Goal: Information Seeking & Learning: Learn about a topic

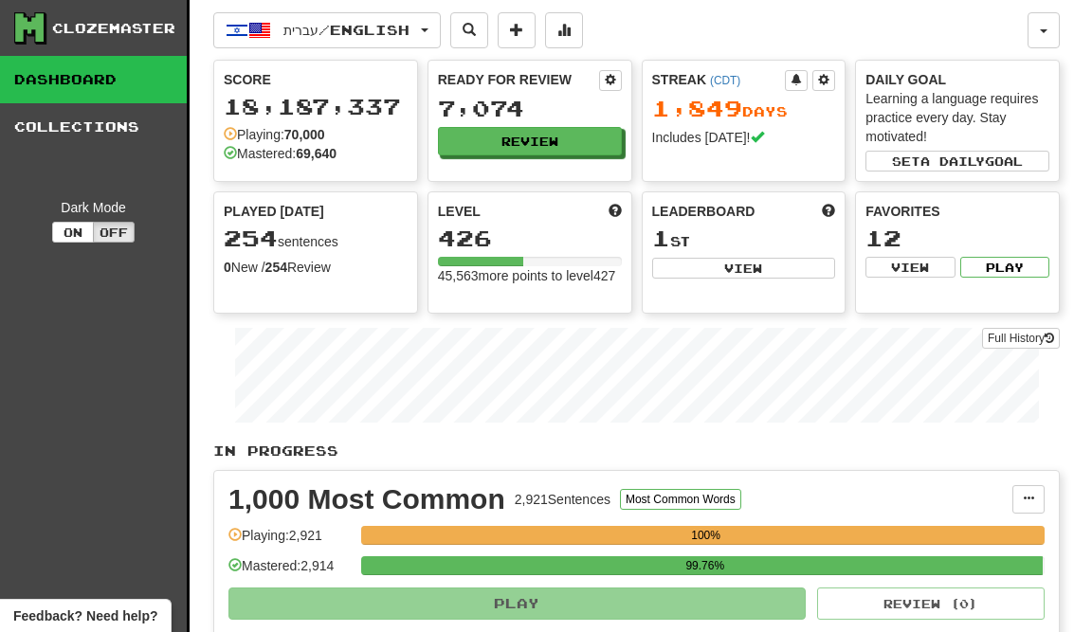
click at [560, 154] on button "Review" at bounding box center [530, 141] width 184 height 28
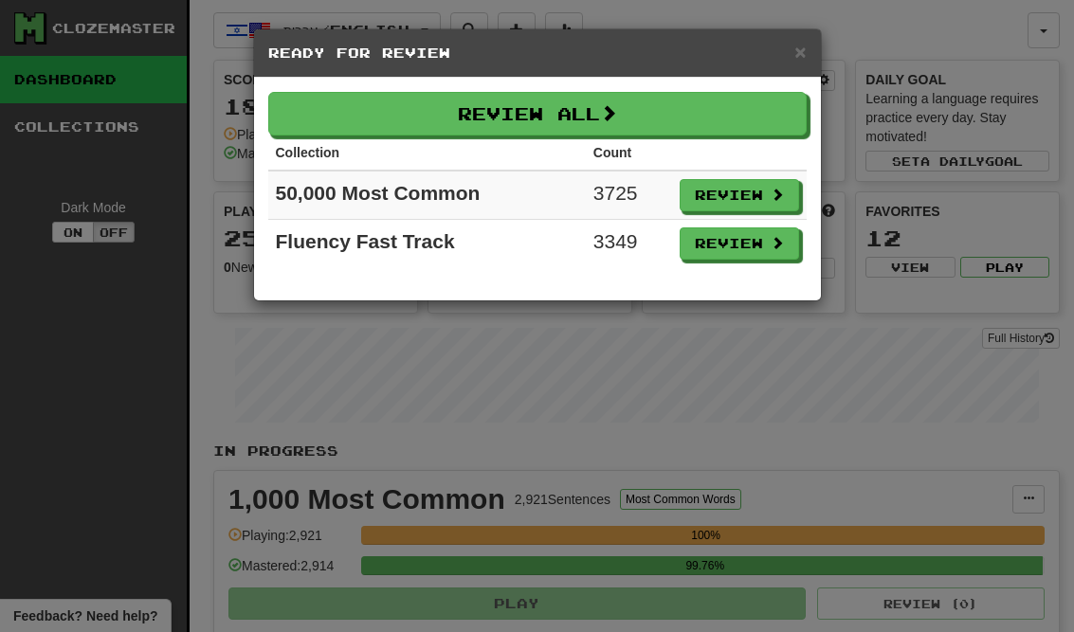
click at [751, 253] on button "Review" at bounding box center [739, 243] width 119 height 32
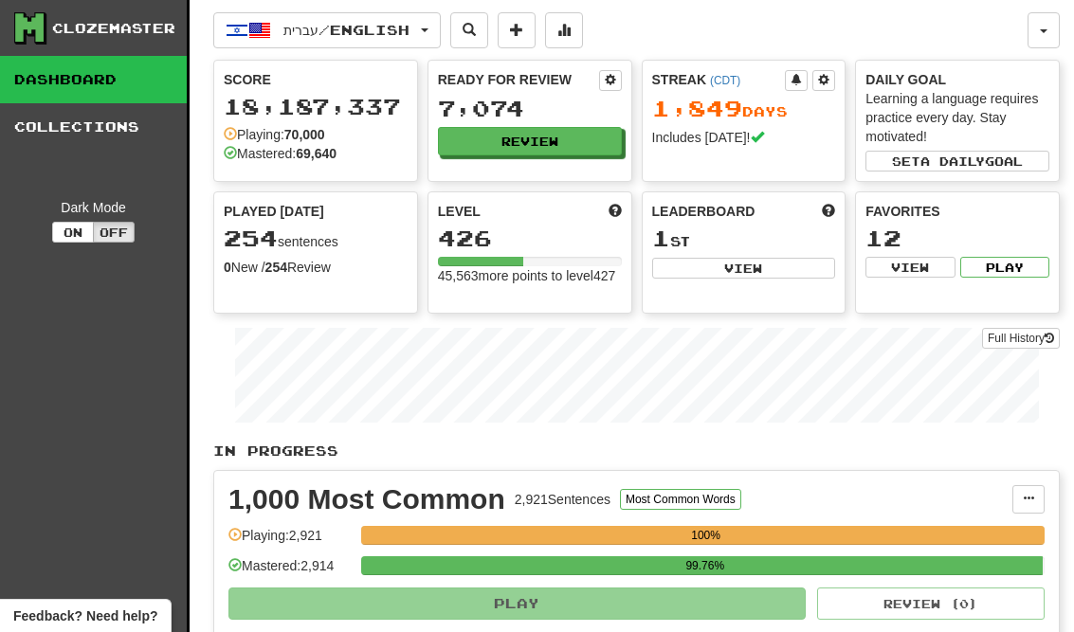
select select "**"
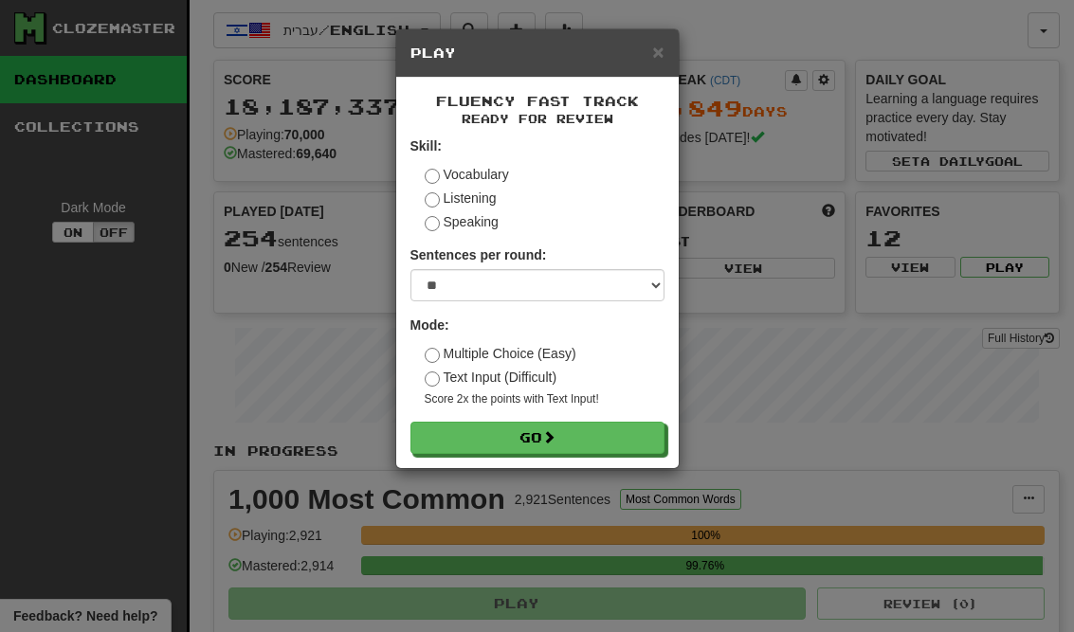
click at [634, 443] on button "Go" at bounding box center [537, 438] width 254 height 32
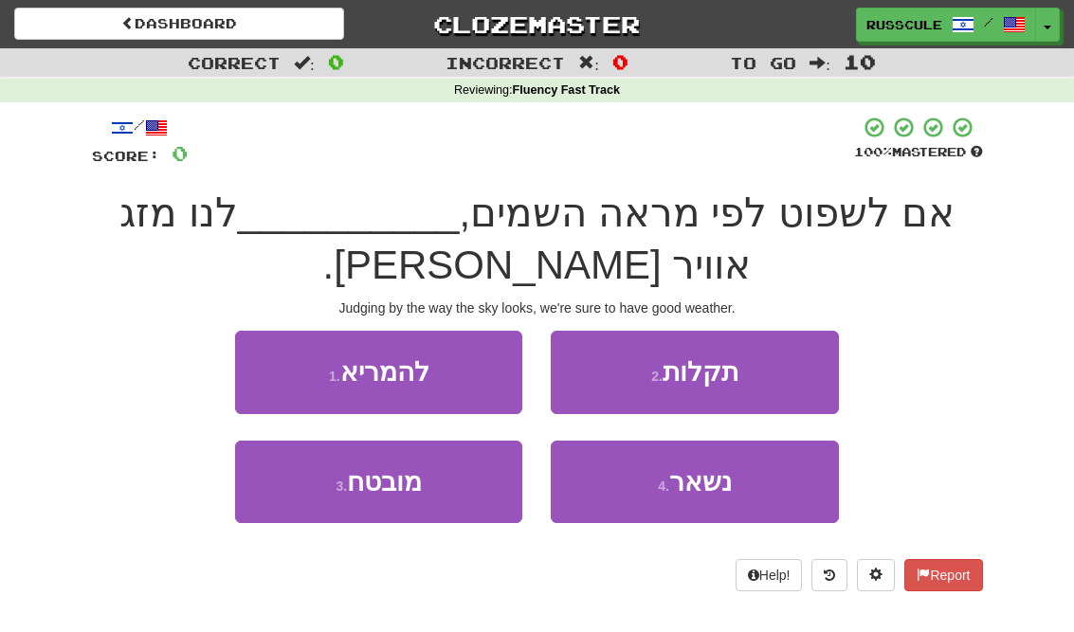
click at [715, 492] on span "נשאר" at bounding box center [700, 481] width 63 height 29
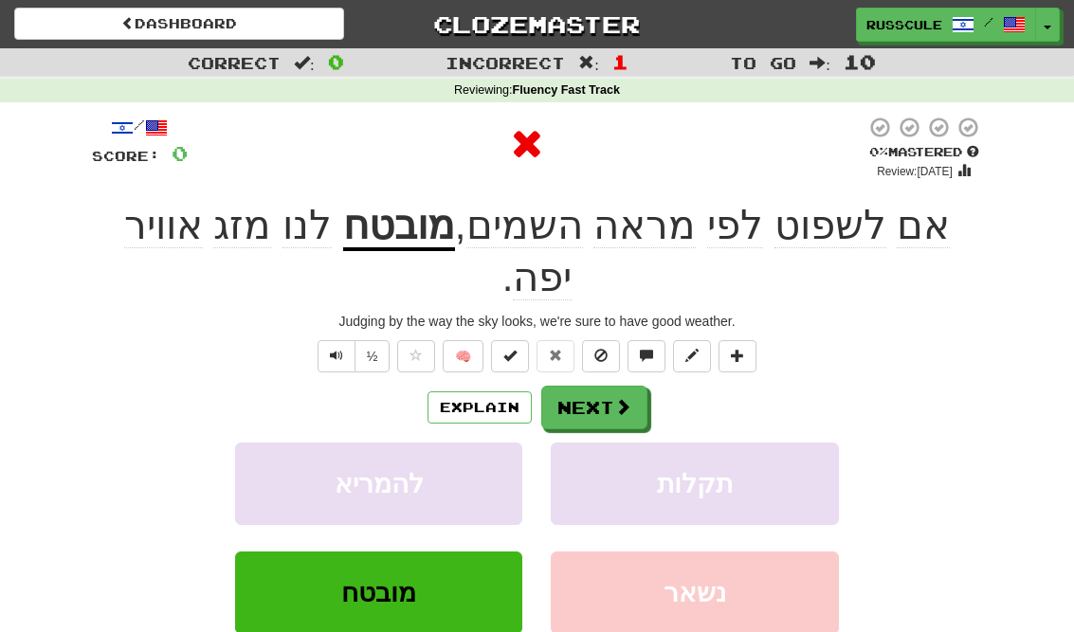
click at [619, 398] on span at bounding box center [622, 406] width 17 height 17
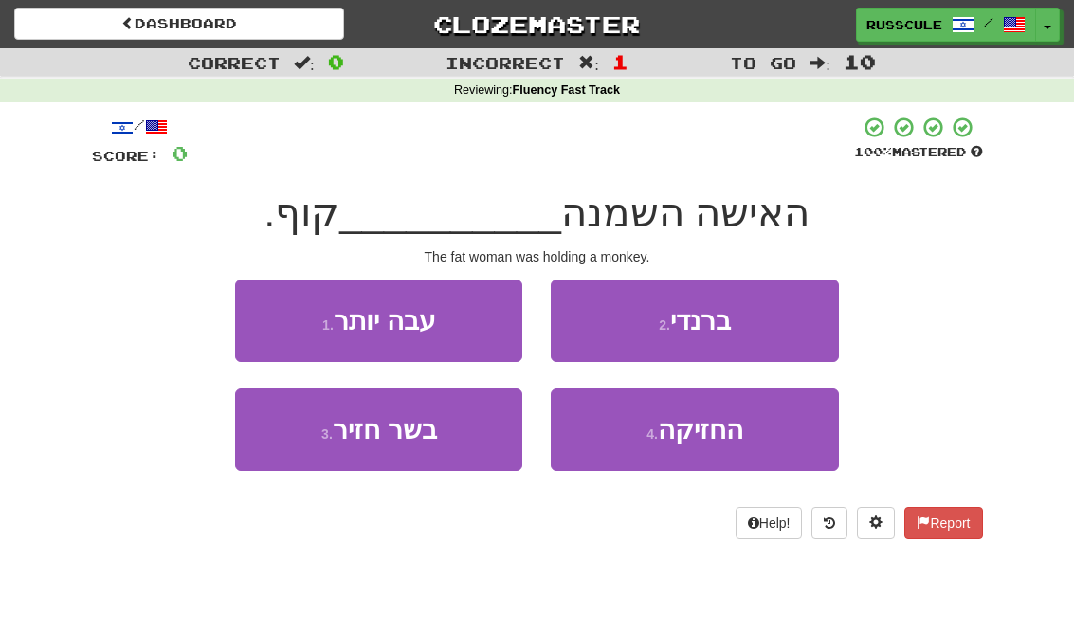
click at [738, 439] on span "החזיקה" at bounding box center [700, 429] width 85 height 29
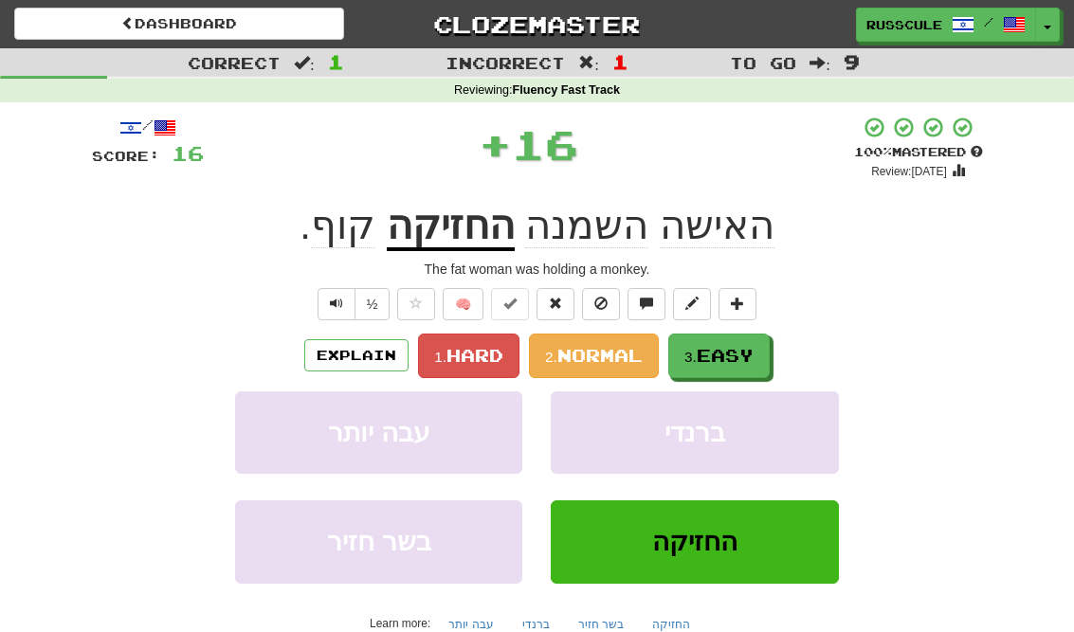
click at [711, 355] on span "Easy" at bounding box center [725, 355] width 57 height 21
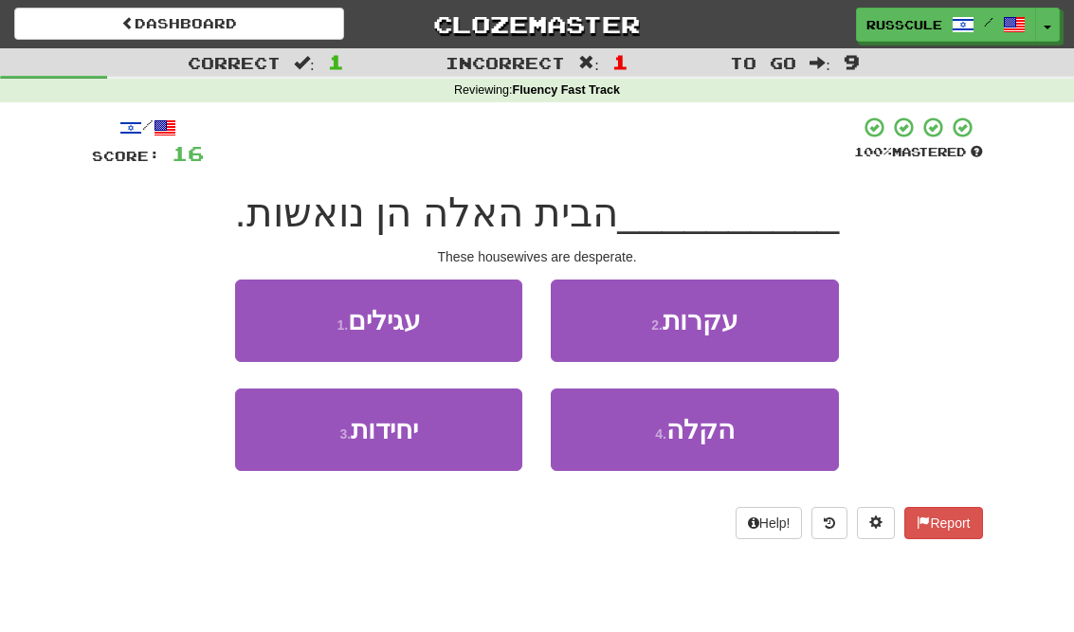
click at [785, 313] on button "2 . עקרות" at bounding box center [694, 321] width 287 height 82
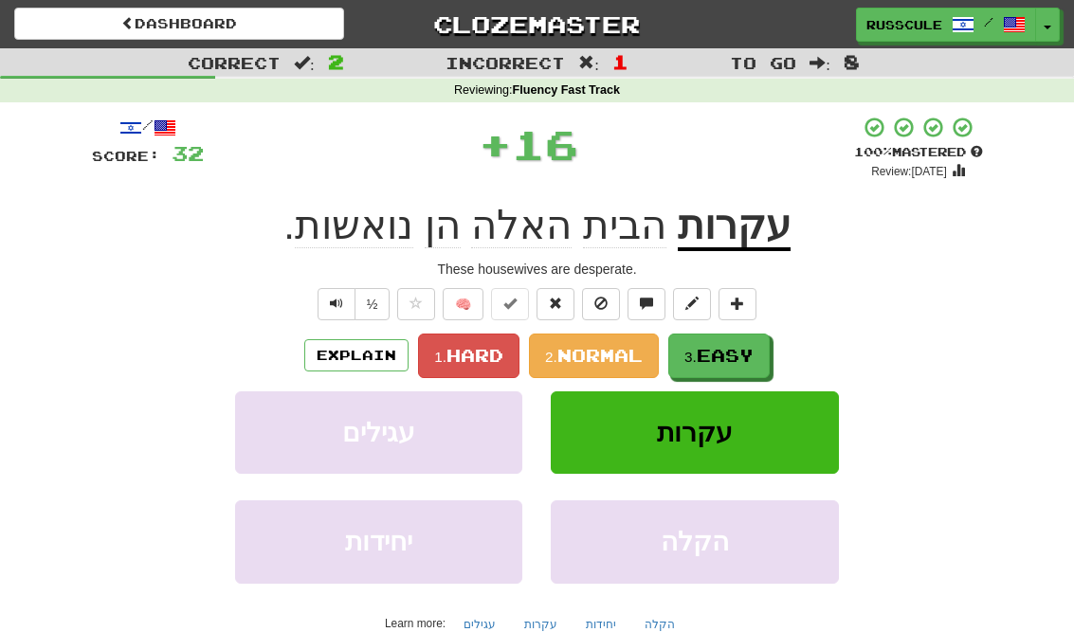
click at [747, 356] on span "Easy" at bounding box center [725, 355] width 57 height 21
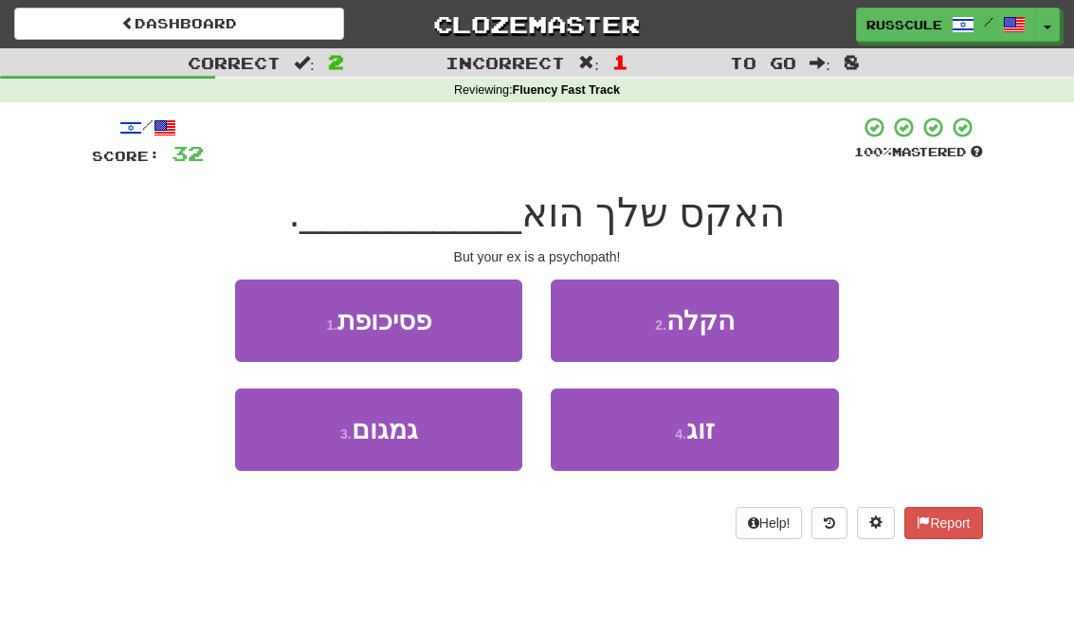
click at [305, 321] on button "1 . פסיכופת" at bounding box center [378, 321] width 287 height 82
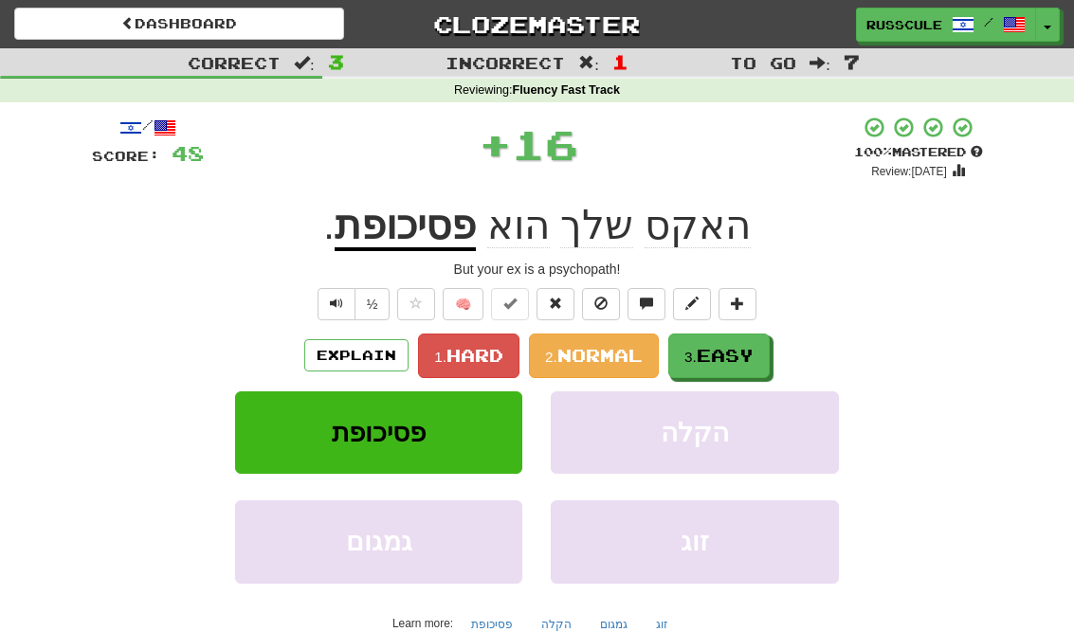
click at [750, 360] on span "Easy" at bounding box center [725, 355] width 57 height 21
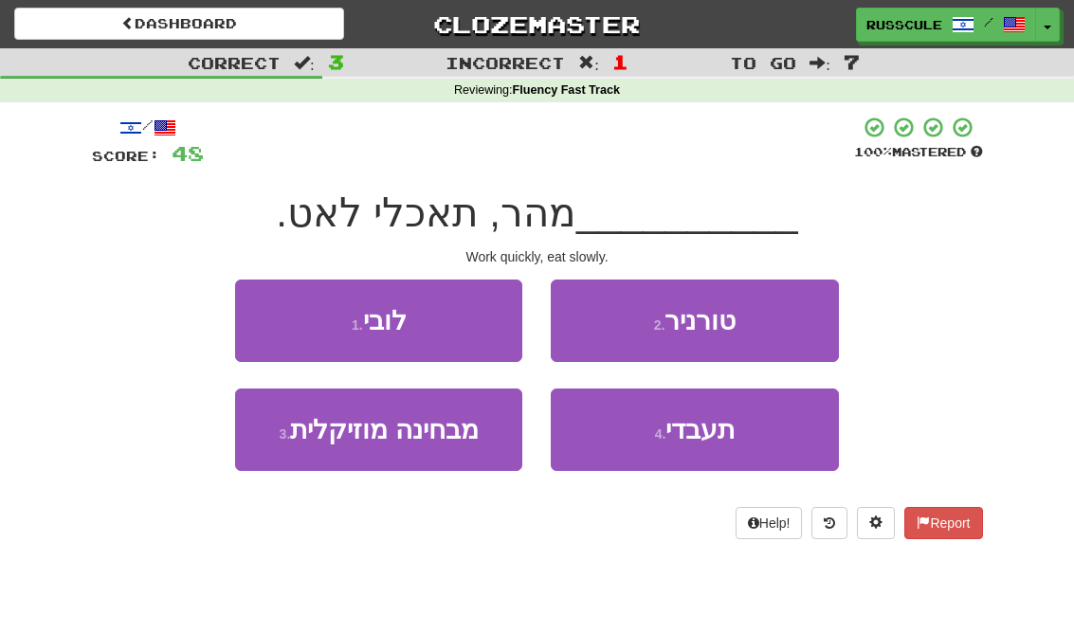
click at [744, 436] on button "4 . תעבדי" at bounding box center [694, 430] width 287 height 82
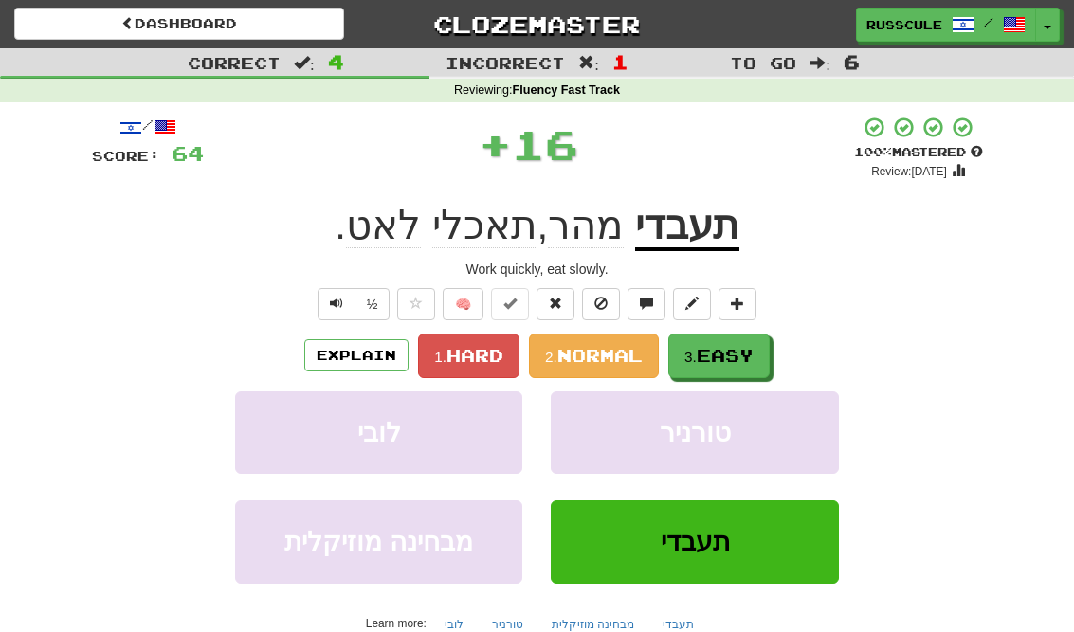
click at [740, 351] on span "Easy" at bounding box center [725, 355] width 57 height 21
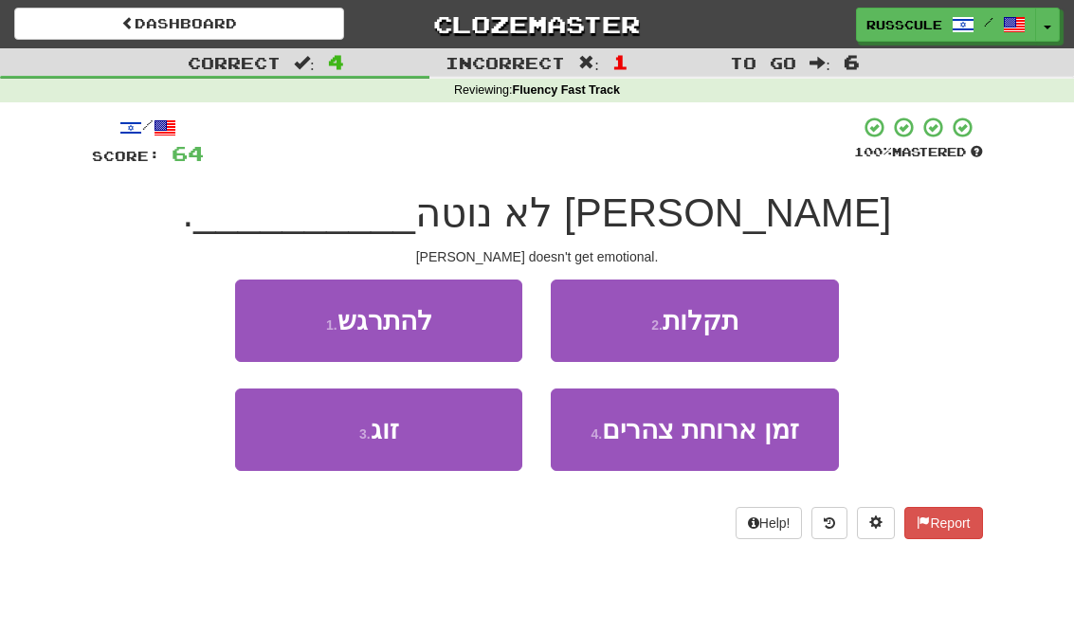
click at [268, 310] on button "1 . להתרגש" at bounding box center [378, 321] width 287 height 82
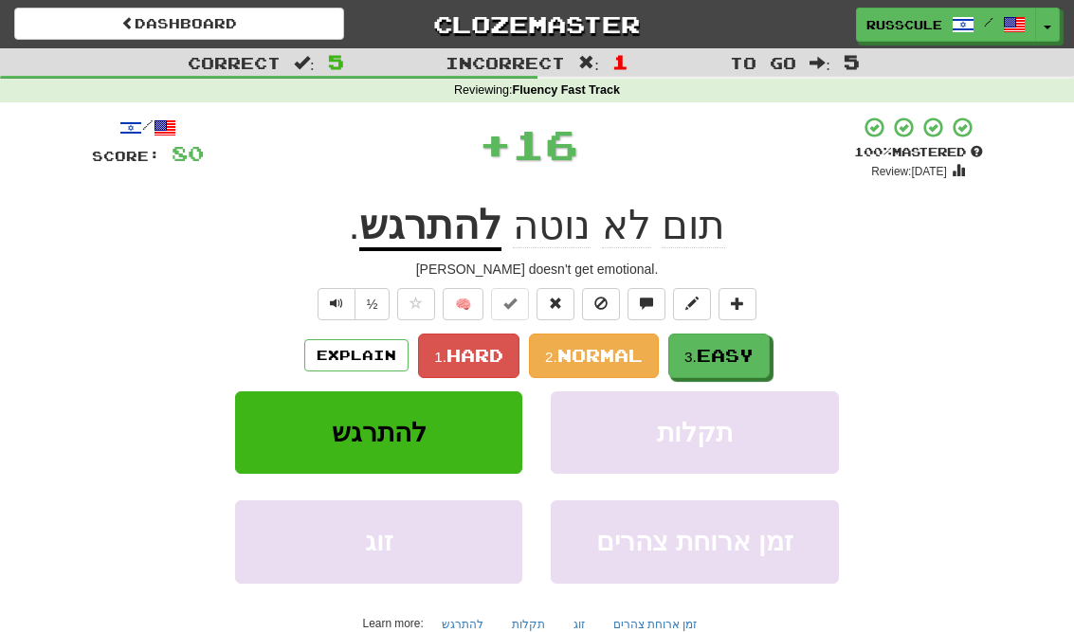
click at [749, 353] on span "Easy" at bounding box center [725, 355] width 57 height 21
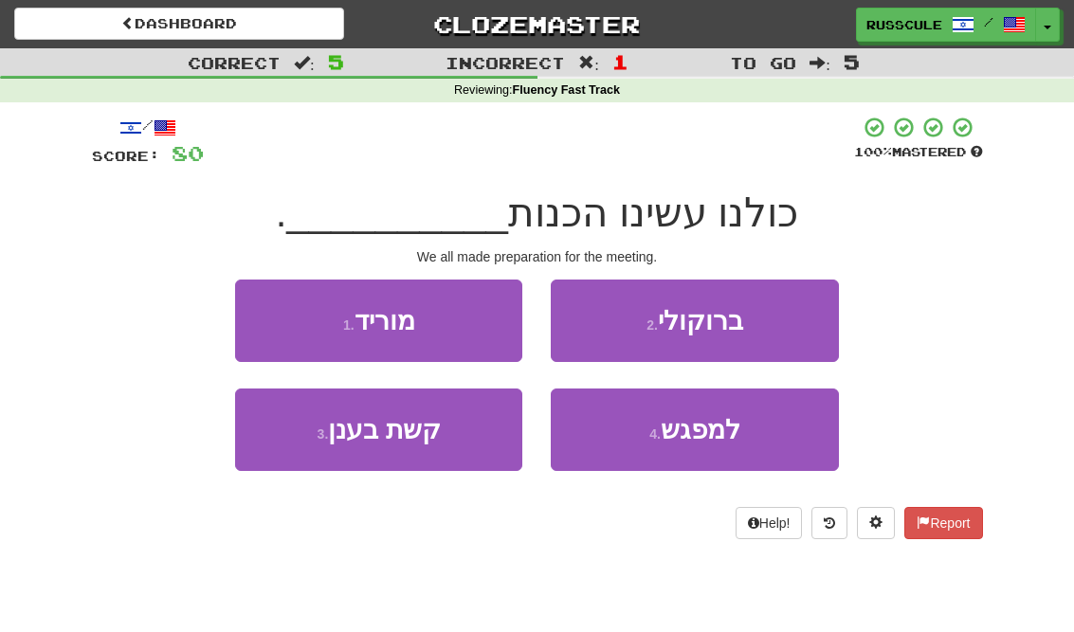
click at [741, 437] on button "4 . למפגש" at bounding box center [694, 430] width 287 height 82
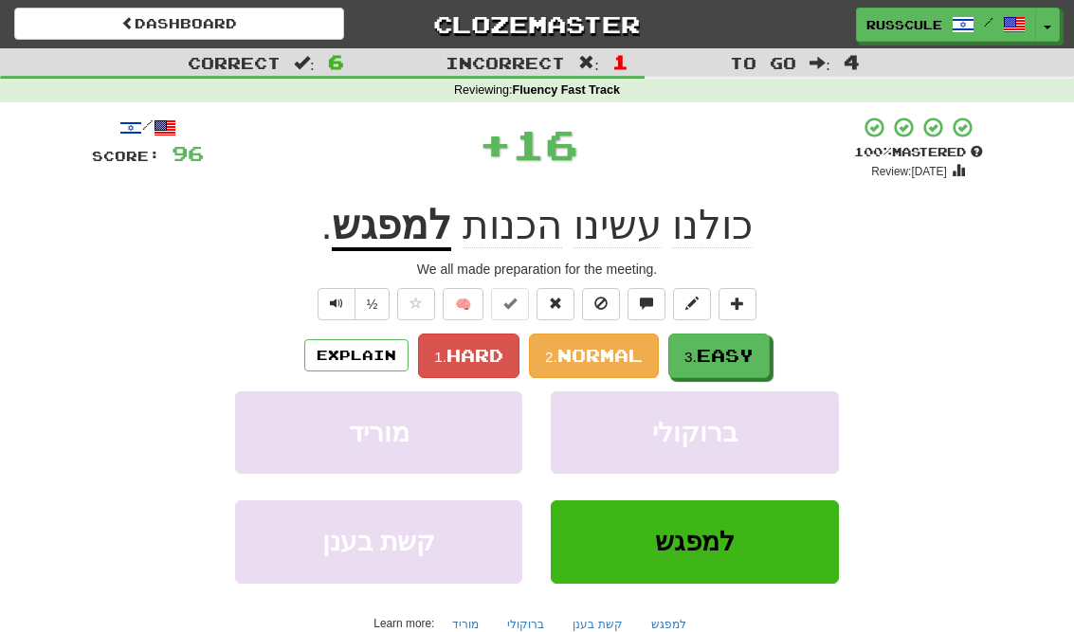
click at [761, 353] on button "3. Easy" at bounding box center [718, 356] width 101 height 45
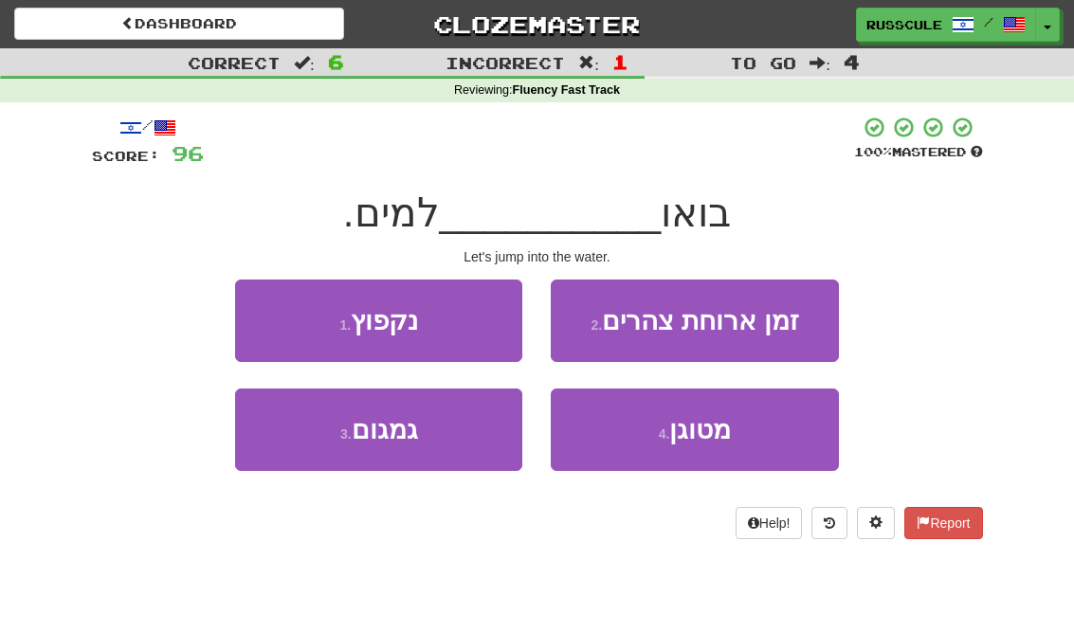
click at [270, 306] on button "1 . נקפוץ" at bounding box center [378, 321] width 287 height 82
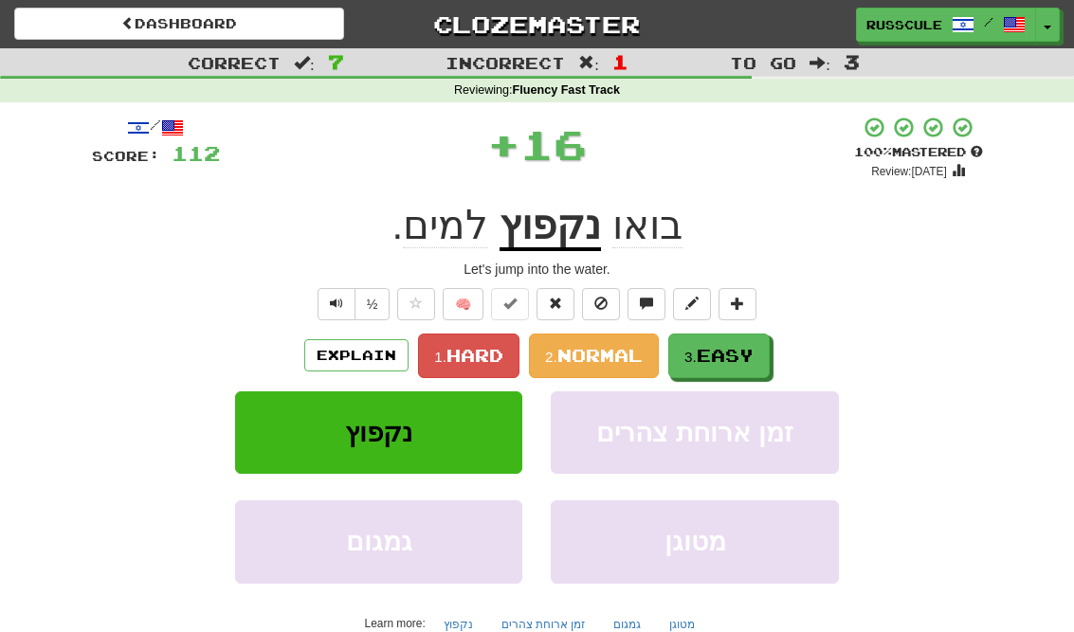
click at [754, 361] on span "Easy" at bounding box center [725, 355] width 57 height 21
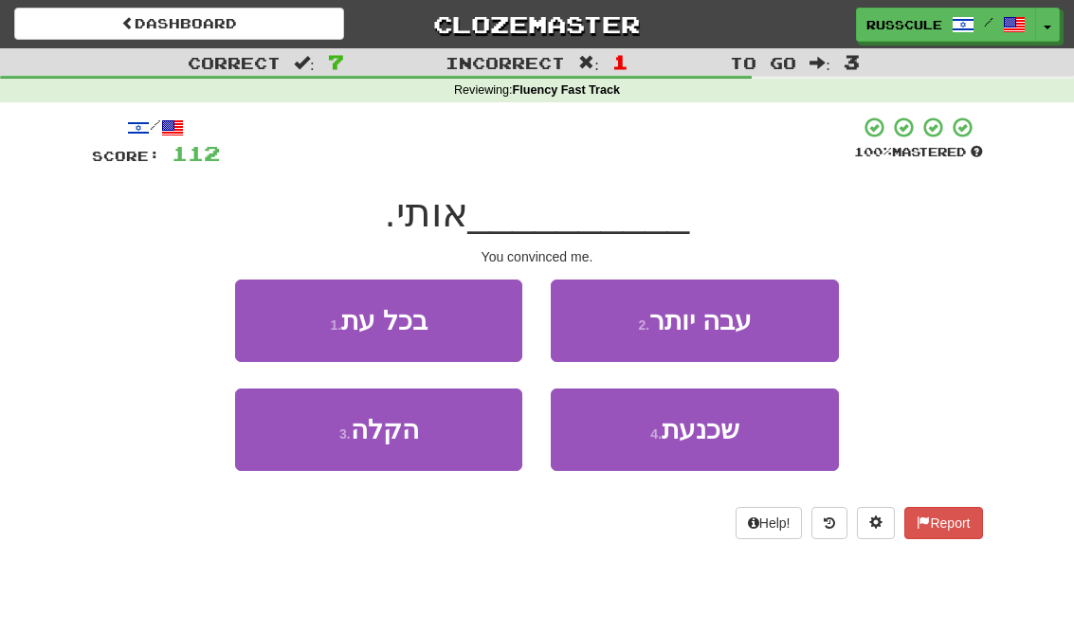
click at [741, 425] on button "4 . שכנעת" at bounding box center [694, 430] width 287 height 82
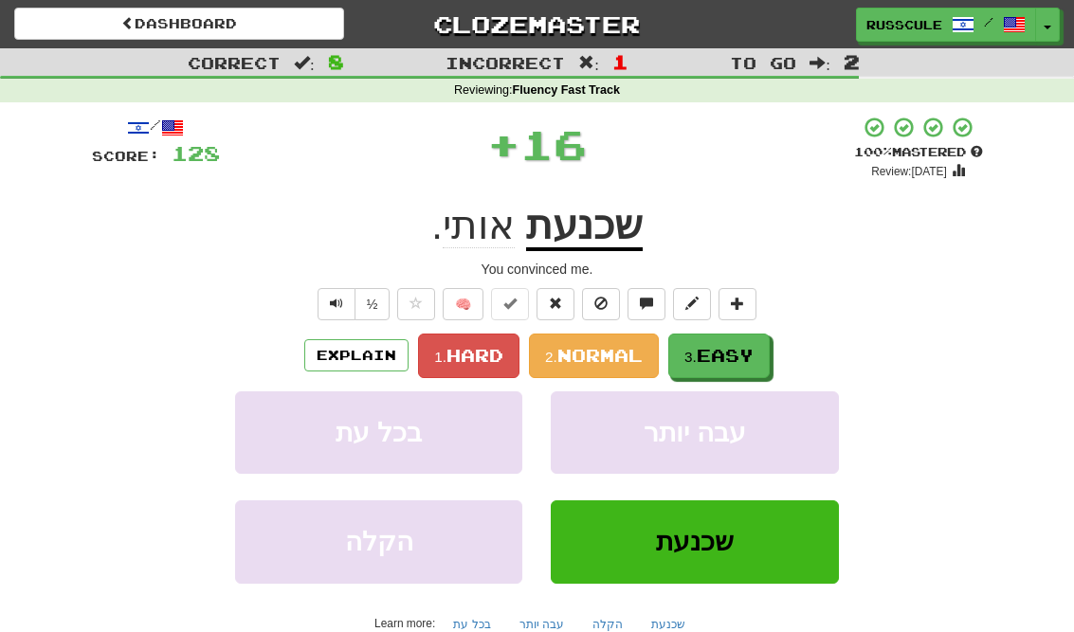
click at [767, 351] on button "3. Easy" at bounding box center [718, 356] width 101 height 45
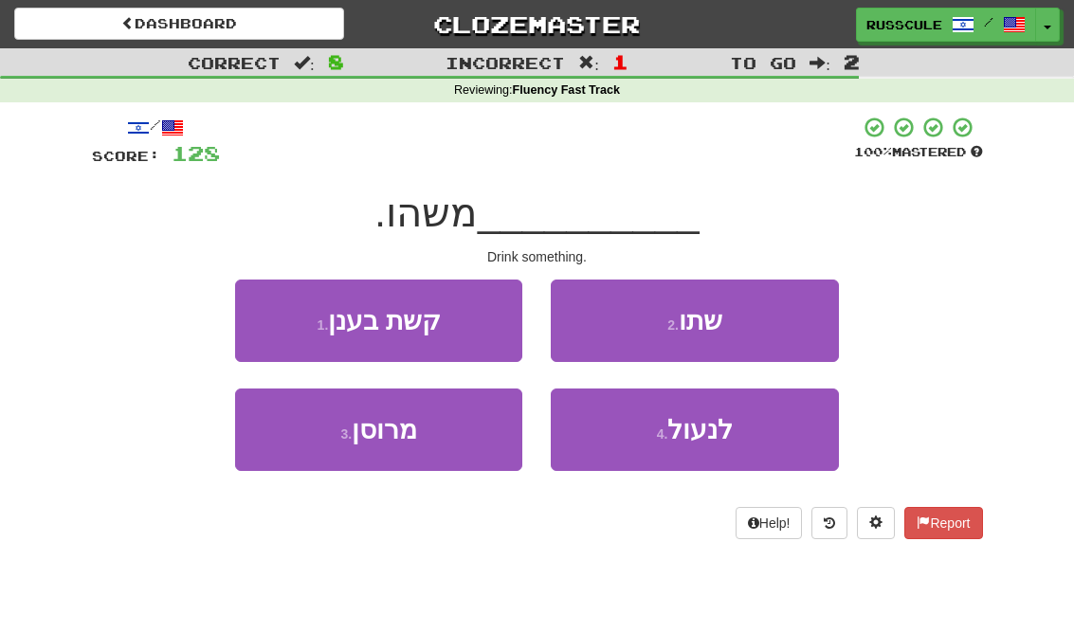
click at [778, 327] on button "2 . שתו" at bounding box center [694, 321] width 287 height 82
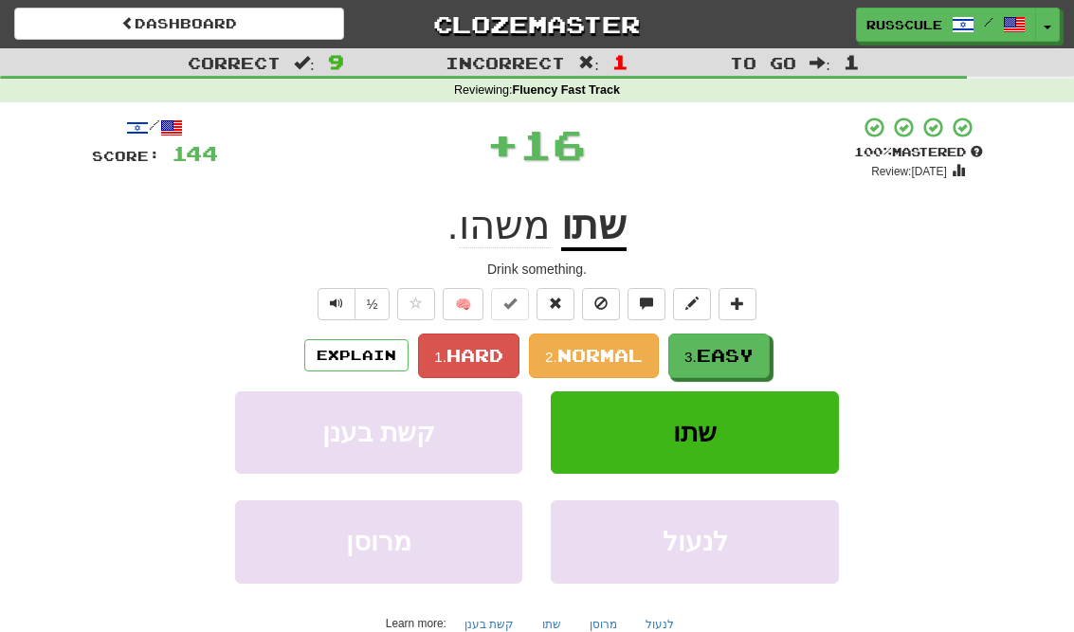
click at [716, 369] on button "3. Easy" at bounding box center [718, 356] width 101 height 45
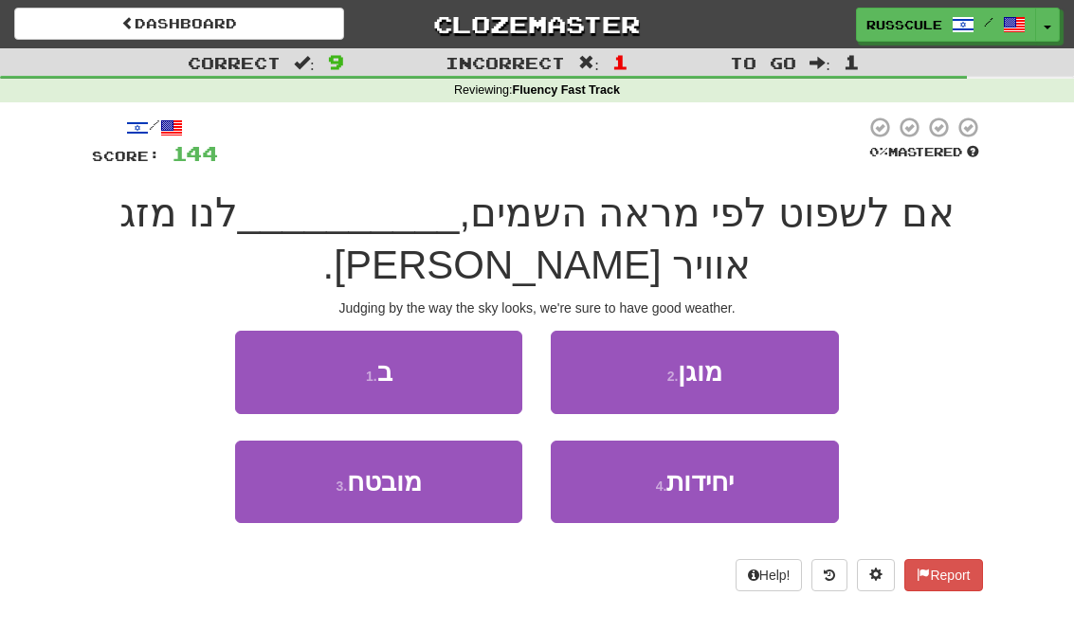
click at [296, 510] on button "3 . מובטח" at bounding box center [378, 482] width 287 height 82
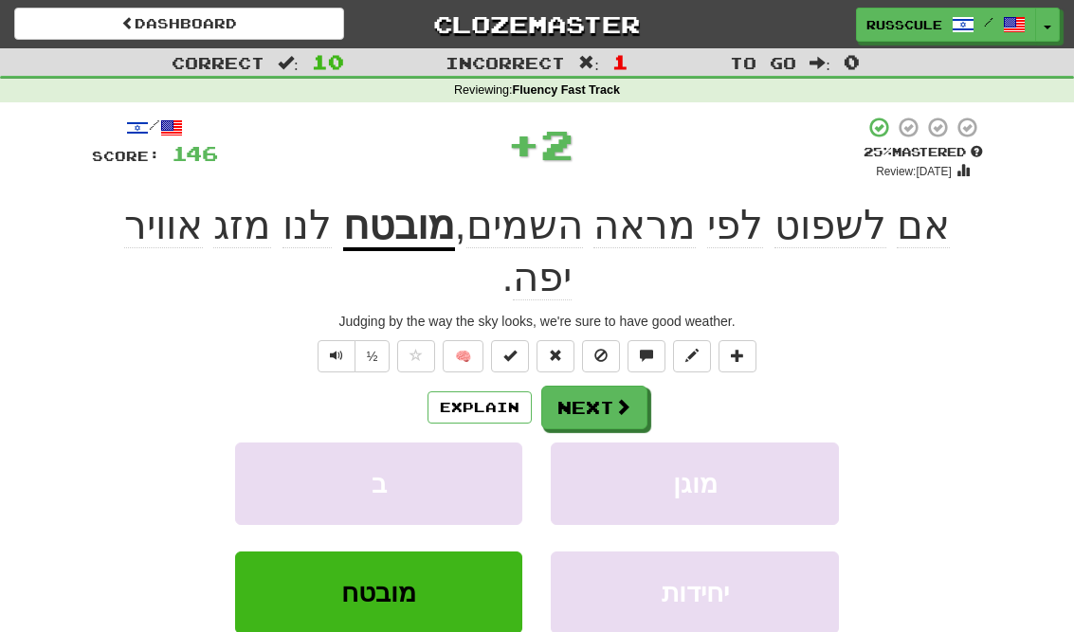
click at [628, 386] on button "Next" at bounding box center [594, 408] width 106 height 44
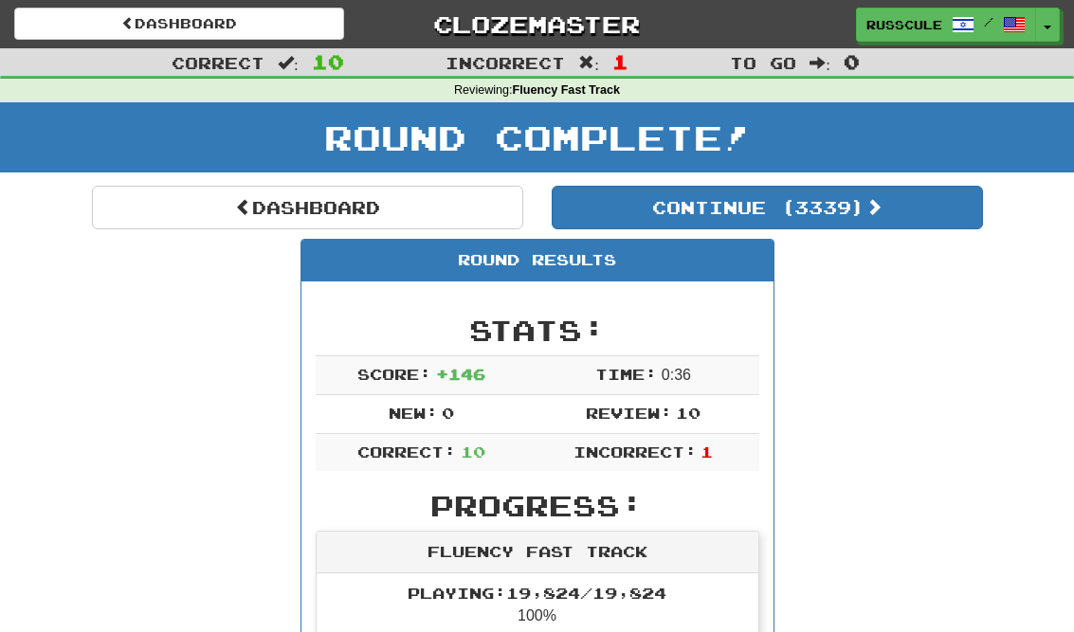
click at [880, 224] on button "Continue ( 3339 )" at bounding box center [767, 208] width 431 height 44
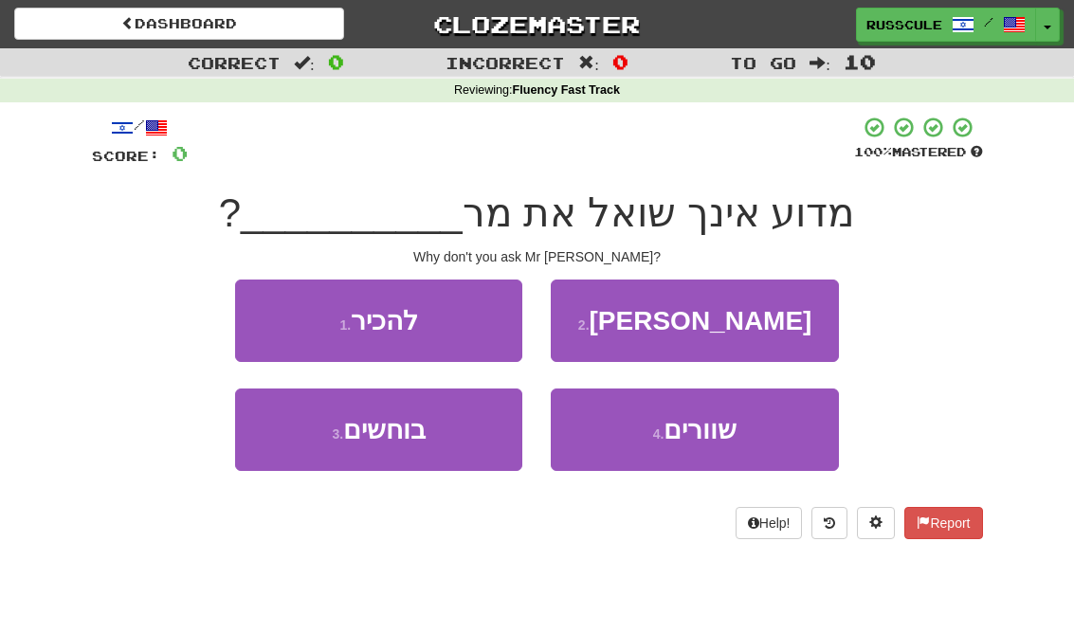
click at [790, 321] on button "2 . וייט" at bounding box center [694, 321] width 287 height 82
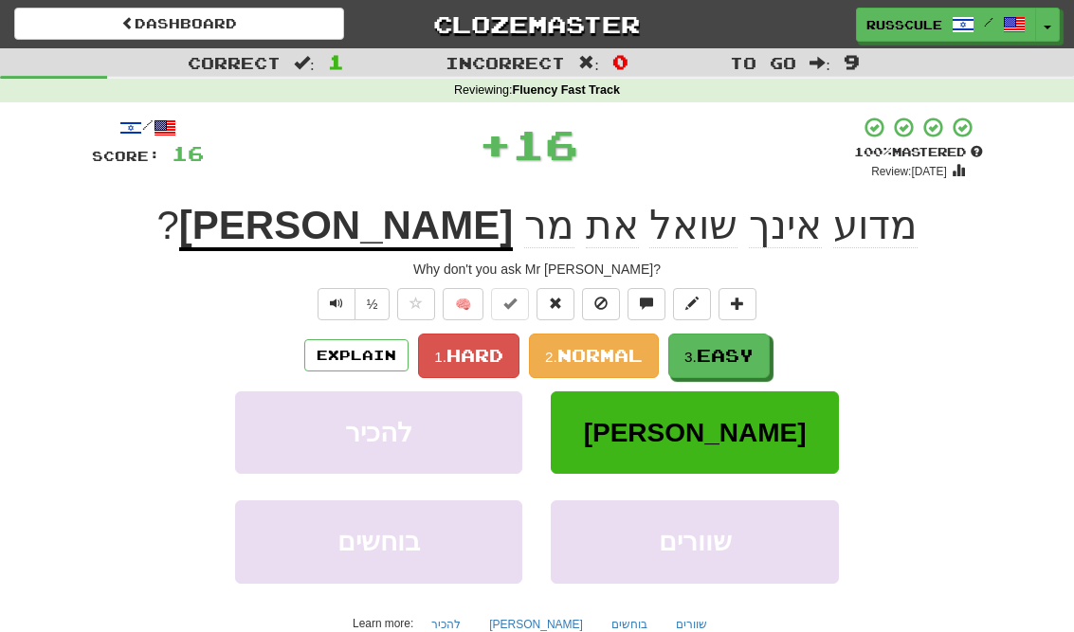
click at [733, 362] on span "Easy" at bounding box center [725, 355] width 57 height 21
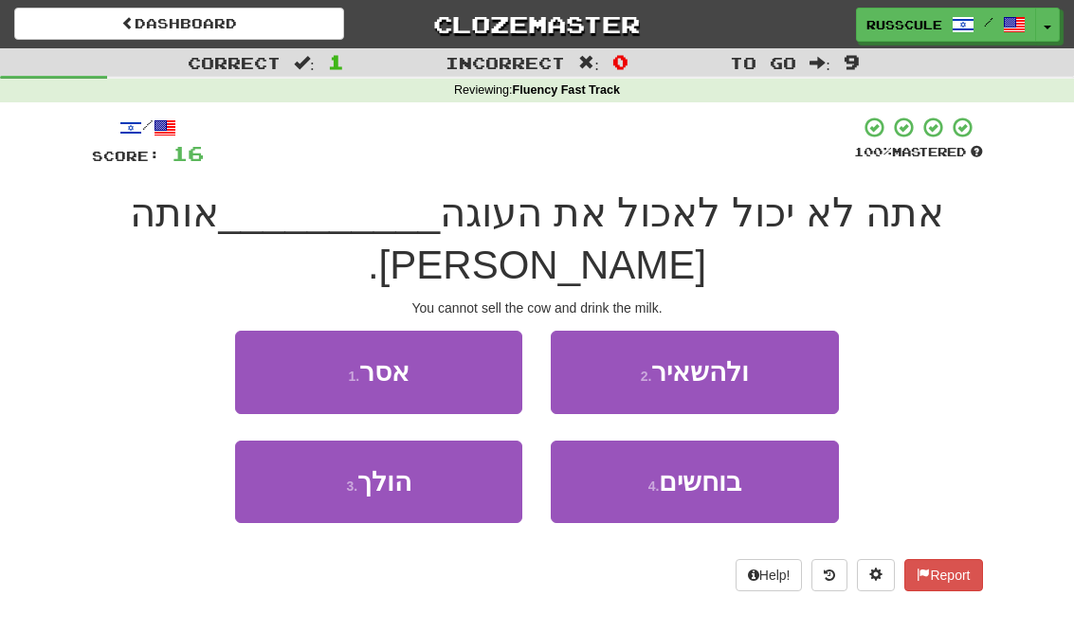
click at [790, 331] on button "2 . ולהשאיר" at bounding box center [694, 372] width 287 height 82
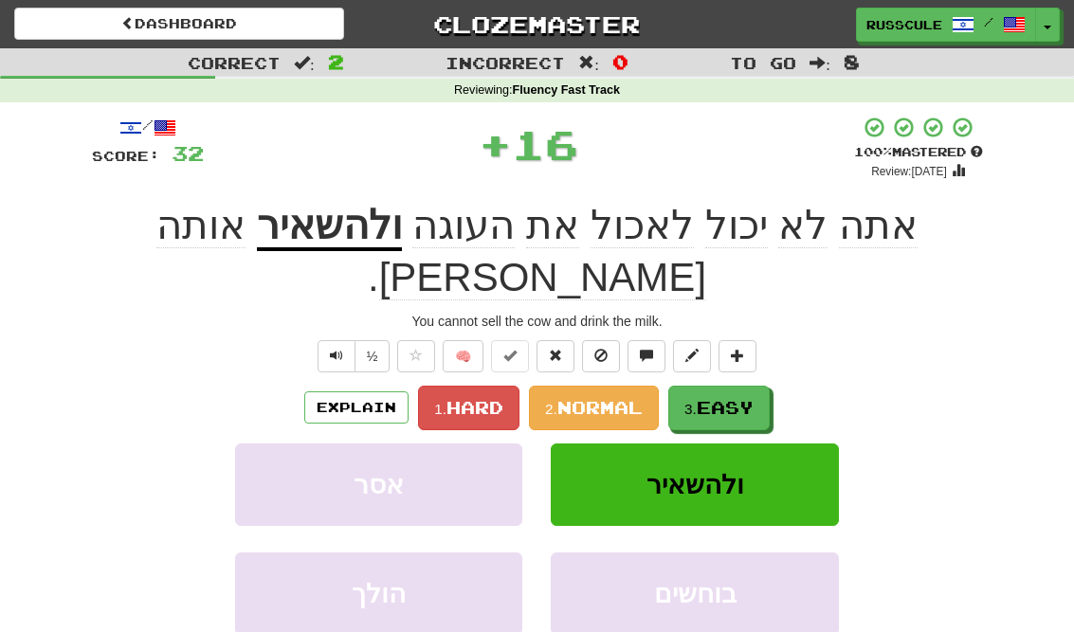
click at [748, 397] on span "Easy" at bounding box center [725, 407] width 57 height 21
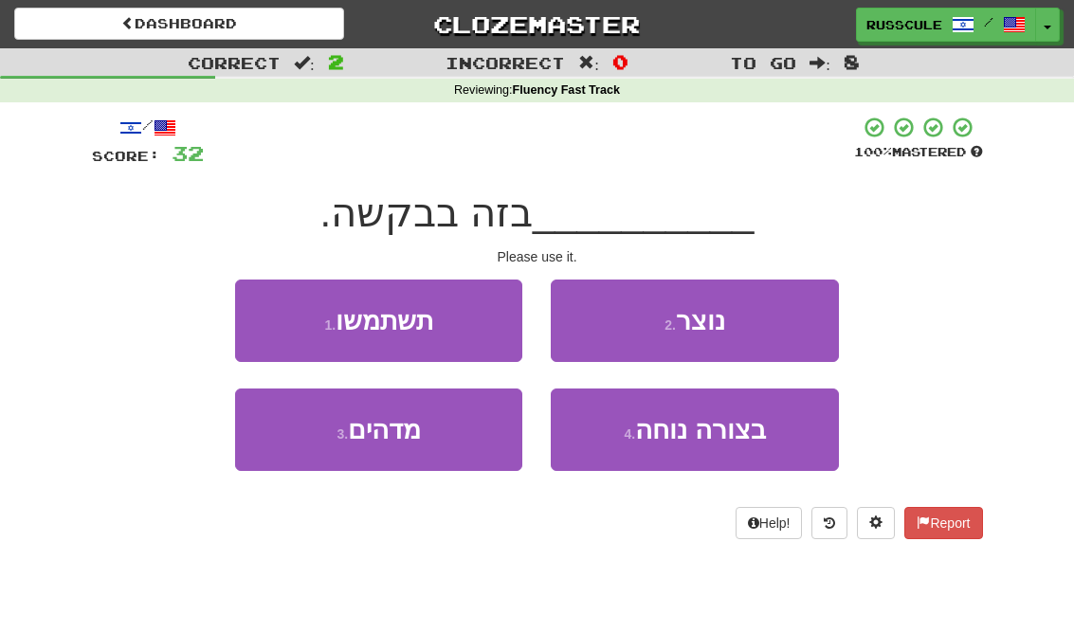
click at [277, 320] on button "1 . תשתמשו" at bounding box center [378, 321] width 287 height 82
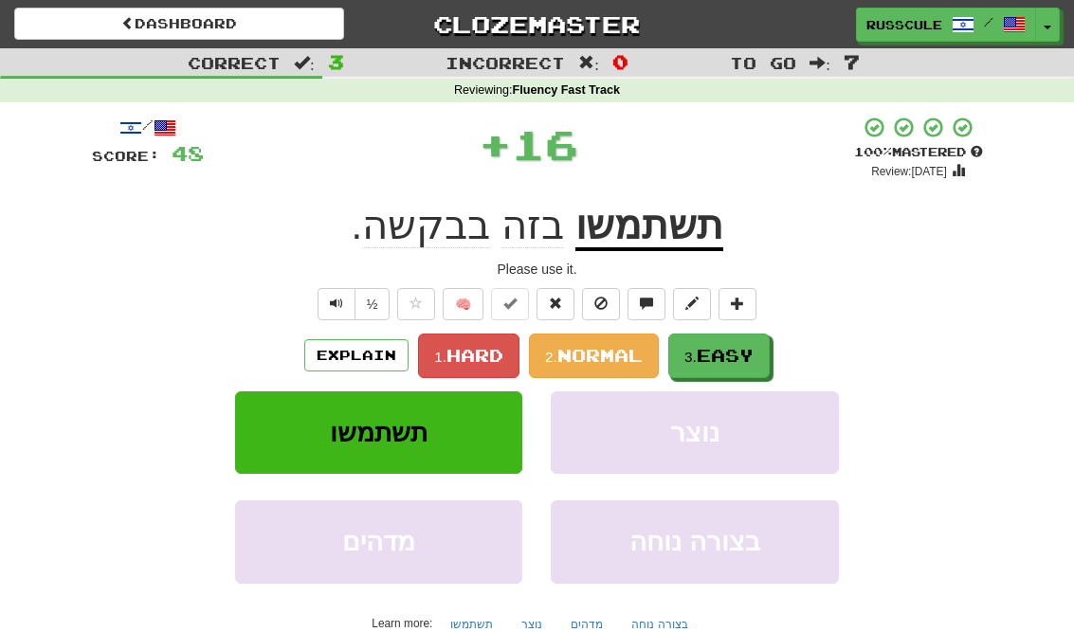
click at [747, 360] on span "Easy" at bounding box center [725, 355] width 57 height 21
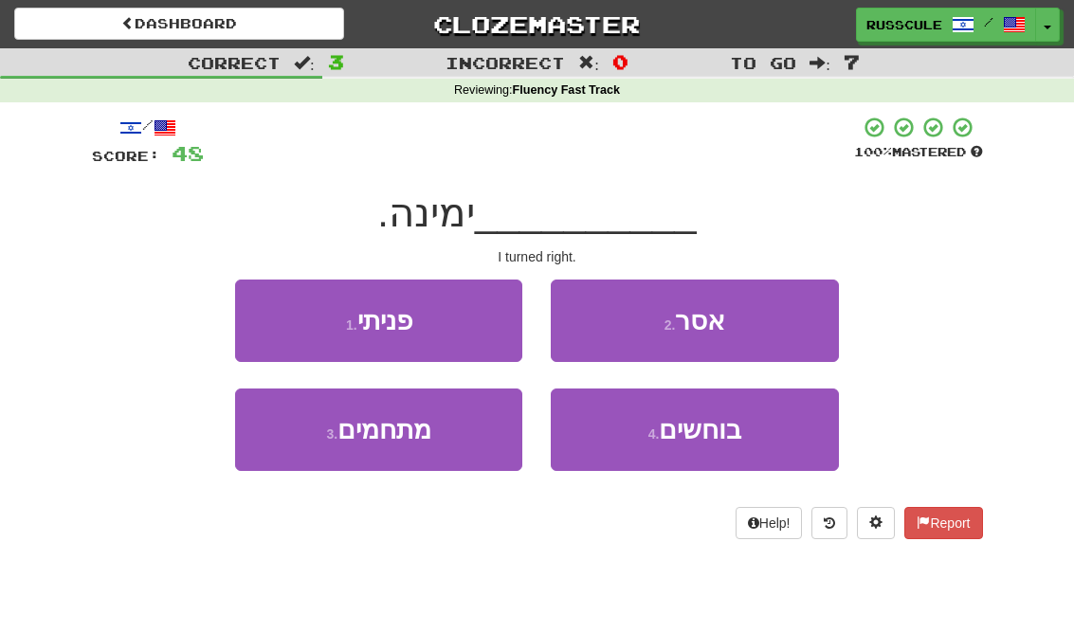
click at [281, 313] on button "1 . פניתי" at bounding box center [378, 321] width 287 height 82
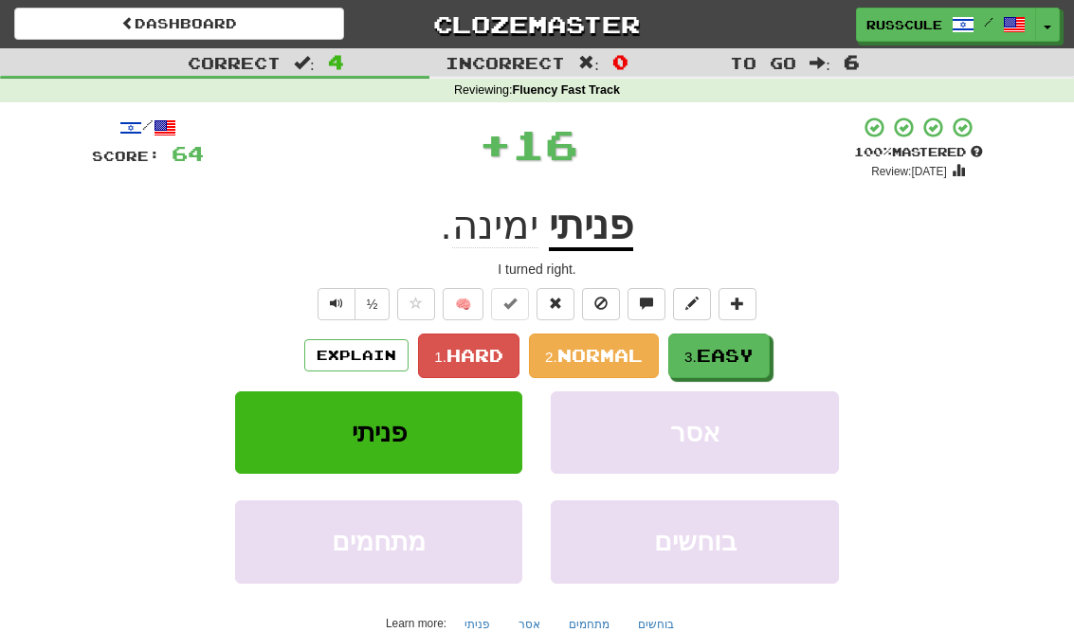
click at [749, 357] on span "Easy" at bounding box center [725, 355] width 57 height 21
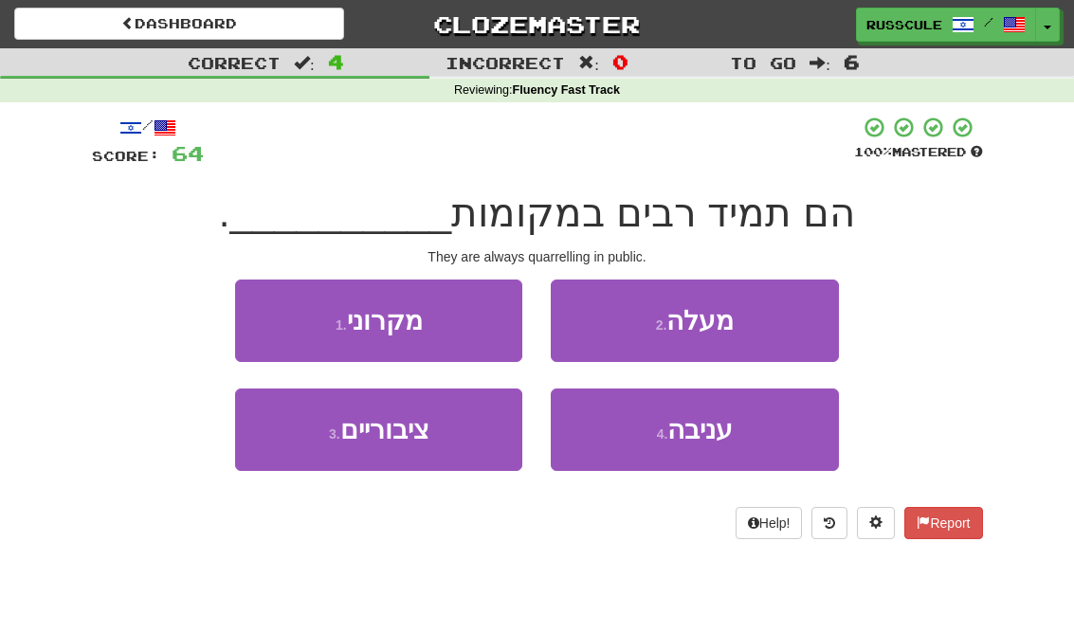
click at [296, 451] on button "3 . ציבוריים" at bounding box center [378, 430] width 287 height 82
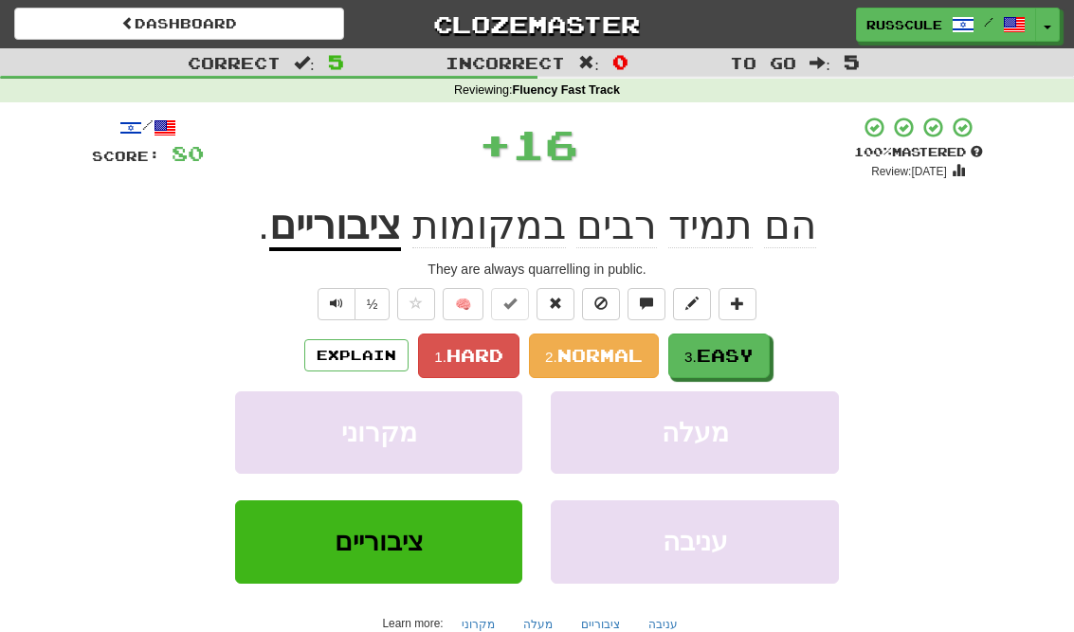
click at [744, 339] on button "3. Easy" at bounding box center [718, 356] width 101 height 45
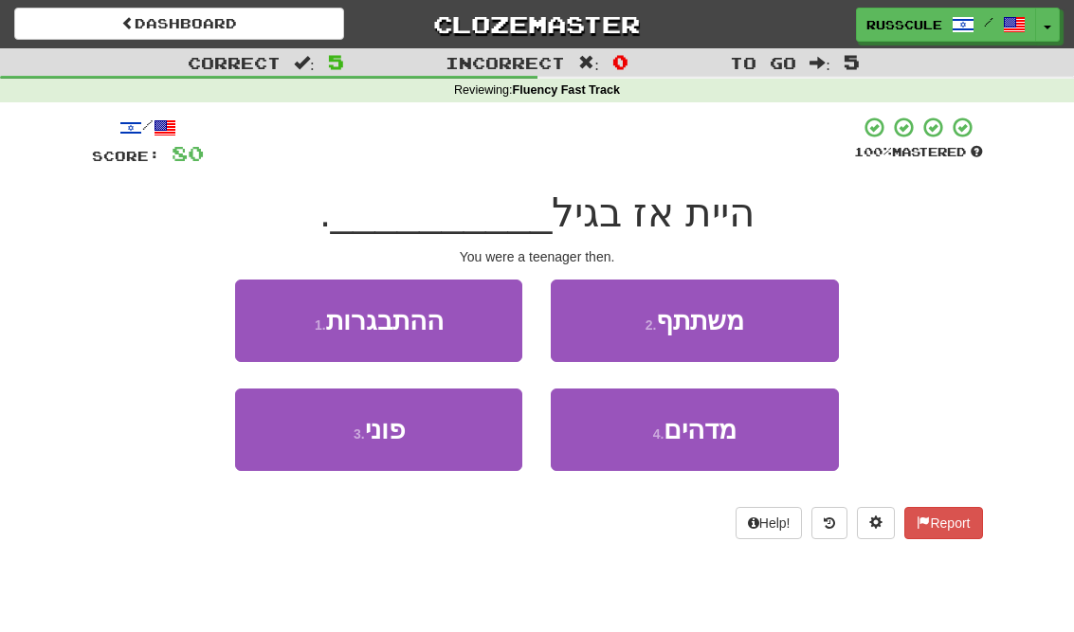
click at [281, 320] on button "1 . ההתבגרות" at bounding box center [378, 321] width 287 height 82
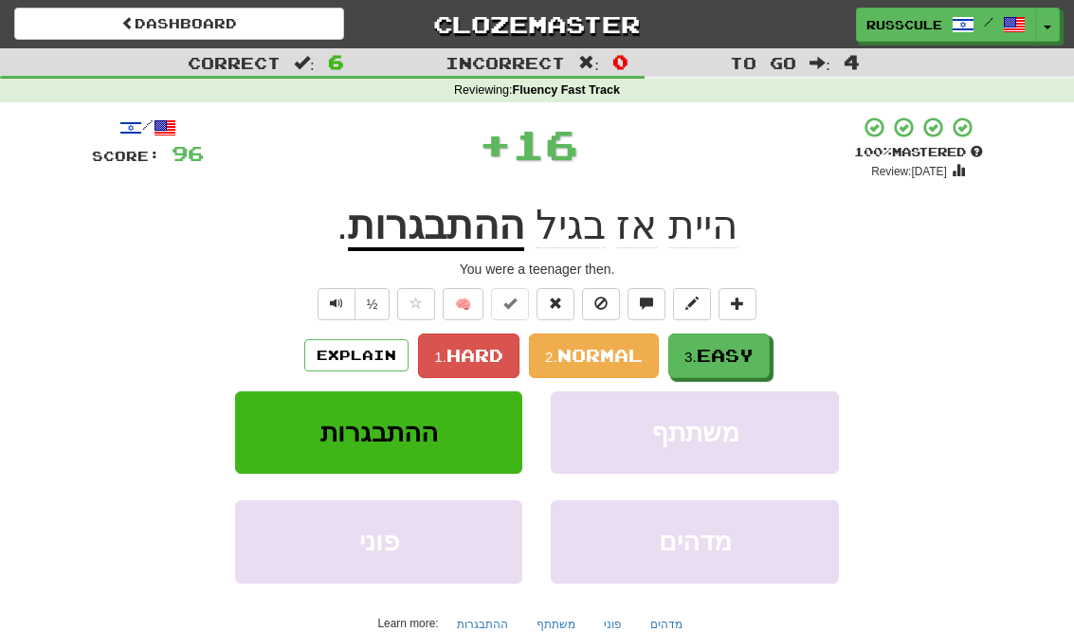
click at [736, 348] on span "Easy" at bounding box center [725, 355] width 57 height 21
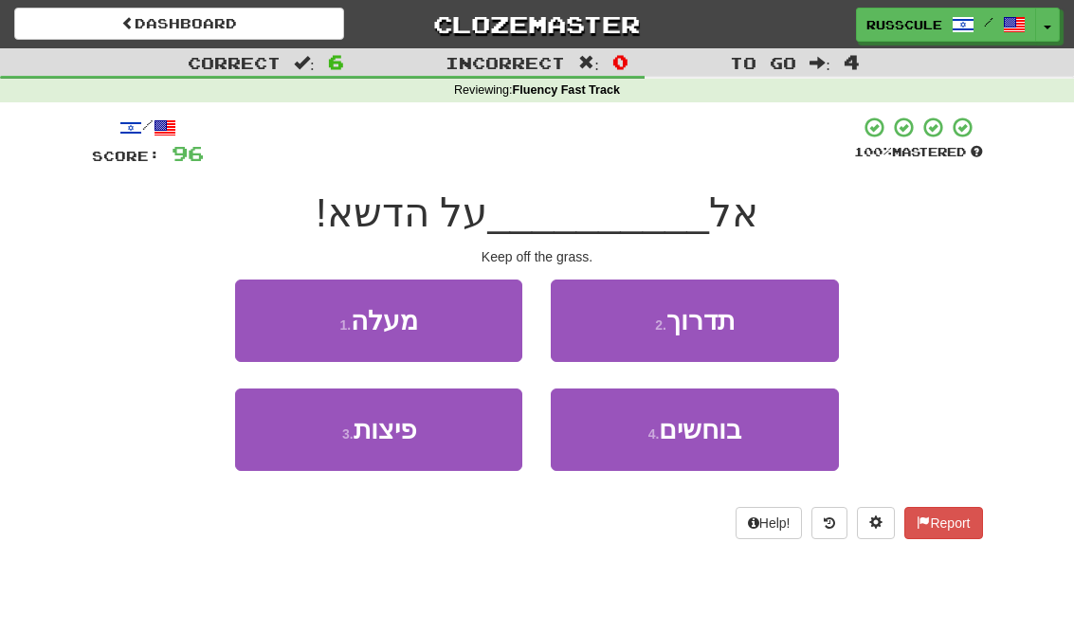
click at [774, 329] on button "2 . תדרוך" at bounding box center [694, 321] width 287 height 82
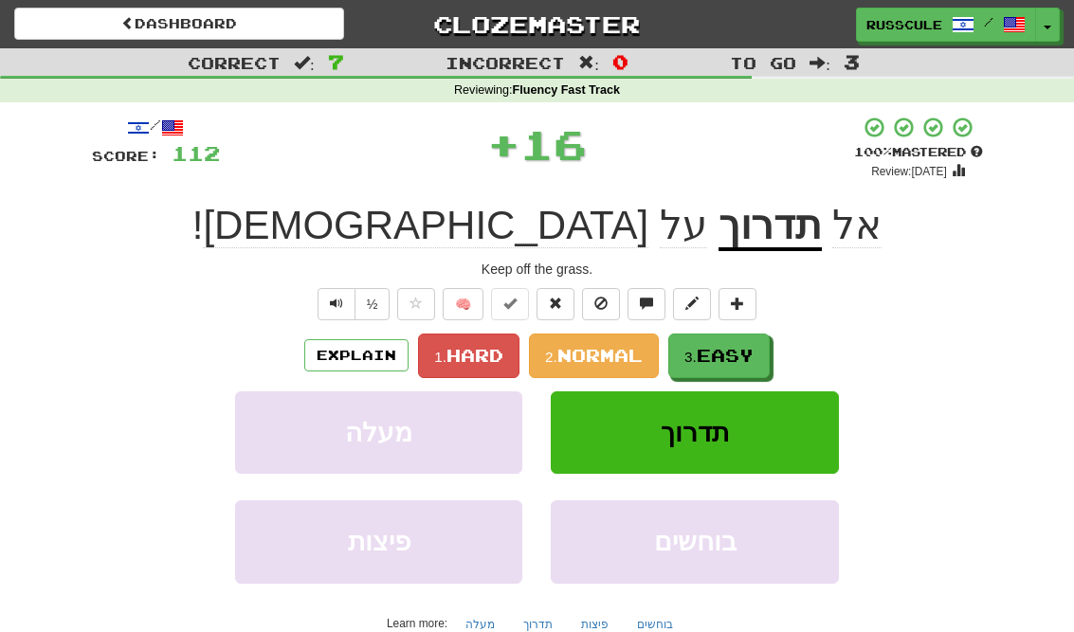
click at [739, 354] on span "Easy" at bounding box center [725, 355] width 57 height 21
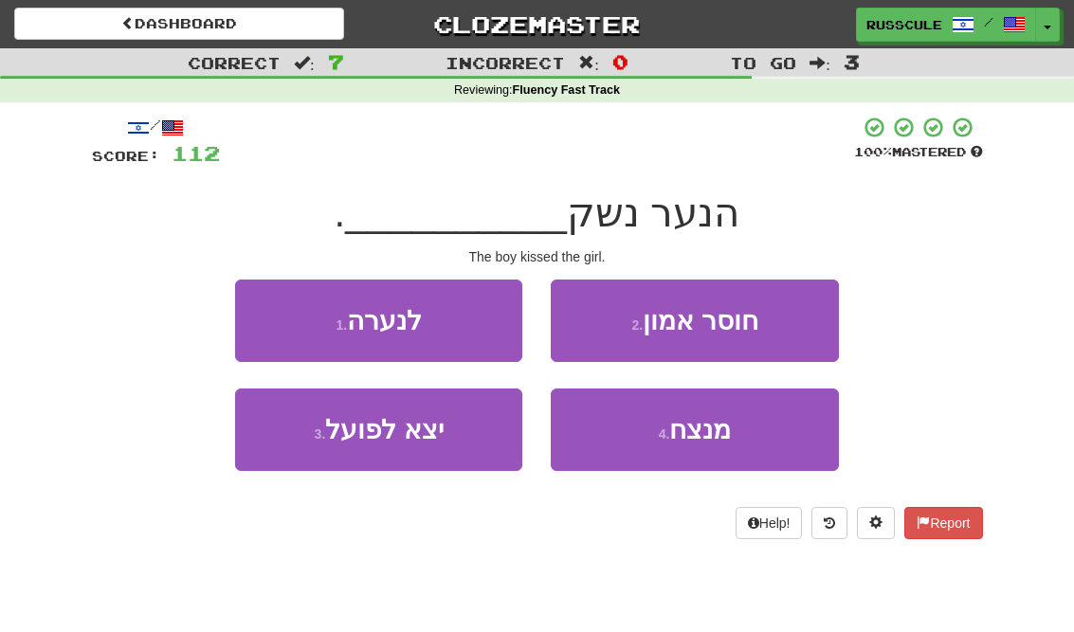
click at [282, 313] on button "1 . לנערה" at bounding box center [378, 321] width 287 height 82
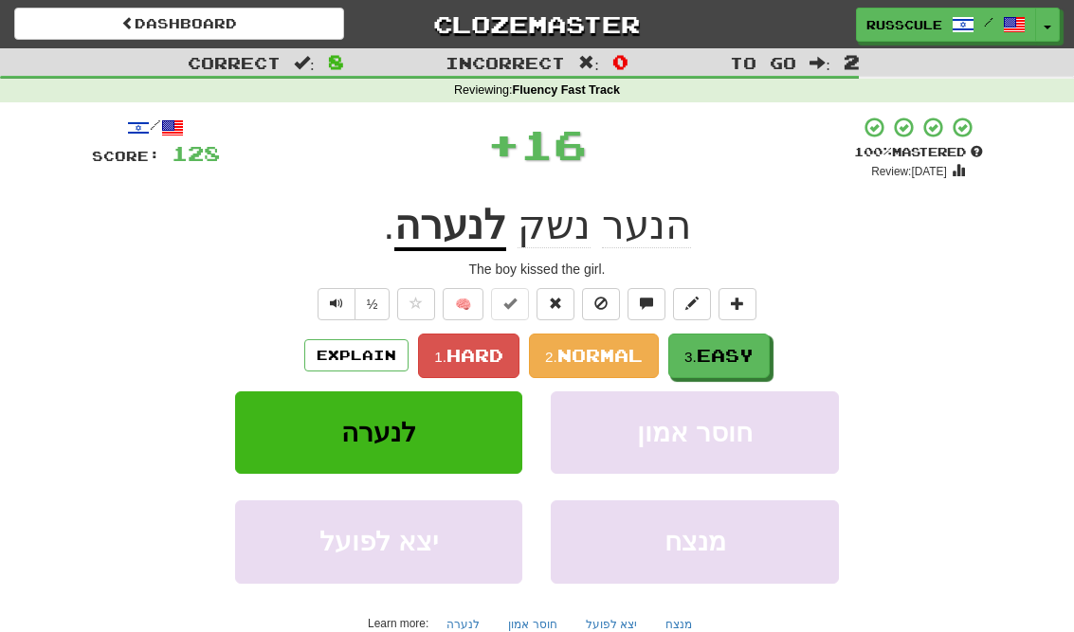
click at [742, 352] on span "Easy" at bounding box center [725, 355] width 57 height 21
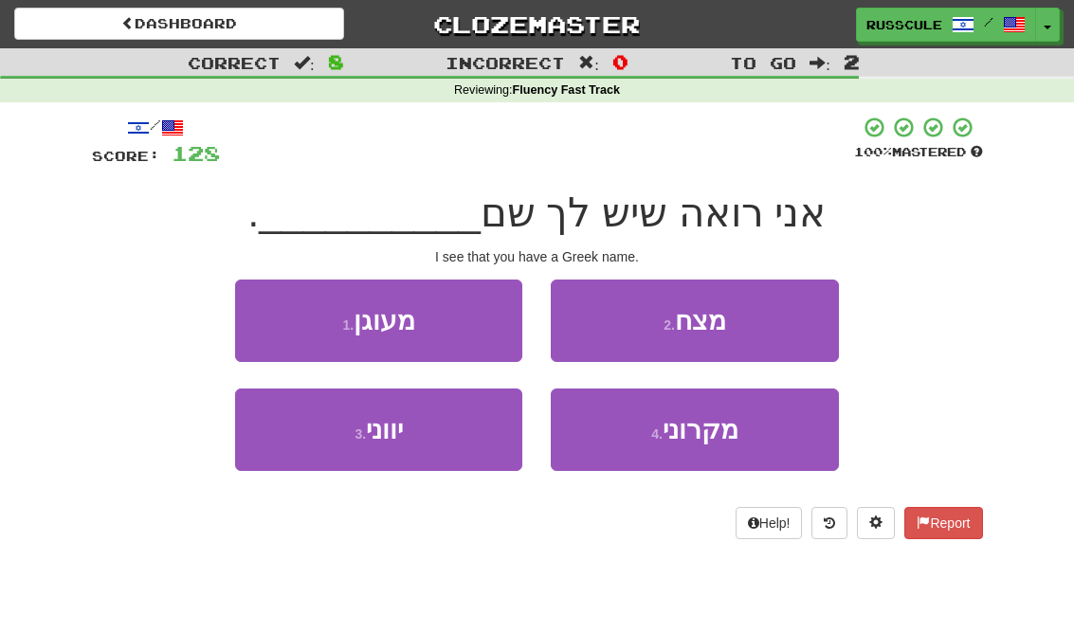
click at [307, 455] on button "3 . יווני" at bounding box center [378, 430] width 287 height 82
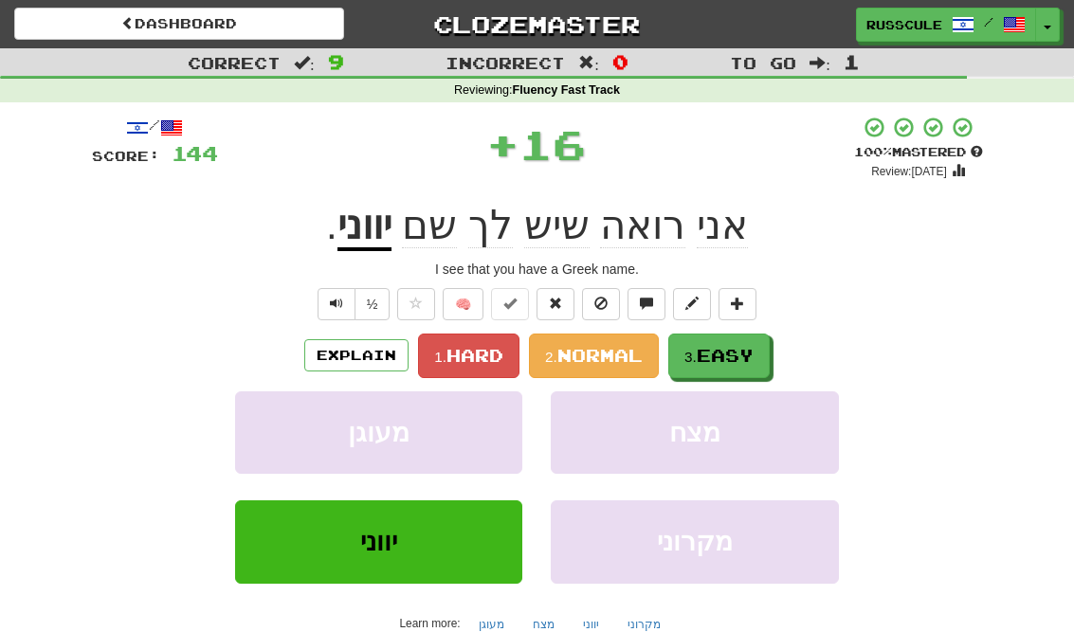
click at [750, 353] on span "Easy" at bounding box center [725, 355] width 57 height 21
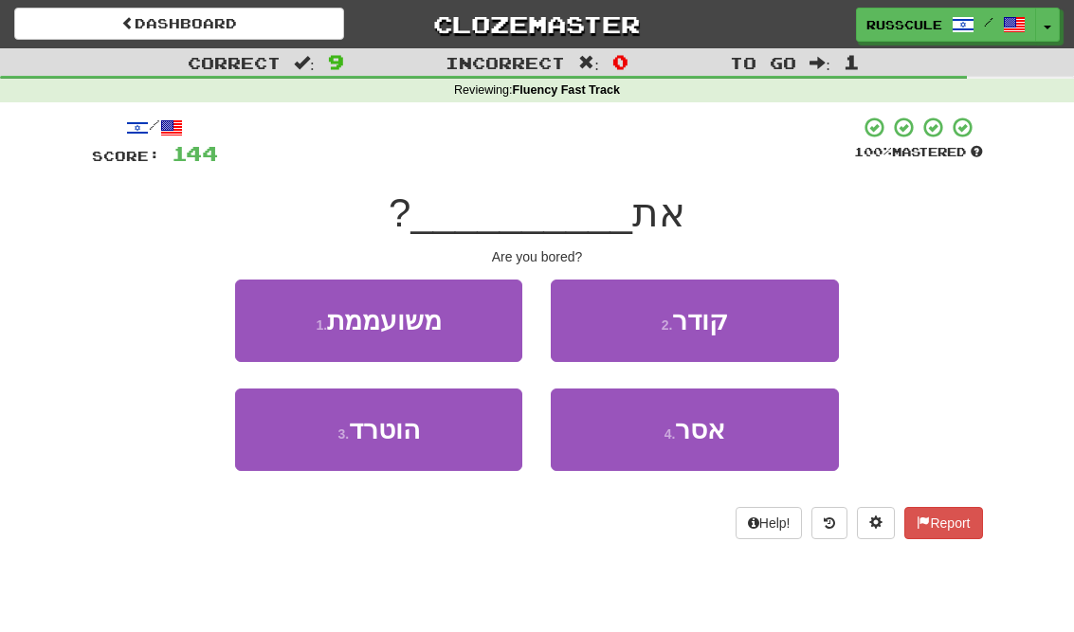
click at [277, 314] on button "1 . משועממת" at bounding box center [378, 321] width 287 height 82
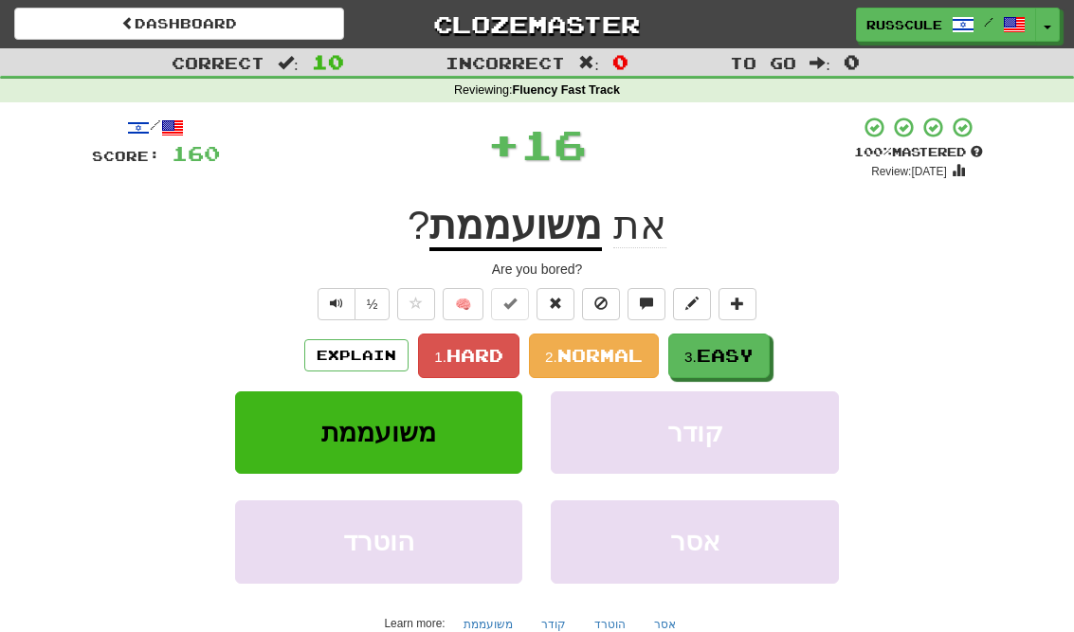
click at [732, 360] on span "Easy" at bounding box center [725, 355] width 57 height 21
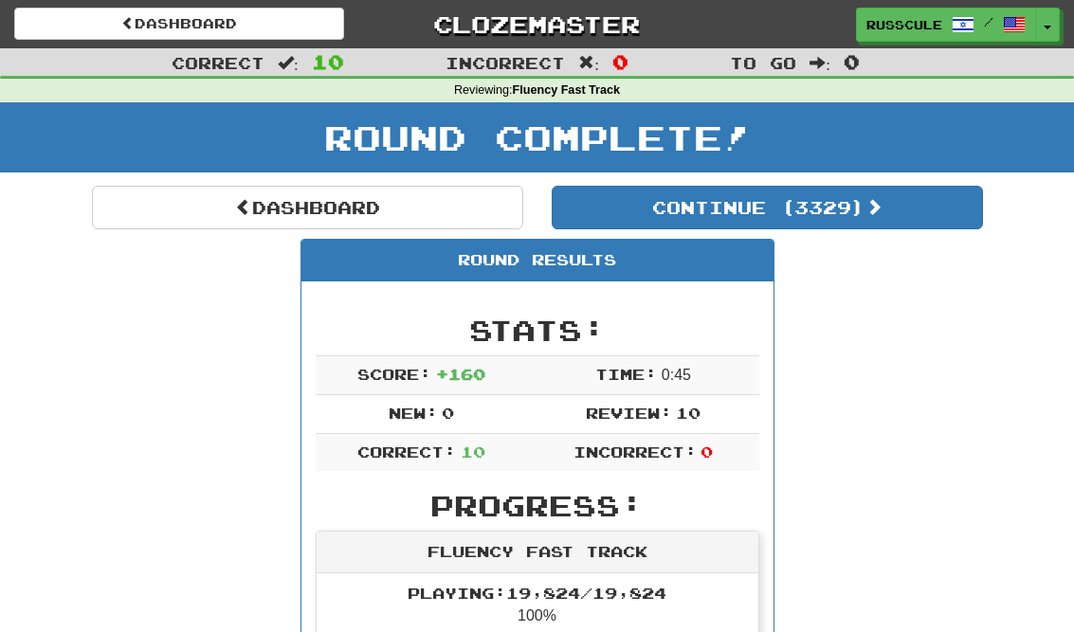
click at [918, 222] on button "Continue ( 3329 )" at bounding box center [767, 208] width 431 height 44
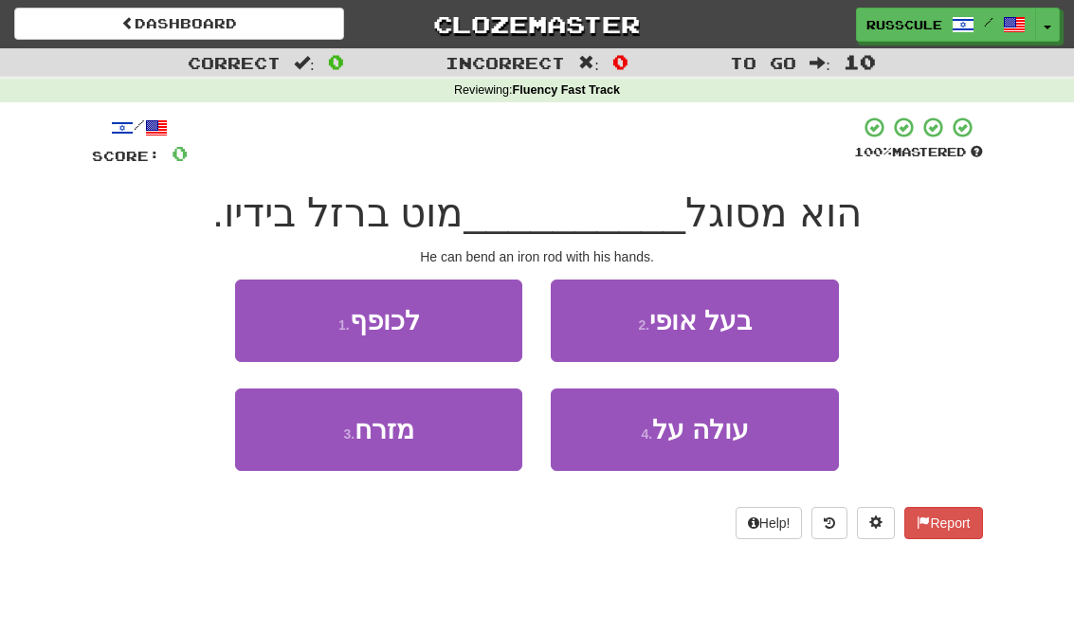
click at [294, 318] on button "1 . לכופף" at bounding box center [378, 321] width 287 height 82
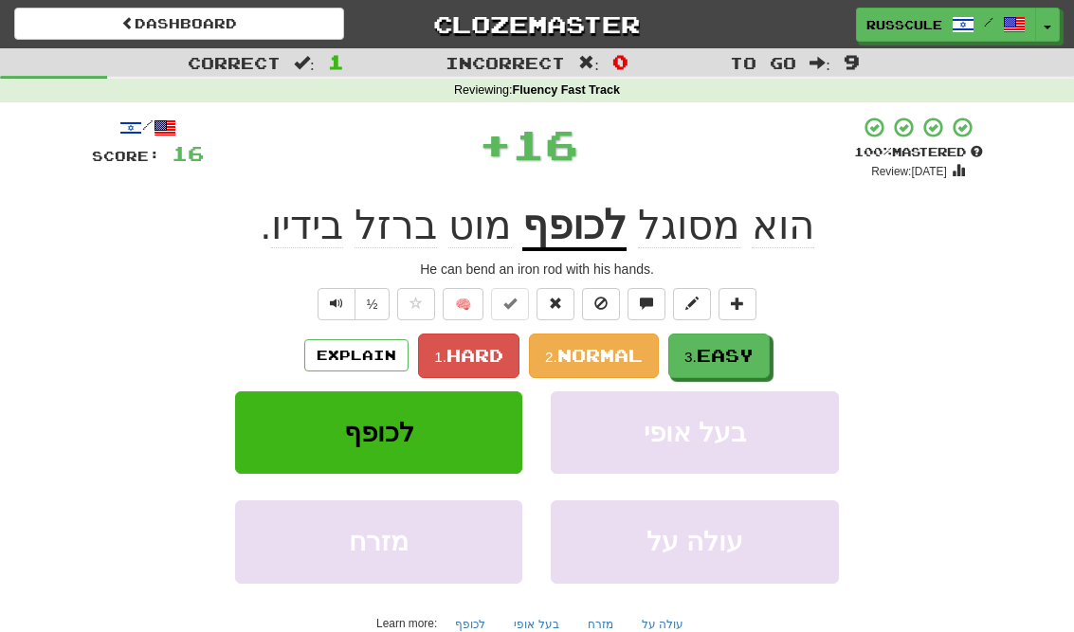
click at [729, 357] on span "Easy" at bounding box center [725, 355] width 57 height 21
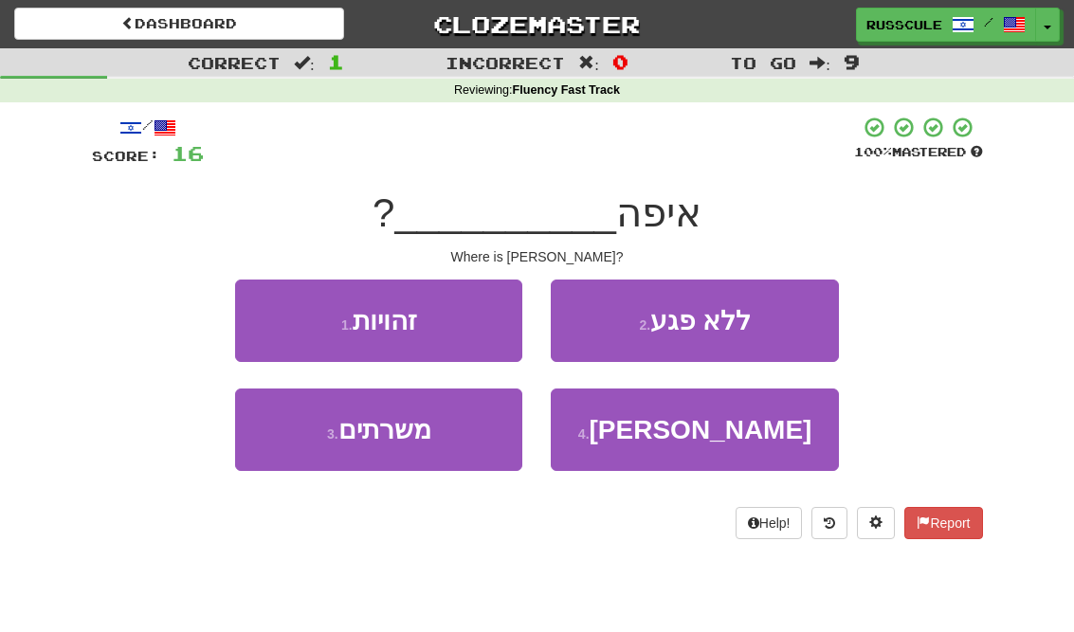
click at [710, 446] on button "4 . פאול" at bounding box center [694, 430] width 287 height 82
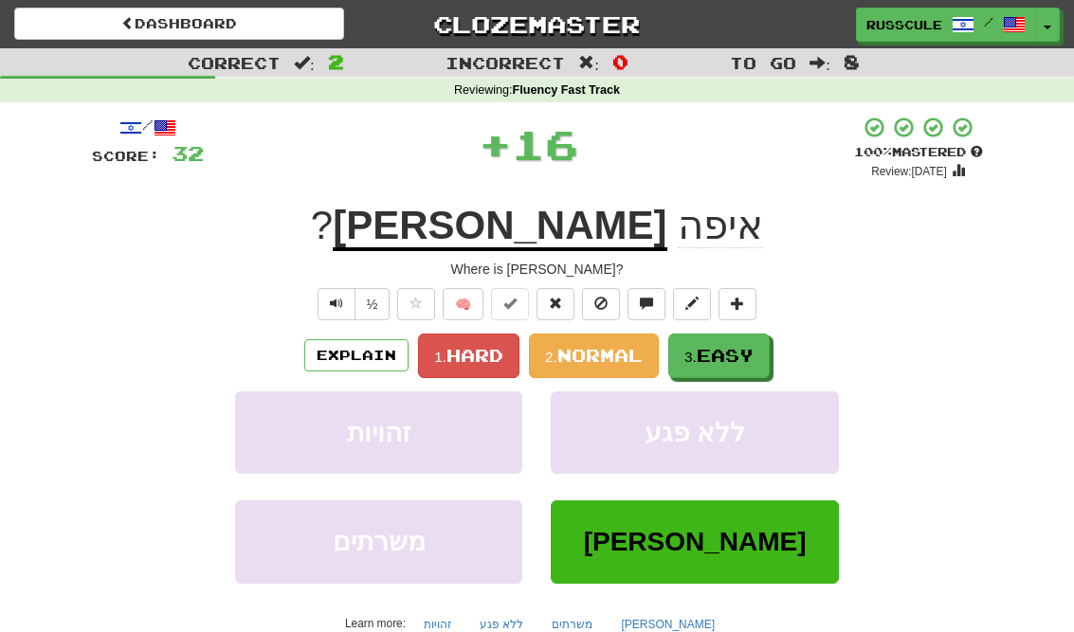
click at [750, 353] on span "Easy" at bounding box center [725, 355] width 57 height 21
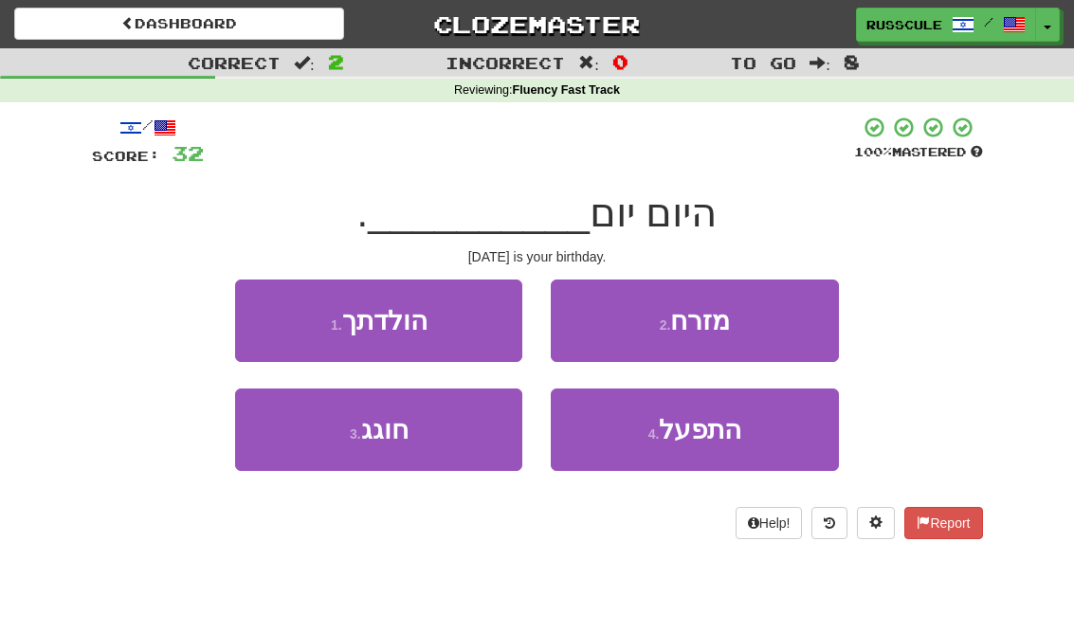
click at [283, 322] on button "1 . הולדתך" at bounding box center [378, 321] width 287 height 82
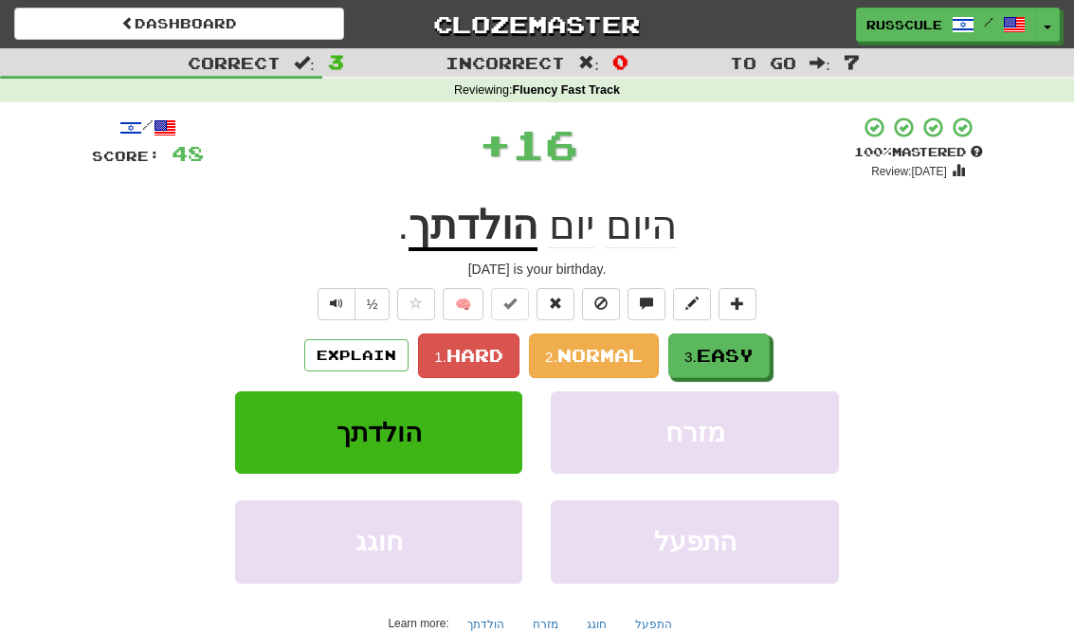
click at [745, 366] on button "3. Easy" at bounding box center [718, 356] width 101 height 45
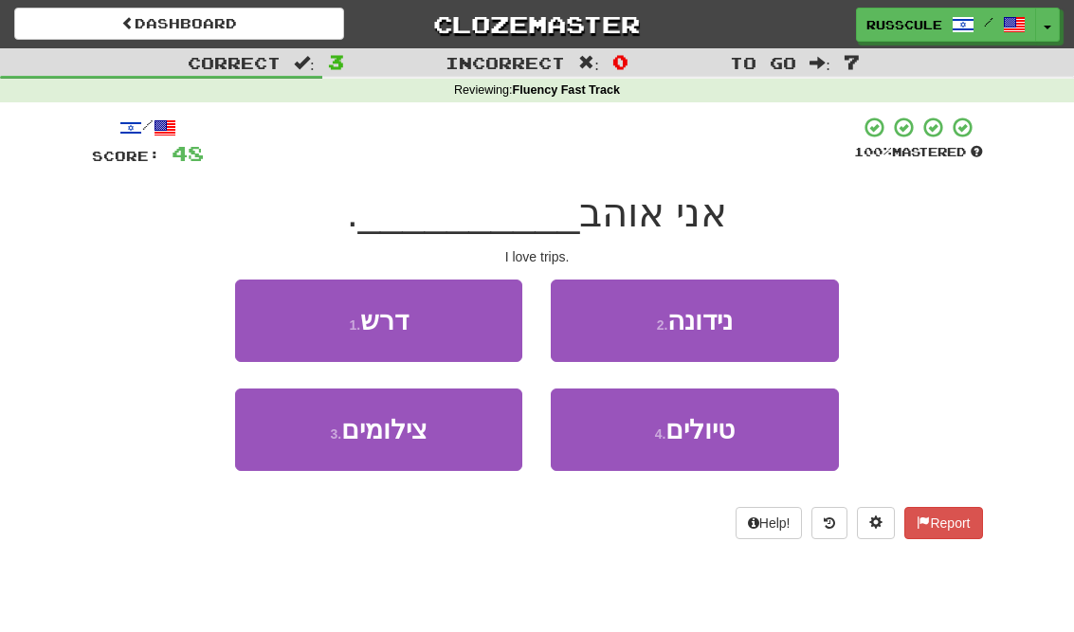
click at [710, 439] on span "טיולים" at bounding box center [699, 429] width 69 height 29
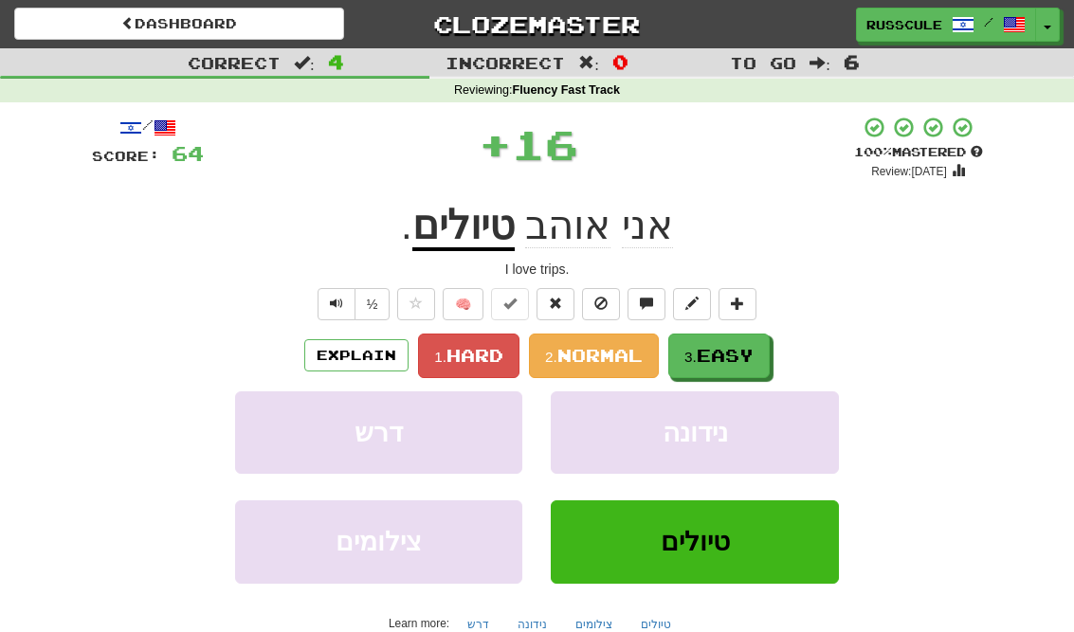
click at [743, 365] on button "3. Easy" at bounding box center [718, 356] width 101 height 45
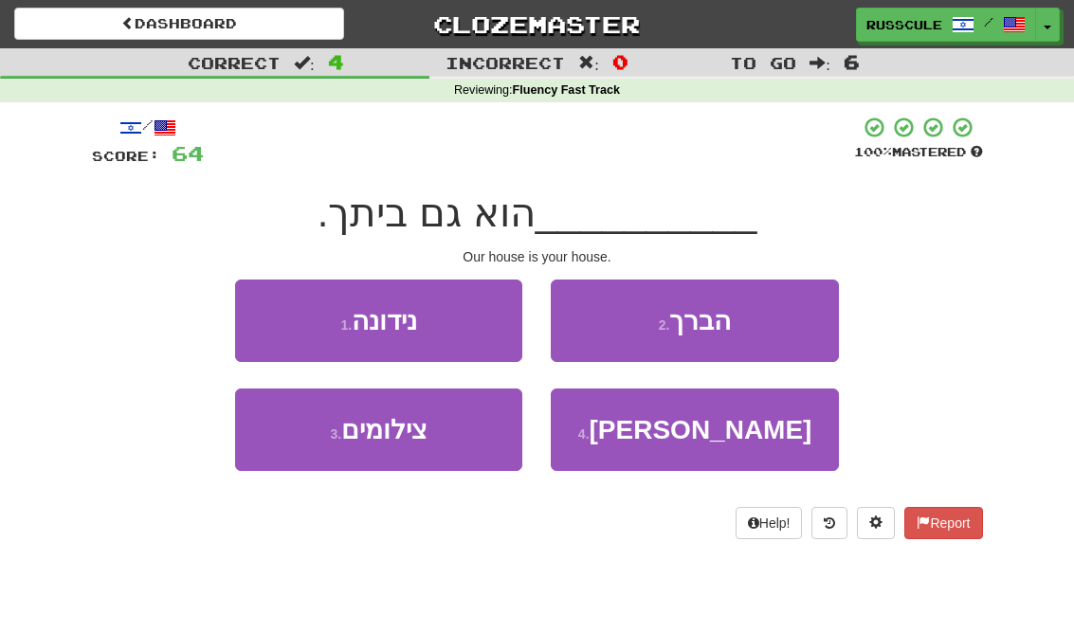
click at [712, 444] on button "4 . ביתנו" at bounding box center [694, 430] width 287 height 82
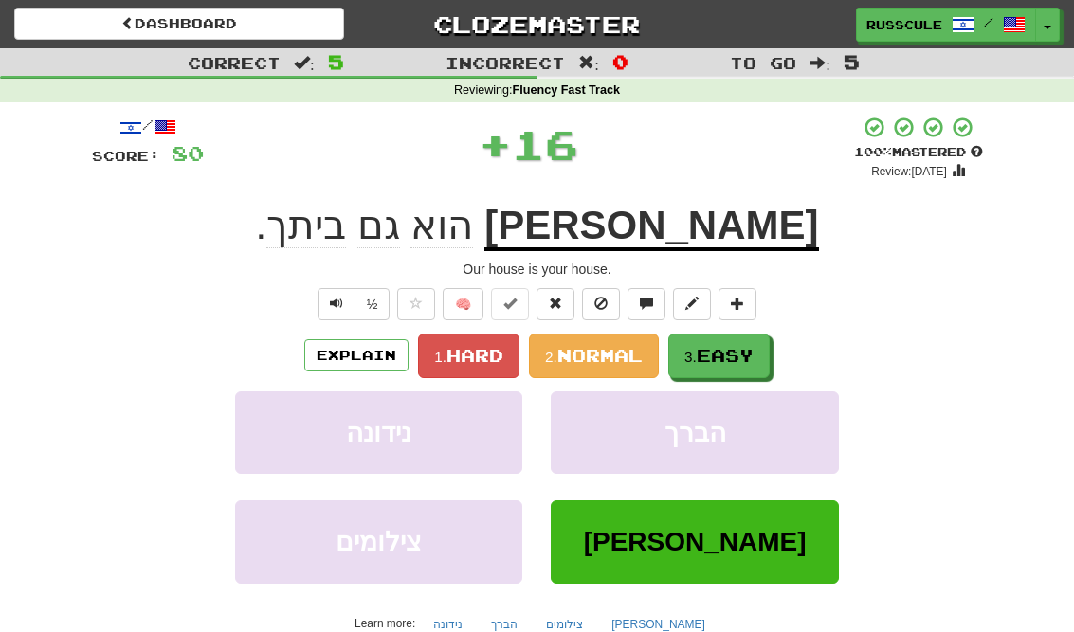
click at [753, 357] on span "Easy" at bounding box center [725, 355] width 57 height 21
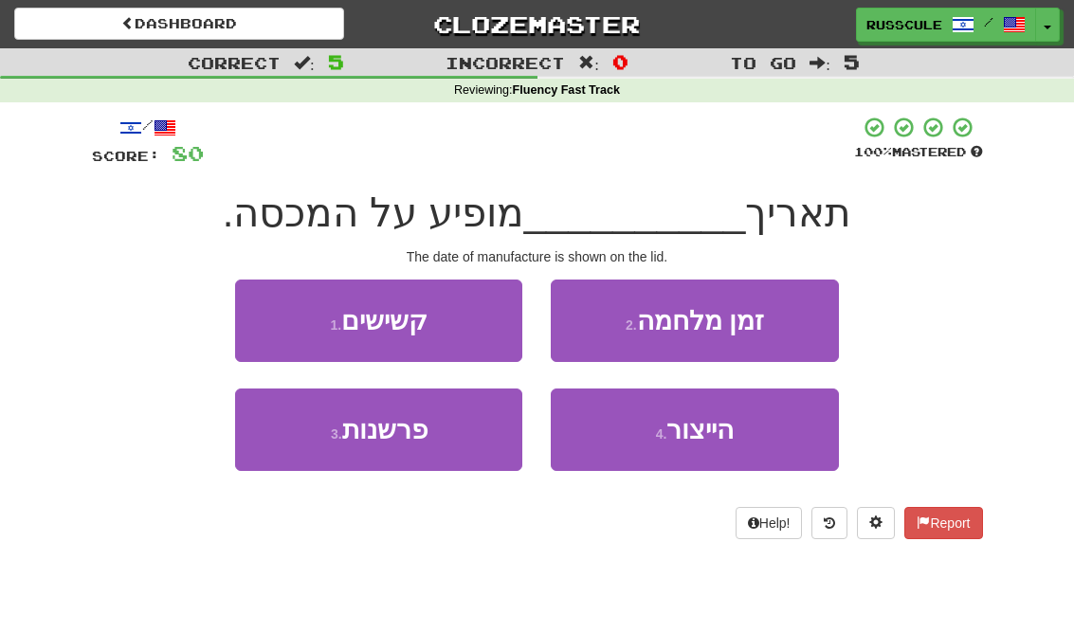
click at [713, 448] on button "4 . הייצור" at bounding box center [694, 430] width 287 height 82
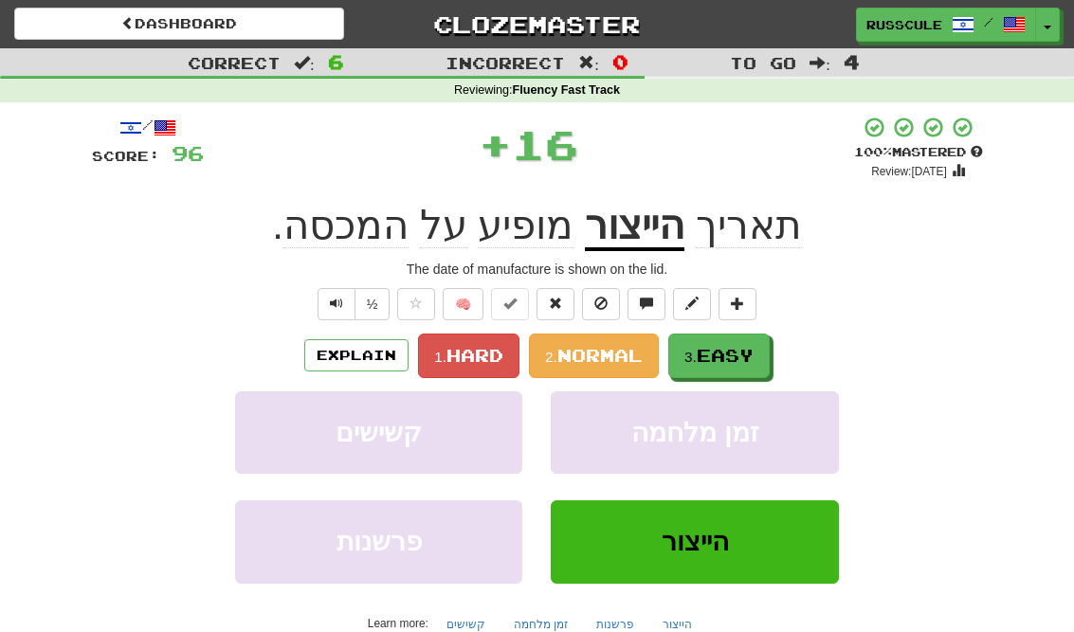
click at [749, 356] on span "Easy" at bounding box center [725, 355] width 57 height 21
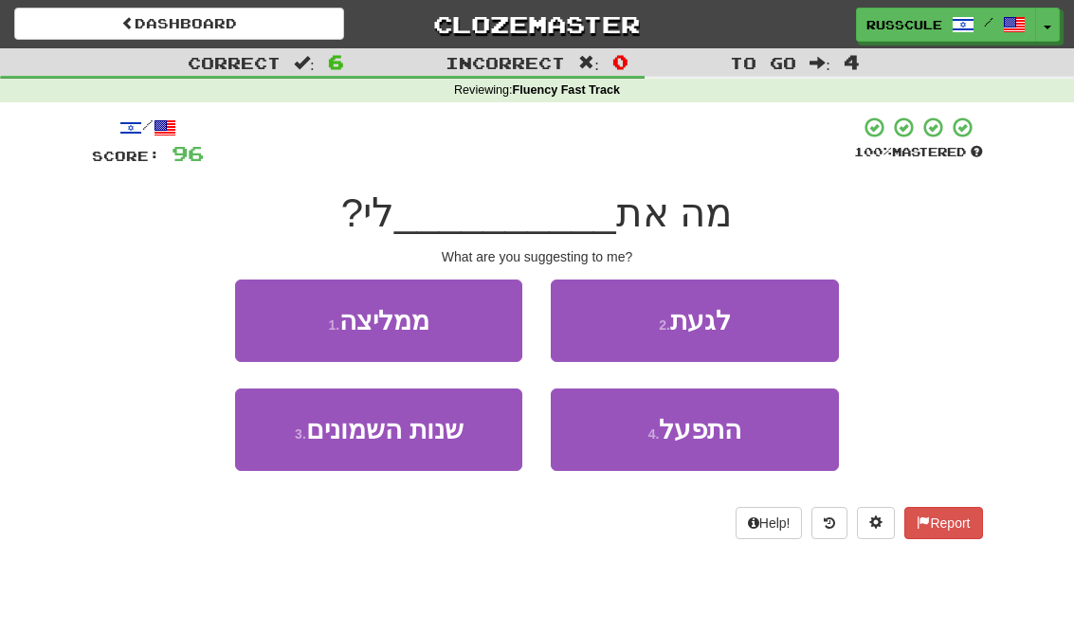
click at [283, 315] on button "1 . ממליצה" at bounding box center [378, 321] width 287 height 82
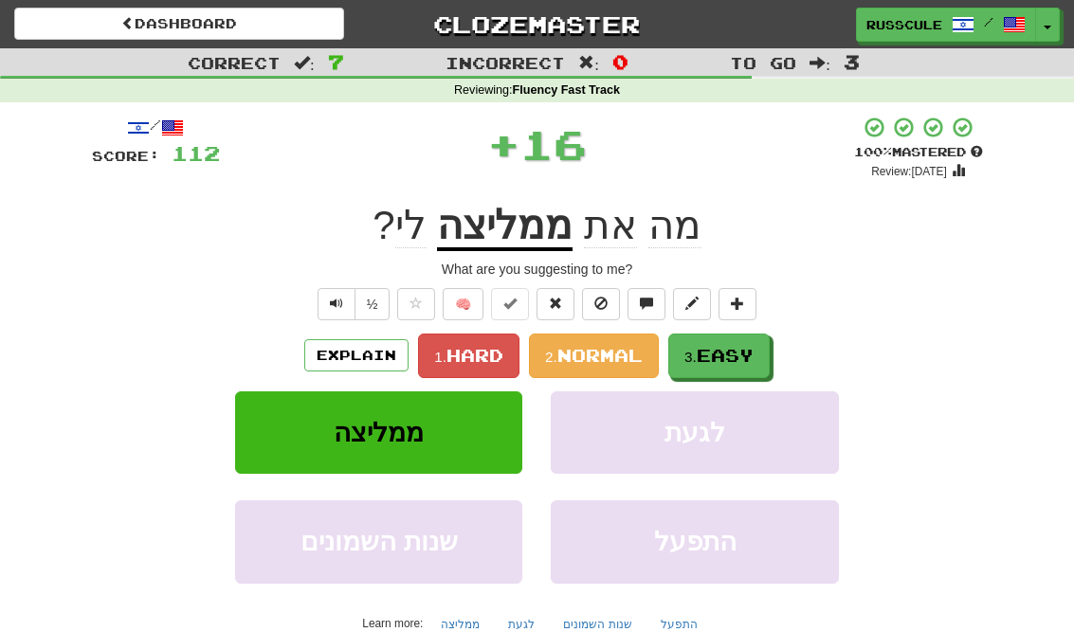
click at [711, 360] on span "Easy" at bounding box center [725, 355] width 57 height 21
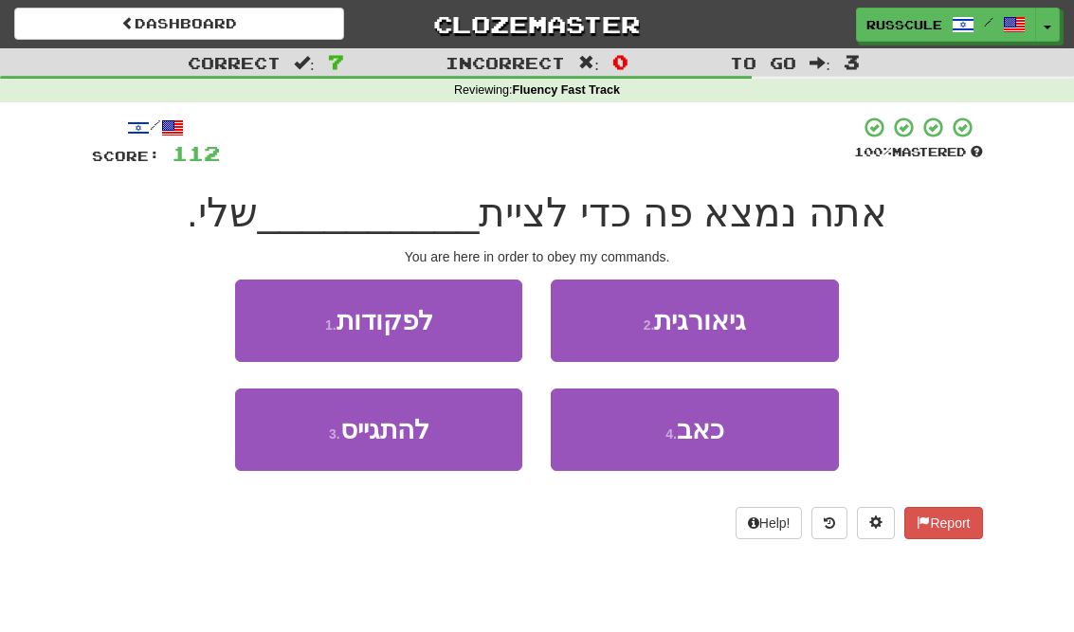
click at [270, 317] on button "1 . לפקודות" at bounding box center [378, 321] width 287 height 82
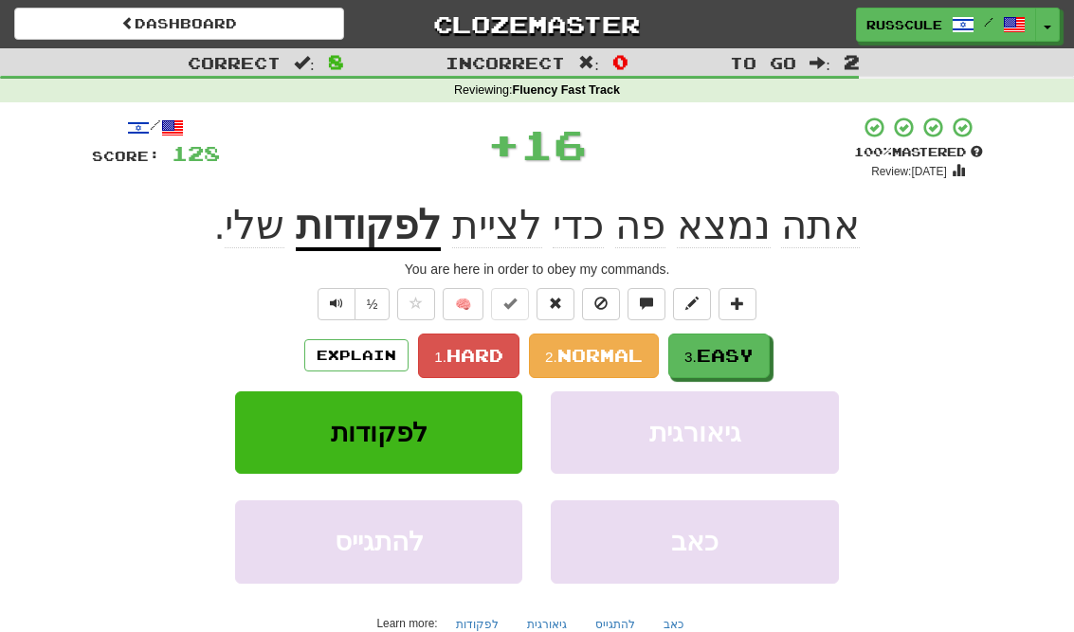
click at [742, 360] on span "Easy" at bounding box center [725, 355] width 57 height 21
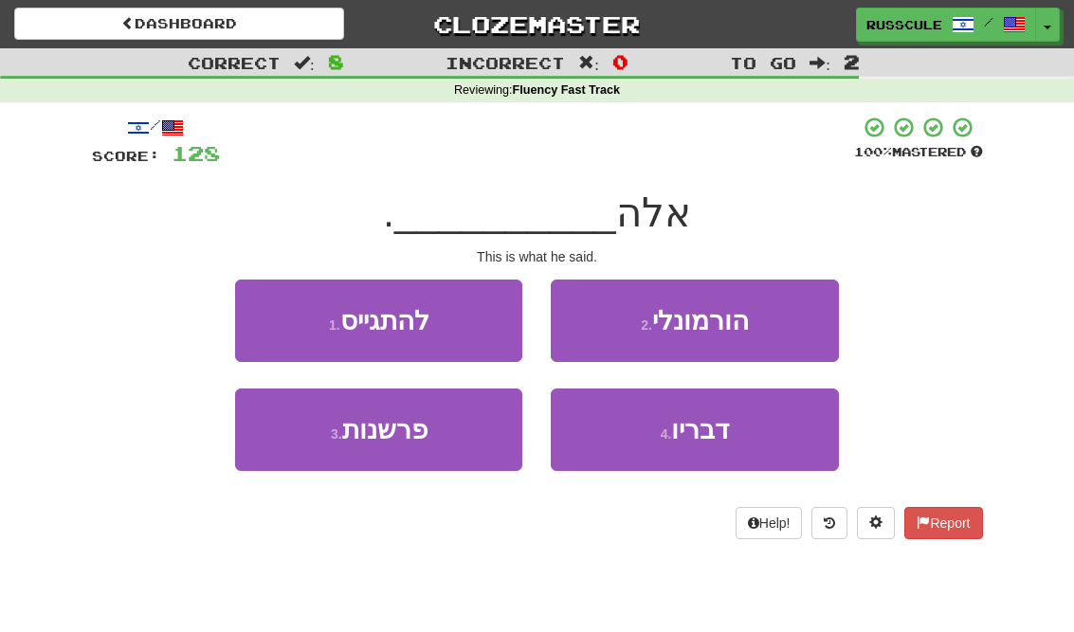
click at [700, 445] on button "4 . דבריו" at bounding box center [694, 430] width 287 height 82
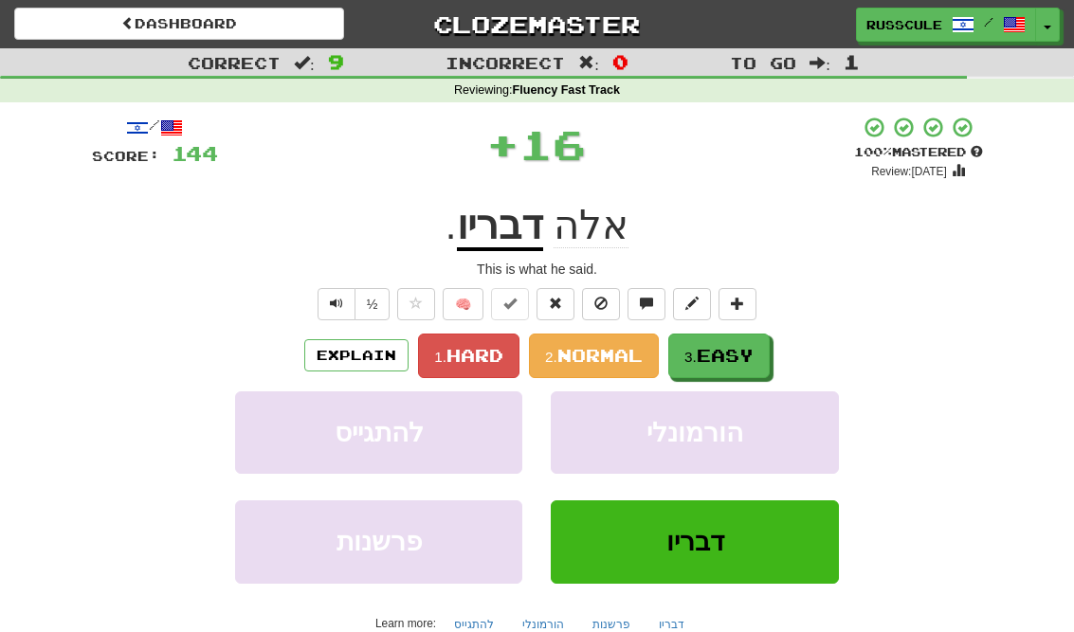
click at [740, 362] on span "Easy" at bounding box center [725, 355] width 57 height 21
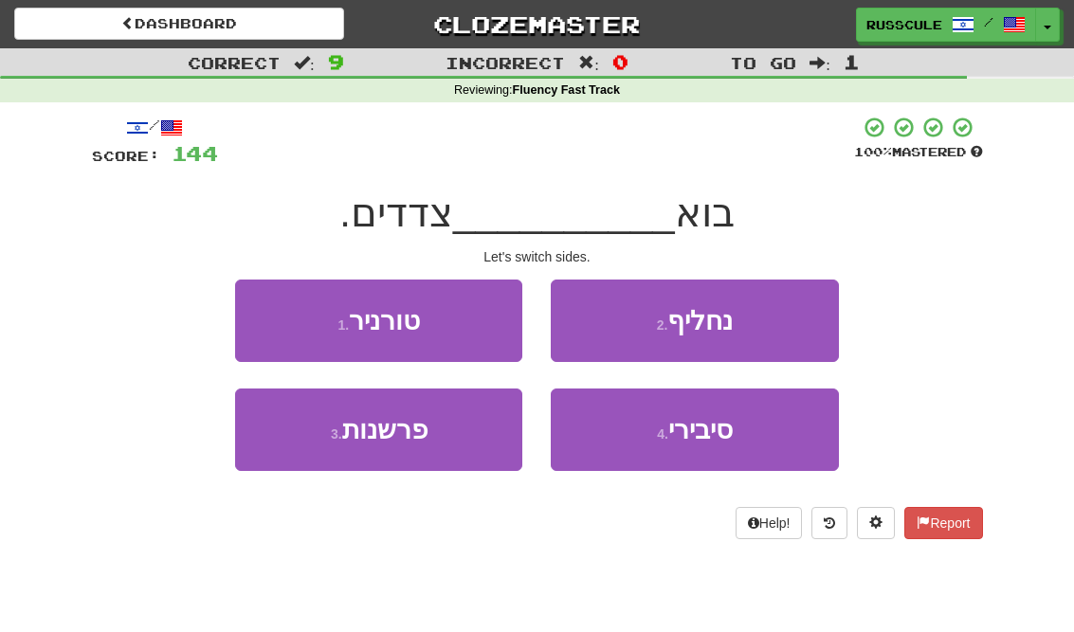
click at [783, 325] on button "2 . נחליף" at bounding box center [694, 321] width 287 height 82
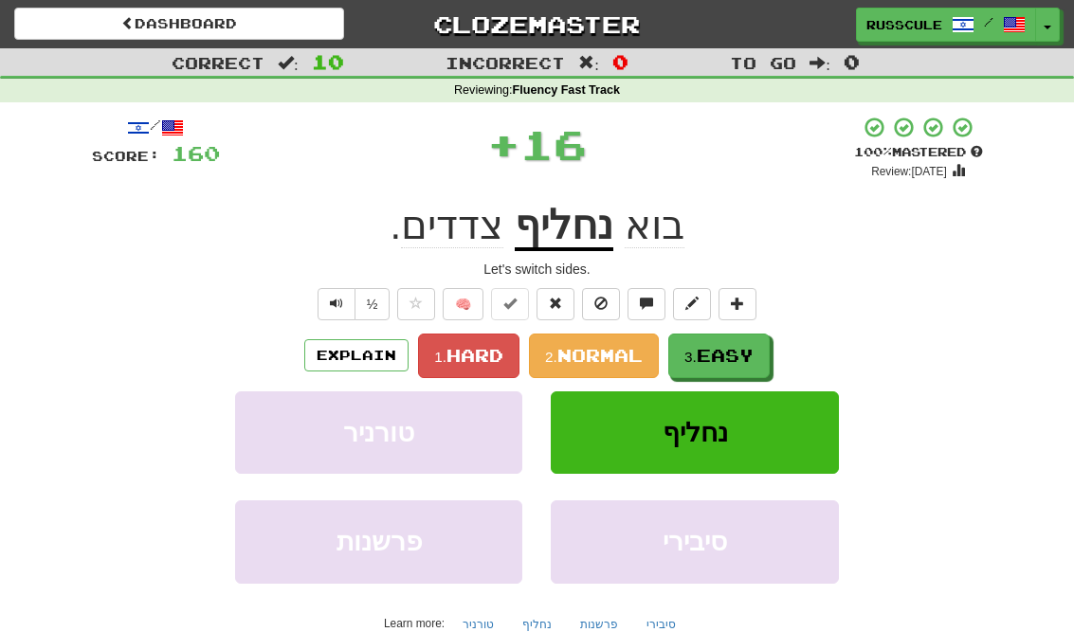
click at [720, 367] on button "3. Easy" at bounding box center [718, 356] width 101 height 45
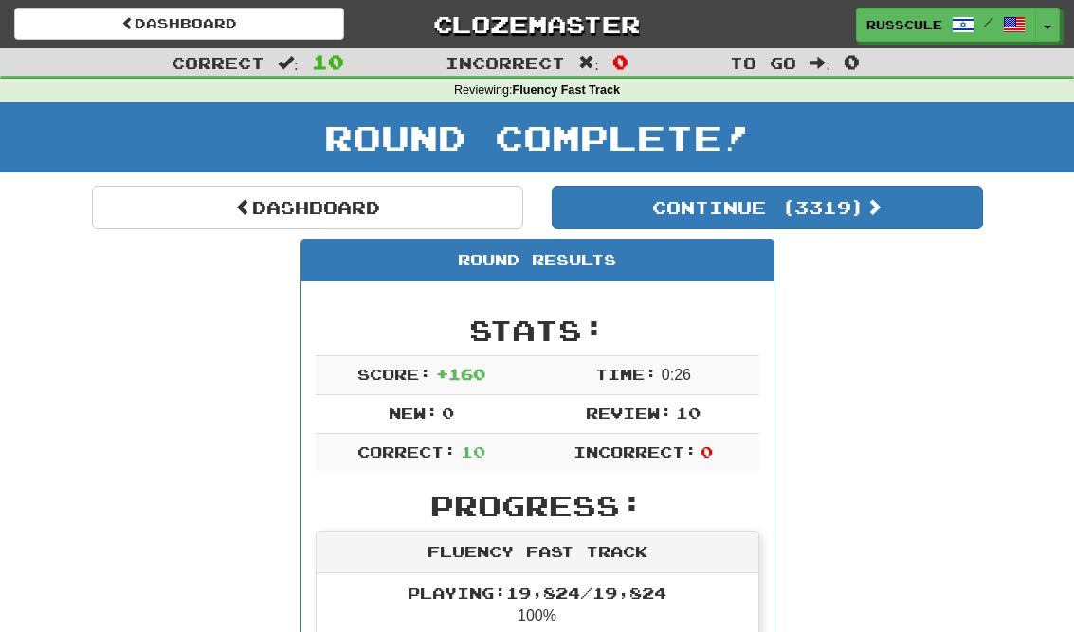
click at [919, 225] on button "Continue ( 3319 )" at bounding box center [767, 208] width 431 height 44
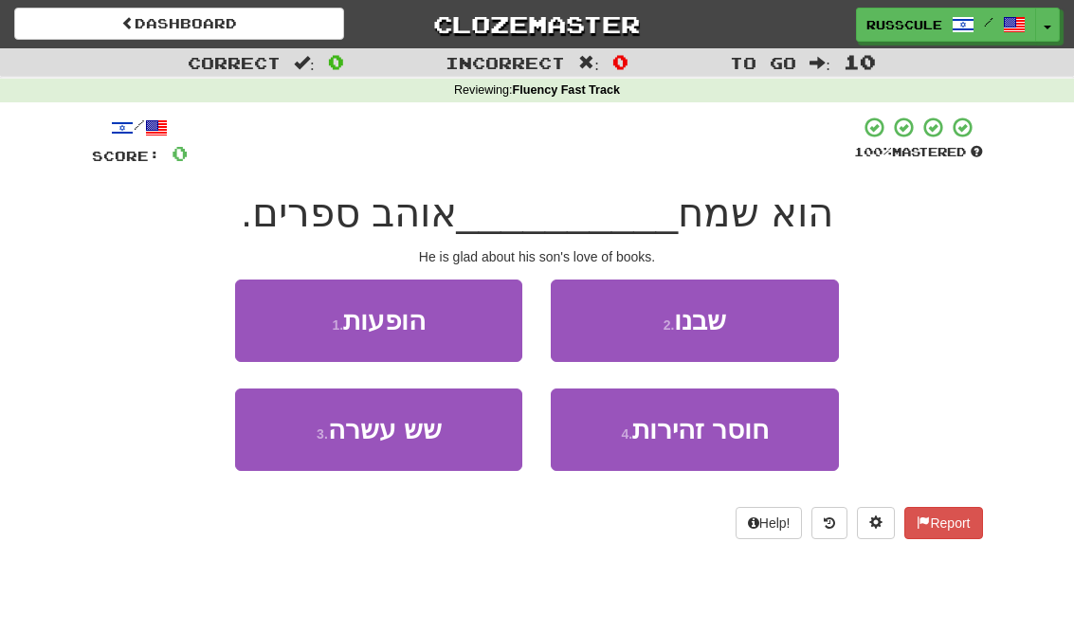
click at [798, 327] on button "2 . שבנו" at bounding box center [694, 321] width 287 height 82
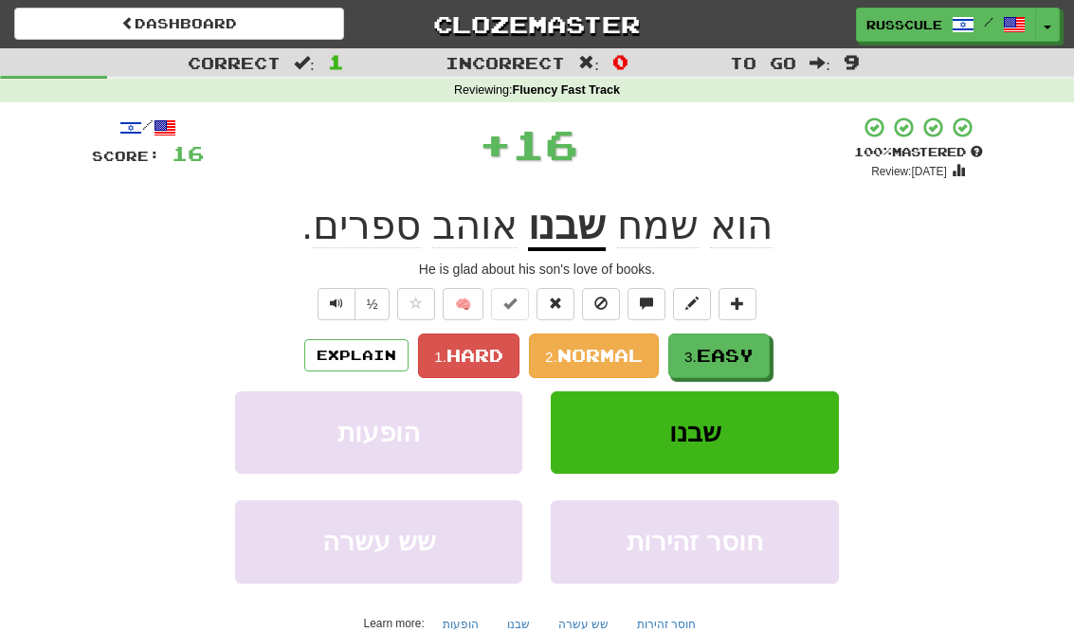
click at [753, 359] on span "Easy" at bounding box center [725, 355] width 57 height 21
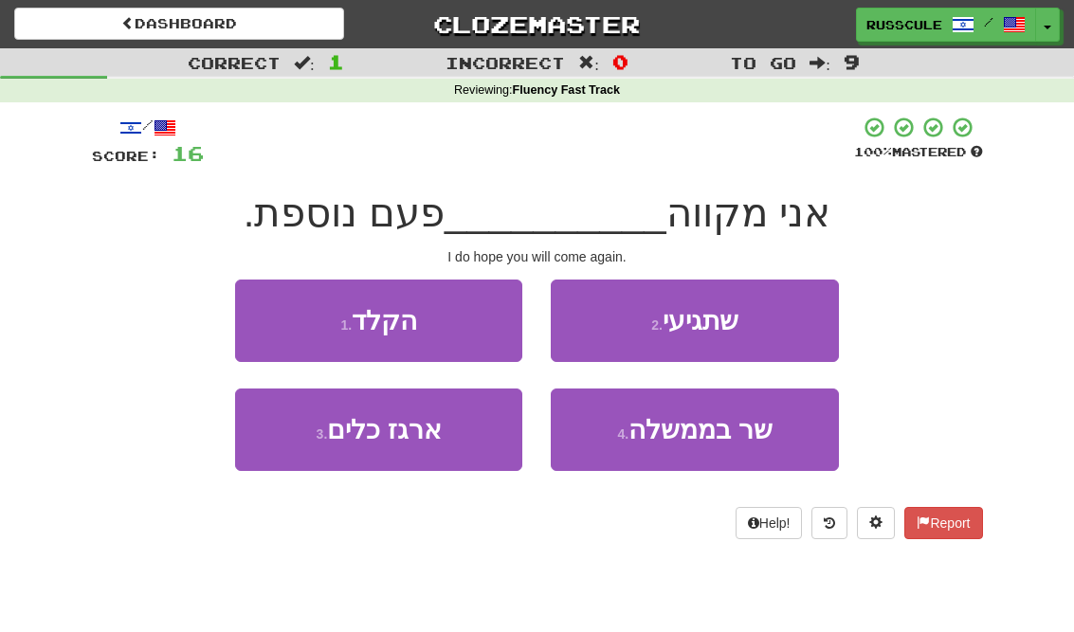
click at [790, 326] on button "2 . שתגיעי" at bounding box center [694, 321] width 287 height 82
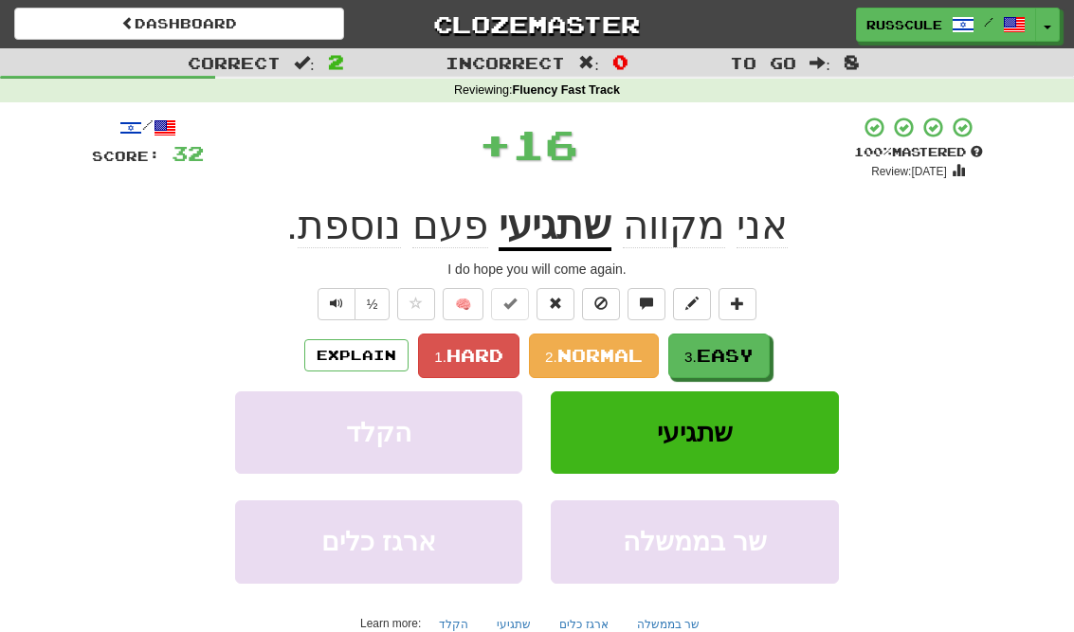
click at [739, 357] on span "Easy" at bounding box center [725, 355] width 57 height 21
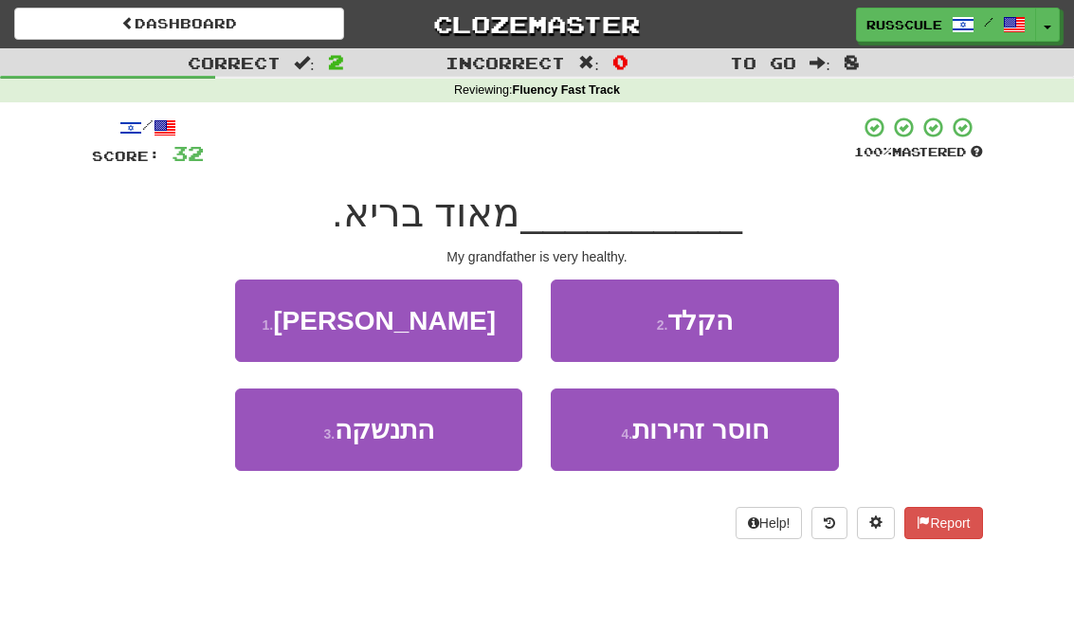
click at [276, 318] on button "1 . סבי" at bounding box center [378, 321] width 287 height 82
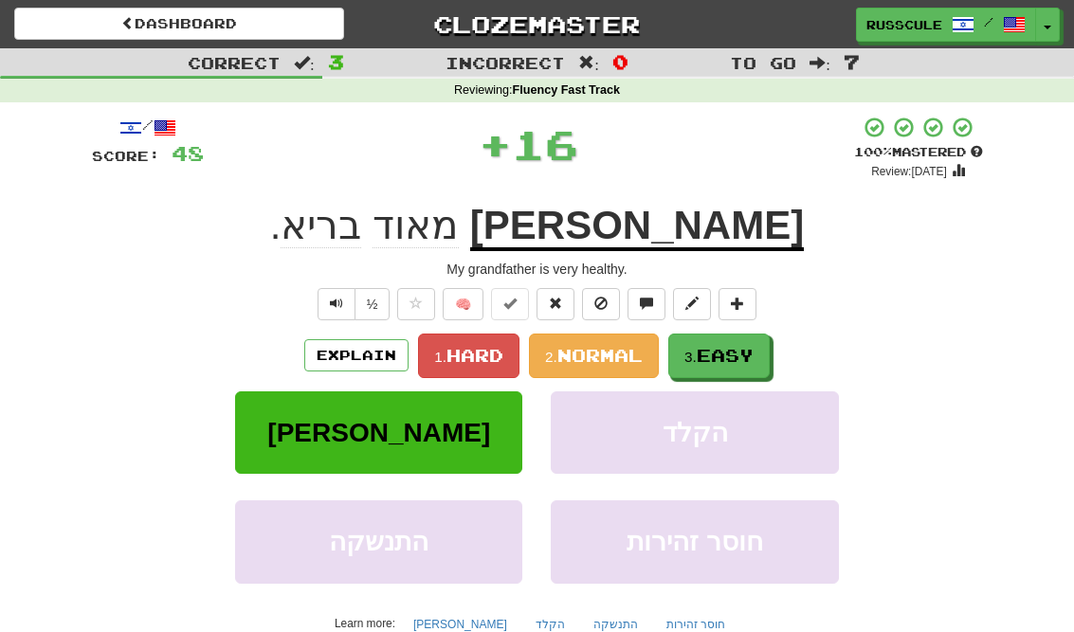
click at [729, 370] on button "3. Easy" at bounding box center [718, 356] width 101 height 45
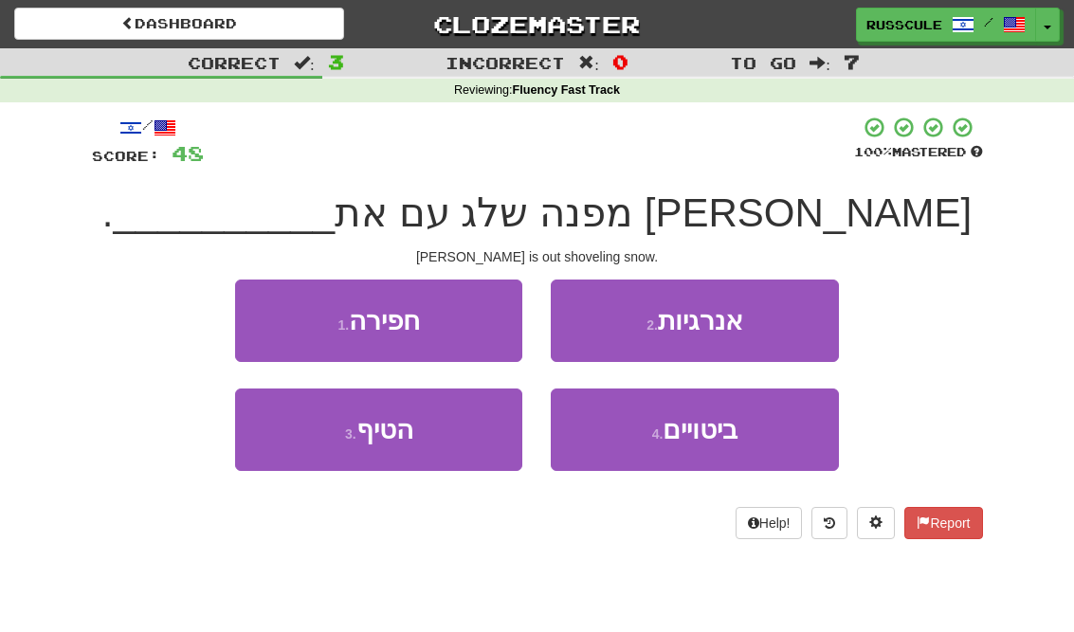
click at [271, 309] on button "1 . חפירה" at bounding box center [378, 321] width 287 height 82
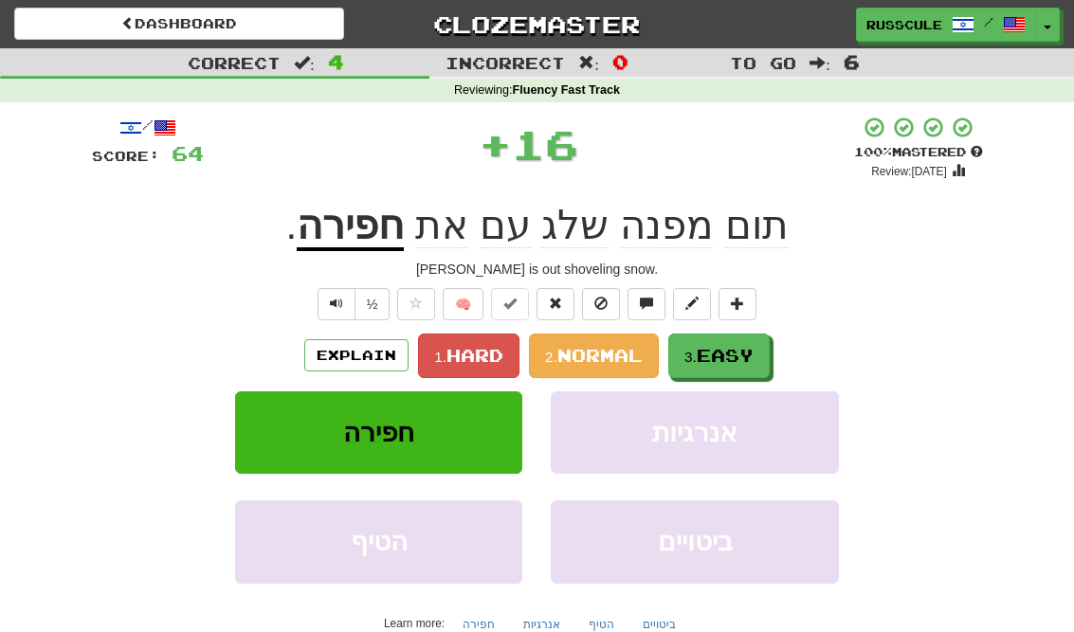
click at [737, 354] on span "Easy" at bounding box center [725, 355] width 57 height 21
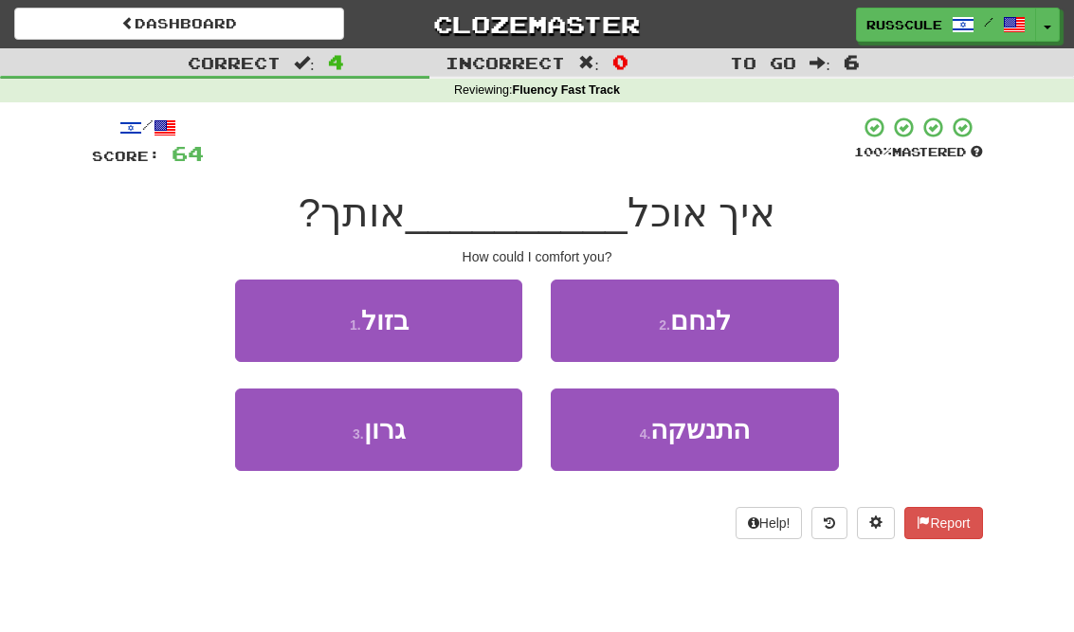
click at [785, 324] on button "2 . לנחם" at bounding box center [694, 321] width 287 height 82
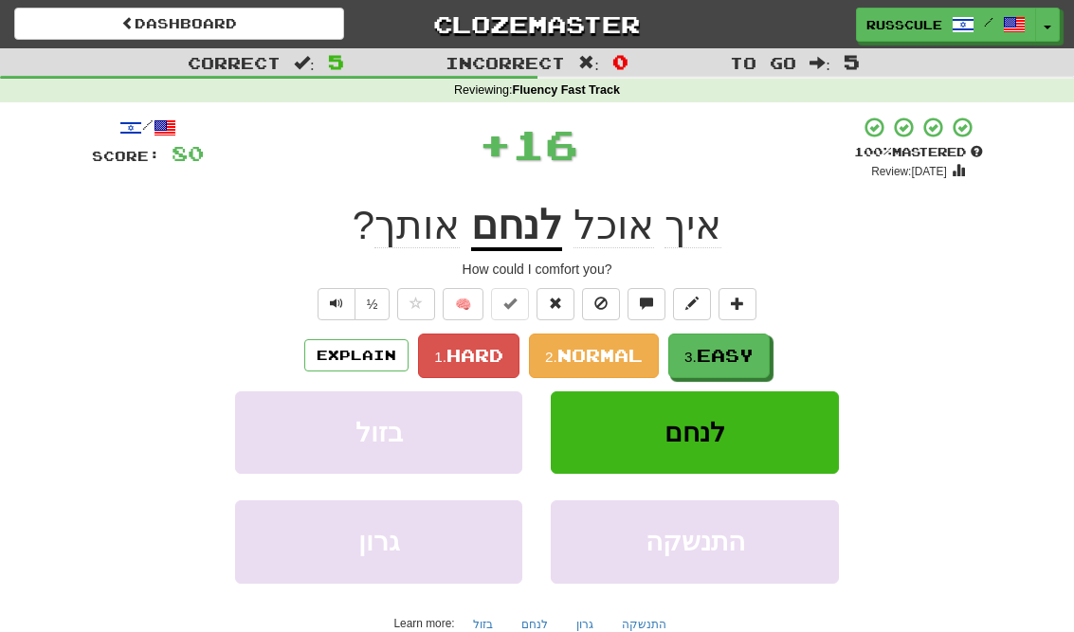
click at [721, 369] on button "3. Easy" at bounding box center [718, 356] width 101 height 45
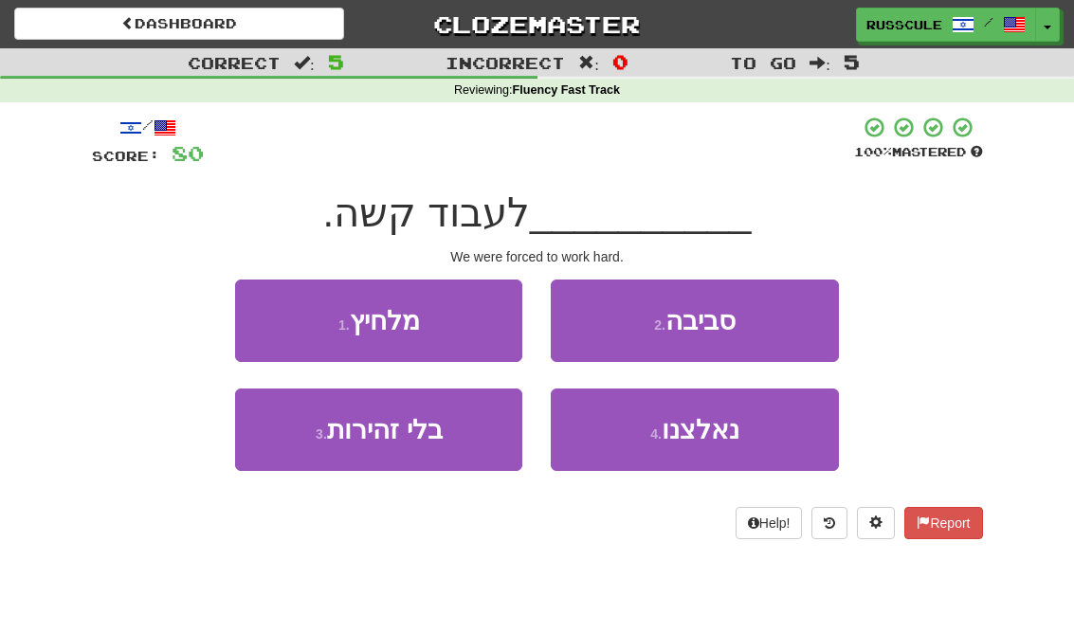
click at [264, 312] on button "1 . מלחיץ" at bounding box center [378, 321] width 287 height 82
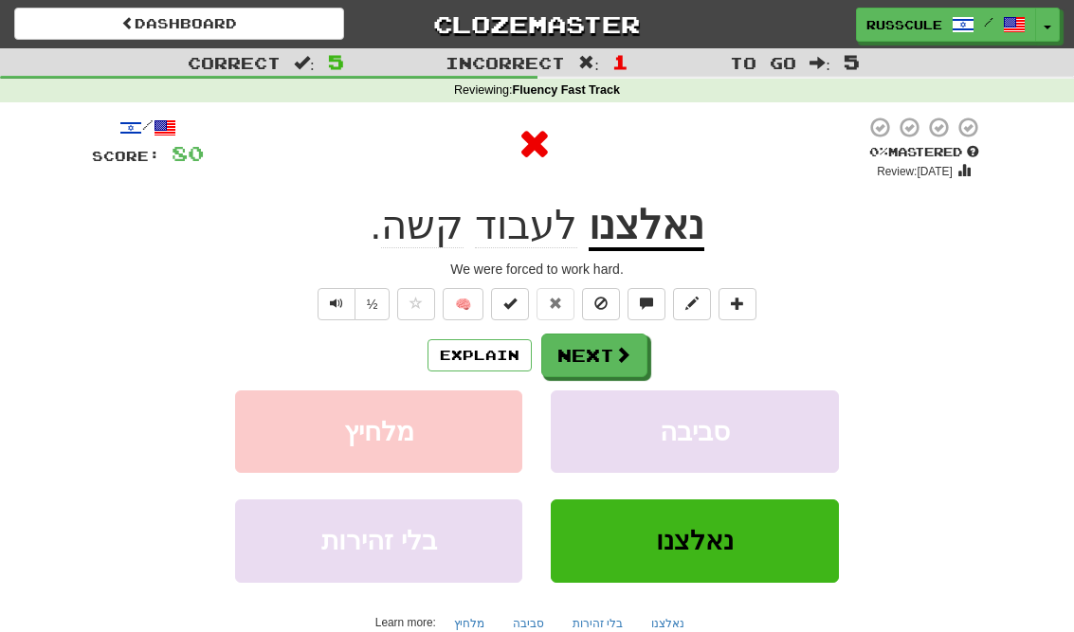
click at [642, 364] on button "Next" at bounding box center [594, 356] width 106 height 44
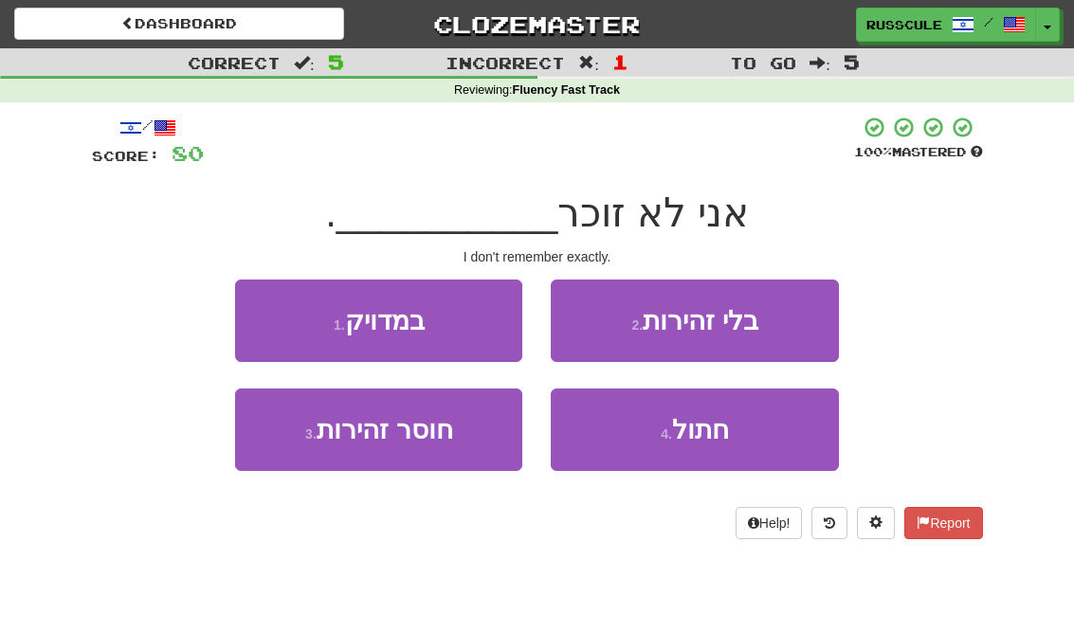
click at [272, 322] on button "1 . במדויק" at bounding box center [378, 321] width 287 height 82
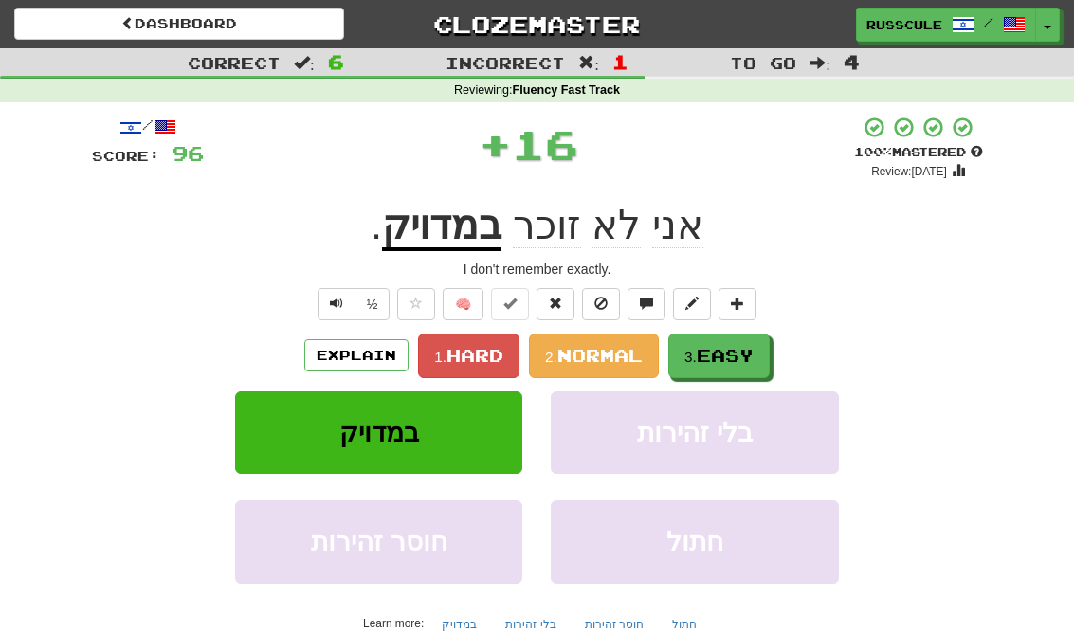
click at [727, 359] on span "Easy" at bounding box center [725, 355] width 57 height 21
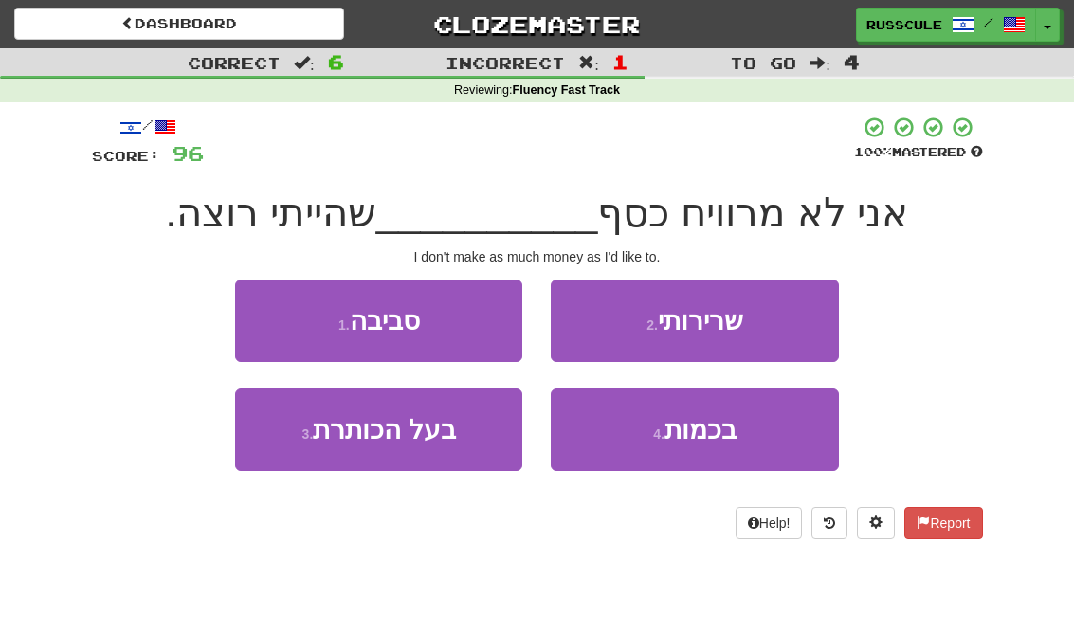
click at [779, 322] on button "2 . שרירותי" at bounding box center [694, 321] width 287 height 82
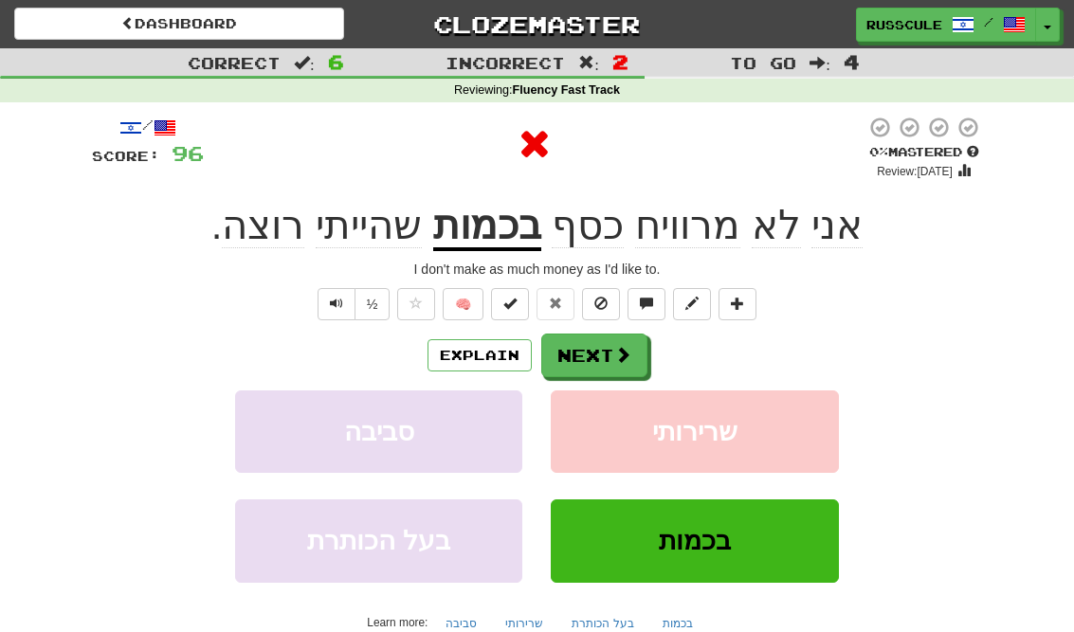
click at [639, 364] on button "Next" at bounding box center [594, 356] width 106 height 44
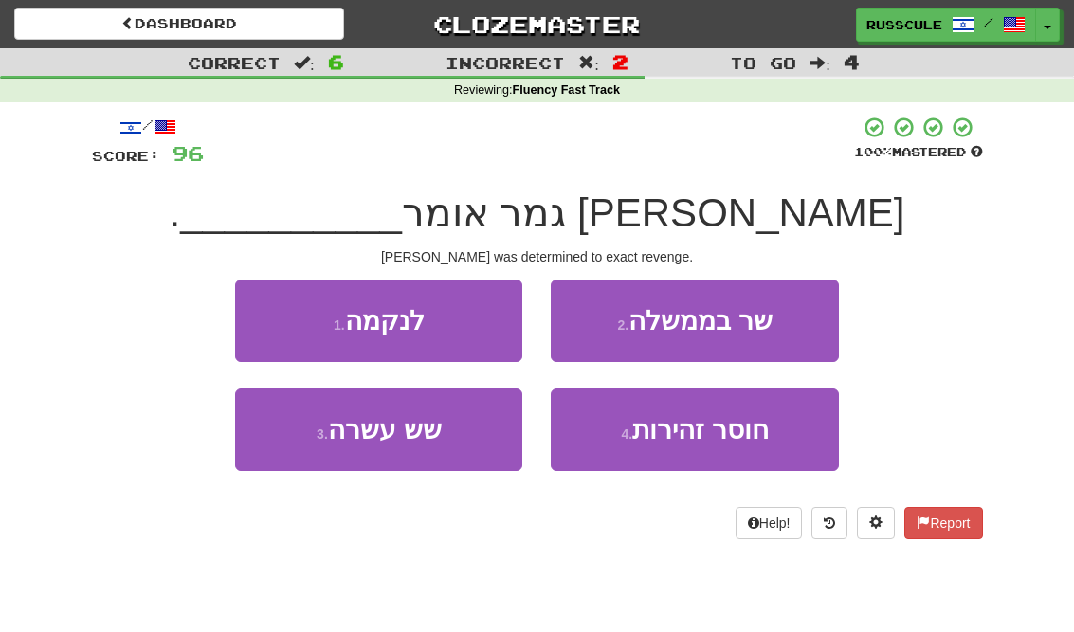
click at [263, 319] on button "1 . לנקמה" at bounding box center [378, 321] width 287 height 82
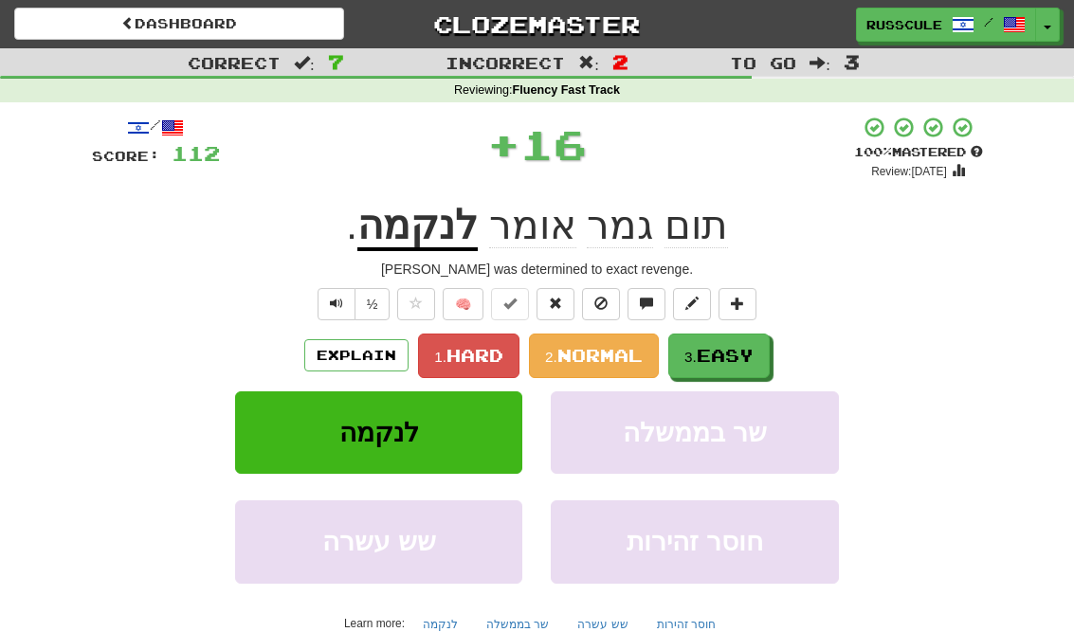
click at [743, 359] on span "Easy" at bounding box center [725, 355] width 57 height 21
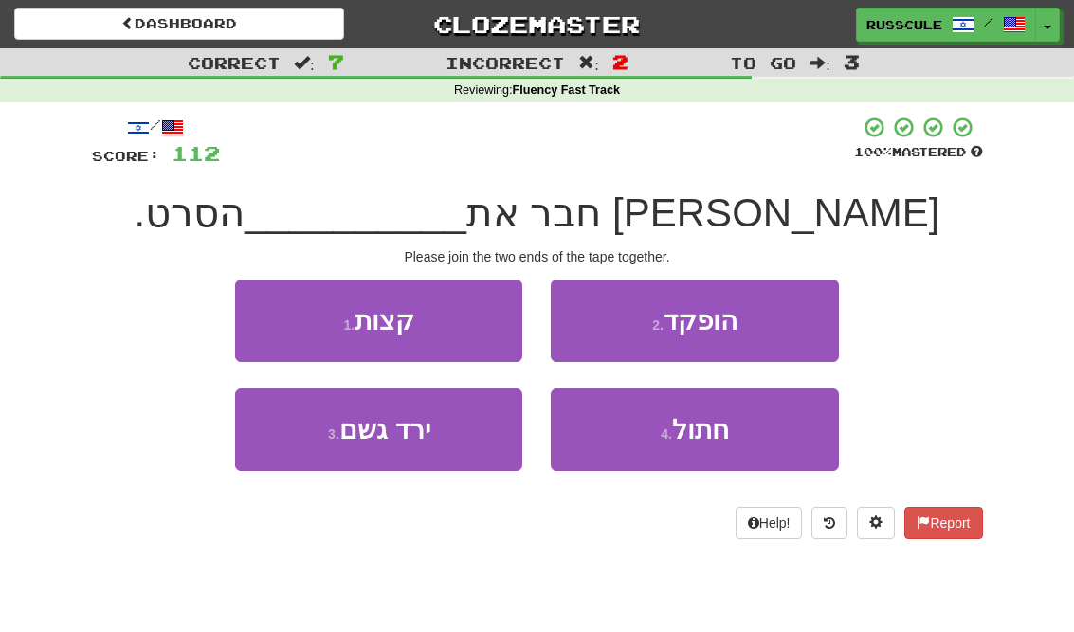
click at [261, 316] on button "1 . קצות" at bounding box center [378, 321] width 287 height 82
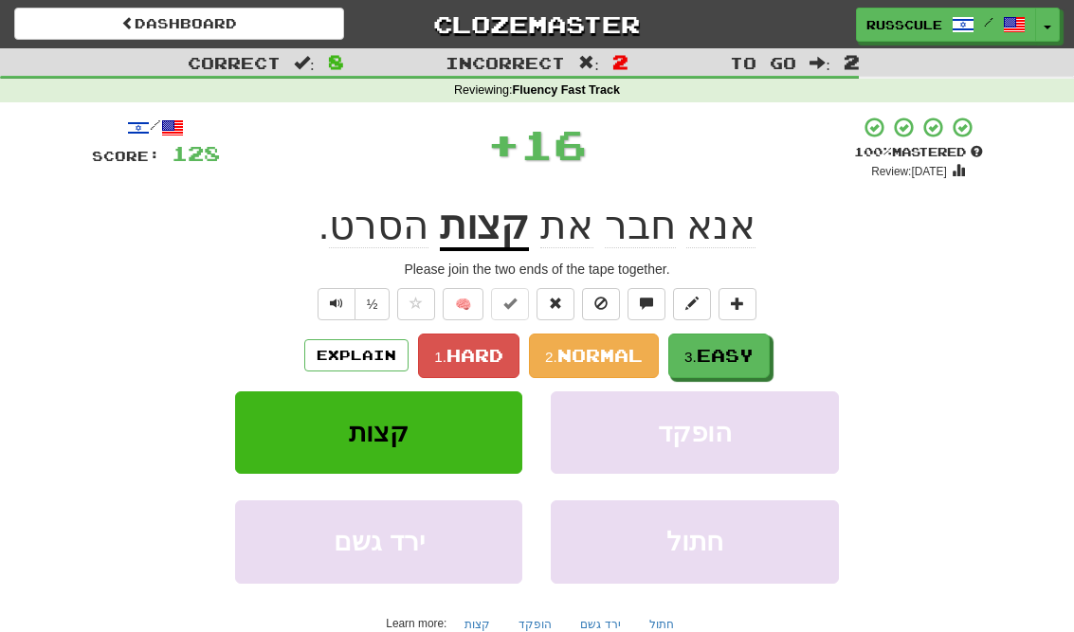
click at [744, 358] on span "Easy" at bounding box center [725, 355] width 57 height 21
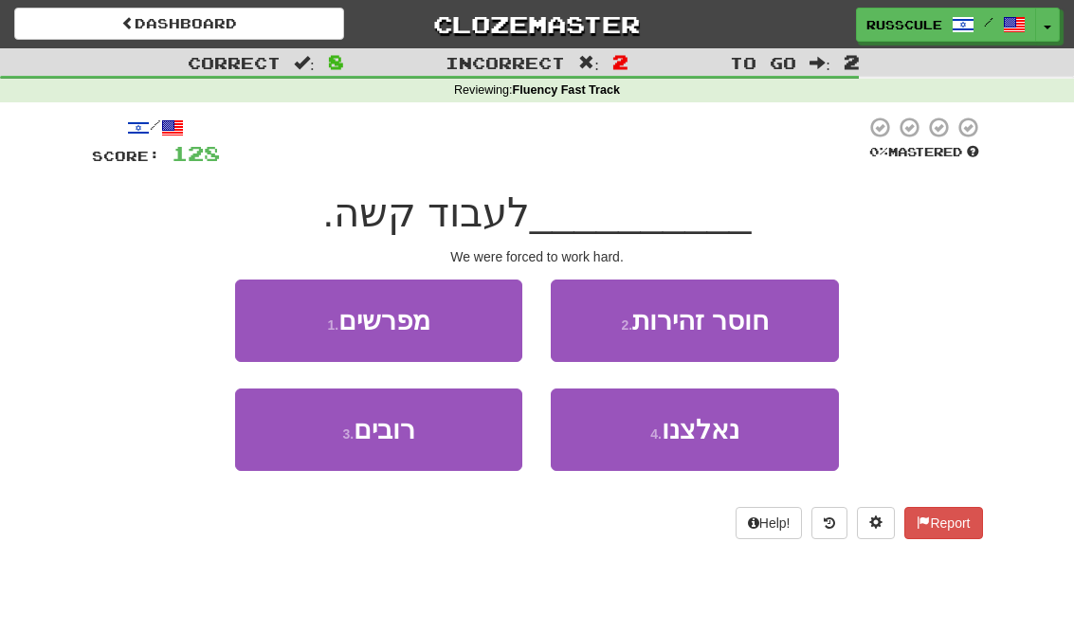
click at [709, 453] on button "4 . נאלצנו" at bounding box center [694, 430] width 287 height 82
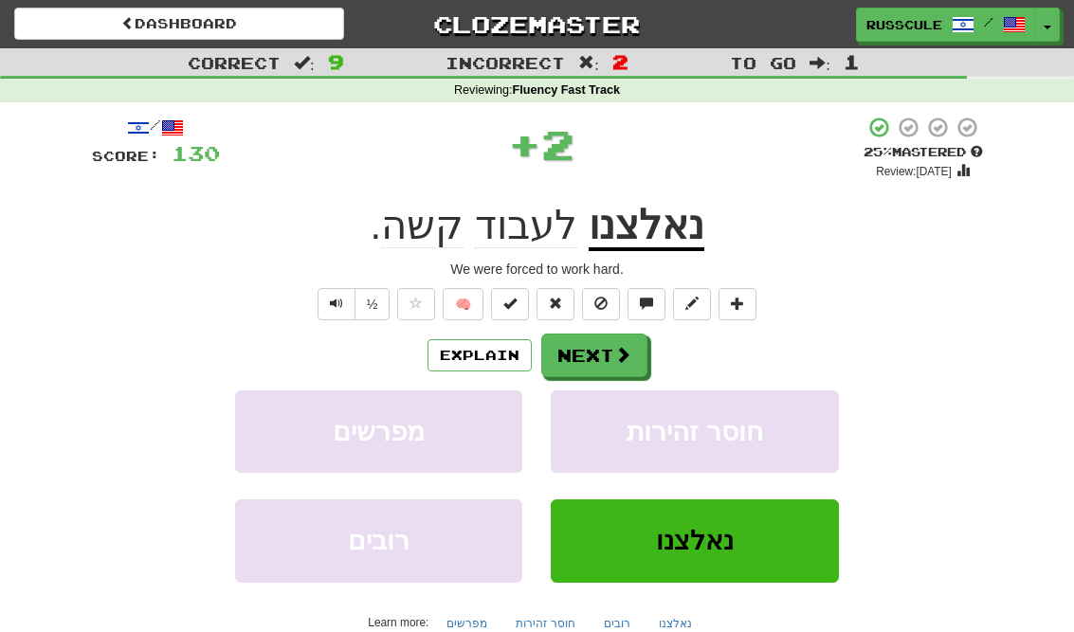
click at [634, 359] on button "Next" at bounding box center [594, 356] width 106 height 44
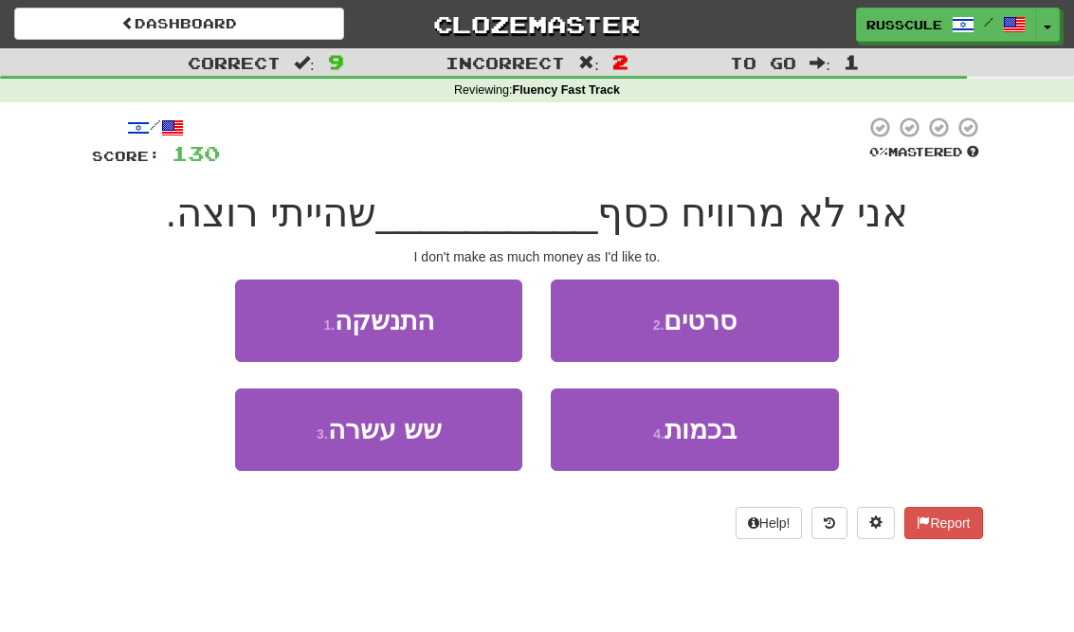
click at [714, 445] on button "4 . בכמות" at bounding box center [694, 430] width 287 height 82
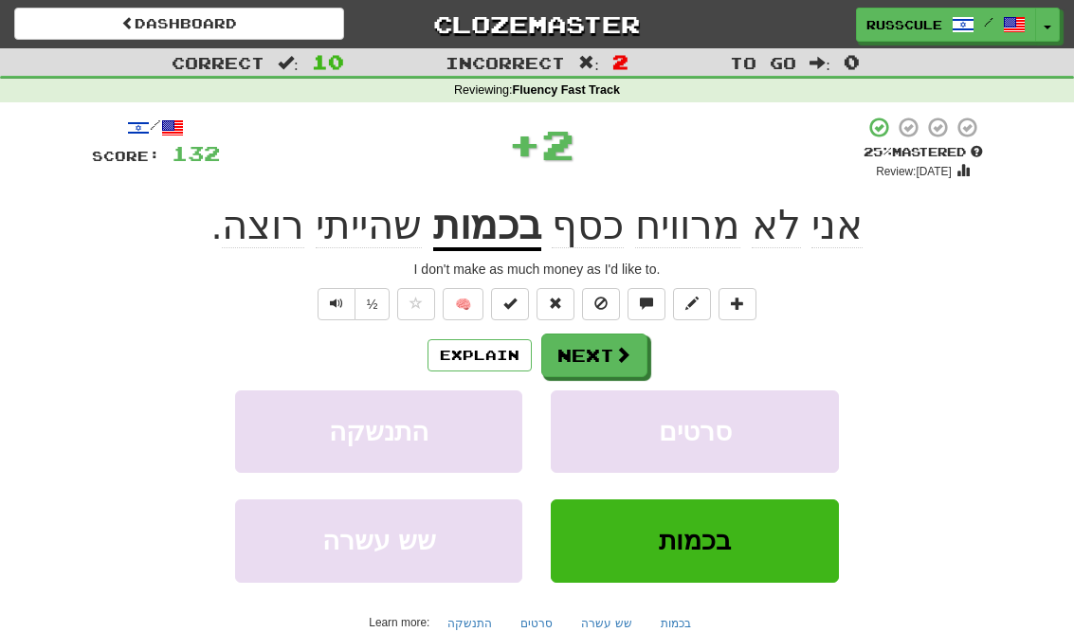
click at [628, 360] on span at bounding box center [622, 354] width 17 height 17
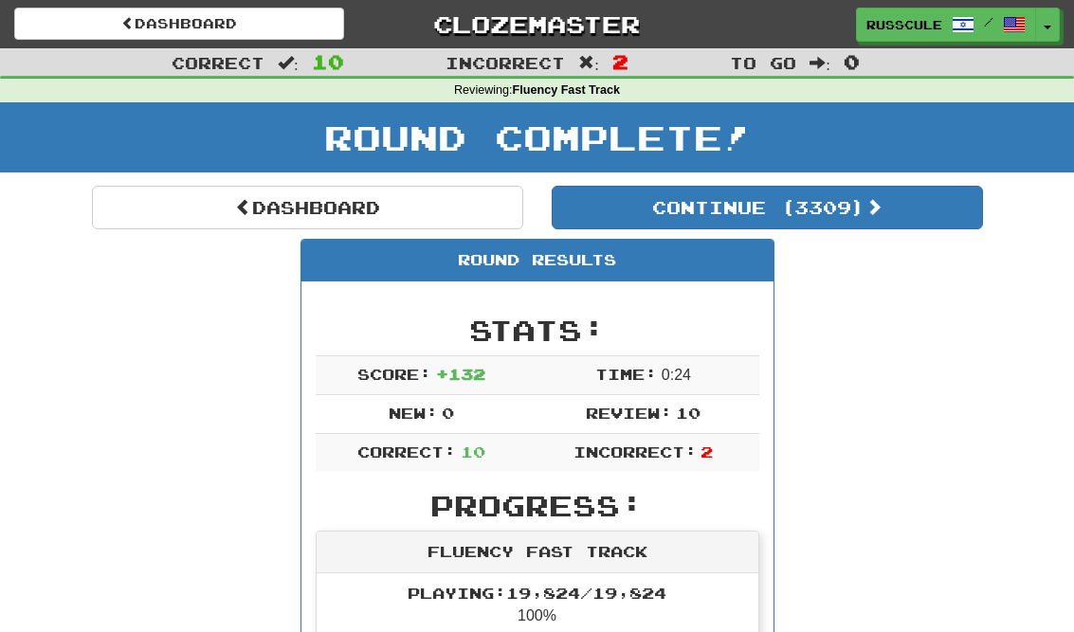
click at [884, 218] on button "Continue ( 3309 )" at bounding box center [767, 208] width 431 height 44
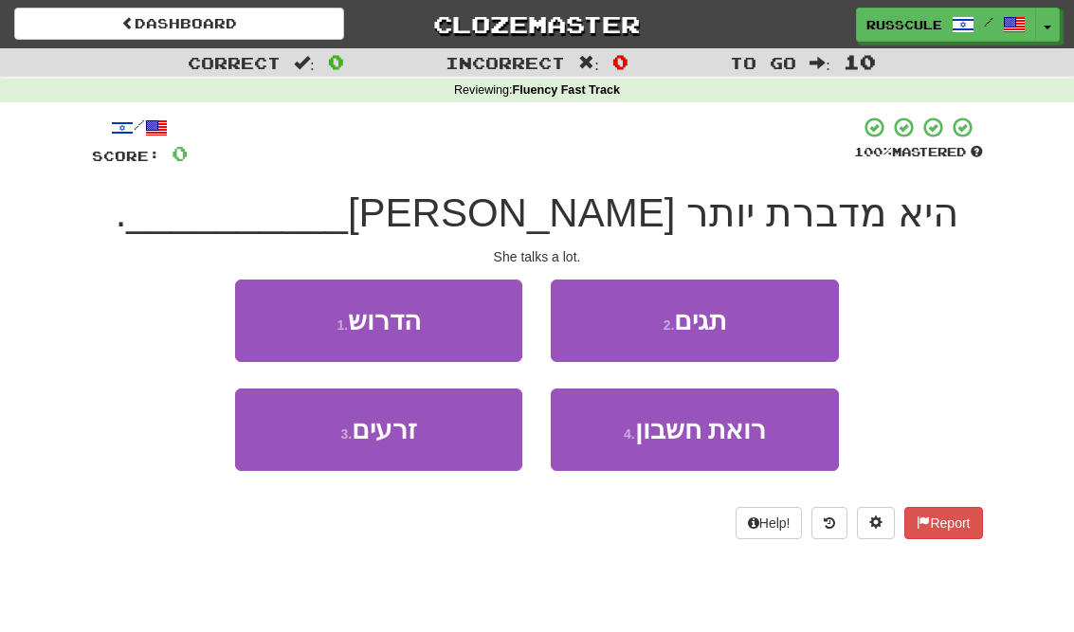
click at [265, 318] on button "1 . הדרוש" at bounding box center [378, 321] width 287 height 82
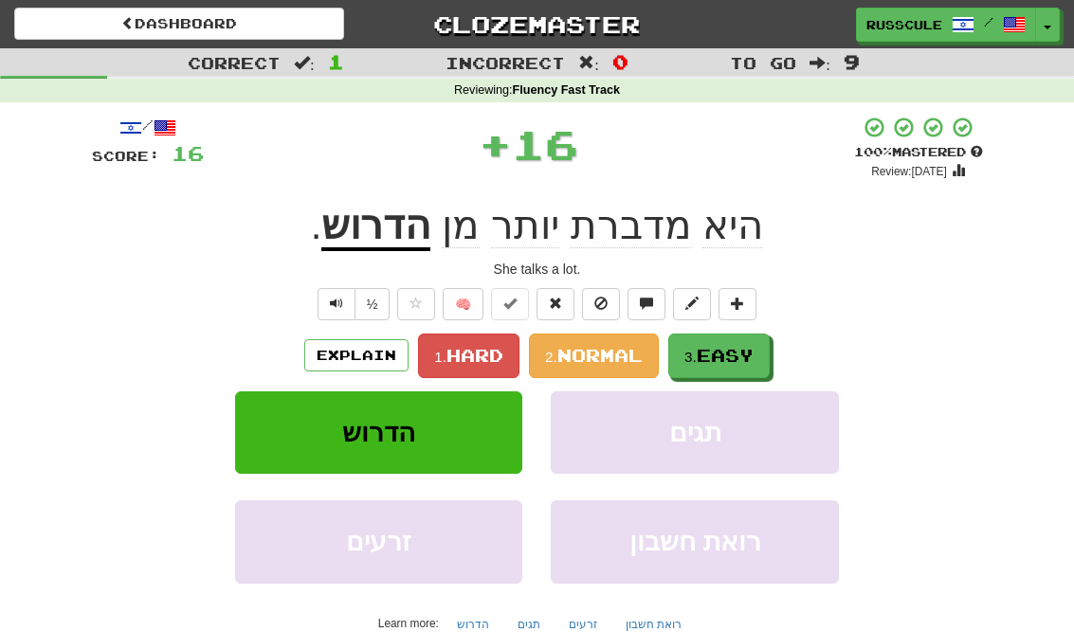
click at [736, 362] on span "Easy" at bounding box center [725, 355] width 57 height 21
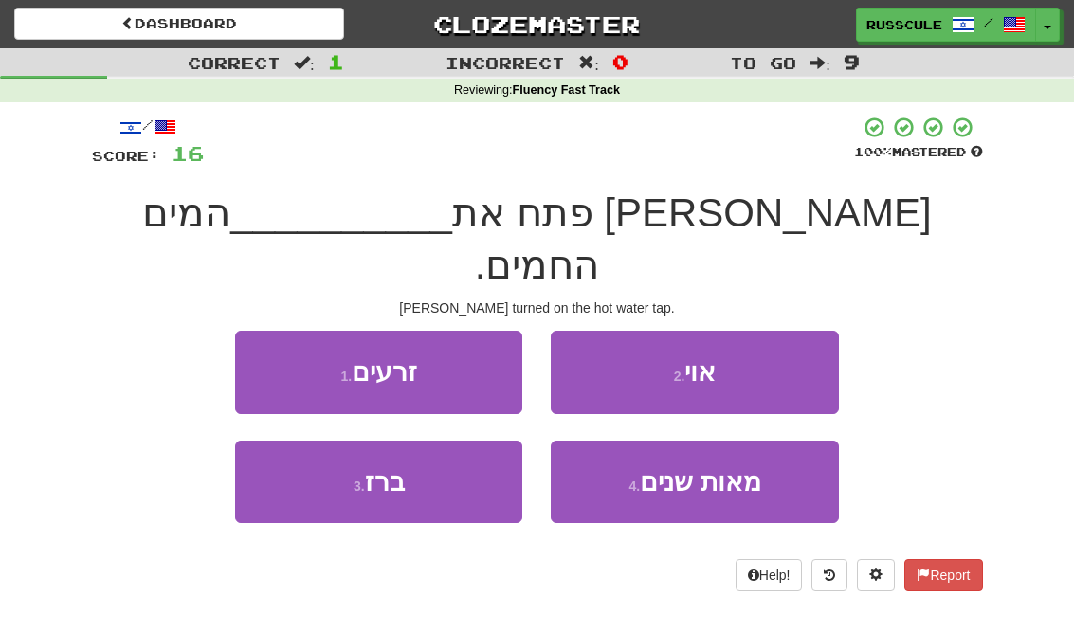
click at [317, 441] on button "3 . ברז" at bounding box center [378, 482] width 287 height 82
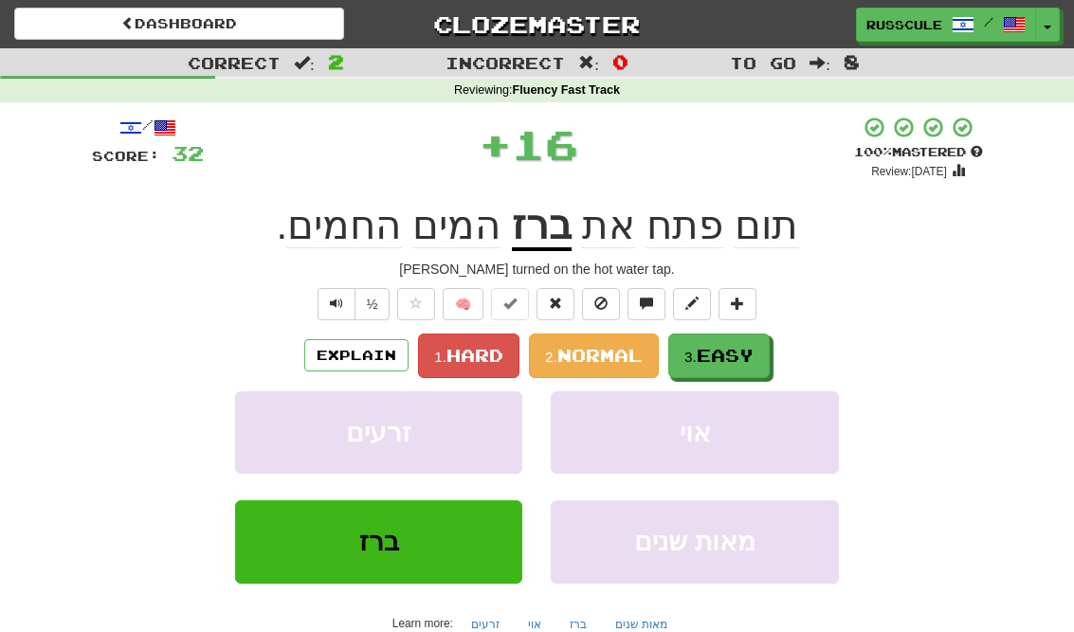
click at [732, 360] on span "Easy" at bounding box center [725, 355] width 57 height 21
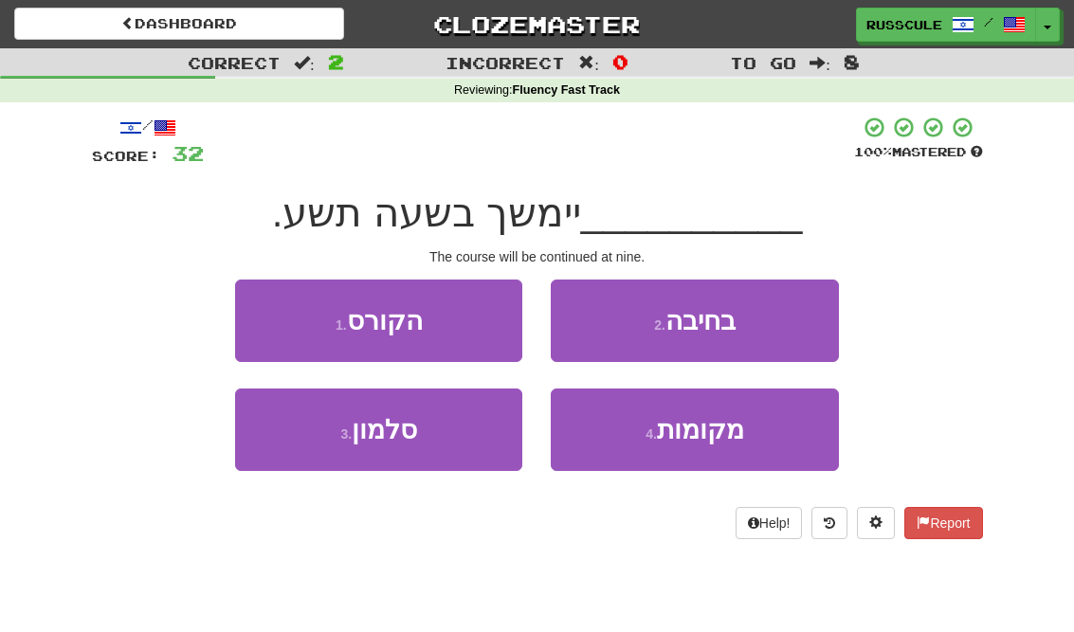
click at [289, 321] on button "1 . הקורס" at bounding box center [378, 321] width 287 height 82
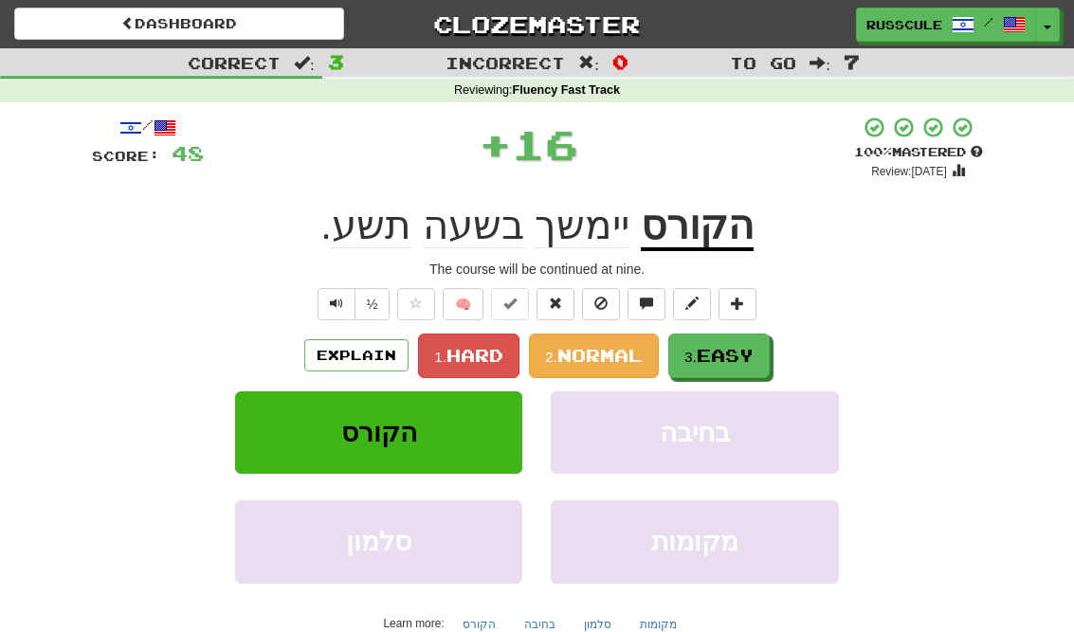
click at [751, 352] on span "Easy" at bounding box center [725, 355] width 57 height 21
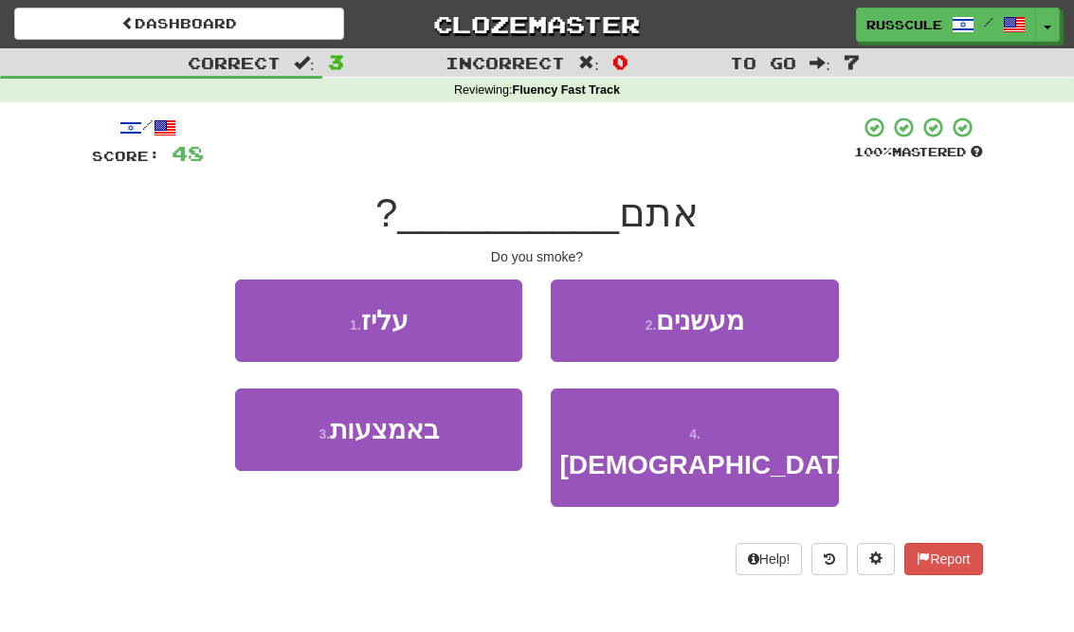
click at [785, 324] on button "2 . מעשנים" at bounding box center [694, 321] width 287 height 82
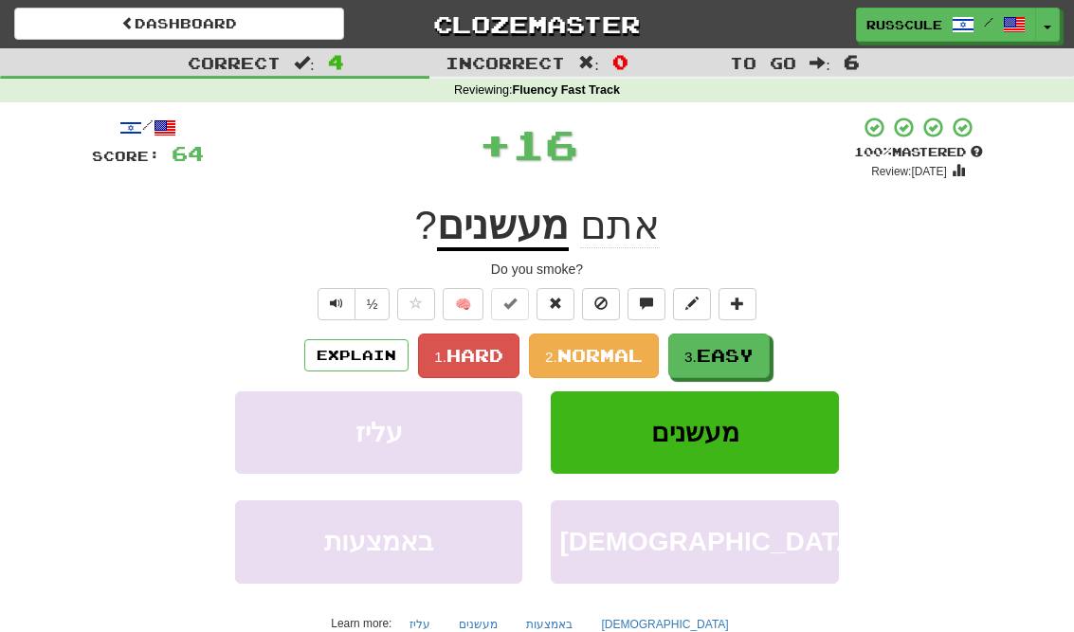
click at [735, 358] on span "Easy" at bounding box center [725, 355] width 57 height 21
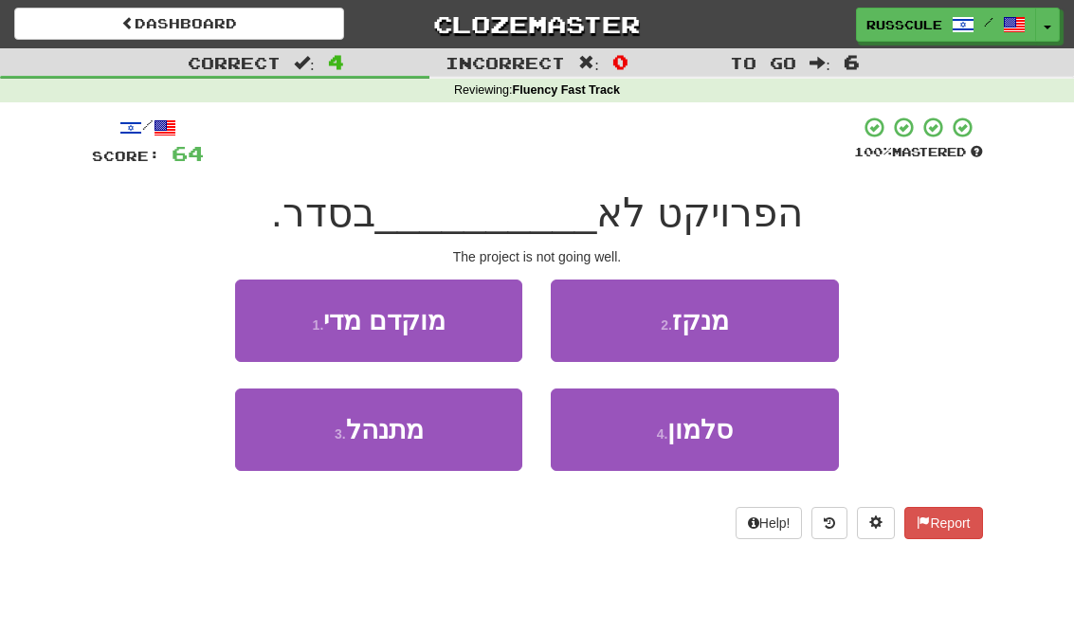
click at [306, 449] on button "3 . מתנהל" at bounding box center [378, 430] width 287 height 82
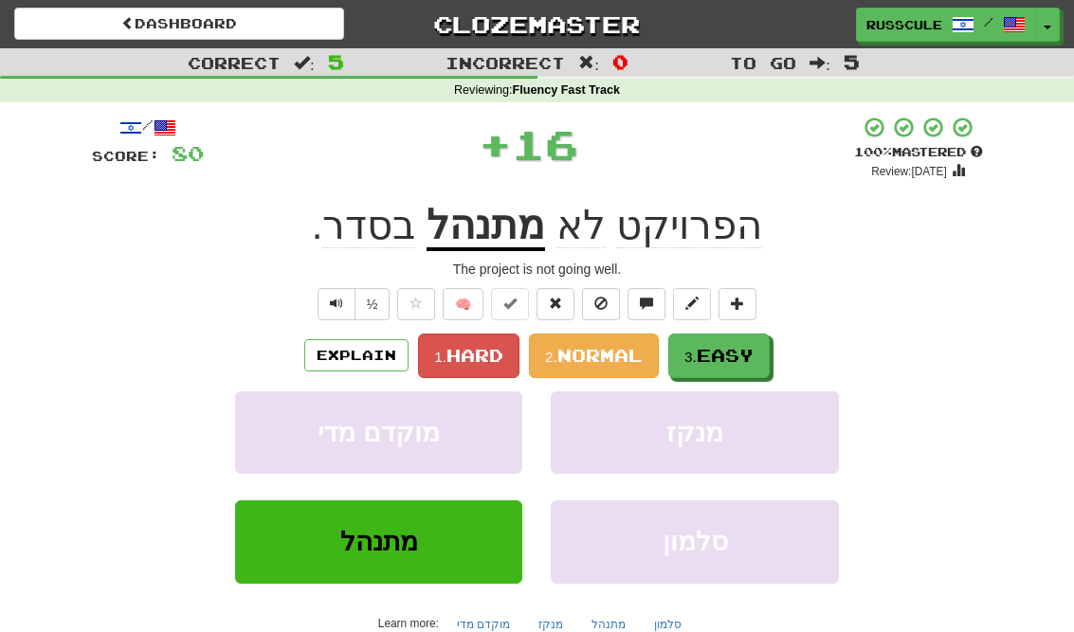
click at [729, 356] on span "Easy" at bounding box center [725, 355] width 57 height 21
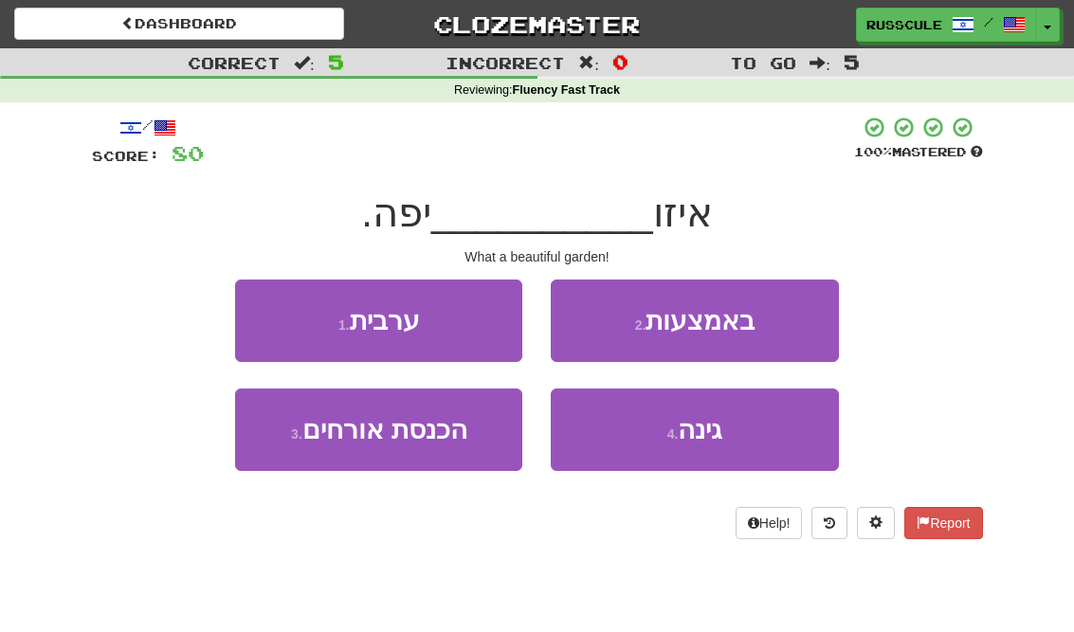
click at [721, 448] on button "4 . גינה" at bounding box center [694, 430] width 287 height 82
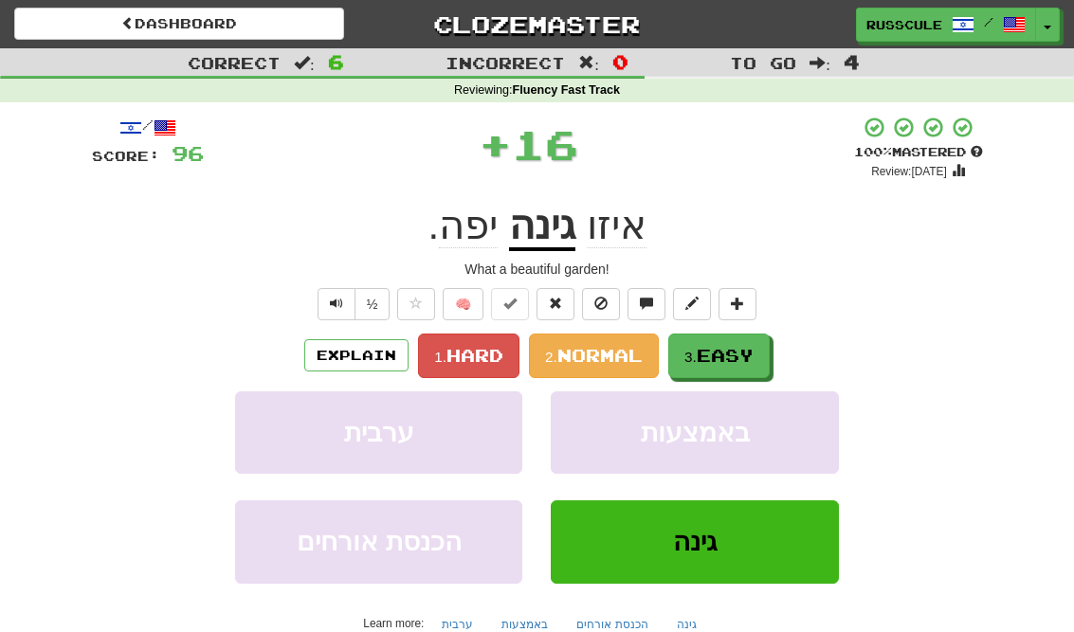
click at [748, 363] on span "Easy" at bounding box center [725, 355] width 57 height 21
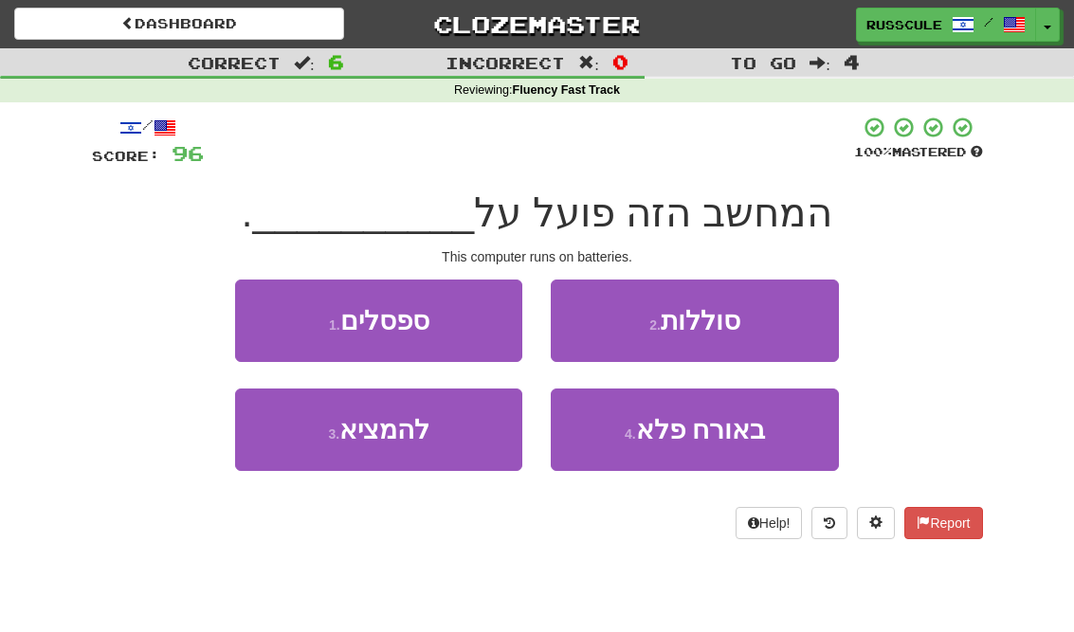
click at [783, 325] on button "2 . סוללות" at bounding box center [694, 321] width 287 height 82
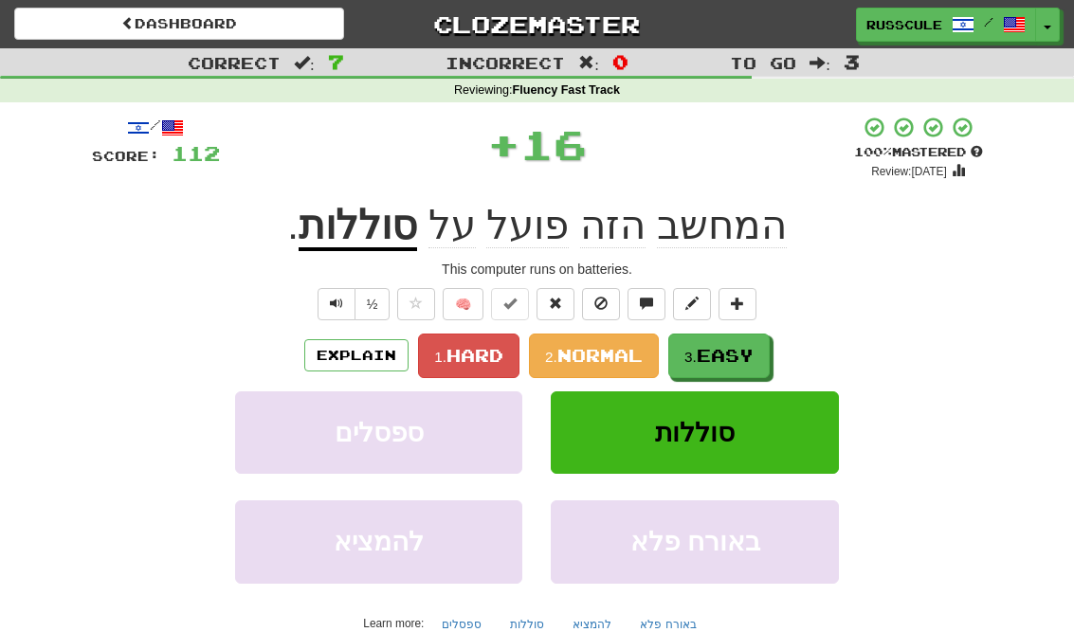
click at [719, 366] on button "3. Easy" at bounding box center [718, 356] width 101 height 45
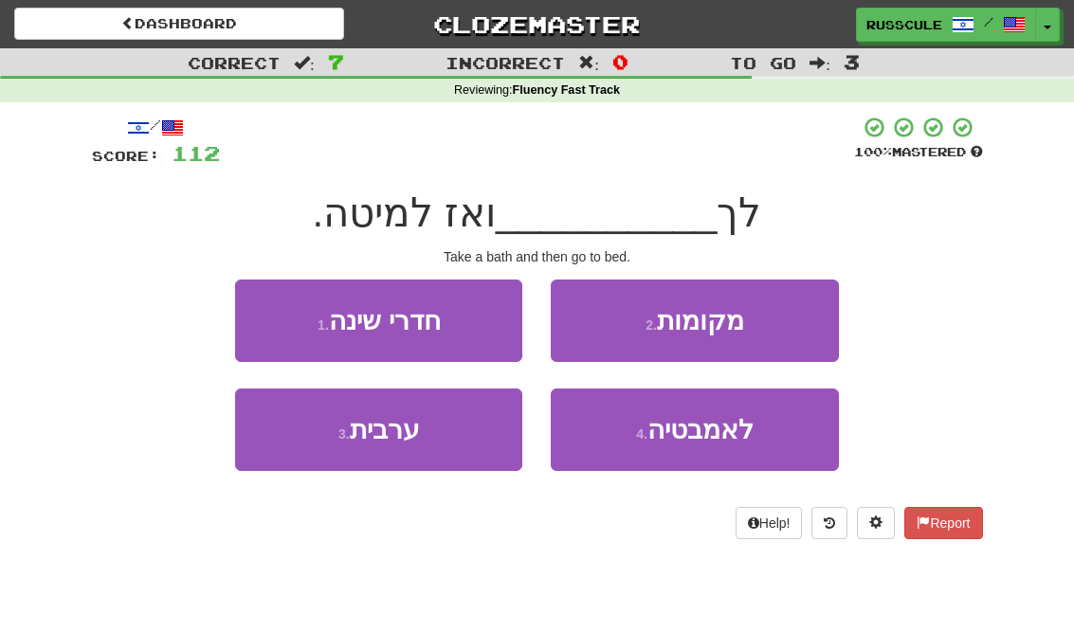
click at [703, 432] on span "לאמבטיה" at bounding box center [700, 429] width 106 height 29
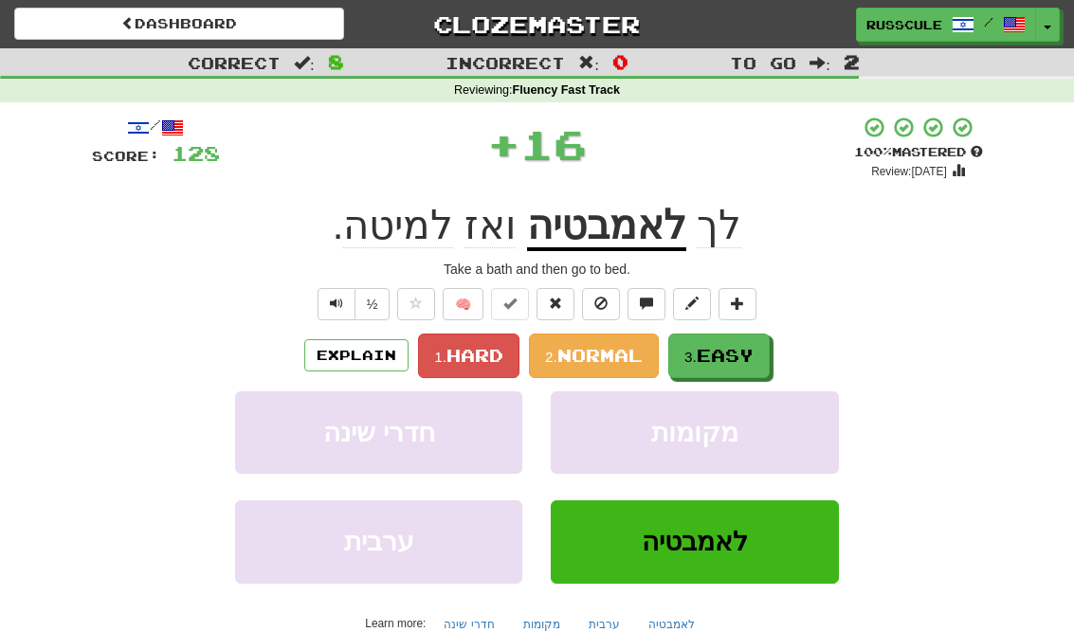
click at [742, 354] on span "Easy" at bounding box center [725, 355] width 57 height 21
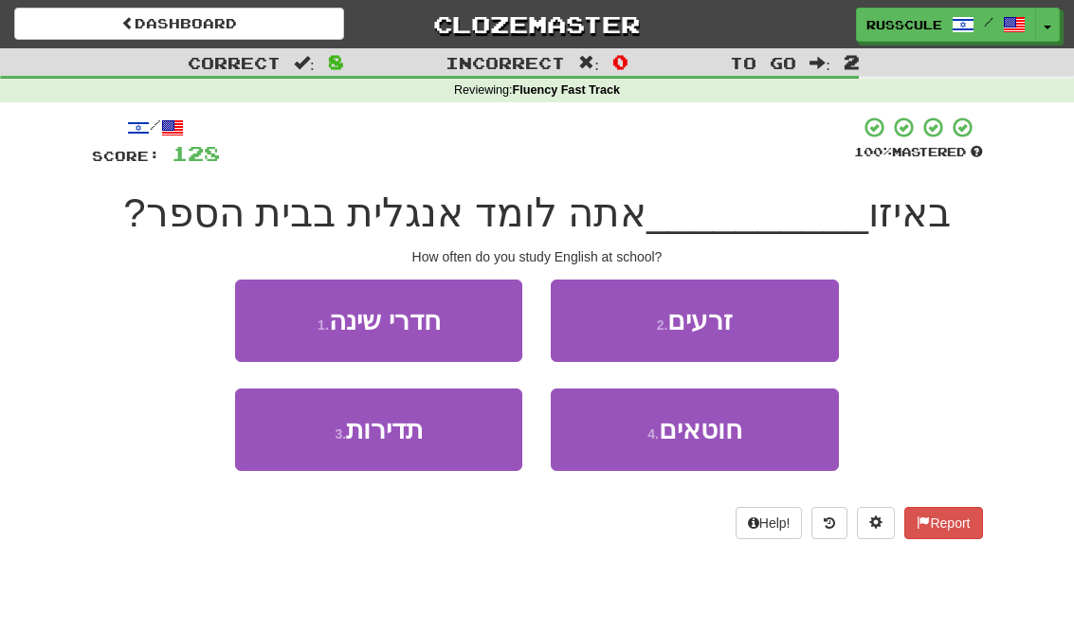
click at [311, 450] on button "3 . תדירות" at bounding box center [378, 430] width 287 height 82
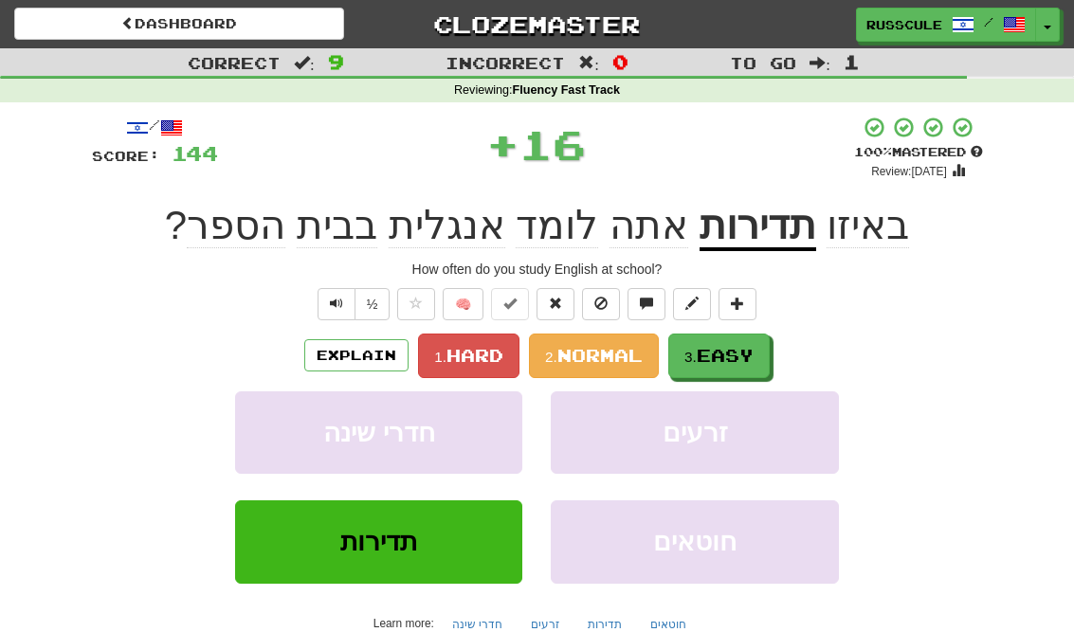
click at [734, 362] on span "Easy" at bounding box center [725, 355] width 57 height 21
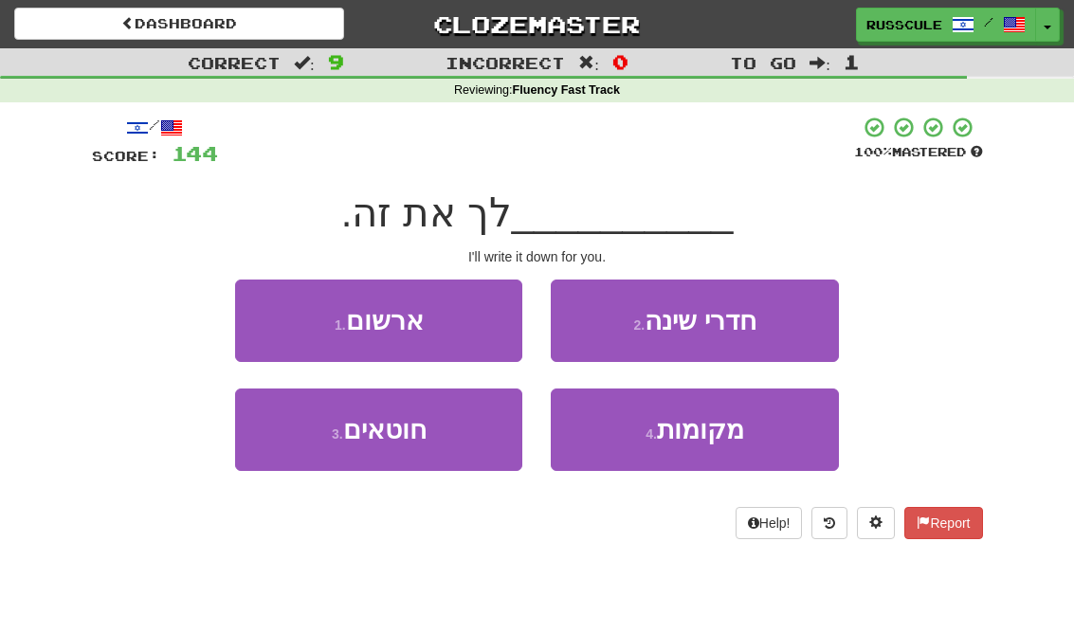
click at [278, 324] on button "1 . ארשום" at bounding box center [378, 321] width 287 height 82
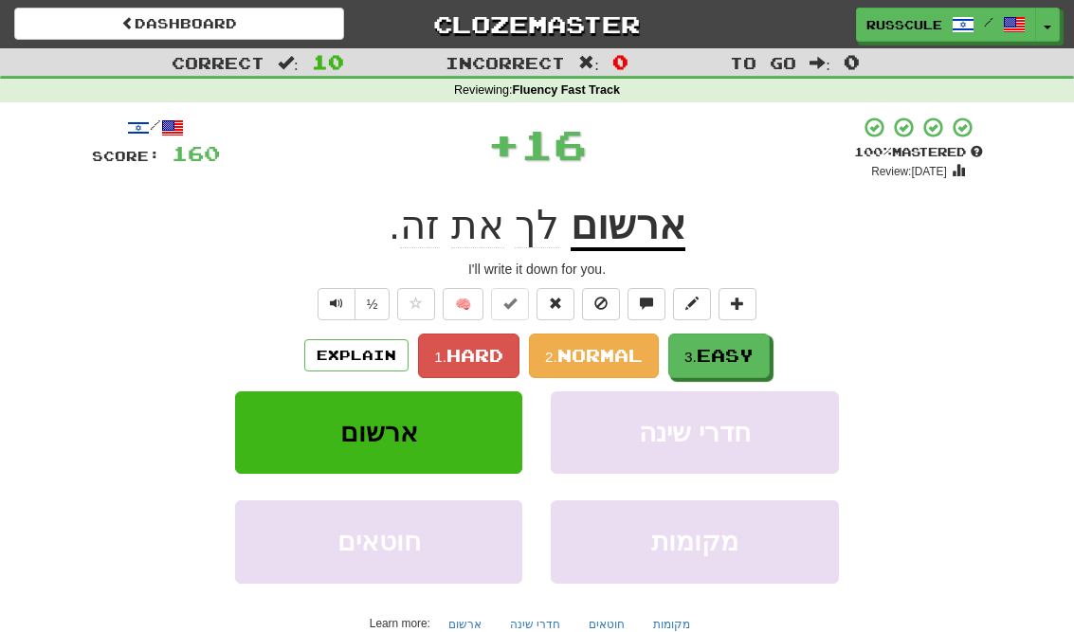
click at [725, 365] on button "3. Easy" at bounding box center [718, 356] width 101 height 45
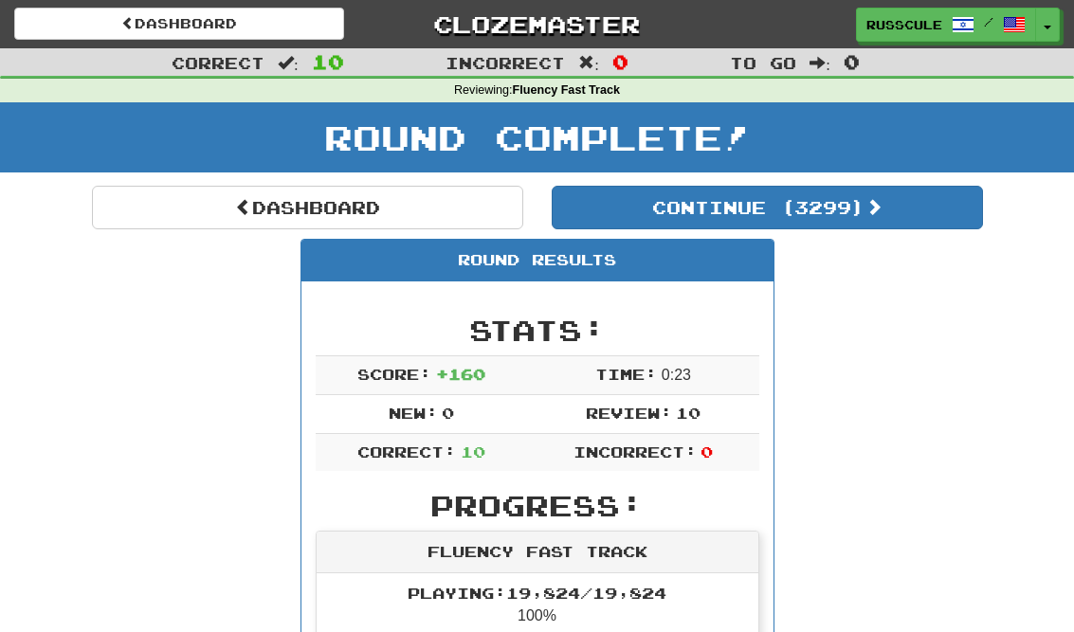
click at [915, 218] on button "Continue ( 3299 )" at bounding box center [767, 208] width 431 height 44
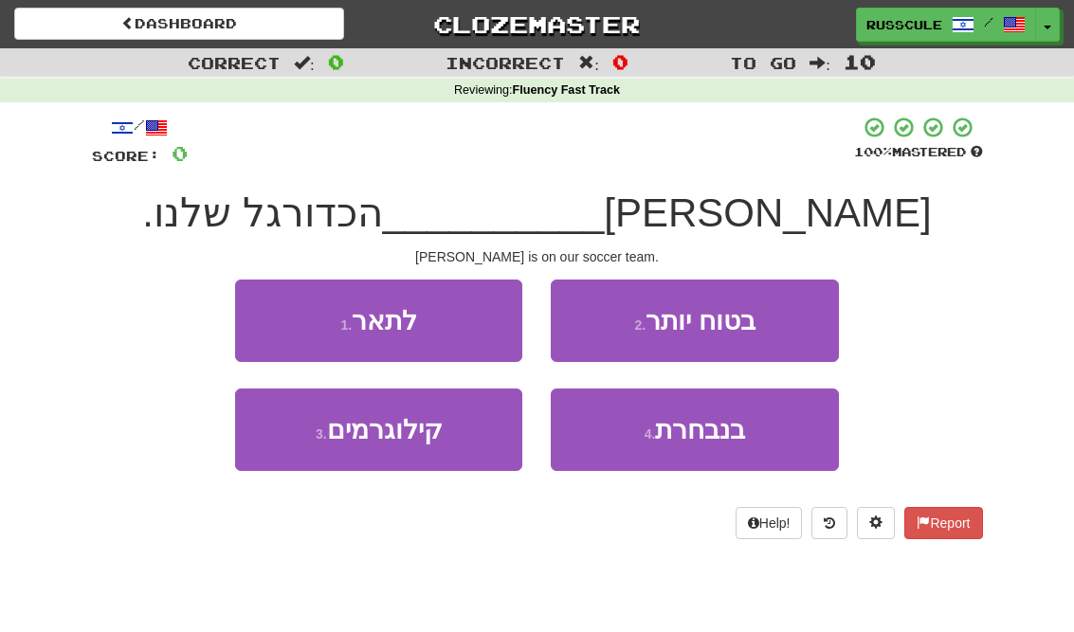
click at [707, 440] on span "בנבחרת" at bounding box center [700, 429] width 90 height 29
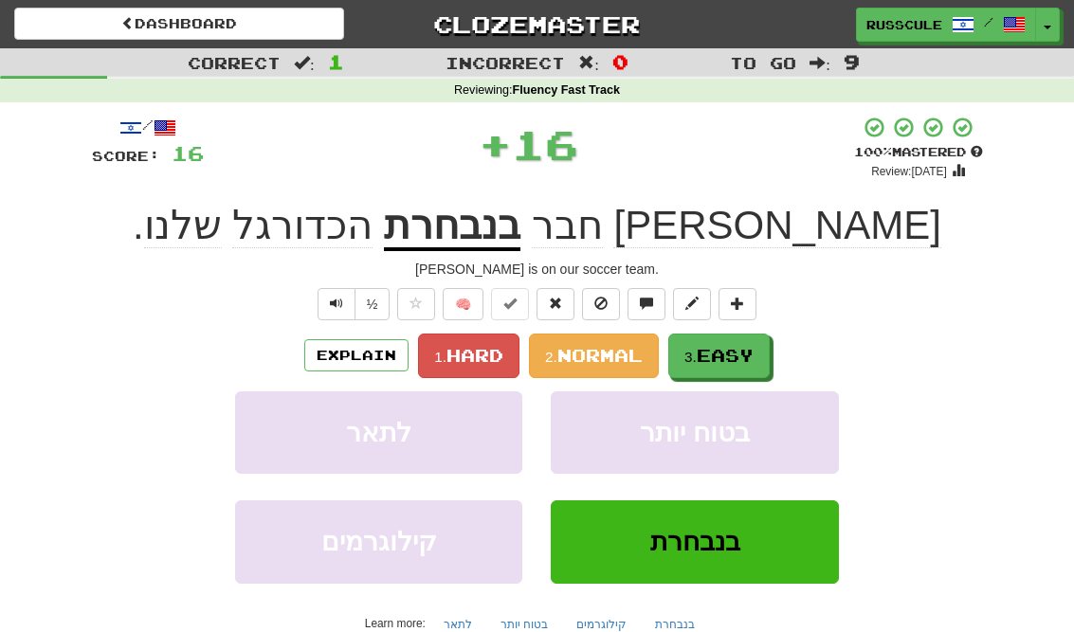
click at [759, 354] on button "3. Easy" at bounding box center [718, 356] width 101 height 45
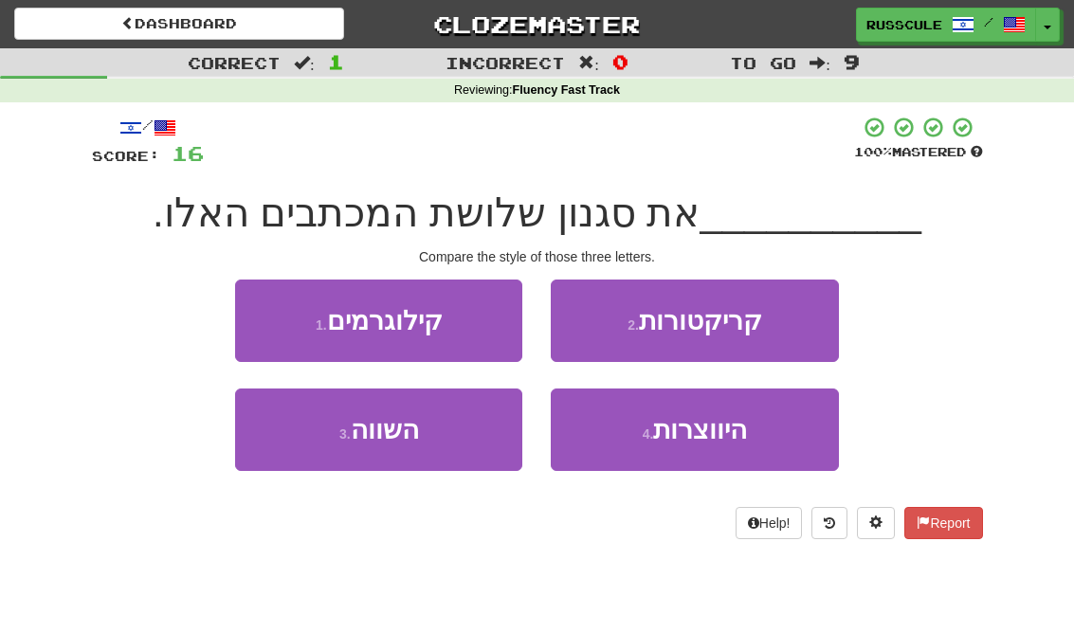
click at [312, 445] on button "3 . השווה" at bounding box center [378, 430] width 287 height 82
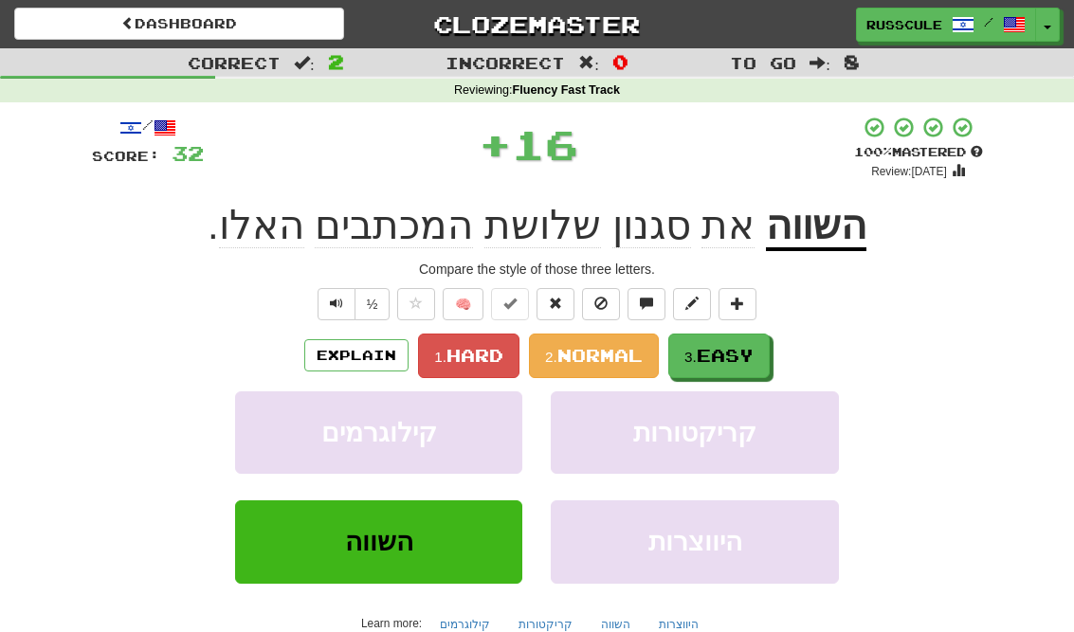
click at [729, 364] on button "3. Easy" at bounding box center [718, 356] width 101 height 45
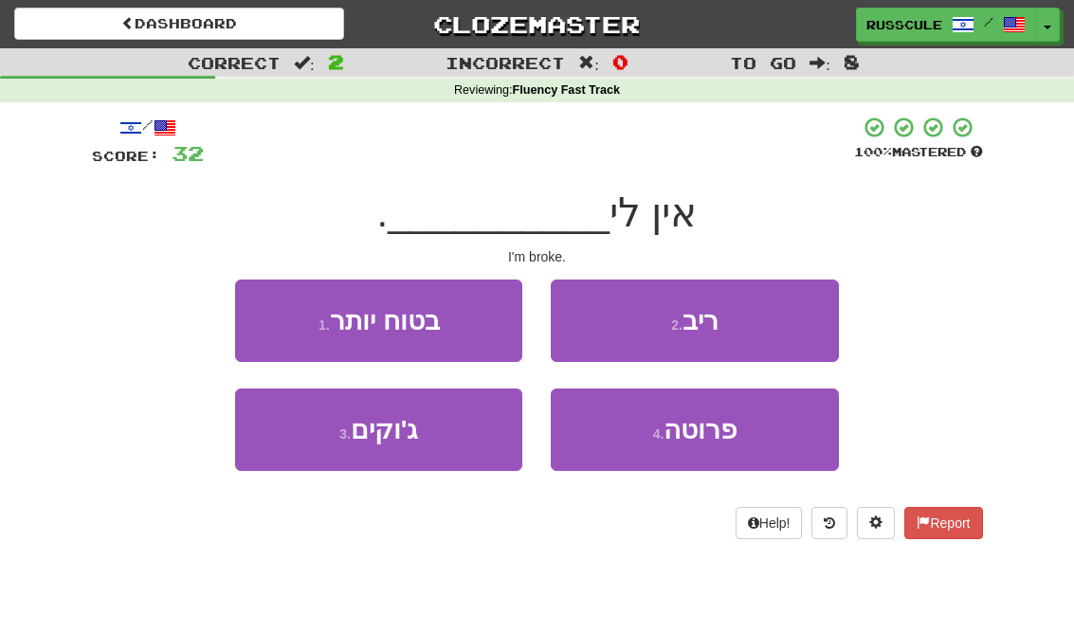
click at [700, 442] on span "פרוטה" at bounding box center [700, 429] width 73 height 29
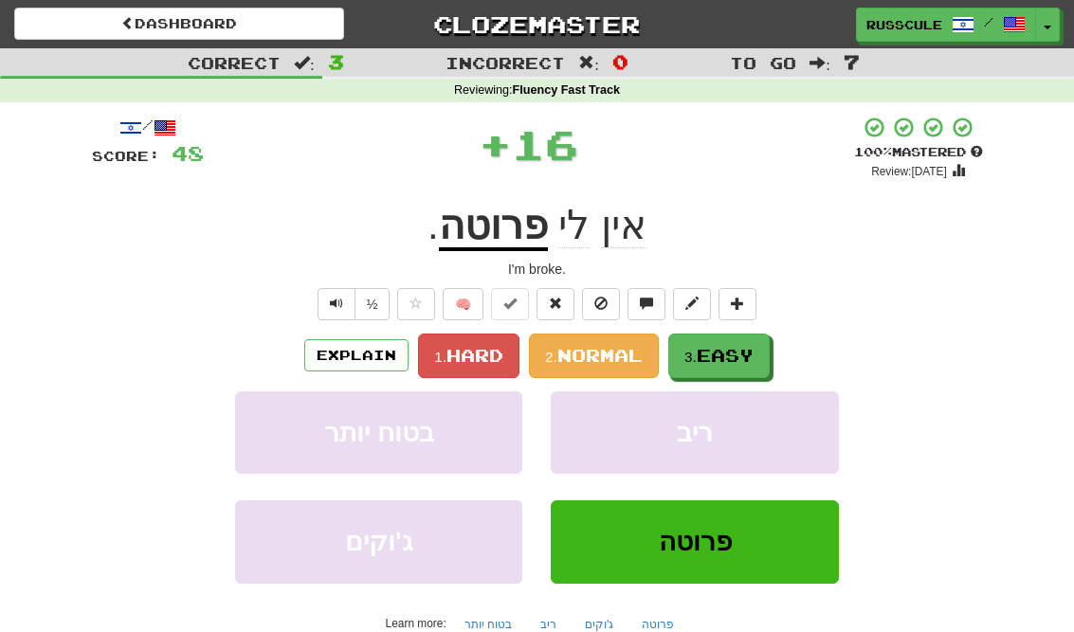
click at [744, 356] on span "Easy" at bounding box center [725, 355] width 57 height 21
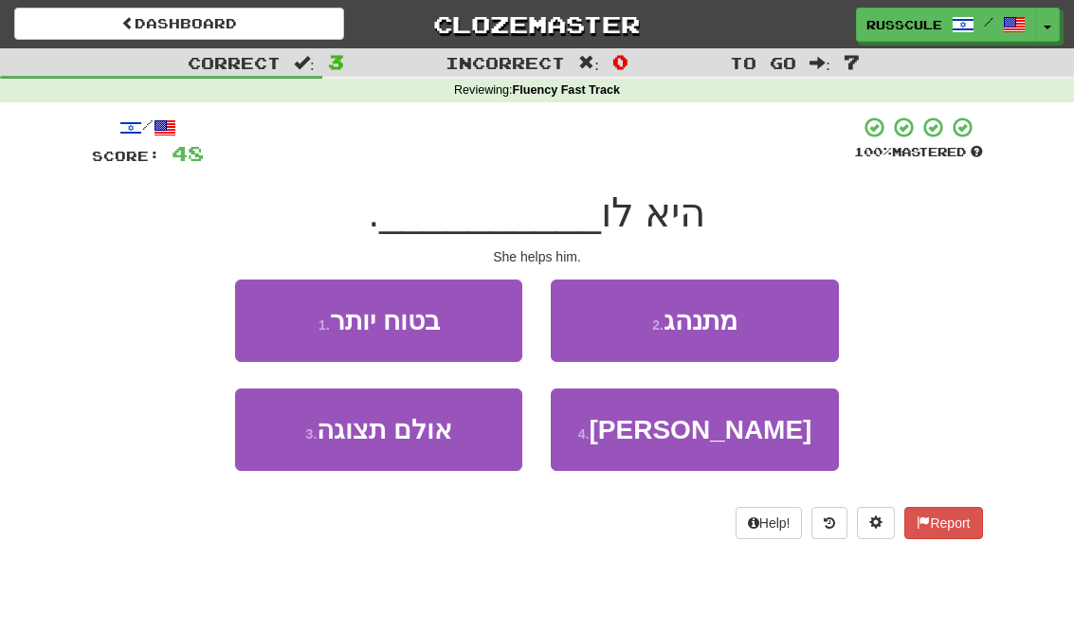
click at [710, 437] on span "לעזר" at bounding box center [701, 429] width 223 height 29
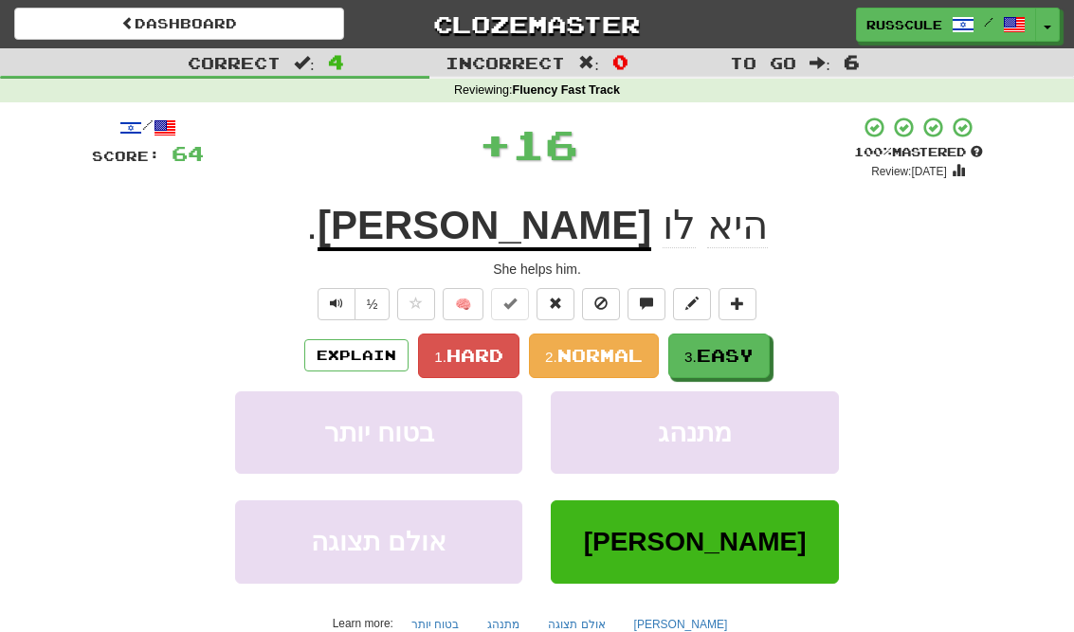
click at [749, 353] on span "Easy" at bounding box center [725, 355] width 57 height 21
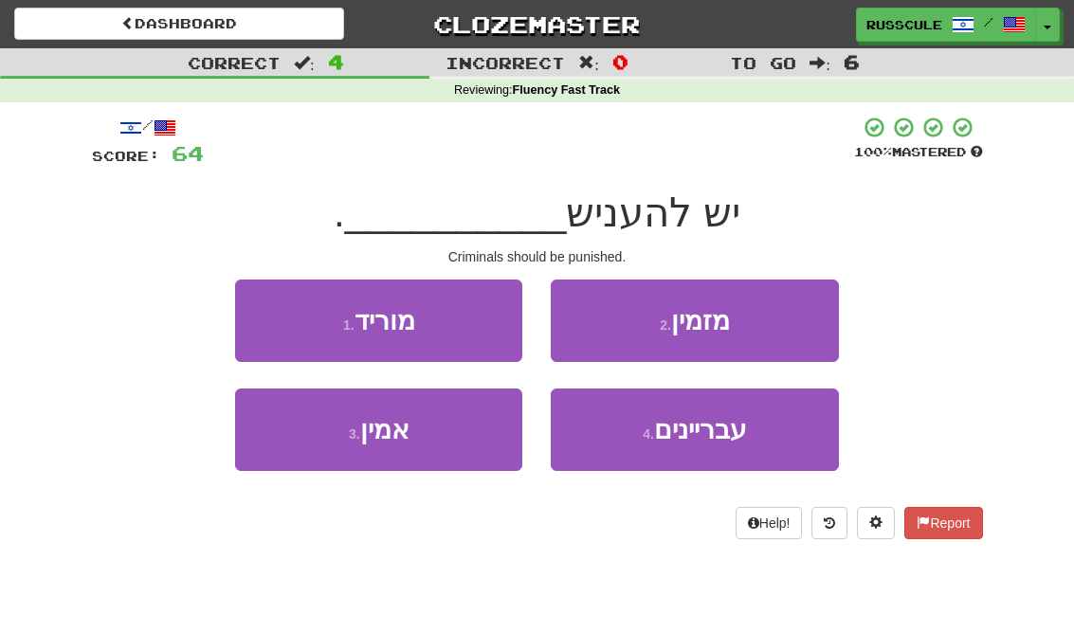
click at [706, 445] on button "4 . עבריינים" at bounding box center [694, 430] width 287 height 82
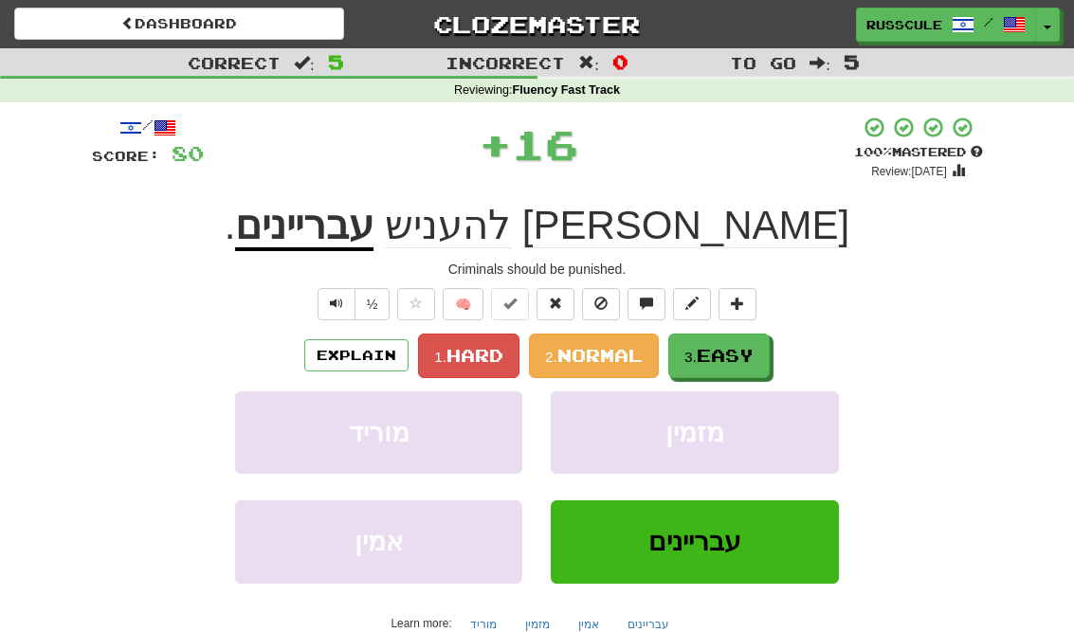
click at [738, 358] on span "Easy" at bounding box center [725, 355] width 57 height 21
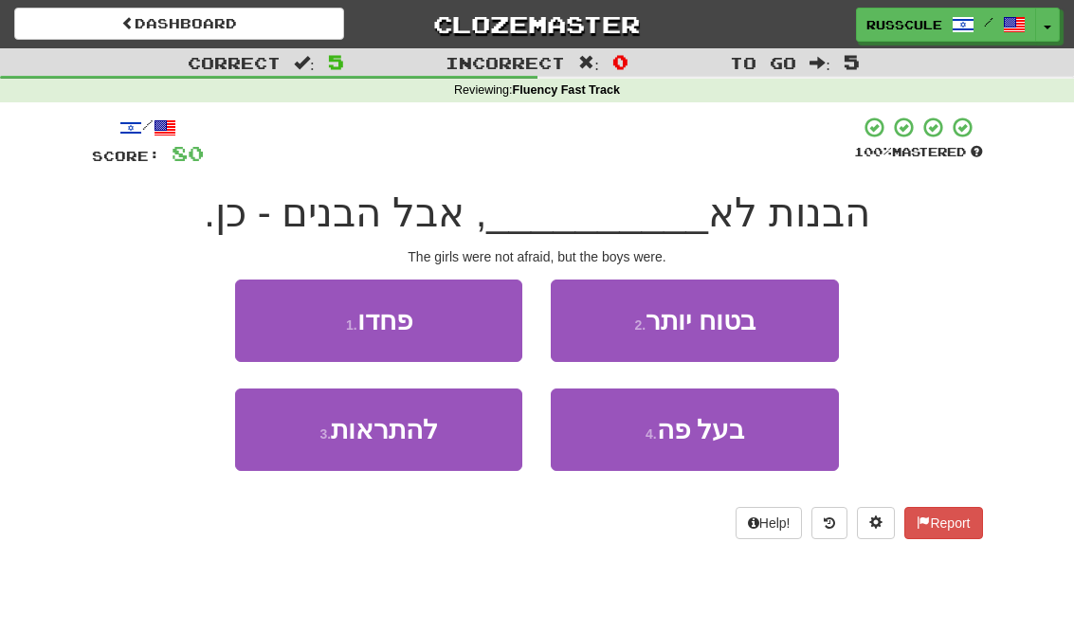
click at [287, 324] on button "1 . פחדו" at bounding box center [378, 321] width 287 height 82
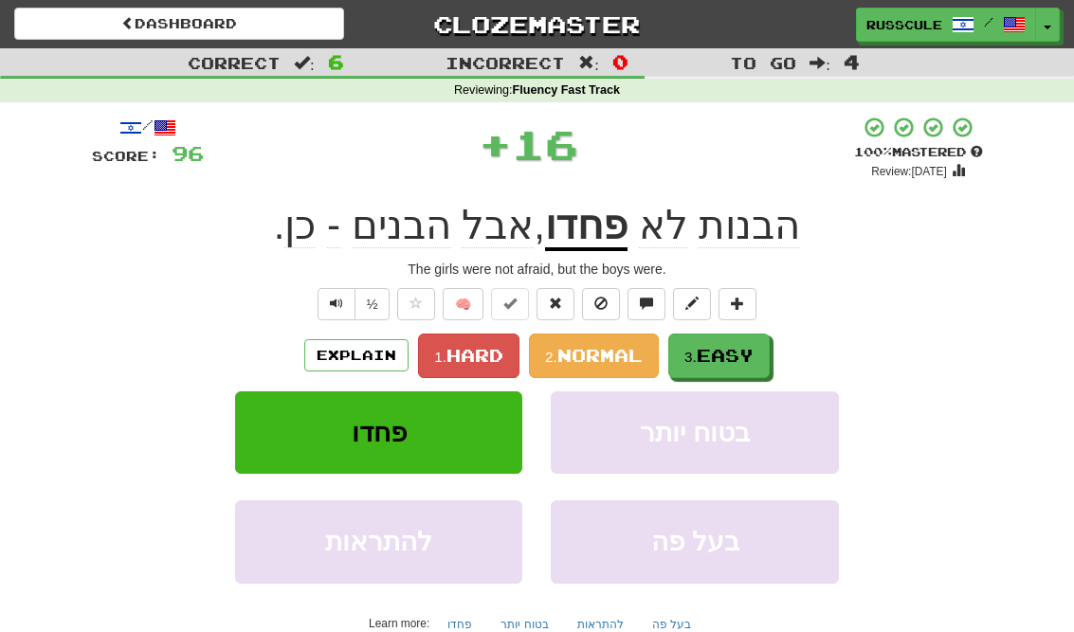
click at [744, 353] on span "Easy" at bounding box center [725, 355] width 57 height 21
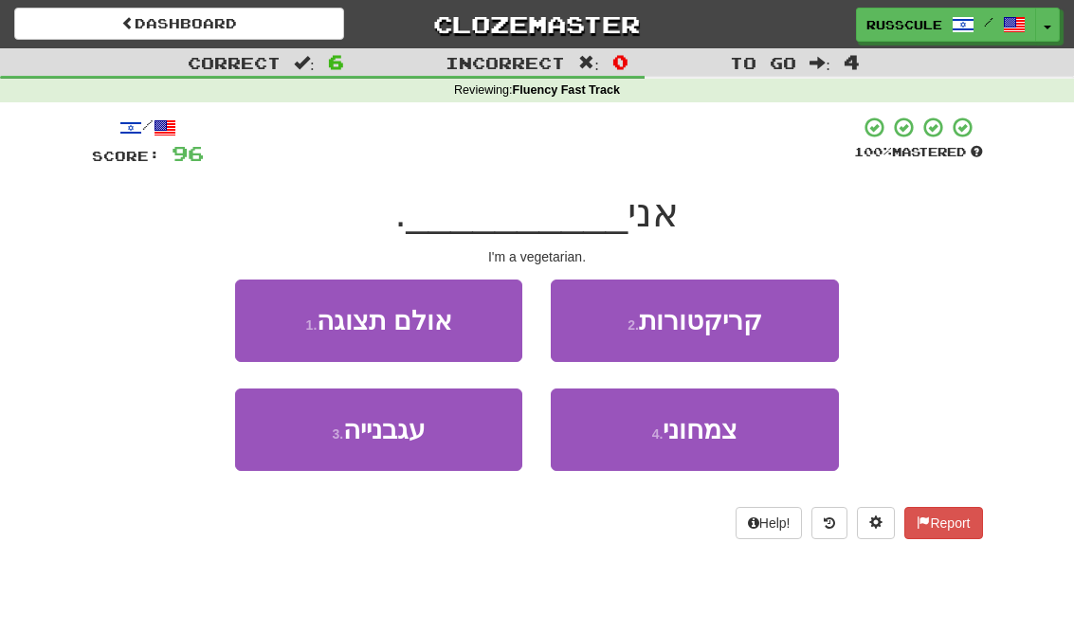
click at [732, 431] on span "צמחוני" at bounding box center [700, 429] width 75 height 29
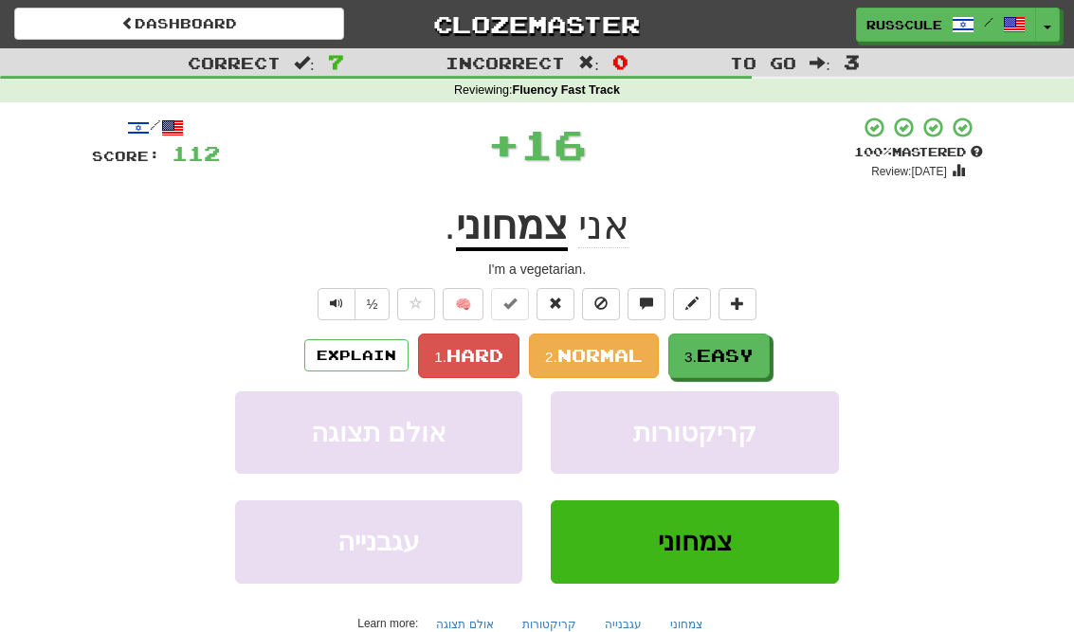
click at [765, 348] on button "3. Easy" at bounding box center [718, 356] width 101 height 45
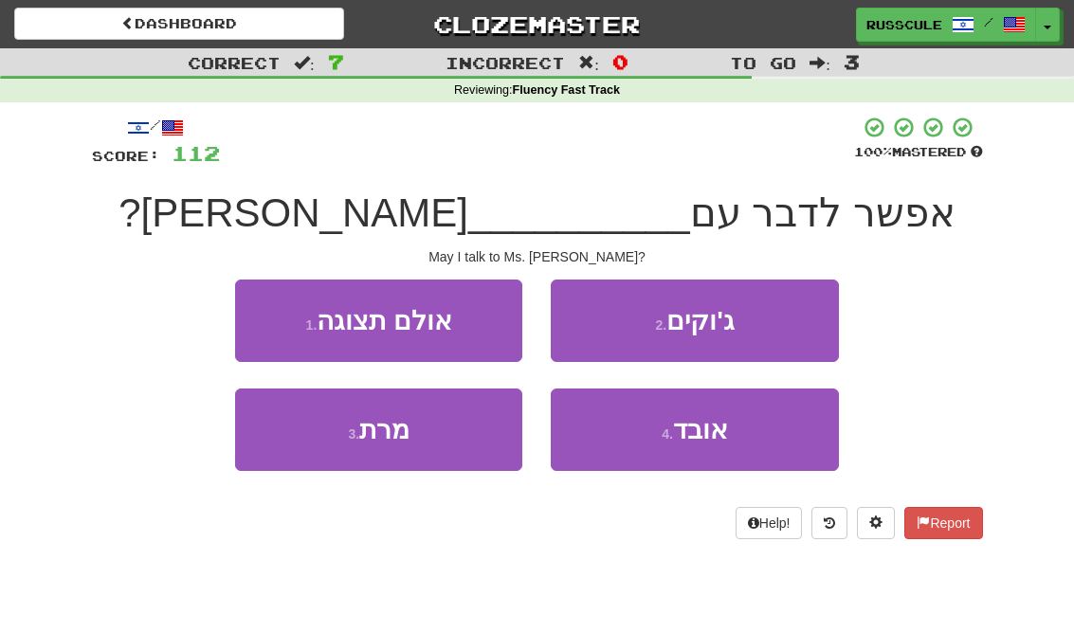
click at [309, 444] on button "3 . מרת" at bounding box center [378, 430] width 287 height 82
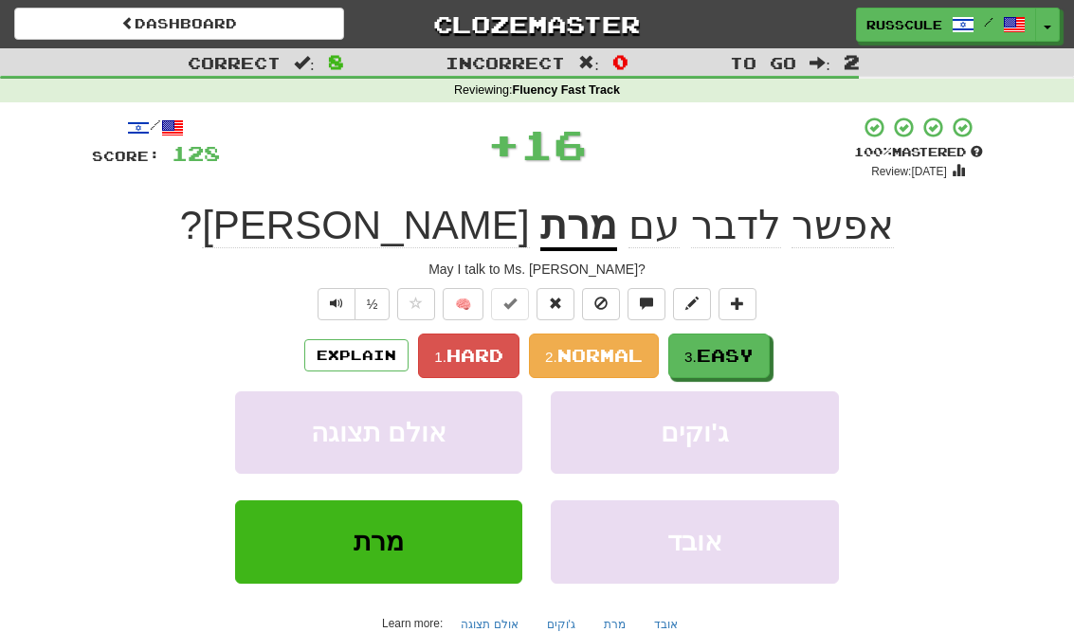
click at [733, 364] on button "3. Easy" at bounding box center [718, 356] width 101 height 45
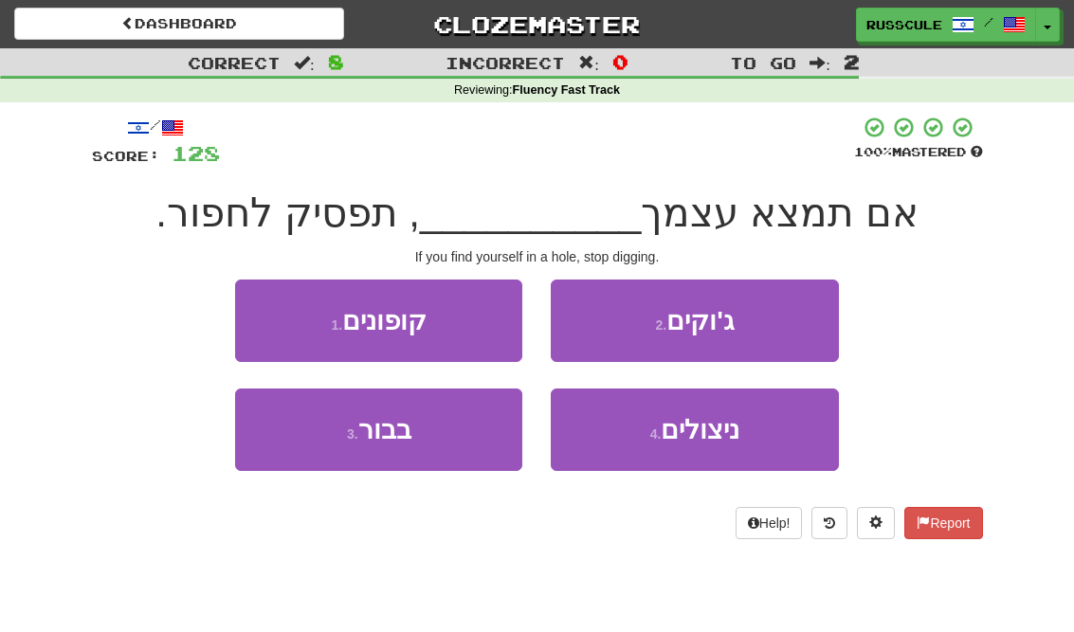
click at [305, 436] on button "3 . בבור" at bounding box center [378, 430] width 287 height 82
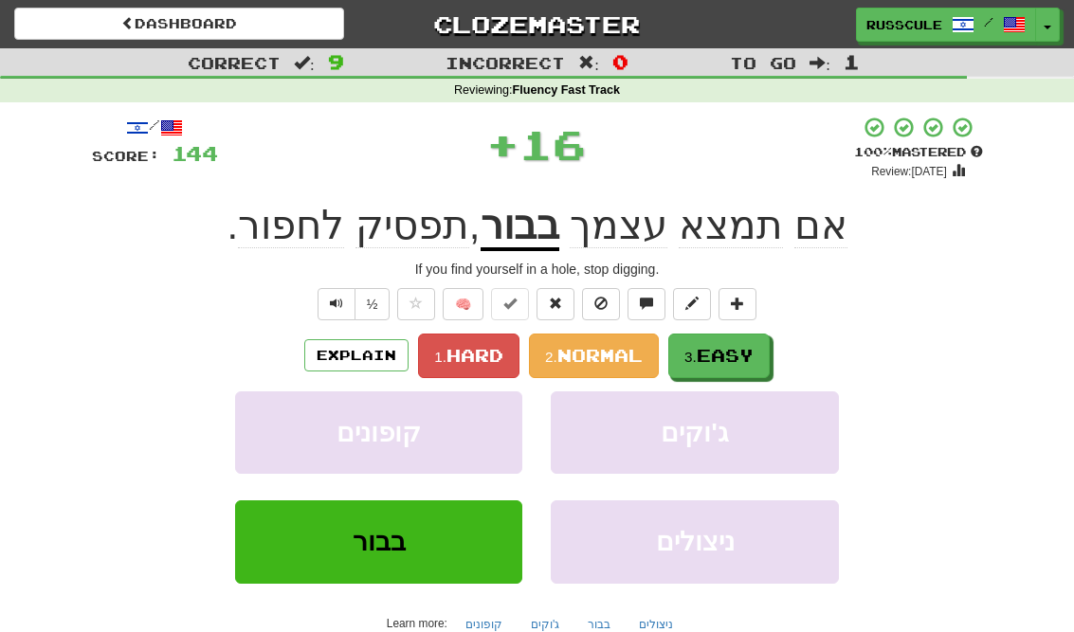
click at [731, 357] on span "Easy" at bounding box center [725, 355] width 57 height 21
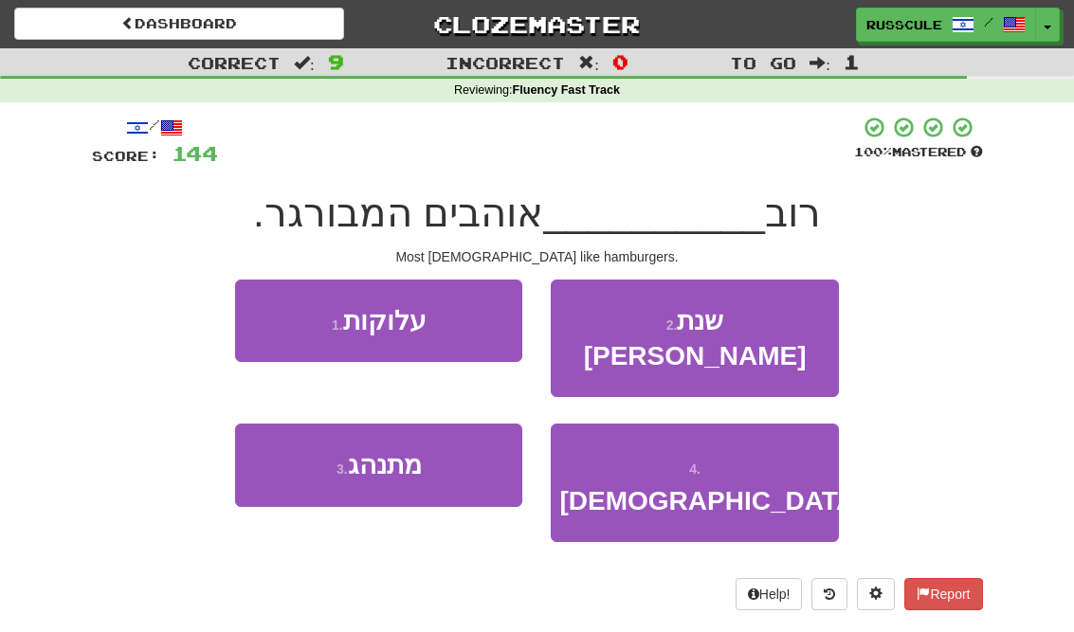
click at [708, 445] on button "4 . האמריקנים" at bounding box center [694, 483] width 287 height 118
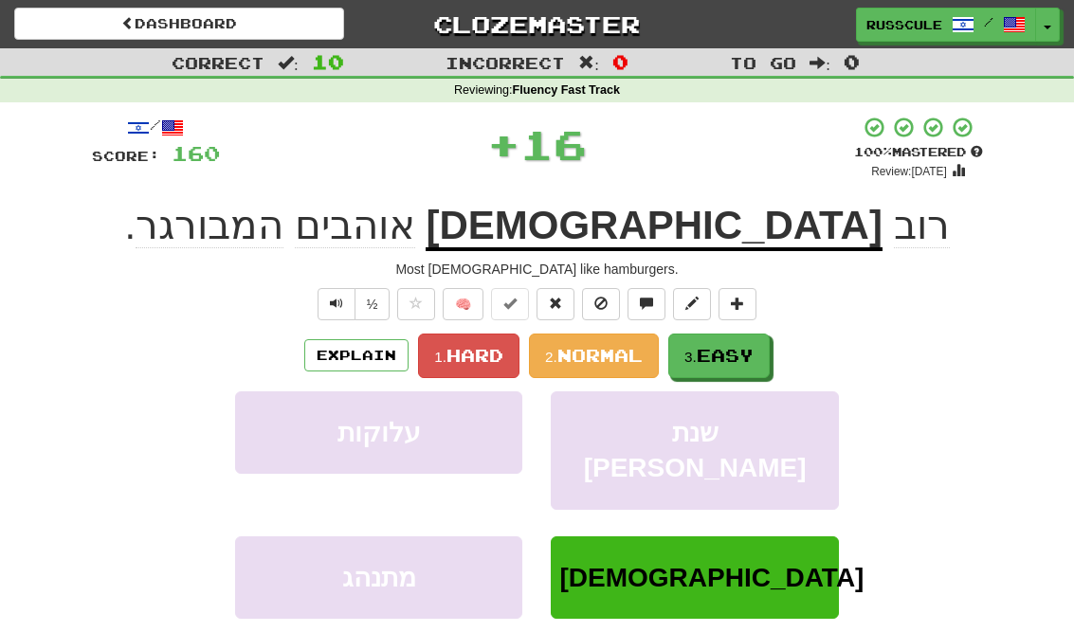
click at [751, 360] on span "Easy" at bounding box center [725, 355] width 57 height 21
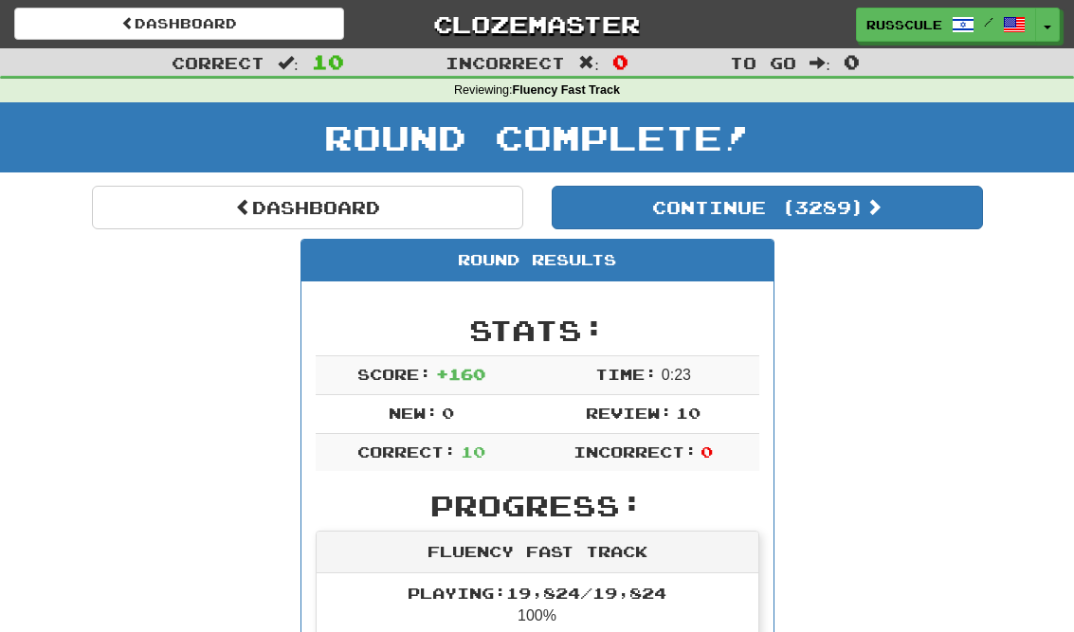
click at [927, 218] on button "Continue ( 3289 )" at bounding box center [767, 208] width 431 height 44
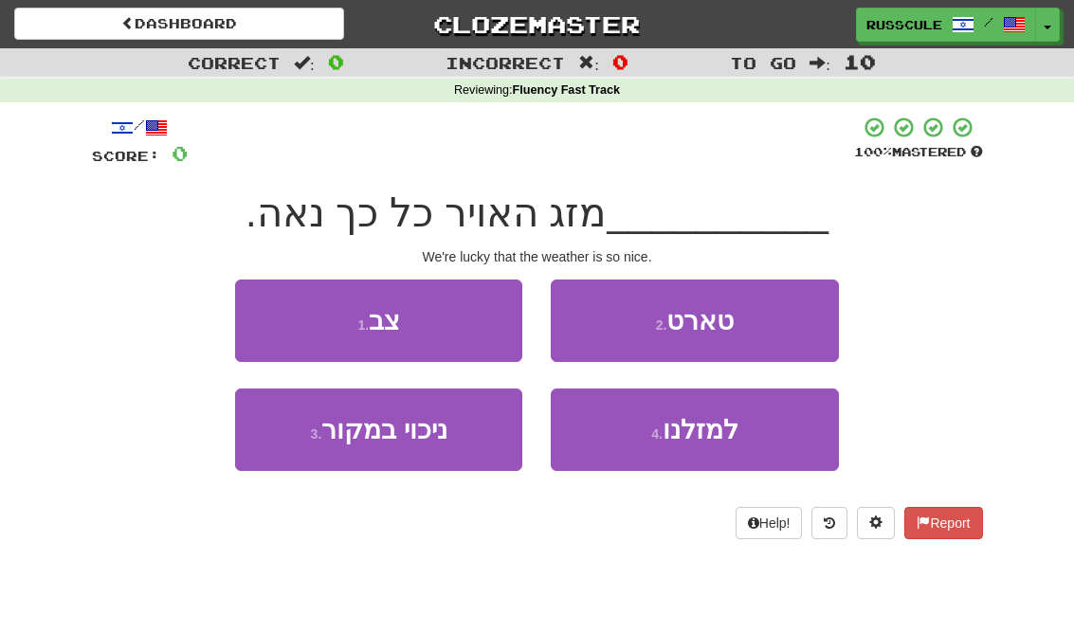
click at [712, 451] on button "4 . למזלנו" at bounding box center [694, 430] width 287 height 82
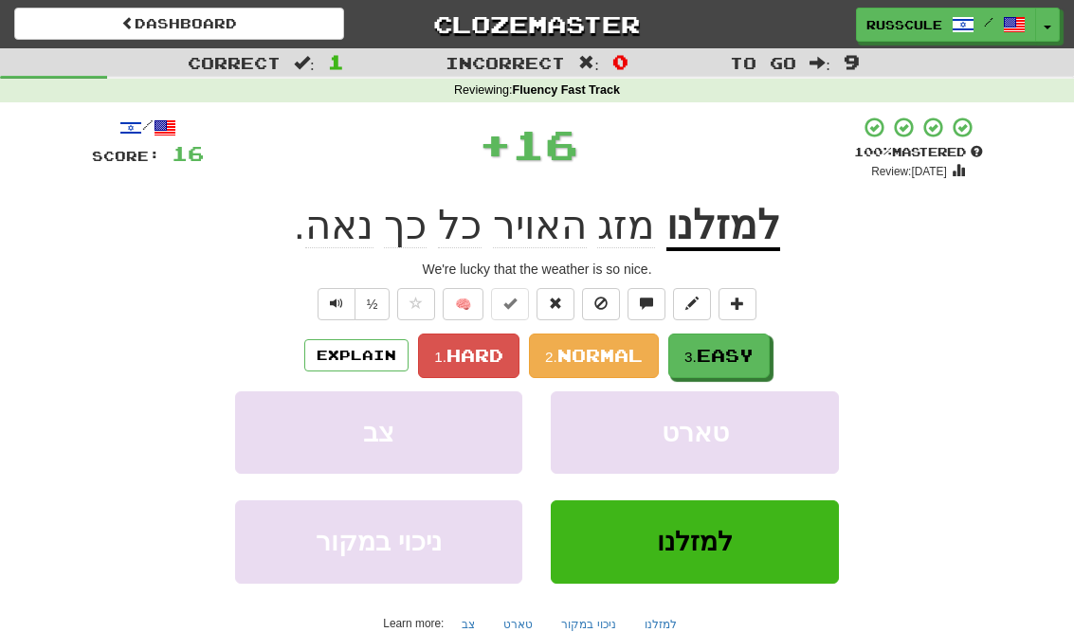
click at [754, 356] on span "Easy" at bounding box center [725, 355] width 57 height 21
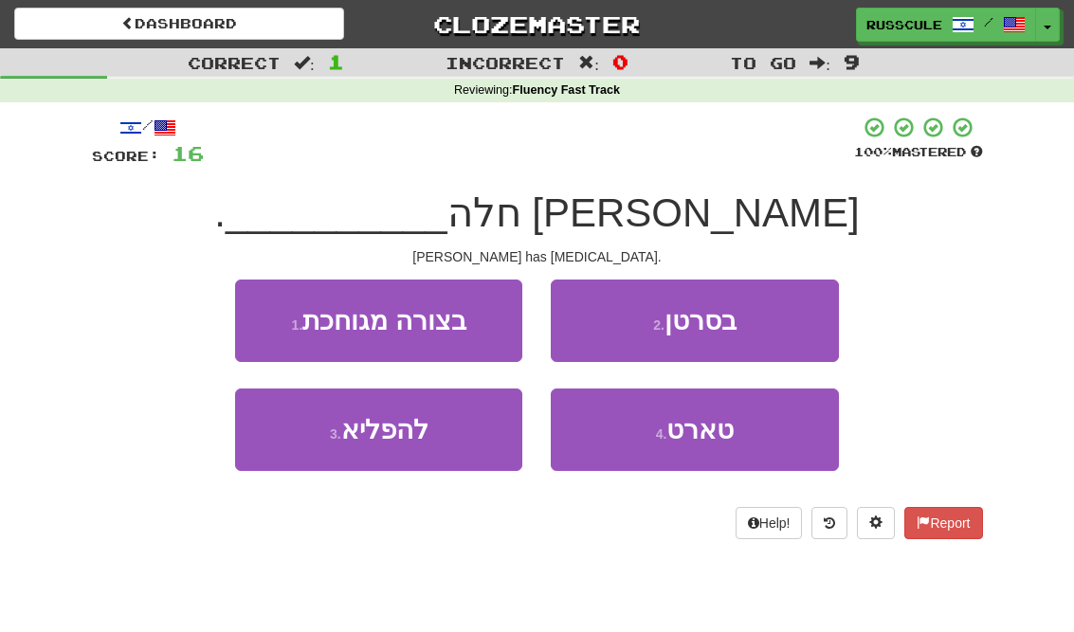
click at [798, 326] on button "2 . בסרטן" at bounding box center [694, 321] width 287 height 82
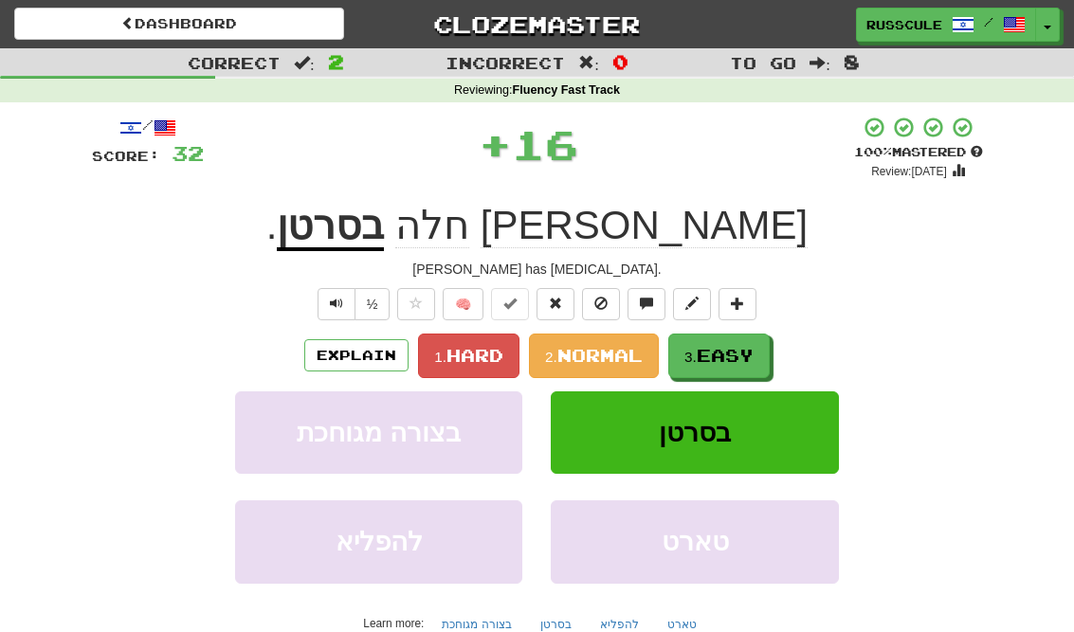
click at [732, 367] on button "3. Easy" at bounding box center [718, 356] width 101 height 45
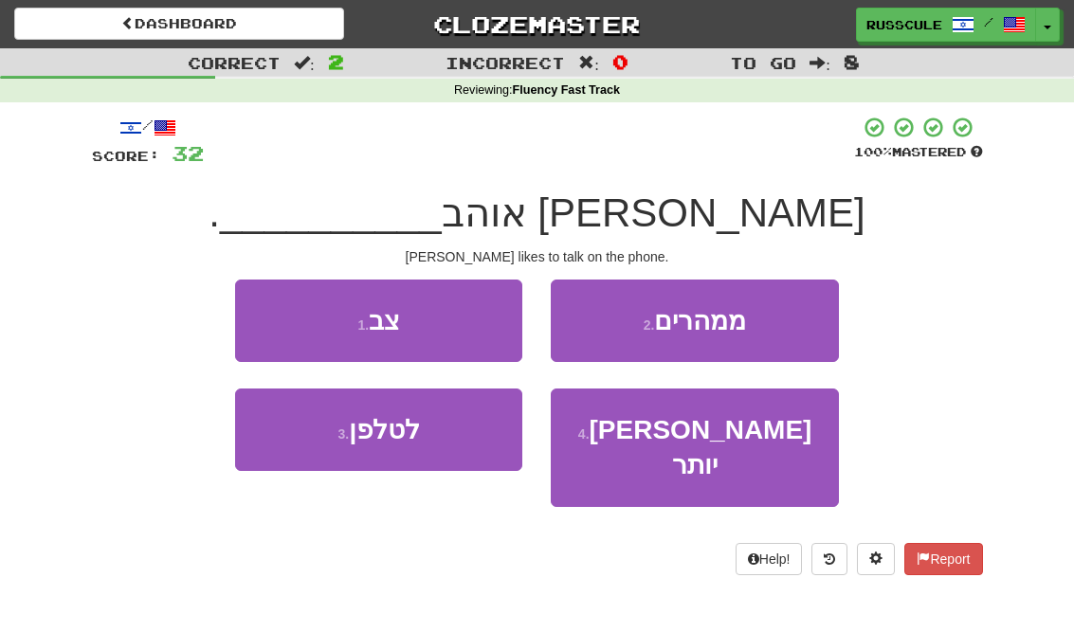
click at [301, 446] on button "3 . לטלפן" at bounding box center [378, 430] width 287 height 82
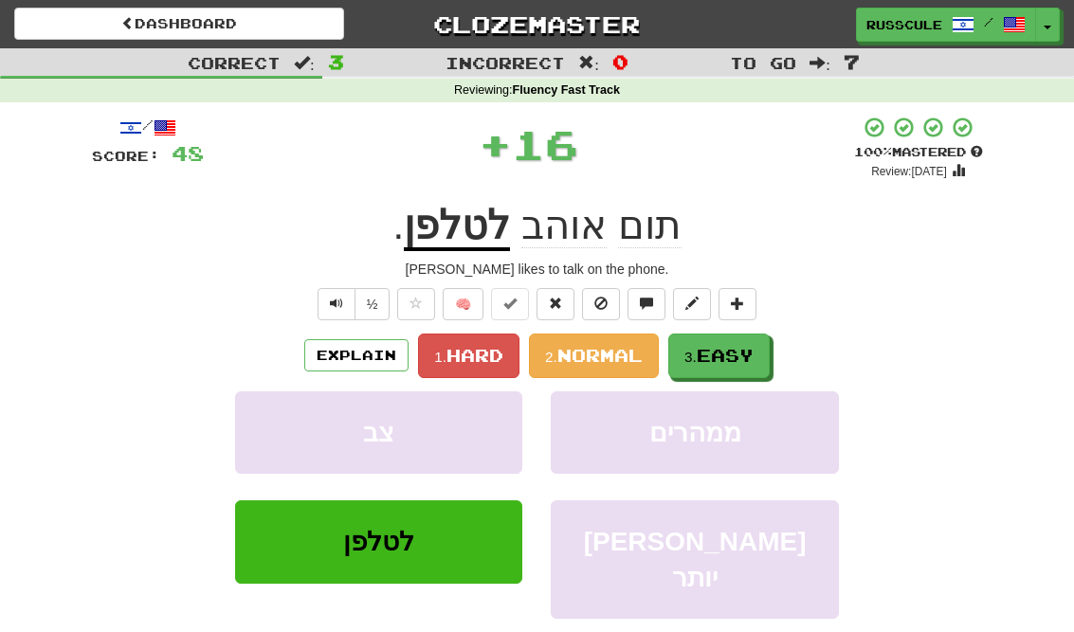
click at [738, 361] on span "Easy" at bounding box center [725, 355] width 57 height 21
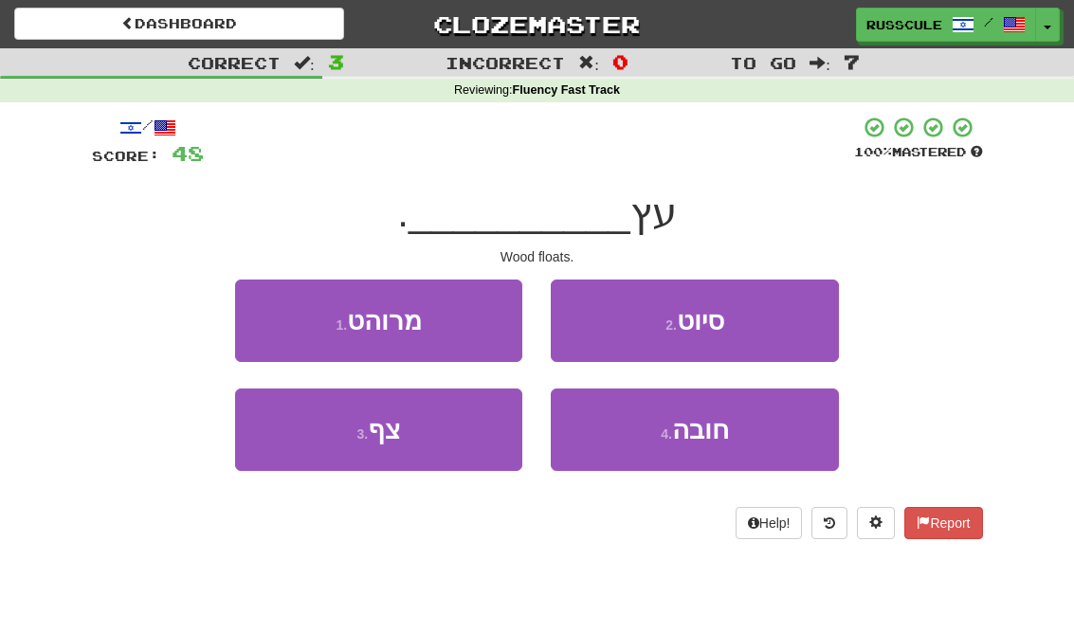
click at [296, 439] on button "3 . צף" at bounding box center [378, 430] width 287 height 82
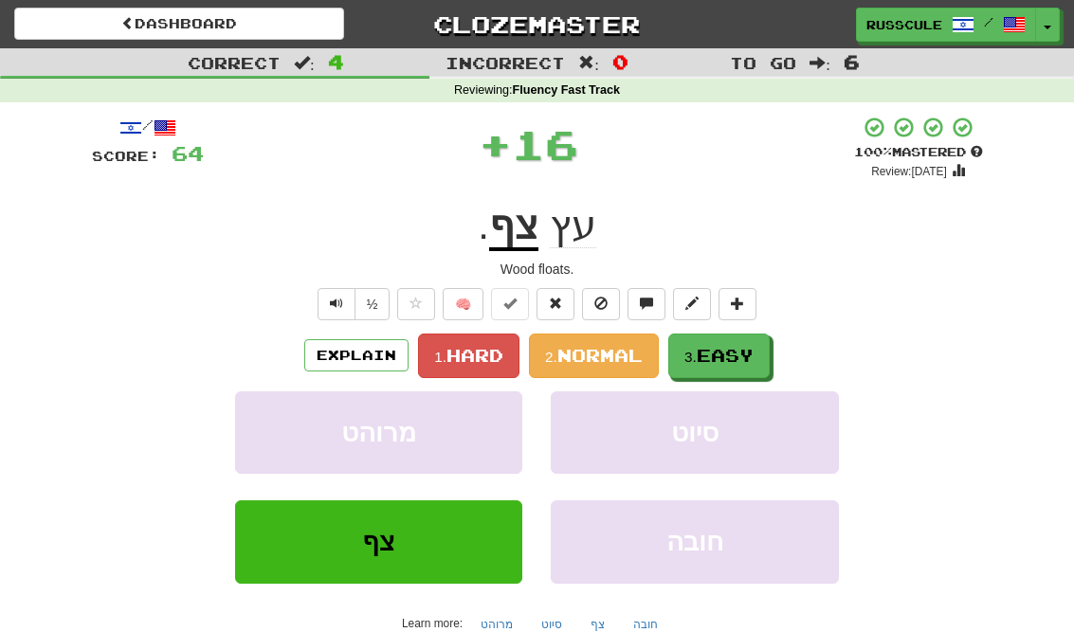
click at [724, 366] on button "3. Easy" at bounding box center [718, 356] width 101 height 45
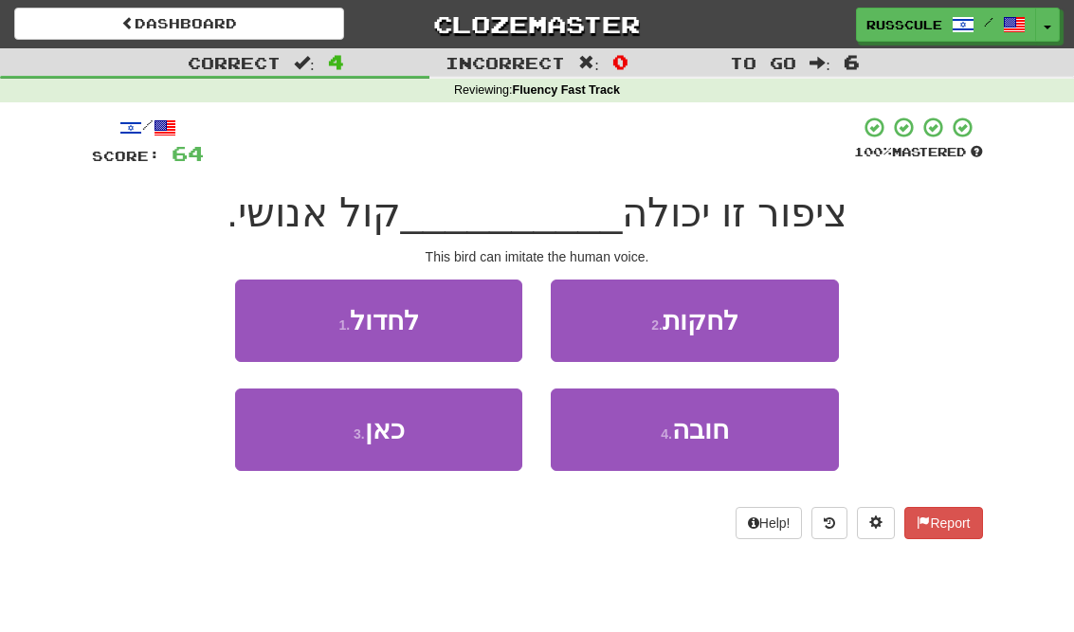
click at [778, 322] on button "2 . לחקות" at bounding box center [694, 321] width 287 height 82
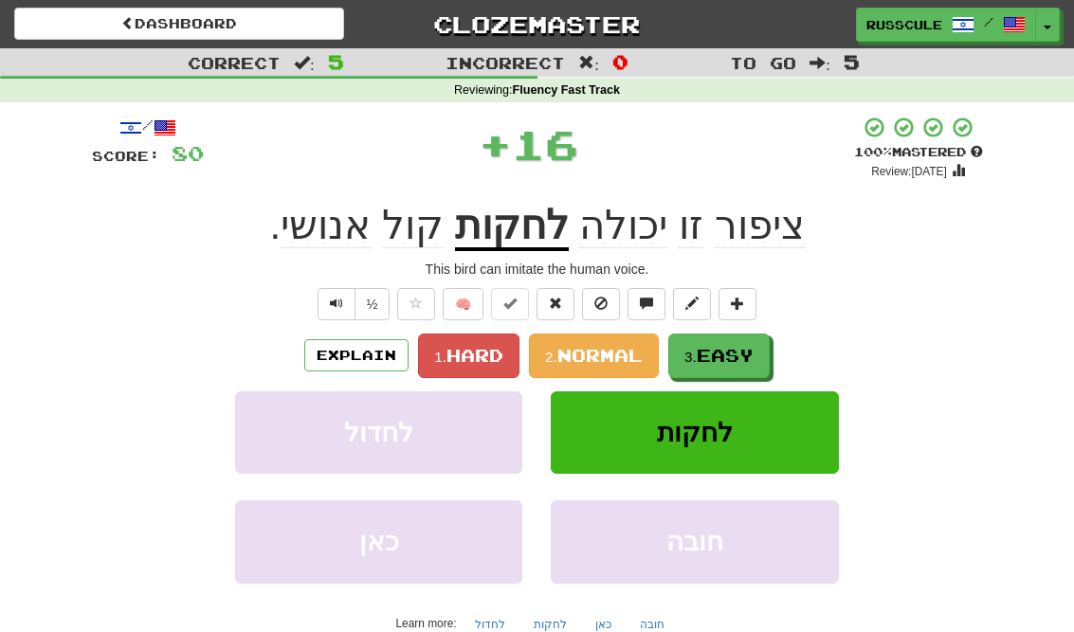
click at [735, 354] on span "Easy" at bounding box center [725, 355] width 57 height 21
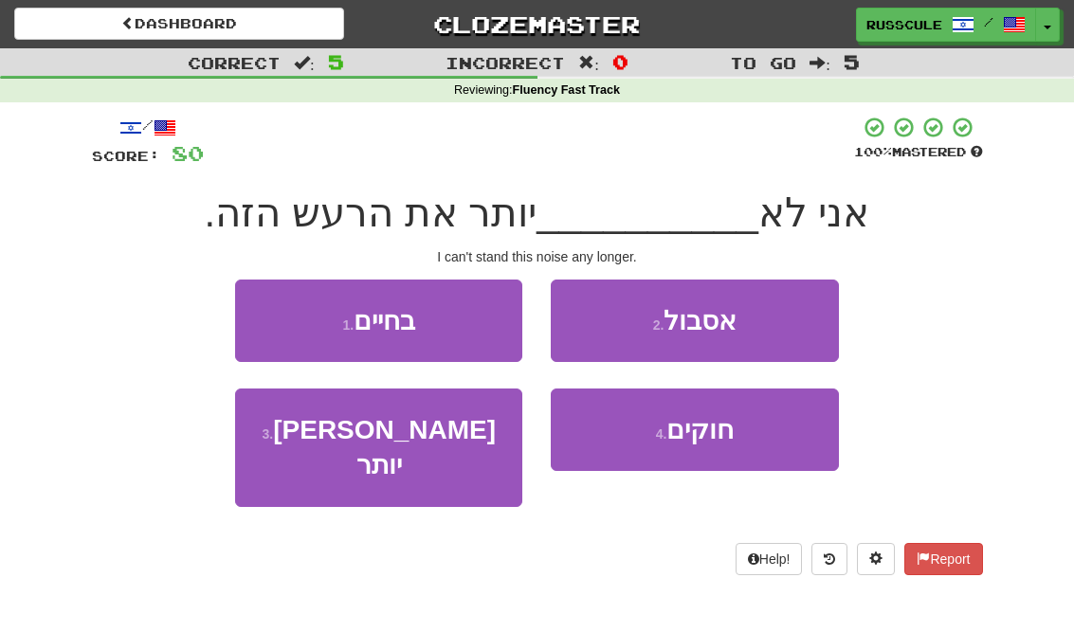
click at [787, 318] on button "2 . אסבול" at bounding box center [694, 321] width 287 height 82
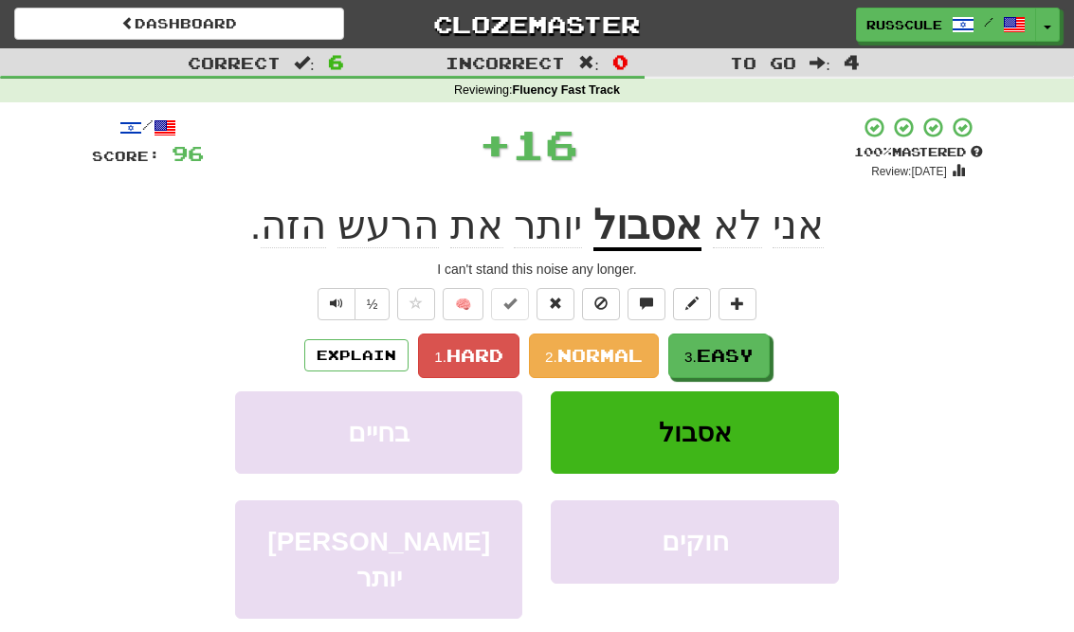
click at [726, 354] on span "Easy" at bounding box center [725, 355] width 57 height 21
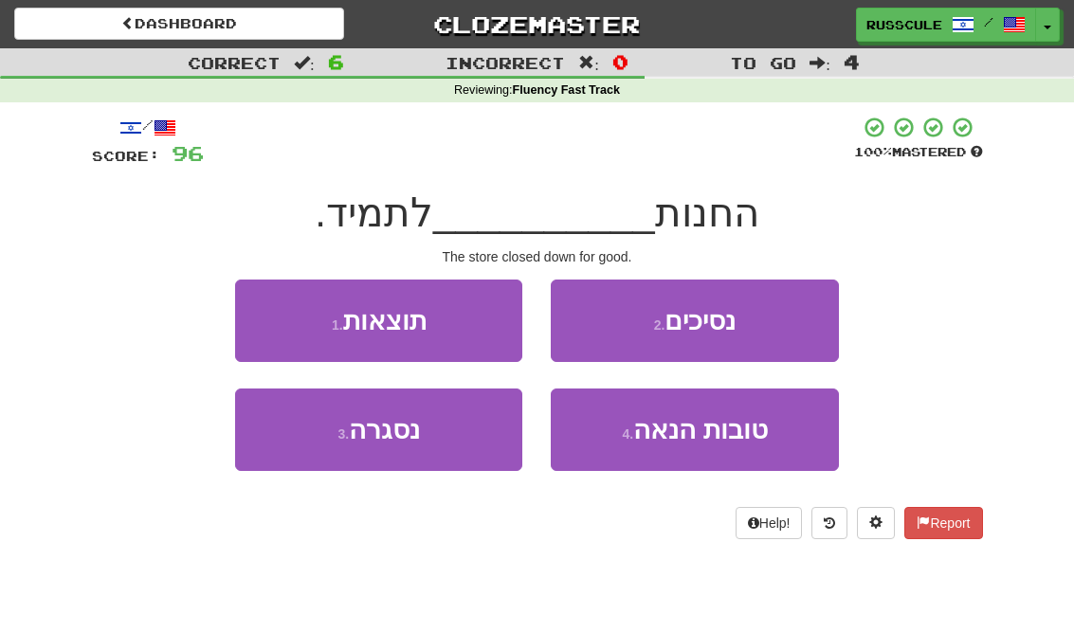
click at [303, 438] on button "3 . נסגרה" at bounding box center [378, 430] width 287 height 82
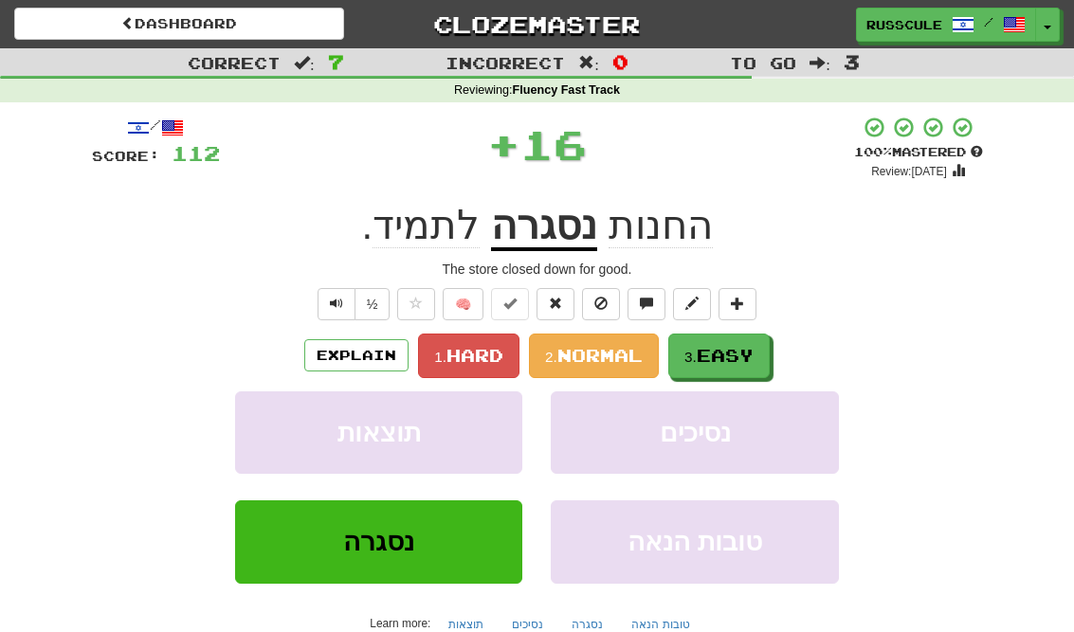
click at [749, 354] on span "Easy" at bounding box center [725, 355] width 57 height 21
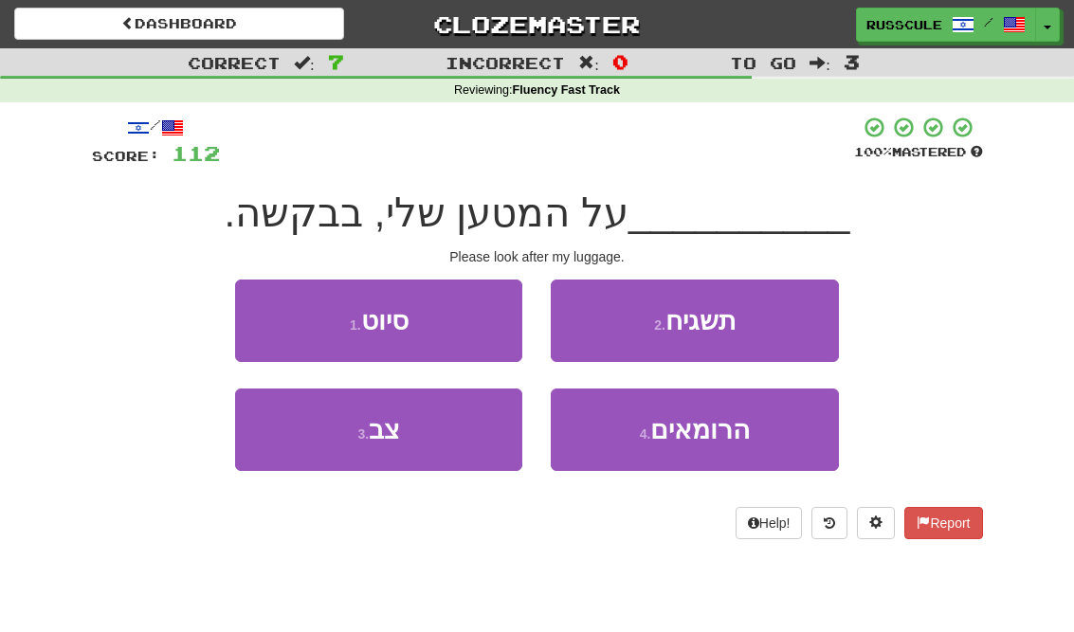
click at [773, 328] on button "2 . תשגיח" at bounding box center [694, 321] width 287 height 82
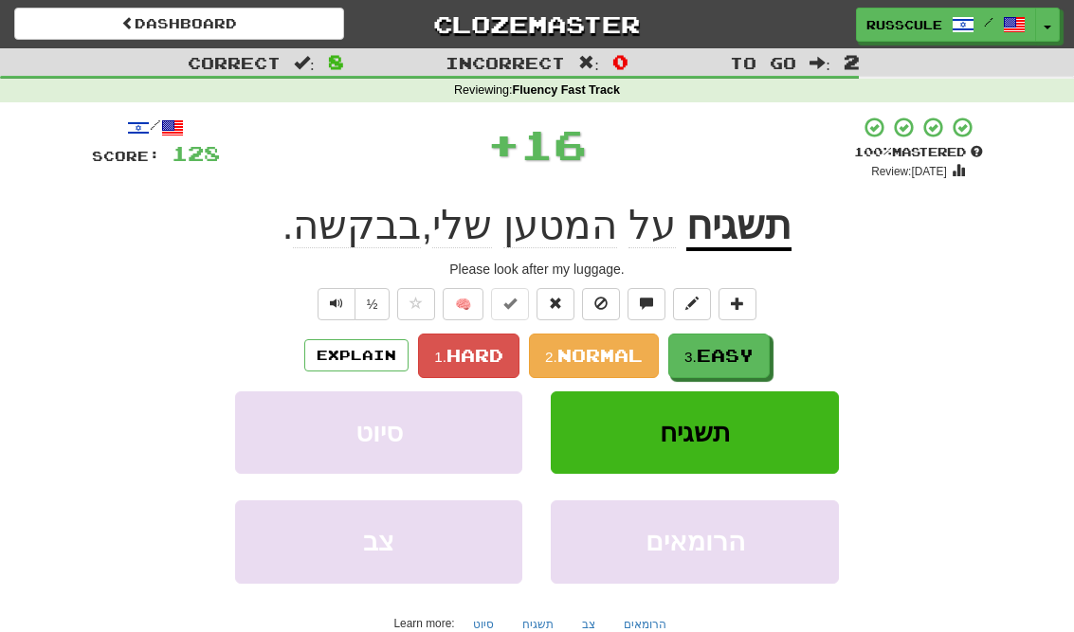
click at [731, 356] on span "Easy" at bounding box center [725, 355] width 57 height 21
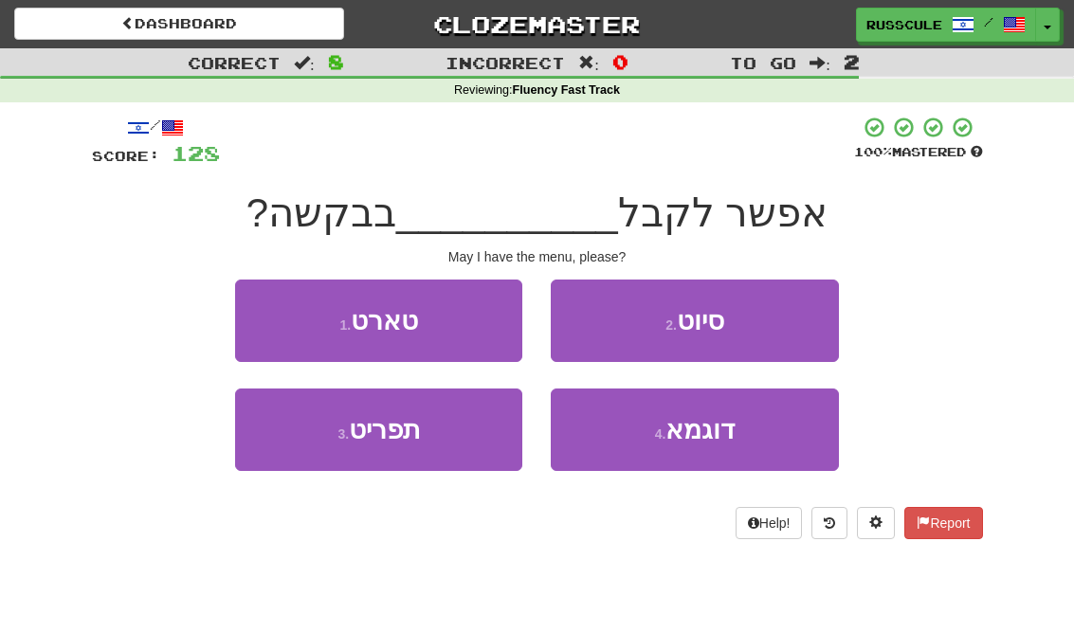
click at [310, 452] on button "3 . תפריט" at bounding box center [378, 430] width 287 height 82
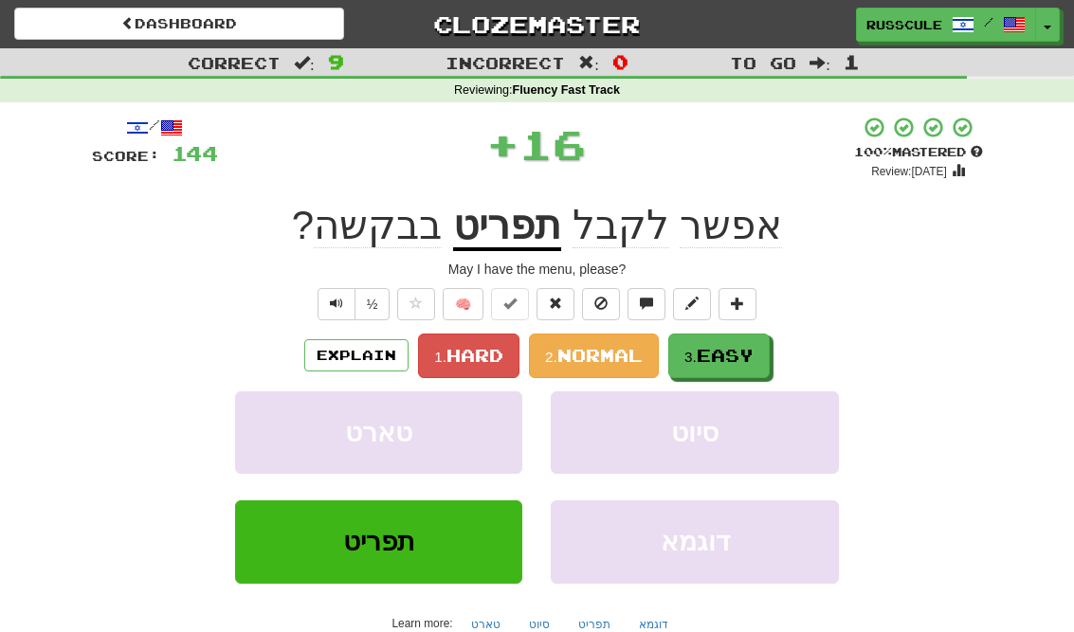
click at [738, 358] on span "Easy" at bounding box center [725, 355] width 57 height 21
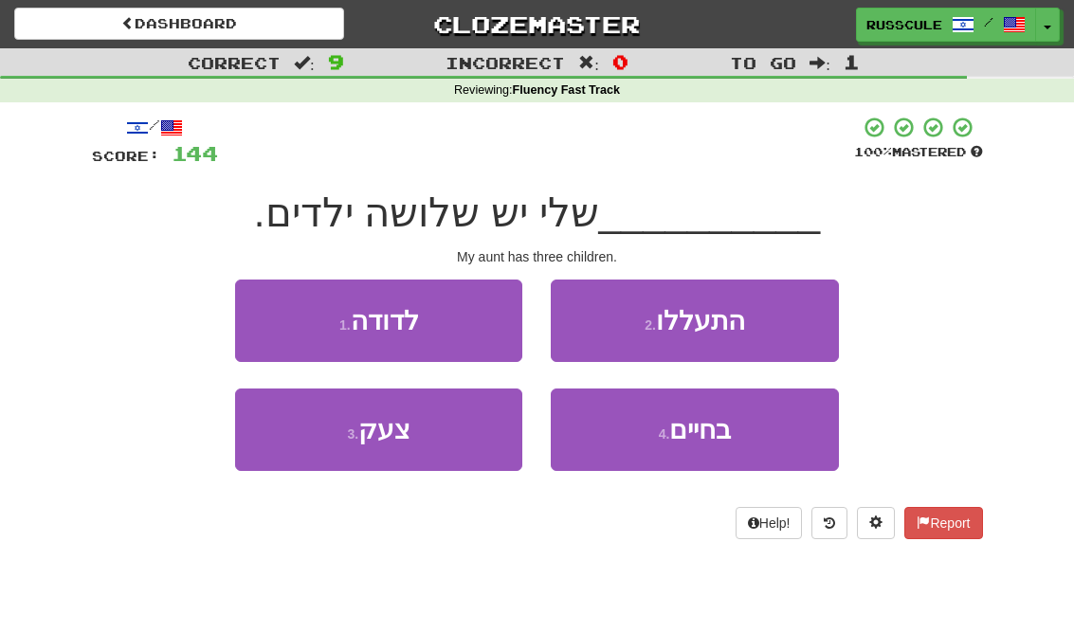
click at [271, 318] on button "1 . לדודה" at bounding box center [378, 321] width 287 height 82
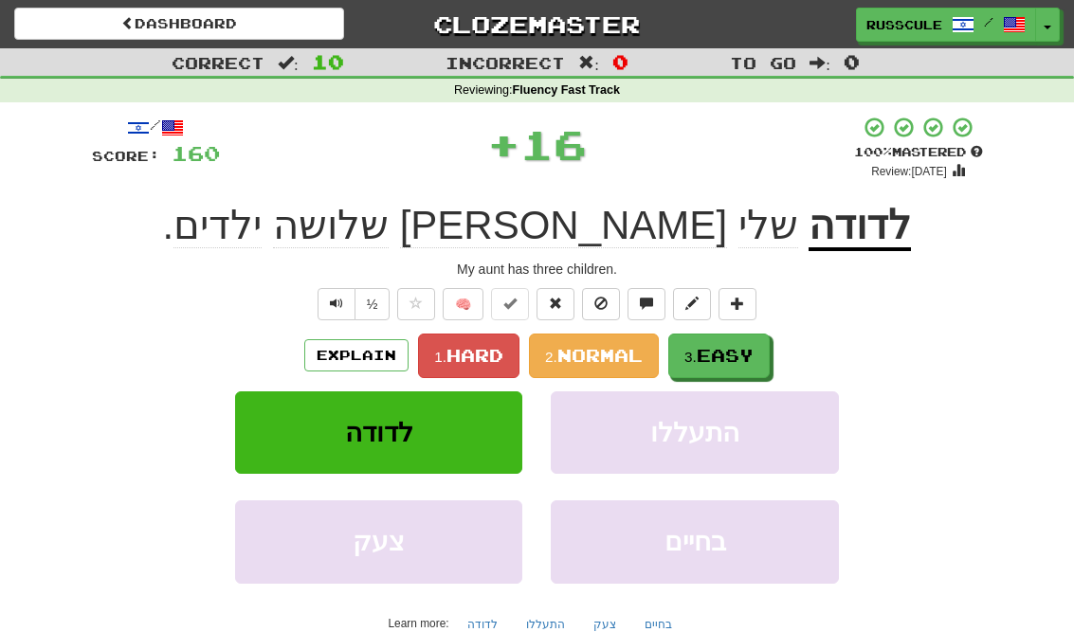
click at [740, 362] on span "Easy" at bounding box center [725, 355] width 57 height 21
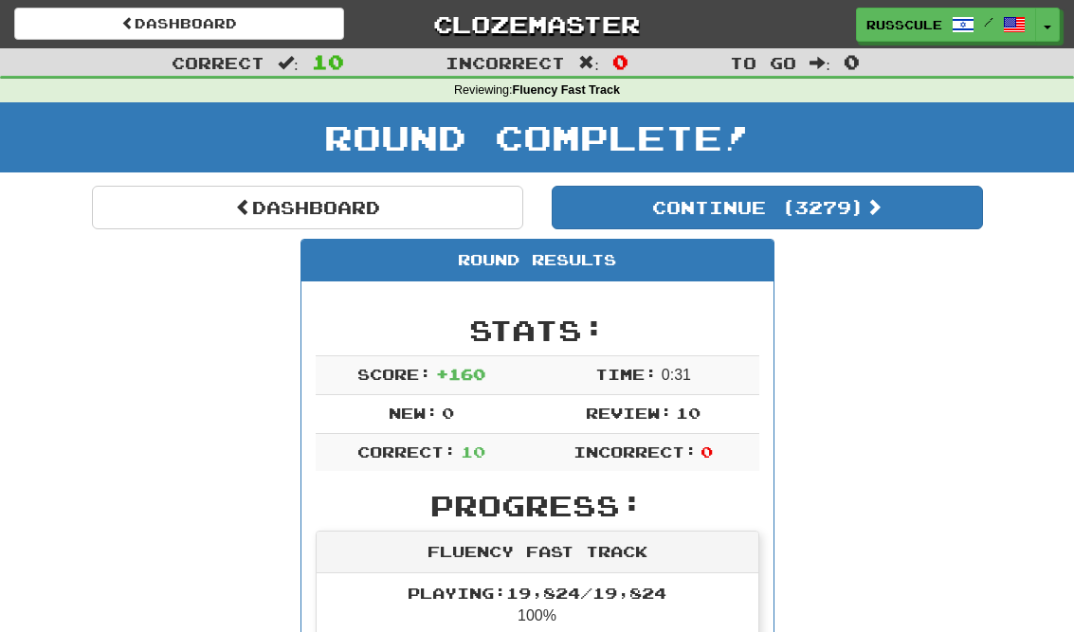
click at [915, 222] on button "Continue ( 3279 )" at bounding box center [767, 208] width 431 height 44
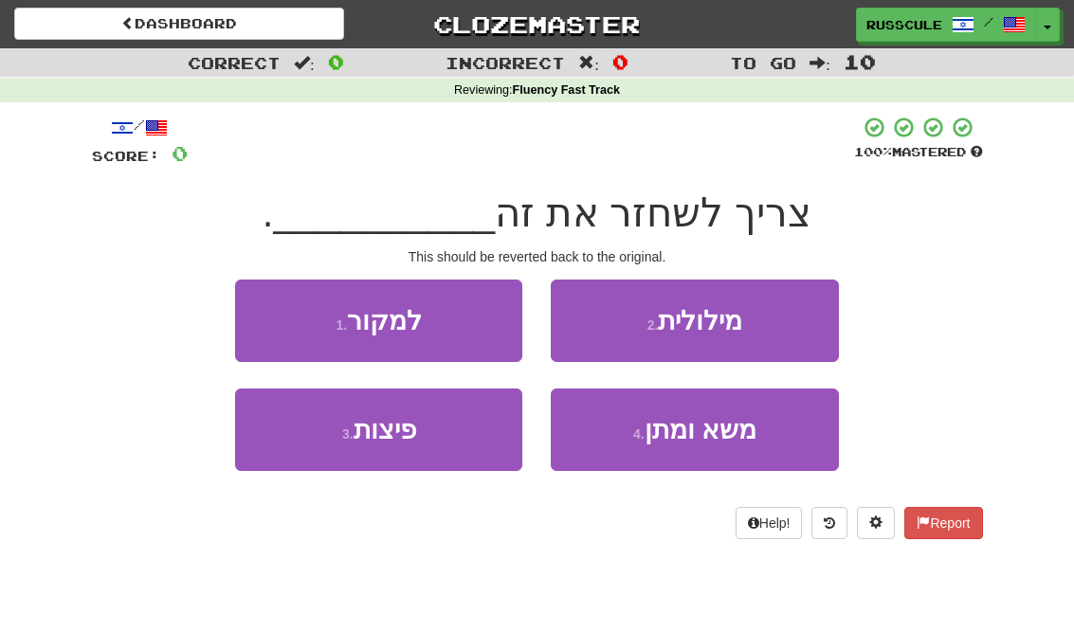
click at [253, 315] on button "1 . למקור" at bounding box center [378, 321] width 287 height 82
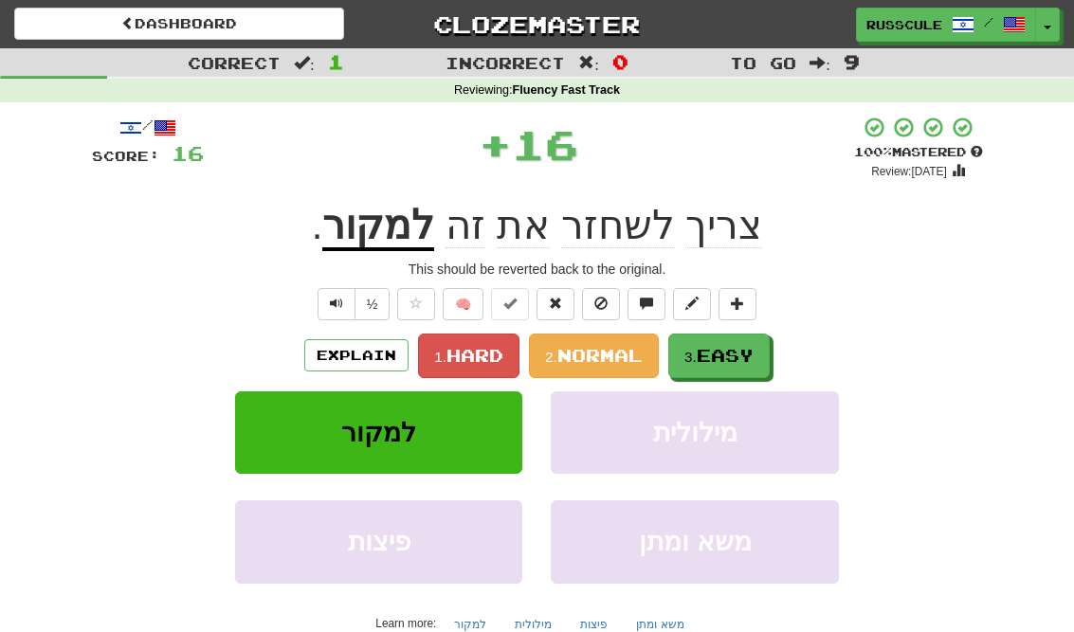
click at [736, 358] on span "Easy" at bounding box center [725, 355] width 57 height 21
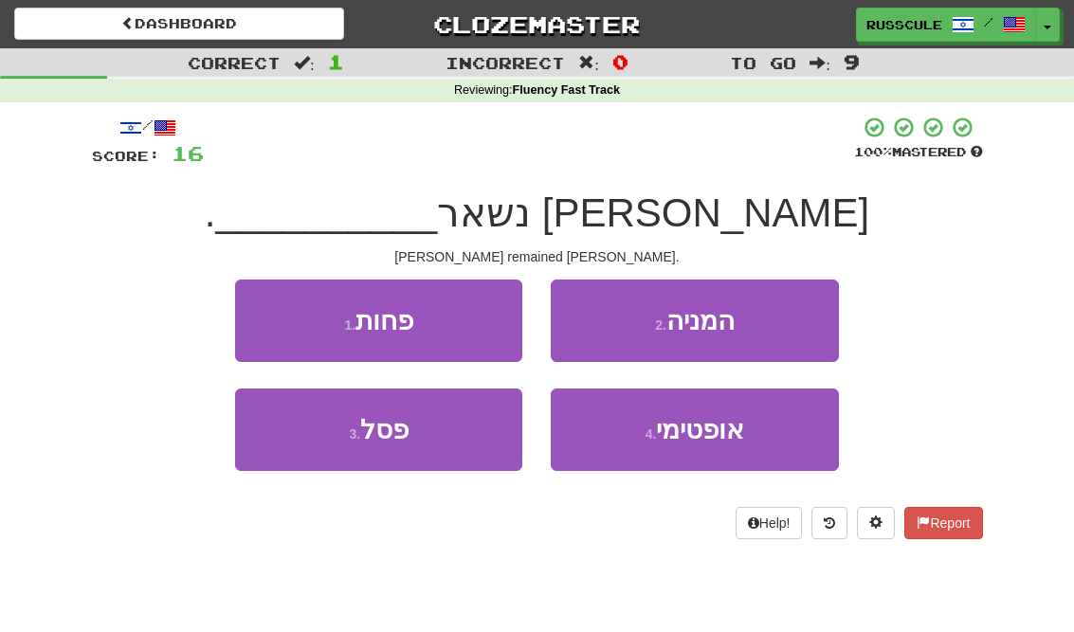
click at [716, 452] on button "4 . אופטימי" at bounding box center [694, 430] width 287 height 82
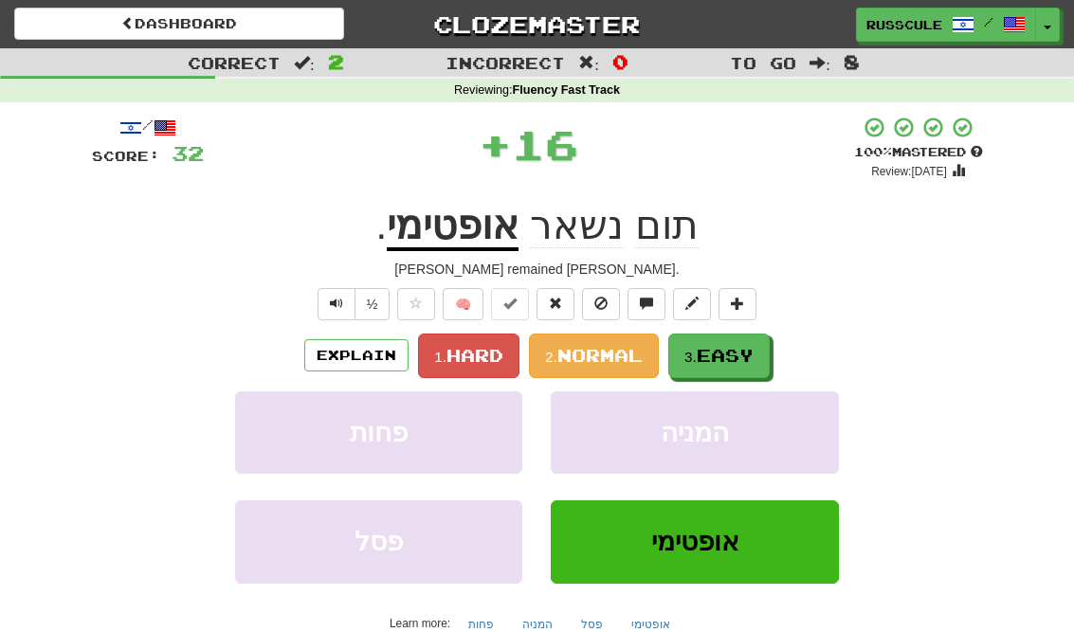
click at [754, 363] on span "Easy" at bounding box center [725, 355] width 57 height 21
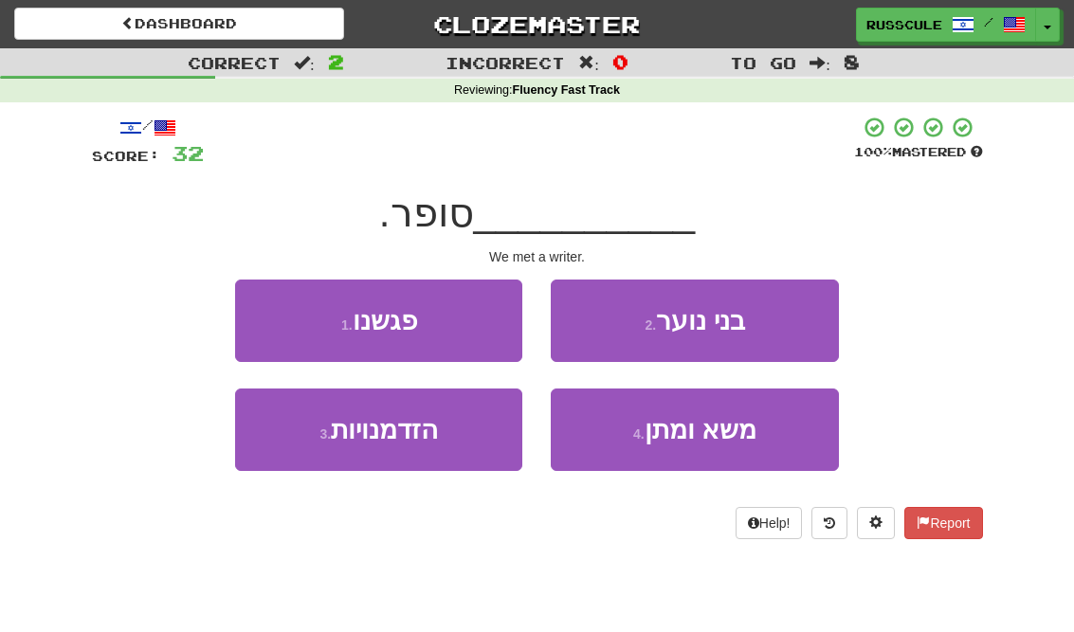
click at [271, 309] on button "1 . פגשנו" at bounding box center [378, 321] width 287 height 82
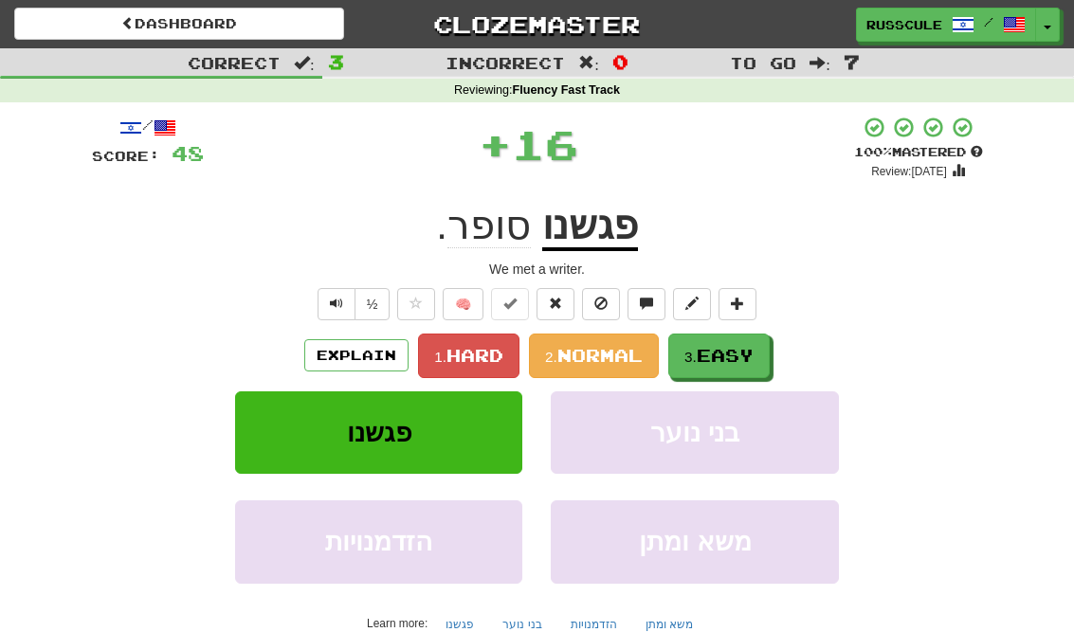
click at [732, 362] on span "Easy" at bounding box center [725, 355] width 57 height 21
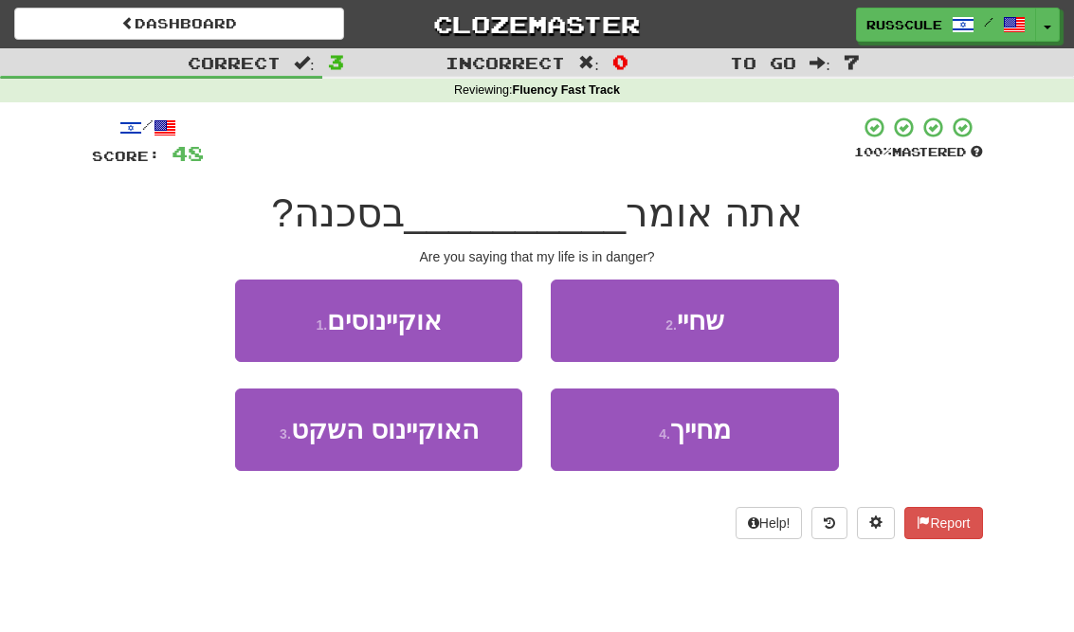
click at [773, 323] on button "2 . שחיי" at bounding box center [694, 321] width 287 height 82
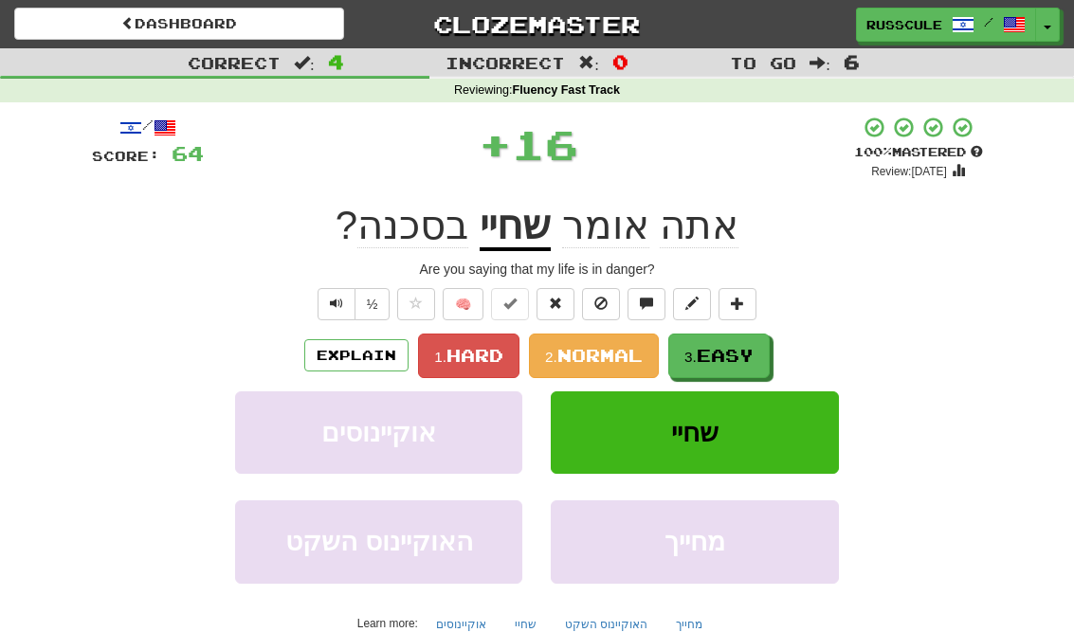
click at [727, 360] on span "Easy" at bounding box center [725, 355] width 57 height 21
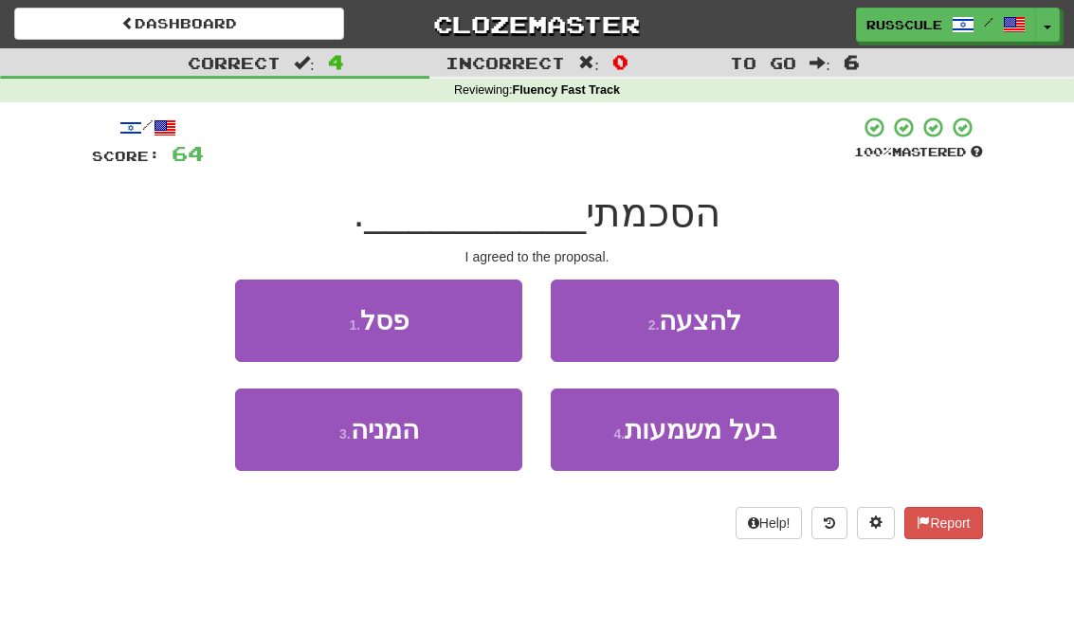
click at [793, 320] on button "2 . להצעה" at bounding box center [694, 321] width 287 height 82
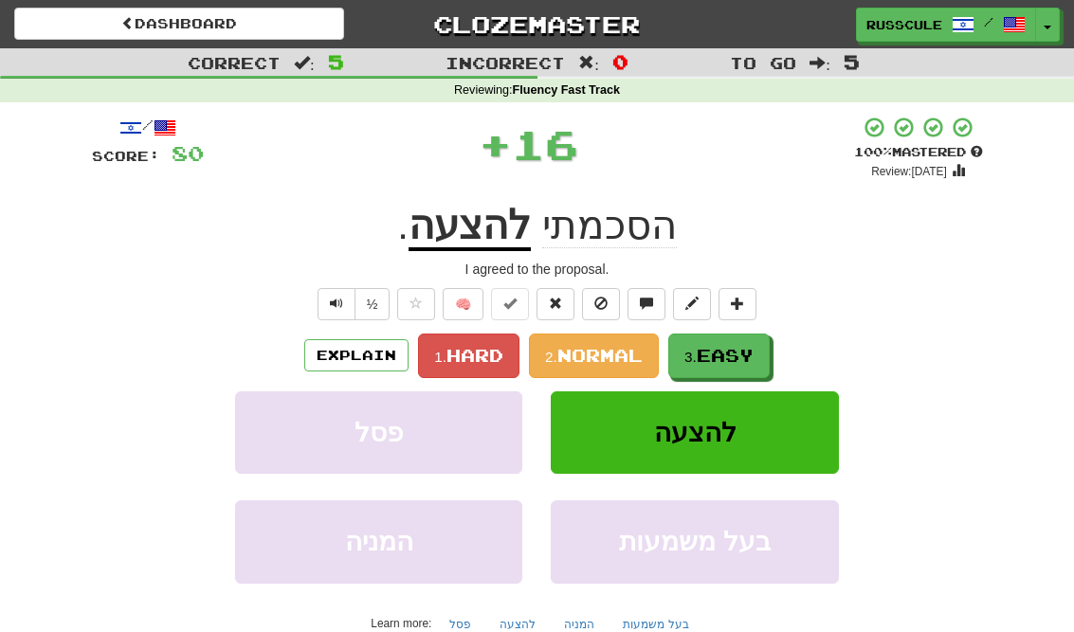
click at [730, 357] on span "Easy" at bounding box center [725, 355] width 57 height 21
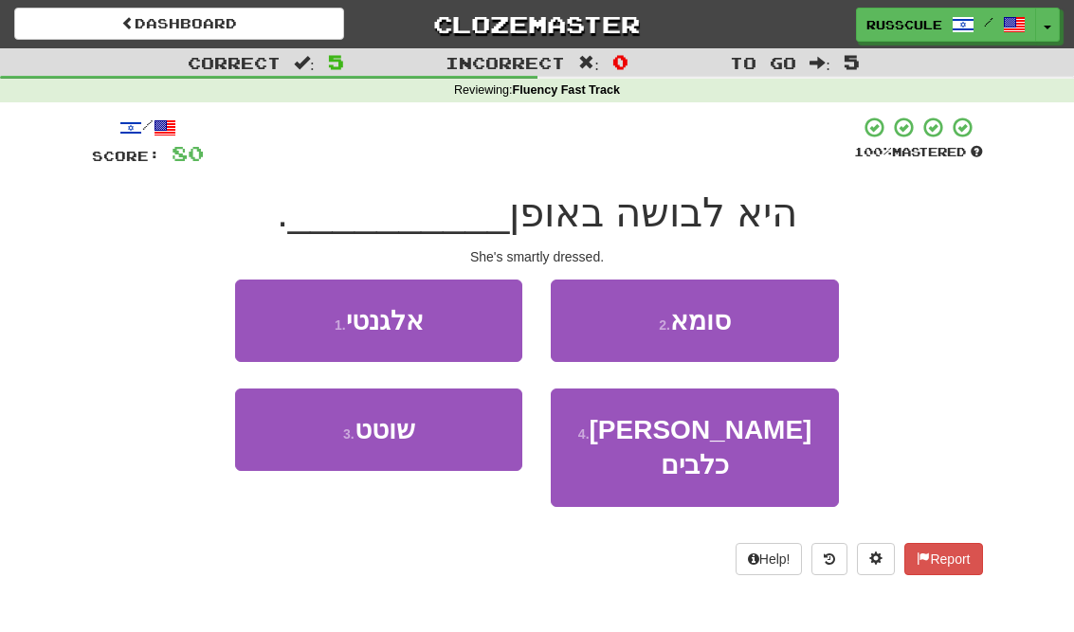
click at [249, 311] on button "1 . אלגנטי" at bounding box center [378, 321] width 287 height 82
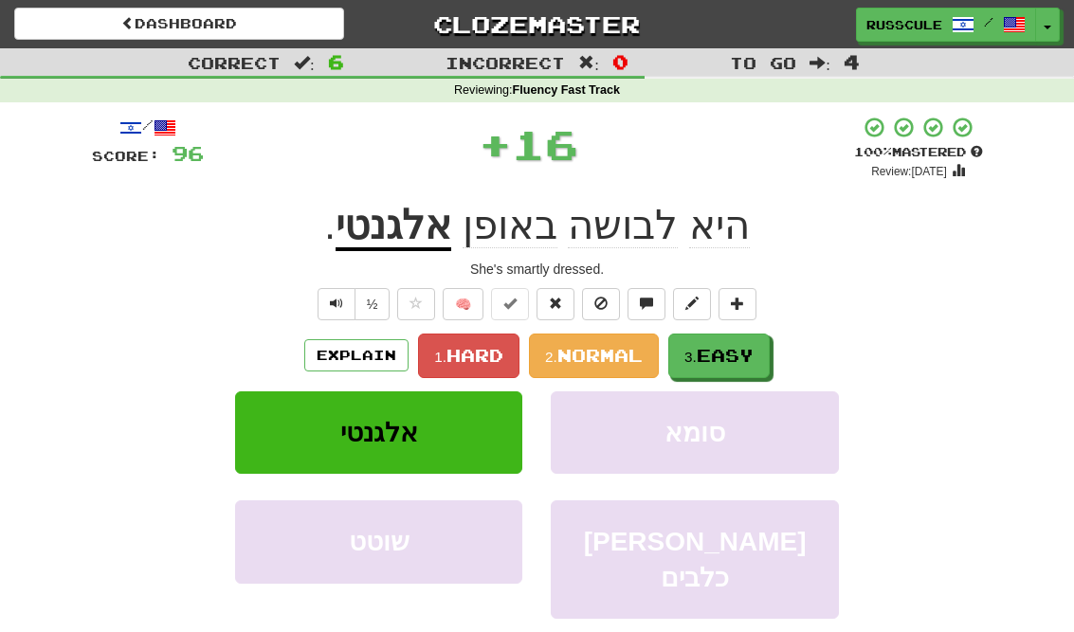
click at [745, 360] on span "Easy" at bounding box center [725, 355] width 57 height 21
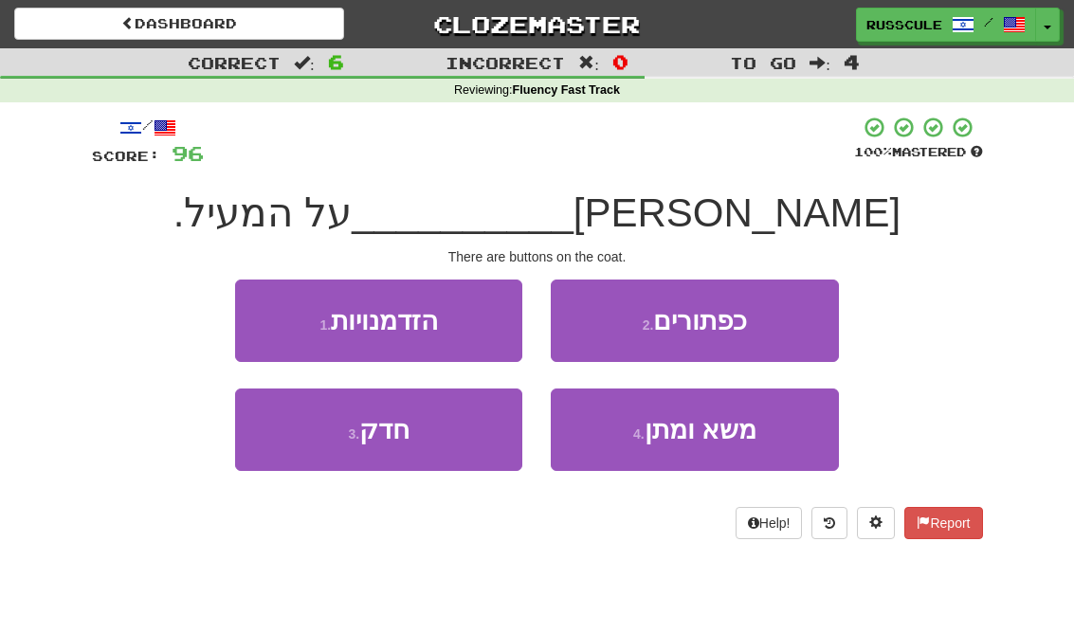
click at [776, 324] on button "2 . כפתורים" at bounding box center [694, 321] width 287 height 82
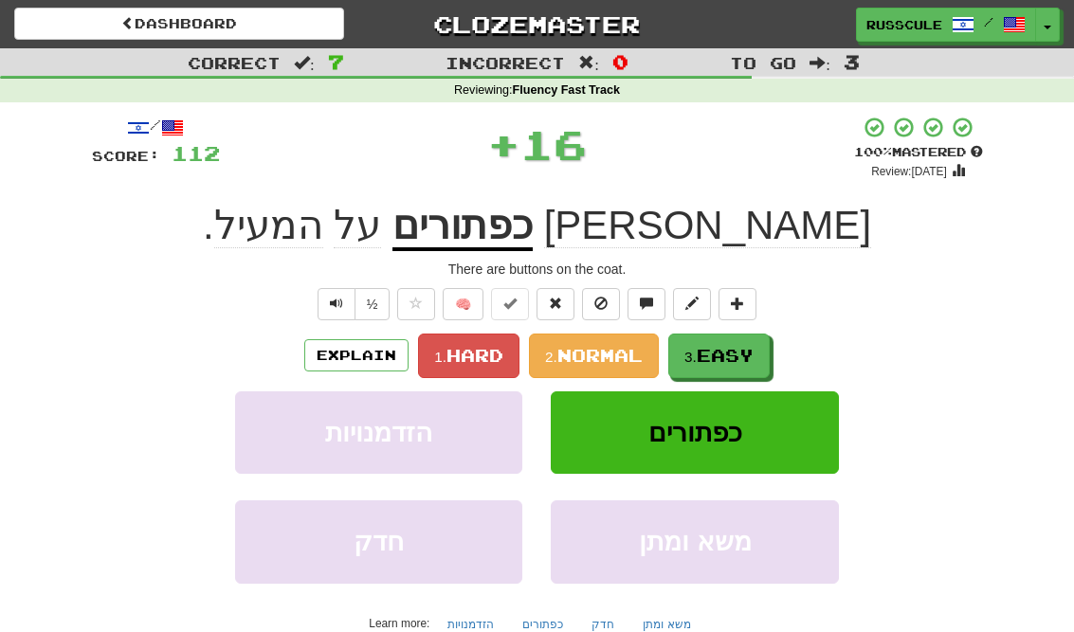
click at [729, 356] on span "Easy" at bounding box center [725, 355] width 57 height 21
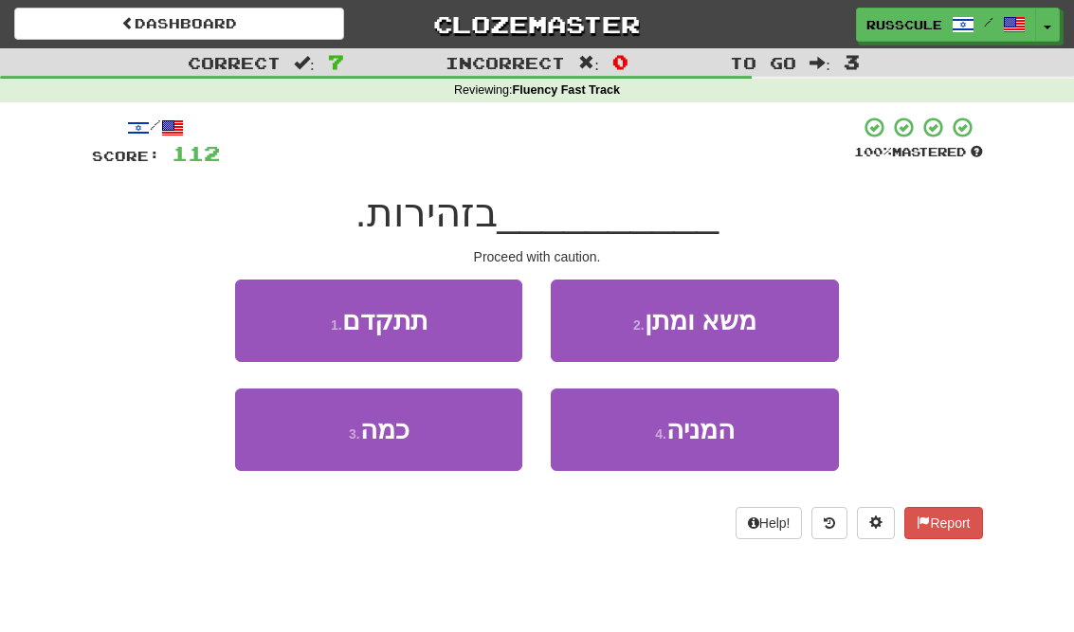
click at [273, 311] on button "1 . תתקדם" at bounding box center [378, 321] width 287 height 82
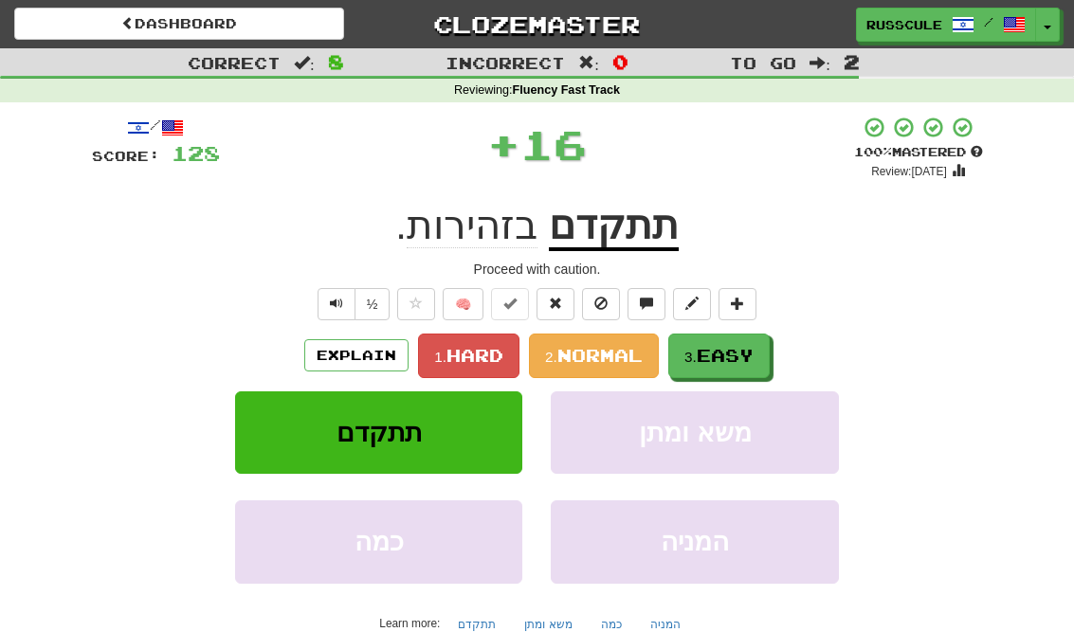
click at [749, 352] on span "Easy" at bounding box center [725, 355] width 57 height 21
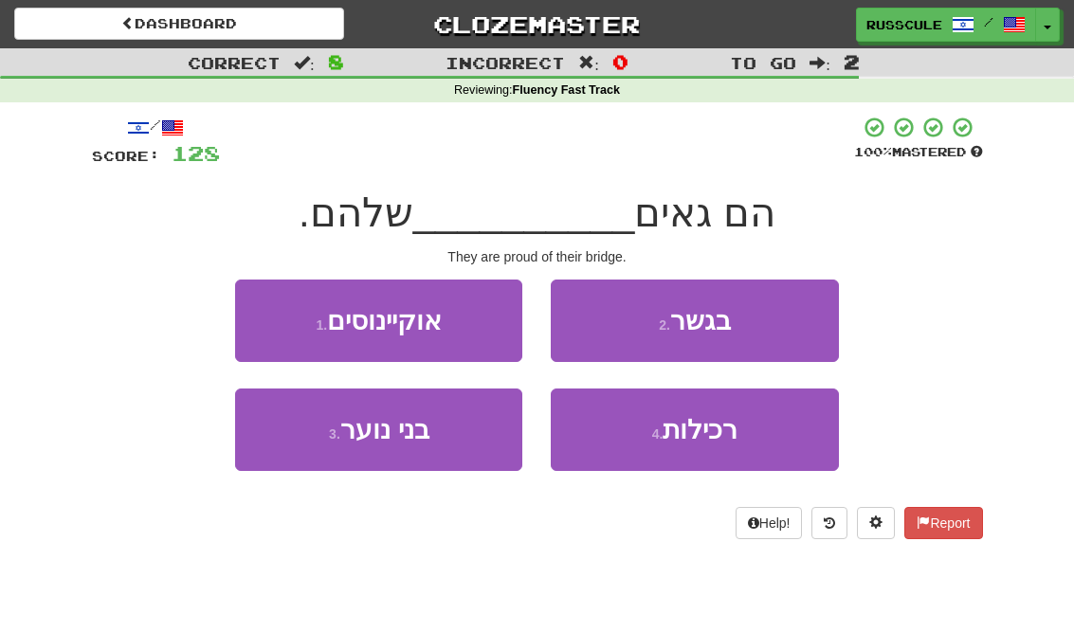
click at [790, 320] on button "2 . בגשר" at bounding box center [694, 321] width 287 height 82
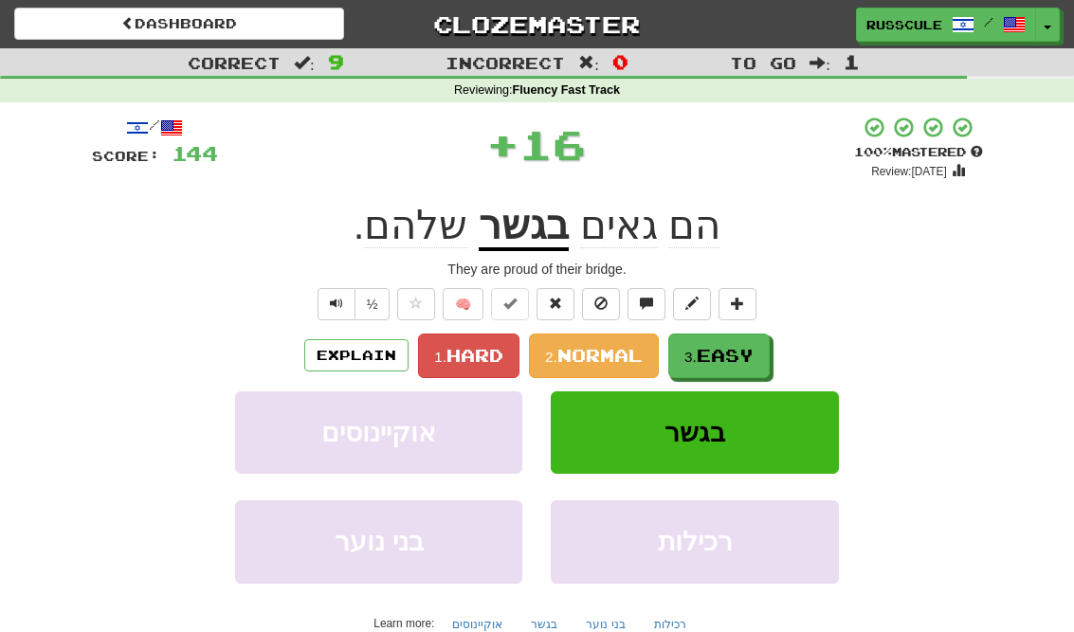
click at [730, 355] on span "Easy" at bounding box center [725, 355] width 57 height 21
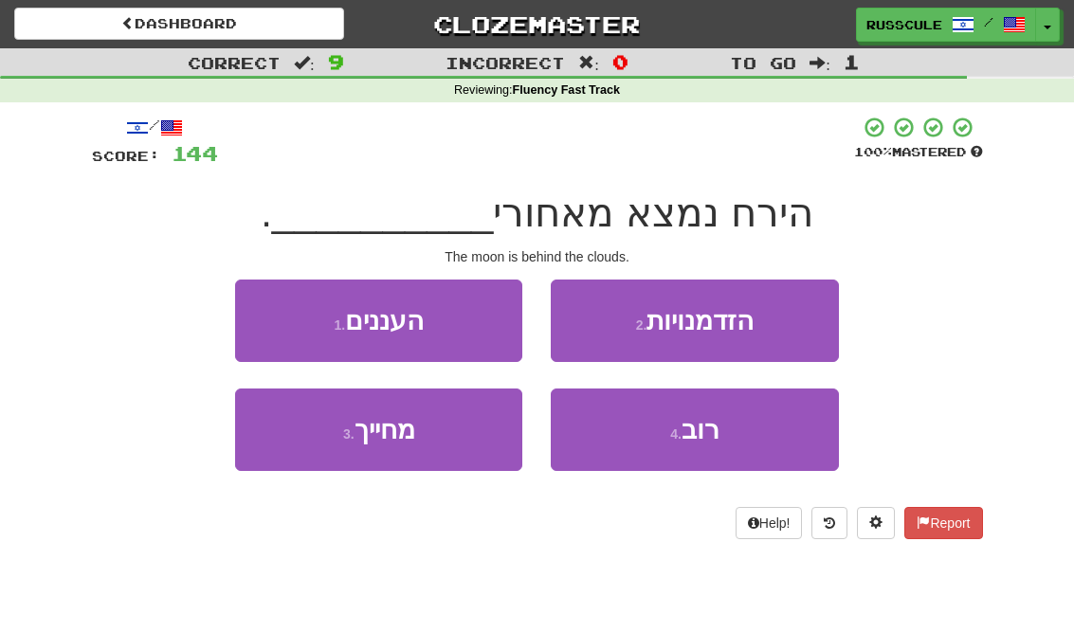
click at [264, 318] on button "1 . העננים" at bounding box center [378, 321] width 287 height 82
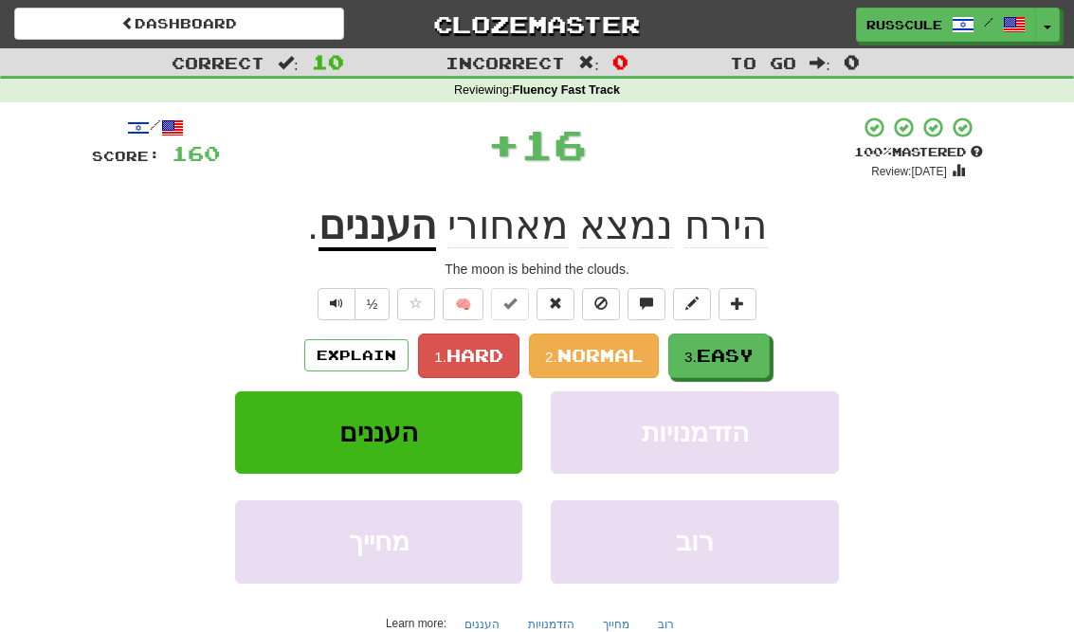
click at [741, 355] on span "Easy" at bounding box center [725, 355] width 57 height 21
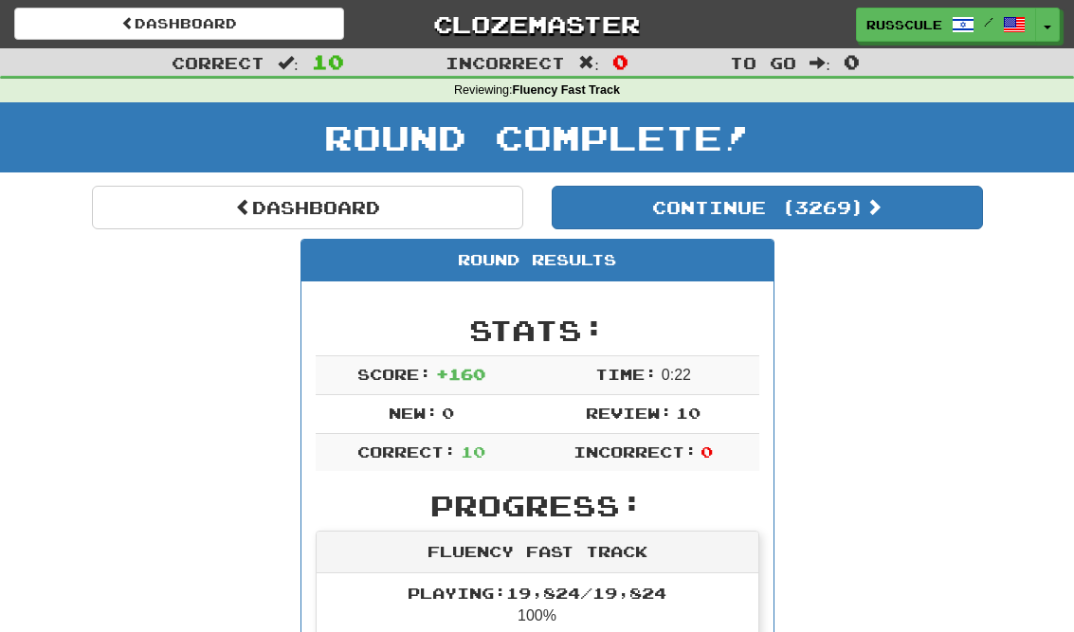
click at [920, 226] on button "Continue ( 3269 )" at bounding box center [767, 208] width 431 height 44
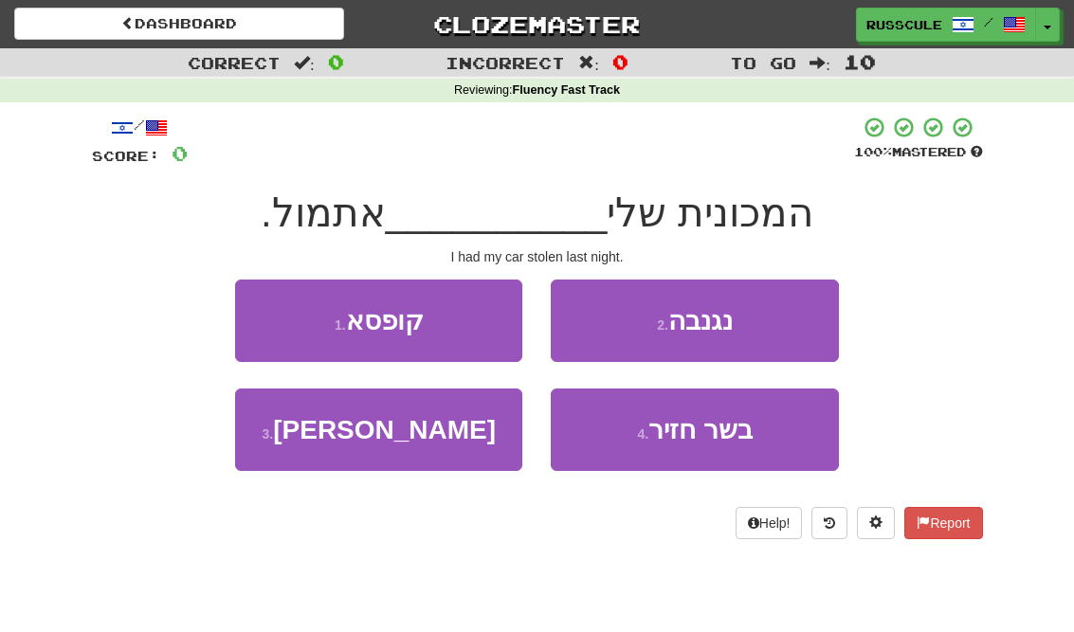
click at [801, 323] on button "2 . נגנבה" at bounding box center [694, 321] width 287 height 82
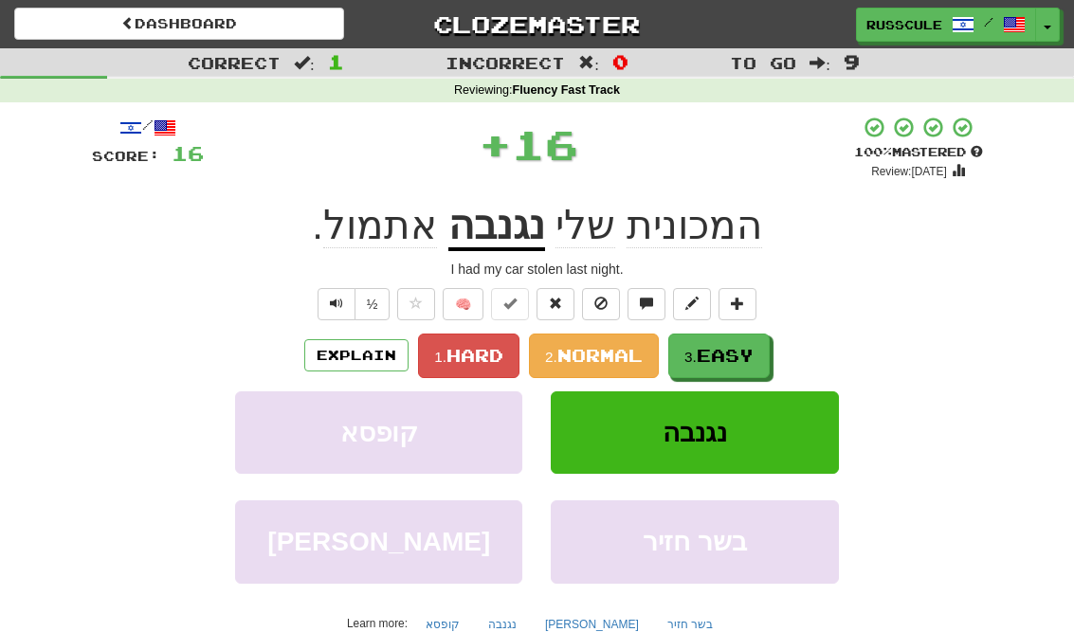
click at [744, 356] on span "Easy" at bounding box center [725, 355] width 57 height 21
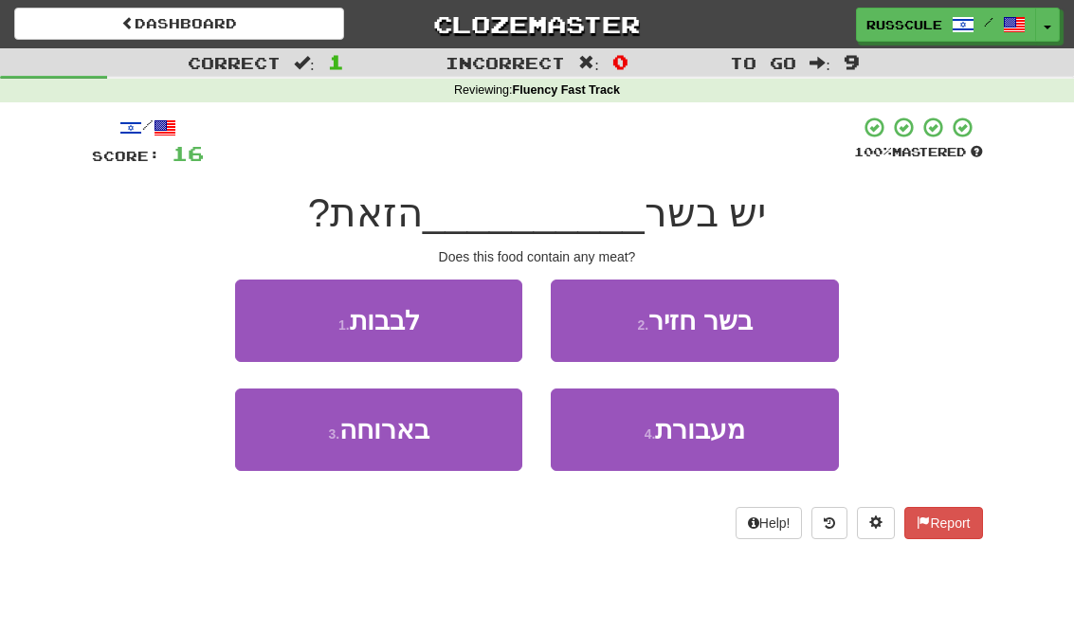
click at [307, 436] on button "3 . בארוחה" at bounding box center [378, 430] width 287 height 82
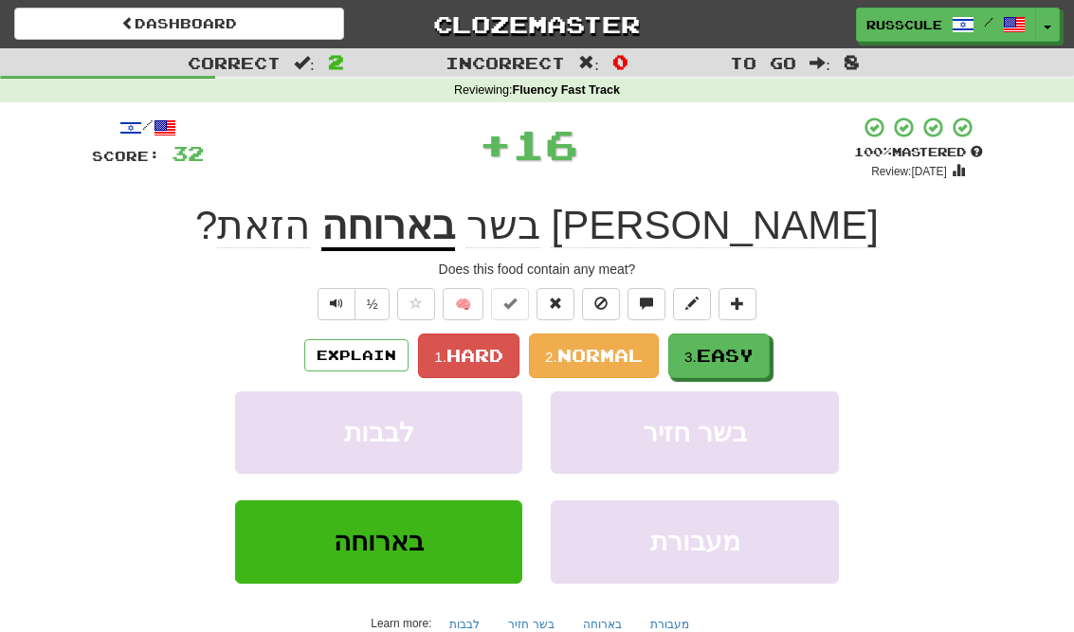
click at [730, 362] on span "Easy" at bounding box center [725, 355] width 57 height 21
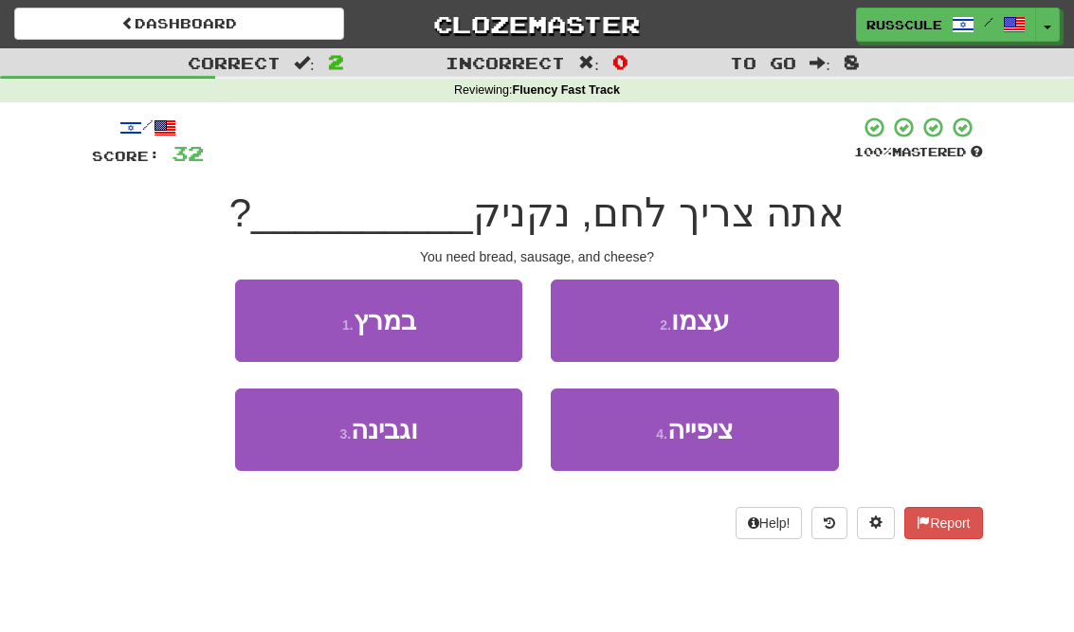
click at [306, 443] on button "3 . וגבינה" at bounding box center [378, 430] width 287 height 82
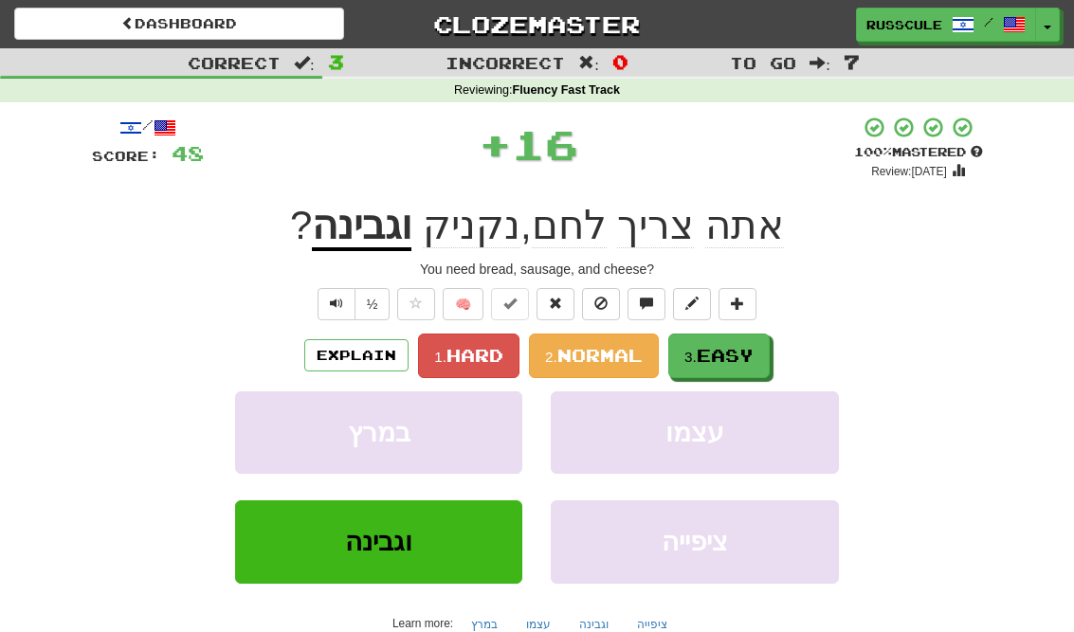
click at [740, 355] on span "Easy" at bounding box center [725, 355] width 57 height 21
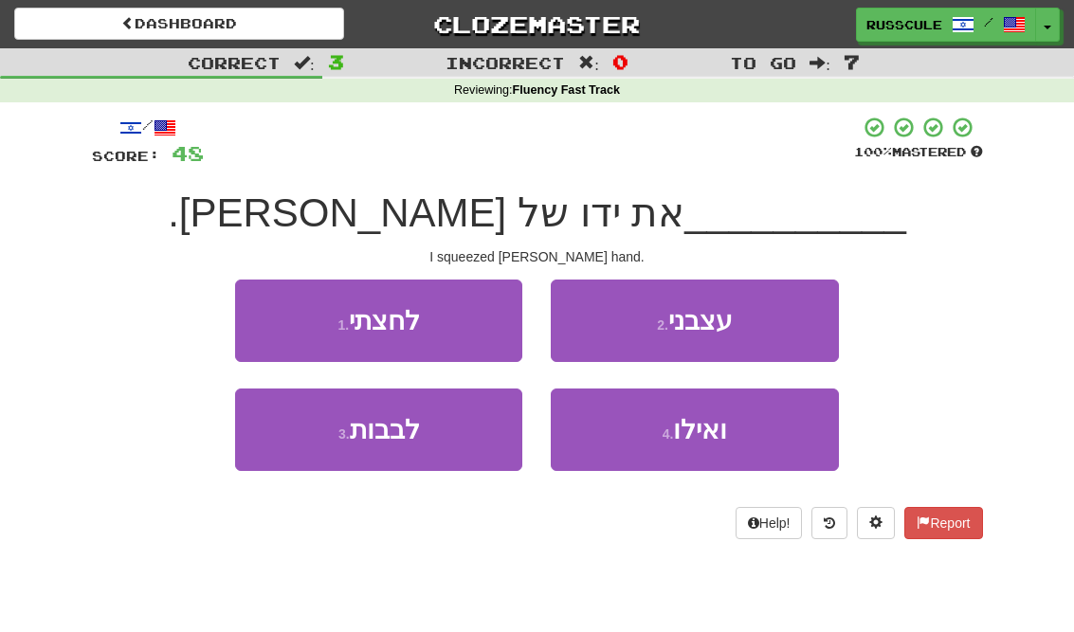
click at [273, 317] on button "1 . לחצתי" at bounding box center [378, 321] width 287 height 82
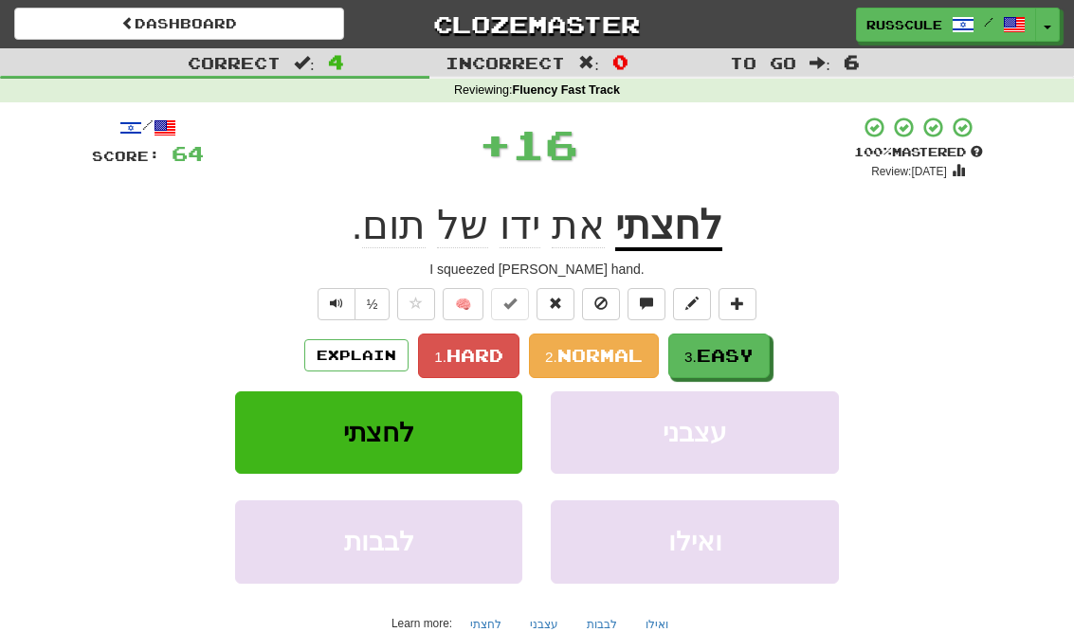
click at [736, 364] on button "3. Easy" at bounding box center [718, 356] width 101 height 45
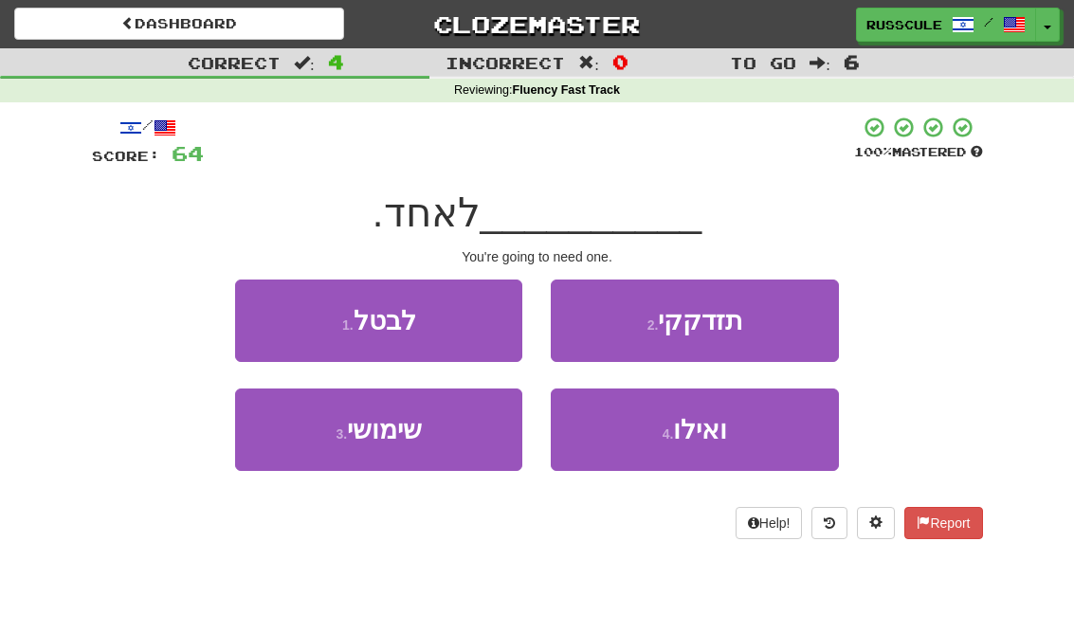
click at [794, 323] on button "2 . תזדקקי" at bounding box center [694, 321] width 287 height 82
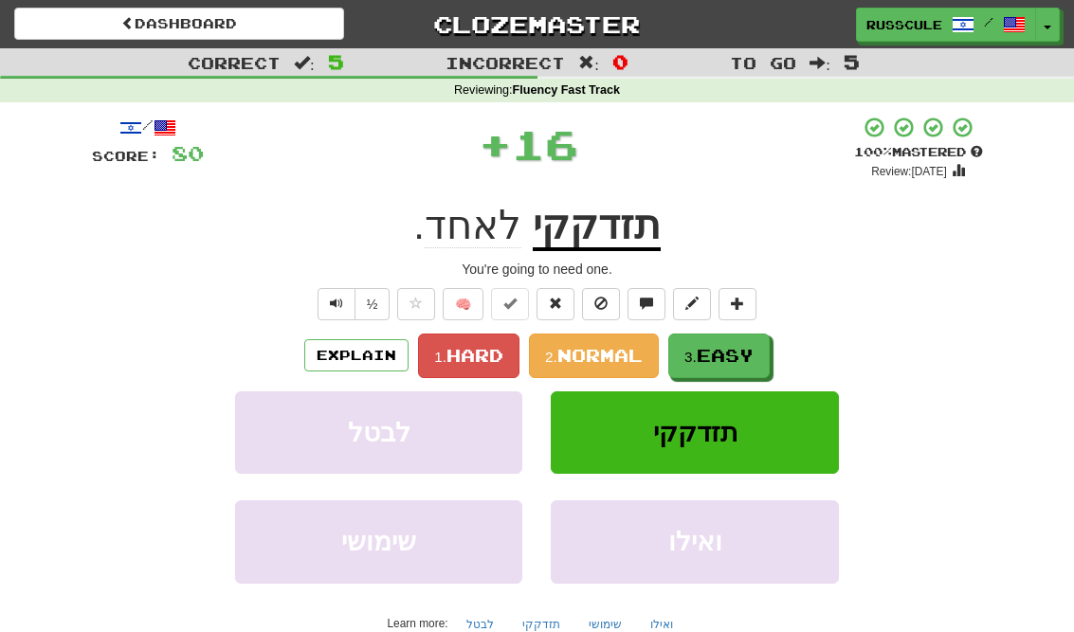
click at [726, 360] on span "Easy" at bounding box center [725, 355] width 57 height 21
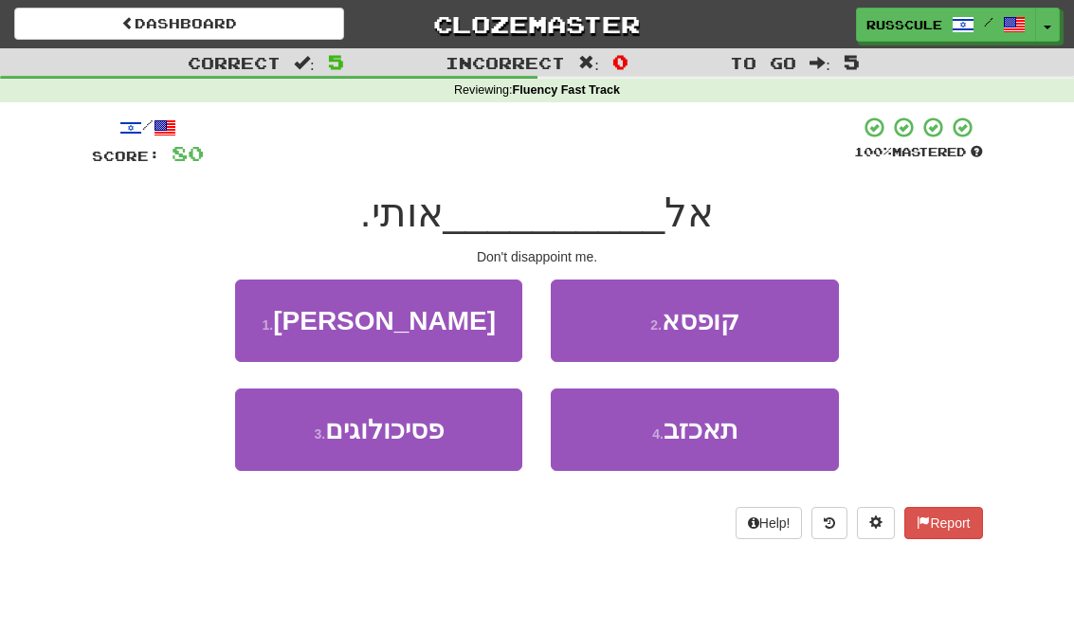
click at [712, 437] on span "תאכזב" at bounding box center [701, 429] width 74 height 29
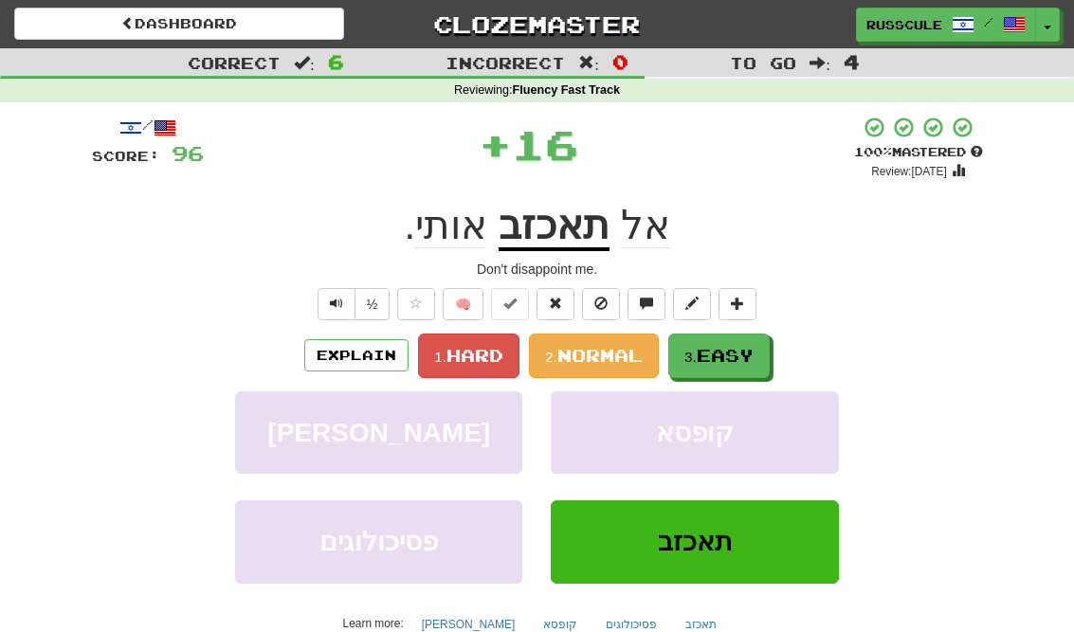
click at [745, 359] on span "Easy" at bounding box center [725, 355] width 57 height 21
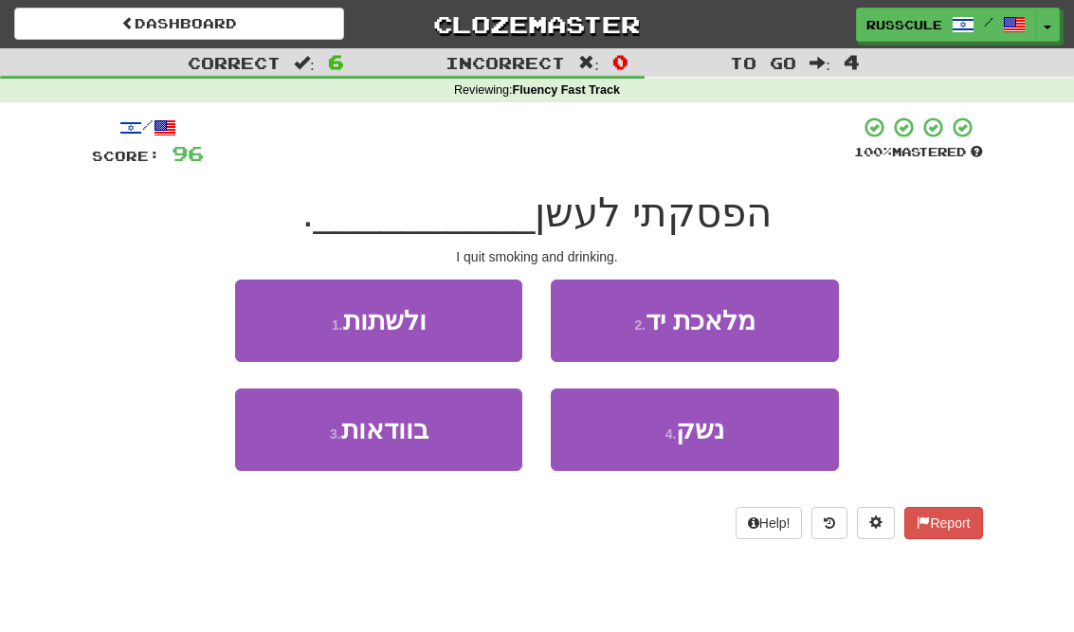
click at [271, 318] on button "1 . ולשתות" at bounding box center [378, 321] width 287 height 82
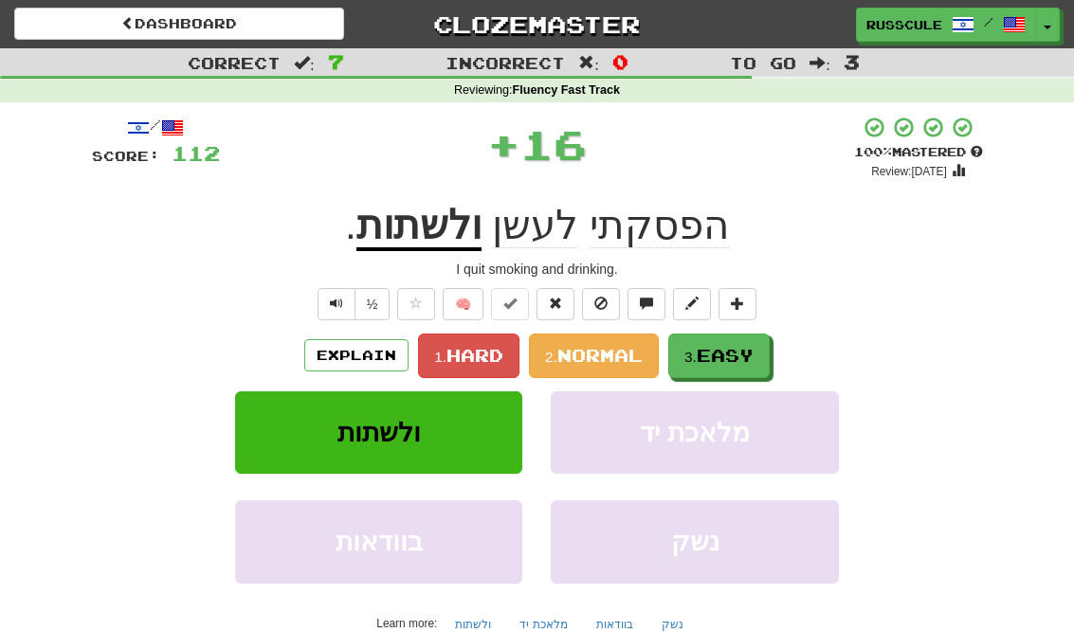
click at [737, 355] on span "Easy" at bounding box center [725, 355] width 57 height 21
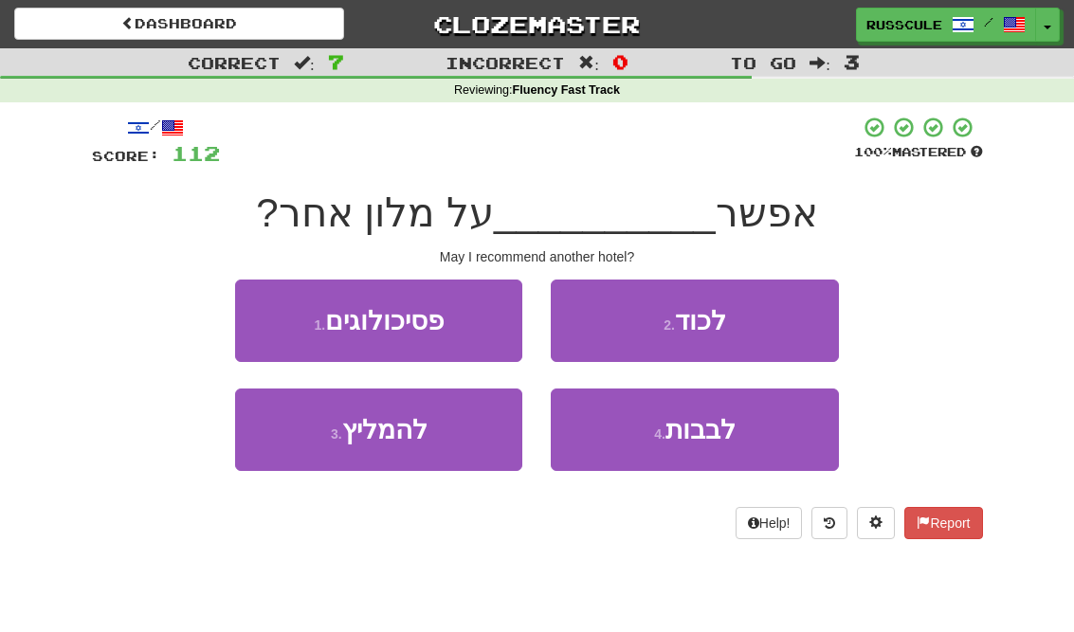
click at [309, 449] on button "3 . להמליץ" at bounding box center [378, 430] width 287 height 82
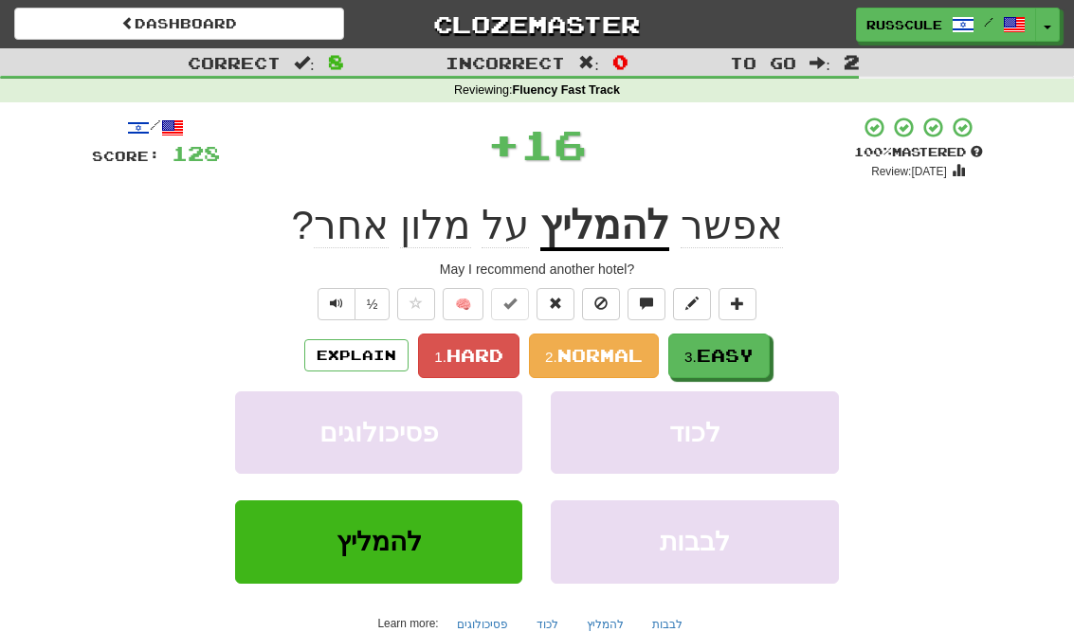
click at [732, 356] on span "Easy" at bounding box center [725, 355] width 57 height 21
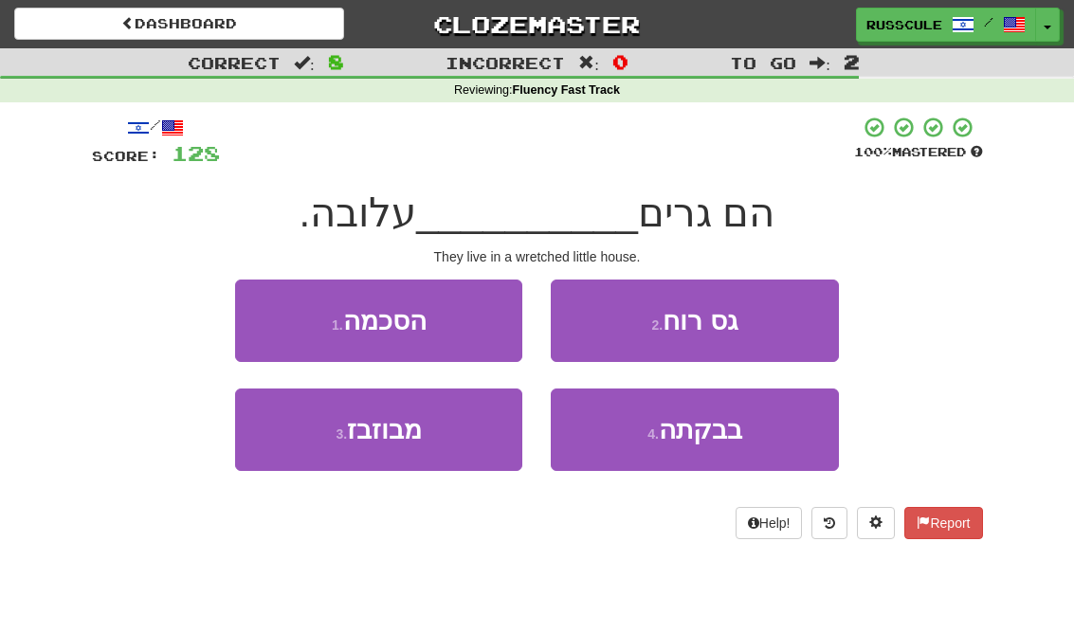
click at [700, 433] on span "בבקתה" at bounding box center [700, 429] width 83 height 29
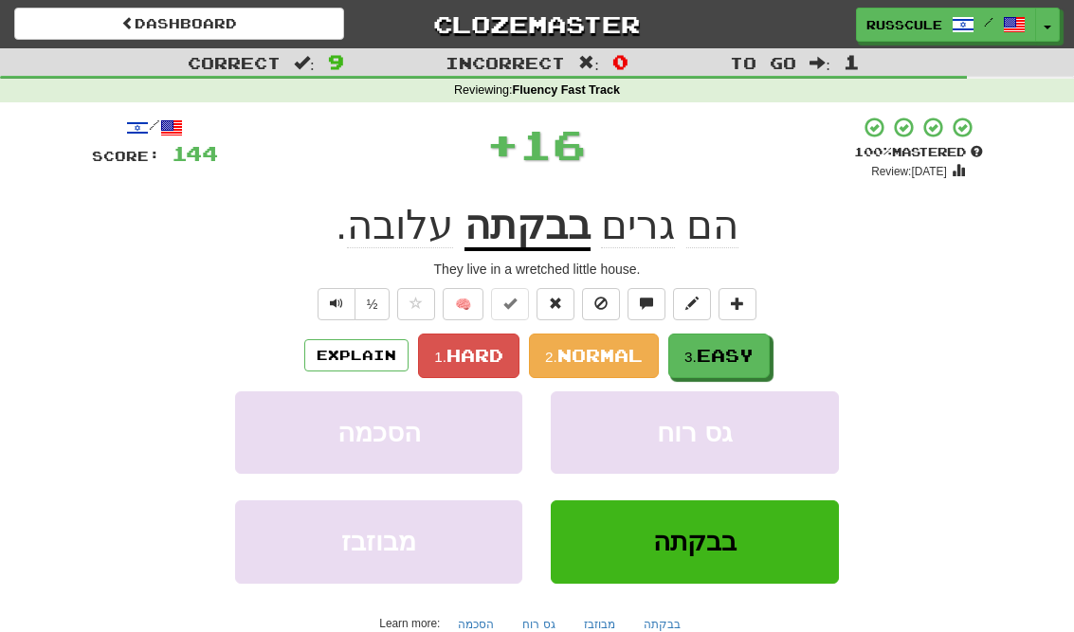
click at [736, 352] on span "Easy" at bounding box center [725, 355] width 57 height 21
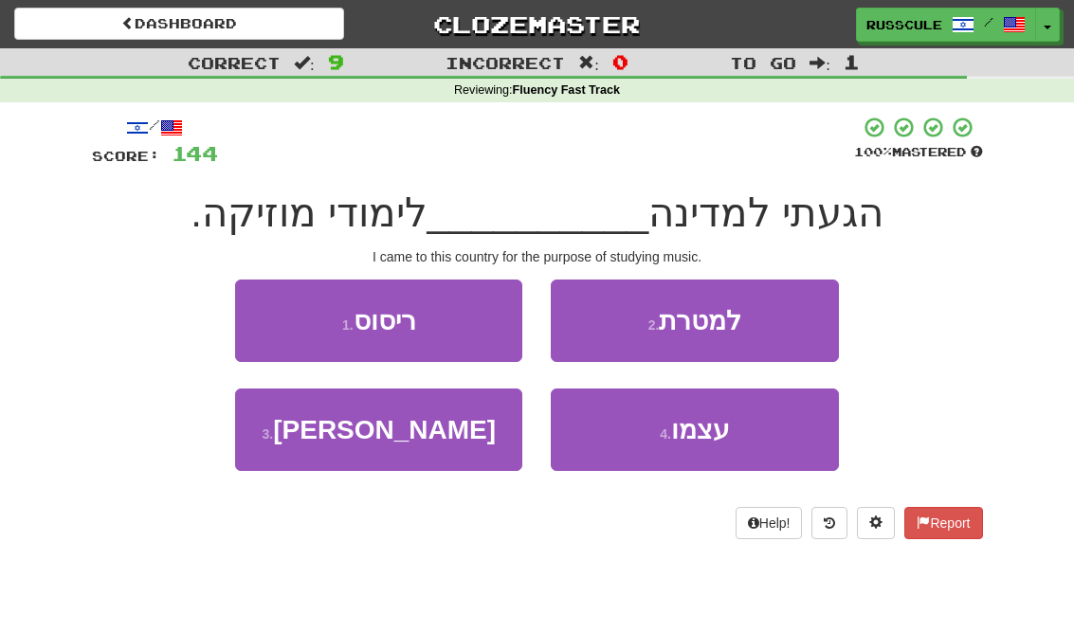
click at [809, 311] on button "2 . למטרת" at bounding box center [694, 321] width 287 height 82
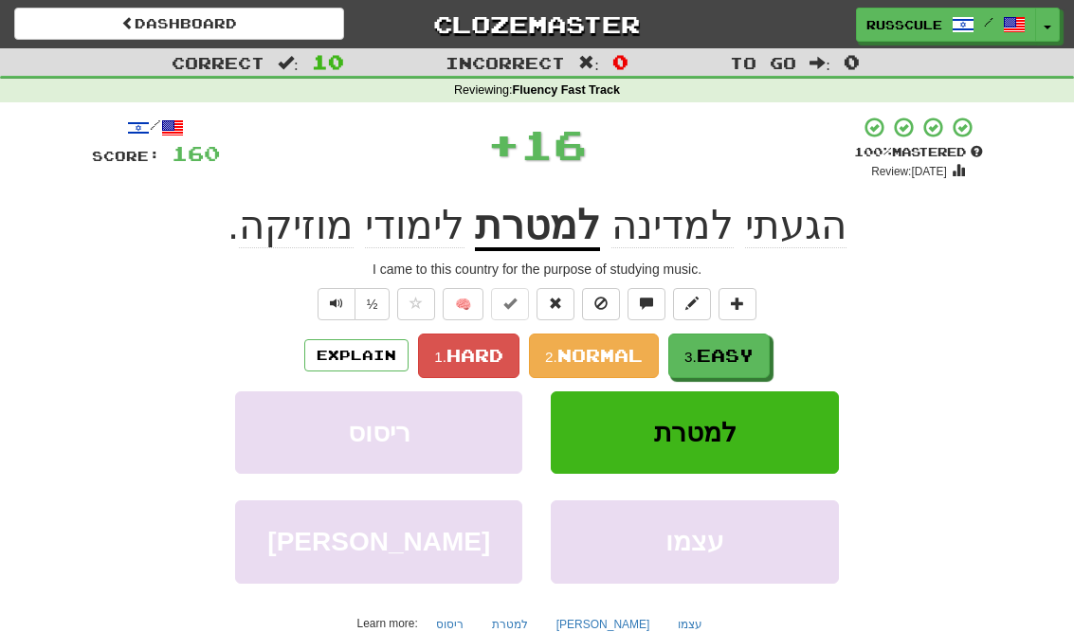
click at [736, 351] on span "Easy" at bounding box center [725, 355] width 57 height 21
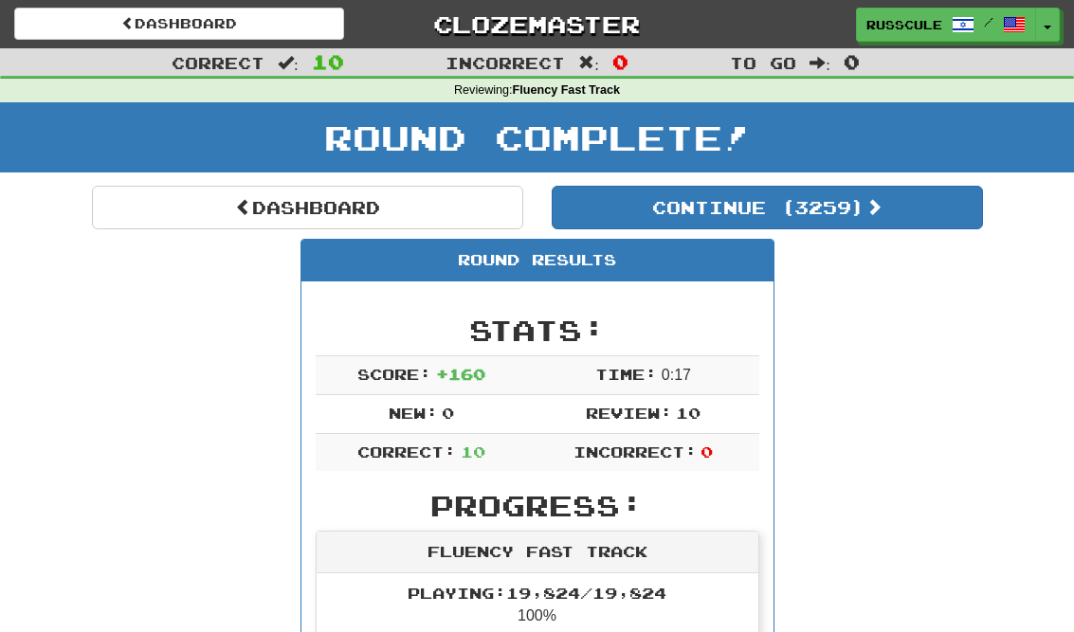
click at [906, 222] on button "Continue ( 3259 )" at bounding box center [767, 208] width 431 height 44
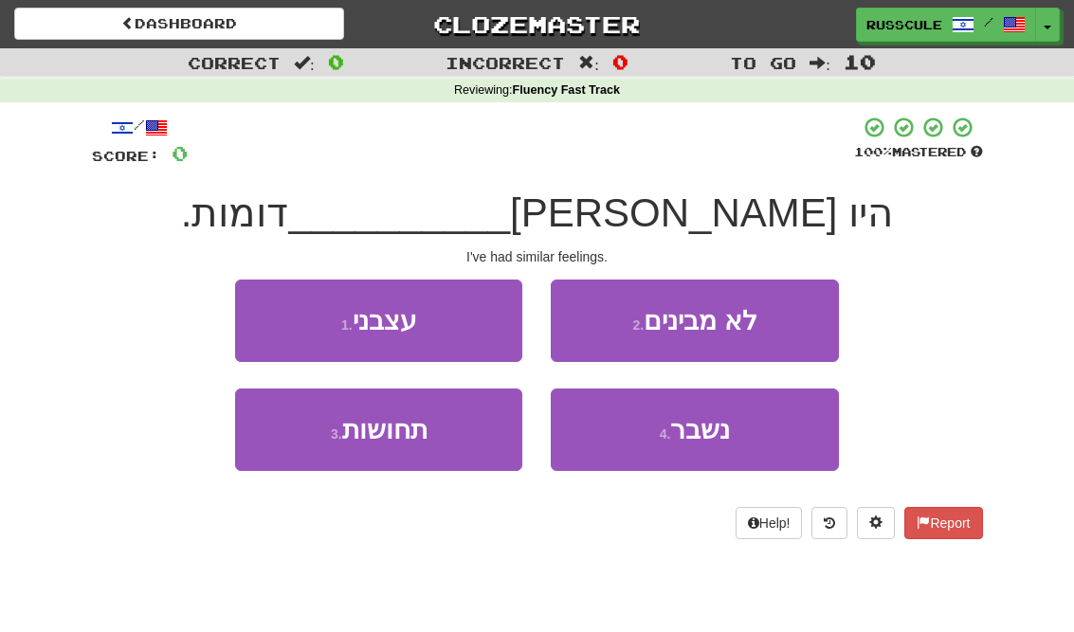
click at [302, 457] on button "3 . תחושות" at bounding box center [378, 430] width 287 height 82
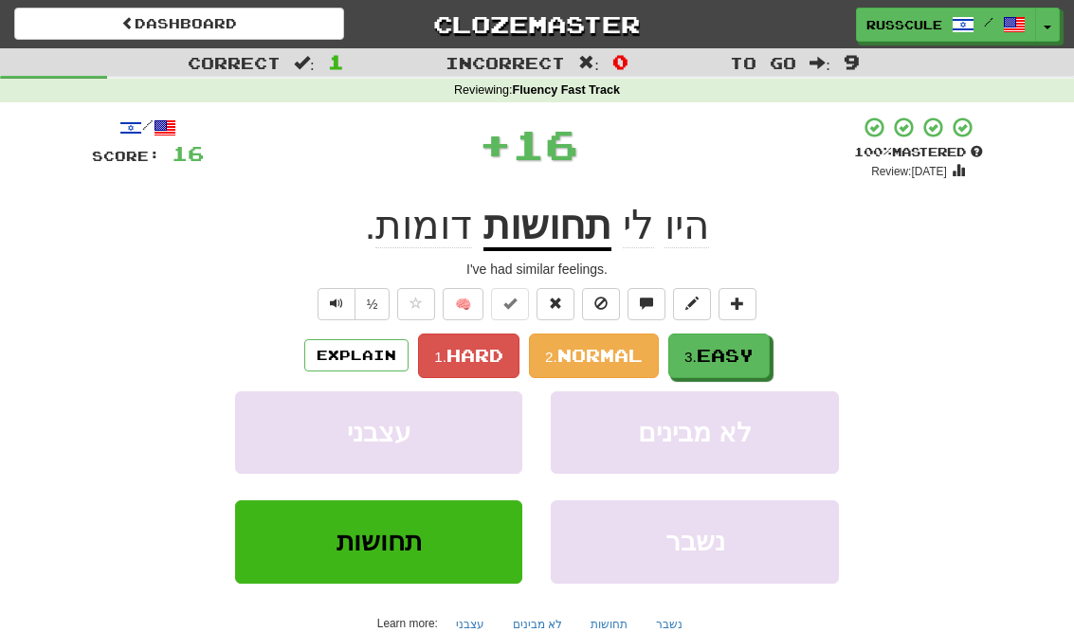
click at [743, 360] on span "Easy" at bounding box center [725, 355] width 57 height 21
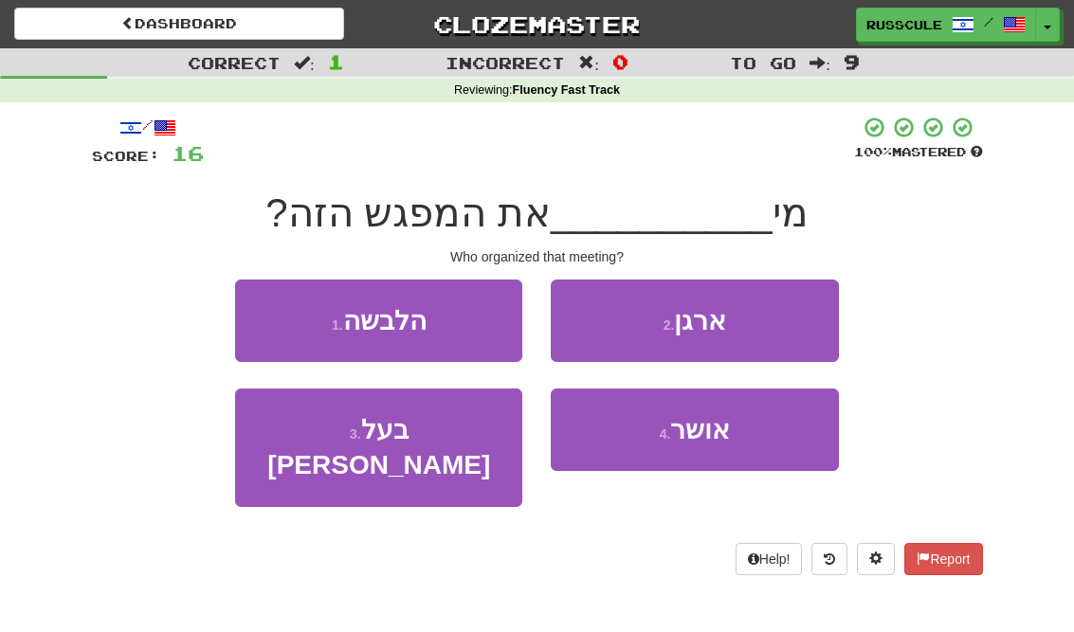
click at [784, 331] on button "2 . ארגן" at bounding box center [694, 321] width 287 height 82
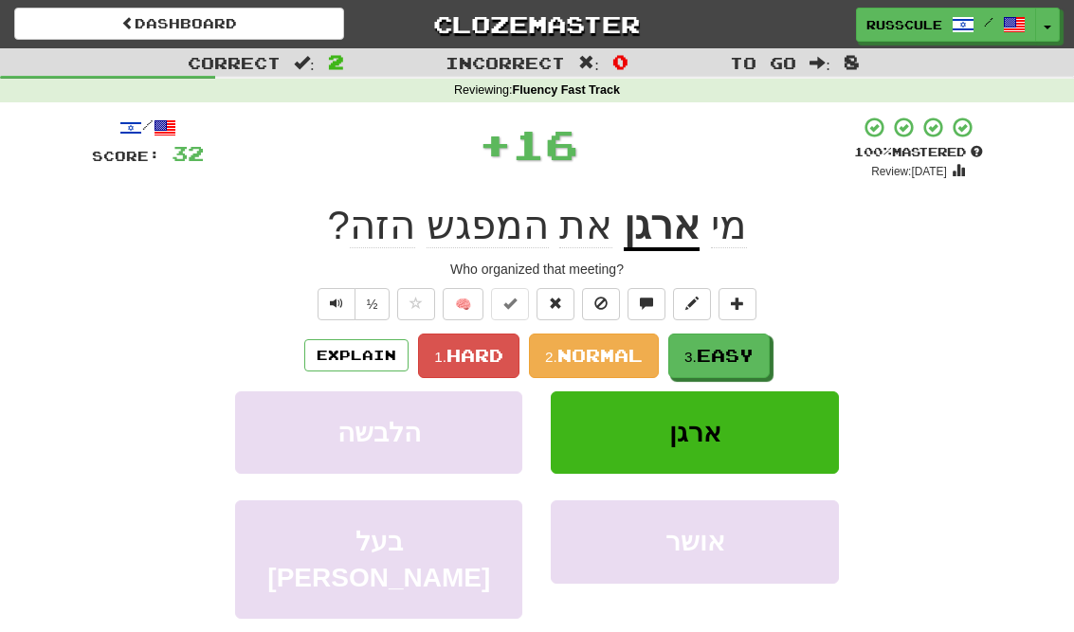
click at [733, 365] on button "3. Easy" at bounding box center [718, 356] width 101 height 45
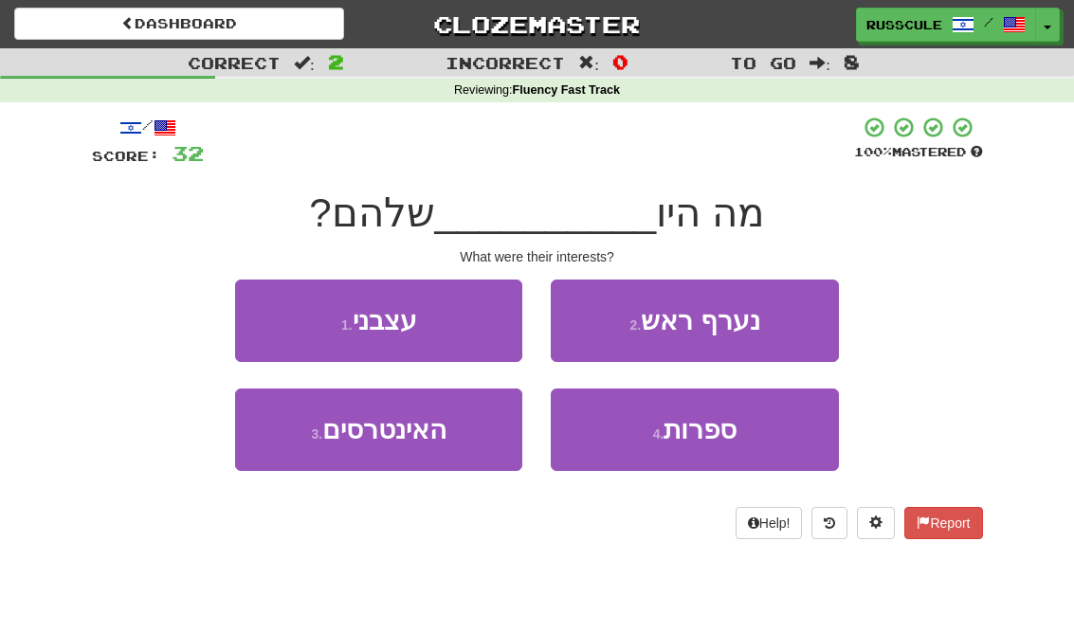
click at [302, 451] on button "3 . האינטרסים" at bounding box center [378, 430] width 287 height 82
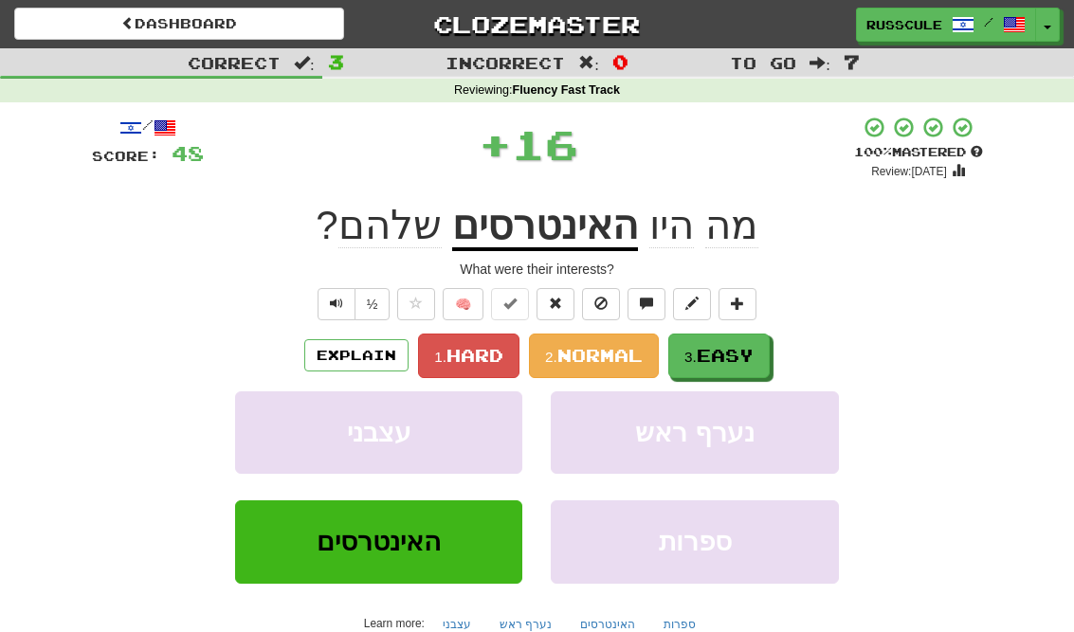
click at [747, 354] on span "Easy" at bounding box center [725, 355] width 57 height 21
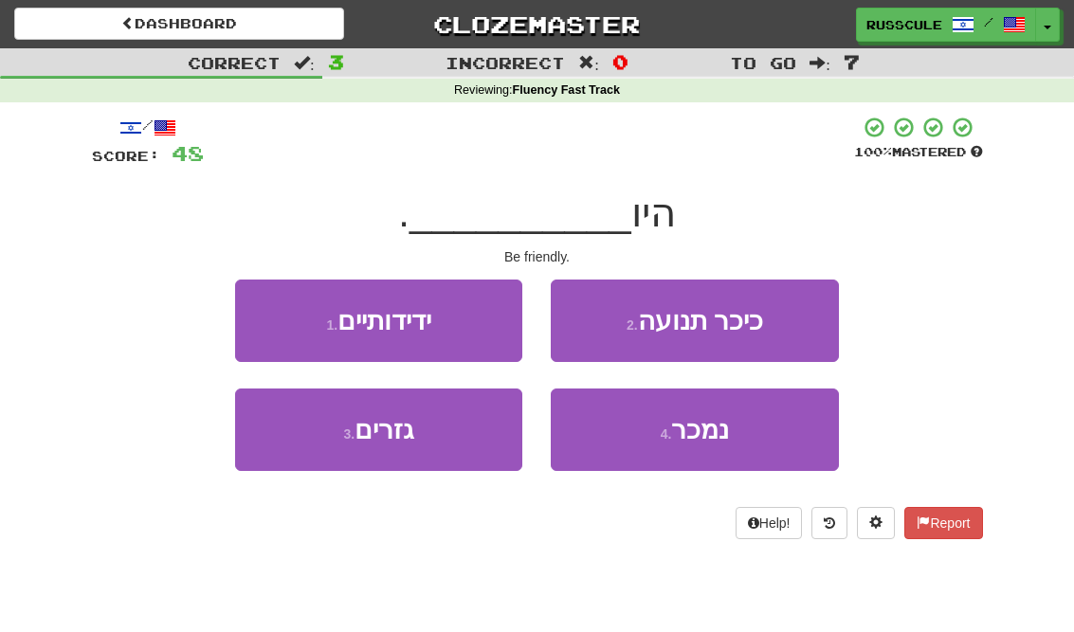
click at [264, 316] on button "1 . ידידותיים" at bounding box center [378, 321] width 287 height 82
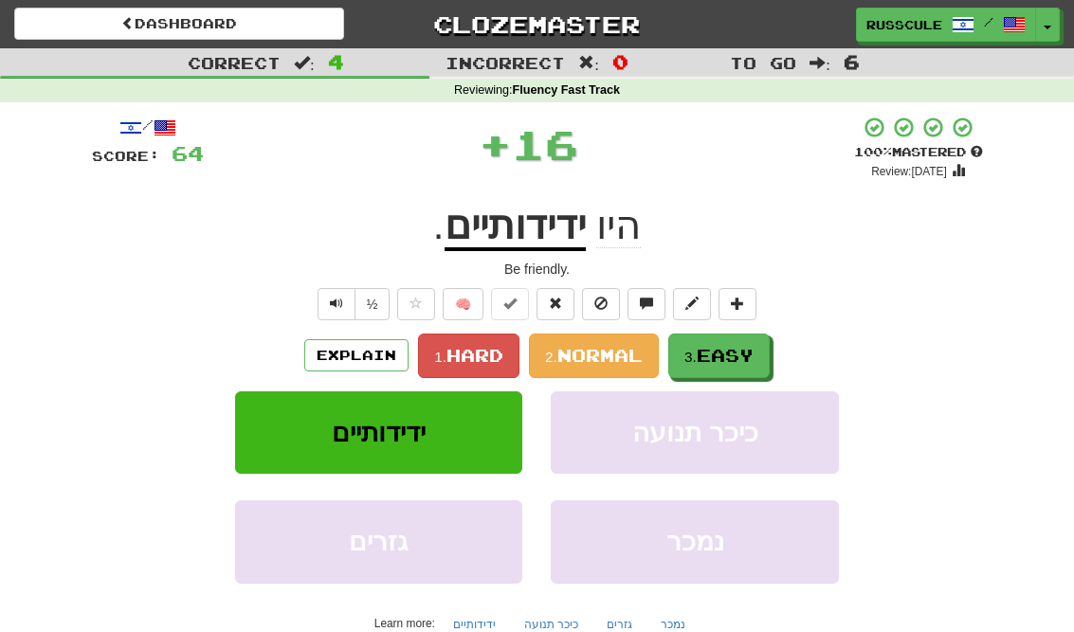
click at [736, 366] on button "3. Easy" at bounding box center [718, 356] width 101 height 45
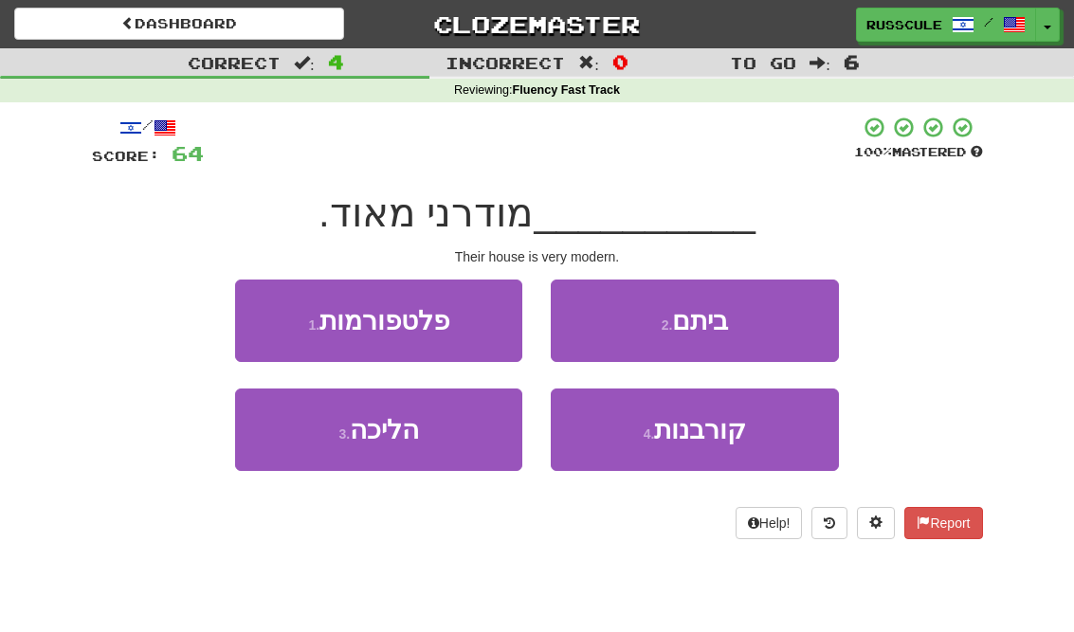
click at [776, 328] on button "2 . ביתם" at bounding box center [694, 321] width 287 height 82
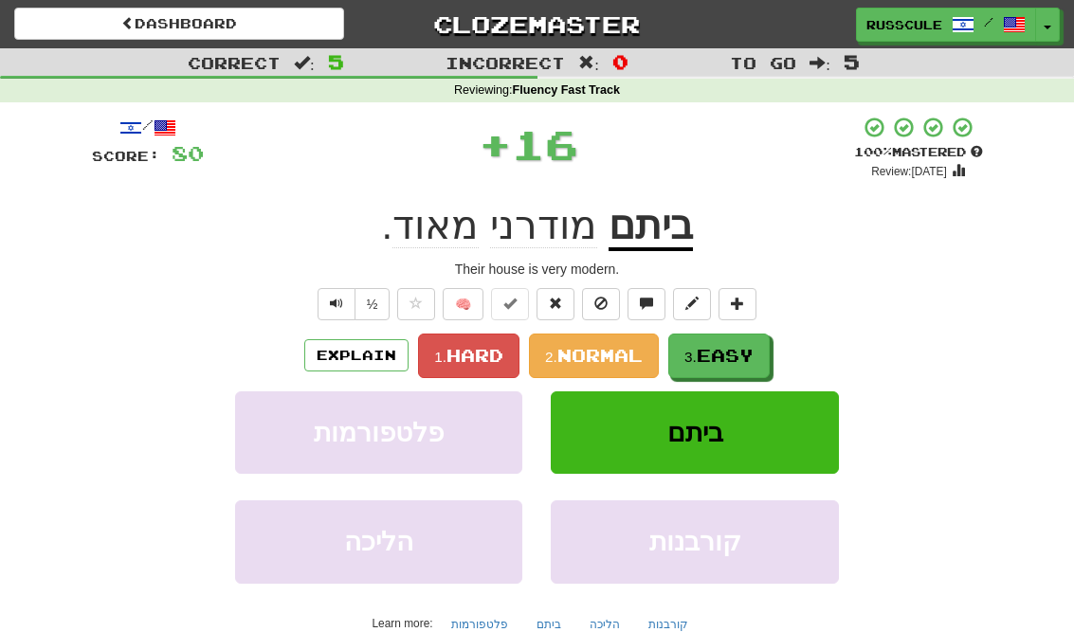
click at [733, 359] on span "Easy" at bounding box center [725, 355] width 57 height 21
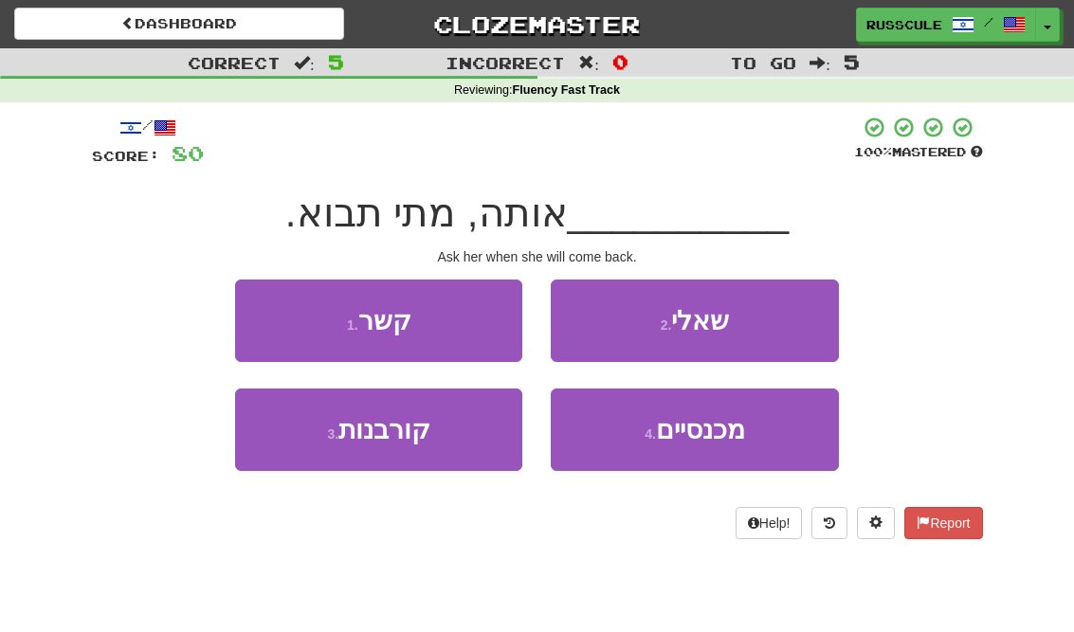
click at [778, 330] on button "2 . שאלי" at bounding box center [694, 321] width 287 height 82
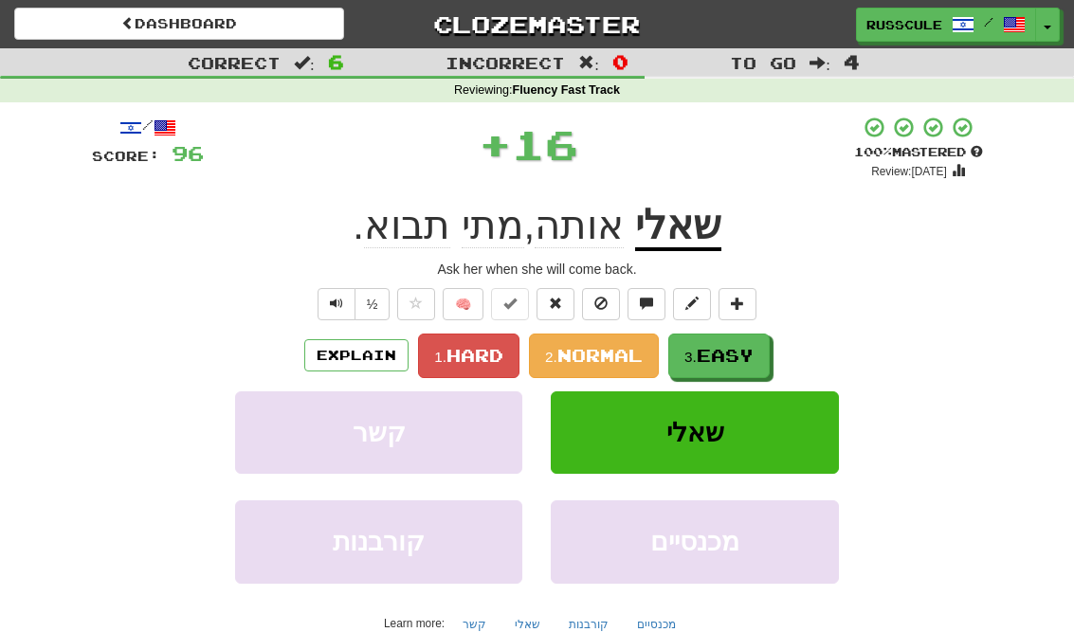
click at [730, 362] on span "Easy" at bounding box center [725, 355] width 57 height 21
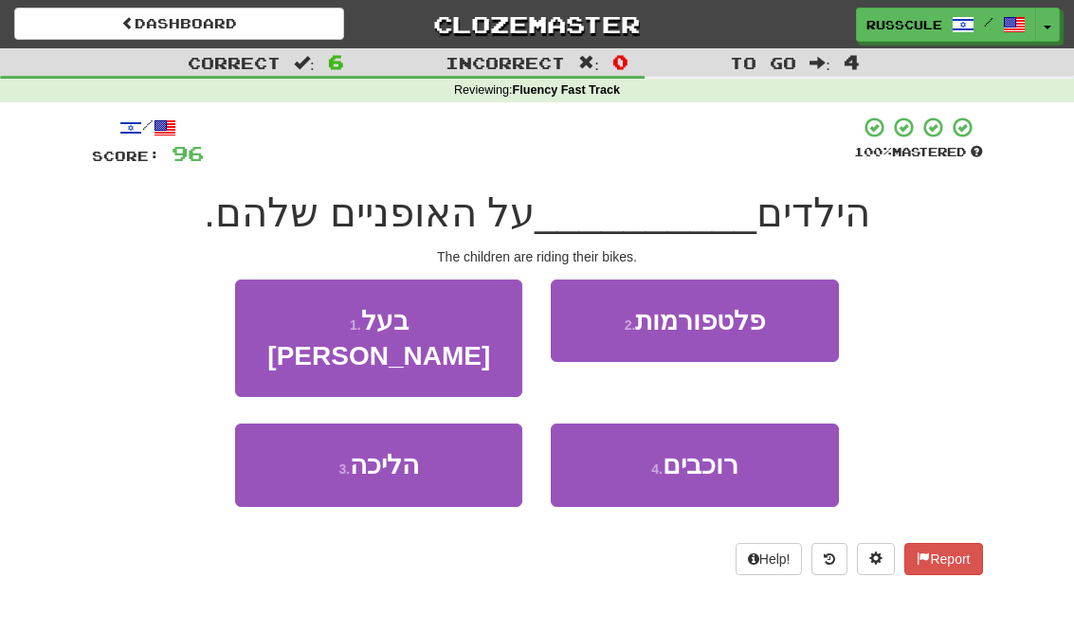
click at [707, 450] on span "רוכבים" at bounding box center [701, 464] width 76 height 29
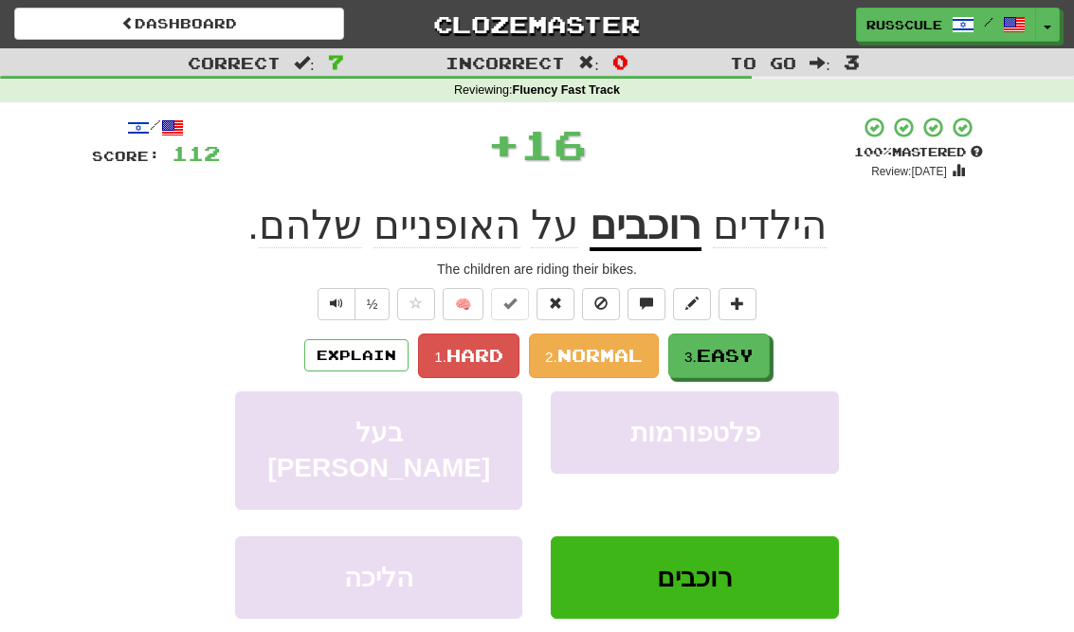
click at [745, 357] on span "Easy" at bounding box center [725, 355] width 57 height 21
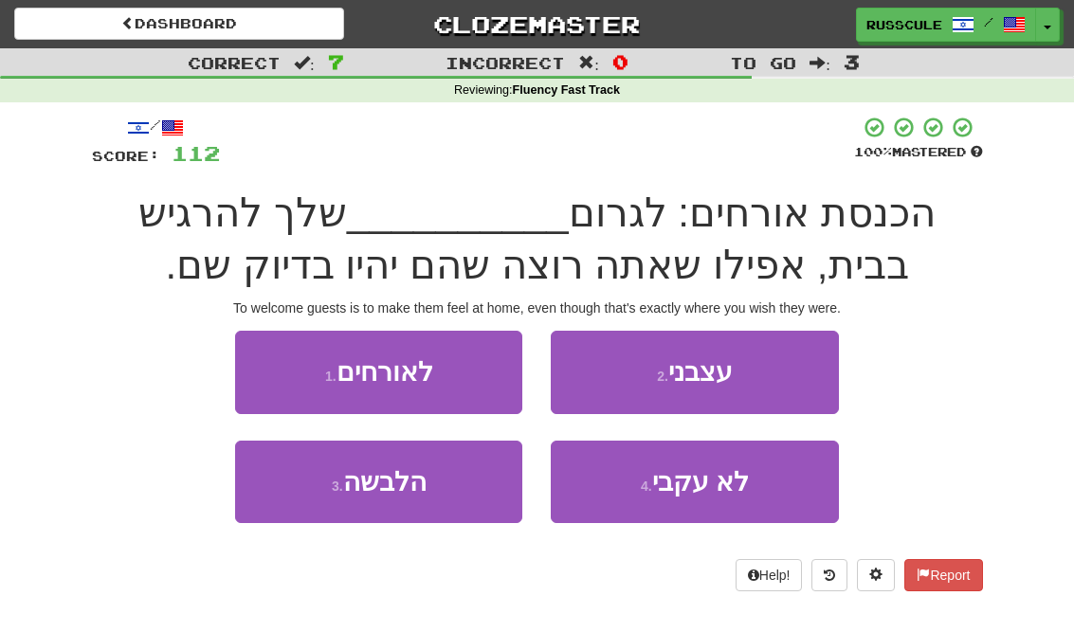
click at [261, 353] on button "1 . לאורחים" at bounding box center [378, 372] width 287 height 82
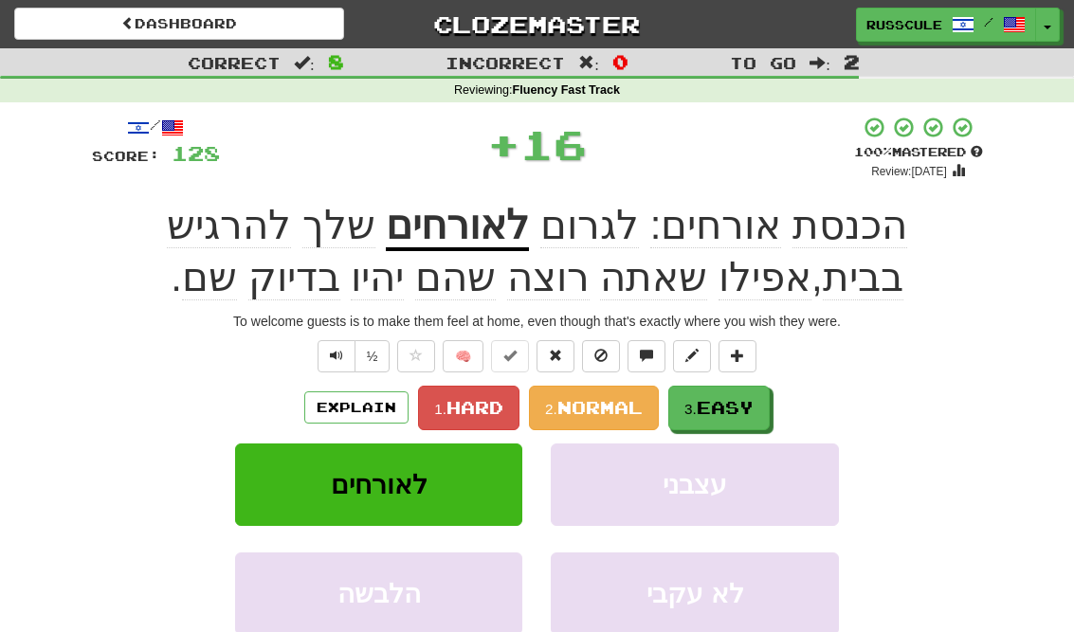
click at [736, 387] on button "3. Easy" at bounding box center [718, 408] width 101 height 45
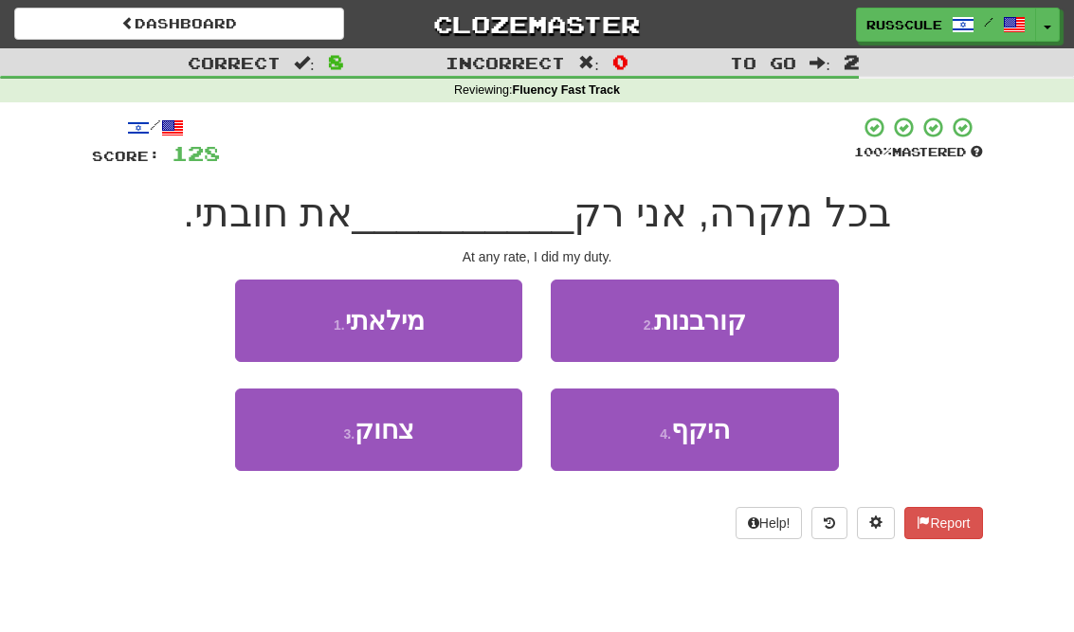
click at [267, 318] on button "1 . מילאתי" at bounding box center [378, 321] width 287 height 82
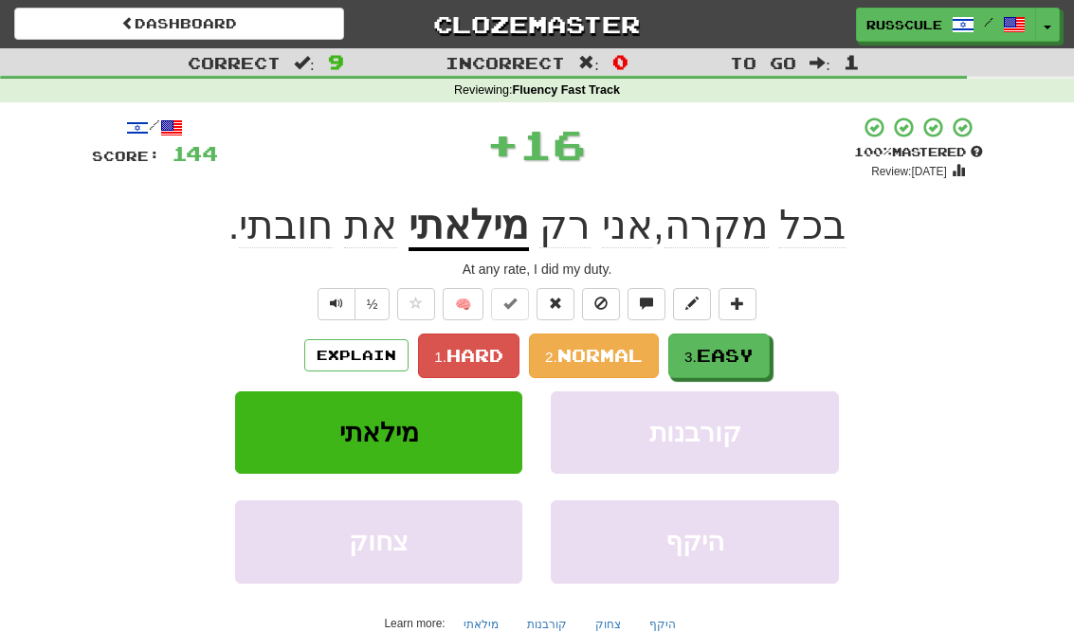
click at [736, 364] on button "3. Easy" at bounding box center [718, 356] width 101 height 45
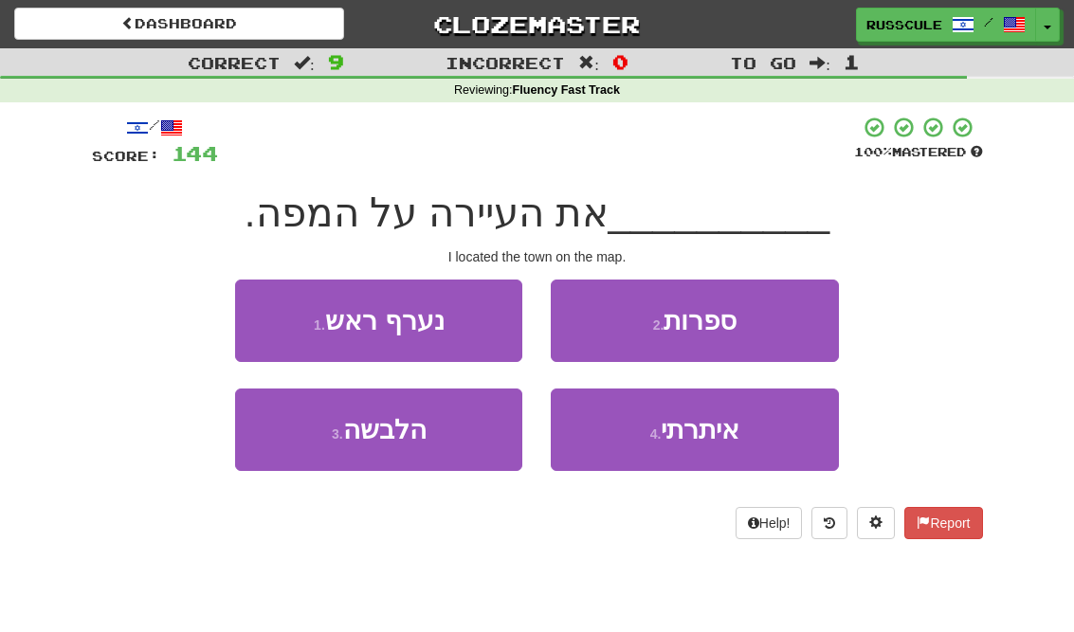
click at [708, 450] on button "4 . איתרתי" at bounding box center [694, 430] width 287 height 82
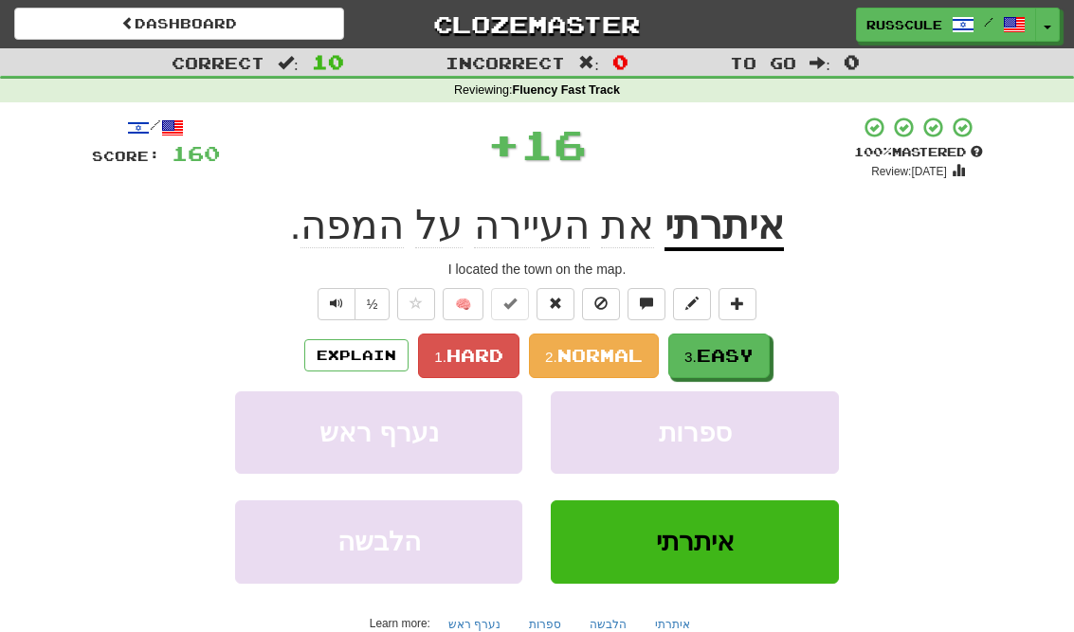
click at [743, 360] on span "Easy" at bounding box center [725, 355] width 57 height 21
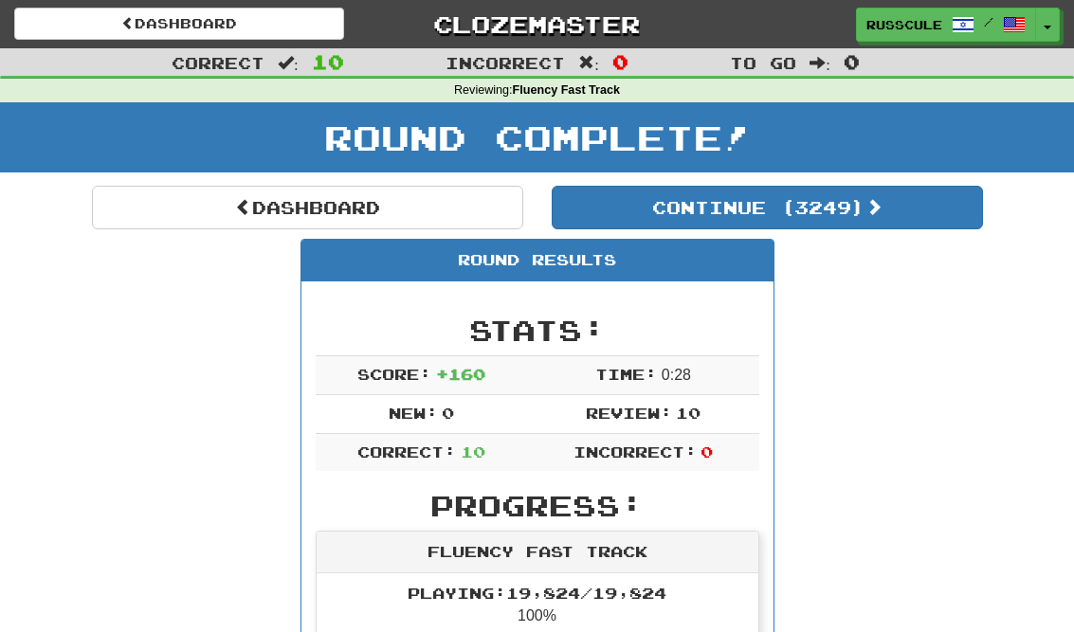
click at [169, 225] on link "Dashboard" at bounding box center [307, 208] width 431 height 44
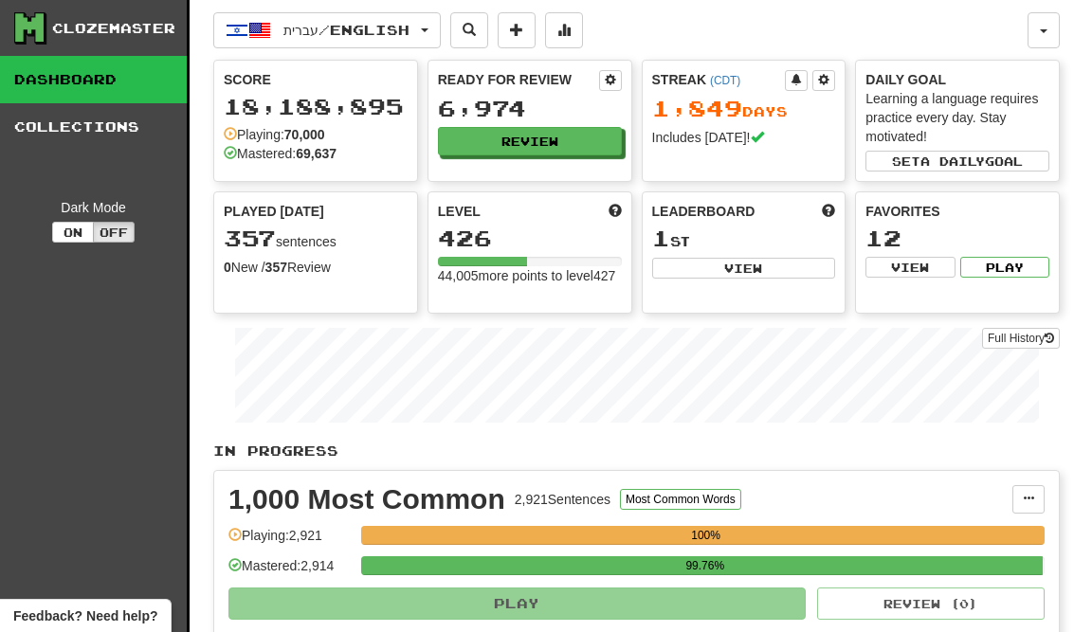
click at [789, 268] on button "View" at bounding box center [744, 268] width 184 height 21
select select "**********"
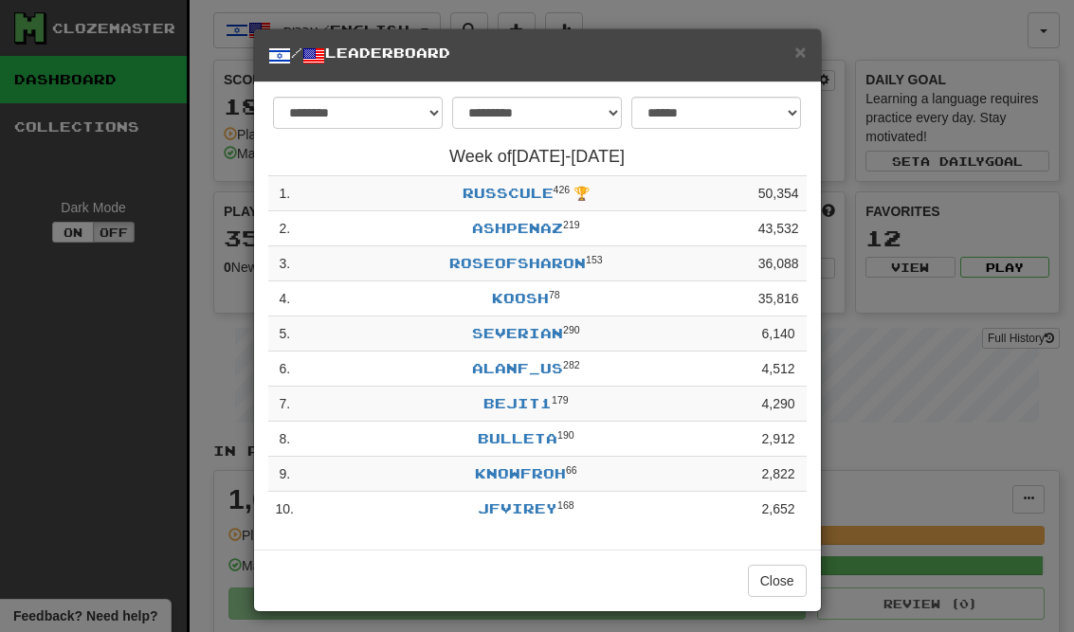
click at [787, 584] on button "Close" at bounding box center [777, 581] width 59 height 32
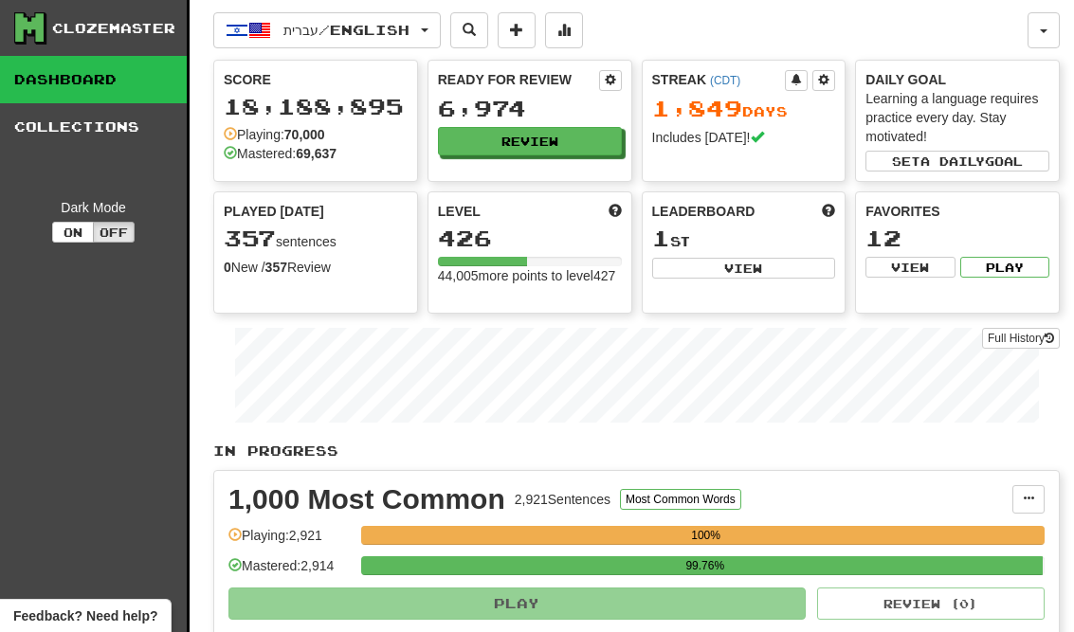
click at [579, 151] on button "Review" at bounding box center [530, 141] width 184 height 28
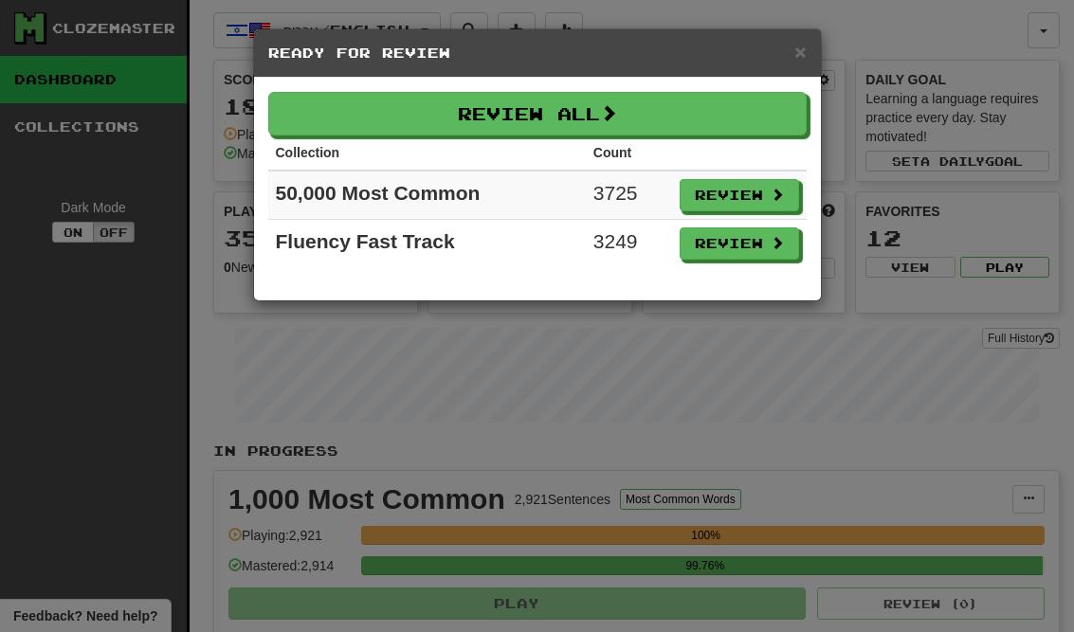
click at [766, 257] on button "Review" at bounding box center [739, 243] width 119 height 32
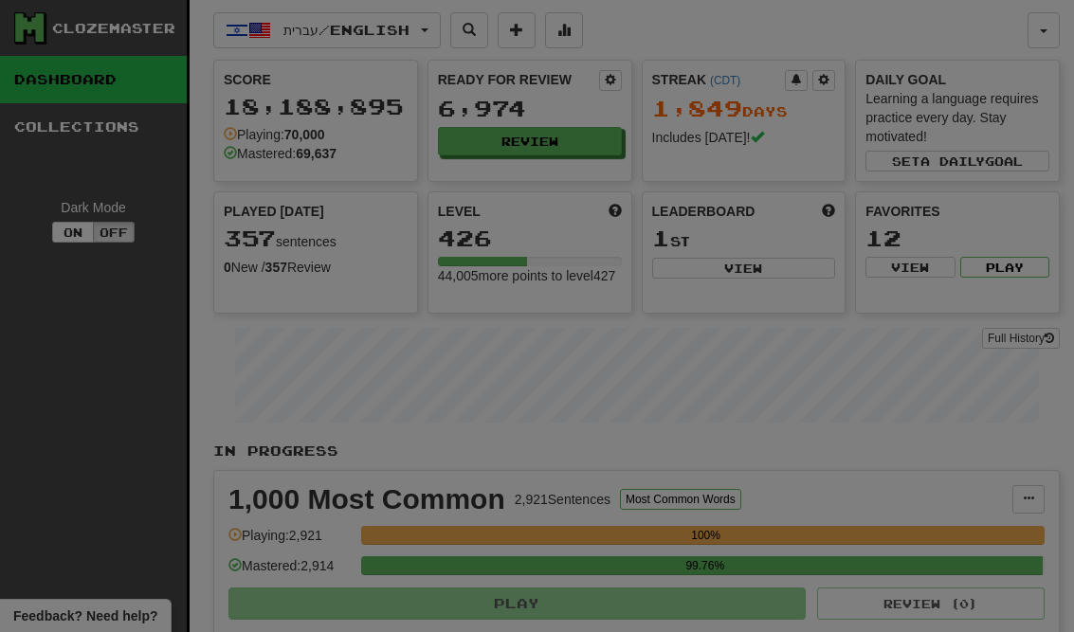
select select "**"
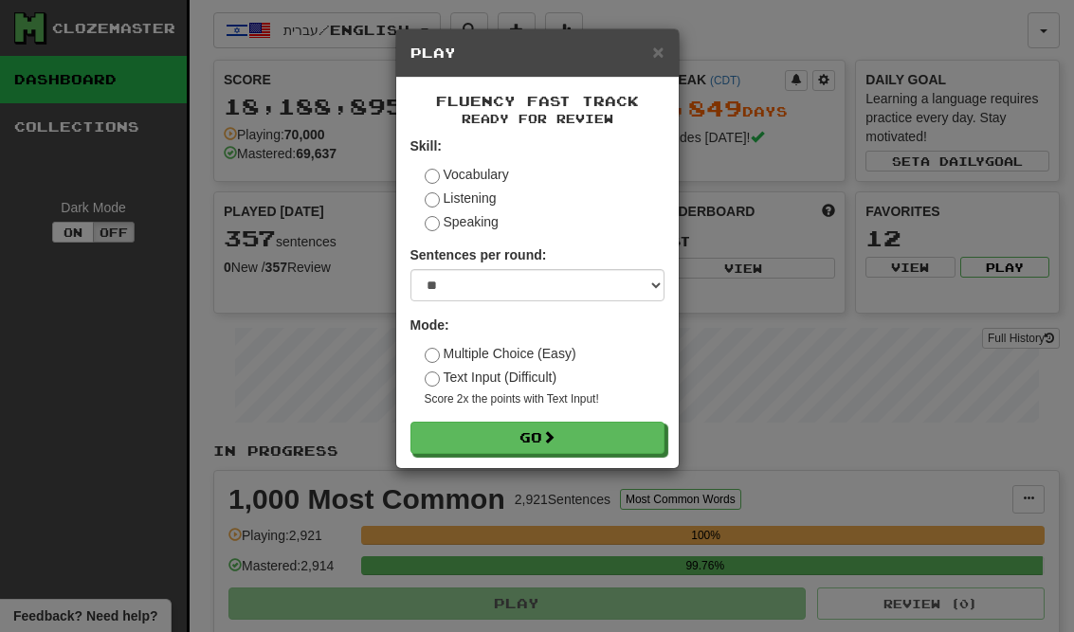
click at [643, 440] on button "Go" at bounding box center [537, 438] width 254 height 32
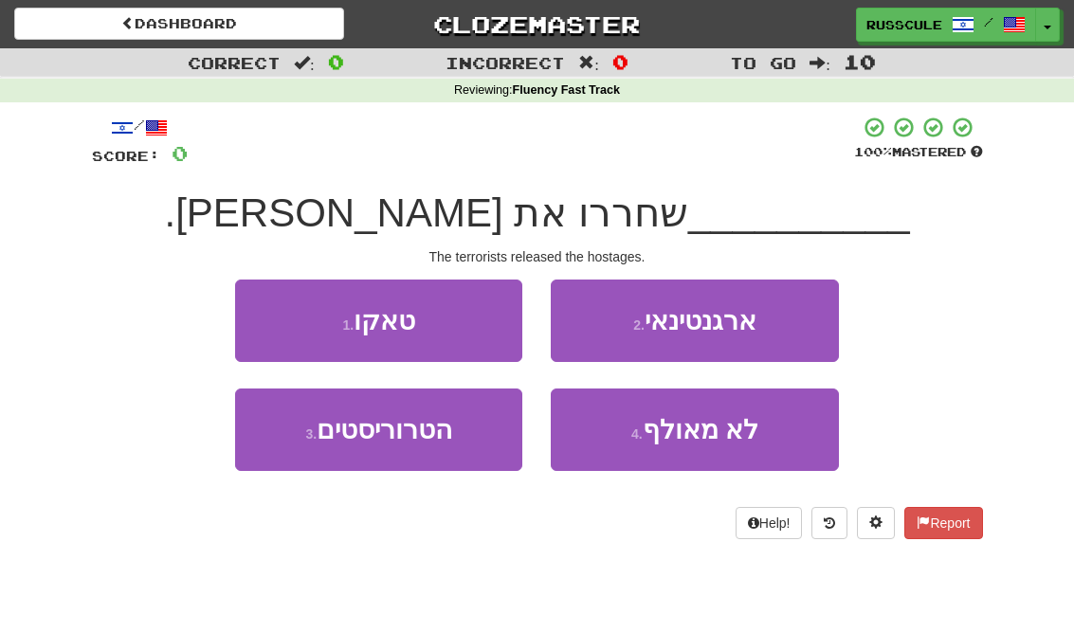
click at [301, 448] on button "3 . הטרוריסטים" at bounding box center [378, 430] width 287 height 82
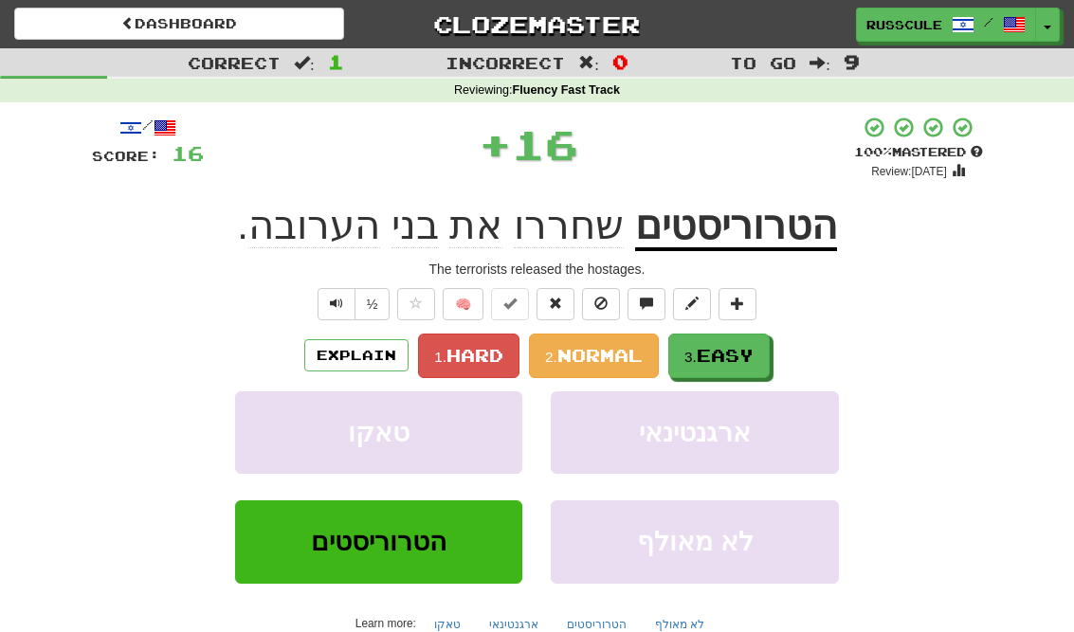
click at [742, 361] on span "Easy" at bounding box center [725, 355] width 57 height 21
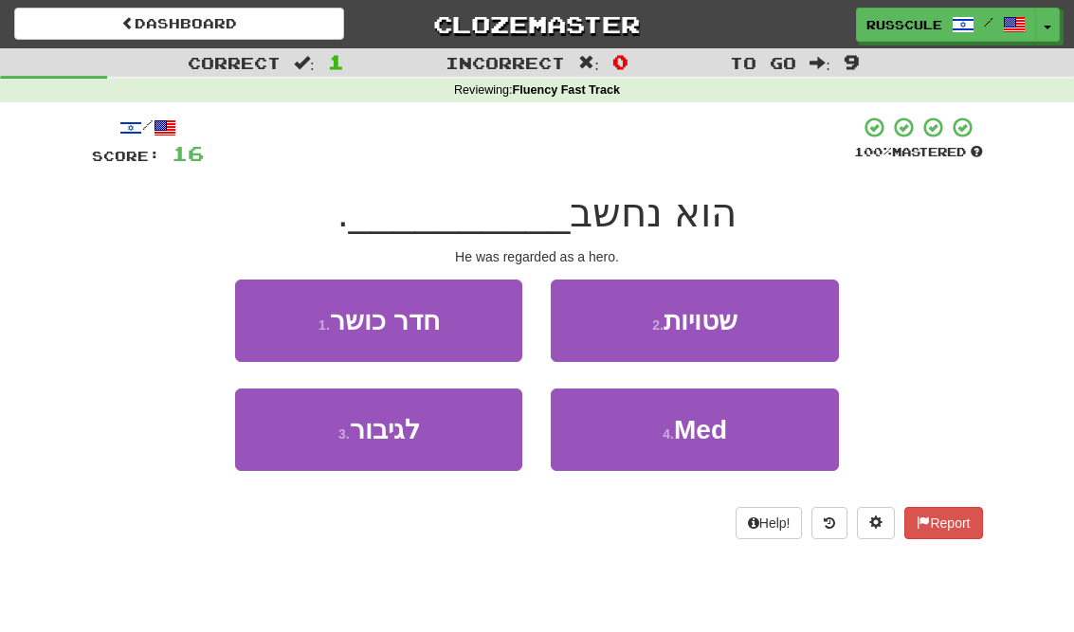
click at [304, 446] on button "3 . לגיבור" at bounding box center [378, 430] width 287 height 82
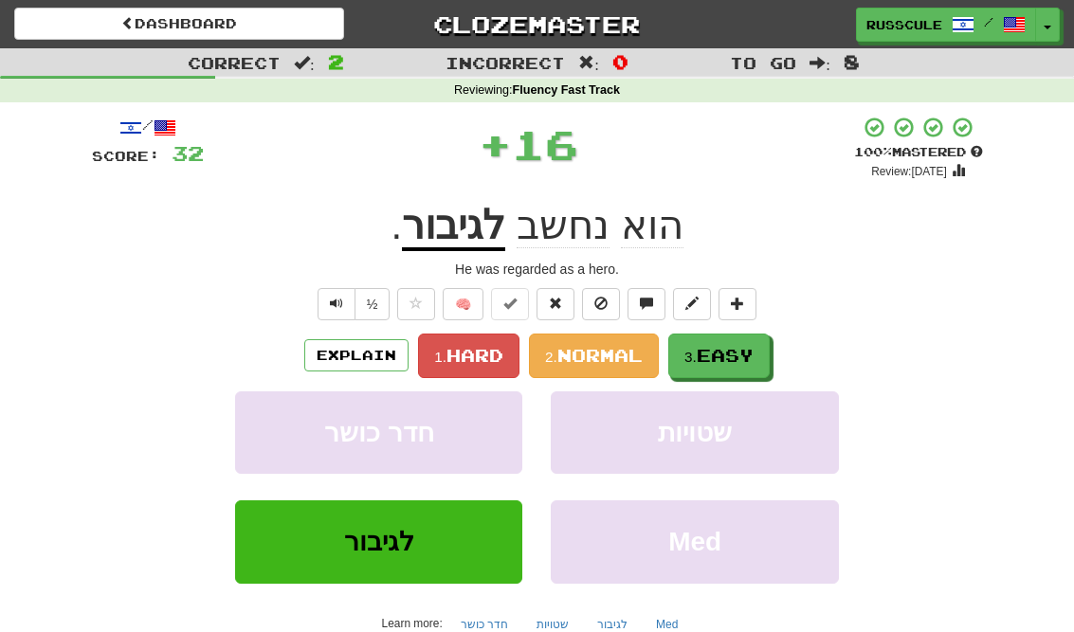
click at [740, 360] on span "Easy" at bounding box center [725, 355] width 57 height 21
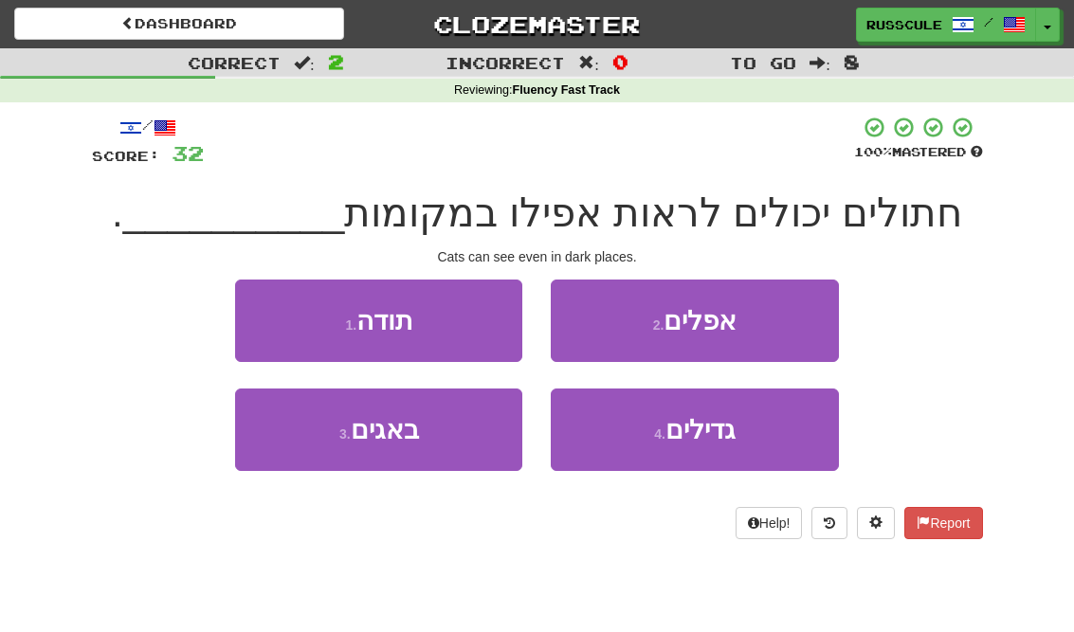
click at [792, 317] on button "2 . אפלים" at bounding box center [694, 321] width 287 height 82
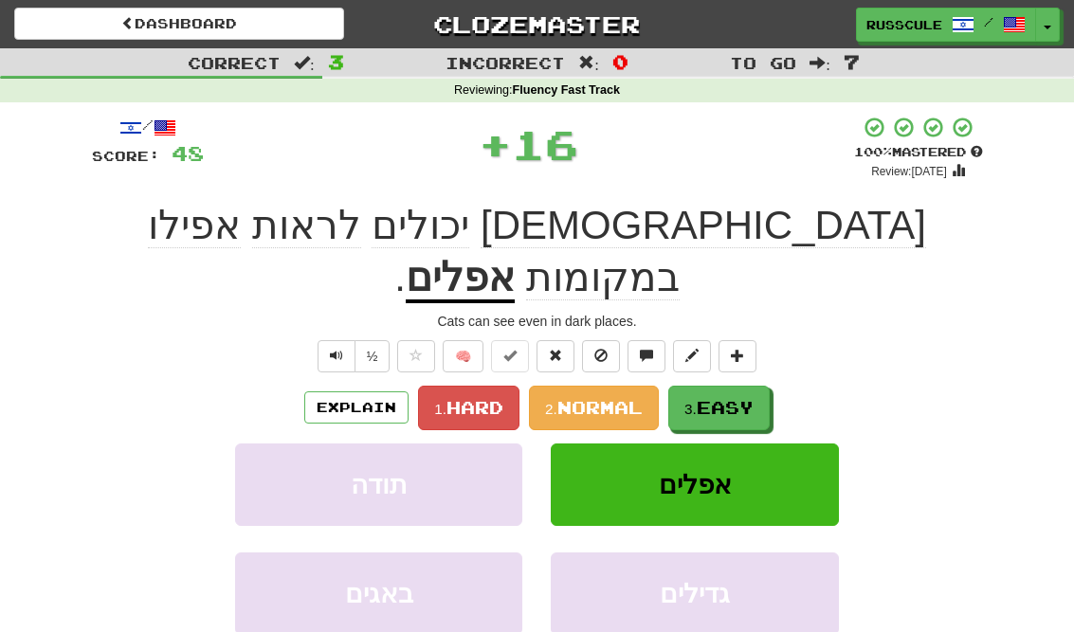
click at [736, 397] on span "Easy" at bounding box center [725, 407] width 57 height 21
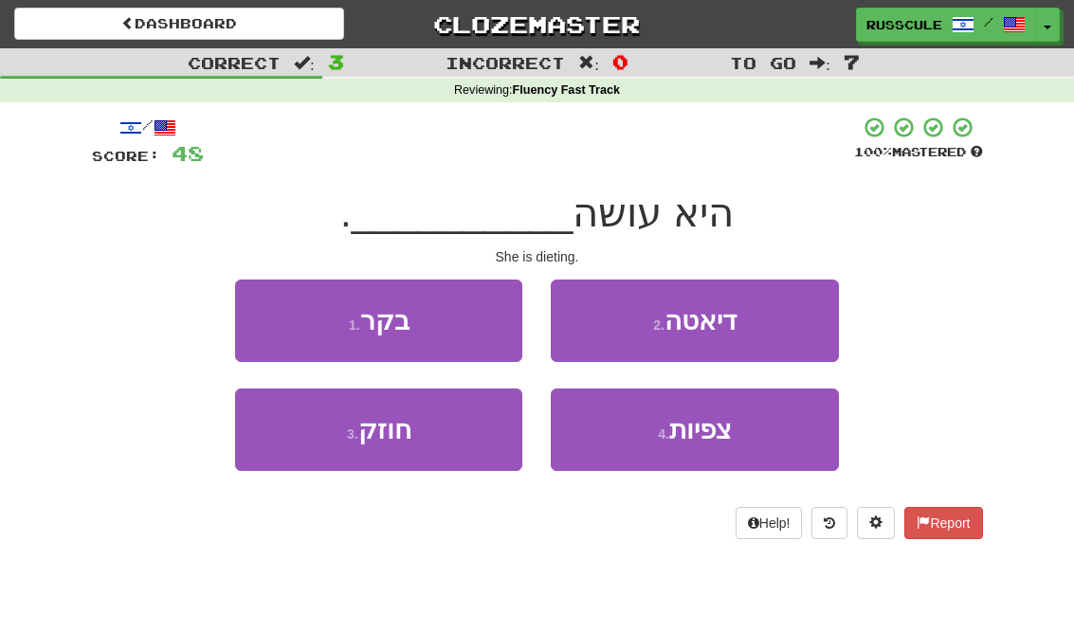
click at [787, 327] on button "2 . דיאטה" at bounding box center [694, 321] width 287 height 82
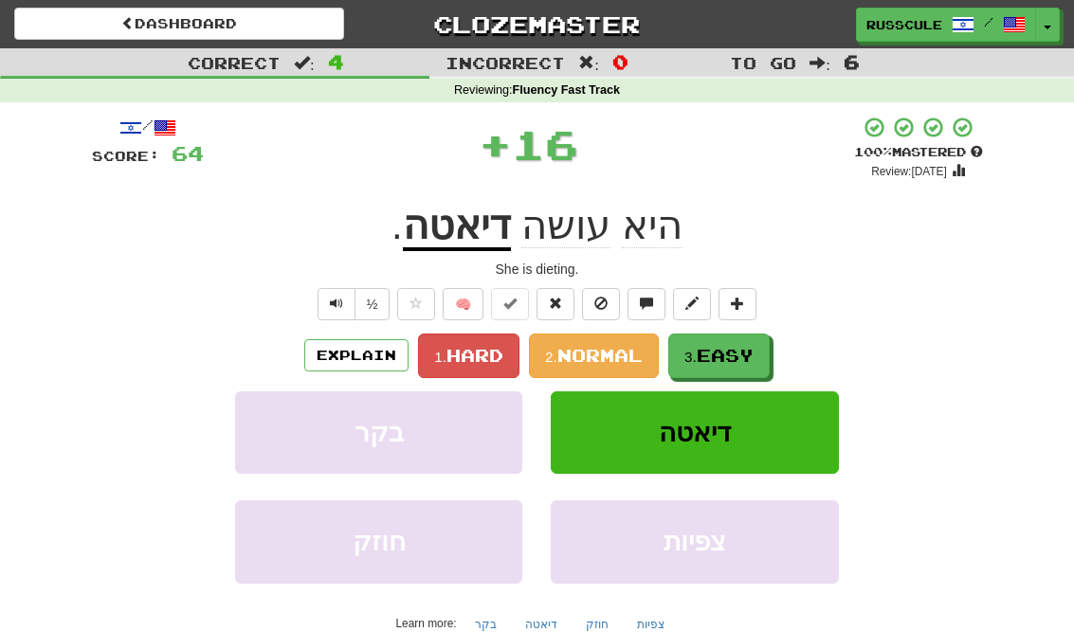
click at [737, 362] on span "Easy" at bounding box center [725, 355] width 57 height 21
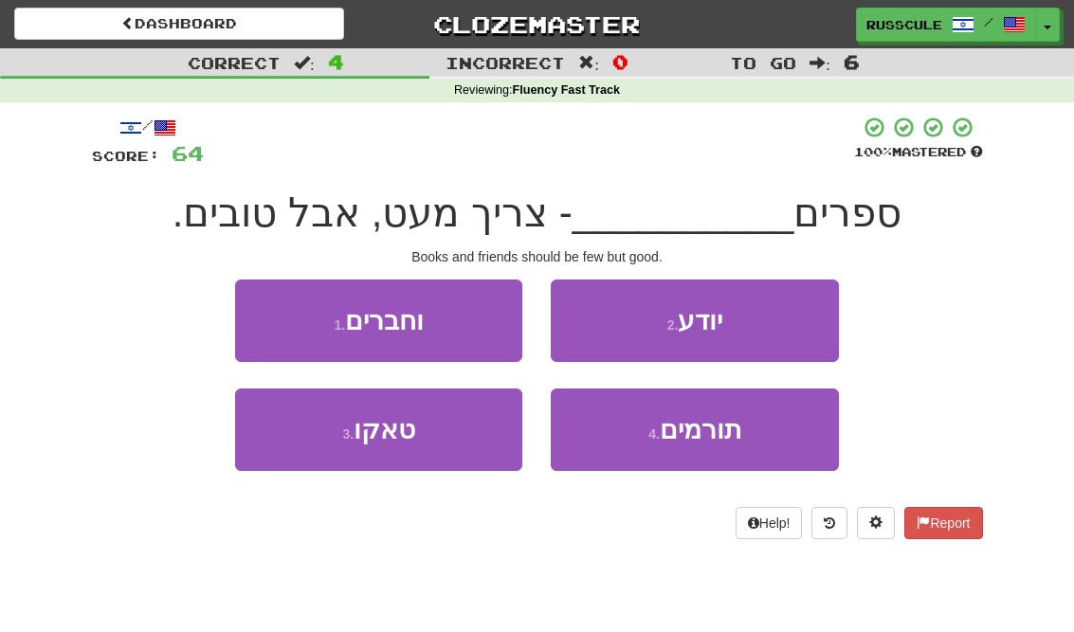
click at [267, 309] on button "1 . וחברים" at bounding box center [378, 321] width 287 height 82
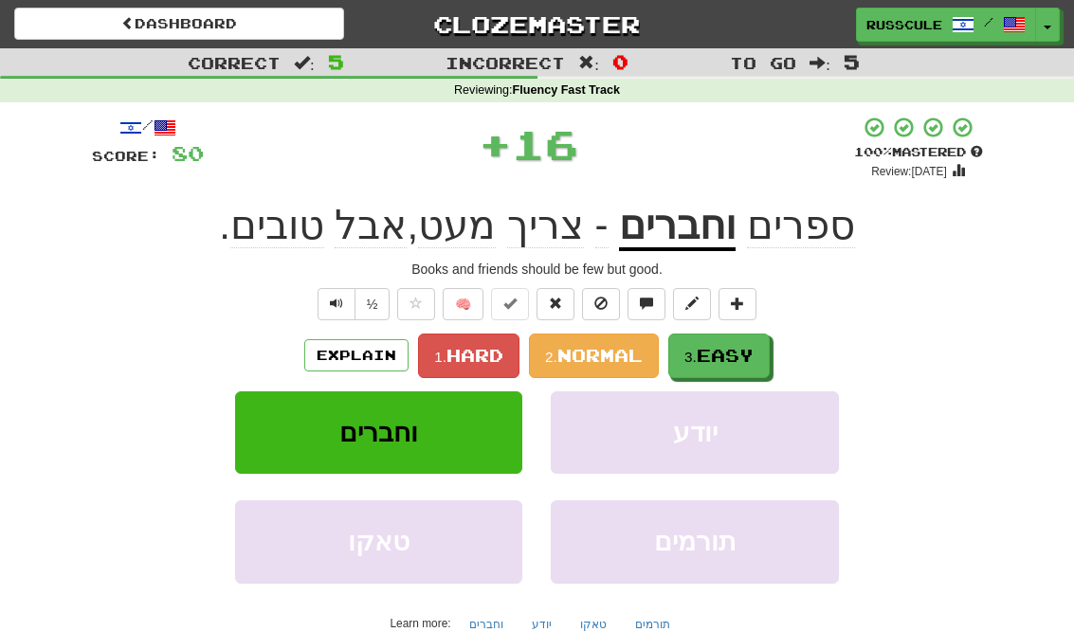
click at [746, 362] on span "Easy" at bounding box center [725, 355] width 57 height 21
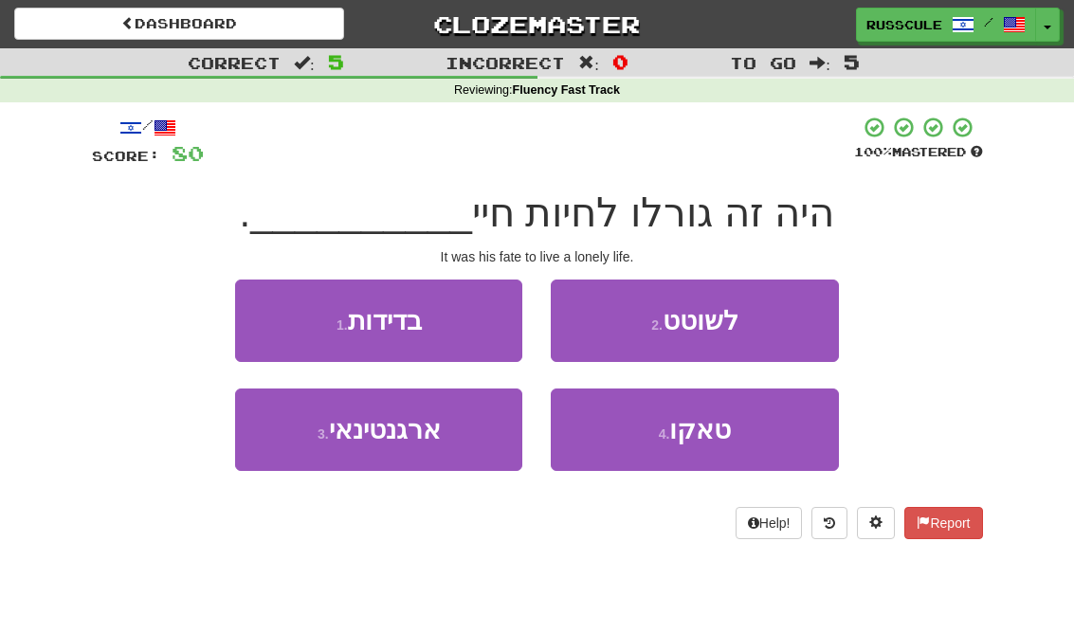
click at [265, 316] on button "1 . בדידות" at bounding box center [378, 321] width 287 height 82
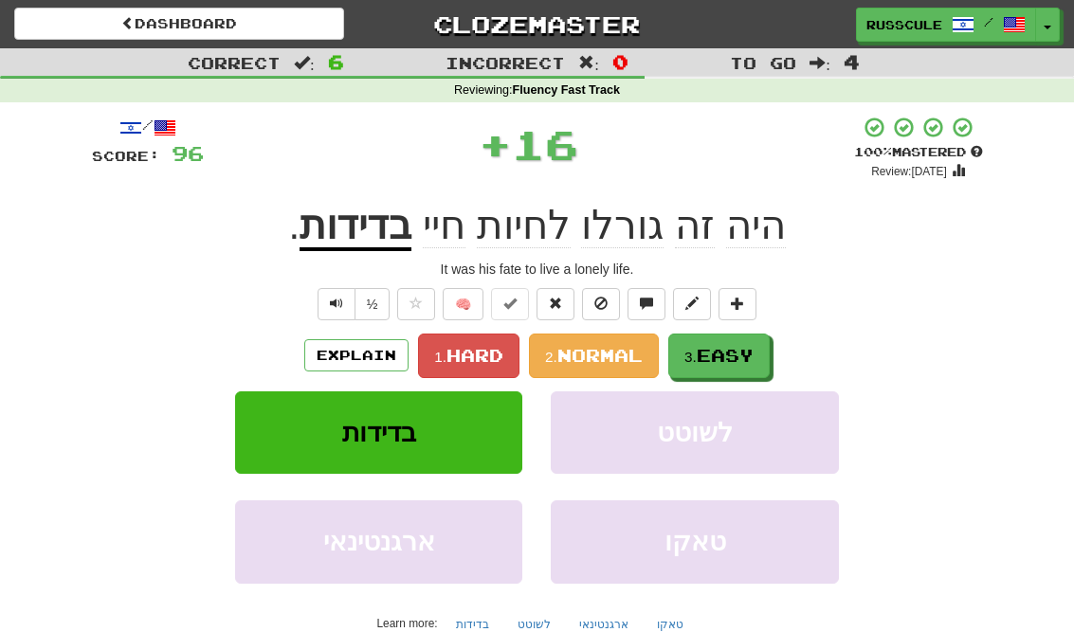
click at [738, 366] on button "3. Easy" at bounding box center [718, 356] width 101 height 45
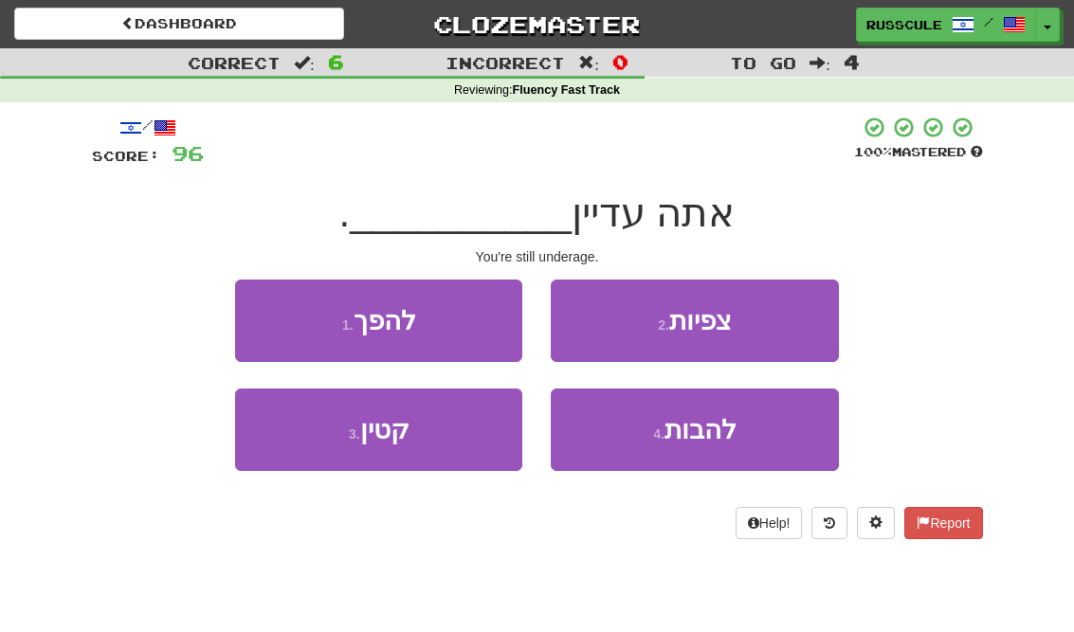
click at [312, 455] on button "3 . קטין" at bounding box center [378, 430] width 287 height 82
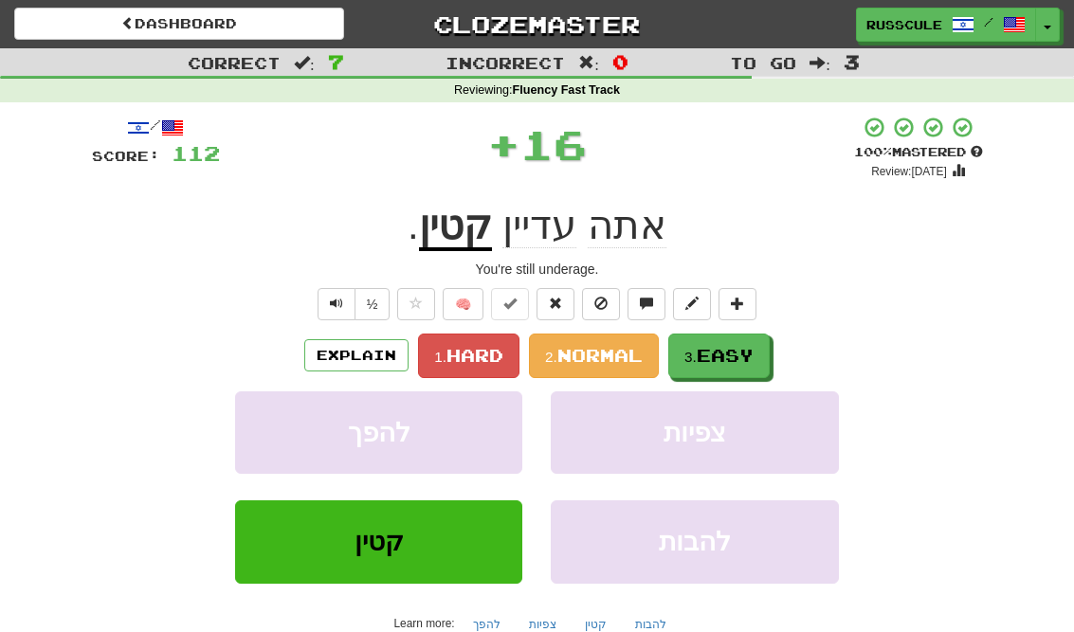
click at [736, 358] on span "Easy" at bounding box center [725, 355] width 57 height 21
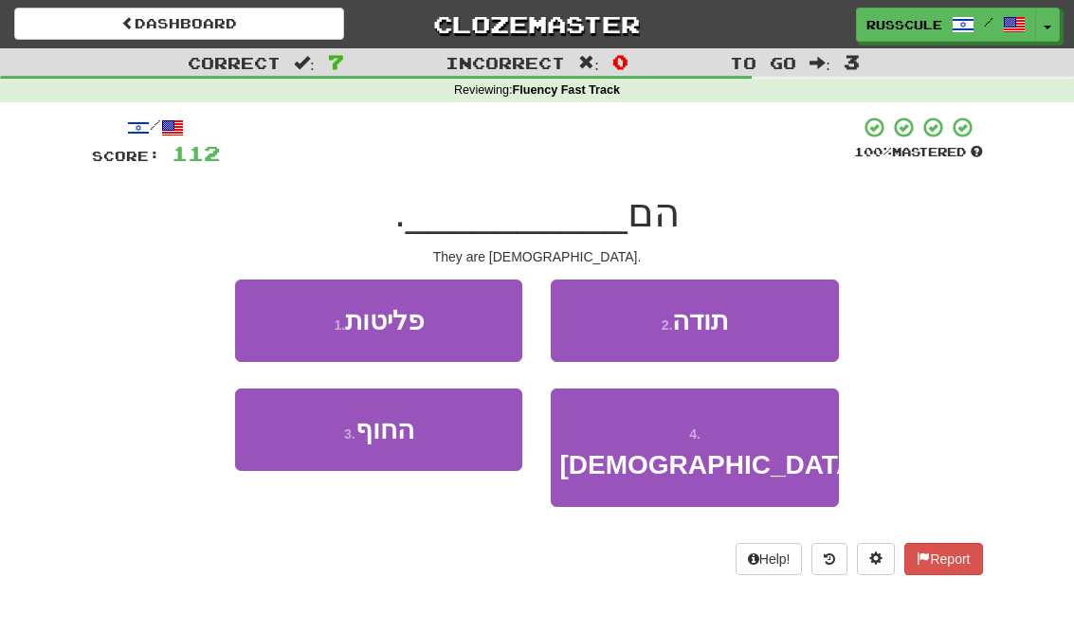
click at [680, 450] on span "נוצרים" at bounding box center [711, 464] width 304 height 29
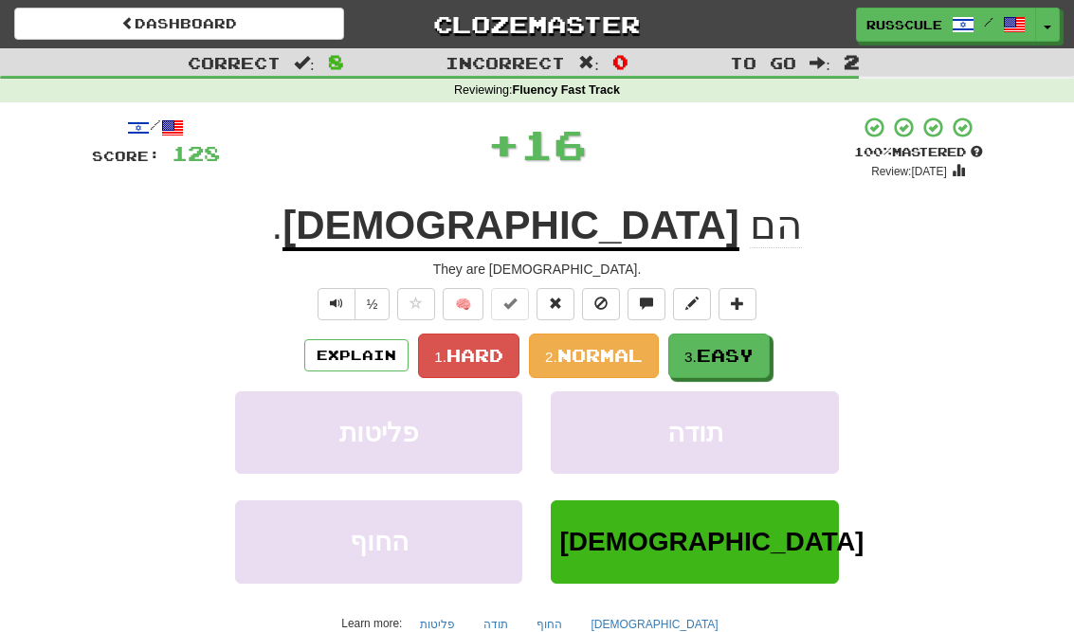
click at [725, 359] on span "Easy" at bounding box center [725, 355] width 57 height 21
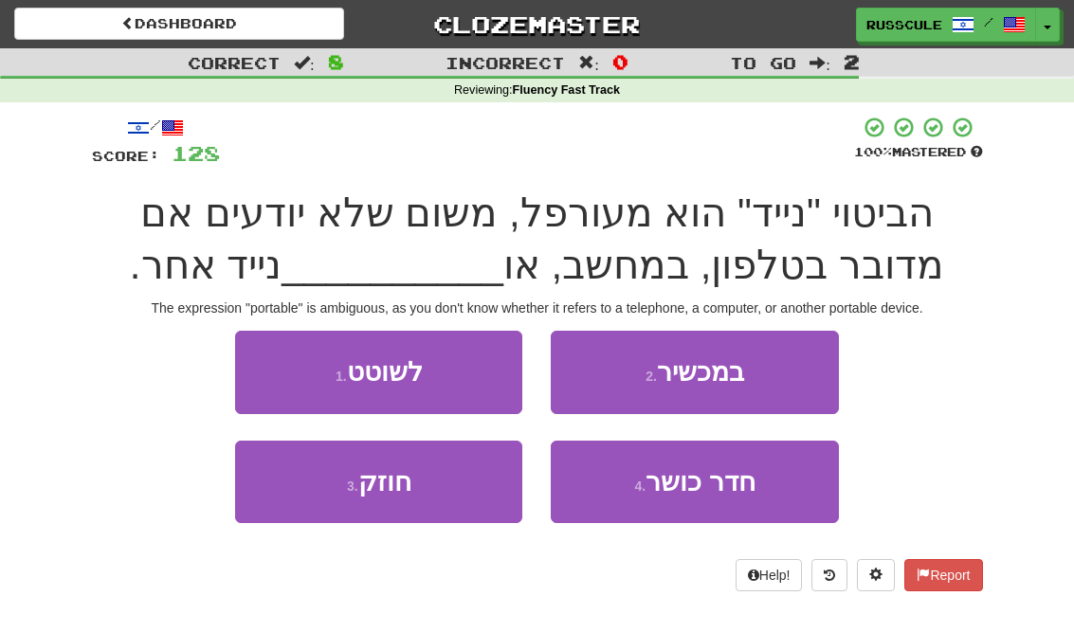
click at [744, 376] on span "במכשיר" at bounding box center [700, 371] width 87 height 29
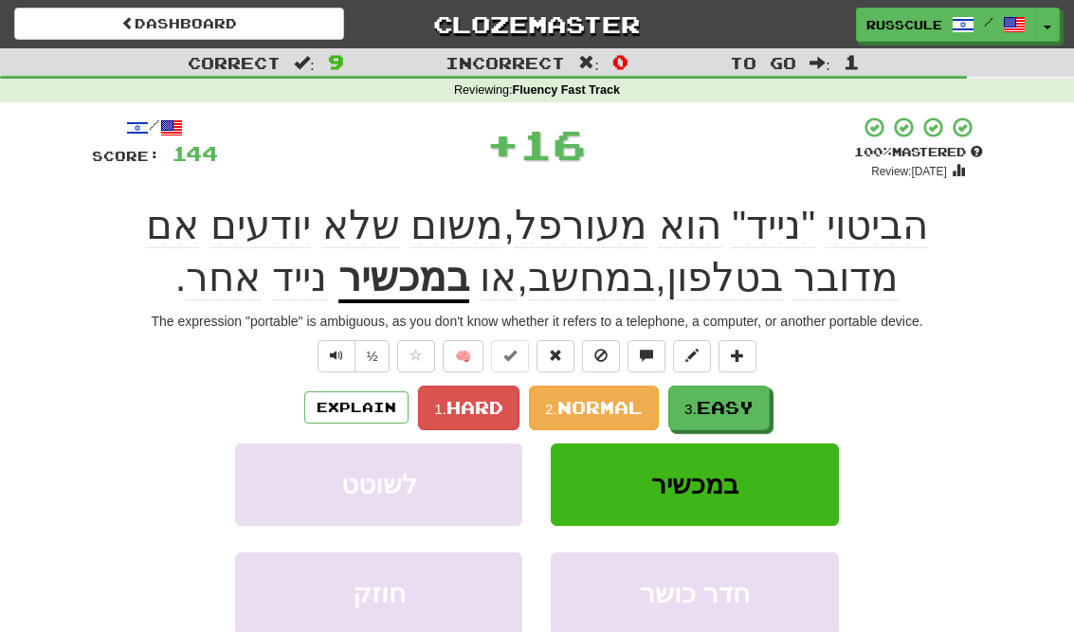
click at [738, 386] on button "3. Easy" at bounding box center [718, 408] width 101 height 45
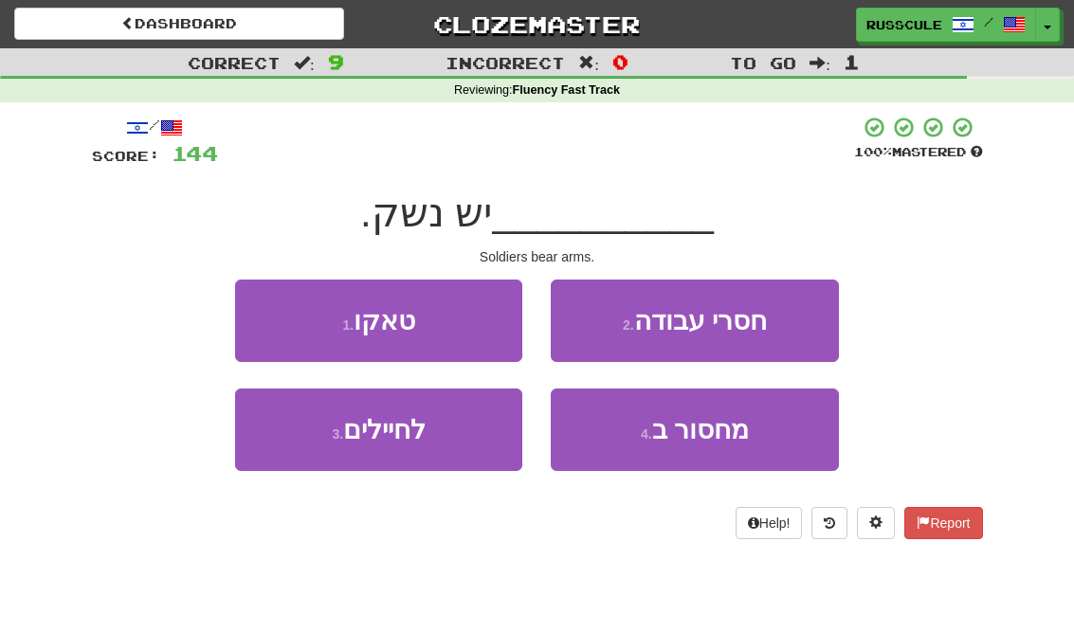
click at [308, 444] on button "3 . לחיילים" at bounding box center [378, 430] width 287 height 82
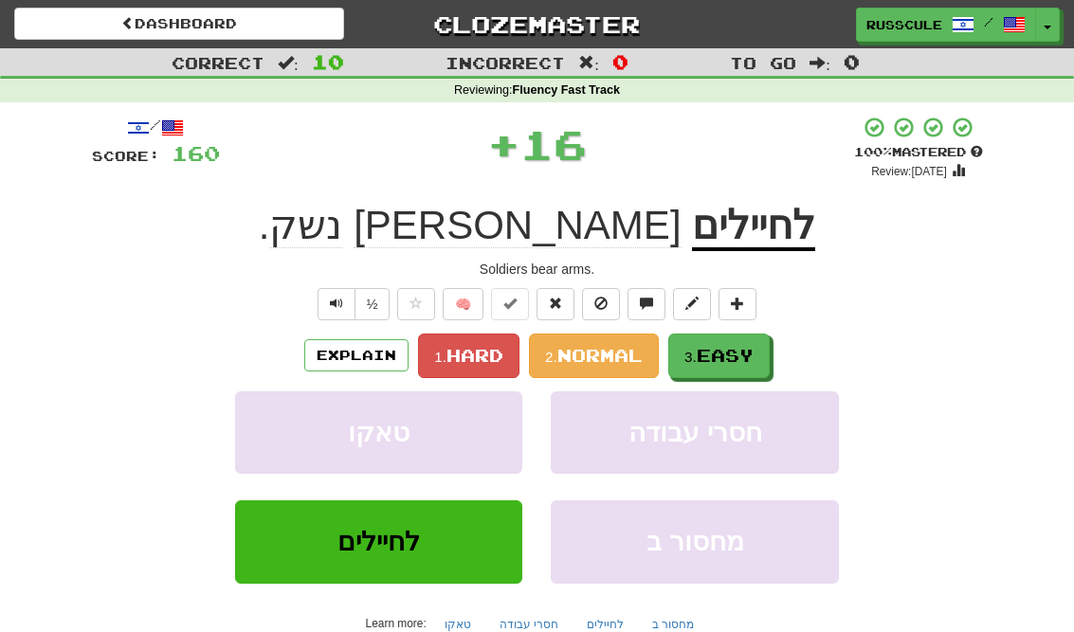
click at [744, 360] on span "Easy" at bounding box center [725, 355] width 57 height 21
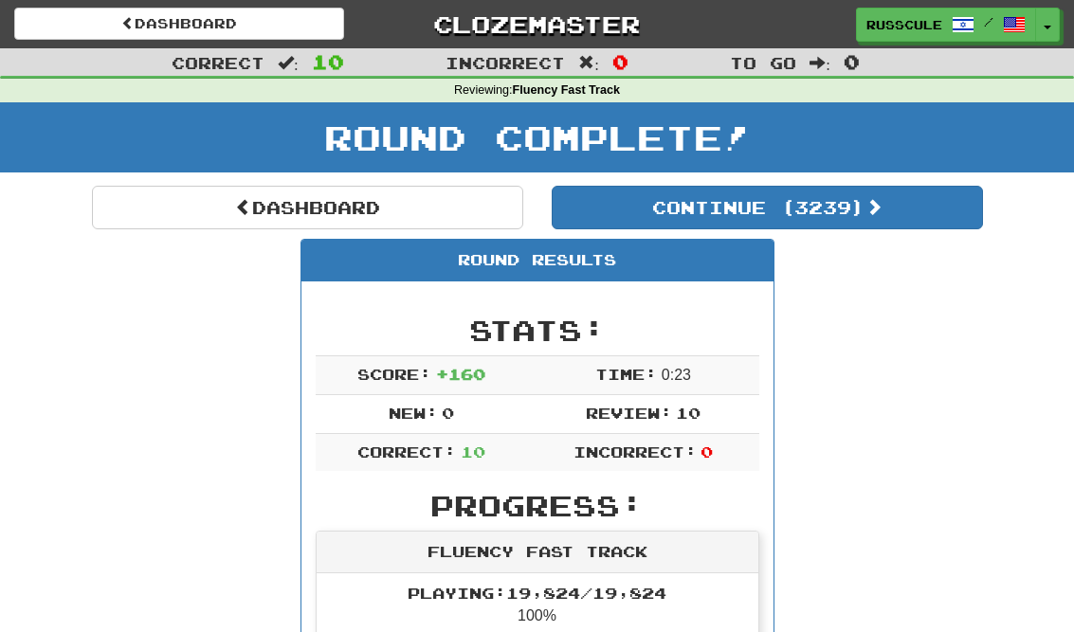
click at [918, 225] on button "Continue ( 3239 )" at bounding box center [767, 208] width 431 height 44
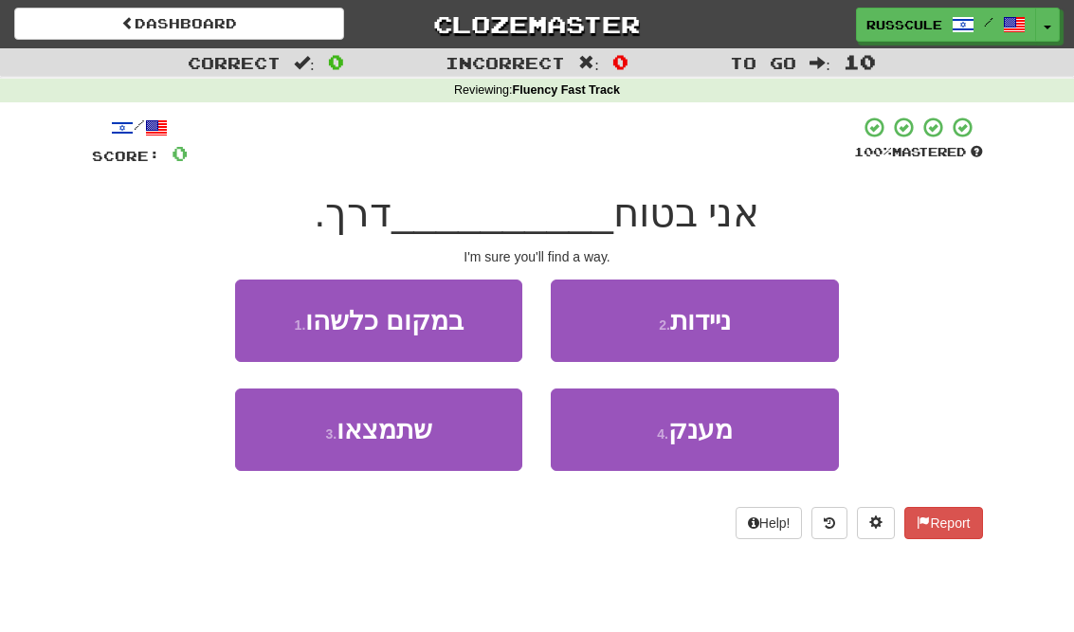
click at [298, 440] on button "3 . שתמצאו" at bounding box center [378, 430] width 287 height 82
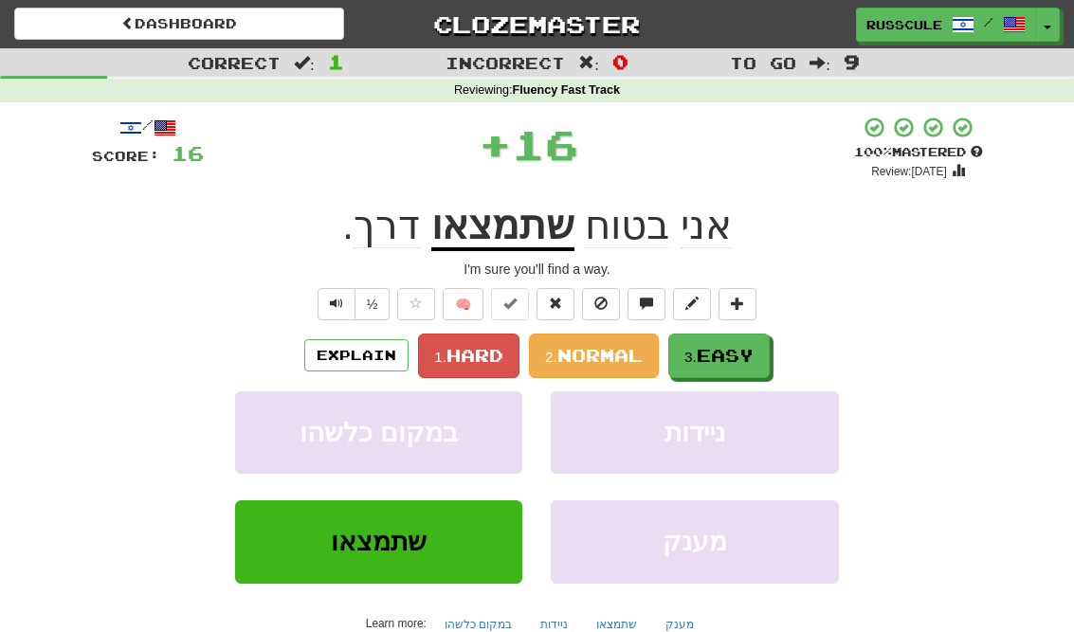
click at [750, 370] on button "3. Easy" at bounding box center [718, 356] width 101 height 45
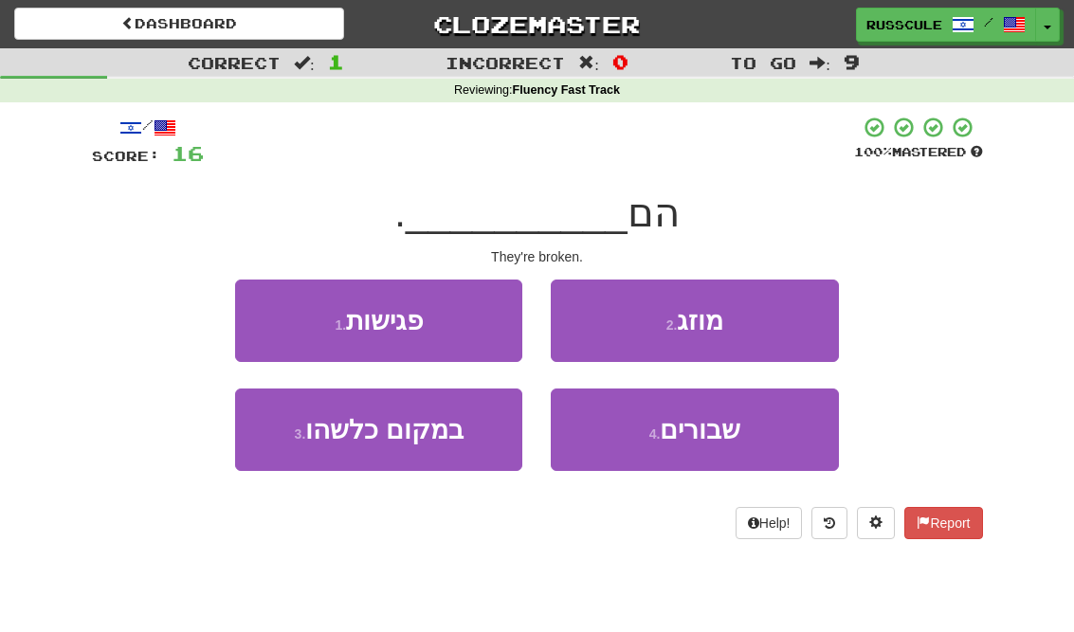
click at [695, 440] on span "שבורים" at bounding box center [700, 429] width 81 height 29
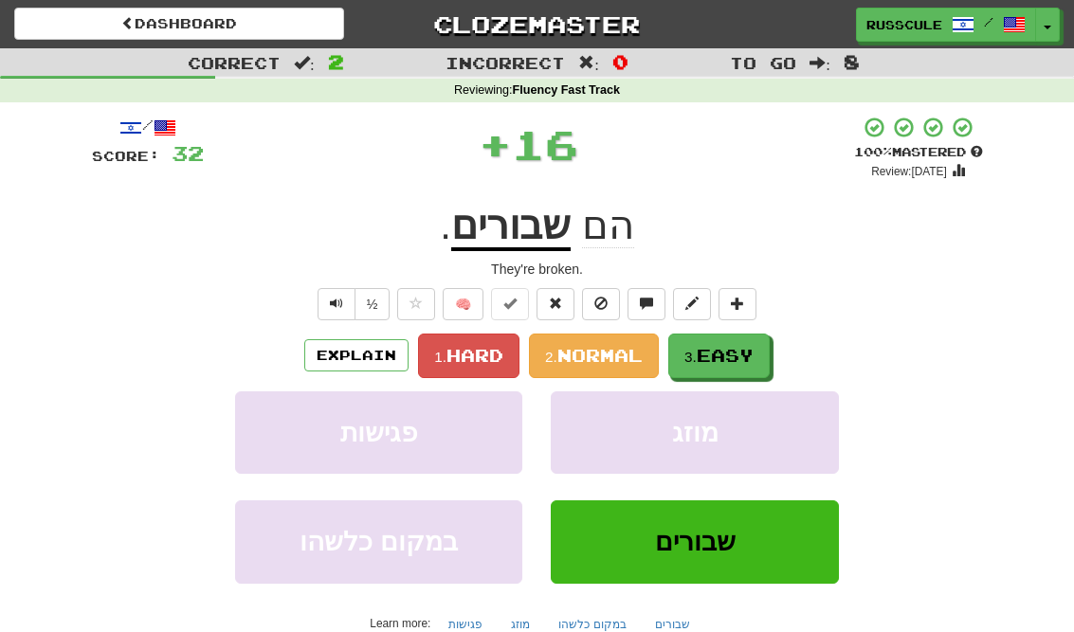
click at [744, 361] on span "Easy" at bounding box center [725, 355] width 57 height 21
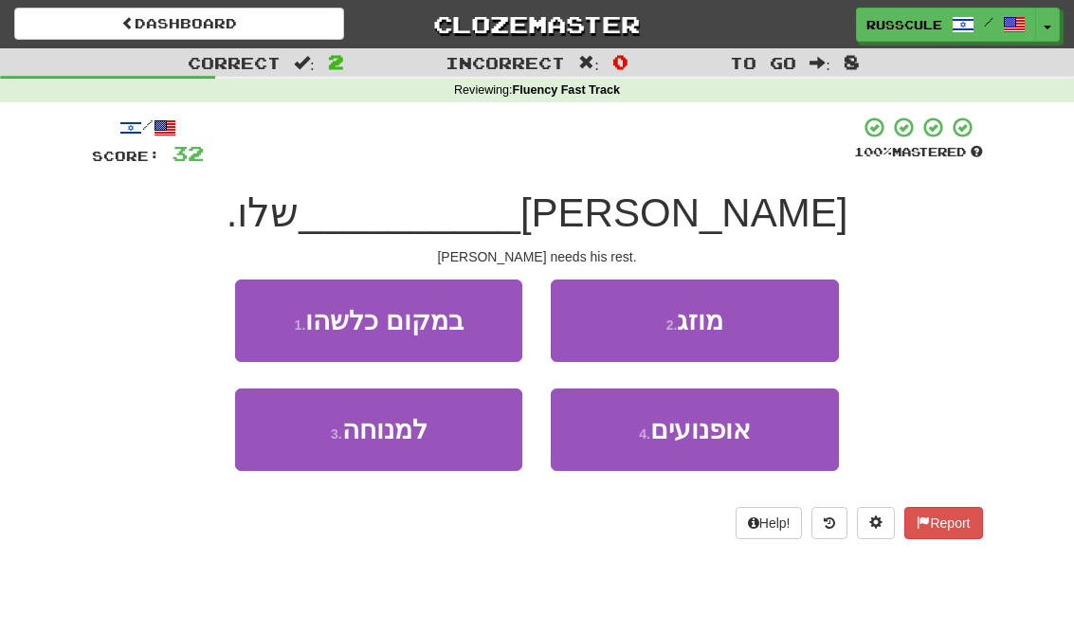
click at [302, 443] on button "3 . למנוחה" at bounding box center [378, 430] width 287 height 82
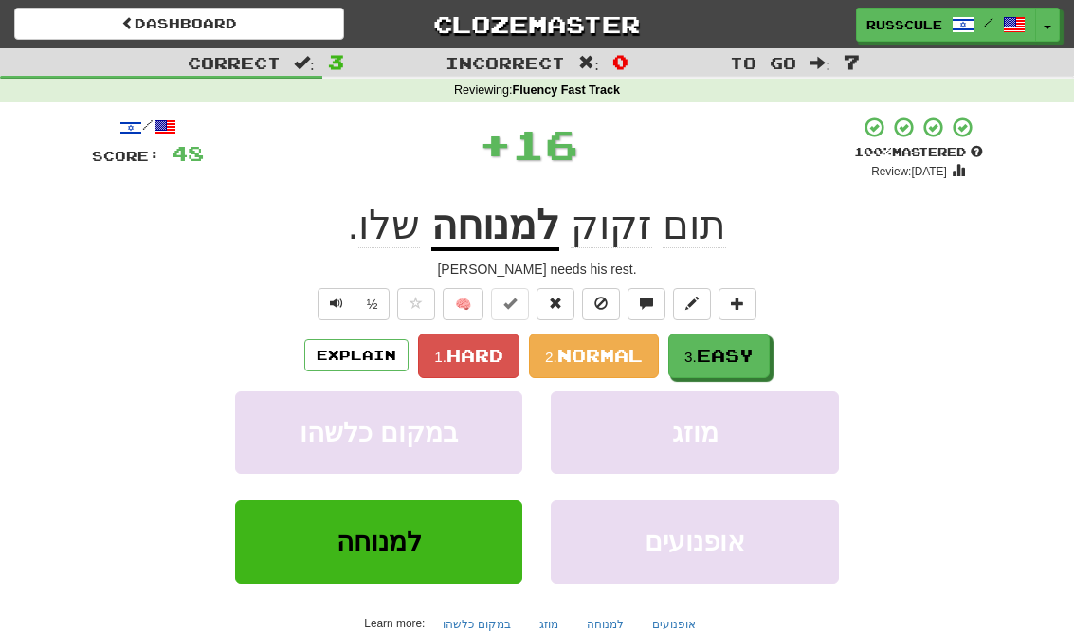
click at [736, 358] on span "Easy" at bounding box center [725, 355] width 57 height 21
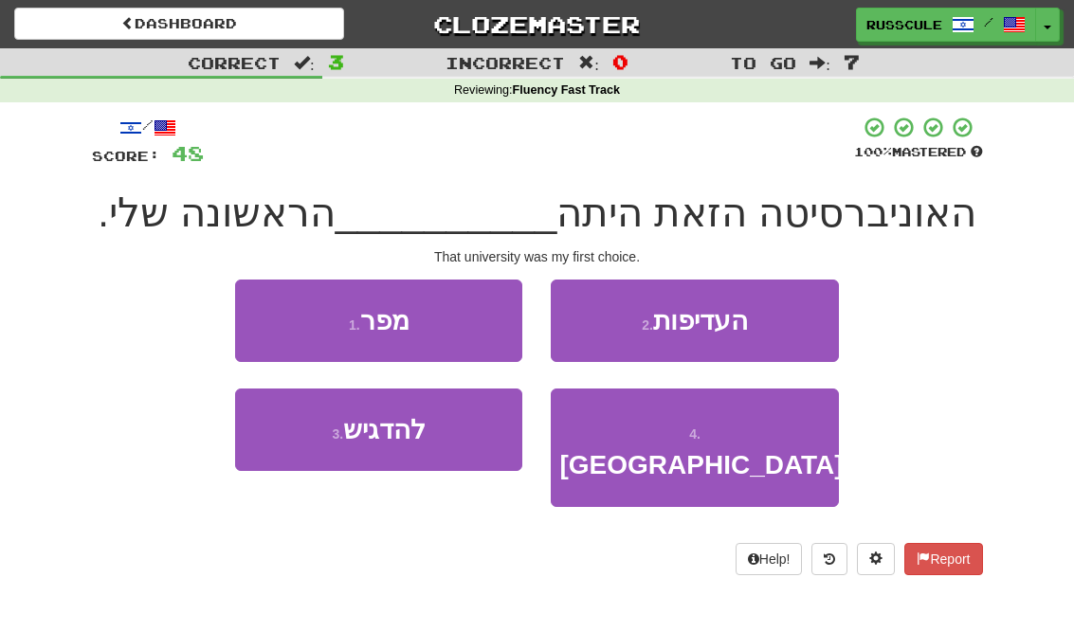
click at [784, 322] on button "2 . העדיפות" at bounding box center [694, 321] width 287 height 82
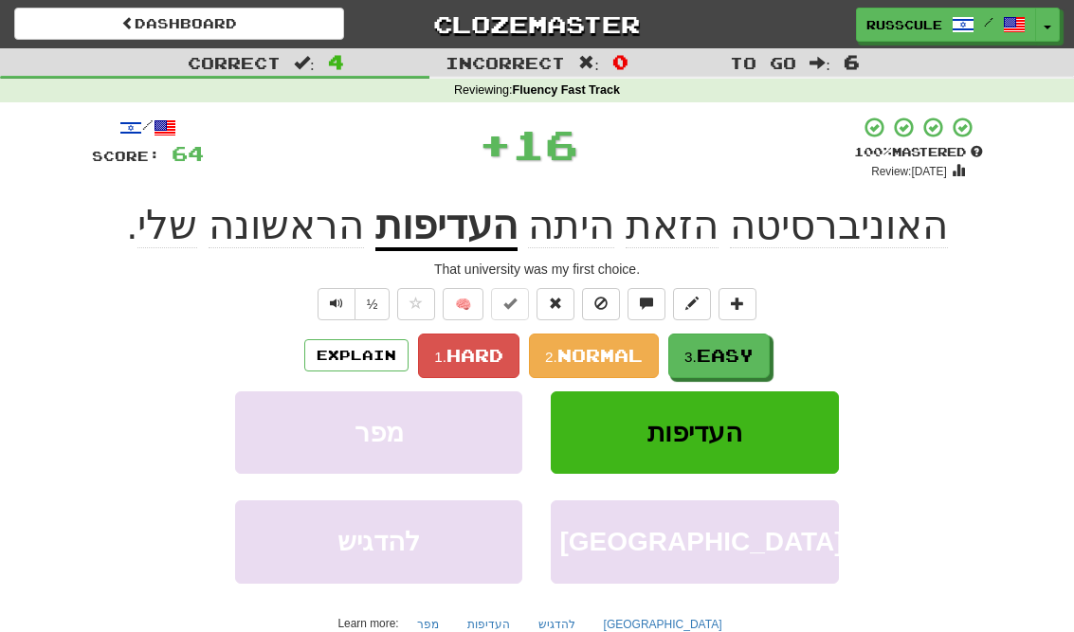
click at [725, 363] on span "Easy" at bounding box center [725, 355] width 57 height 21
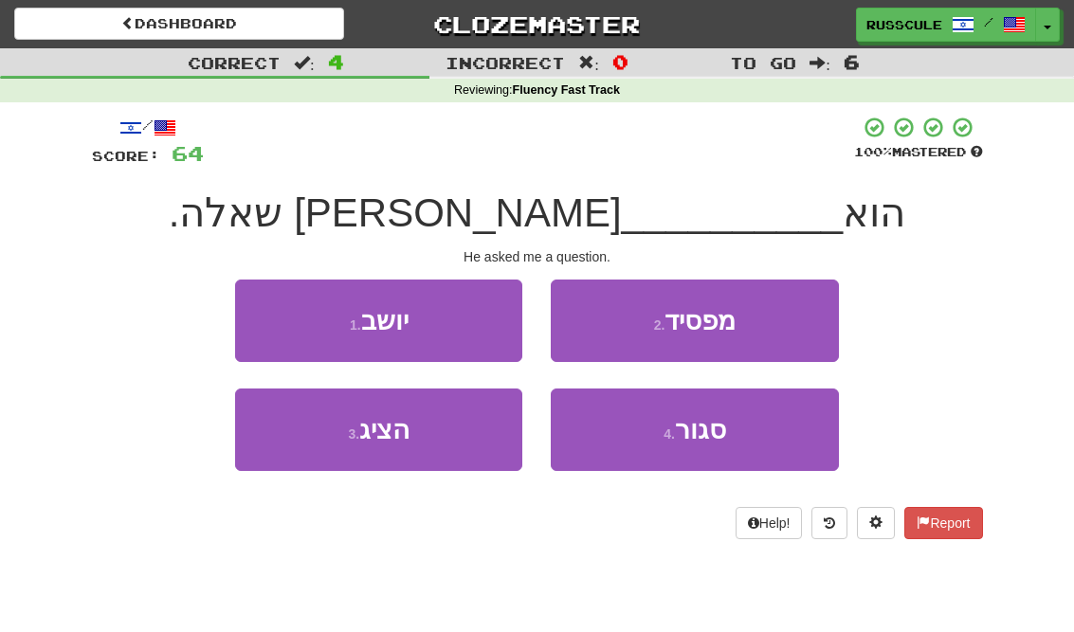
click at [314, 460] on button "3 . הציג" at bounding box center [378, 430] width 287 height 82
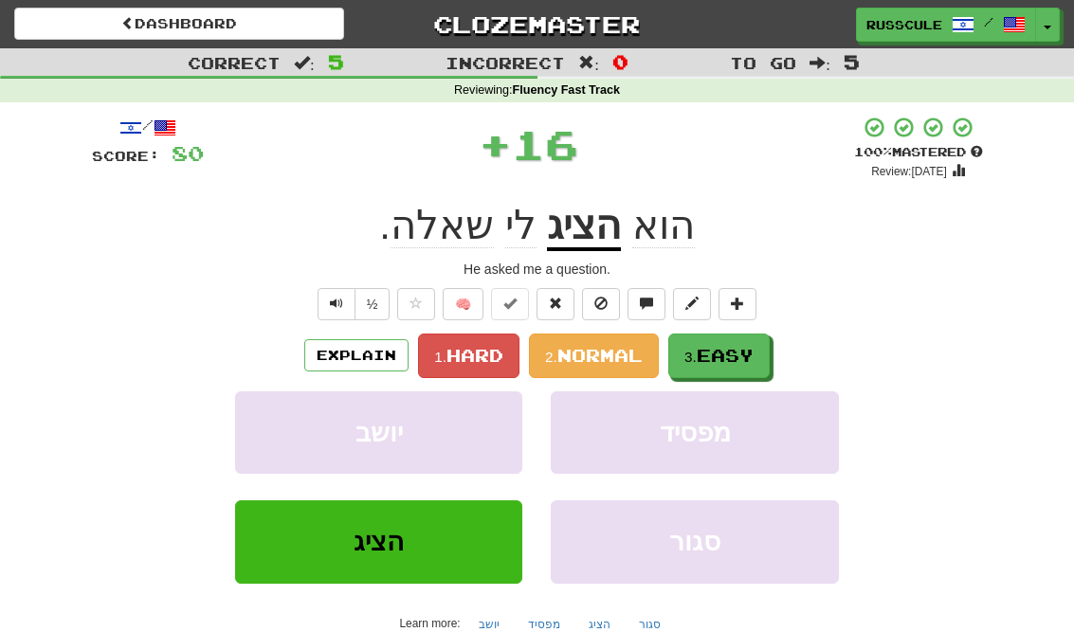
click at [736, 359] on span "Easy" at bounding box center [725, 355] width 57 height 21
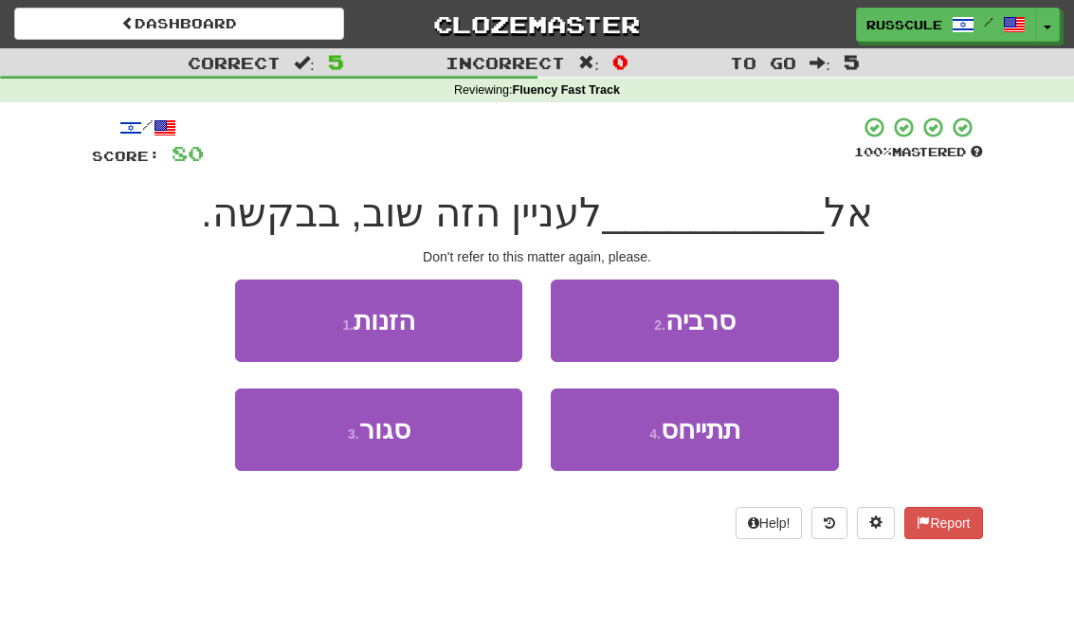
click at [693, 435] on span "תתייחס" at bounding box center [701, 429] width 80 height 29
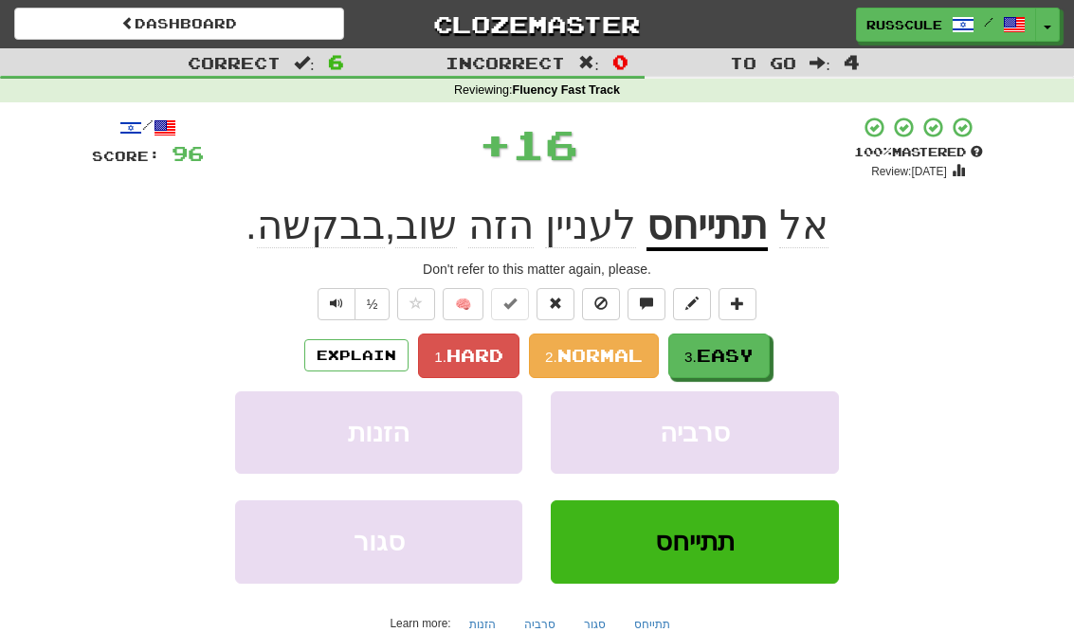
click at [741, 356] on span "Easy" at bounding box center [725, 355] width 57 height 21
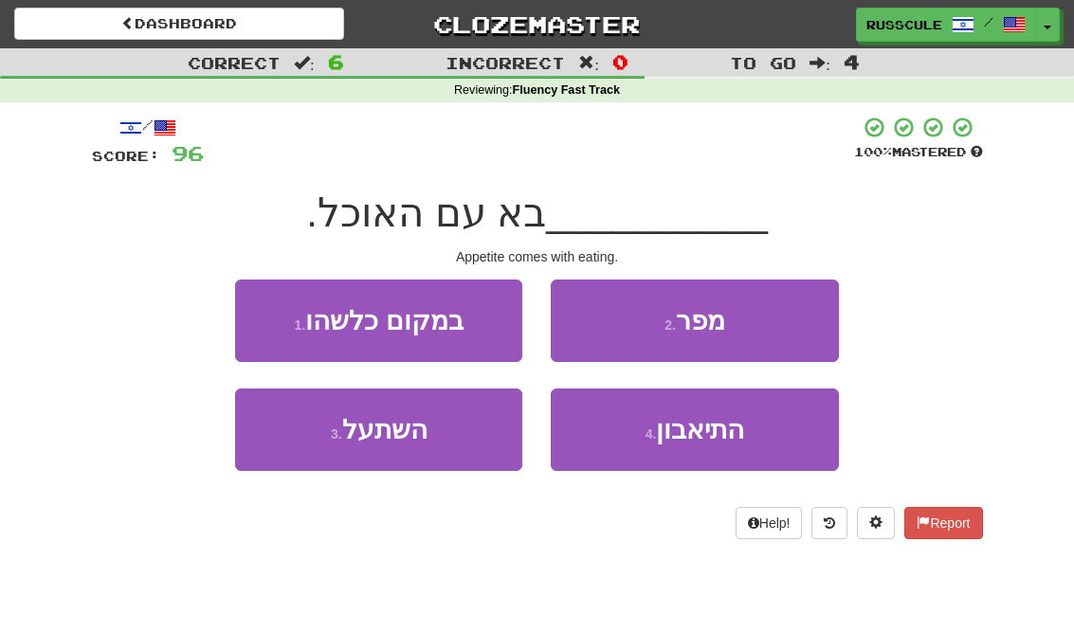
click at [708, 453] on button "4 . התיאבון" at bounding box center [694, 430] width 287 height 82
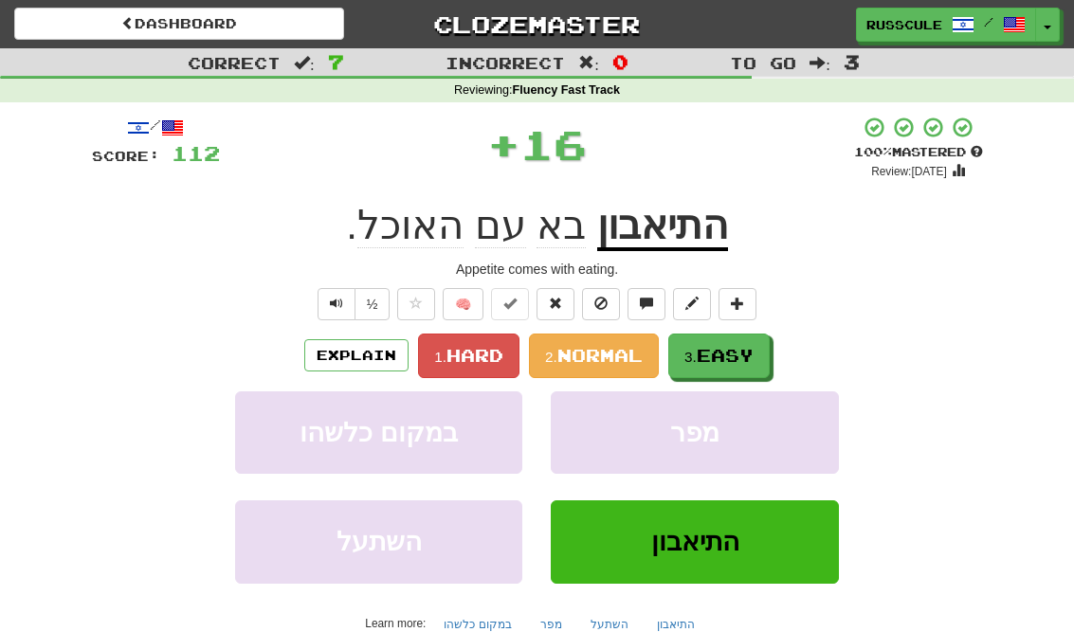
click at [747, 359] on span "Easy" at bounding box center [725, 355] width 57 height 21
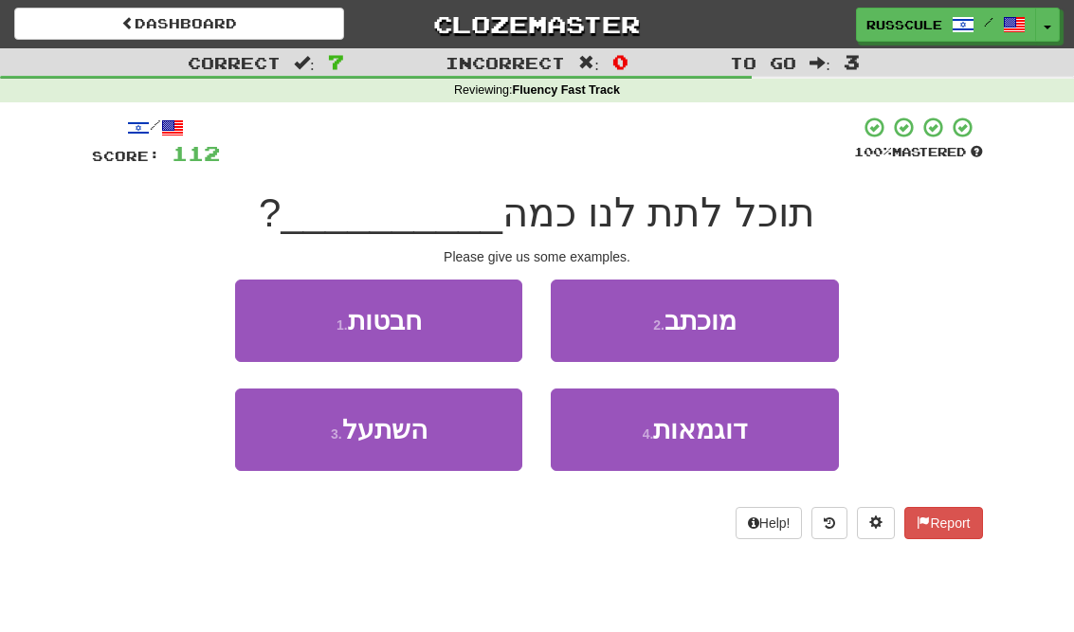
click at [721, 437] on span "דוגמאות" at bounding box center [700, 429] width 94 height 29
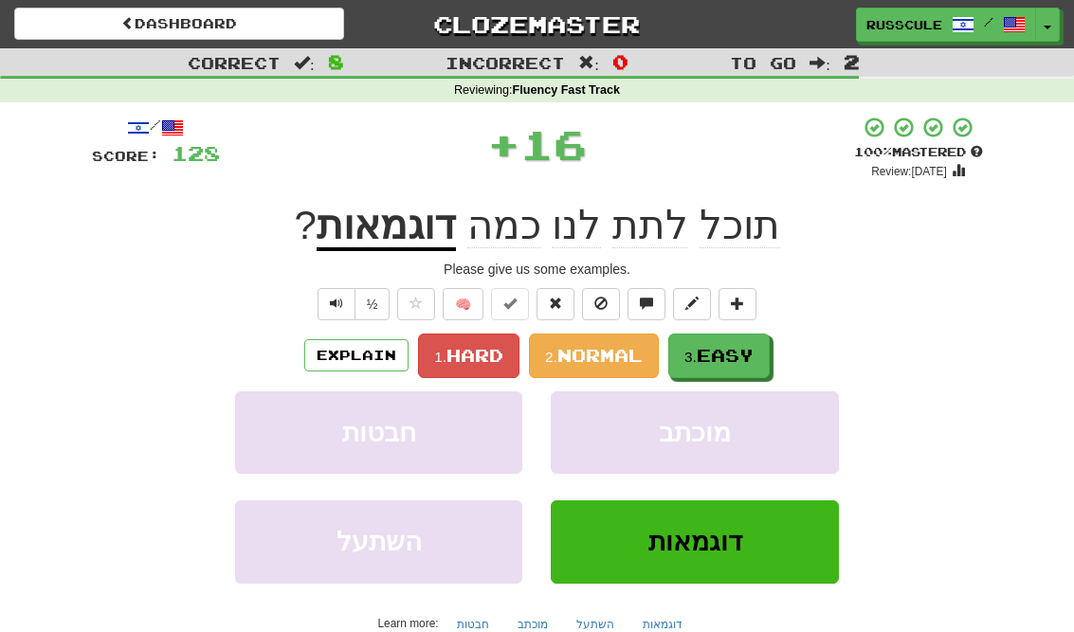
click at [751, 361] on span "Easy" at bounding box center [725, 355] width 57 height 21
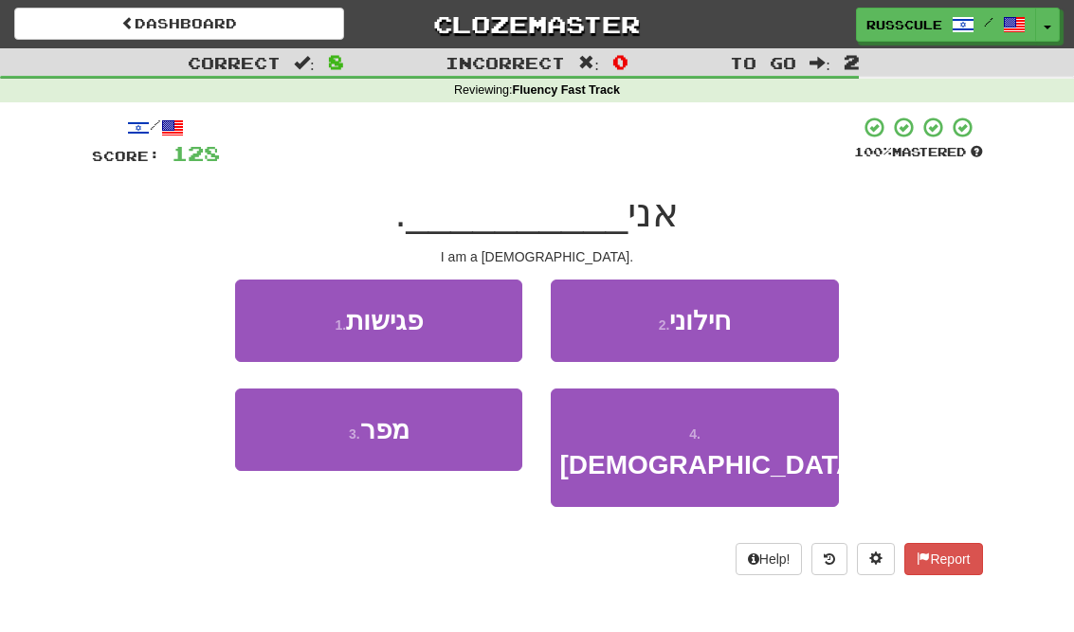
click at [719, 445] on button "4 . מוסלמי" at bounding box center [694, 448] width 287 height 118
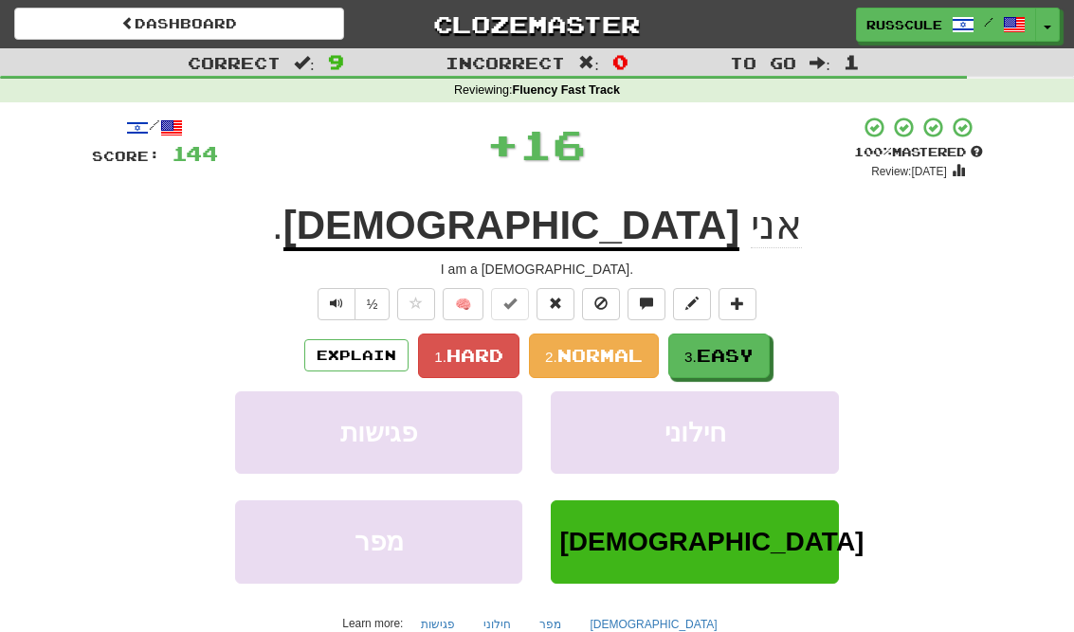
click at [749, 355] on span "Easy" at bounding box center [725, 355] width 57 height 21
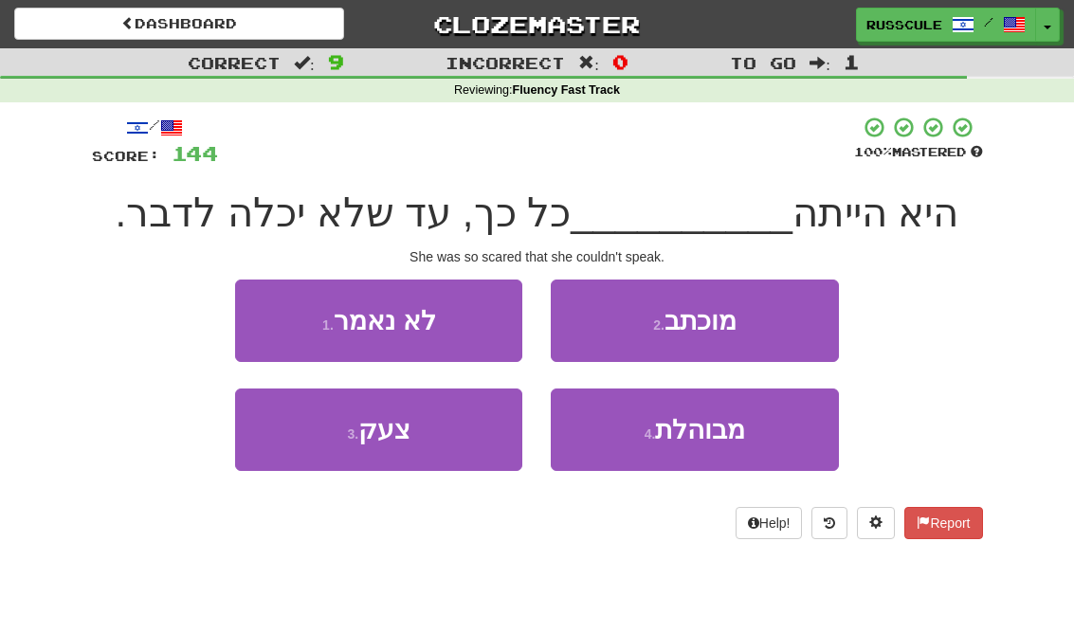
click at [706, 433] on span "מבוהלת" at bounding box center [700, 429] width 90 height 29
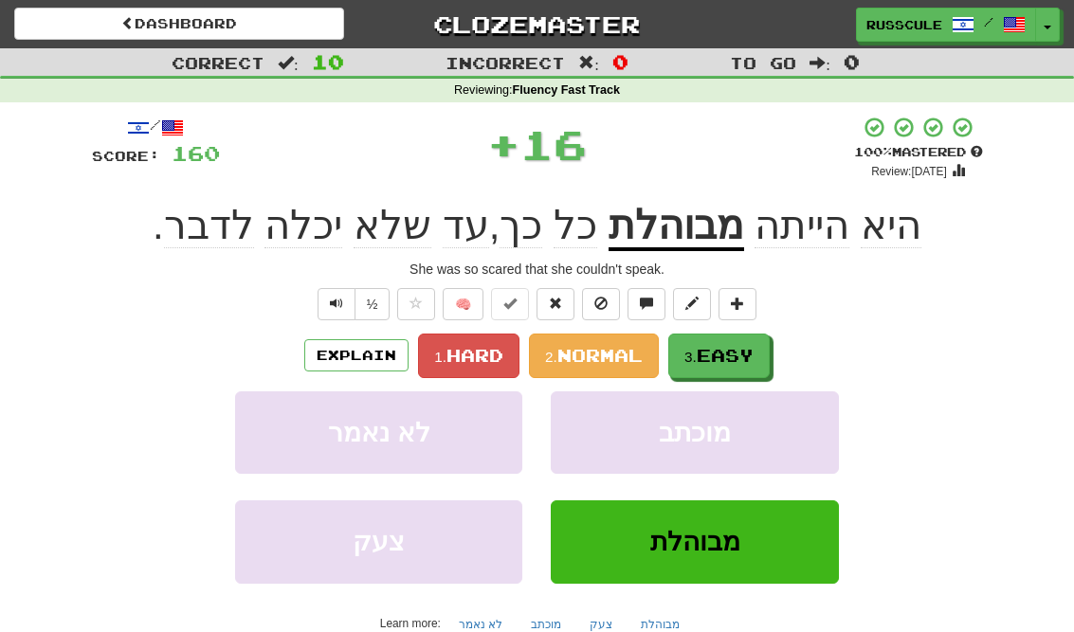
click at [748, 356] on span "Easy" at bounding box center [725, 355] width 57 height 21
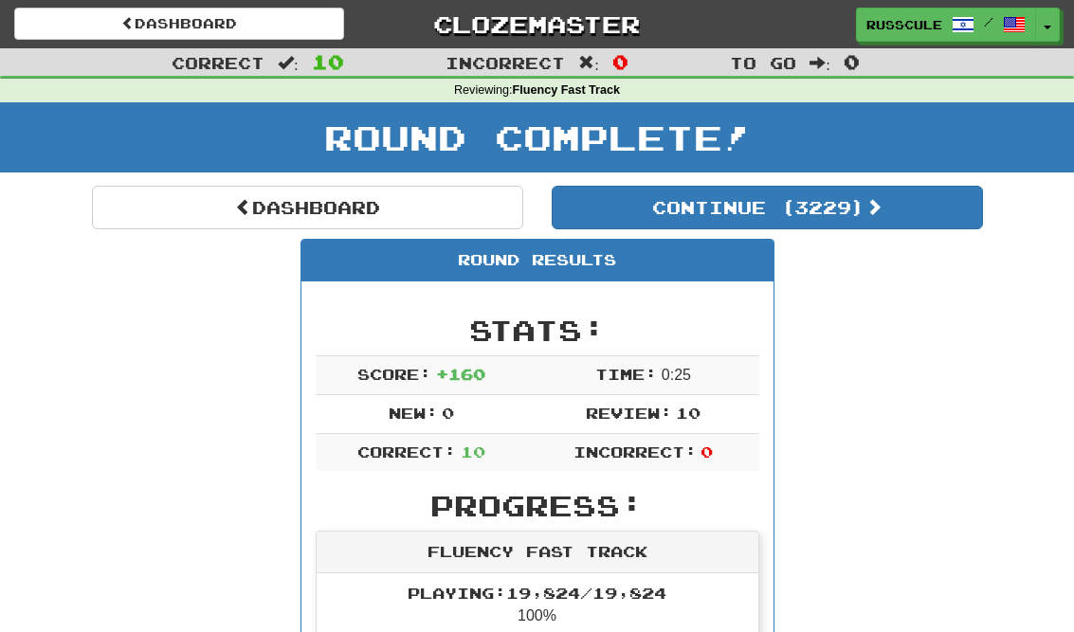
click at [932, 211] on button "Continue ( 3229 )" at bounding box center [767, 208] width 431 height 44
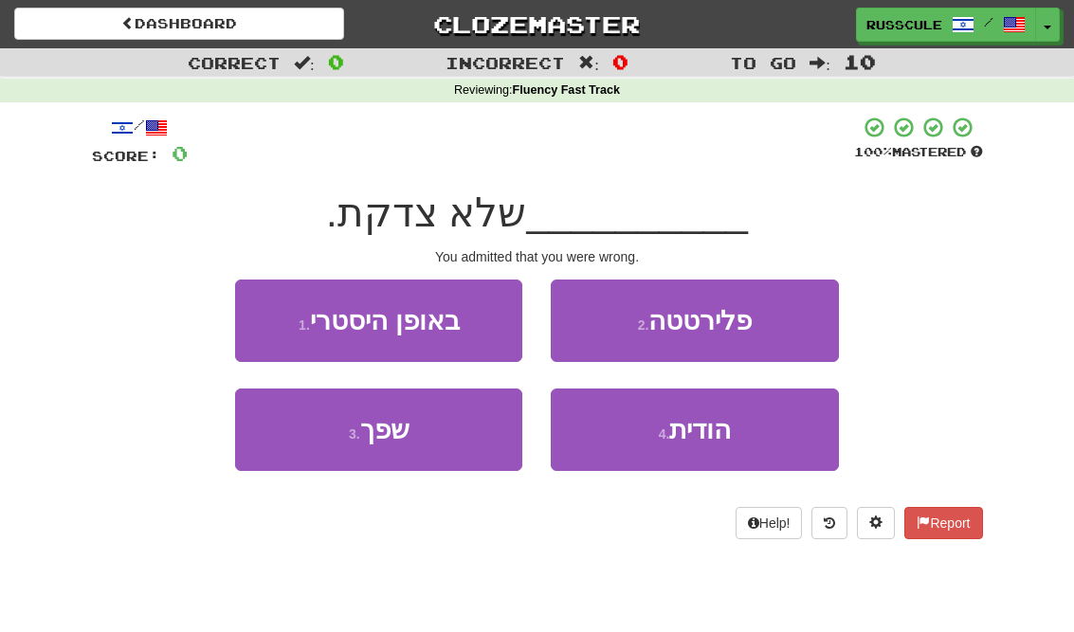
click at [735, 438] on button "4 . הודית" at bounding box center [694, 430] width 287 height 82
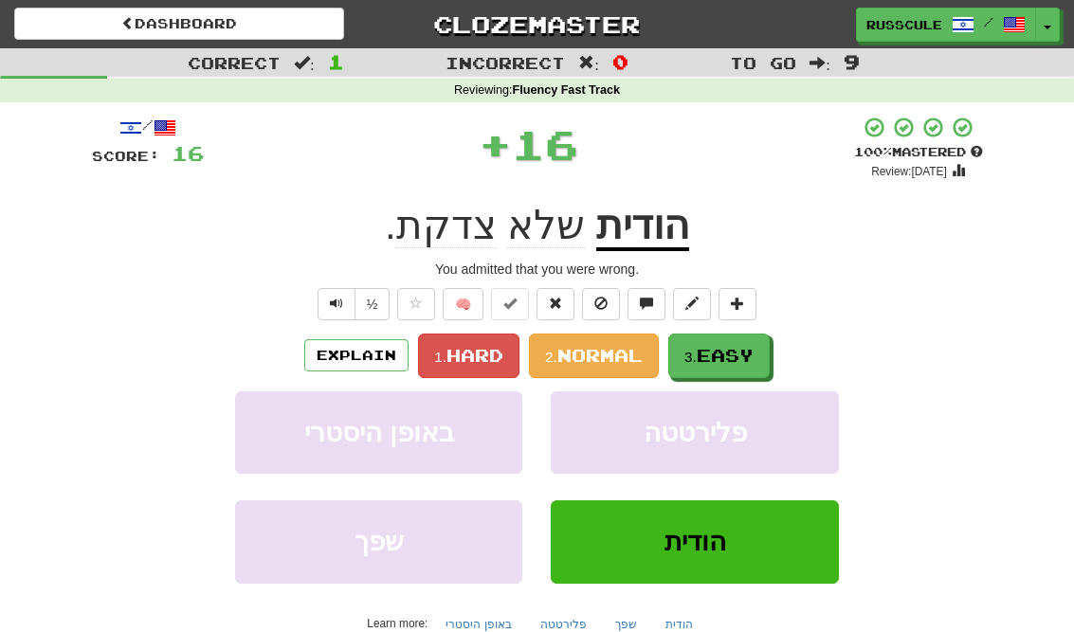
click at [758, 360] on button "3. Easy" at bounding box center [718, 356] width 101 height 45
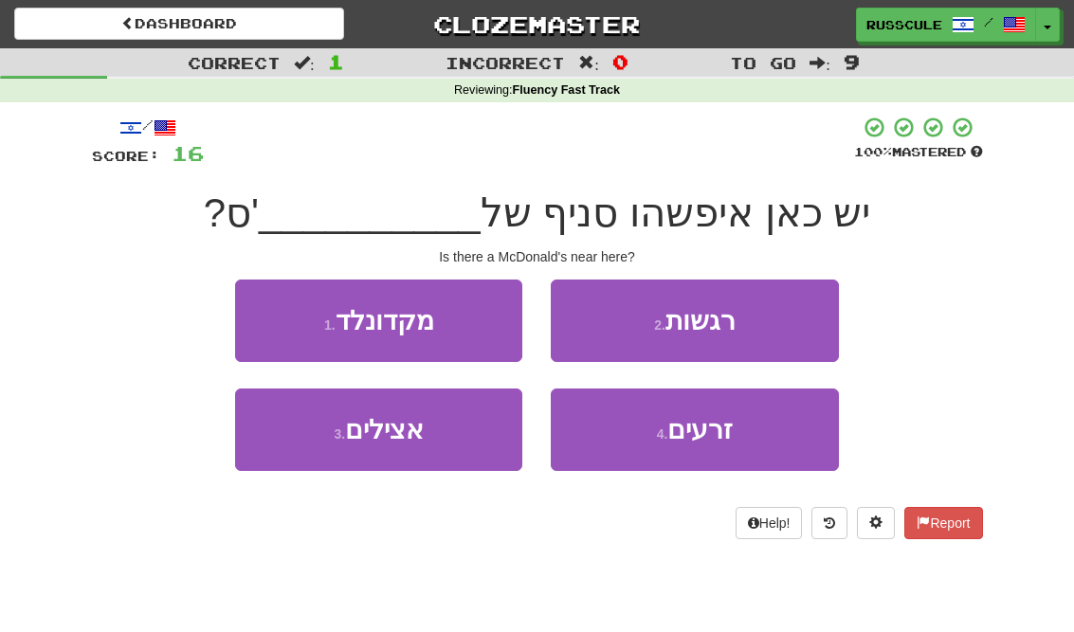
click at [271, 315] on button "1 . מקדונלד" at bounding box center [378, 321] width 287 height 82
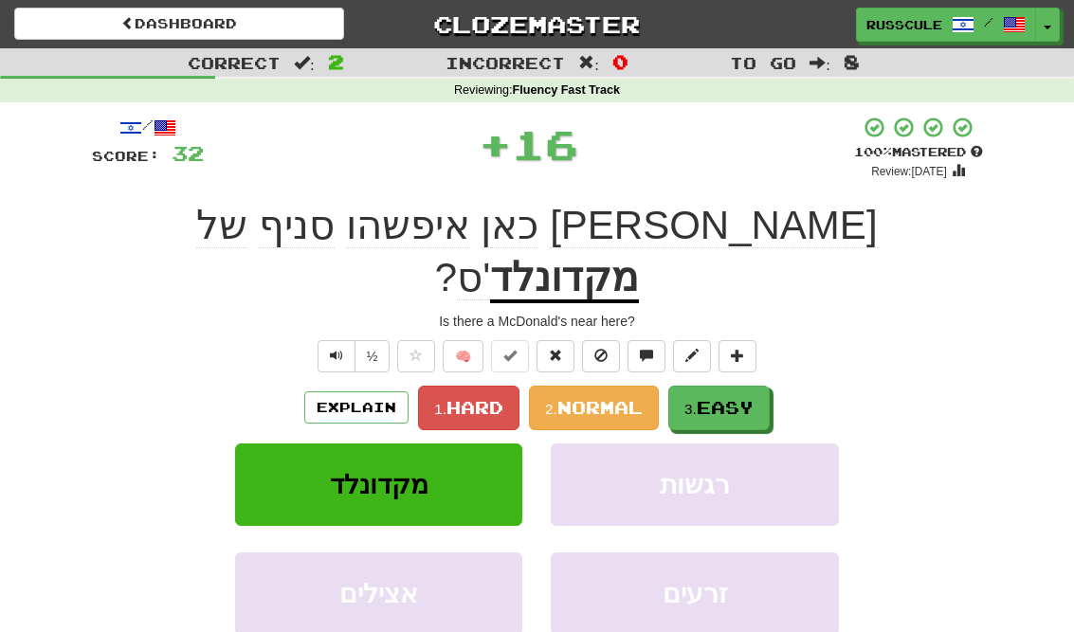
click at [745, 397] on span "Easy" at bounding box center [725, 407] width 57 height 21
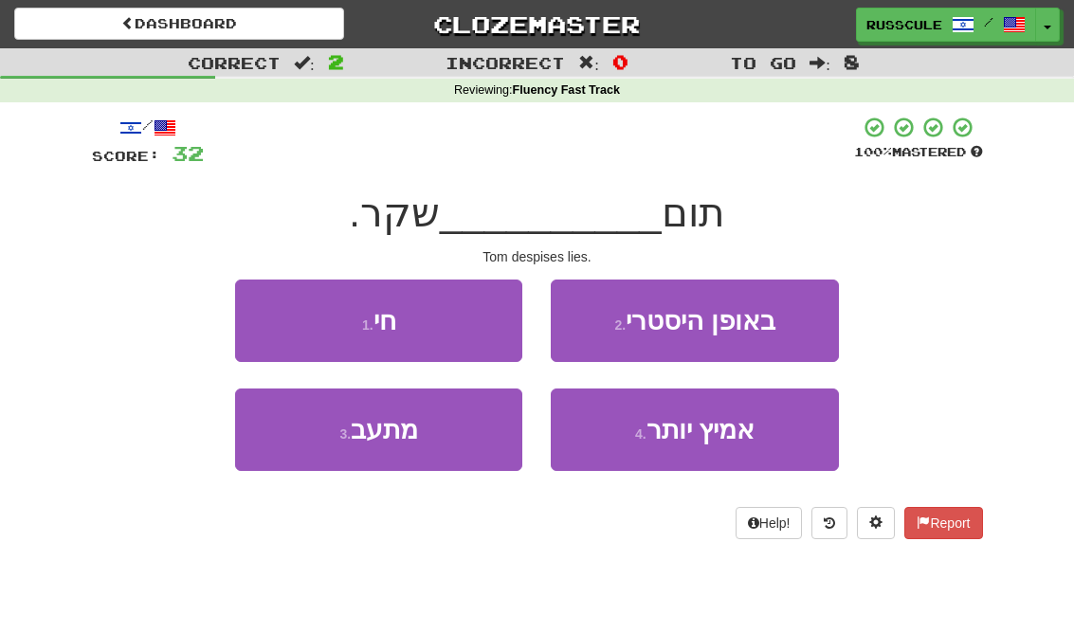
click at [317, 465] on button "3 . מתעב" at bounding box center [378, 430] width 287 height 82
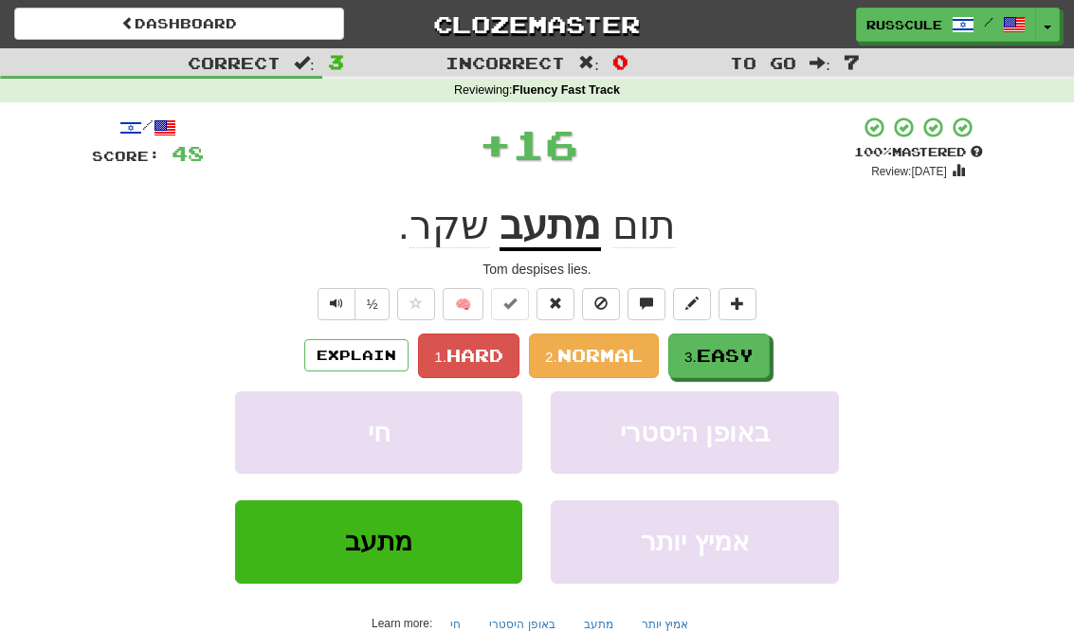
click at [744, 354] on span "Easy" at bounding box center [725, 355] width 57 height 21
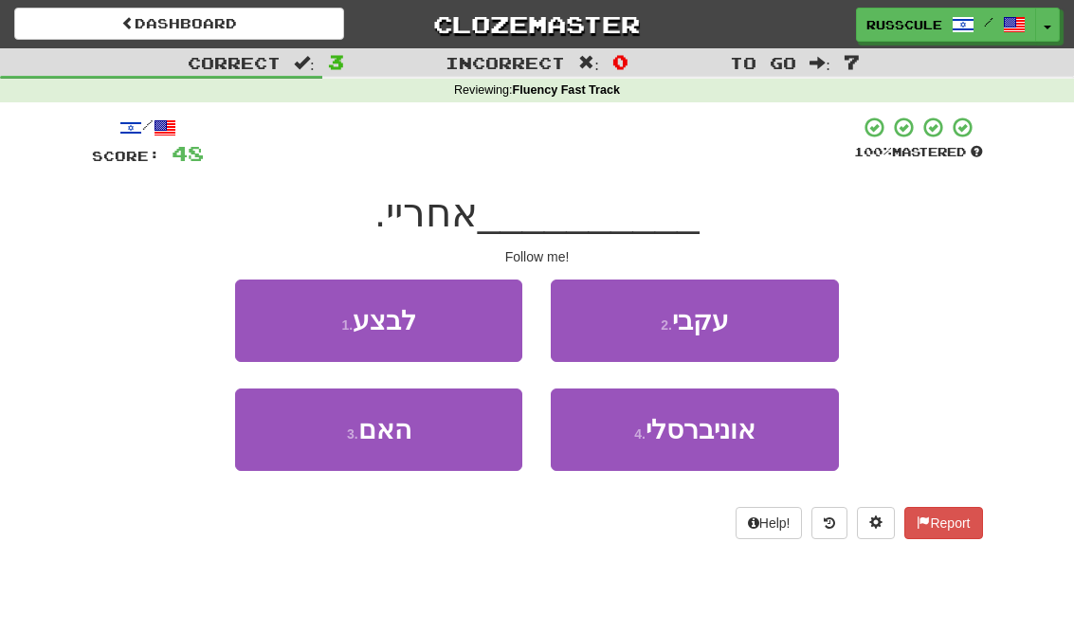
click at [775, 324] on button "2 . עקבי" at bounding box center [694, 321] width 287 height 82
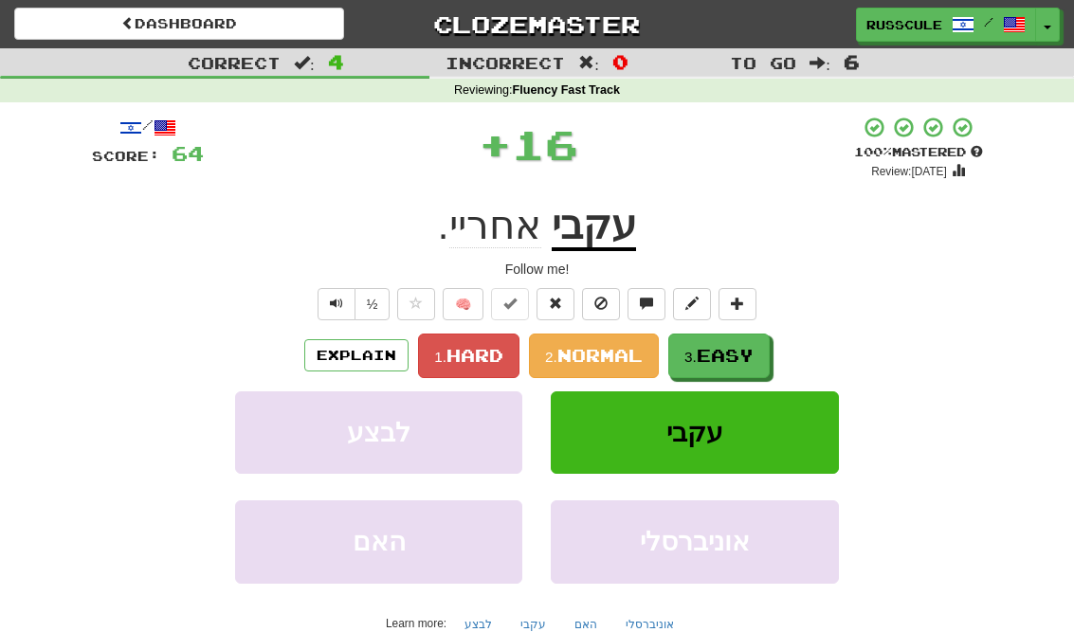
click at [739, 358] on span "Easy" at bounding box center [725, 355] width 57 height 21
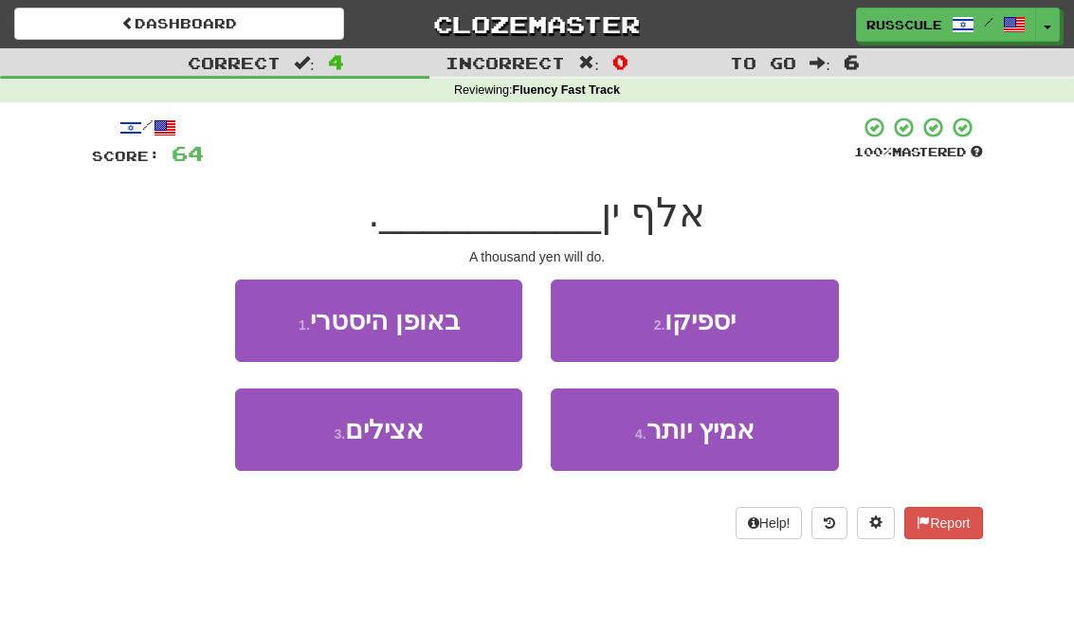
click at [783, 326] on button "2 . יספיקו" at bounding box center [694, 321] width 287 height 82
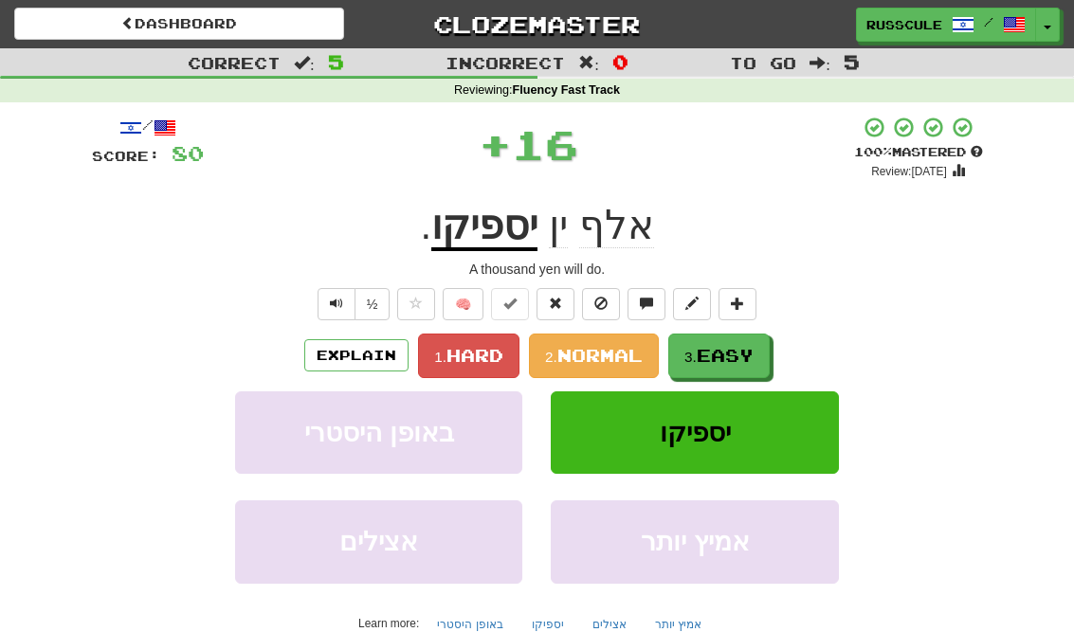
click at [728, 362] on span "Easy" at bounding box center [725, 355] width 57 height 21
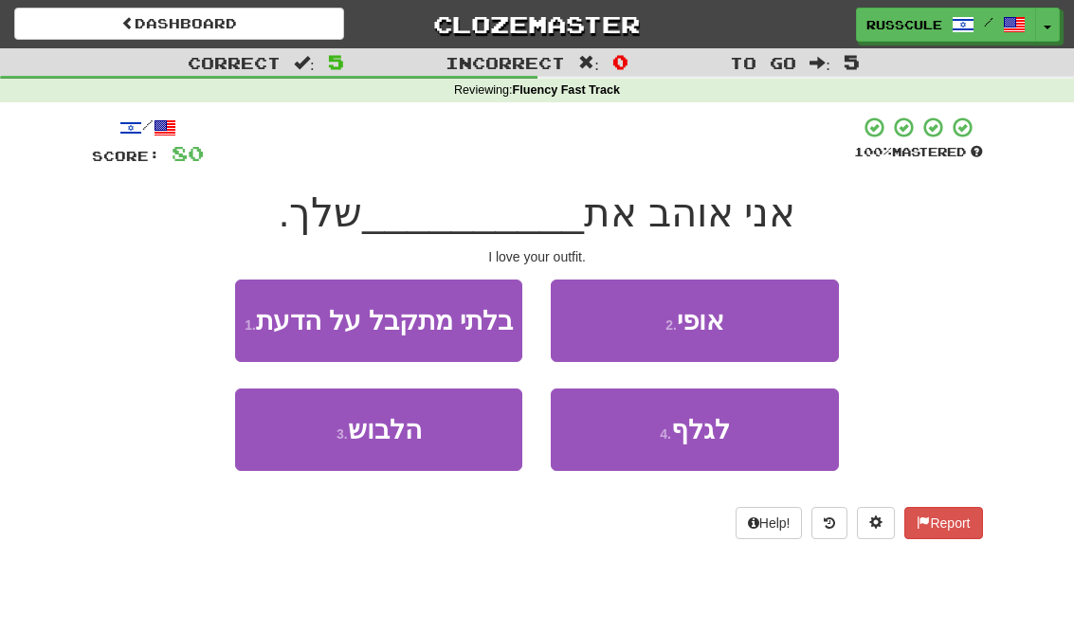
click at [303, 437] on button "3 . הלבוש" at bounding box center [378, 430] width 287 height 82
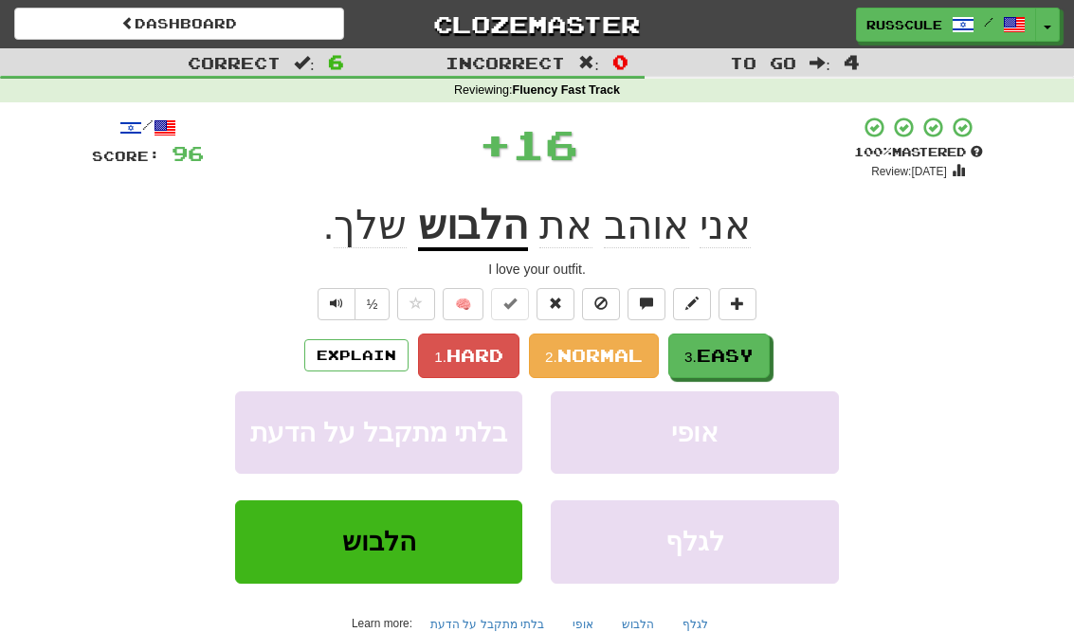
click at [751, 354] on span "Easy" at bounding box center [725, 355] width 57 height 21
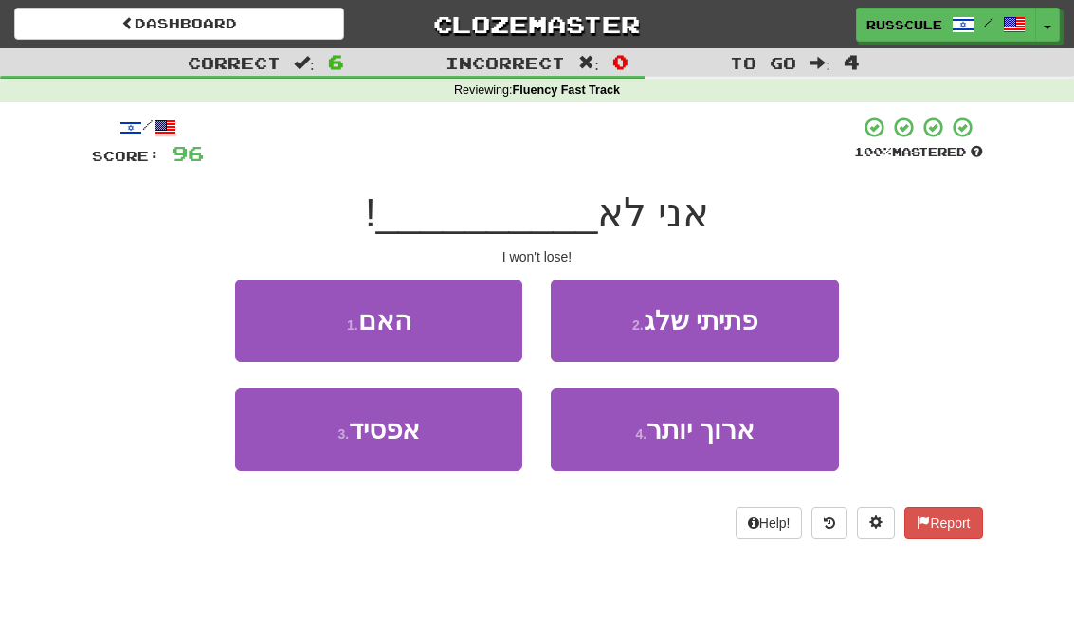
click at [303, 442] on button "3 . אפסיד" at bounding box center [378, 430] width 287 height 82
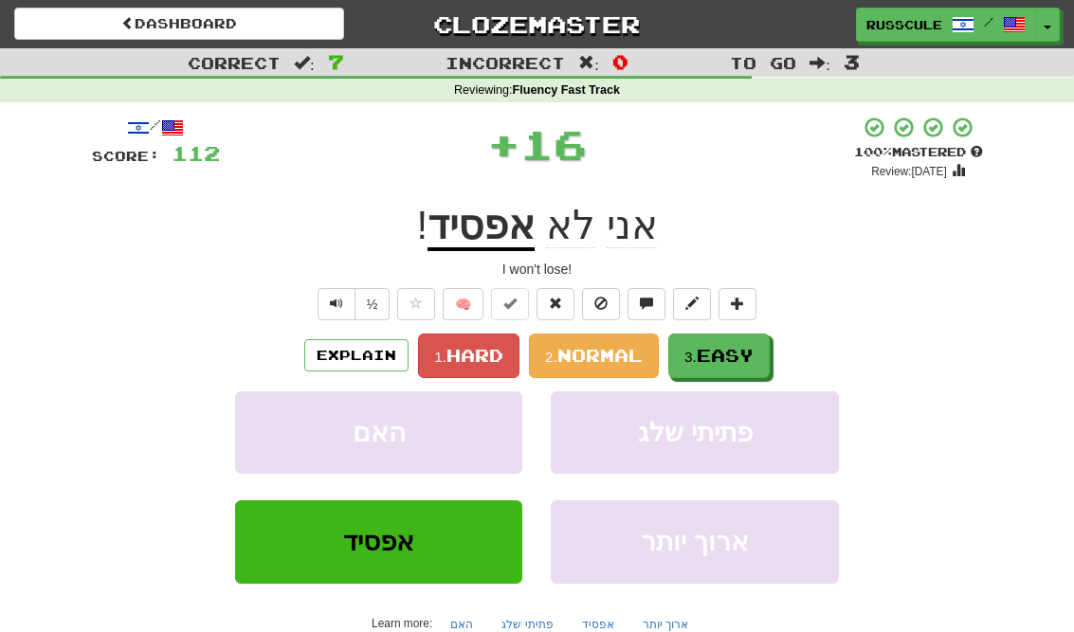
click at [744, 355] on span "Easy" at bounding box center [725, 355] width 57 height 21
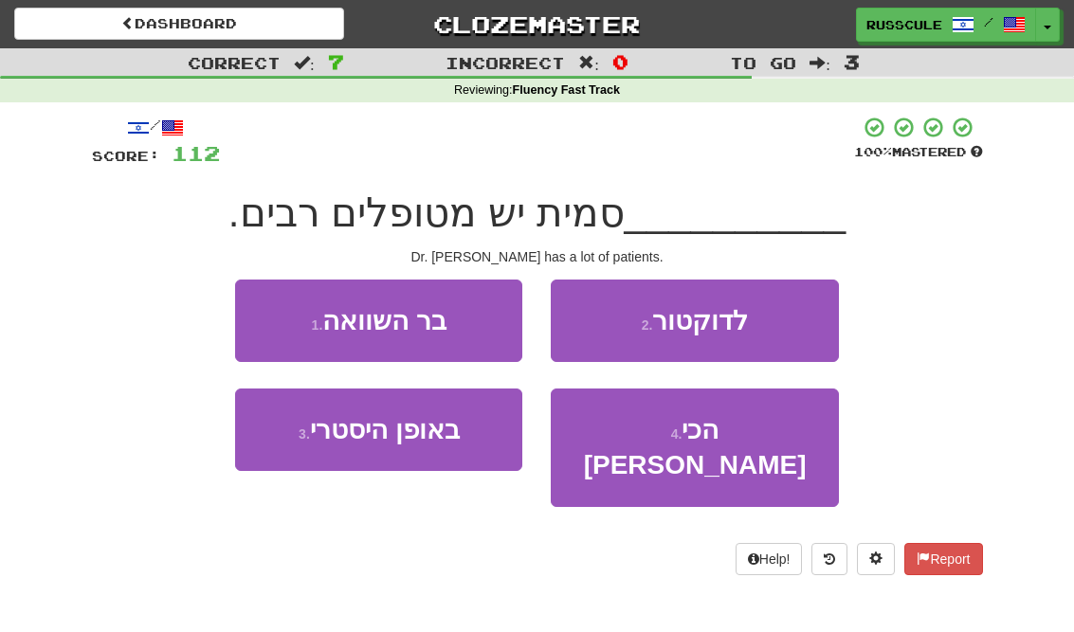
click at [786, 320] on button "2 . לדוקטור" at bounding box center [694, 321] width 287 height 82
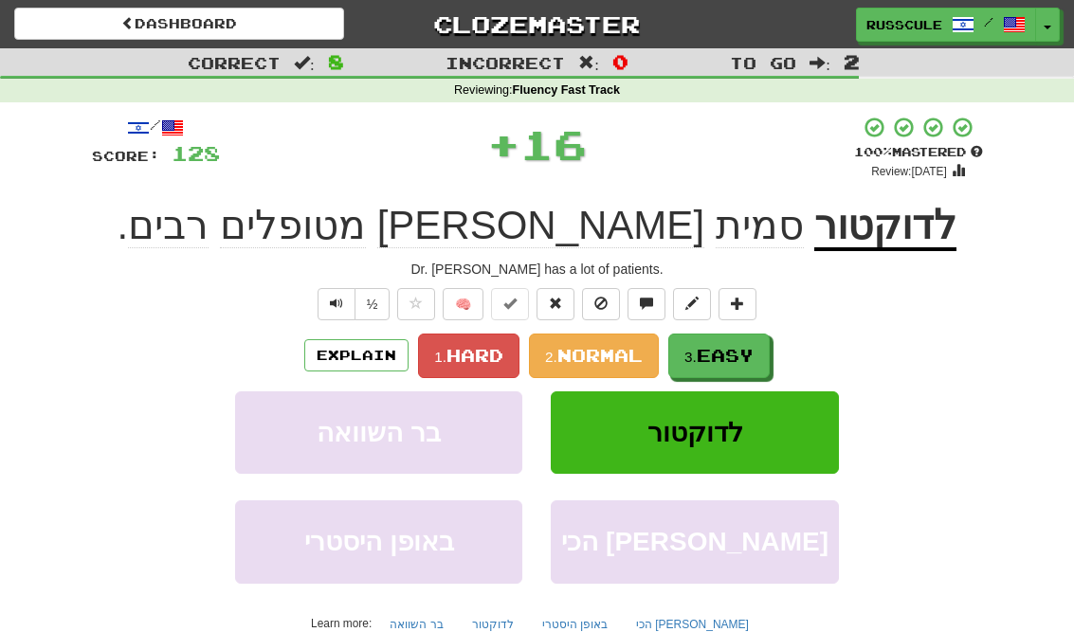
click at [733, 358] on span "Easy" at bounding box center [725, 355] width 57 height 21
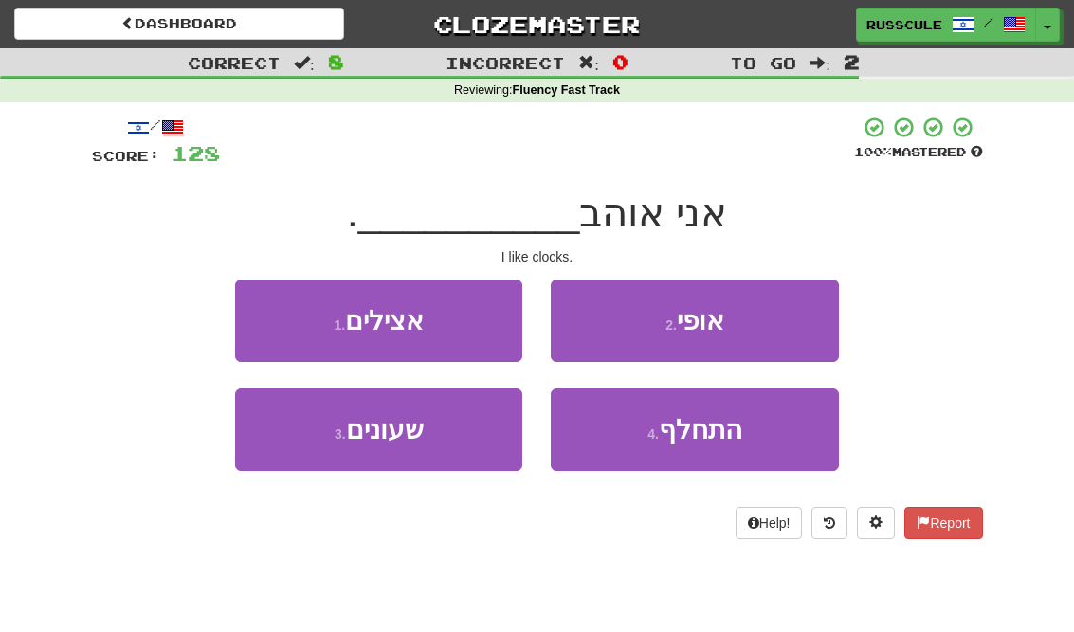
click at [299, 433] on button "3 . שעונים" at bounding box center [378, 430] width 287 height 82
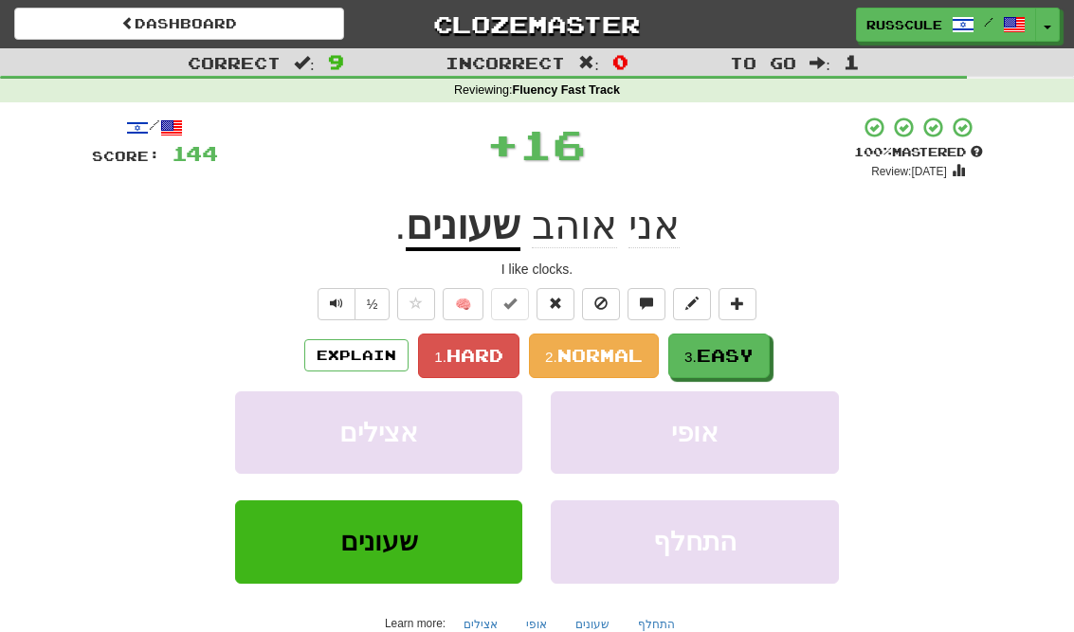
click at [729, 354] on span "Easy" at bounding box center [725, 355] width 57 height 21
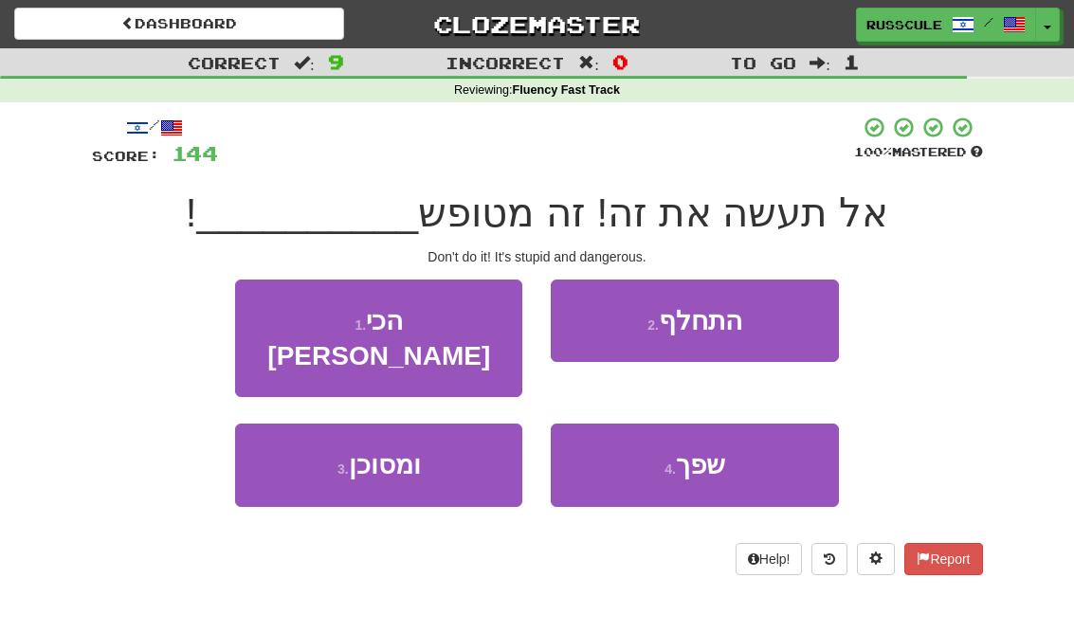
click at [300, 437] on button "3 . ומסוכן" at bounding box center [378, 465] width 287 height 82
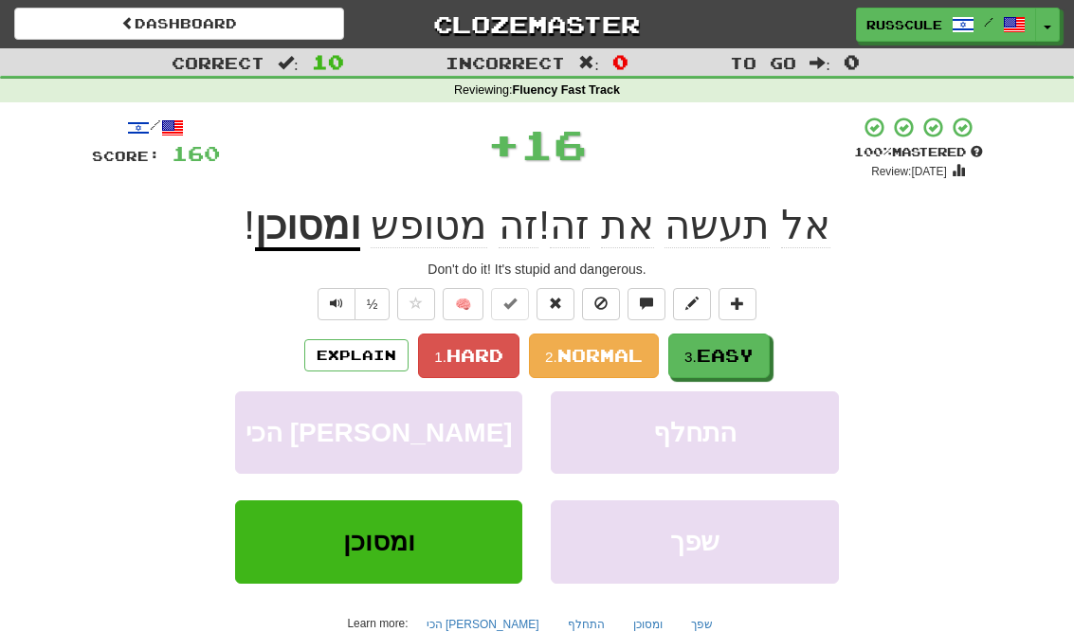
click at [728, 360] on span "Easy" at bounding box center [725, 355] width 57 height 21
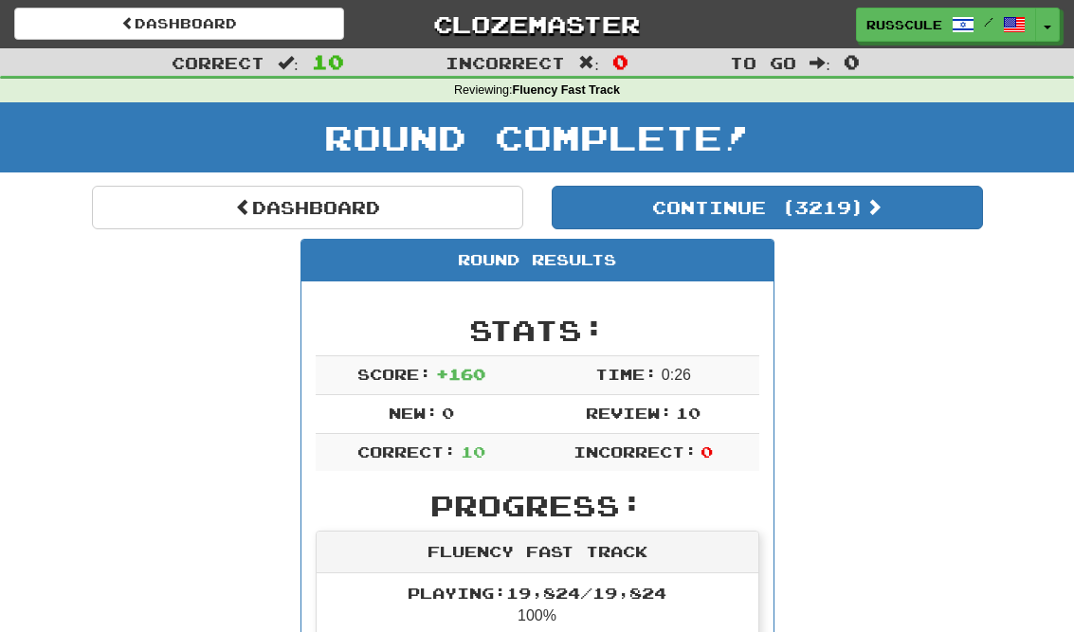
click at [918, 223] on button "Continue ( 3219 )" at bounding box center [767, 208] width 431 height 44
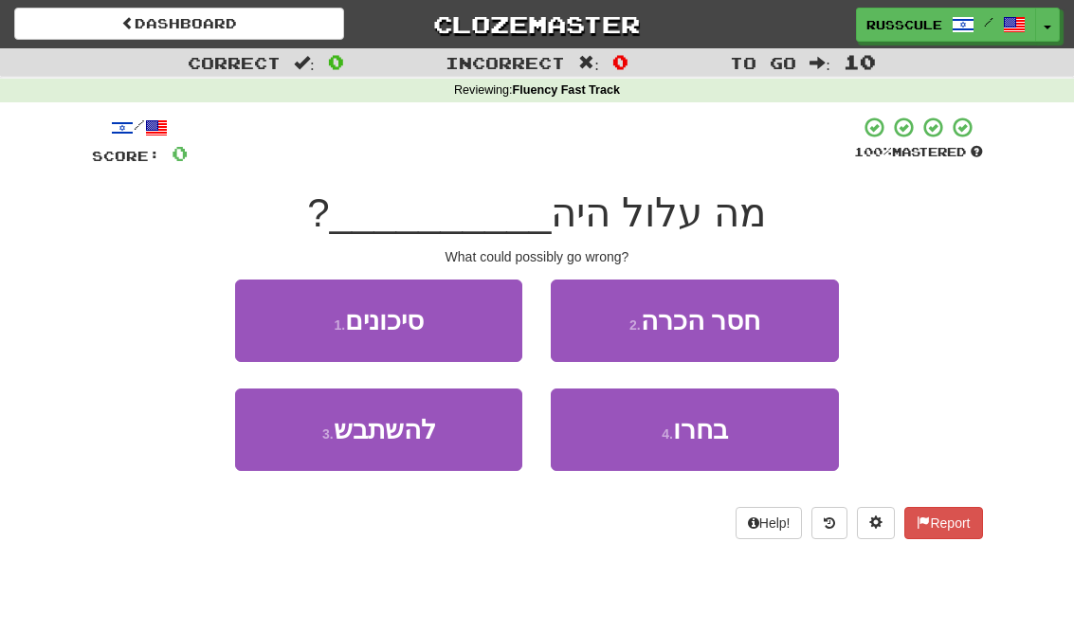
click at [300, 434] on button "3 . להשתבש" at bounding box center [378, 430] width 287 height 82
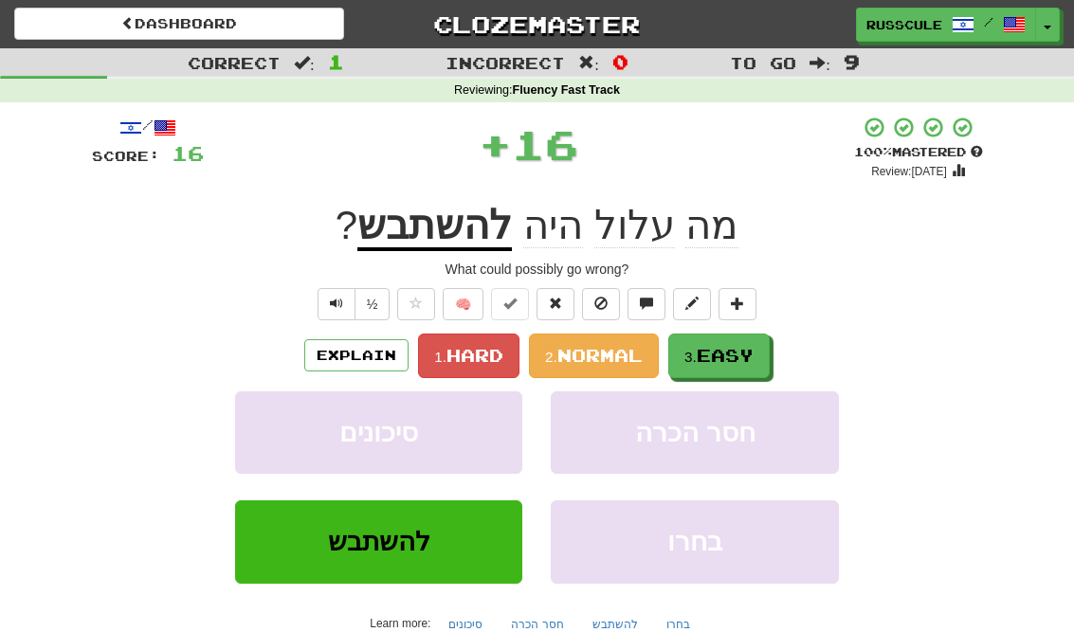
click at [754, 345] on span "Easy" at bounding box center [725, 355] width 57 height 21
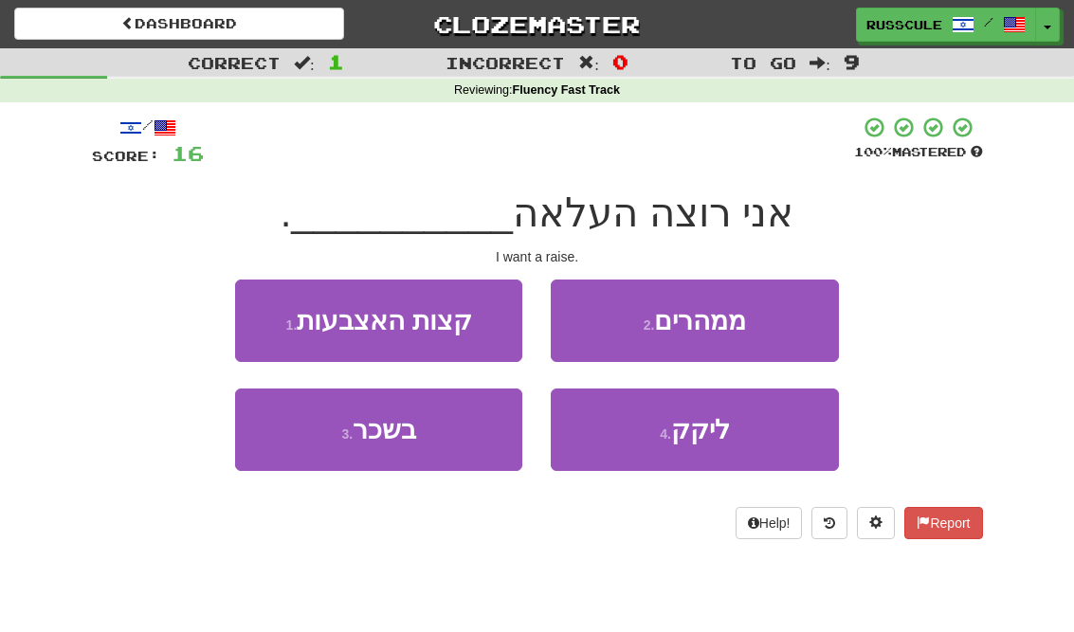
click at [300, 437] on button "3 . בשכר" at bounding box center [378, 430] width 287 height 82
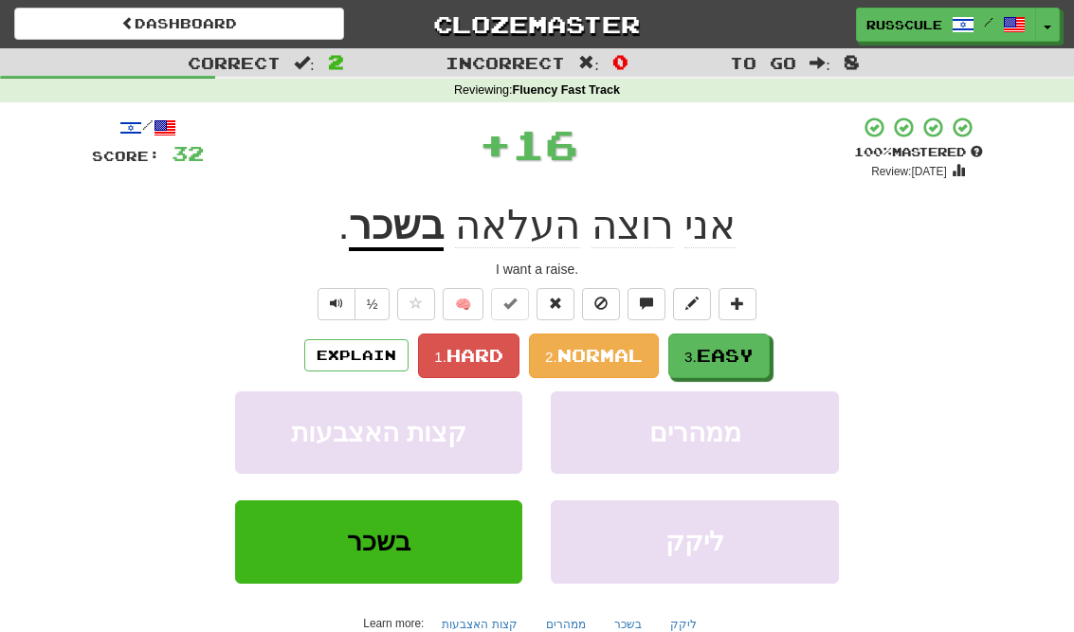
click at [742, 356] on span "Easy" at bounding box center [725, 355] width 57 height 21
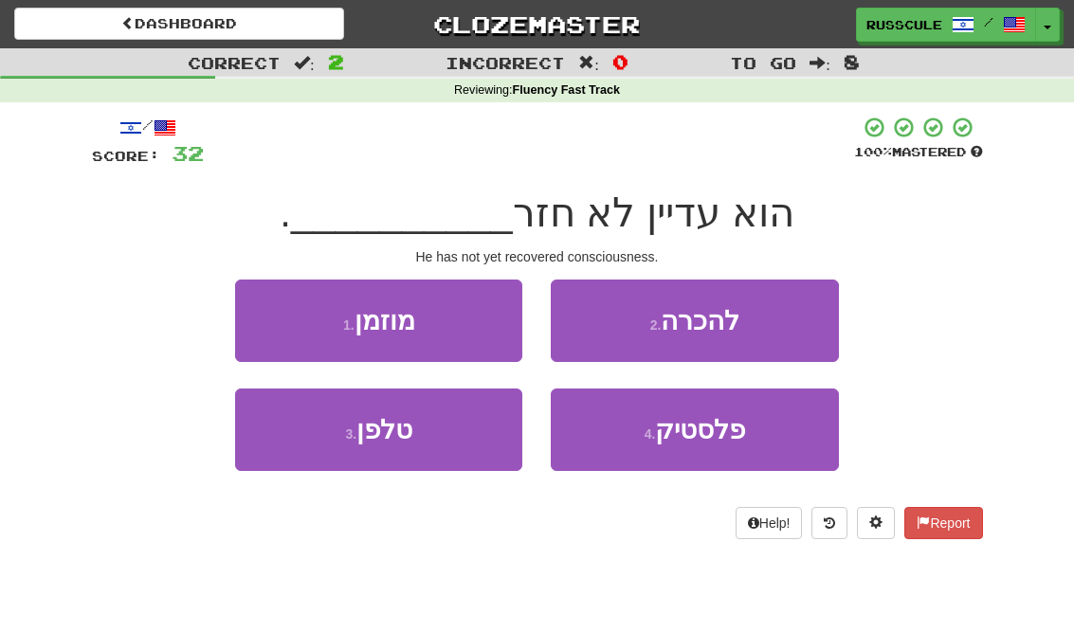
click at [780, 325] on button "2 . להכרה" at bounding box center [694, 321] width 287 height 82
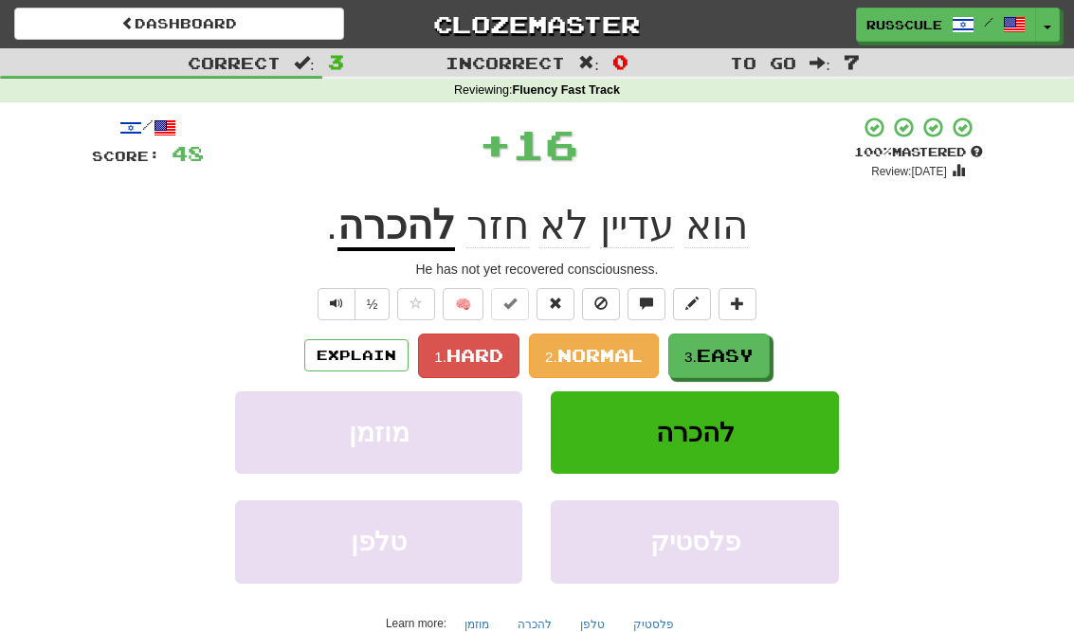
click at [726, 364] on button "3. Easy" at bounding box center [718, 356] width 101 height 45
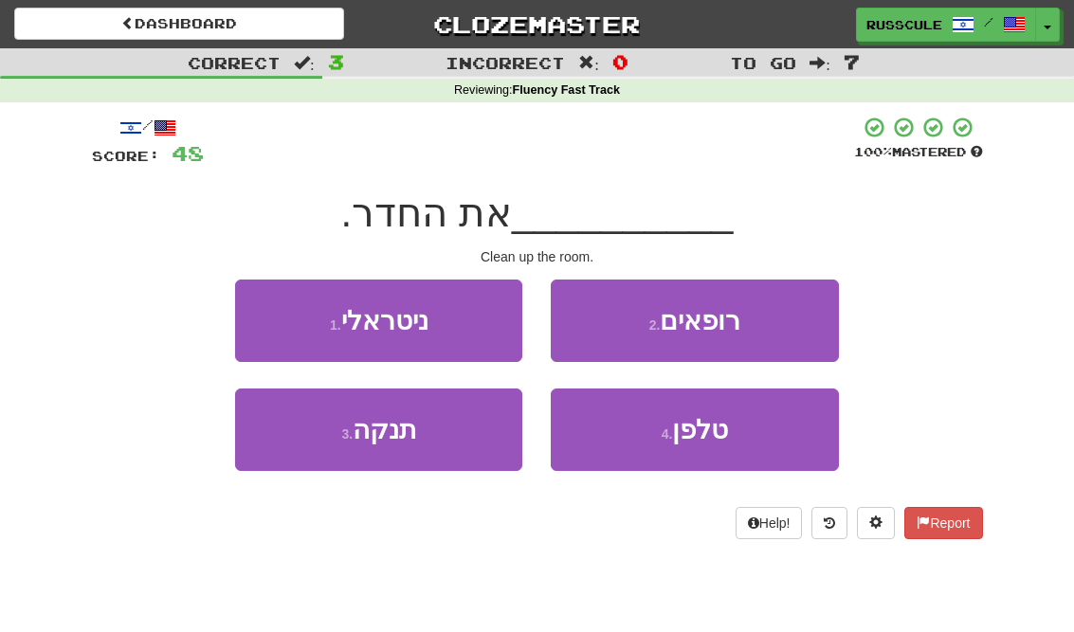
click at [301, 443] on button "3 . תנקה" at bounding box center [378, 430] width 287 height 82
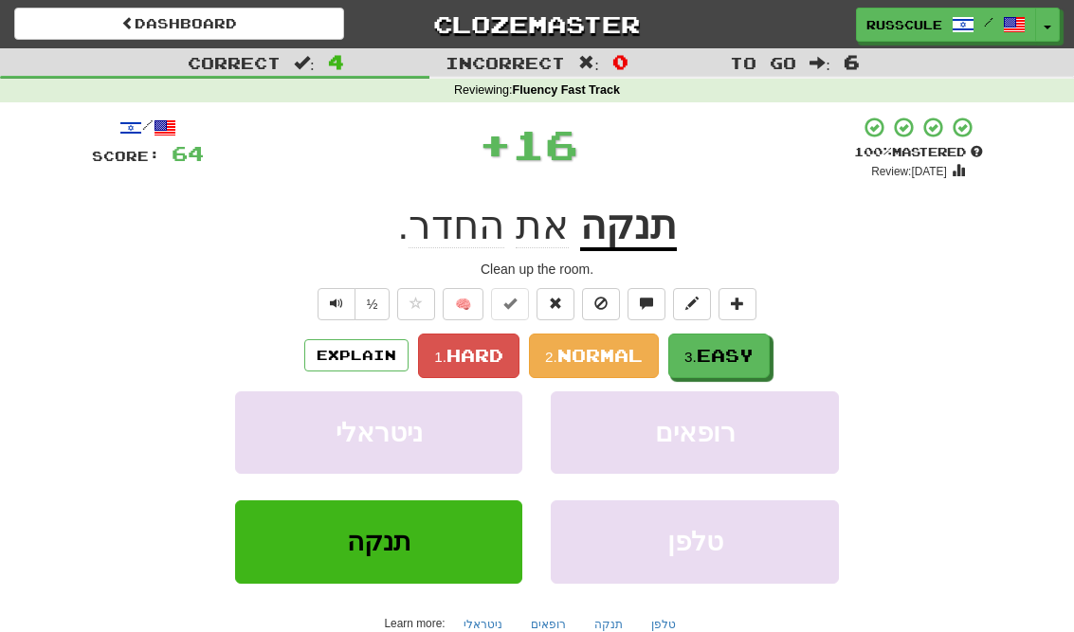
click at [742, 357] on span "Easy" at bounding box center [725, 355] width 57 height 21
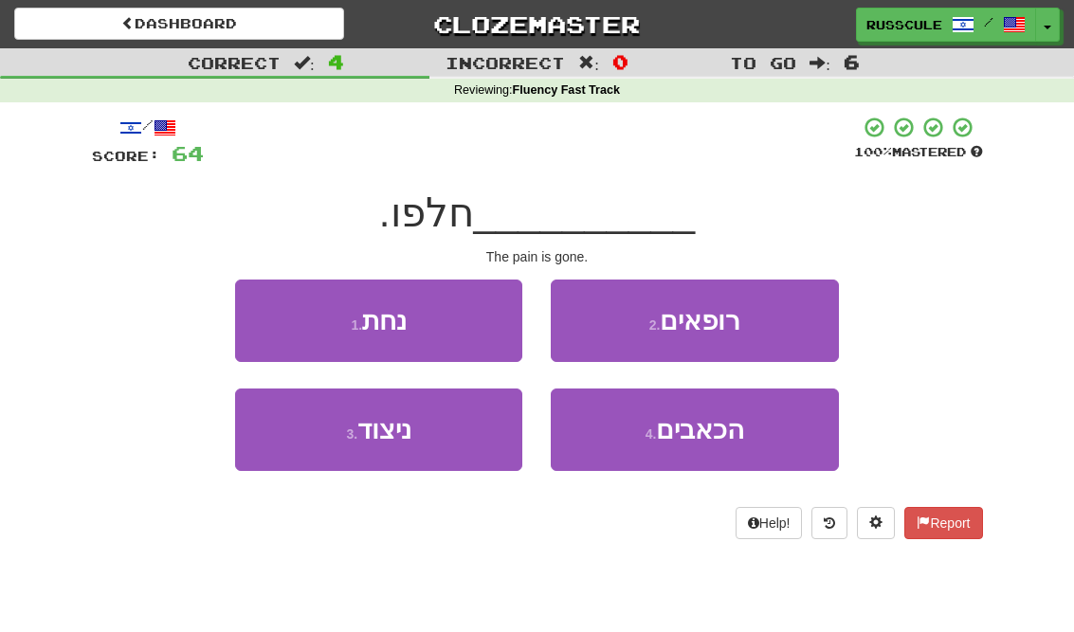
click at [704, 438] on span "הכאבים" at bounding box center [700, 429] width 88 height 29
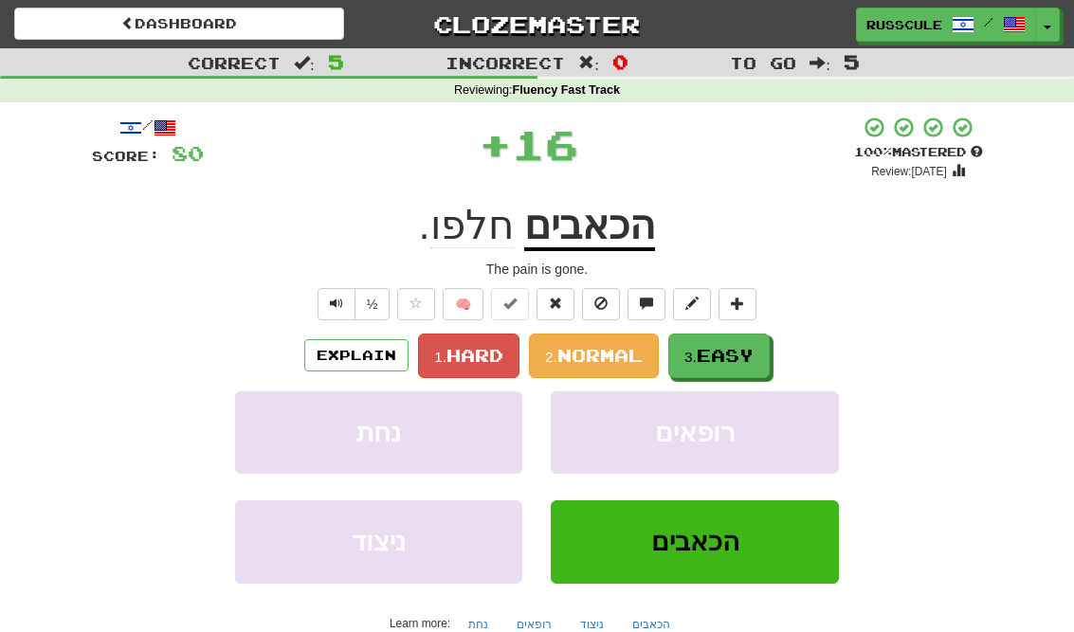
click at [747, 359] on span "Easy" at bounding box center [725, 355] width 57 height 21
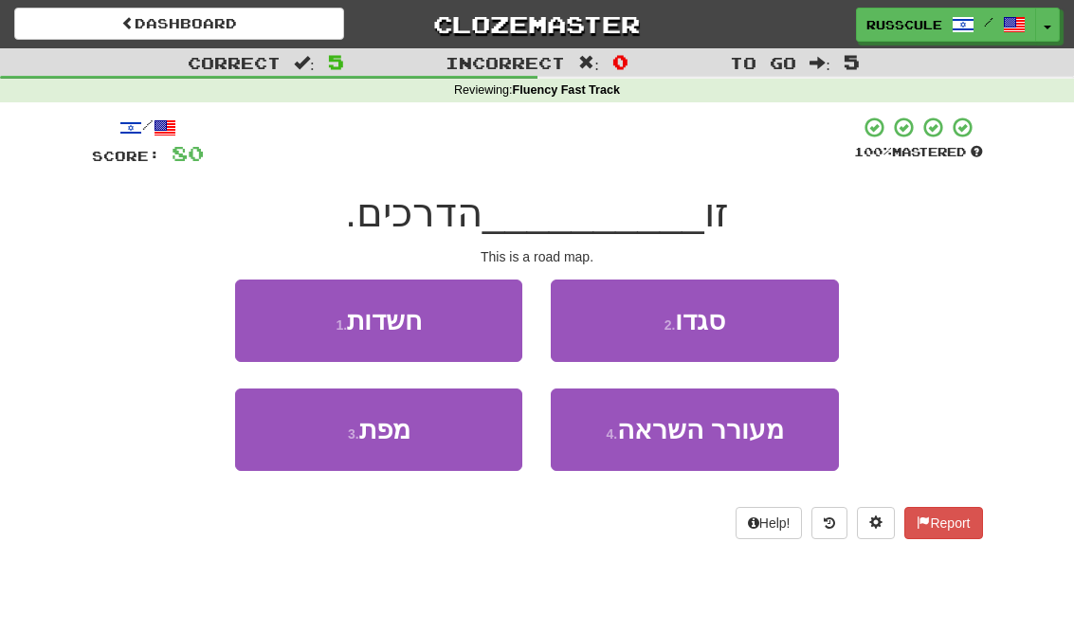
click at [295, 432] on button "3 . מפת" at bounding box center [378, 430] width 287 height 82
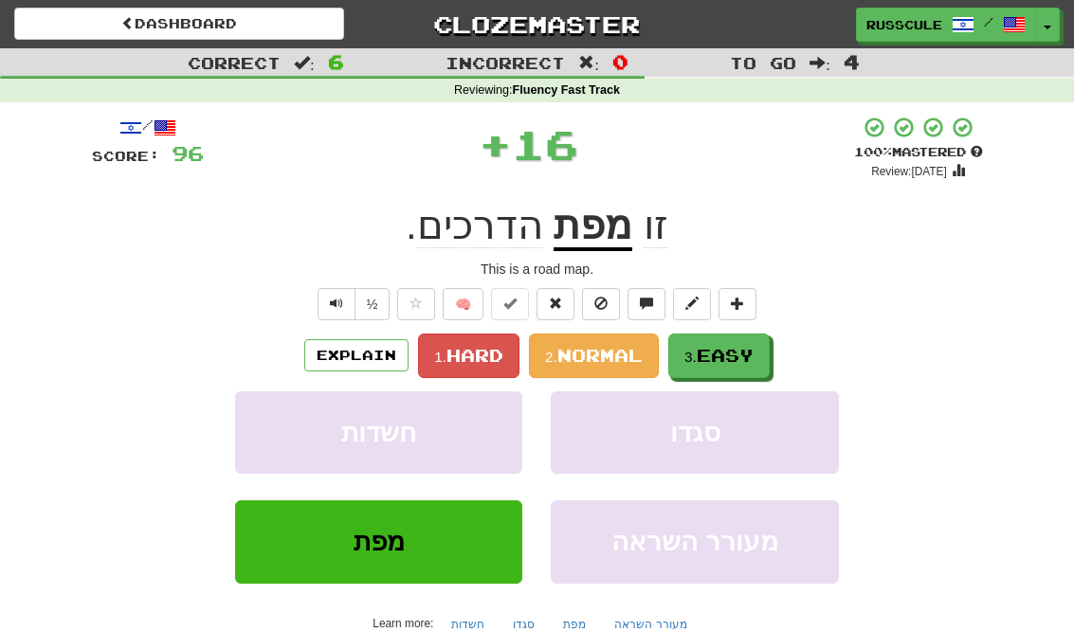
click at [742, 357] on span "Easy" at bounding box center [725, 355] width 57 height 21
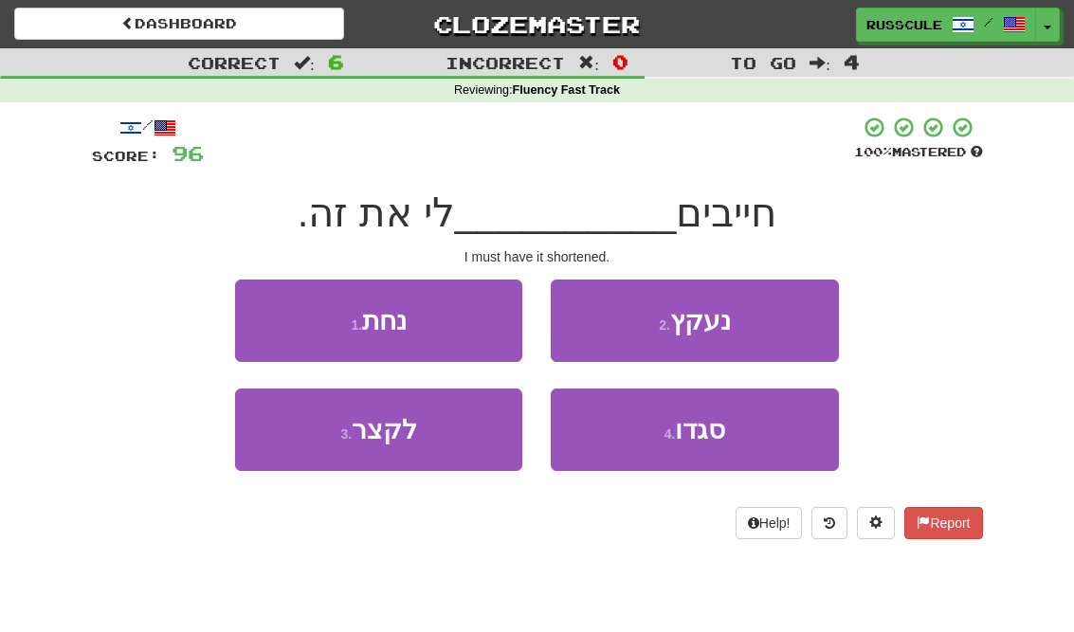
click at [300, 441] on button "3 . לקצר" at bounding box center [378, 430] width 287 height 82
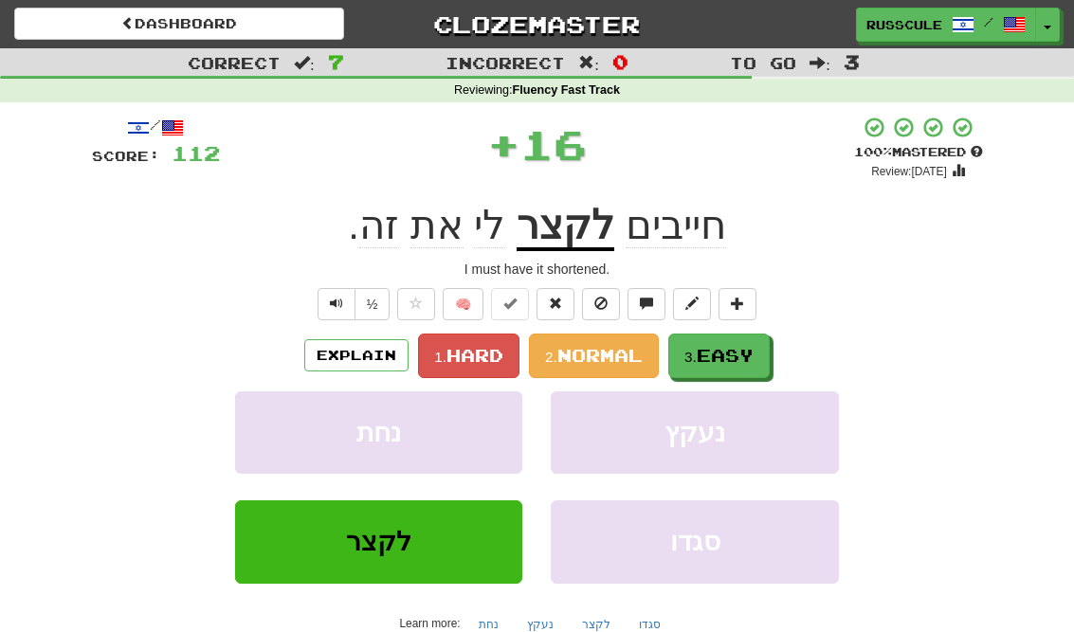
click at [746, 350] on span "Easy" at bounding box center [725, 355] width 57 height 21
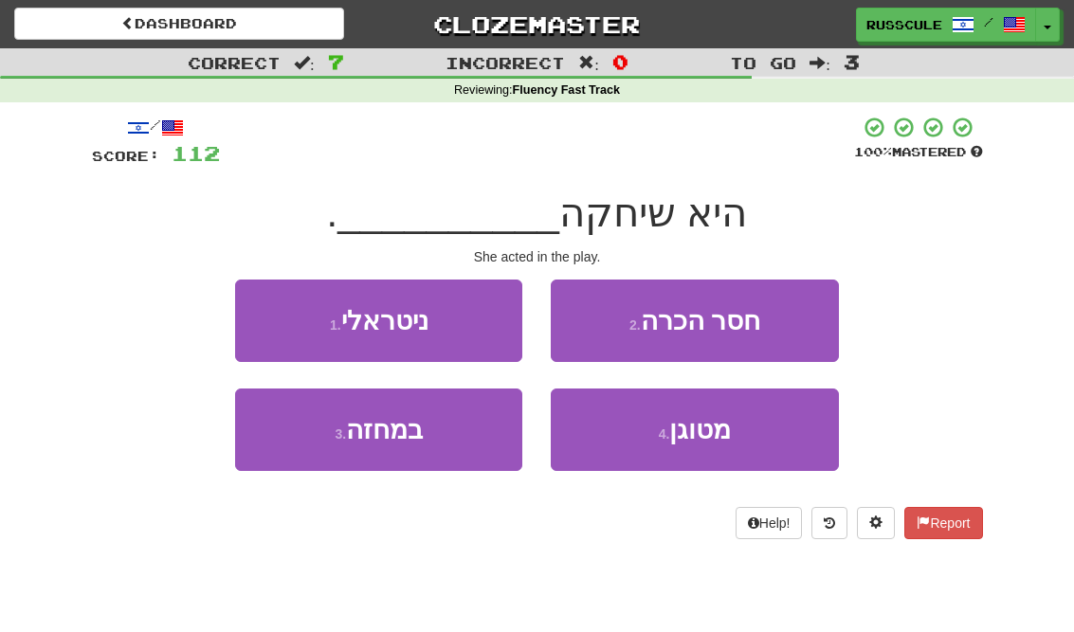
click at [304, 438] on button "3 . במחזה" at bounding box center [378, 430] width 287 height 82
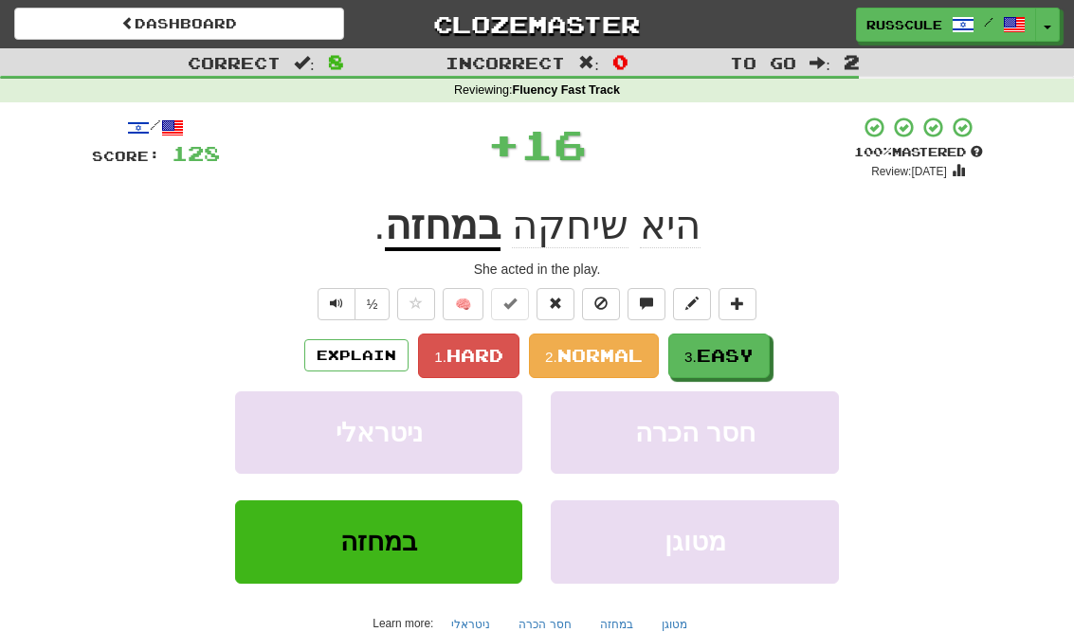
click at [736, 355] on span "Easy" at bounding box center [725, 355] width 57 height 21
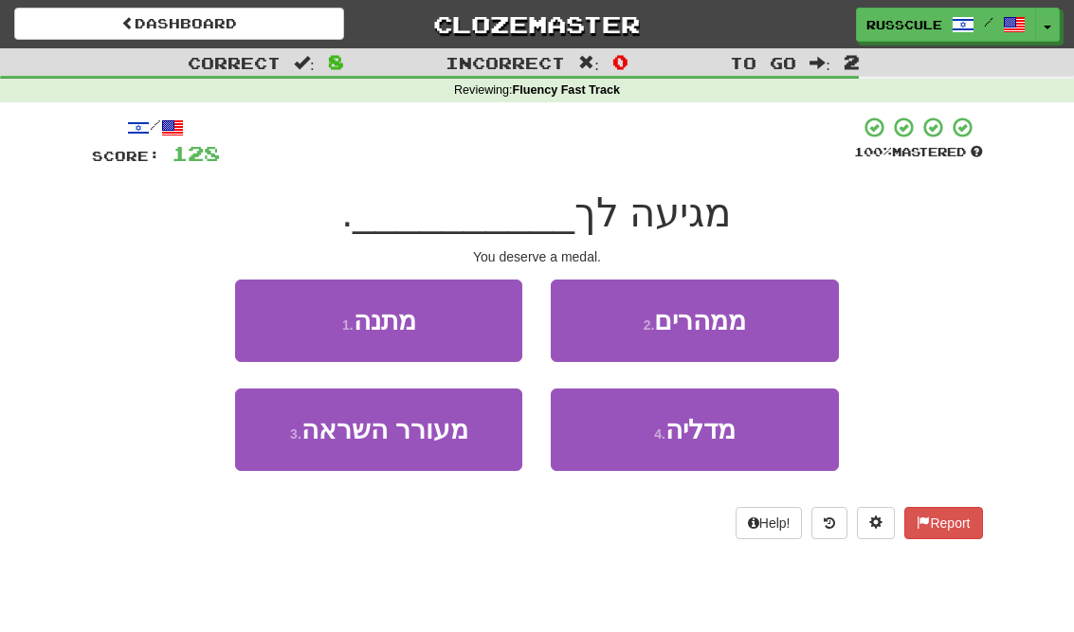
click at [724, 433] on span "מדליה" at bounding box center [700, 429] width 70 height 29
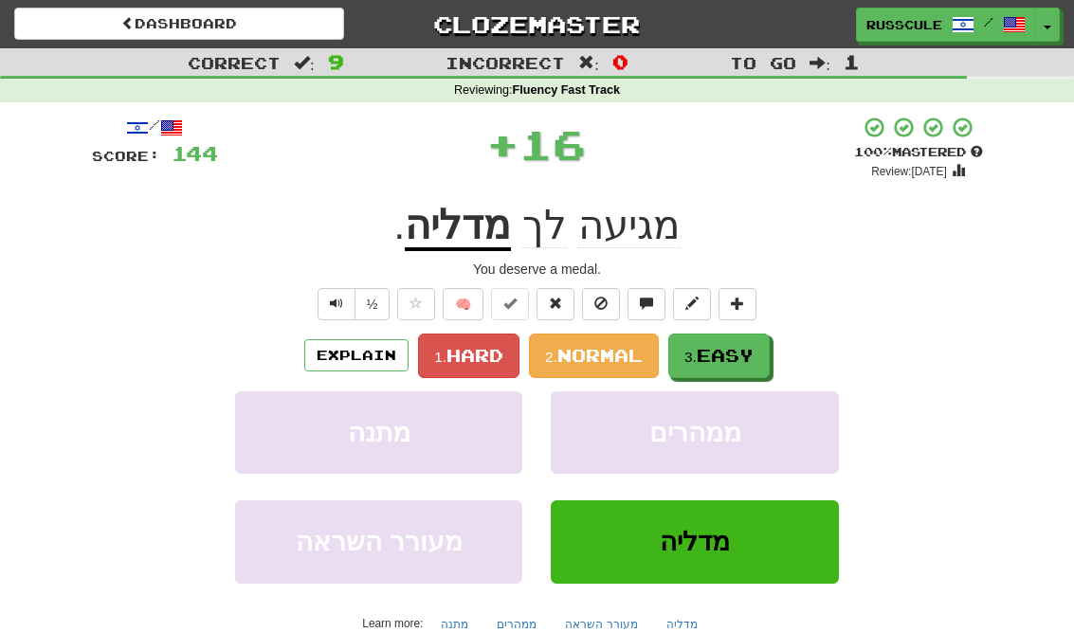
click at [747, 367] on button "3. Easy" at bounding box center [718, 356] width 101 height 45
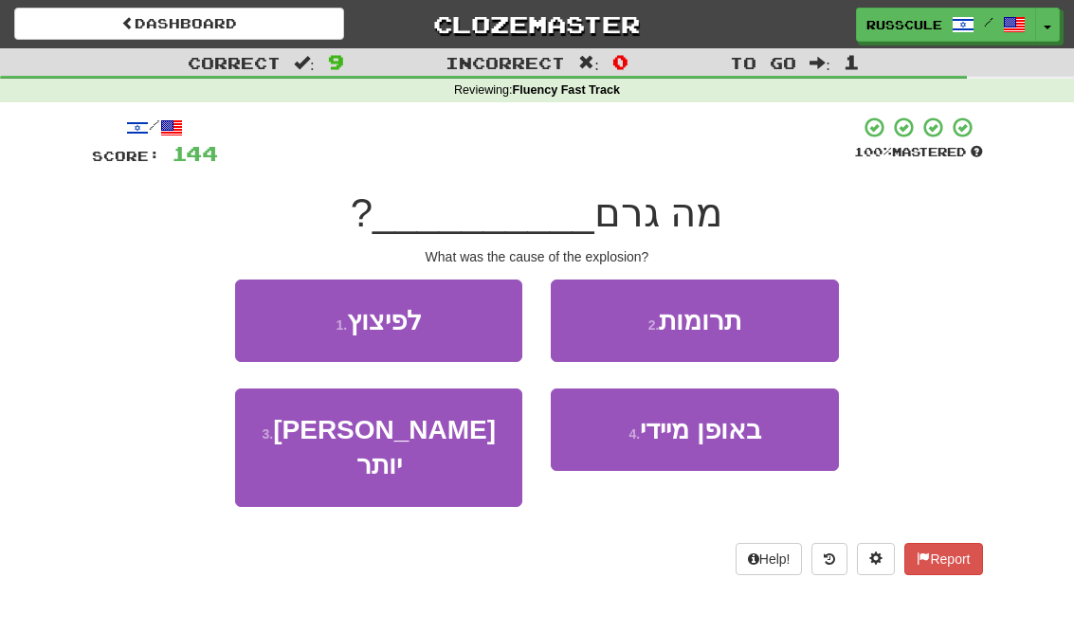
click at [271, 319] on button "1 . לפיצוץ" at bounding box center [378, 321] width 287 height 82
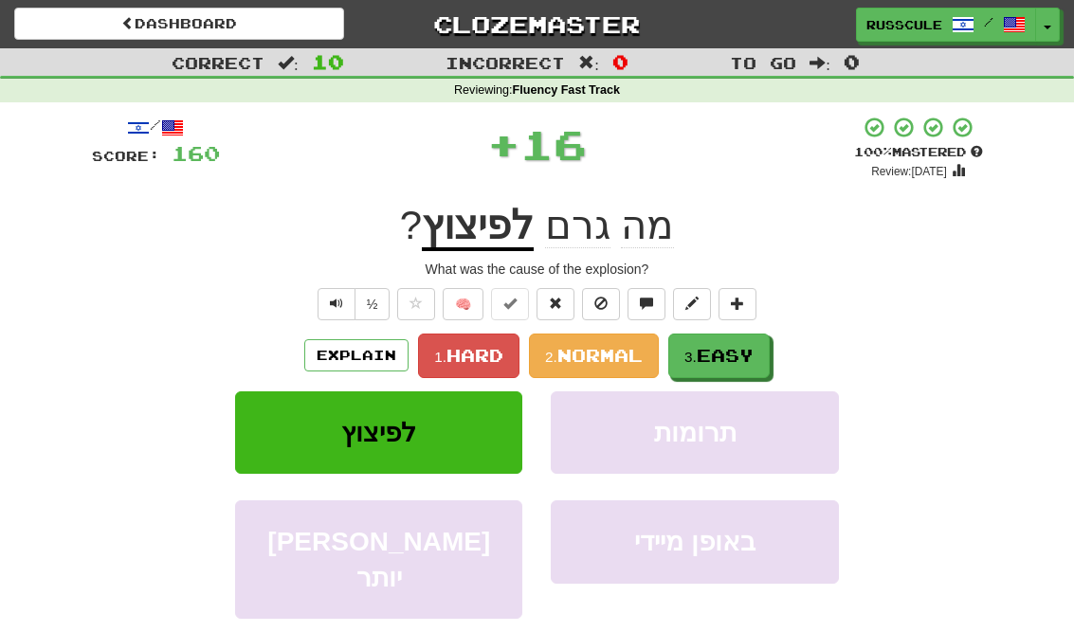
click at [731, 357] on span "Easy" at bounding box center [725, 355] width 57 height 21
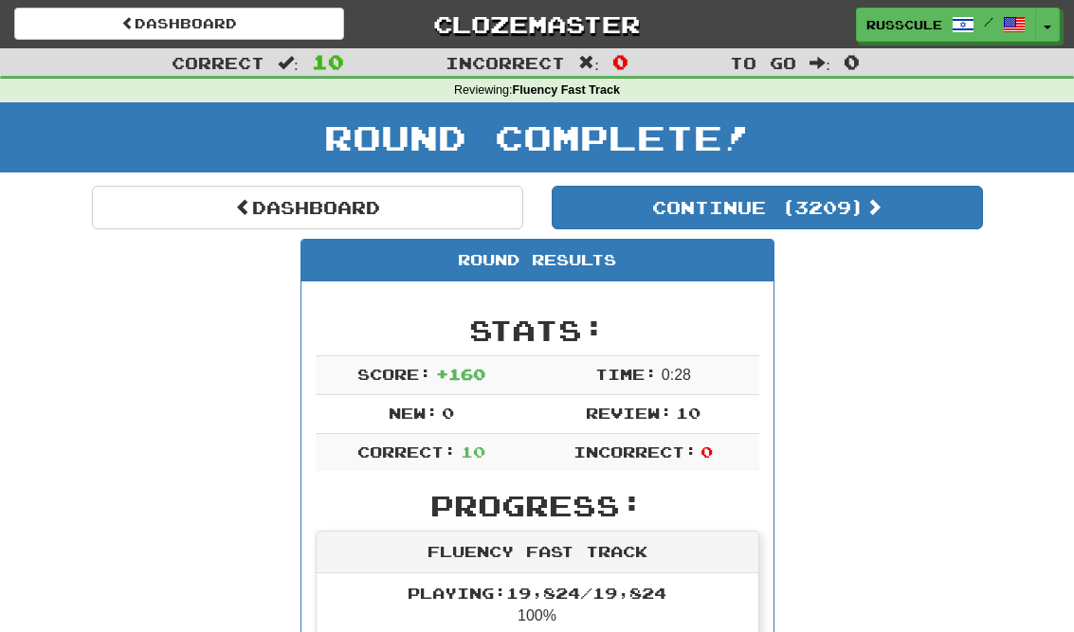
click at [903, 218] on button "Continue ( 3209 )" at bounding box center [767, 208] width 431 height 44
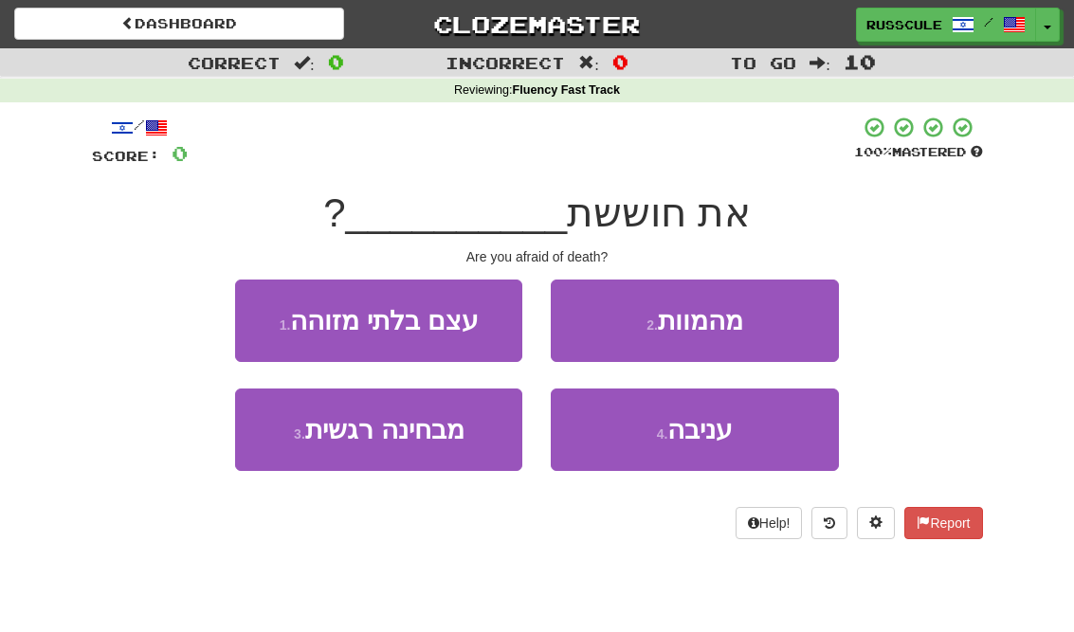
click at [794, 321] on button "2 . מהמוות" at bounding box center [694, 321] width 287 height 82
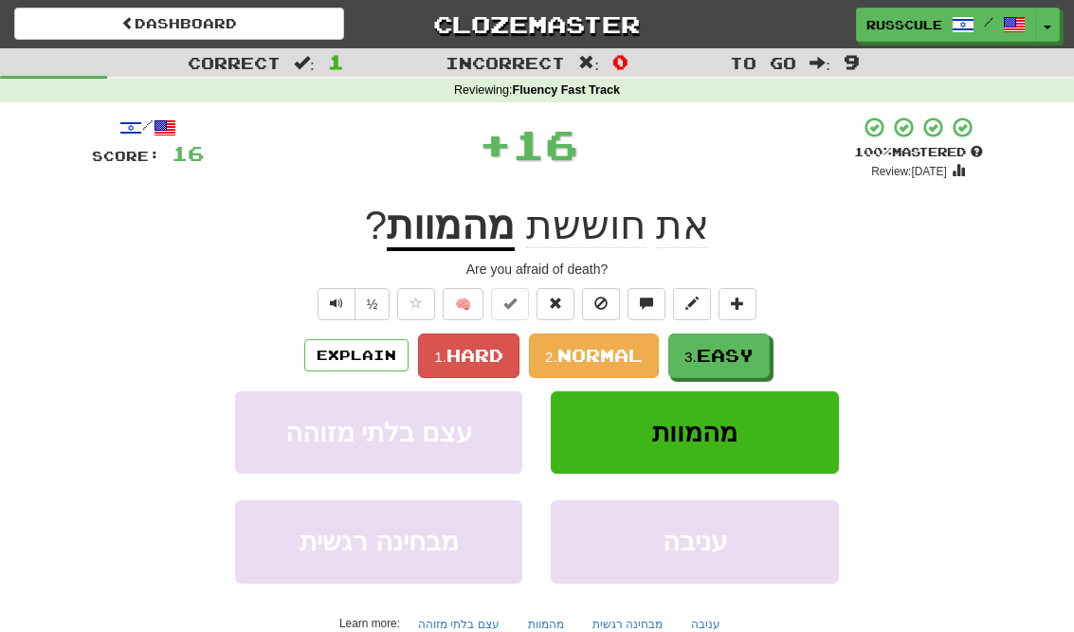
click at [736, 364] on button "3. Easy" at bounding box center [718, 356] width 101 height 45
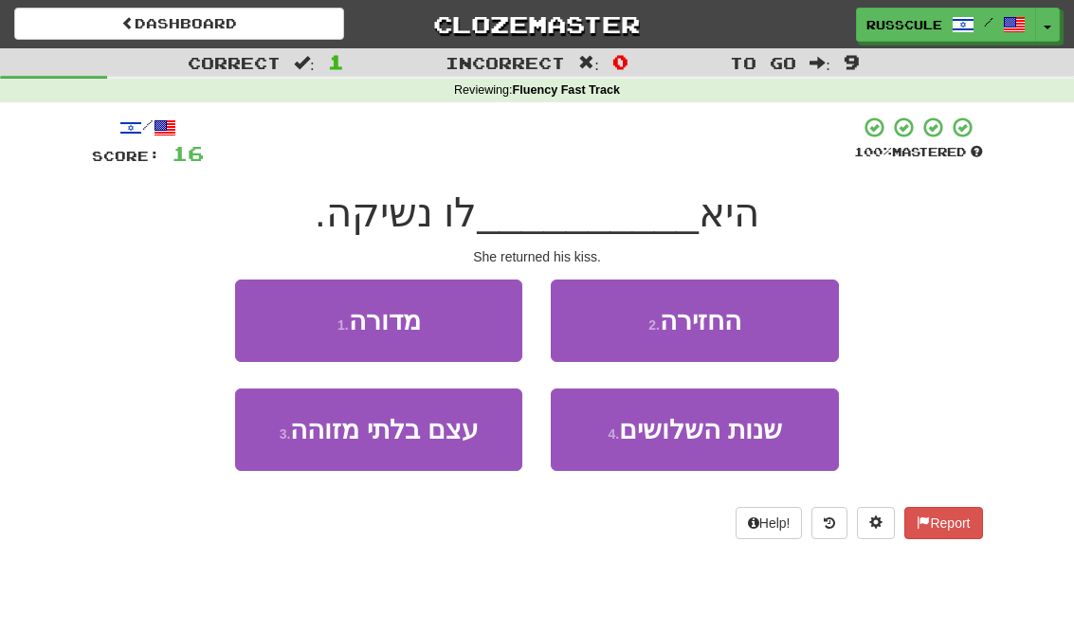
click at [786, 326] on button "2 . החזירה" at bounding box center [694, 321] width 287 height 82
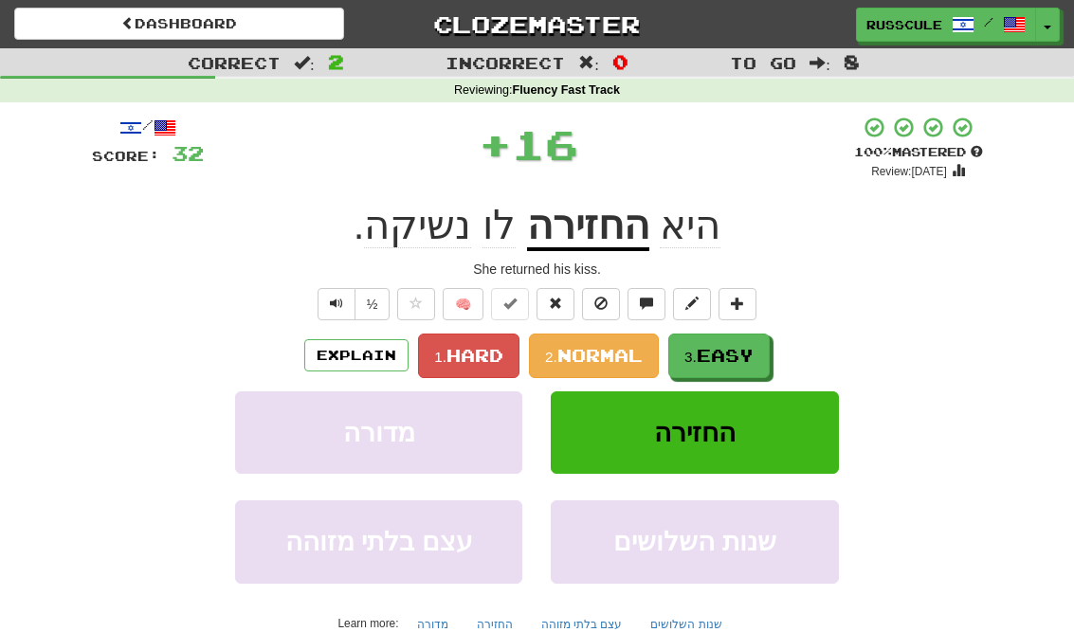
click at [726, 363] on span "Easy" at bounding box center [725, 355] width 57 height 21
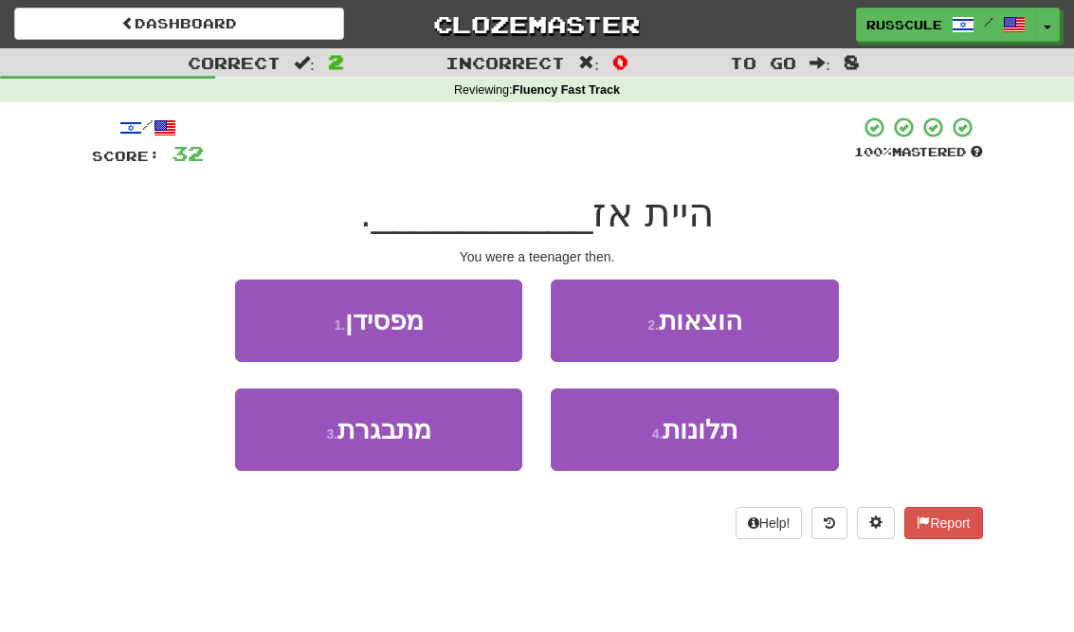
click at [303, 440] on button "3 . מתבגרת" at bounding box center [378, 430] width 287 height 82
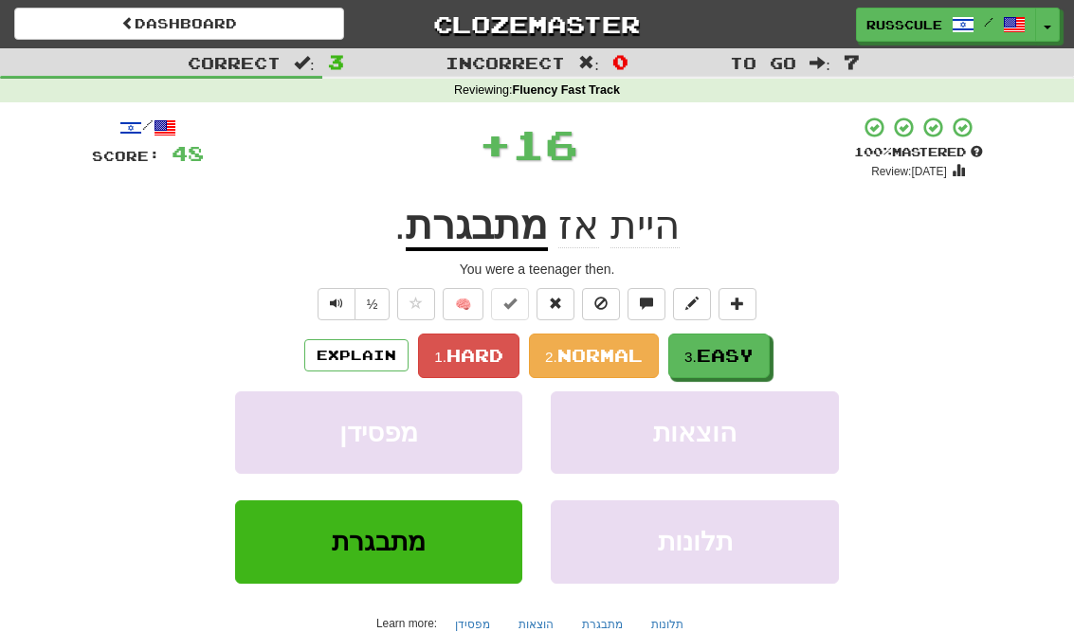
click at [740, 358] on span "Easy" at bounding box center [725, 355] width 57 height 21
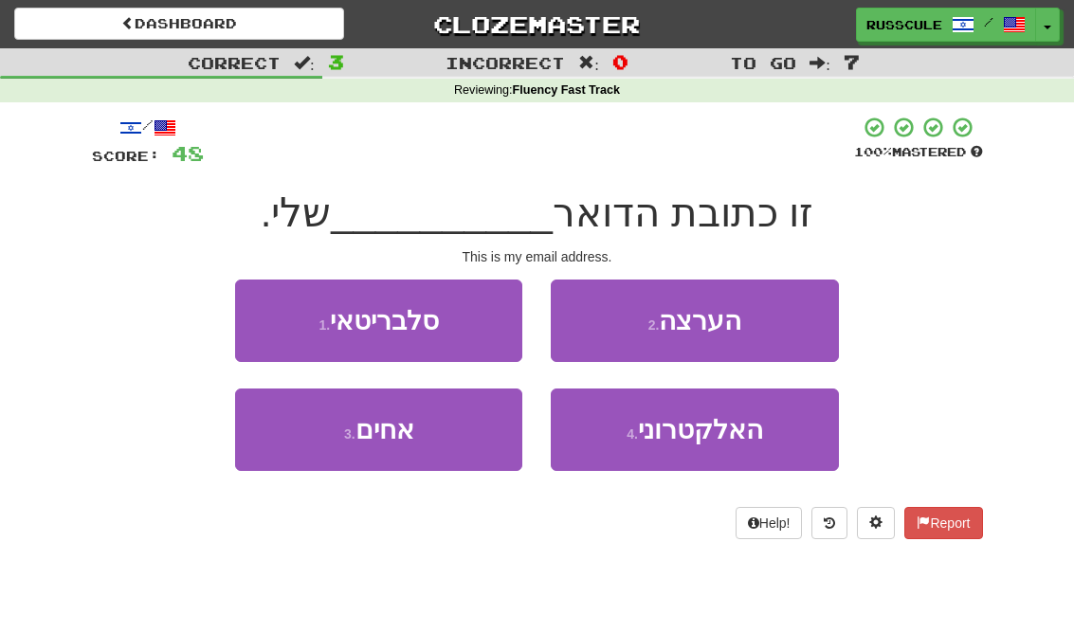
click at [712, 440] on span "האלקטרוני" at bounding box center [700, 429] width 125 height 29
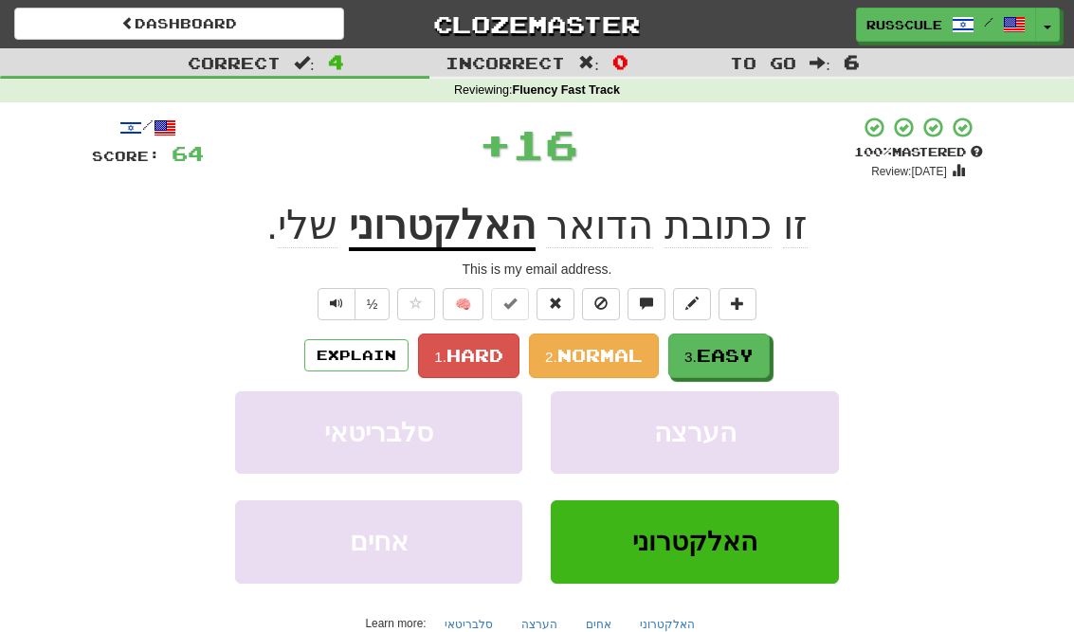
click at [747, 359] on span "Easy" at bounding box center [725, 355] width 57 height 21
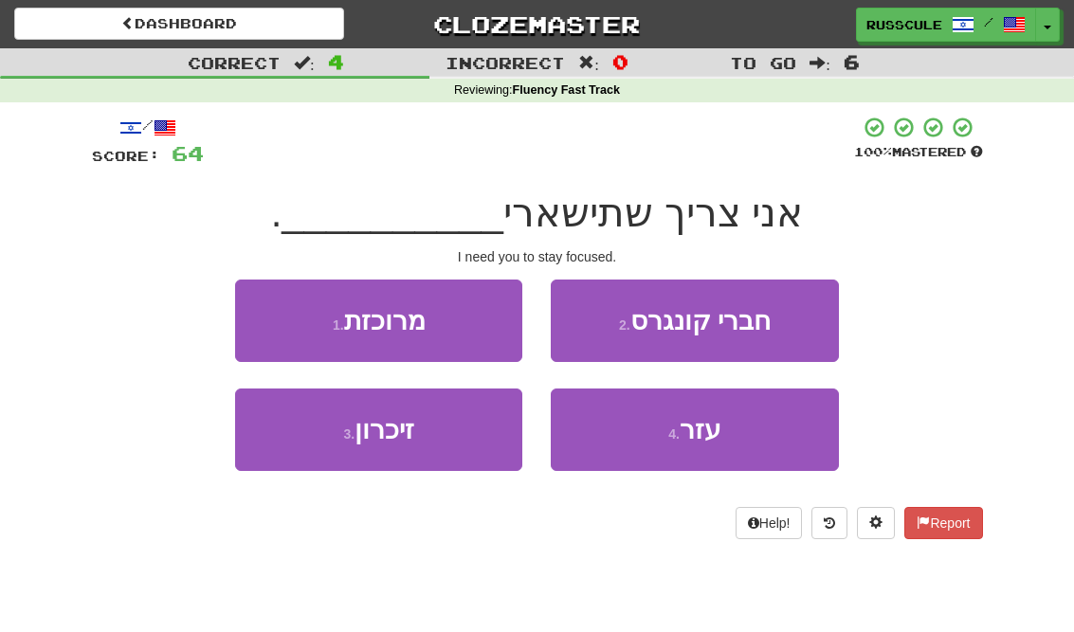
click at [268, 316] on button "1 . מרוכזת" at bounding box center [378, 321] width 287 height 82
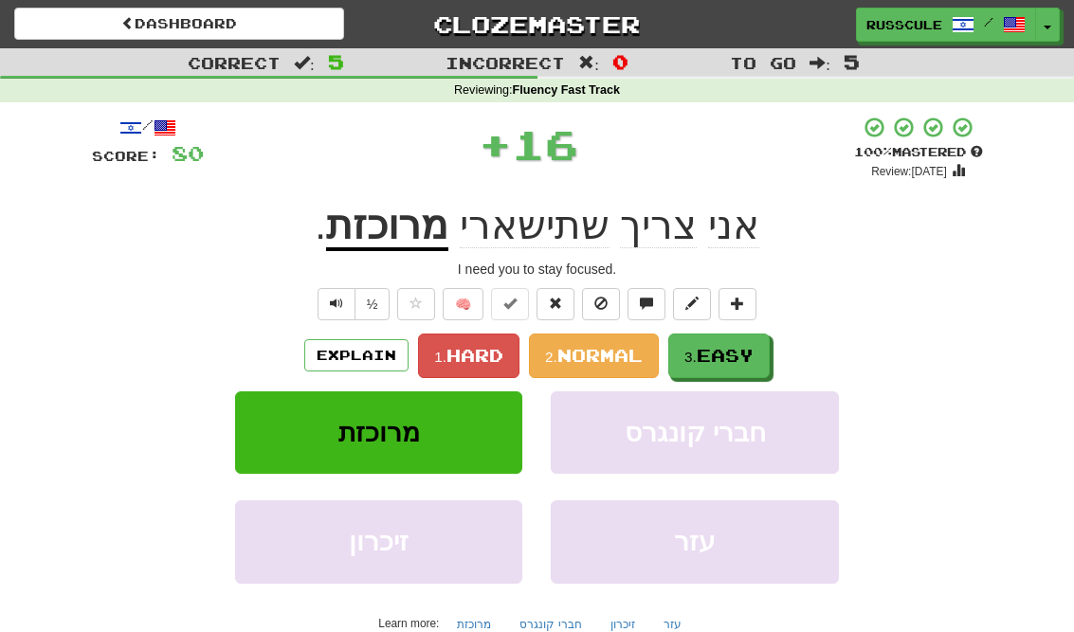
click at [748, 358] on span "Easy" at bounding box center [725, 355] width 57 height 21
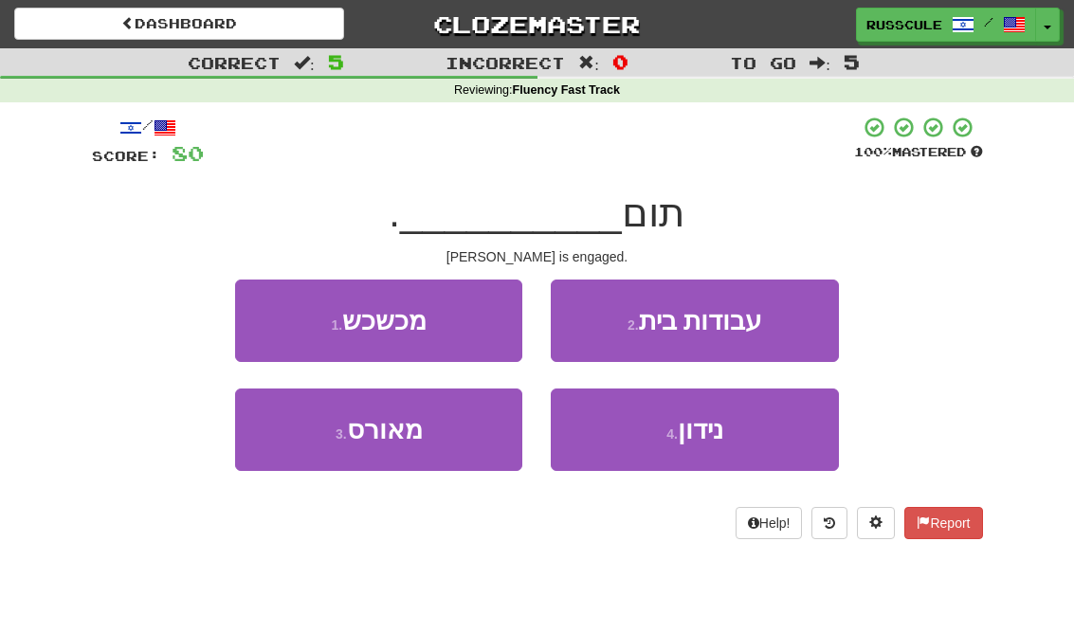
click at [312, 450] on button "3 . מאורס" at bounding box center [378, 430] width 287 height 82
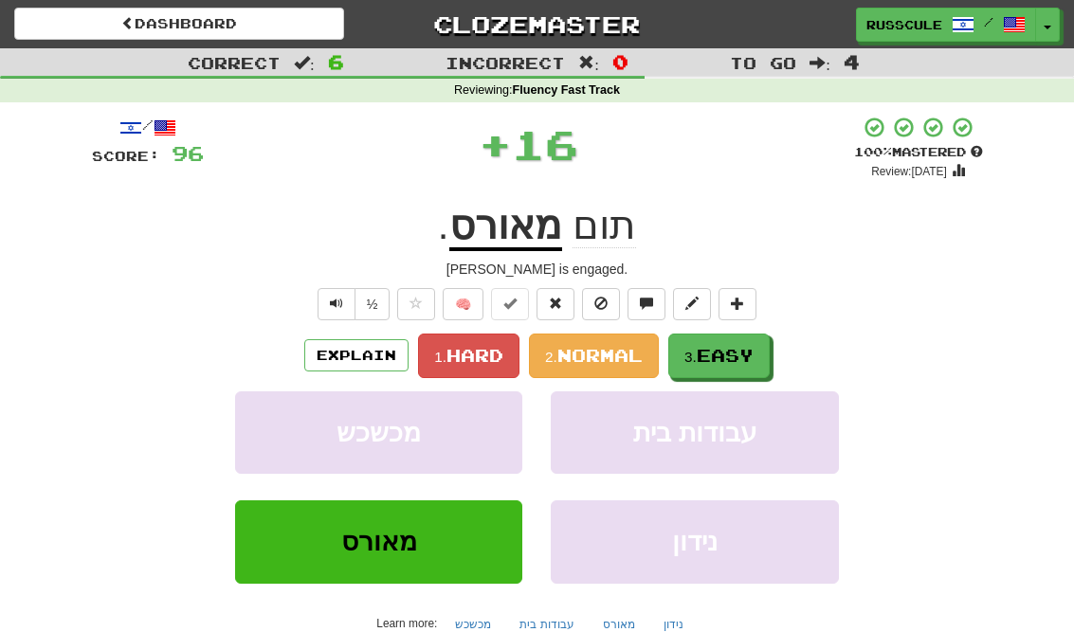
click at [731, 361] on span "Easy" at bounding box center [725, 355] width 57 height 21
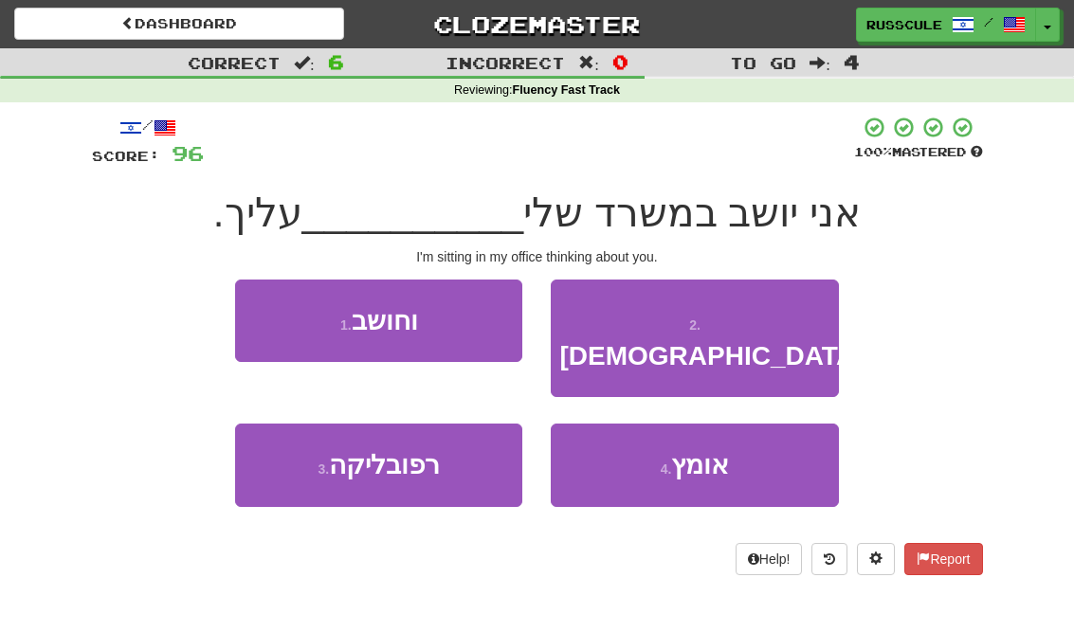
click at [263, 312] on button "1 . וחושב" at bounding box center [378, 321] width 287 height 82
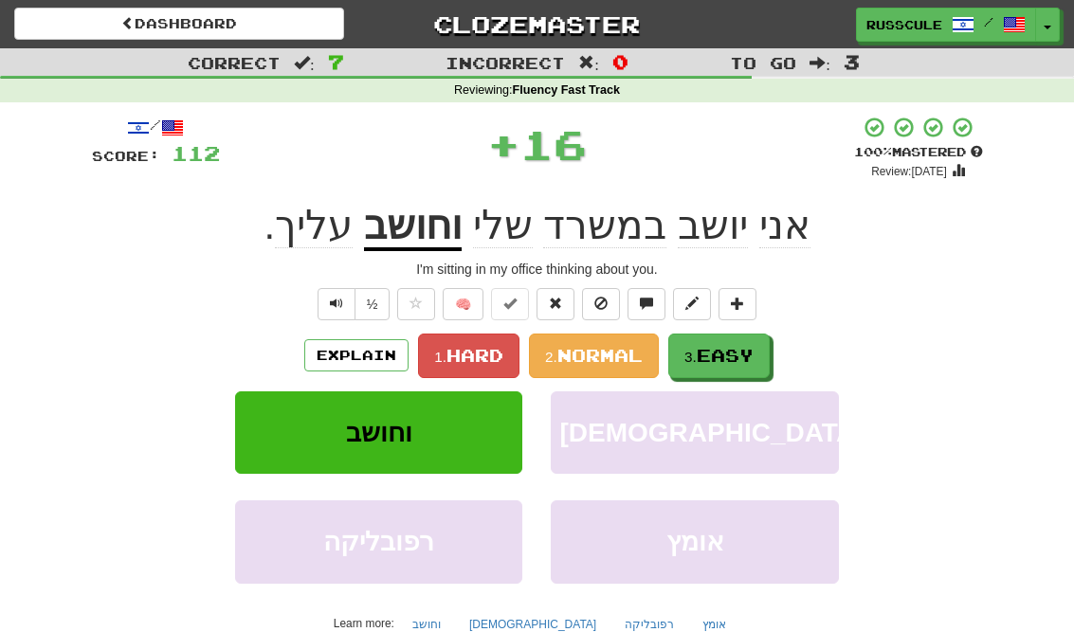
click at [748, 359] on span "Easy" at bounding box center [725, 355] width 57 height 21
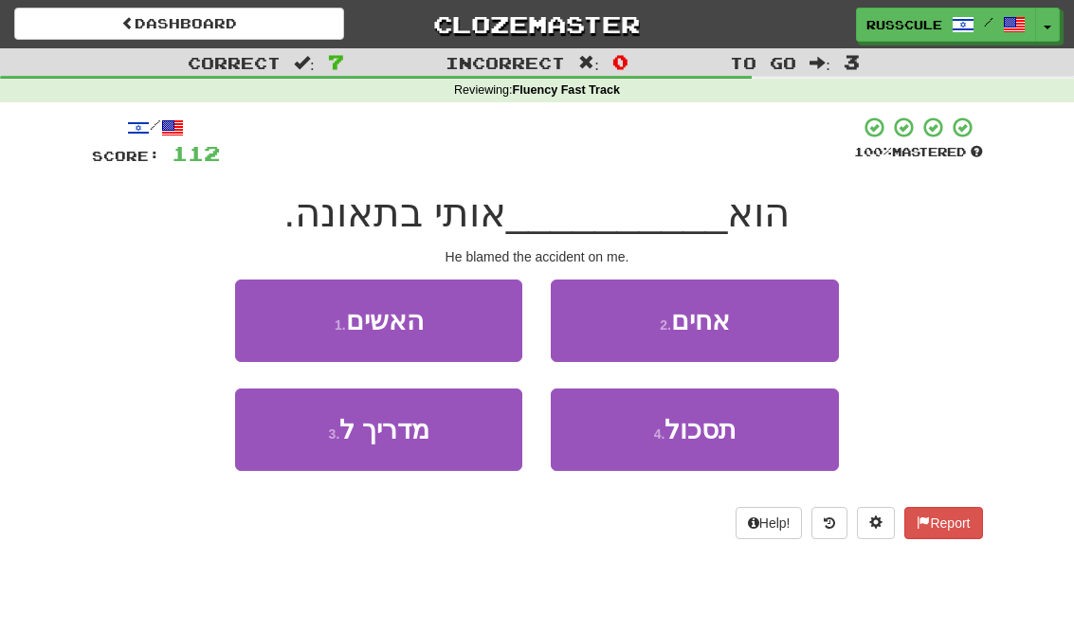
click at [265, 309] on button "1 . האשים" at bounding box center [378, 321] width 287 height 82
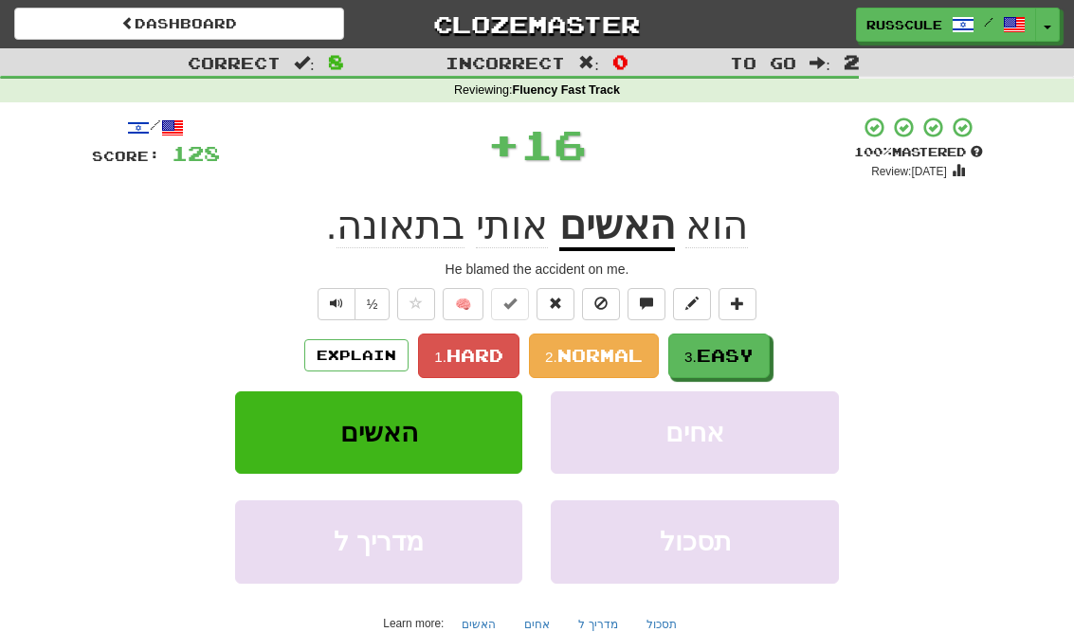
click at [737, 357] on span "Easy" at bounding box center [725, 355] width 57 height 21
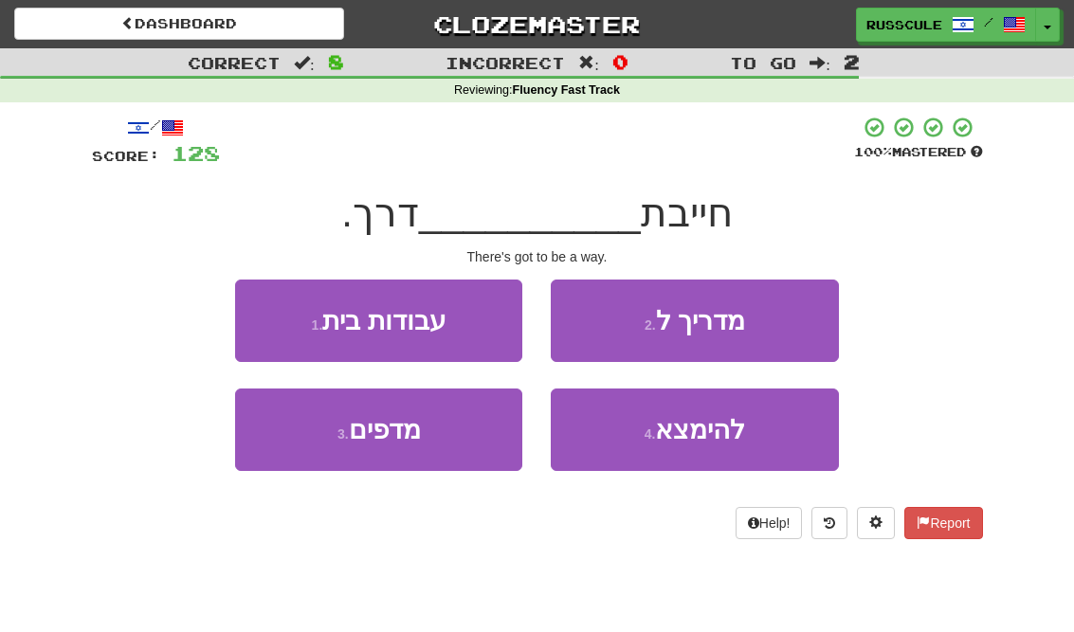
click at [714, 445] on button "4 . להימצא" at bounding box center [694, 430] width 287 height 82
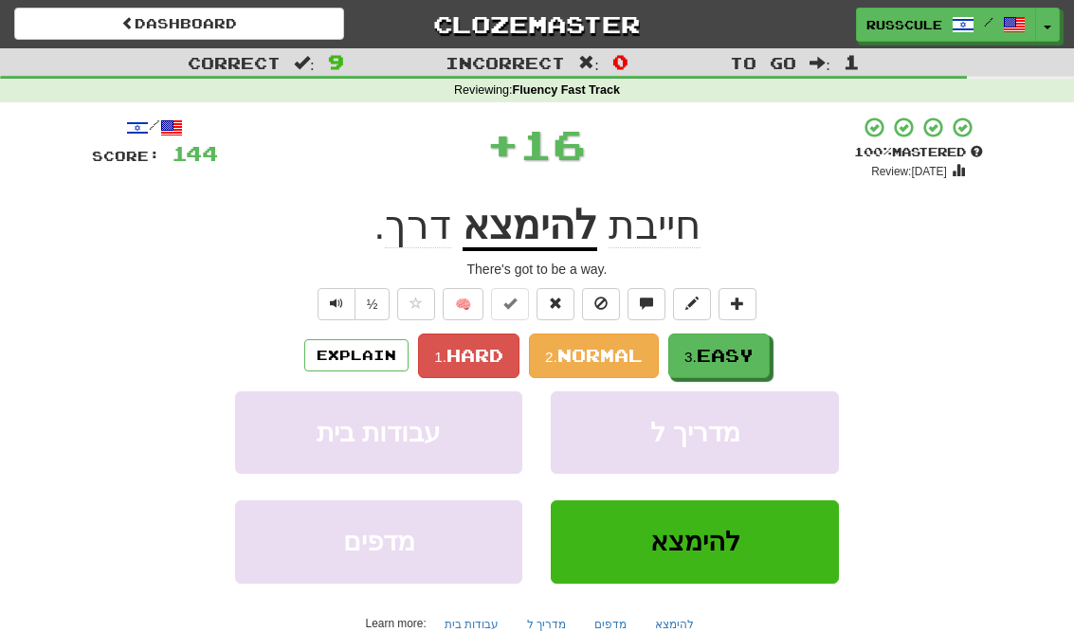
click at [746, 353] on span "Easy" at bounding box center [725, 355] width 57 height 21
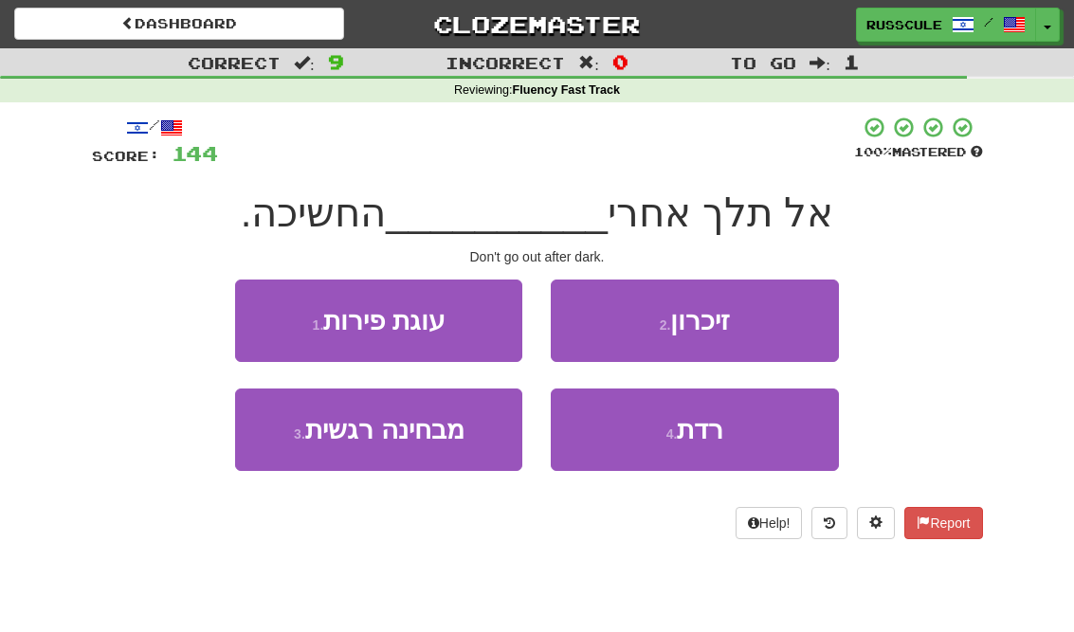
click at [716, 446] on button "4 . רדת" at bounding box center [694, 430] width 287 height 82
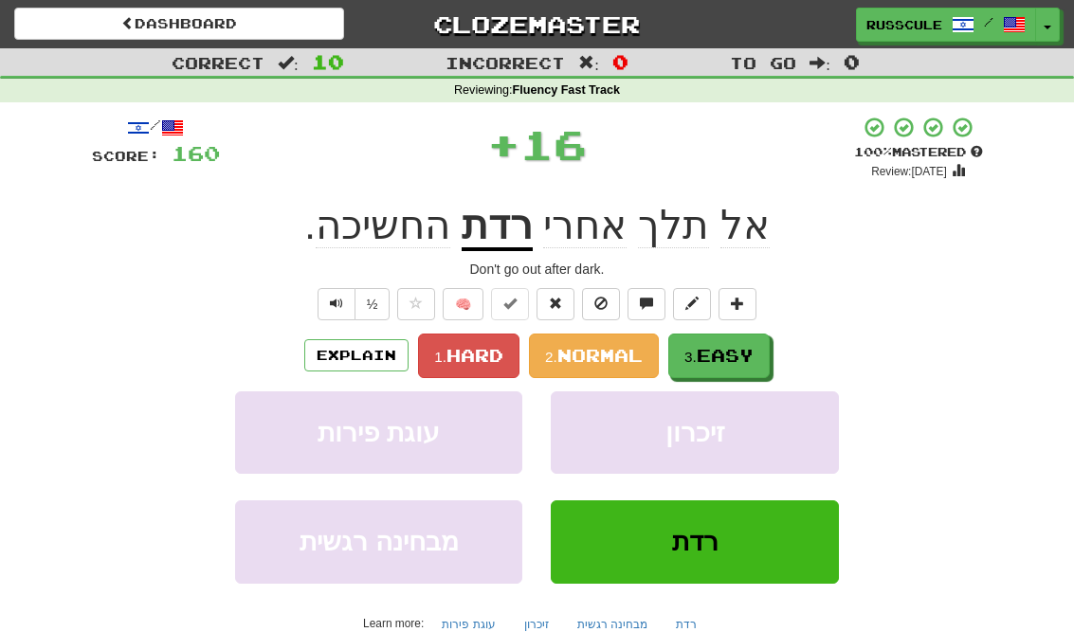
click at [741, 355] on span "Easy" at bounding box center [725, 355] width 57 height 21
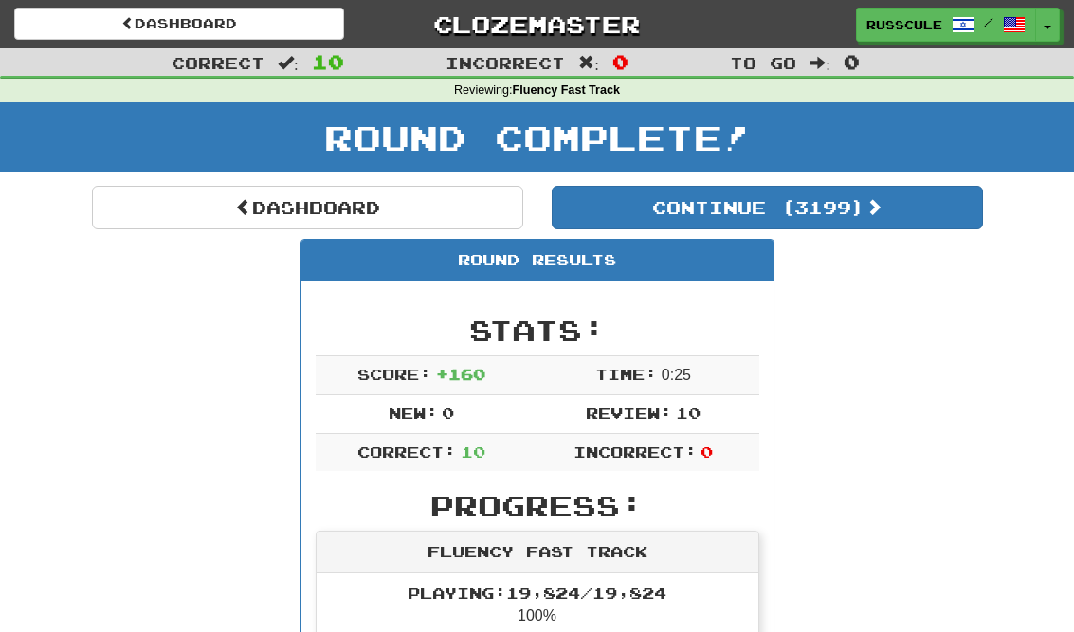
click at [174, 217] on link "Dashboard" at bounding box center [307, 208] width 431 height 44
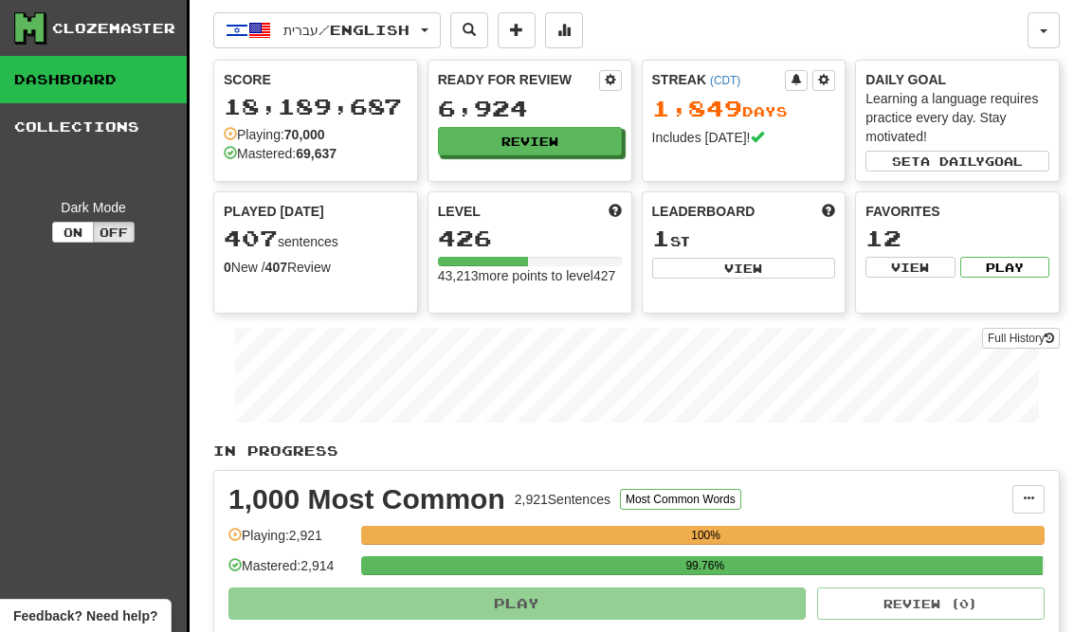
click at [796, 268] on button "View" at bounding box center [744, 268] width 184 height 21
select select "**********"
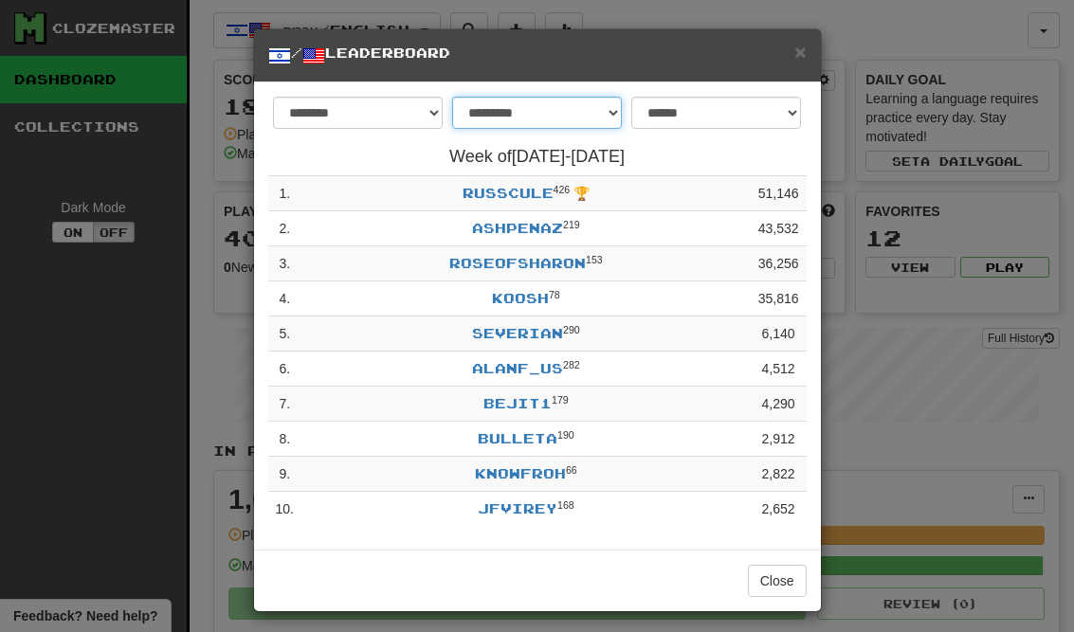
click at [600, 107] on select "**********" at bounding box center [537, 113] width 170 height 32
select select "*******"
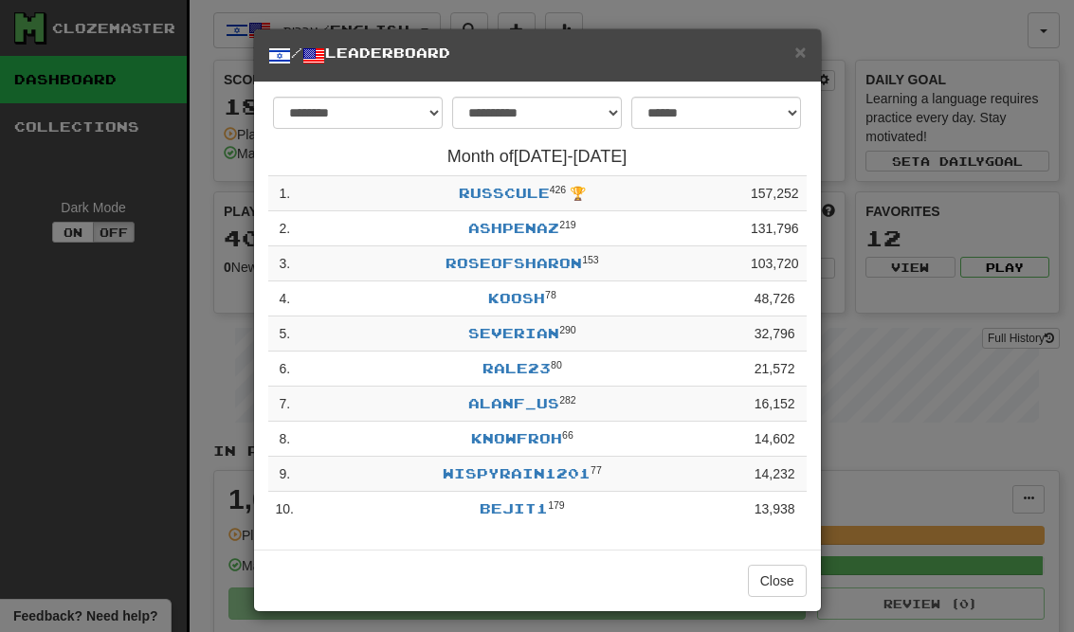
click at [786, 578] on button "Close" at bounding box center [777, 581] width 59 height 32
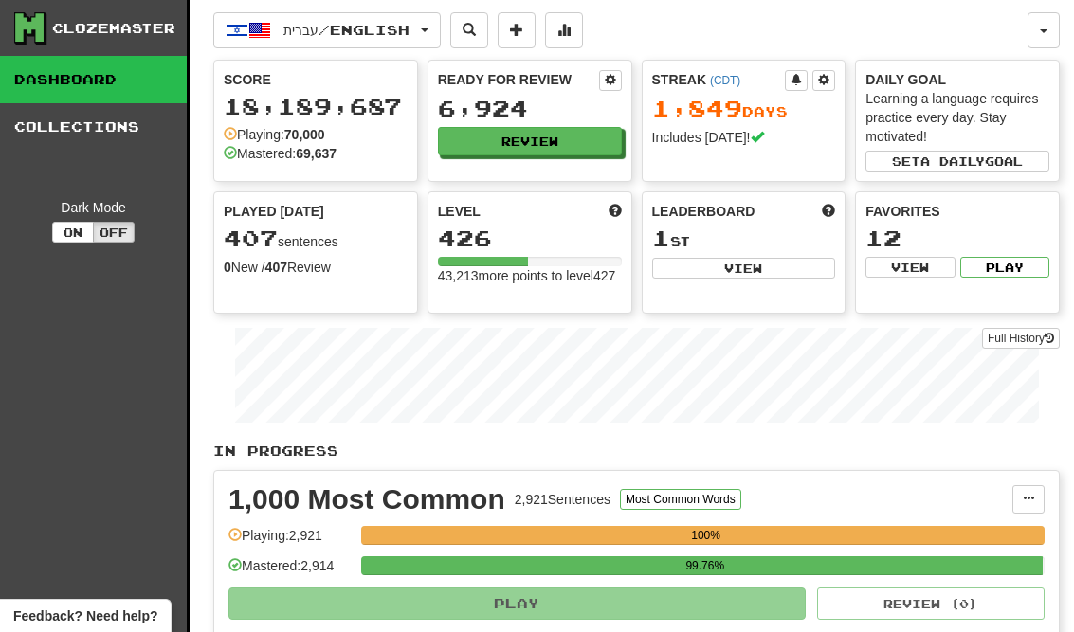
click at [592, 143] on button "Review" at bounding box center [530, 141] width 184 height 28
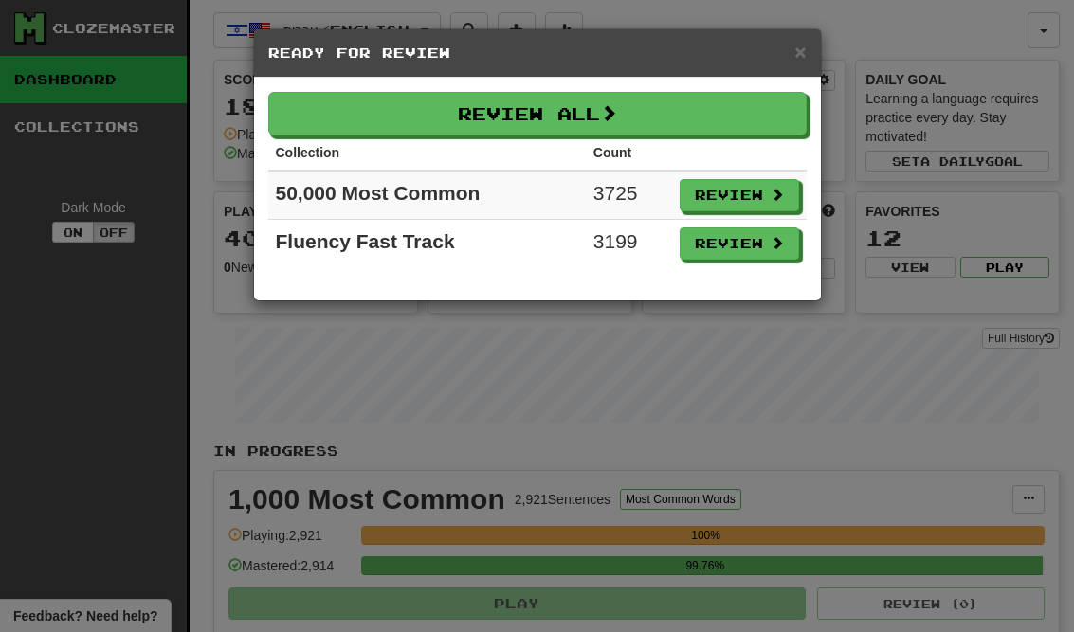
click at [764, 242] on button "Review" at bounding box center [739, 243] width 119 height 32
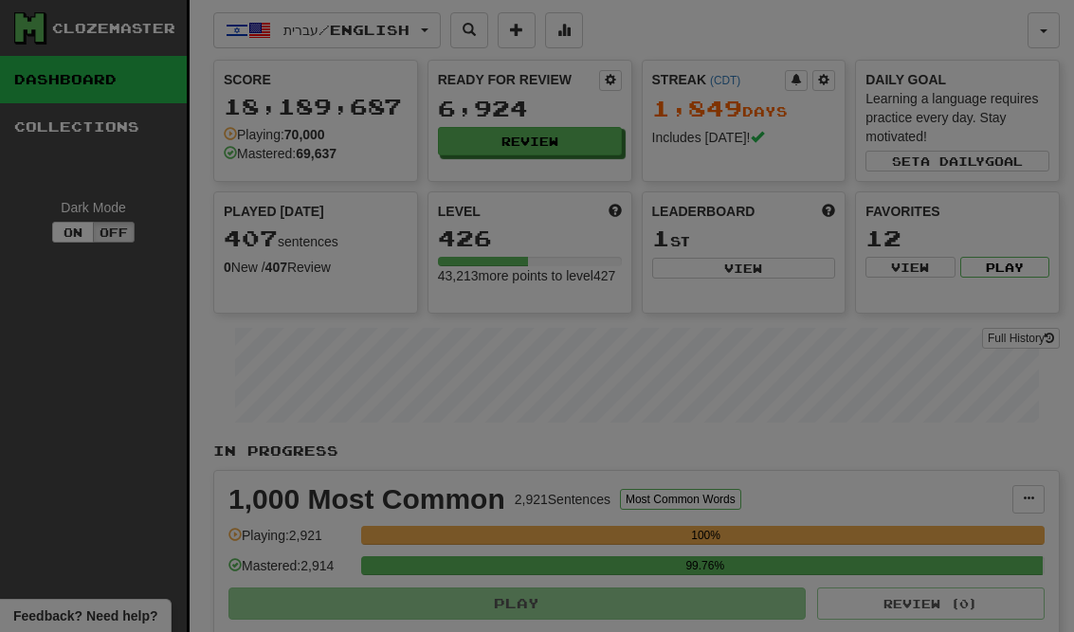
select select "**"
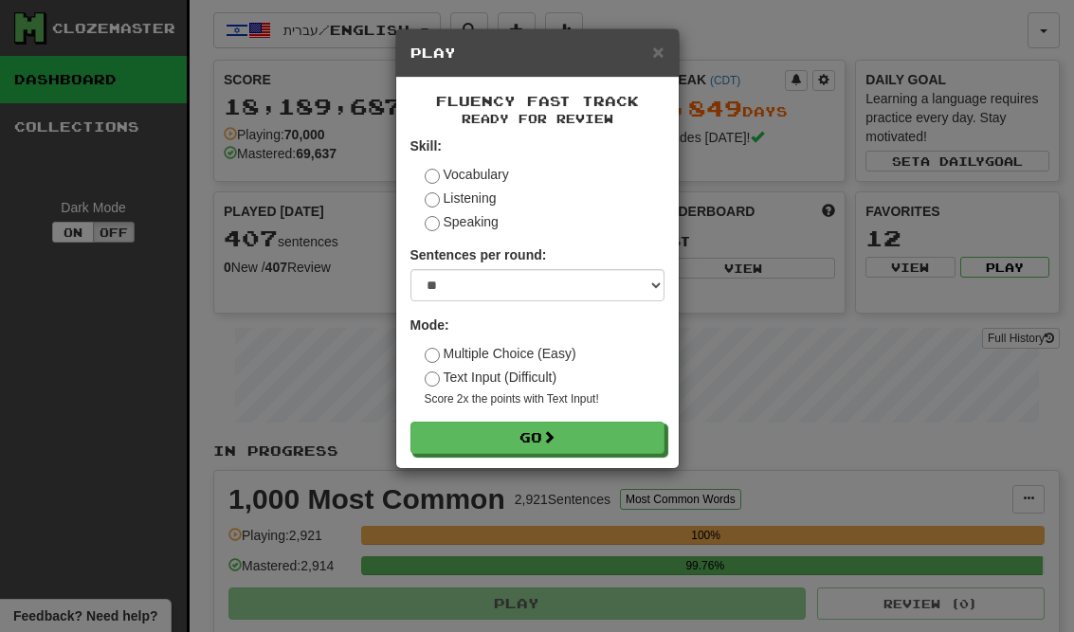
click at [625, 441] on button "Go" at bounding box center [537, 438] width 254 height 32
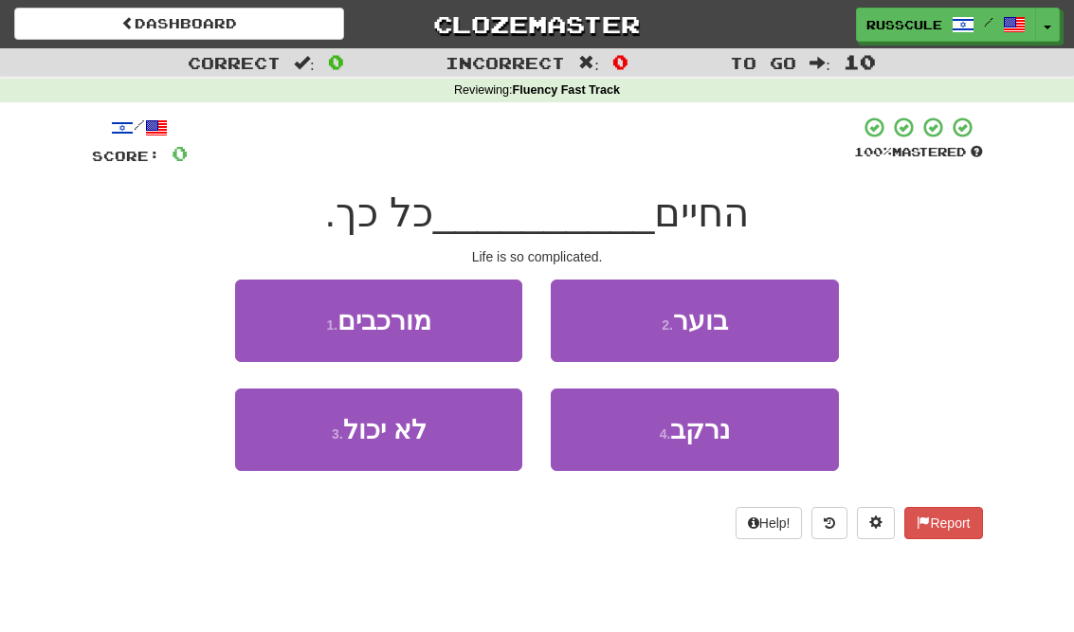
click at [264, 316] on button "1 . מורכבים" at bounding box center [378, 321] width 287 height 82
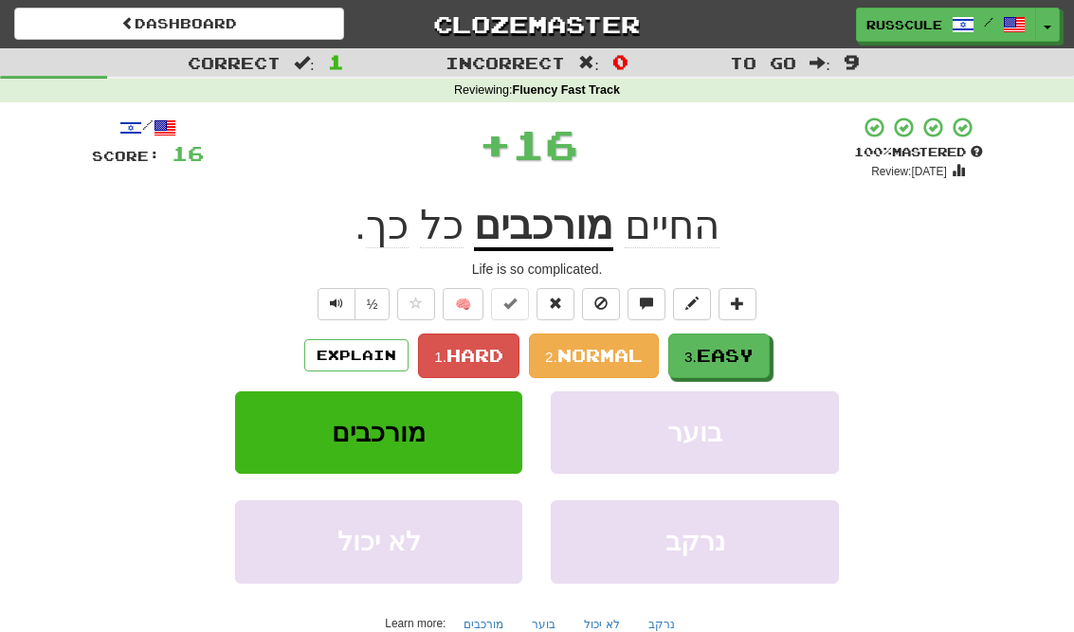
click at [740, 356] on span "Easy" at bounding box center [725, 355] width 57 height 21
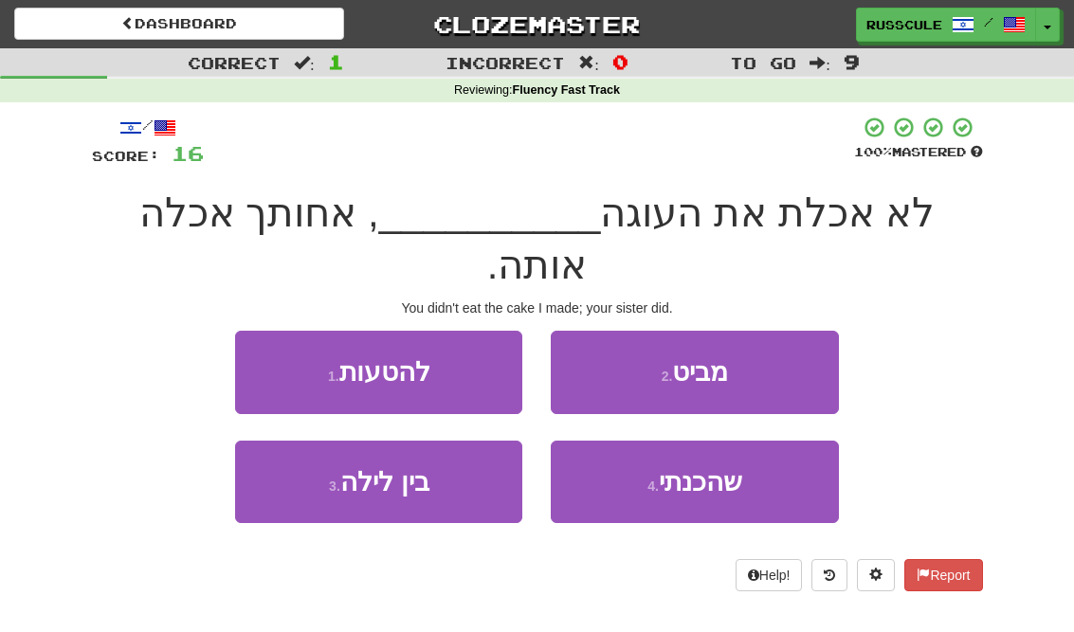
click at [718, 444] on button "4 . שהכנתי" at bounding box center [694, 482] width 287 height 82
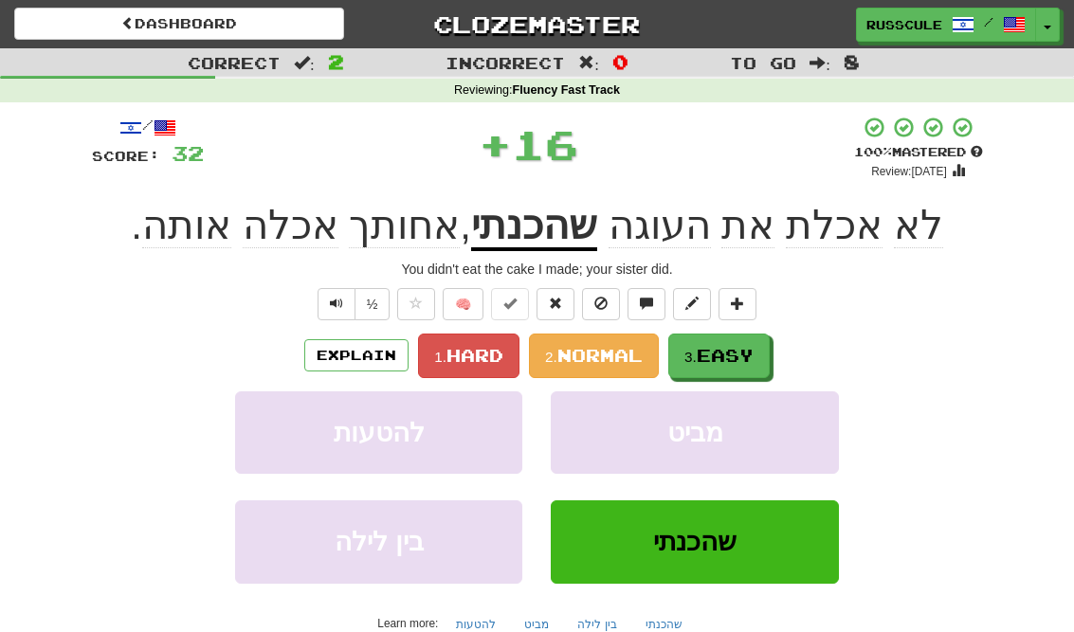
click at [754, 351] on span "Easy" at bounding box center [725, 355] width 57 height 21
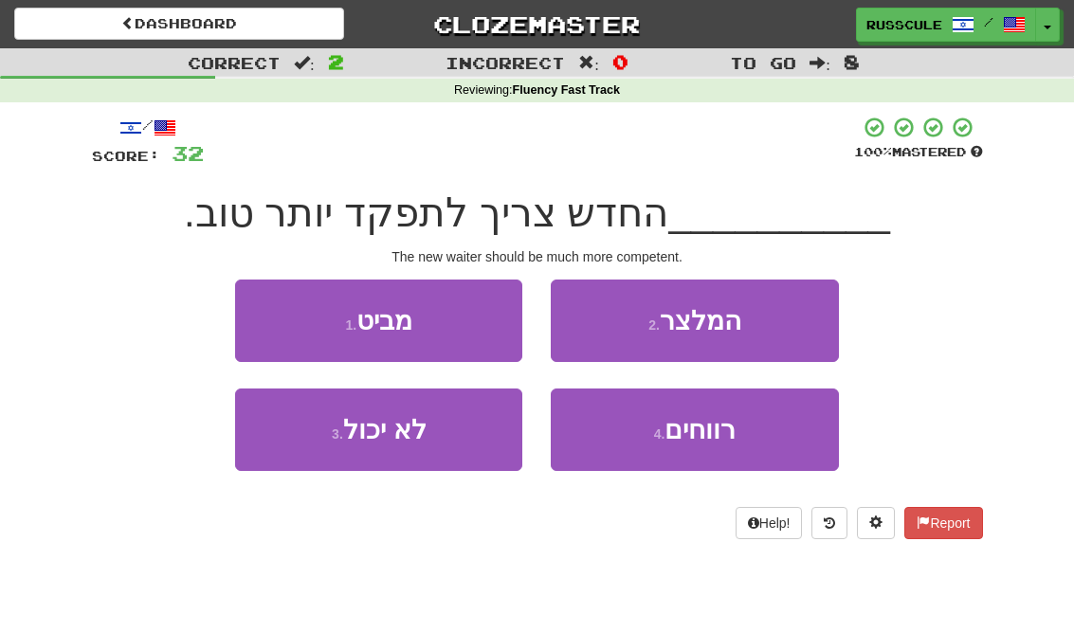
click at [788, 323] on button "2 . המלצר" at bounding box center [694, 321] width 287 height 82
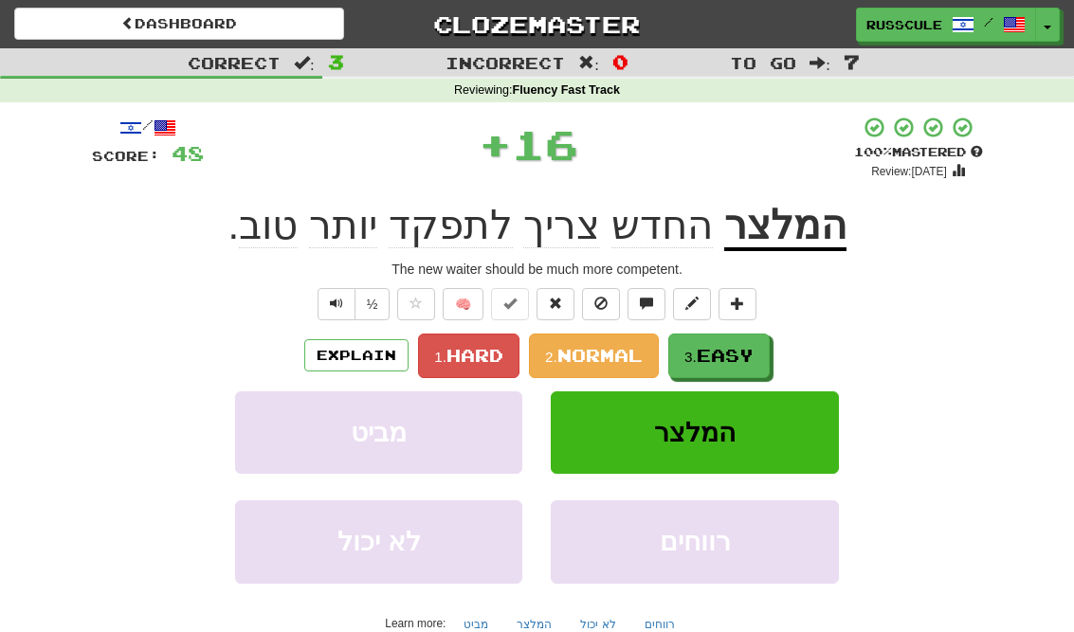
click at [749, 354] on span "Easy" at bounding box center [725, 355] width 57 height 21
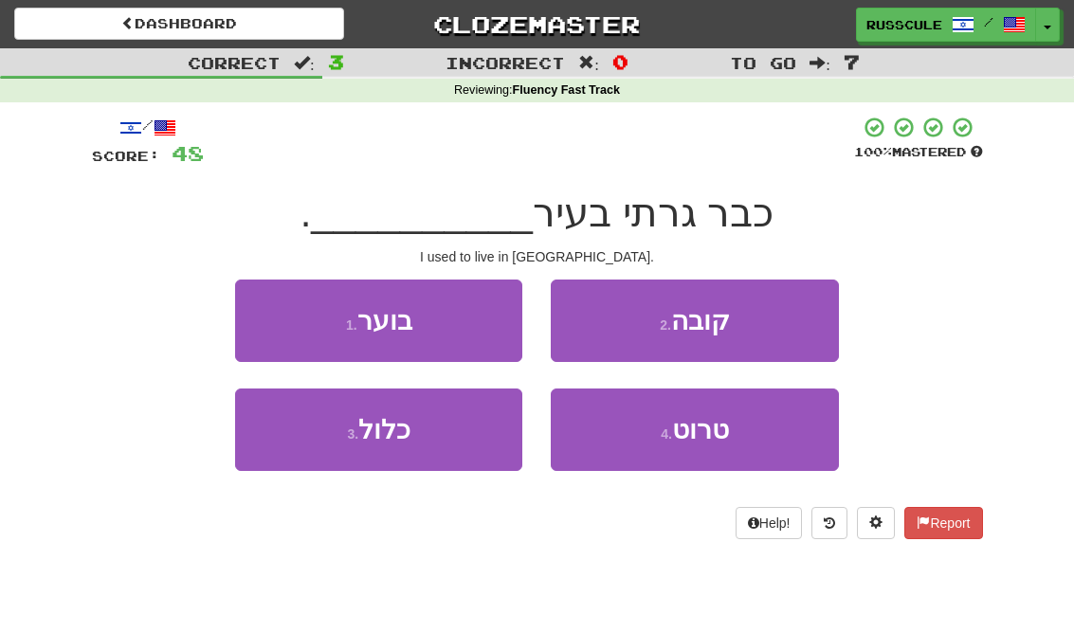
click at [794, 319] on button "2 . [GEOGRAPHIC_DATA]" at bounding box center [694, 321] width 287 height 82
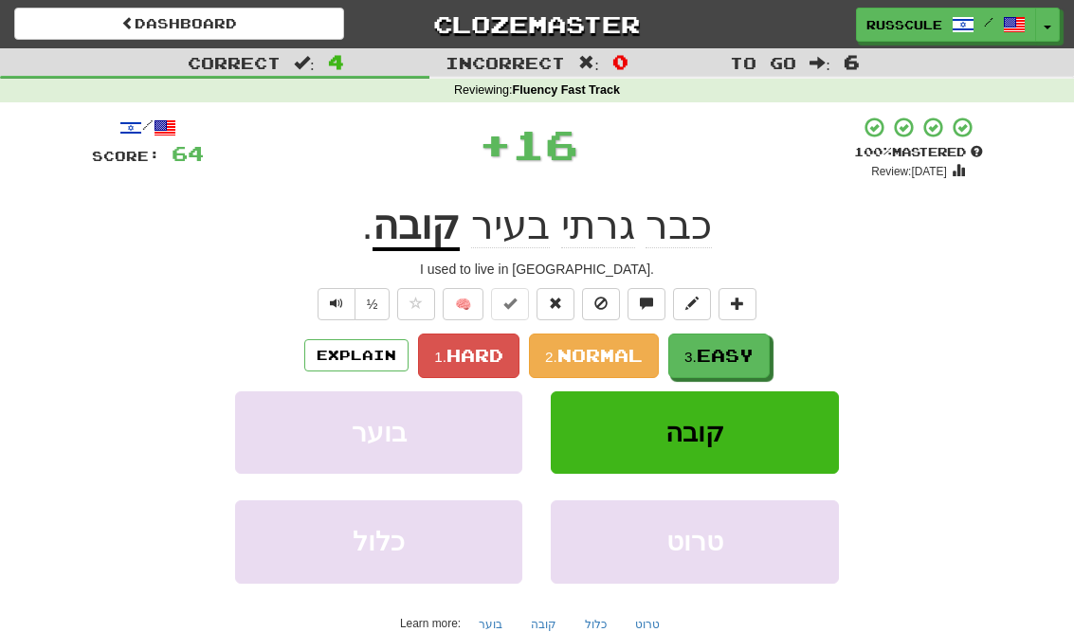
click at [740, 357] on span "Easy" at bounding box center [725, 355] width 57 height 21
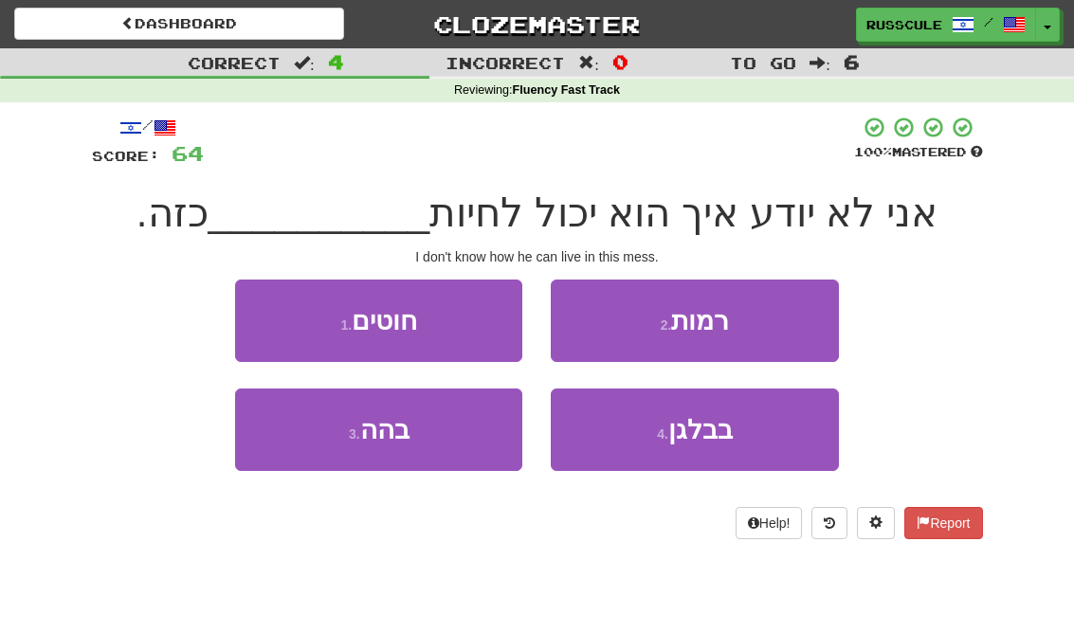
click at [712, 440] on span "בבלגן" at bounding box center [700, 429] width 64 height 29
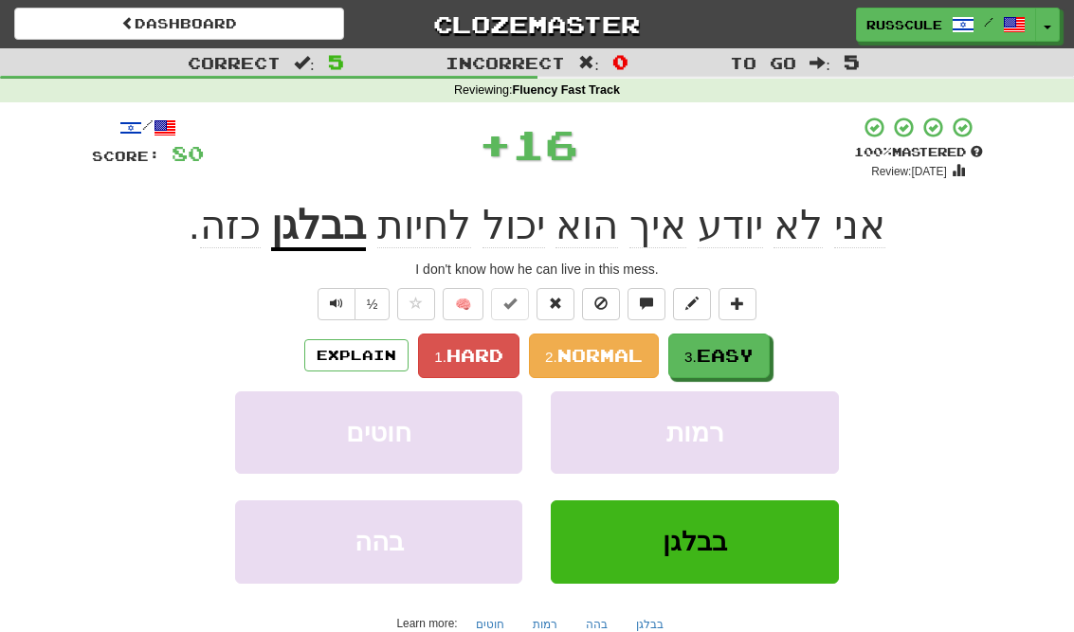
click at [749, 354] on span "Easy" at bounding box center [725, 355] width 57 height 21
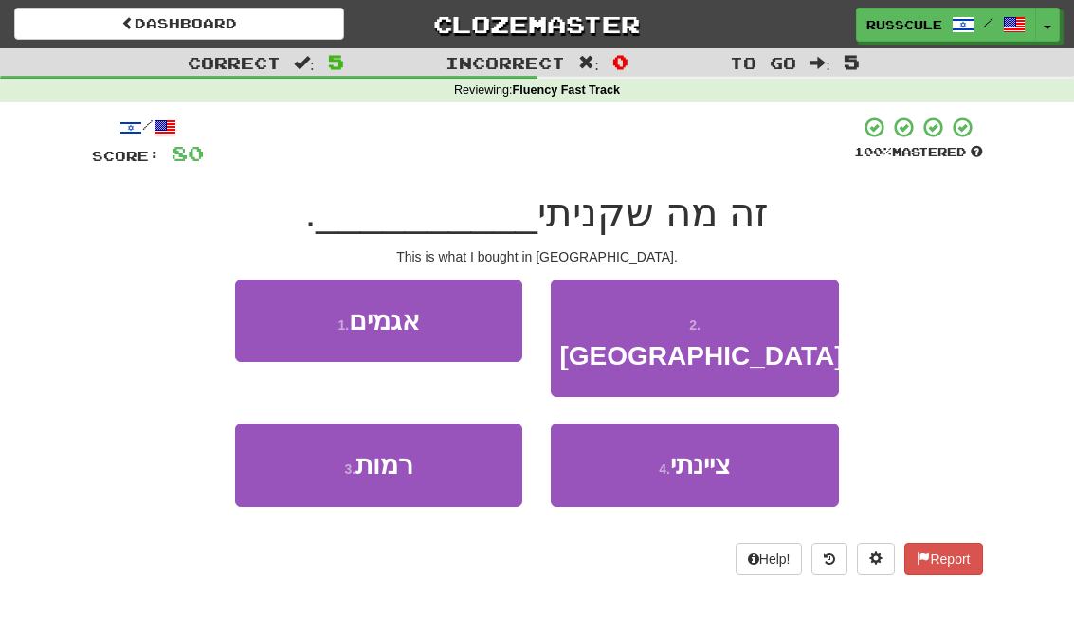
click at [783, 322] on button "2 . [GEOGRAPHIC_DATA]" at bounding box center [694, 339] width 287 height 118
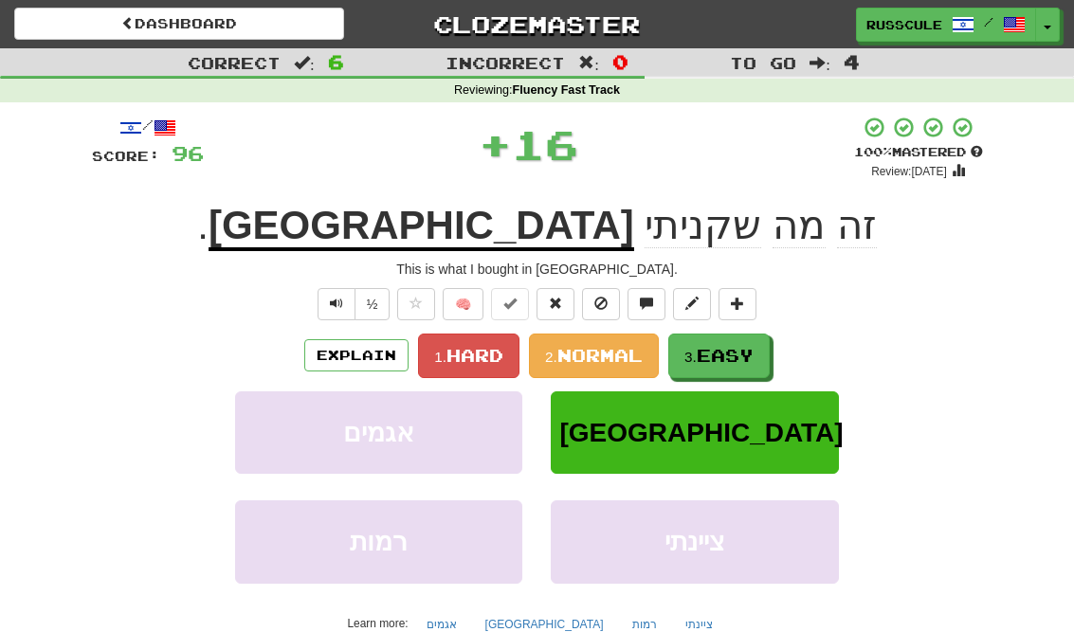
click at [747, 353] on span "Easy" at bounding box center [725, 355] width 57 height 21
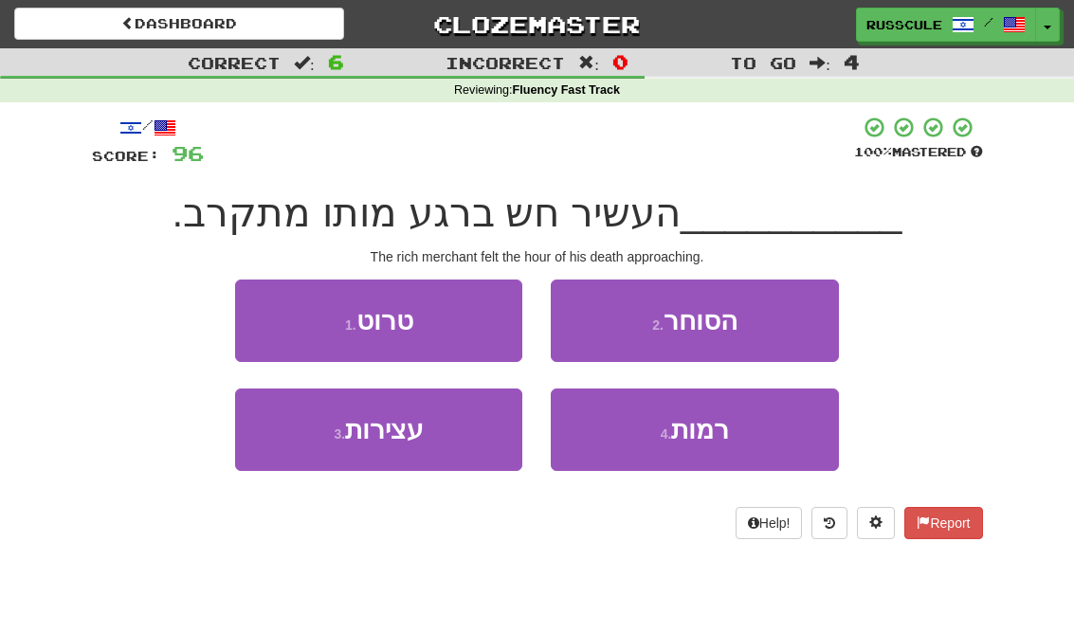
click at [802, 317] on button "2 . הסוחר" at bounding box center [694, 321] width 287 height 82
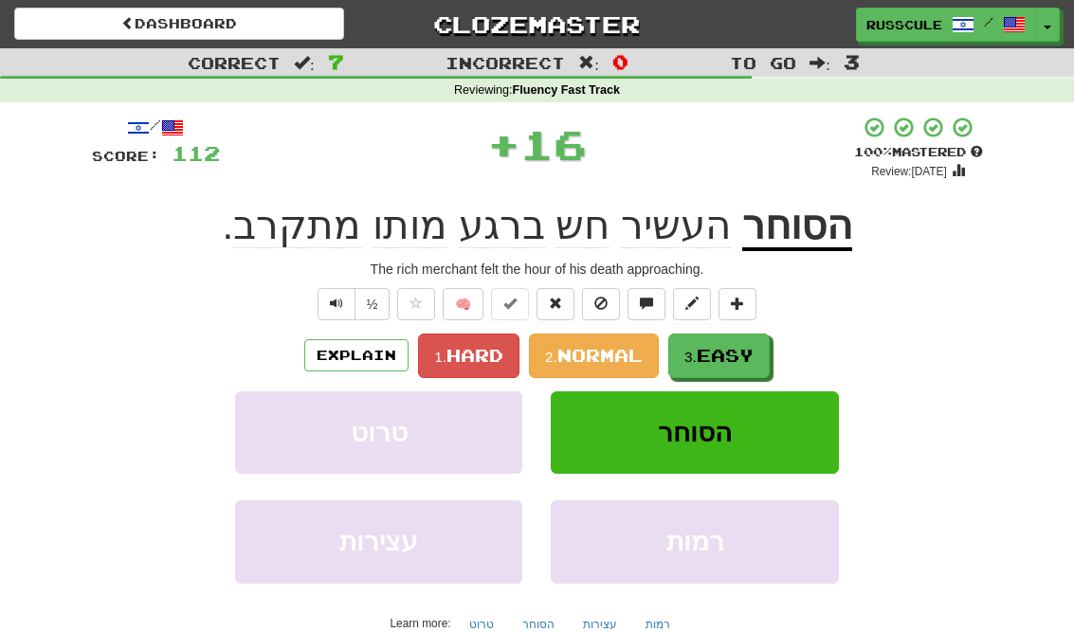
click at [750, 354] on span "Easy" at bounding box center [725, 355] width 57 height 21
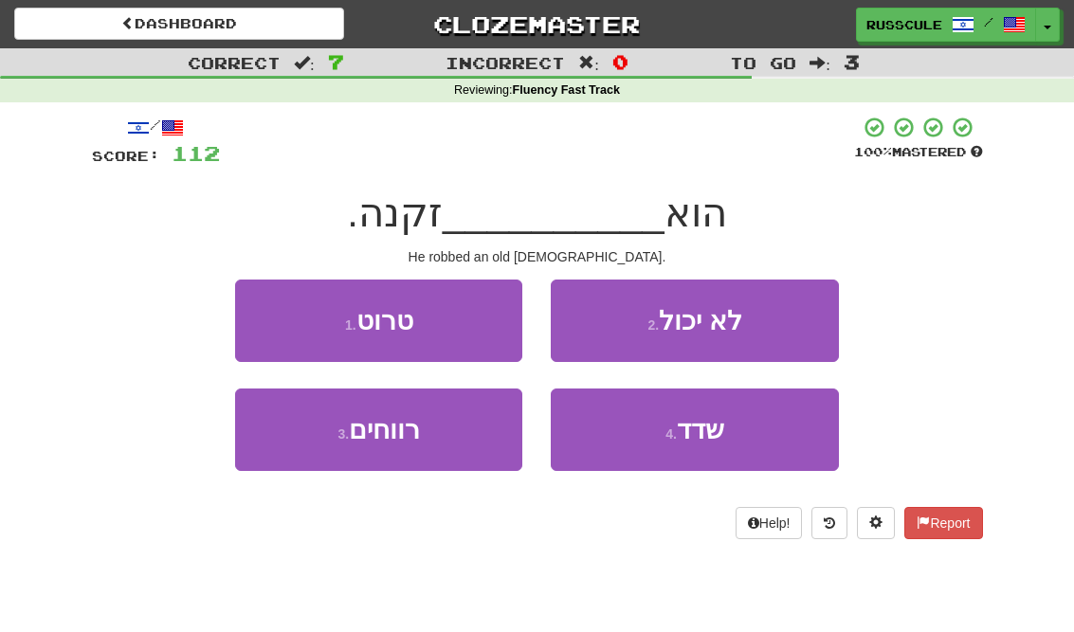
click at [702, 426] on span "שדד" at bounding box center [700, 429] width 47 height 29
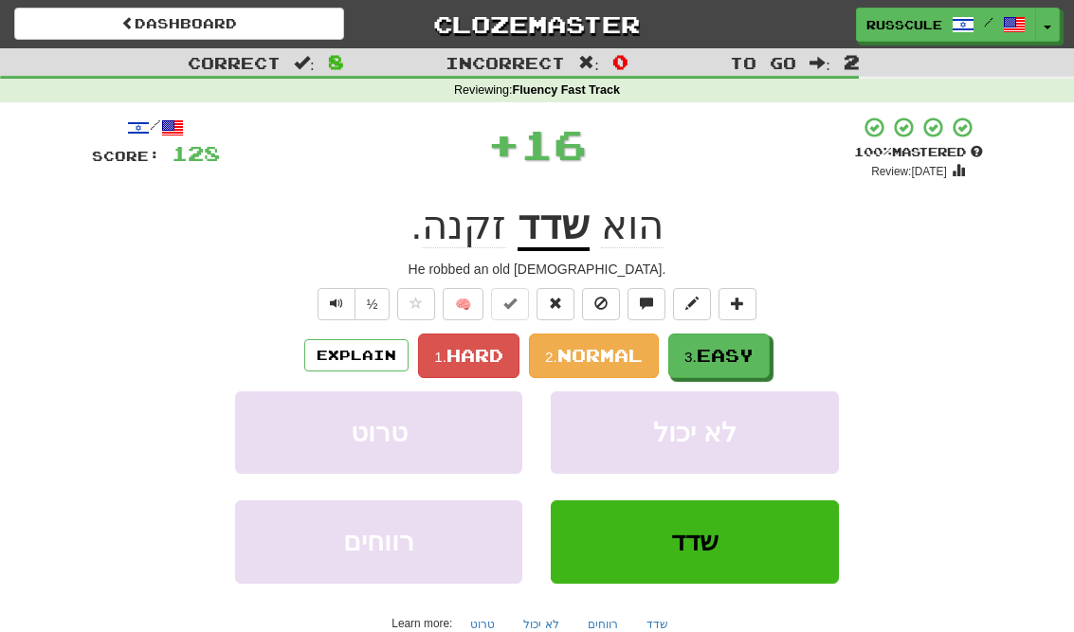
click at [737, 356] on span "Easy" at bounding box center [725, 355] width 57 height 21
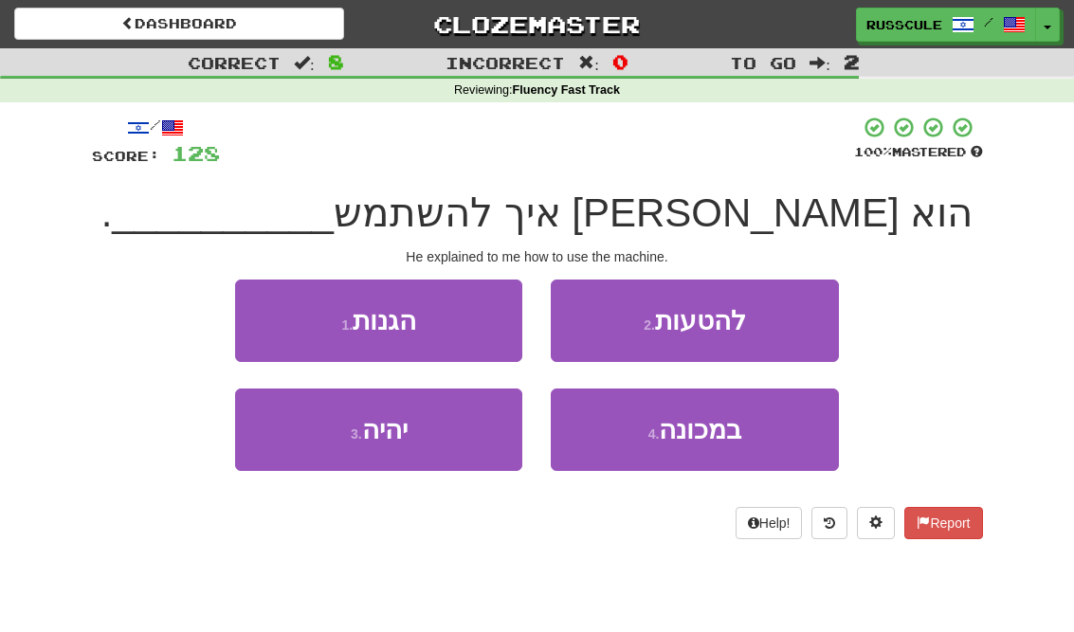
click at [699, 446] on button "4 . במכונה" at bounding box center [694, 430] width 287 height 82
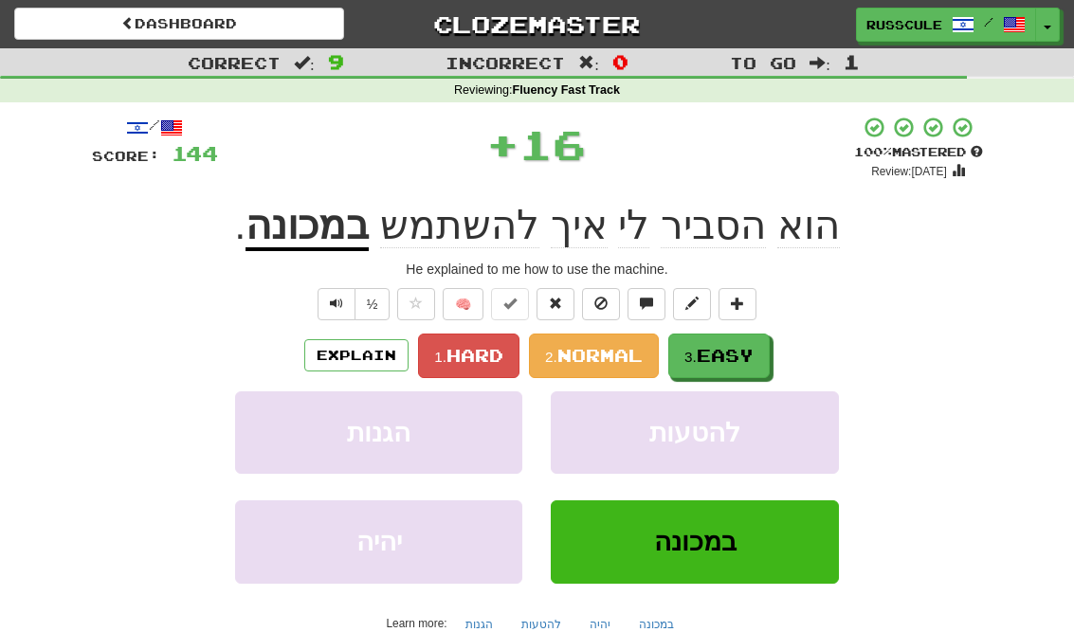
click at [745, 360] on span "Easy" at bounding box center [725, 355] width 57 height 21
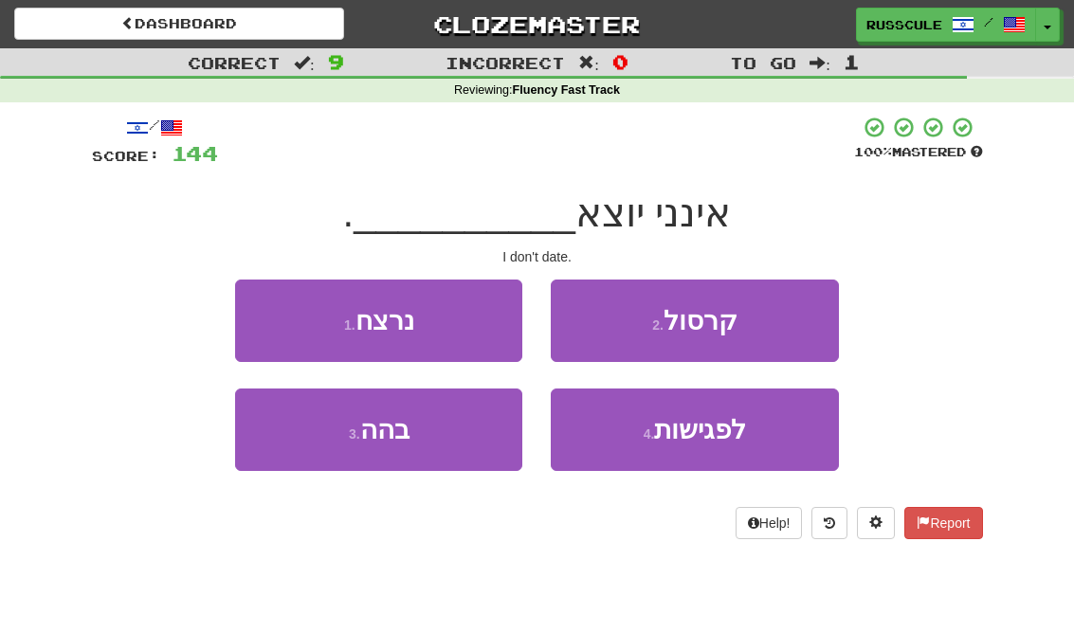
click at [701, 442] on span "לפגישות" at bounding box center [700, 429] width 92 height 29
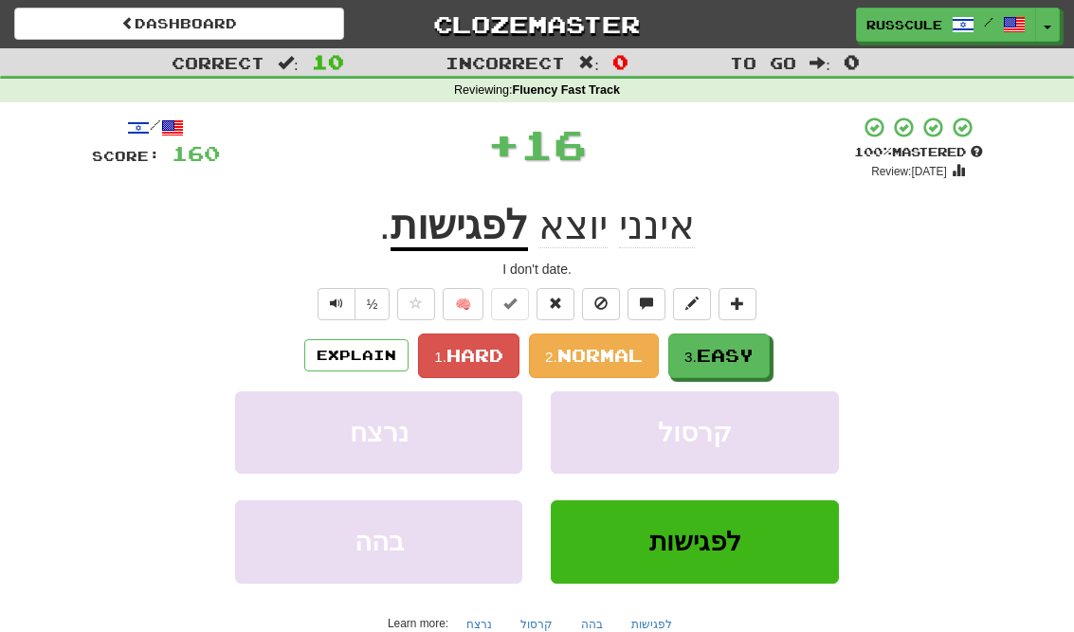
click at [752, 351] on span "Easy" at bounding box center [725, 355] width 57 height 21
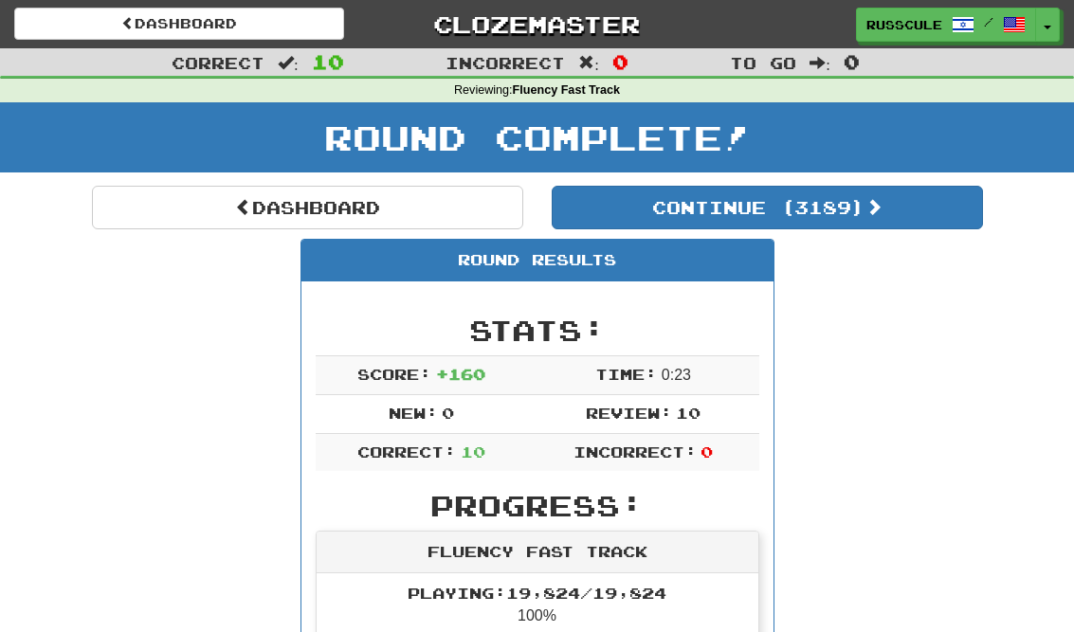
click at [918, 222] on button "Continue ( 3189 )" at bounding box center [767, 208] width 431 height 44
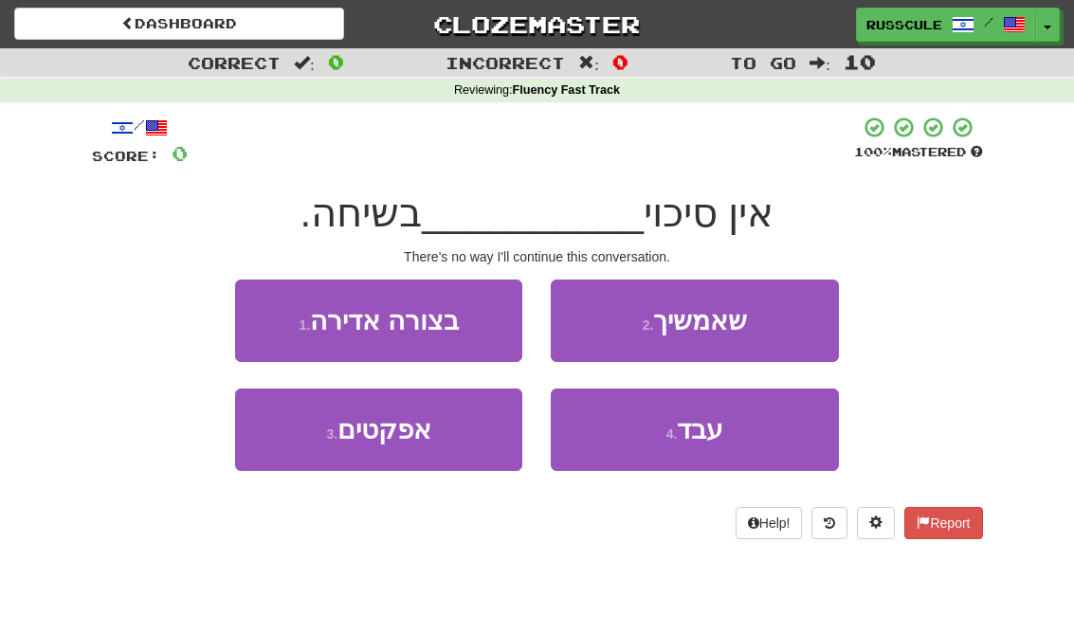
click at [791, 317] on button "2 . שאמשיך" at bounding box center [694, 321] width 287 height 82
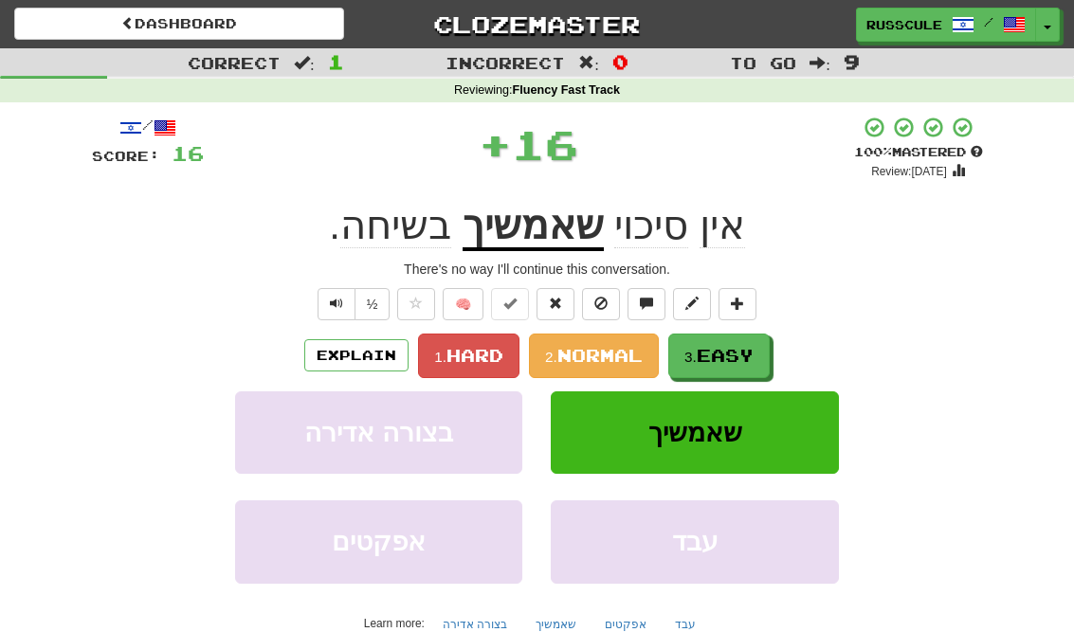
click at [743, 352] on span "Easy" at bounding box center [725, 355] width 57 height 21
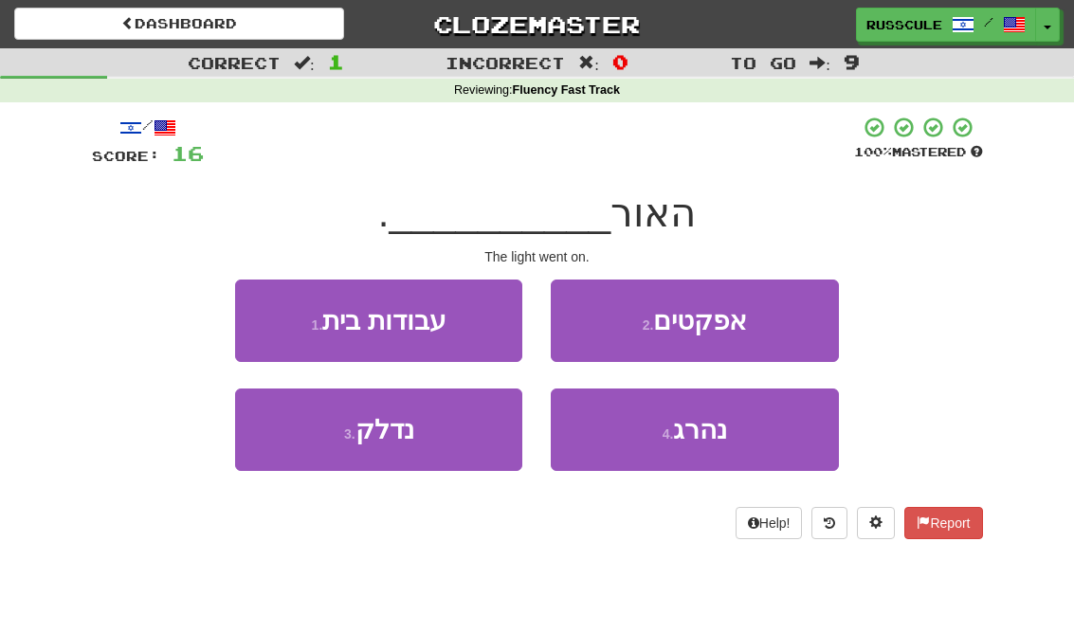
click at [289, 445] on button "3 . נדלק" at bounding box center [378, 430] width 287 height 82
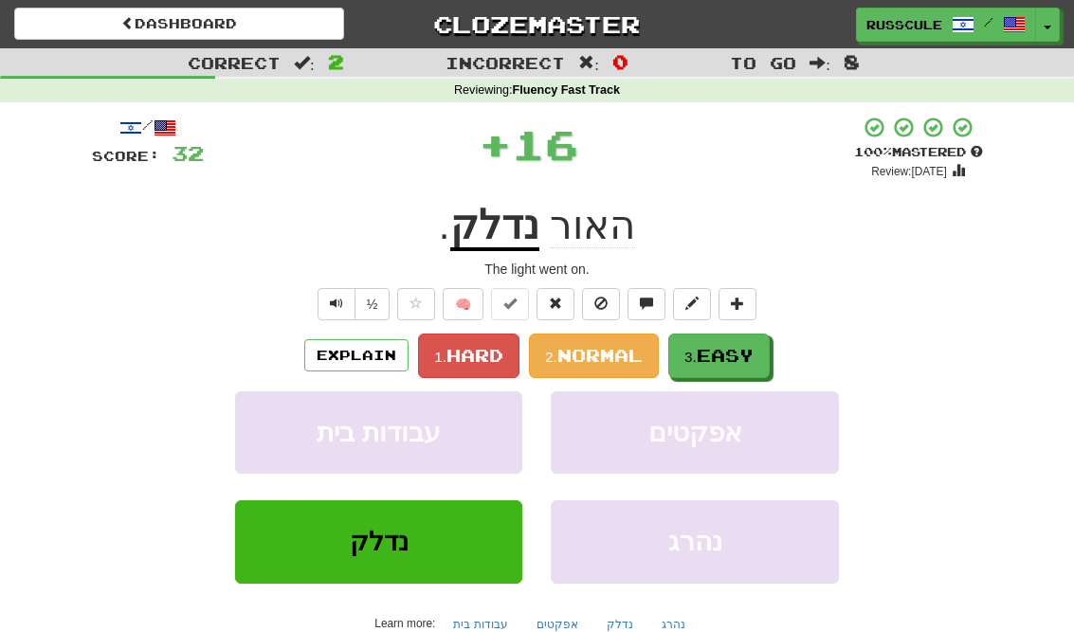
click at [742, 351] on span "Easy" at bounding box center [725, 355] width 57 height 21
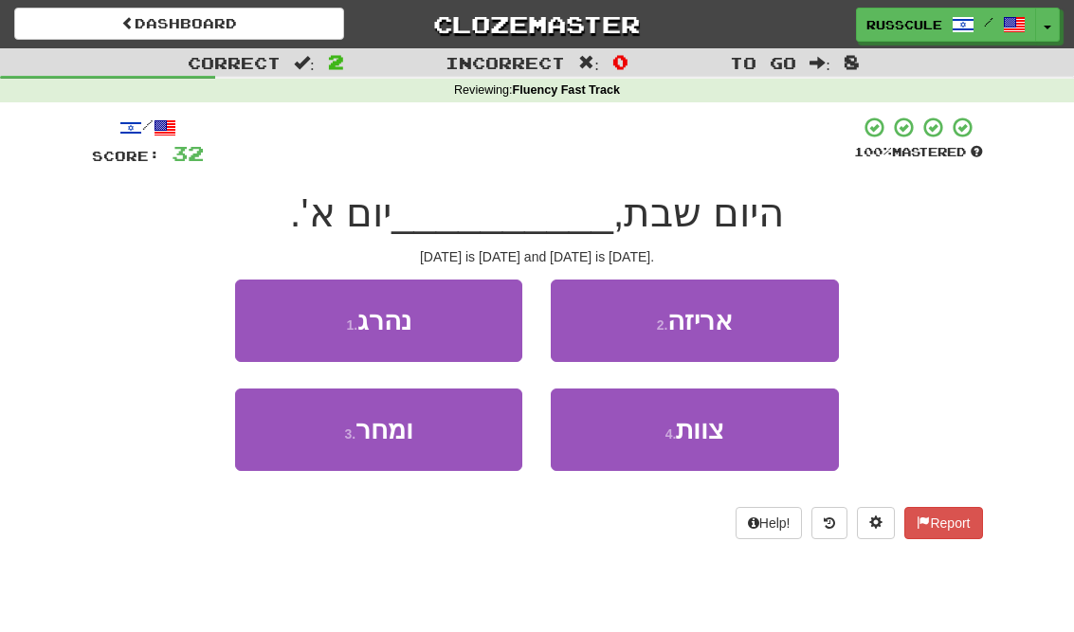
click at [288, 439] on button "3 . ומחר" at bounding box center [378, 430] width 287 height 82
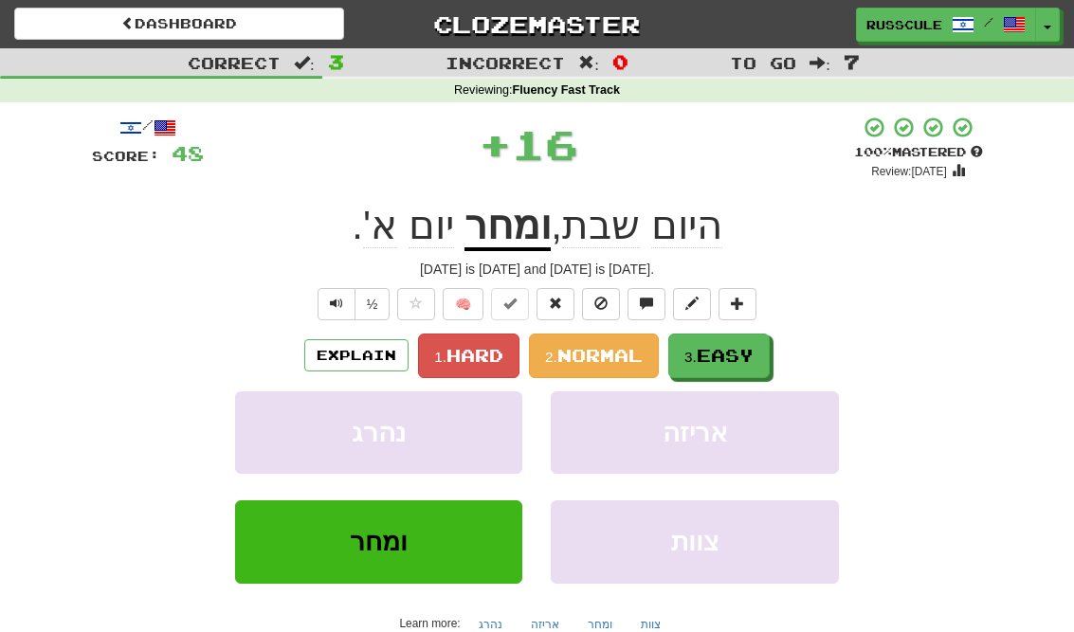
click at [742, 351] on span "Easy" at bounding box center [725, 355] width 57 height 21
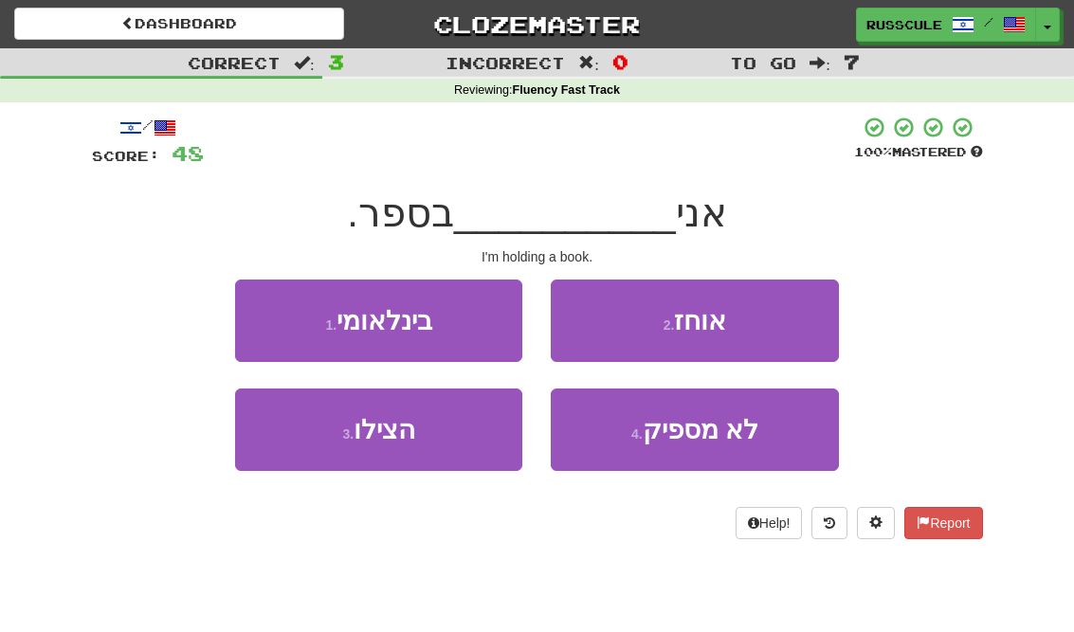
click at [767, 319] on button "2 . אוחז" at bounding box center [694, 321] width 287 height 82
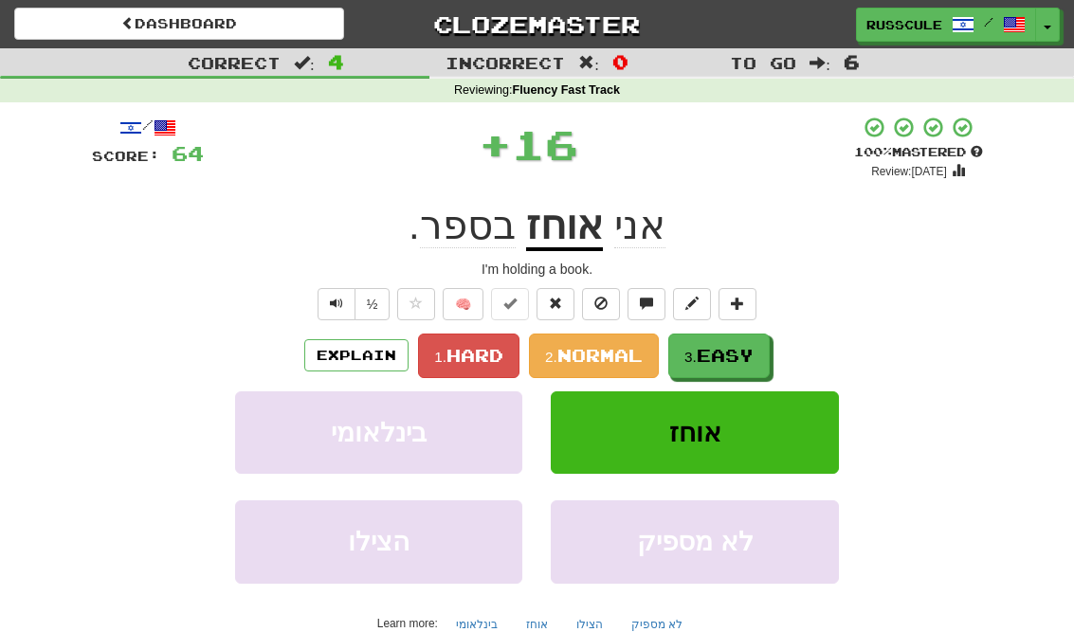
click at [726, 356] on span "Easy" at bounding box center [725, 355] width 57 height 21
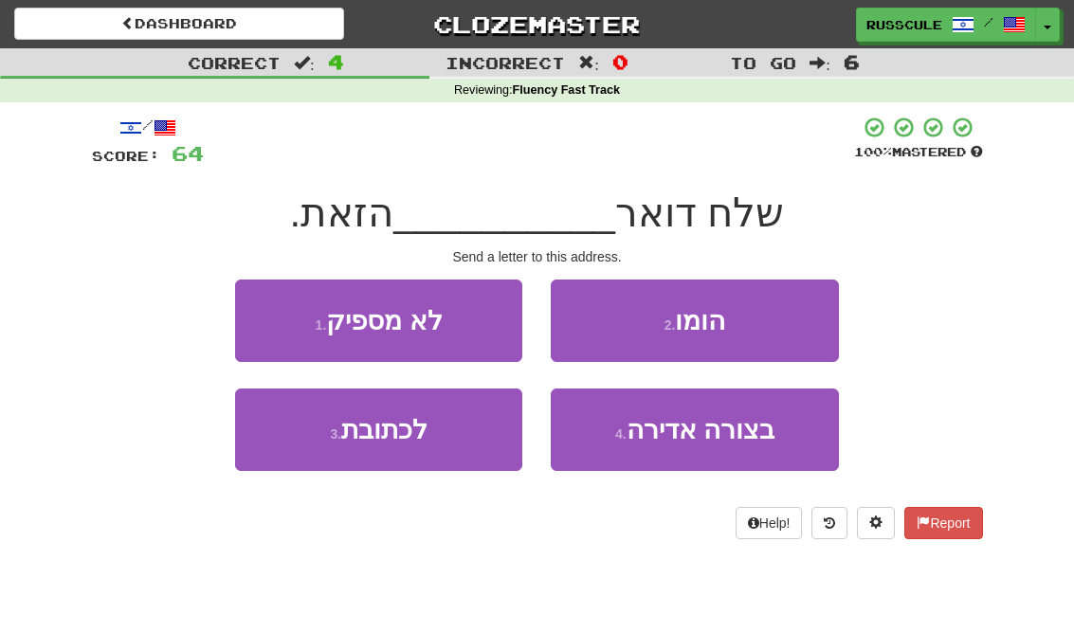
click at [287, 437] on button "3 . לכתובת" at bounding box center [378, 430] width 287 height 82
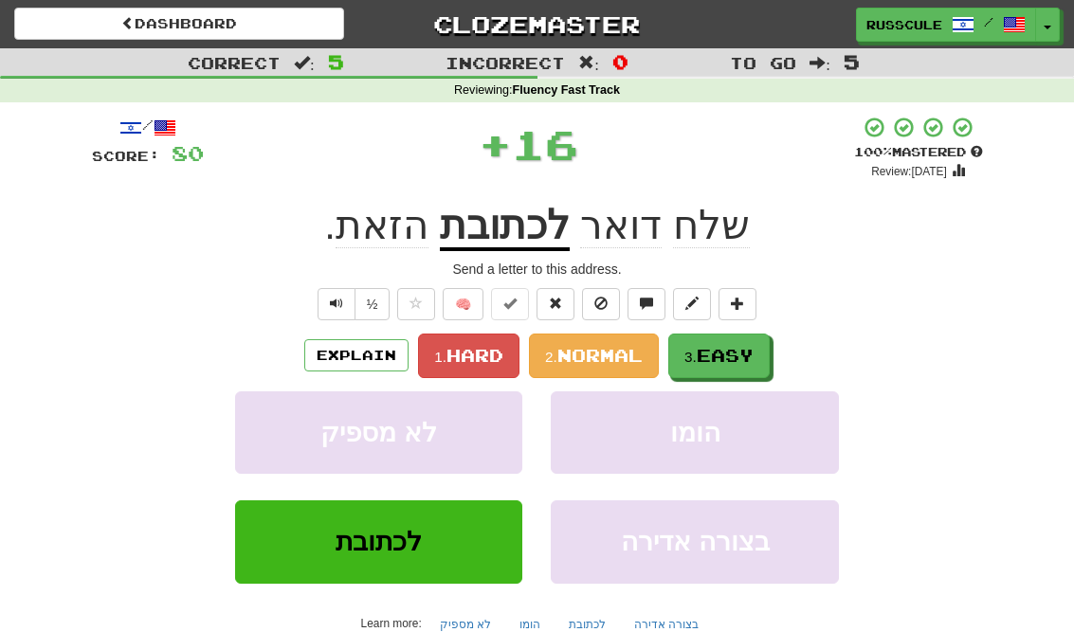
click at [740, 354] on span "Easy" at bounding box center [725, 355] width 57 height 21
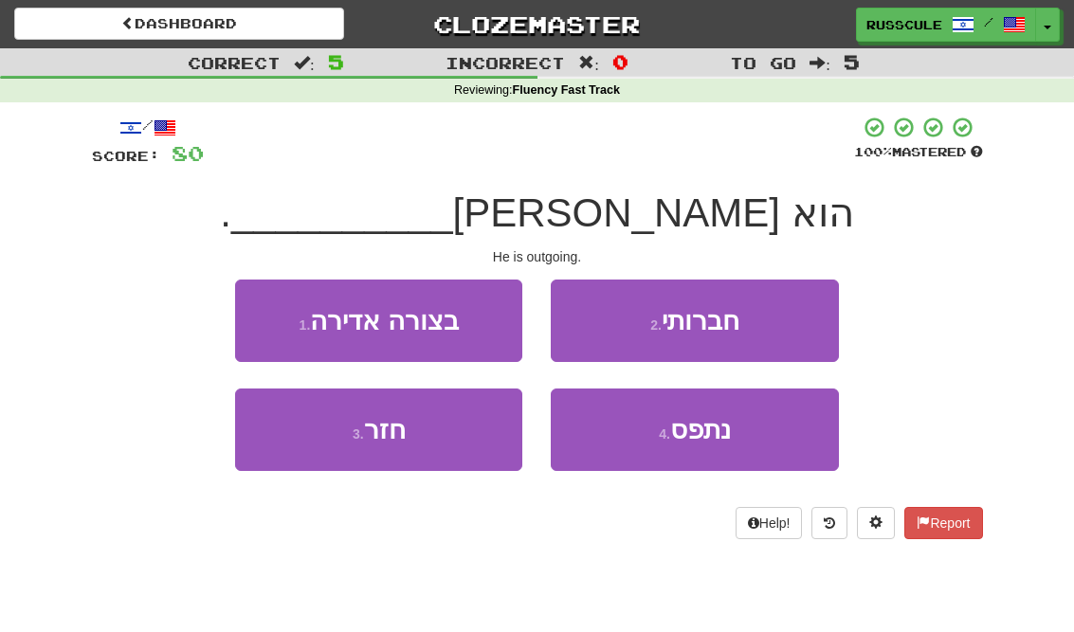
click at [766, 322] on button "2 . חברותי" at bounding box center [694, 321] width 287 height 82
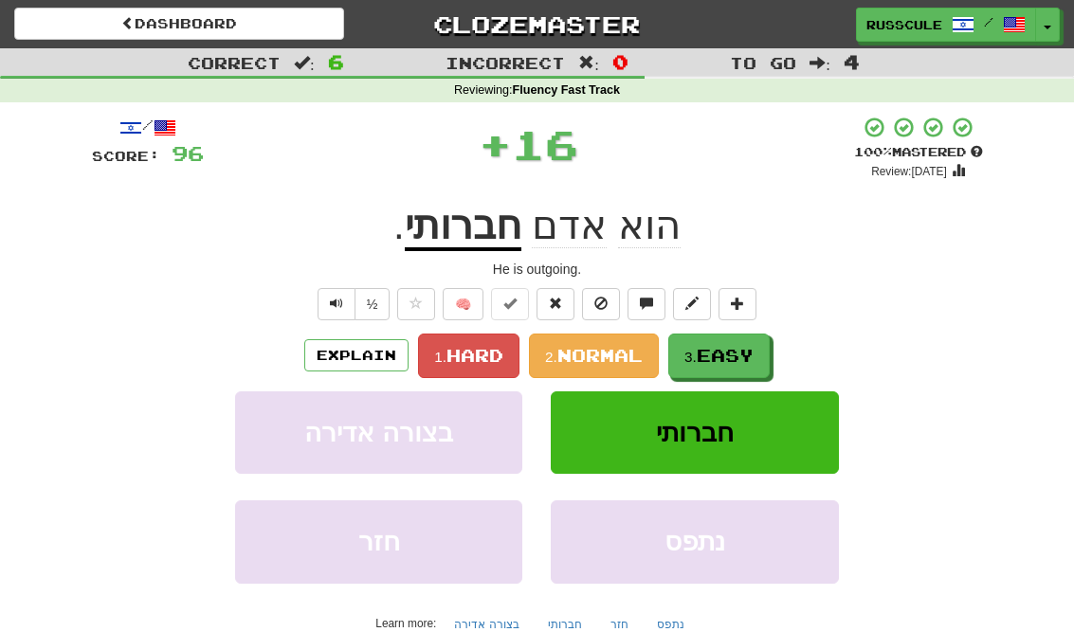
click at [733, 354] on span "Easy" at bounding box center [725, 355] width 57 height 21
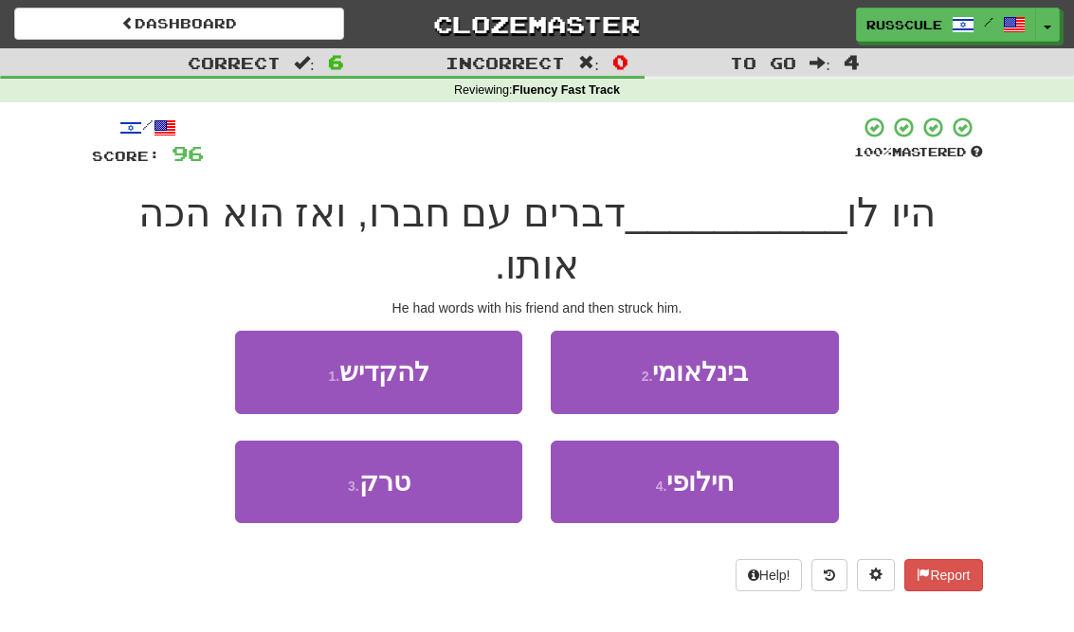
click at [718, 445] on button "4 . חילופי" at bounding box center [694, 482] width 287 height 82
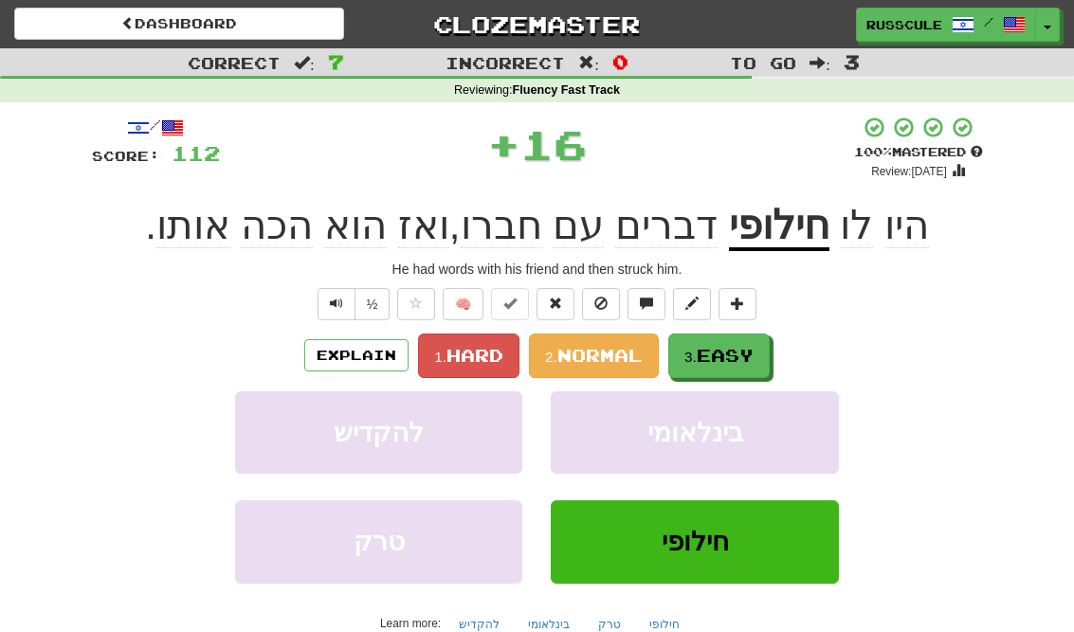
click at [730, 358] on span "Easy" at bounding box center [725, 355] width 57 height 21
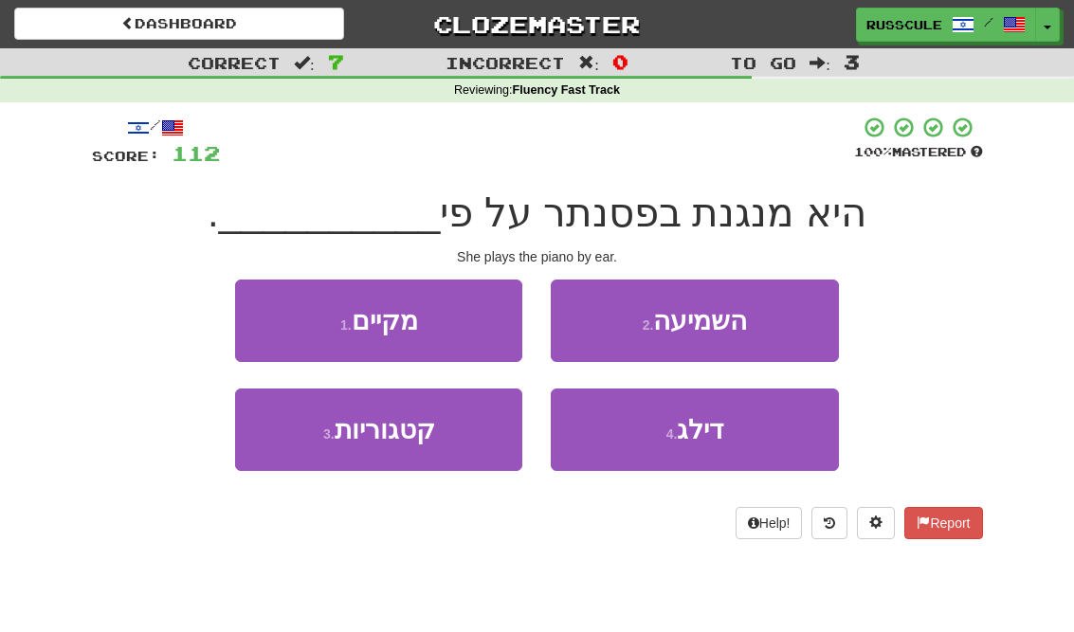
click at [774, 327] on button "2 . השמיעה" at bounding box center [694, 321] width 287 height 82
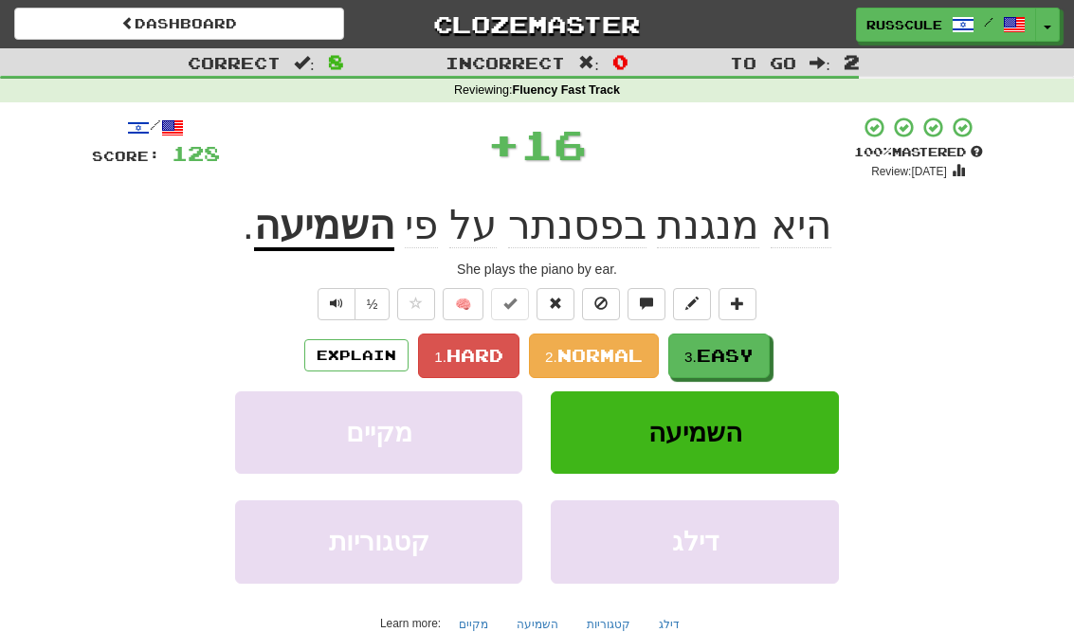
click at [736, 360] on span "Easy" at bounding box center [725, 355] width 57 height 21
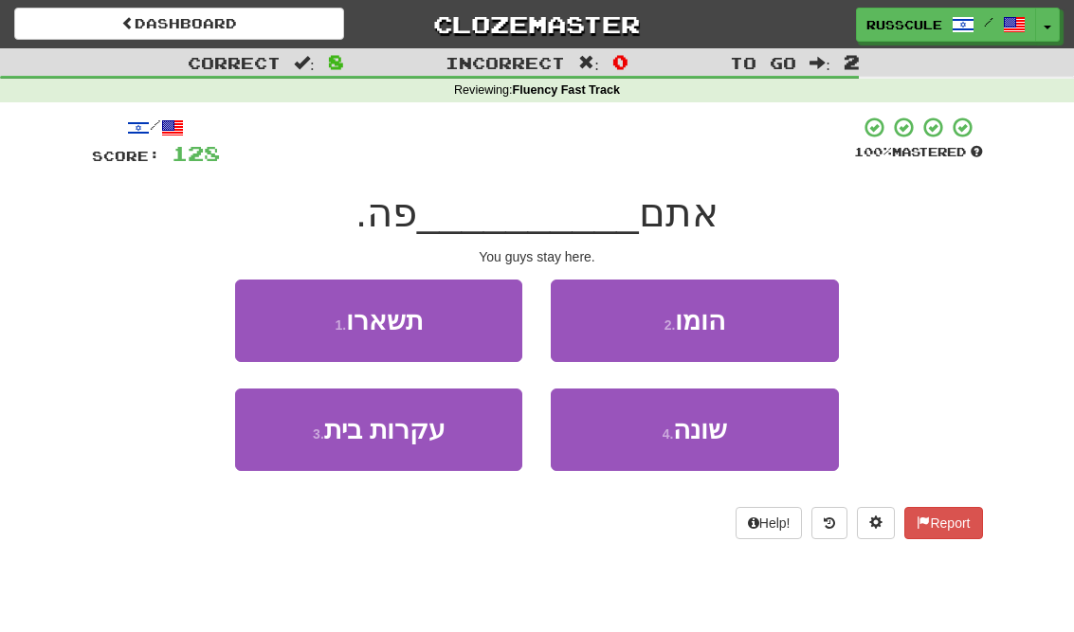
click at [267, 320] on button "1 . תשארו" at bounding box center [378, 321] width 287 height 82
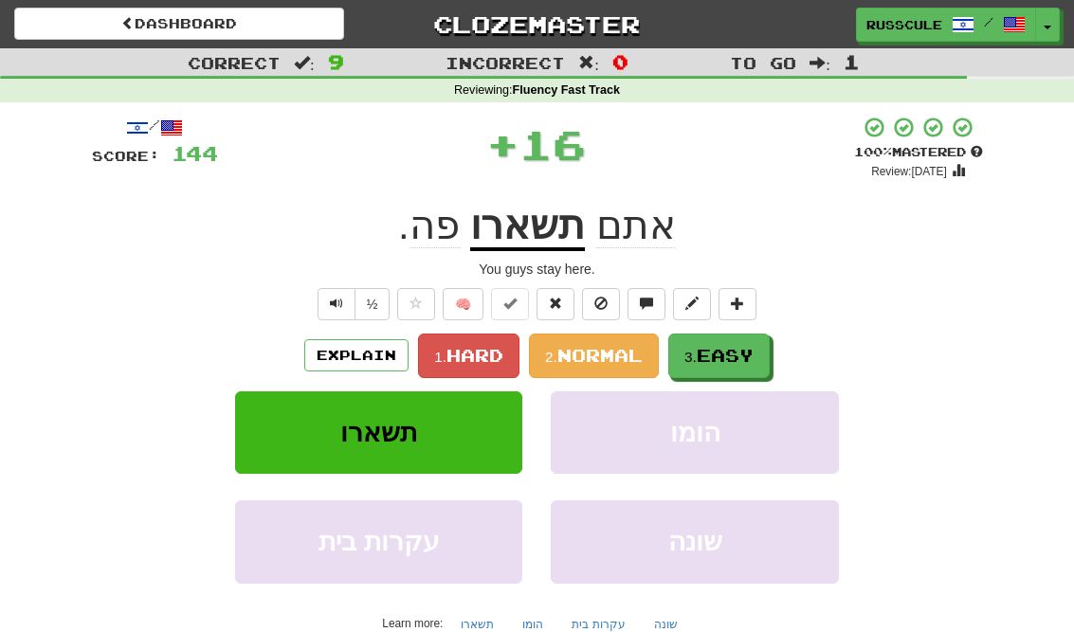
click at [745, 354] on span "Easy" at bounding box center [725, 355] width 57 height 21
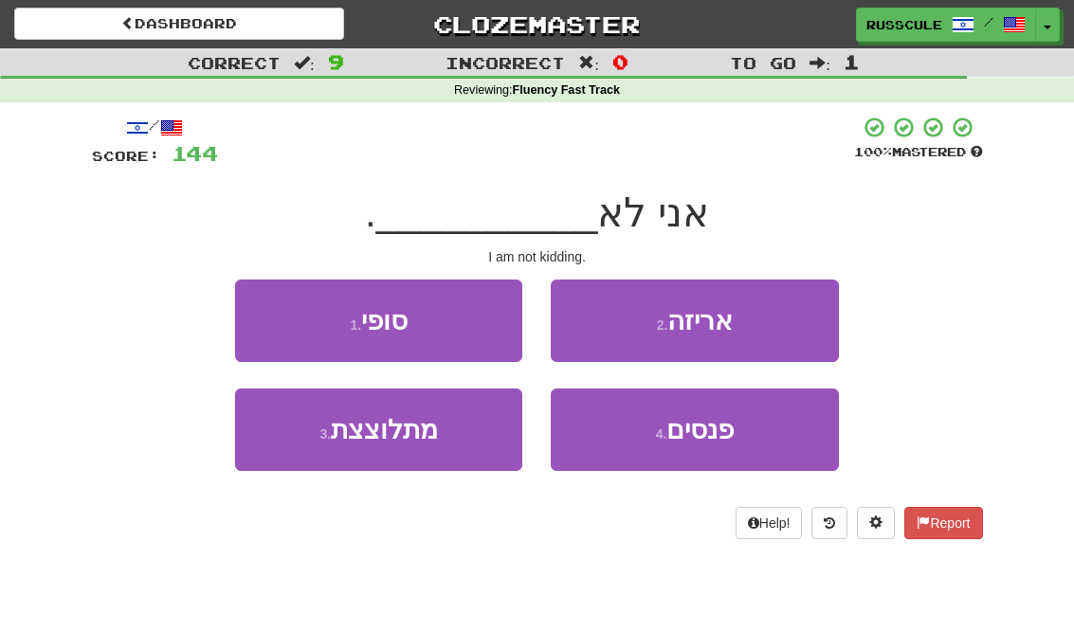
click at [290, 448] on button "3 . מתלוצצת" at bounding box center [378, 430] width 287 height 82
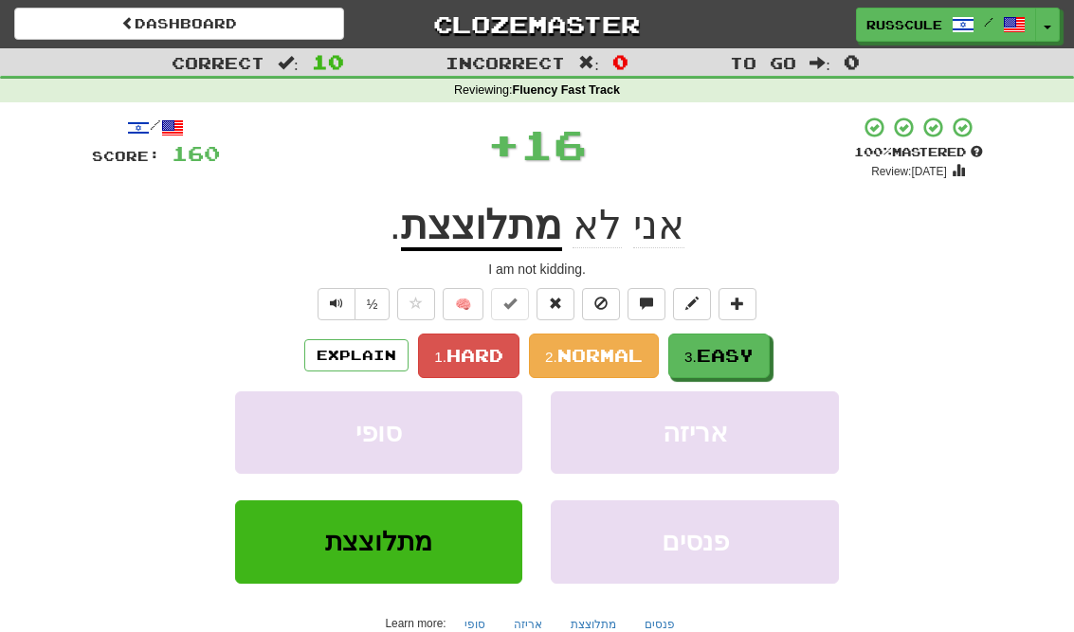
click at [729, 356] on span "Easy" at bounding box center [725, 355] width 57 height 21
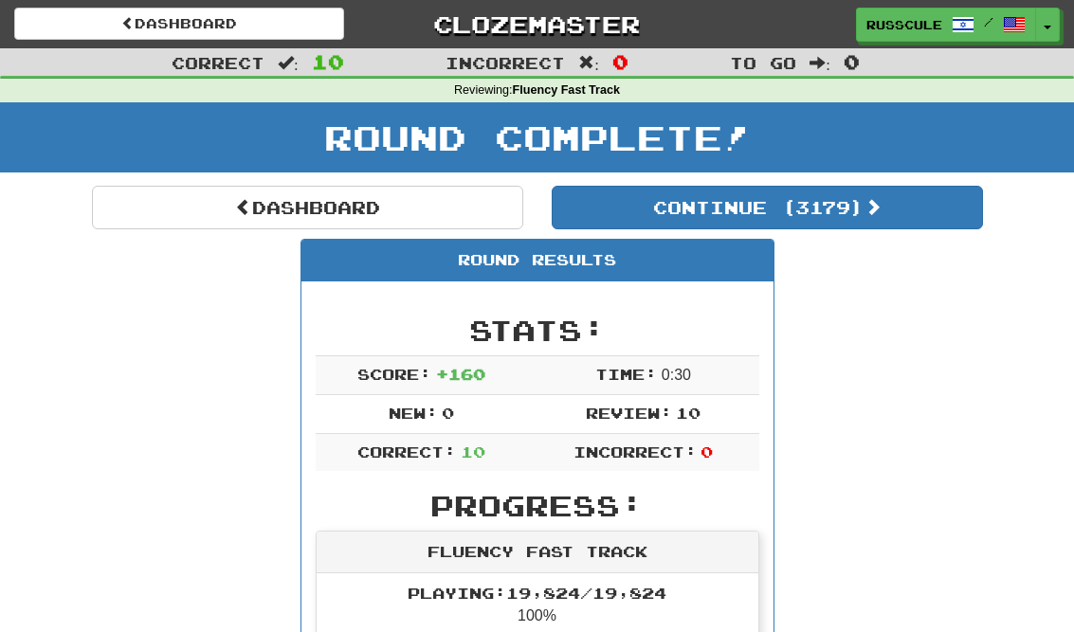
click at [924, 224] on button "Continue ( 3179 )" at bounding box center [767, 208] width 431 height 44
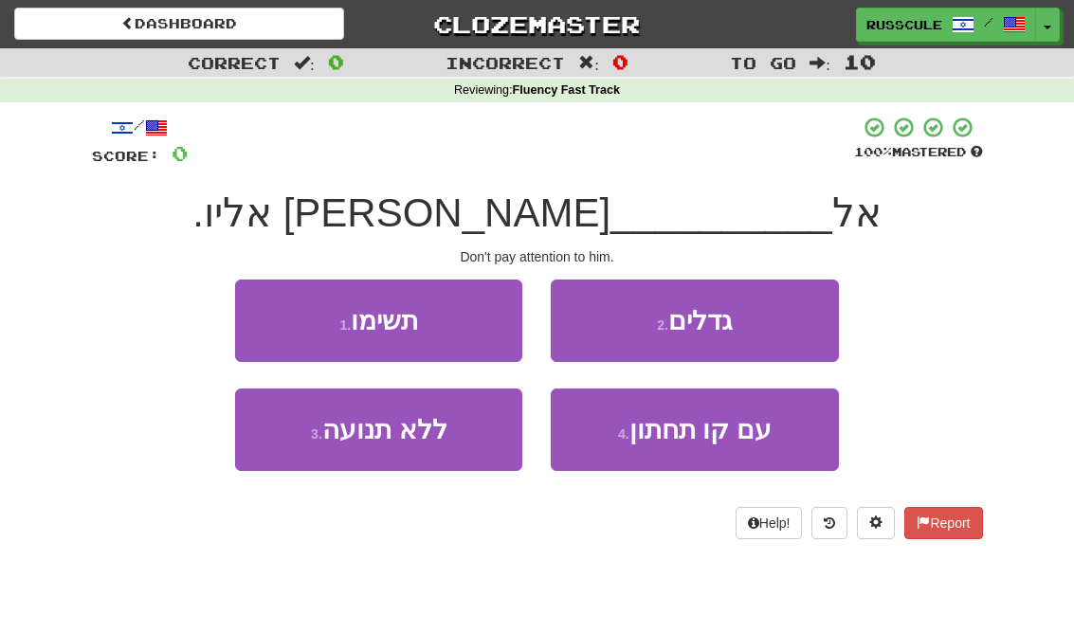
click at [266, 313] on button "1 . תשימו" at bounding box center [378, 321] width 287 height 82
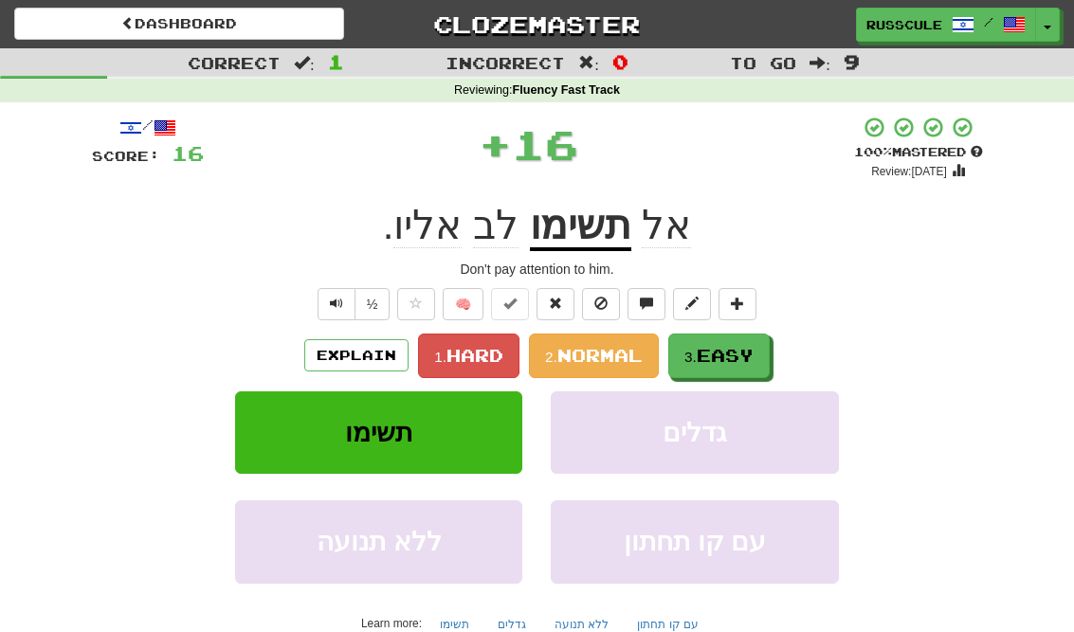
click at [737, 358] on span "Easy" at bounding box center [725, 355] width 57 height 21
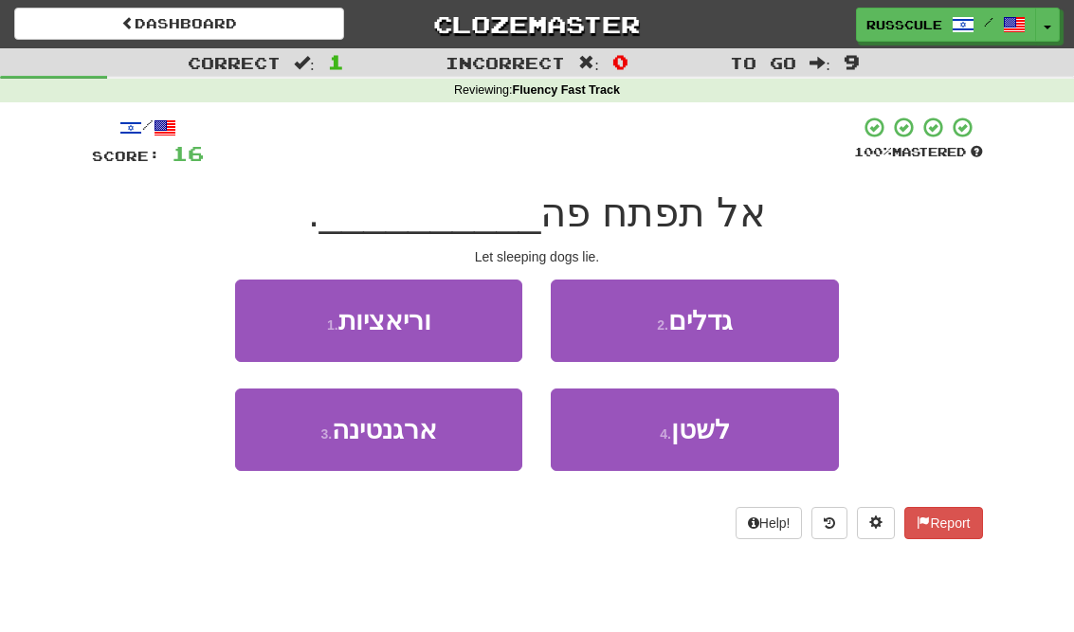
click at [694, 435] on span "לשטן" at bounding box center [700, 429] width 59 height 29
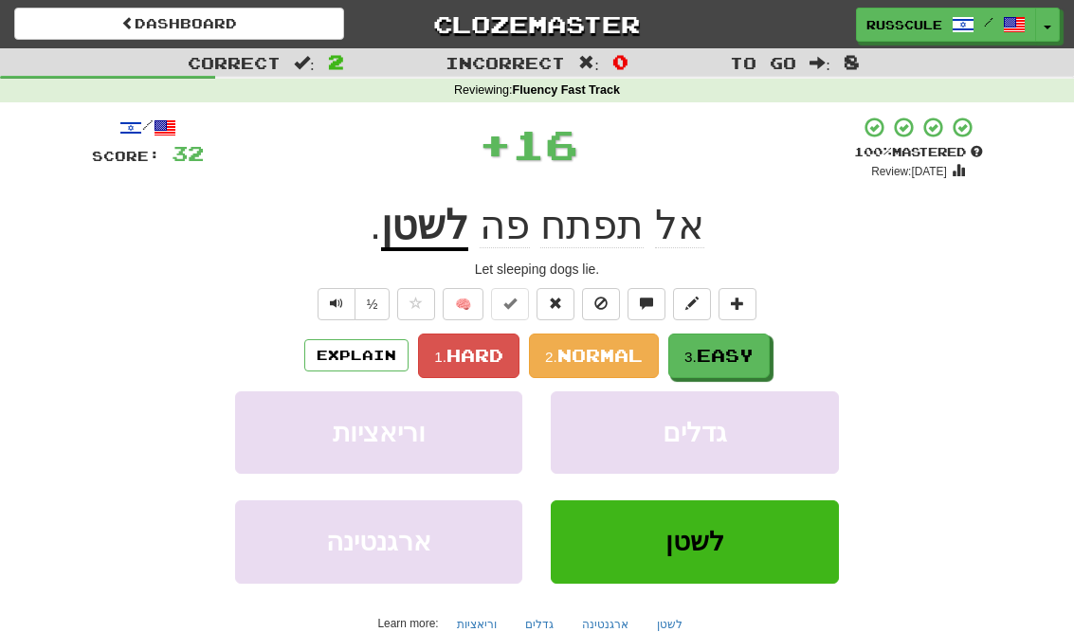
click at [741, 348] on span "Easy" at bounding box center [725, 355] width 57 height 21
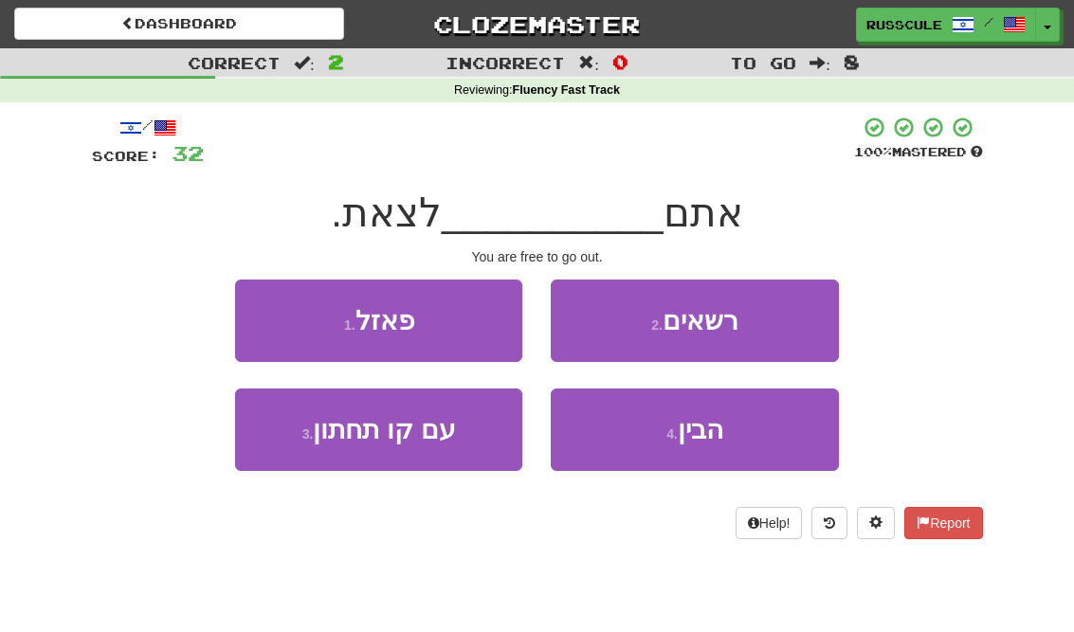
click at [796, 316] on button "2 . רשאים" at bounding box center [694, 321] width 287 height 82
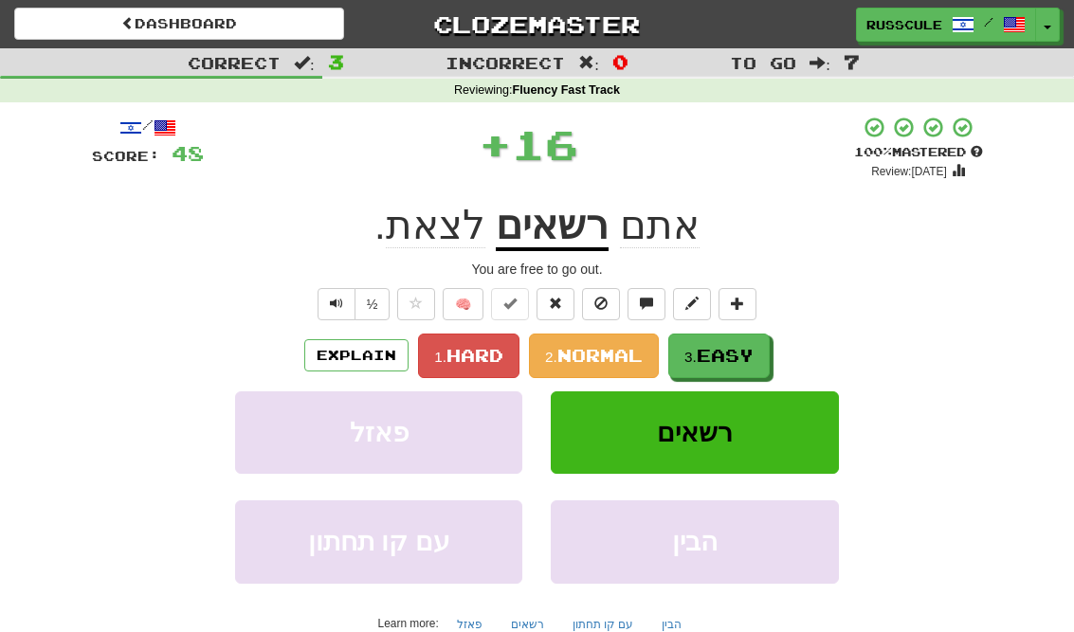
click at [730, 361] on span "Easy" at bounding box center [725, 355] width 57 height 21
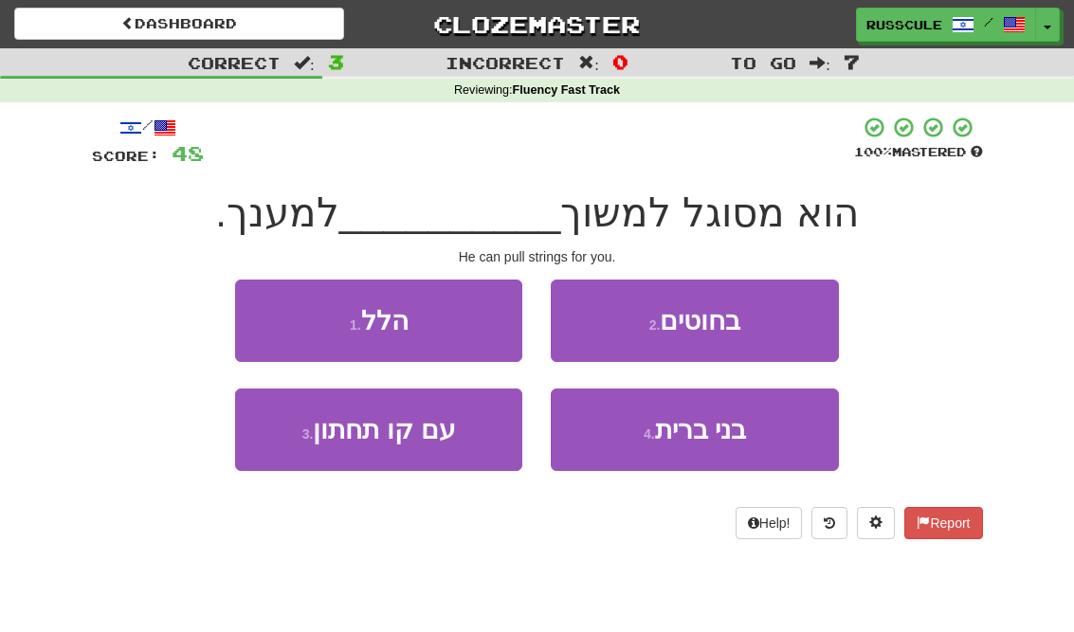
click at [789, 322] on button "2 . בחוטים" at bounding box center [694, 321] width 287 height 82
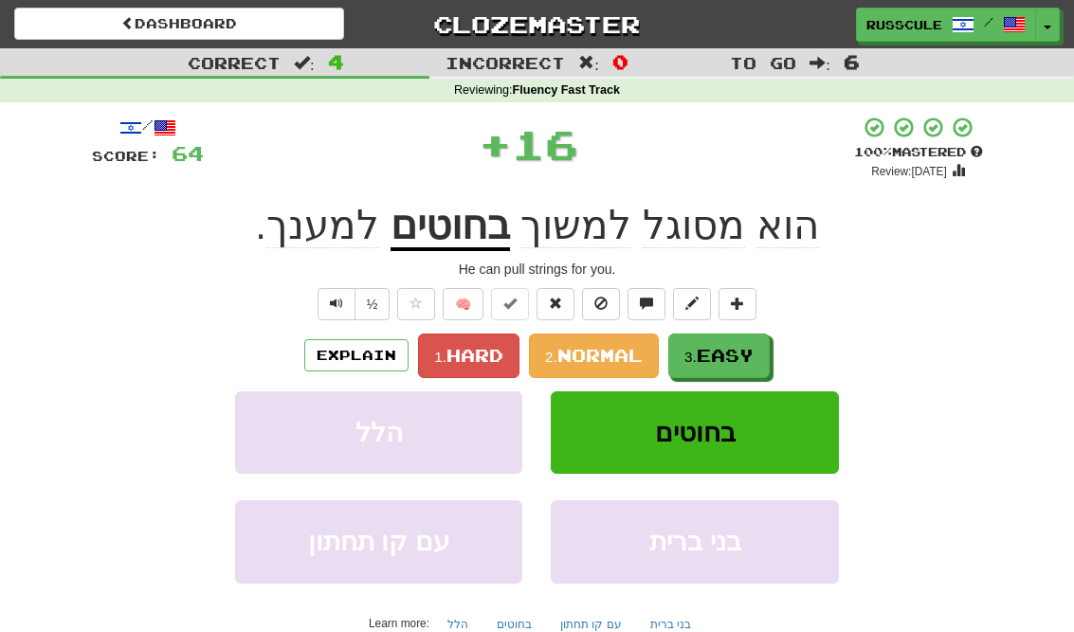
click at [729, 358] on span "Easy" at bounding box center [725, 355] width 57 height 21
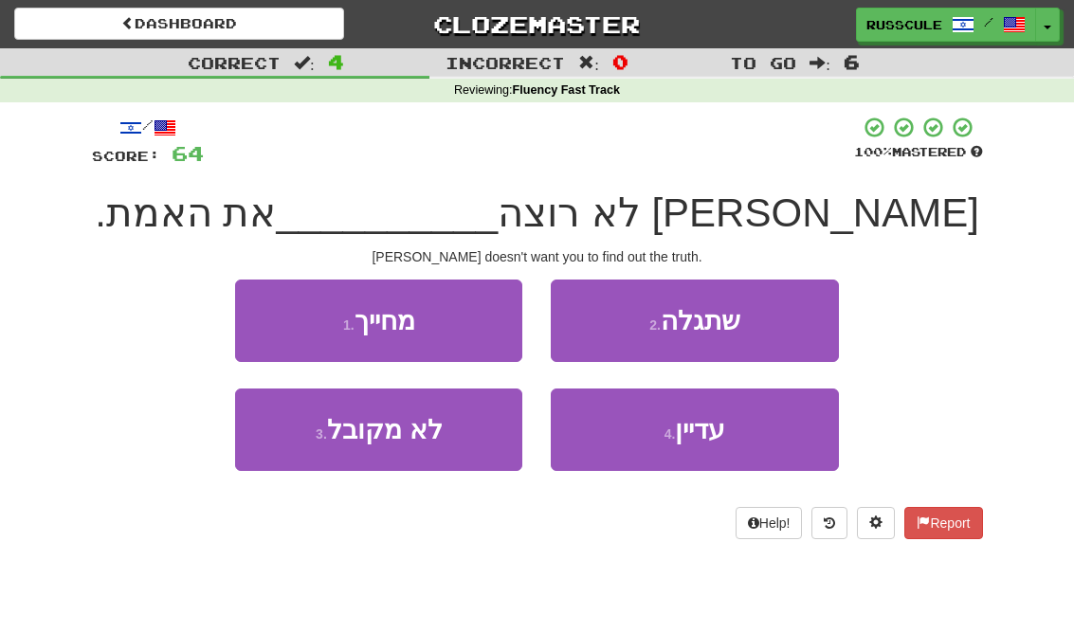
click at [797, 314] on button "2 . שתגלה" at bounding box center [694, 321] width 287 height 82
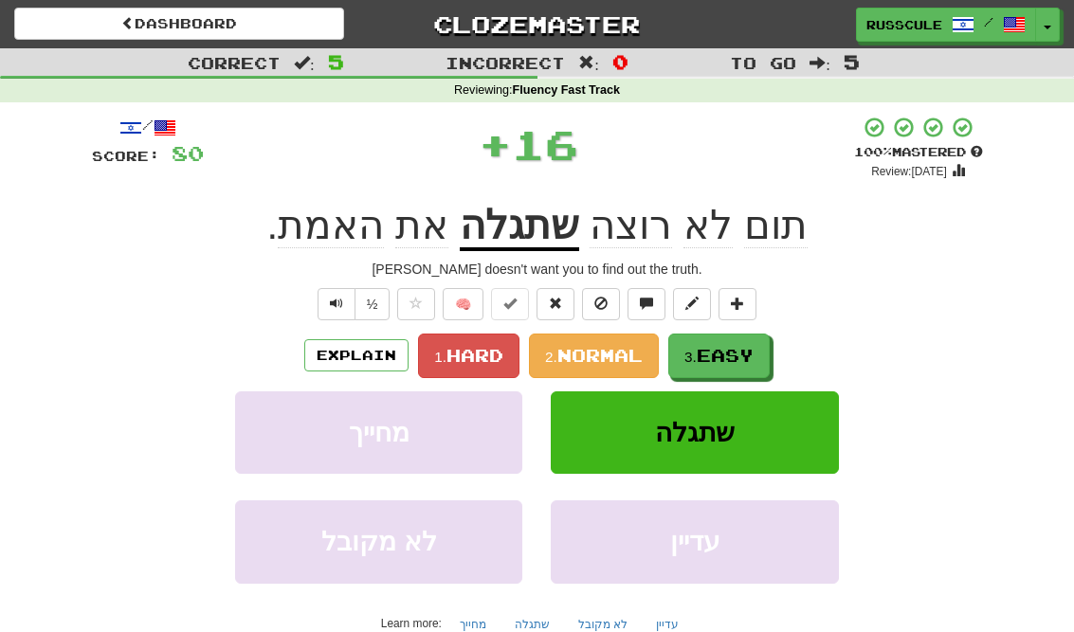
click at [731, 360] on span "Easy" at bounding box center [725, 355] width 57 height 21
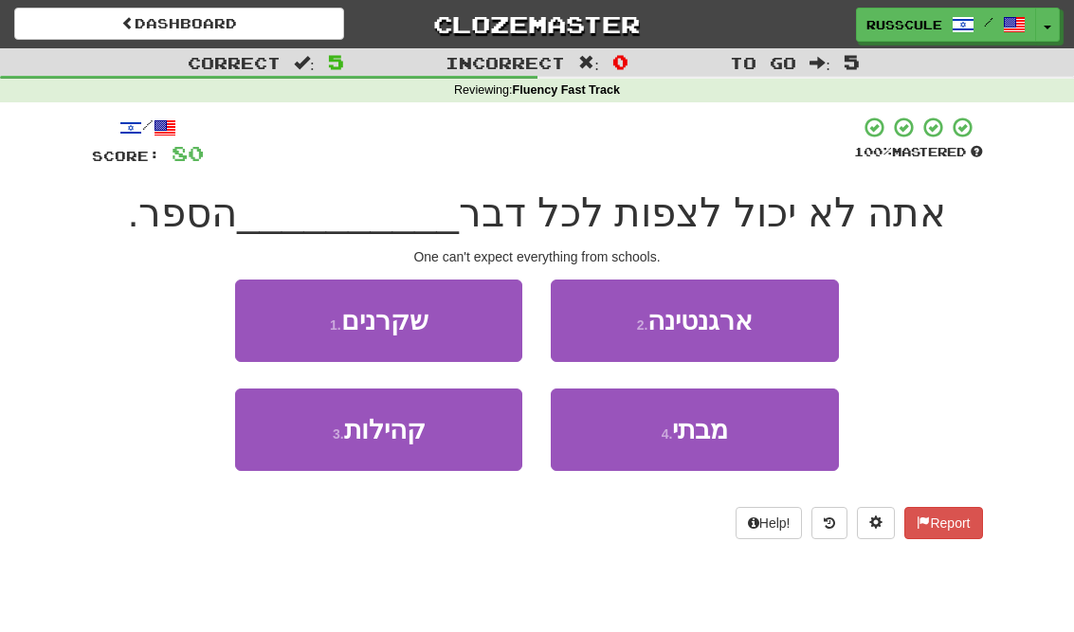
click at [713, 439] on span "מבתי" at bounding box center [700, 429] width 56 height 29
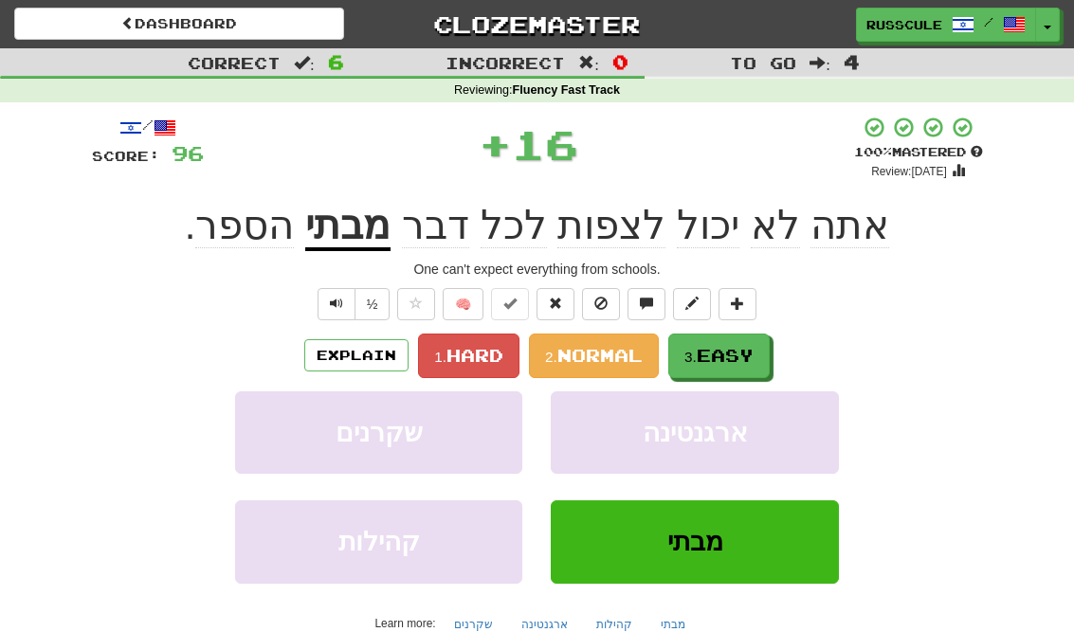
click at [752, 354] on span "Easy" at bounding box center [725, 355] width 57 height 21
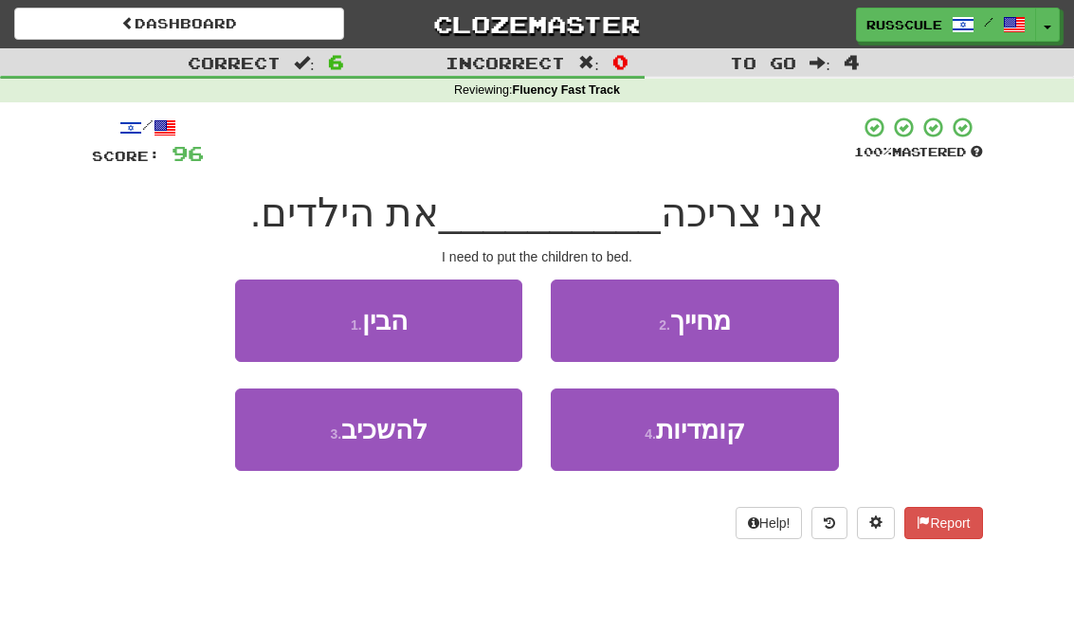
click at [298, 439] on button "3 . להשכיב" at bounding box center [378, 430] width 287 height 82
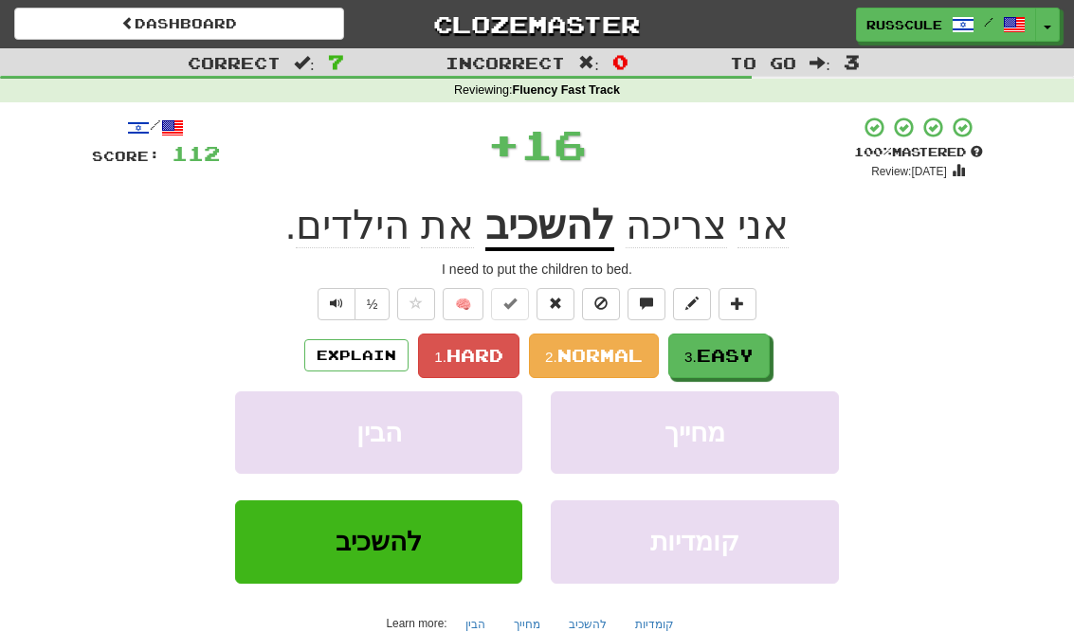
click at [726, 353] on span "Easy" at bounding box center [725, 355] width 57 height 21
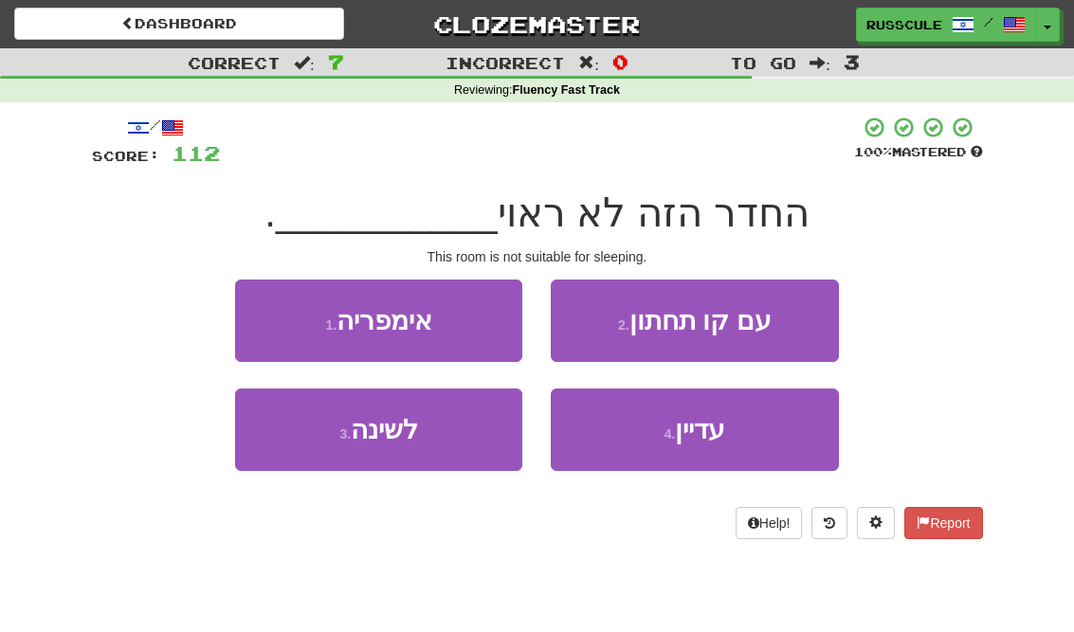
click at [296, 445] on button "3 . לשינה" at bounding box center [378, 430] width 287 height 82
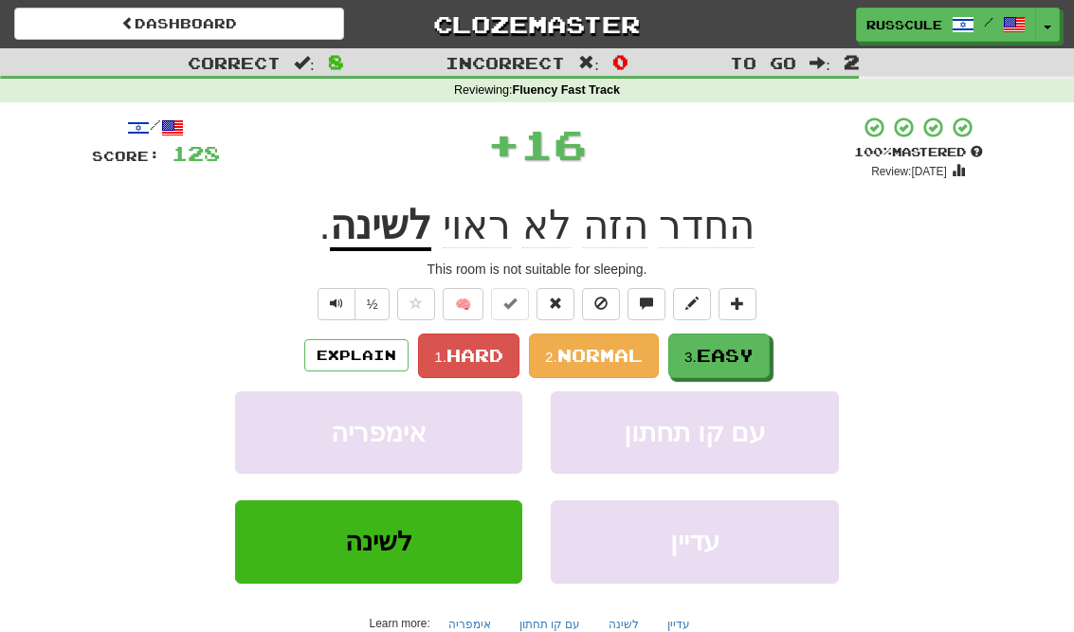
click at [732, 352] on span "Easy" at bounding box center [725, 355] width 57 height 21
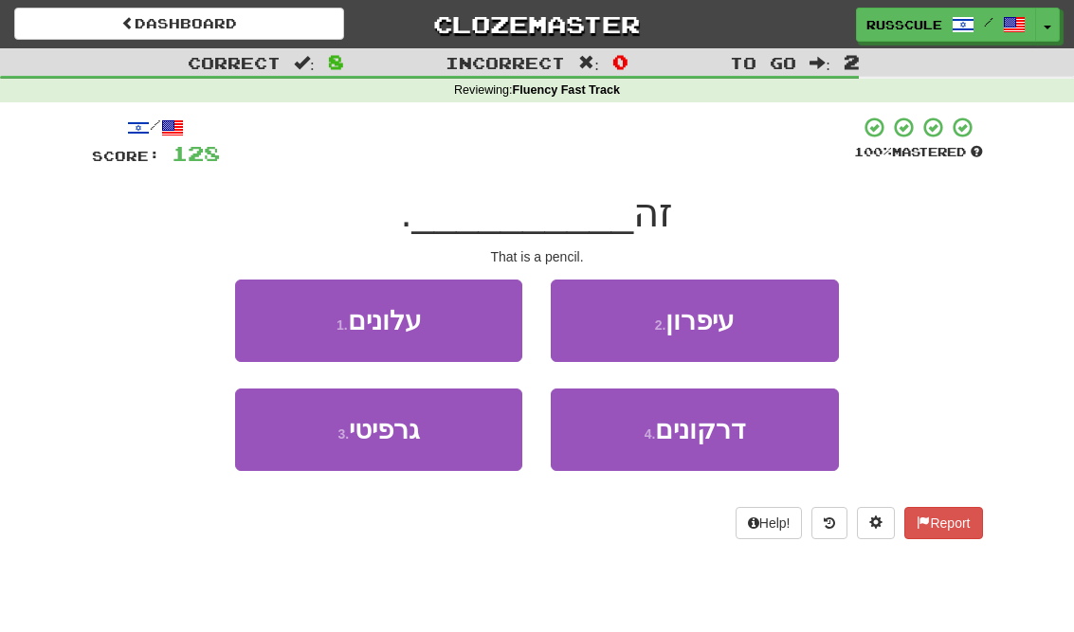
click at [782, 323] on button "2 . עיפרון" at bounding box center [694, 321] width 287 height 82
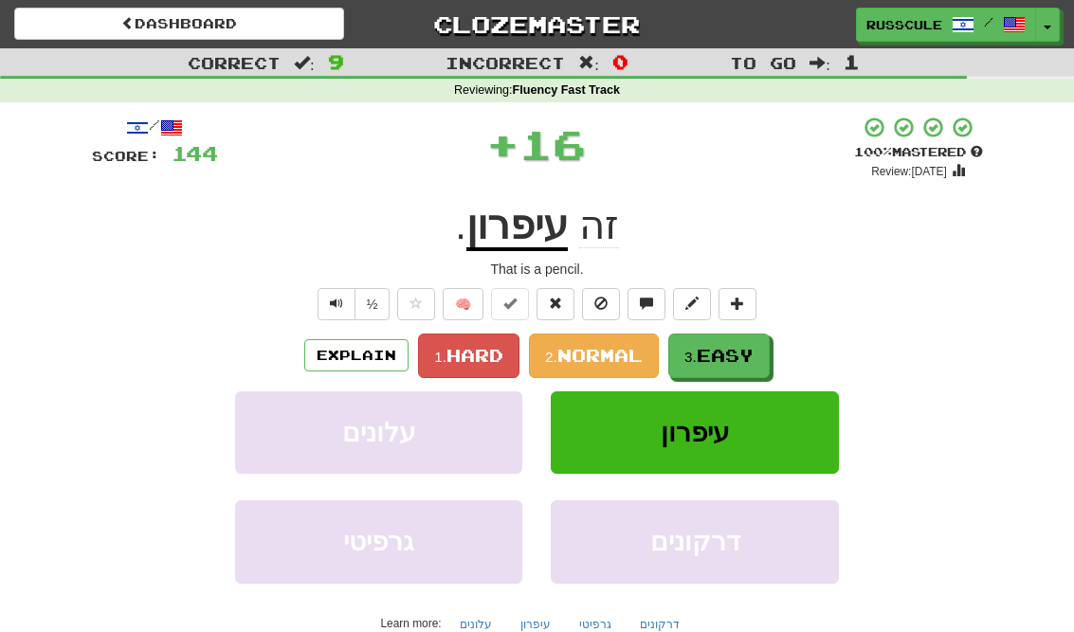
click at [735, 354] on span "Easy" at bounding box center [725, 355] width 57 height 21
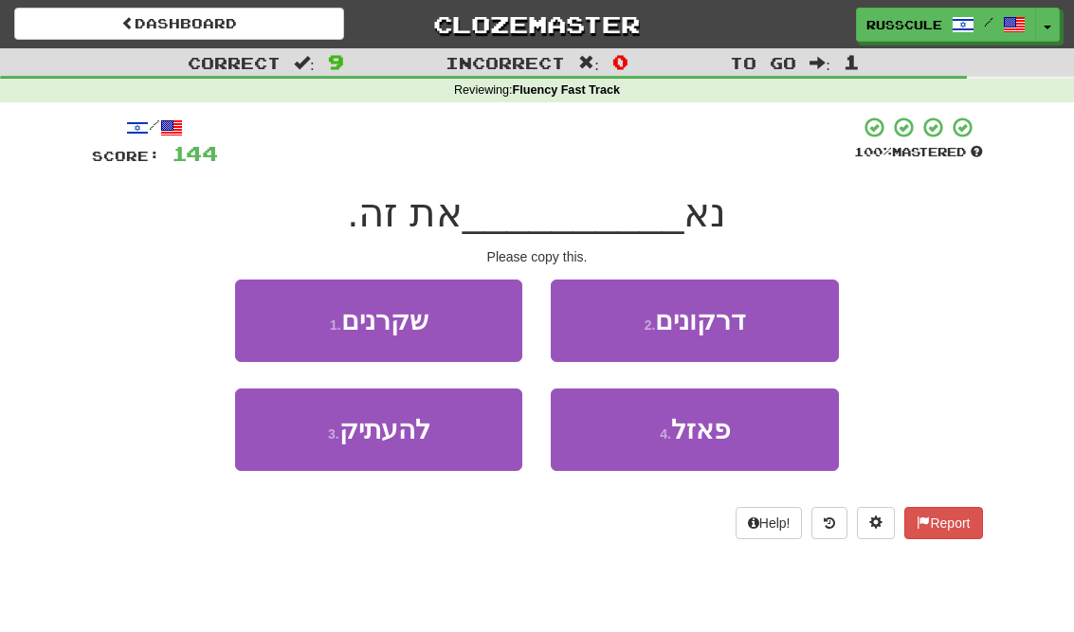
click at [297, 436] on button "3 . להעתיק" at bounding box center [378, 430] width 287 height 82
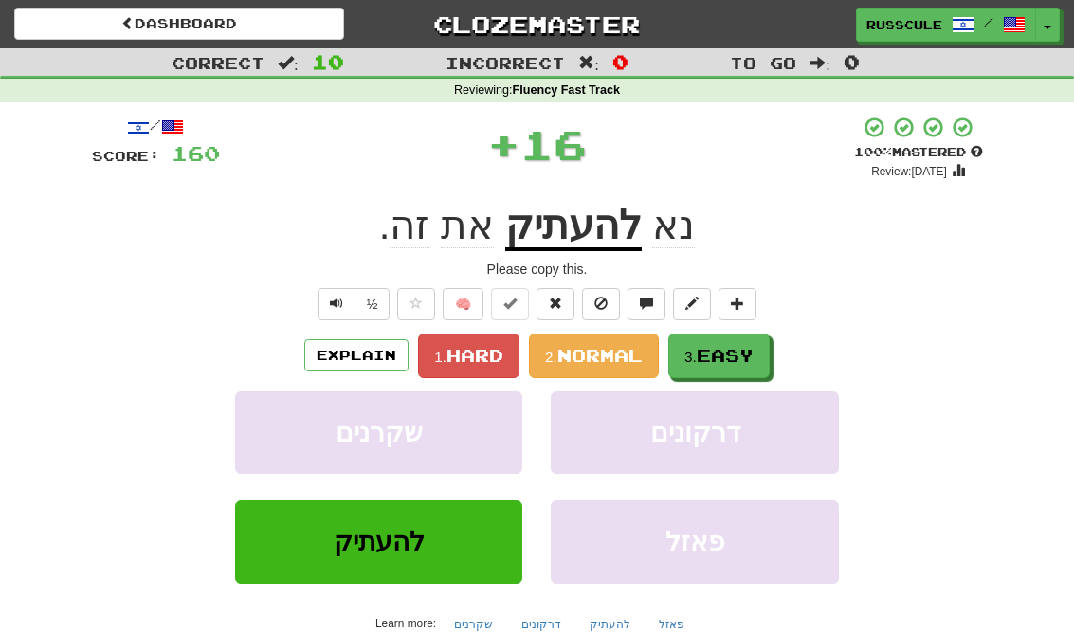
click at [728, 354] on span "Easy" at bounding box center [725, 355] width 57 height 21
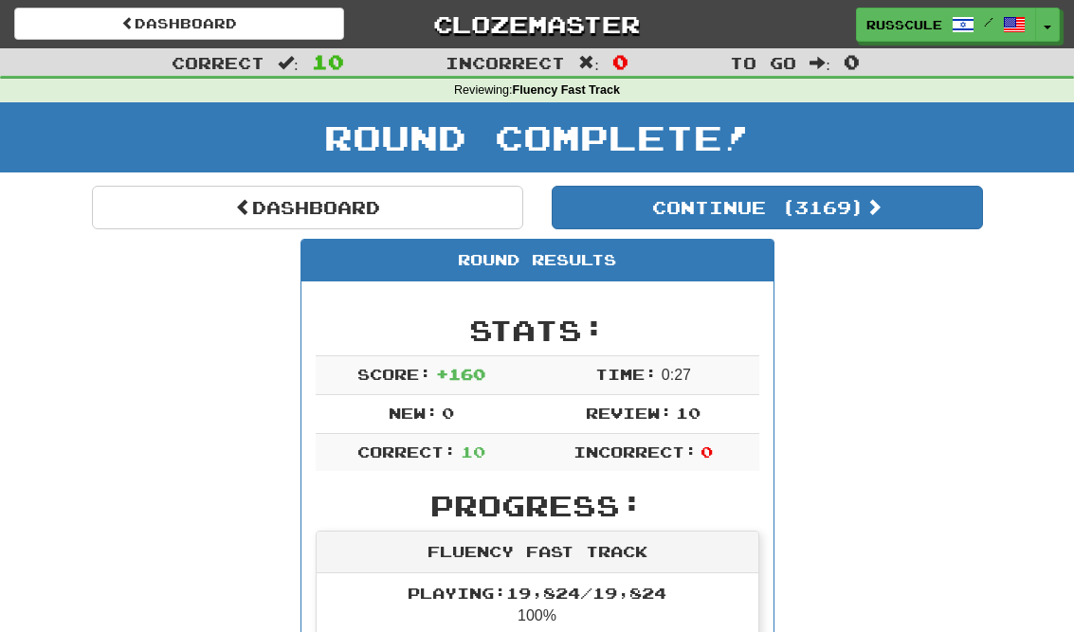
click at [925, 217] on button "Continue ( 3169 )" at bounding box center [767, 208] width 431 height 44
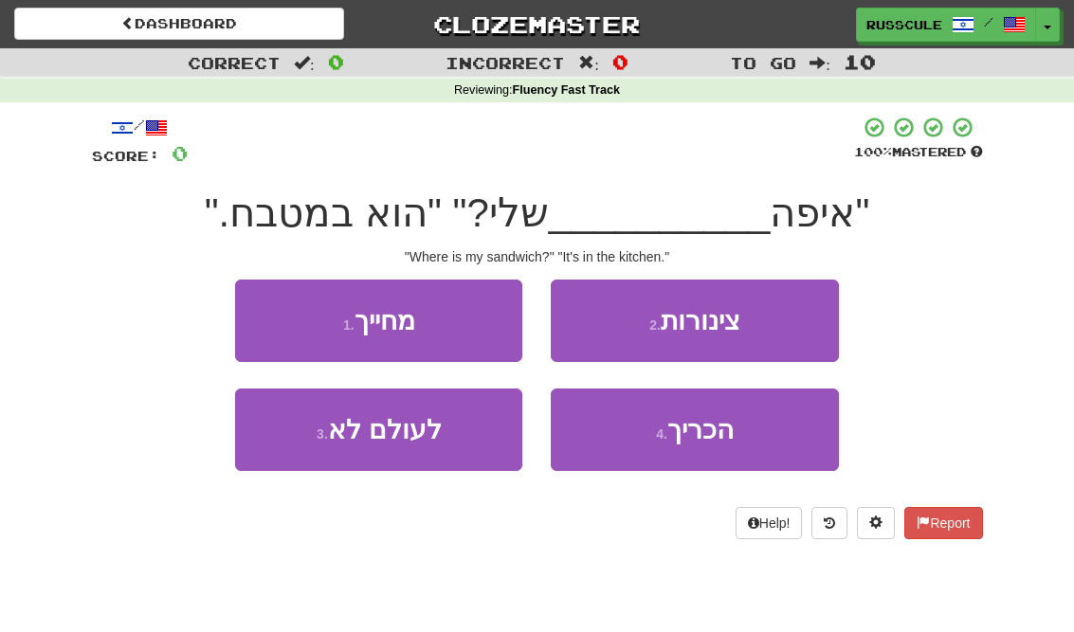
click at [717, 431] on span "הכריך" at bounding box center [700, 429] width 66 height 29
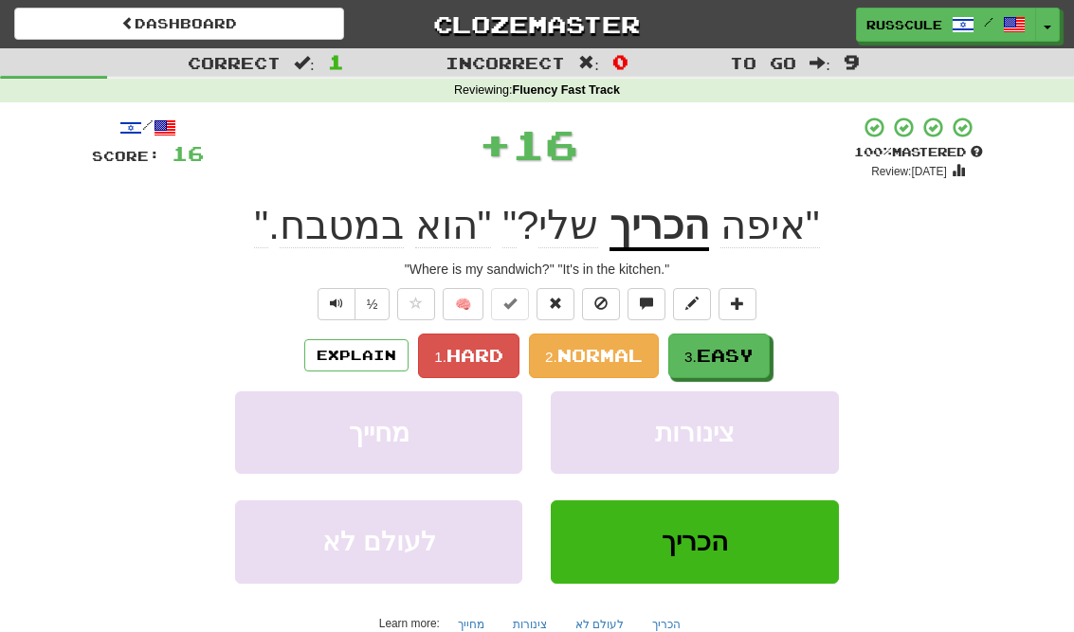
click at [754, 355] on span "Easy" at bounding box center [725, 355] width 57 height 21
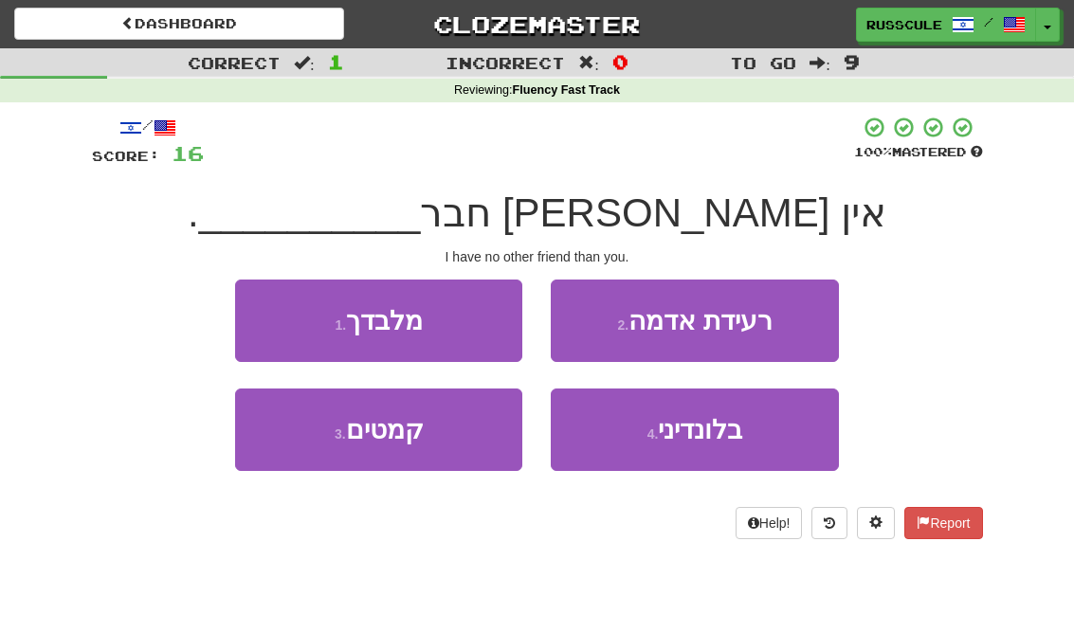
click at [244, 299] on button "1 . מלבדך" at bounding box center [378, 321] width 287 height 82
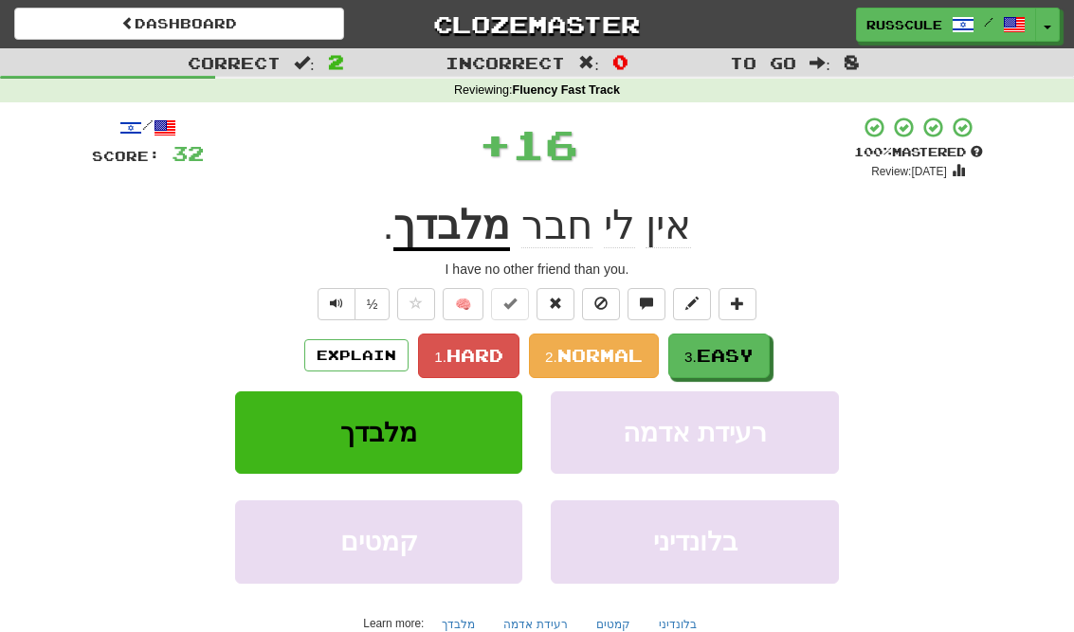
click at [735, 364] on button "3. Easy" at bounding box center [718, 356] width 101 height 45
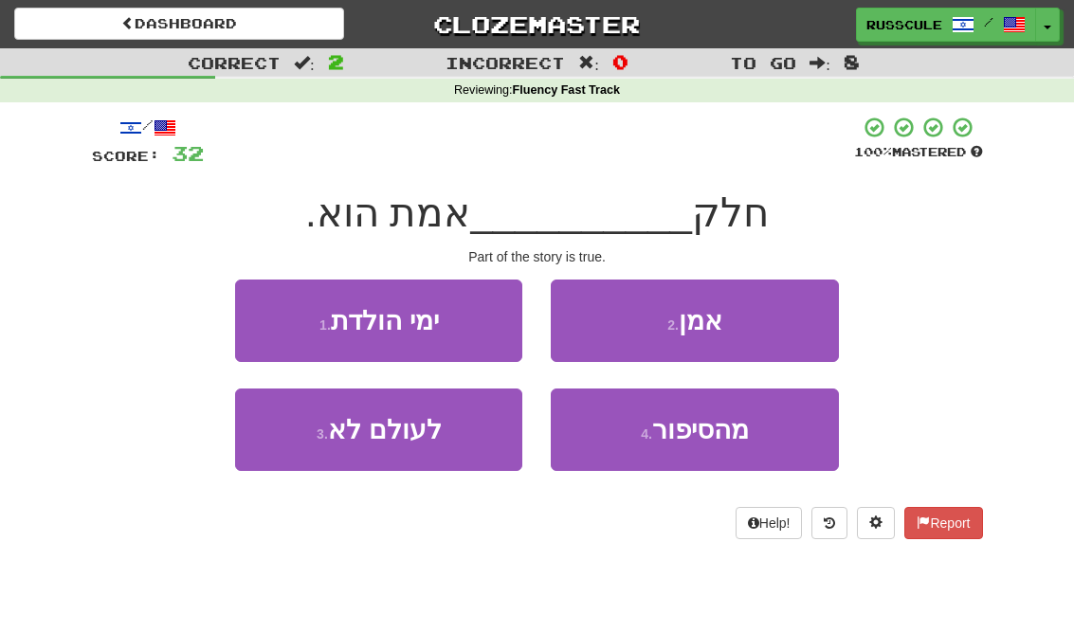
click at [698, 439] on span "מהסיפור" at bounding box center [700, 429] width 97 height 29
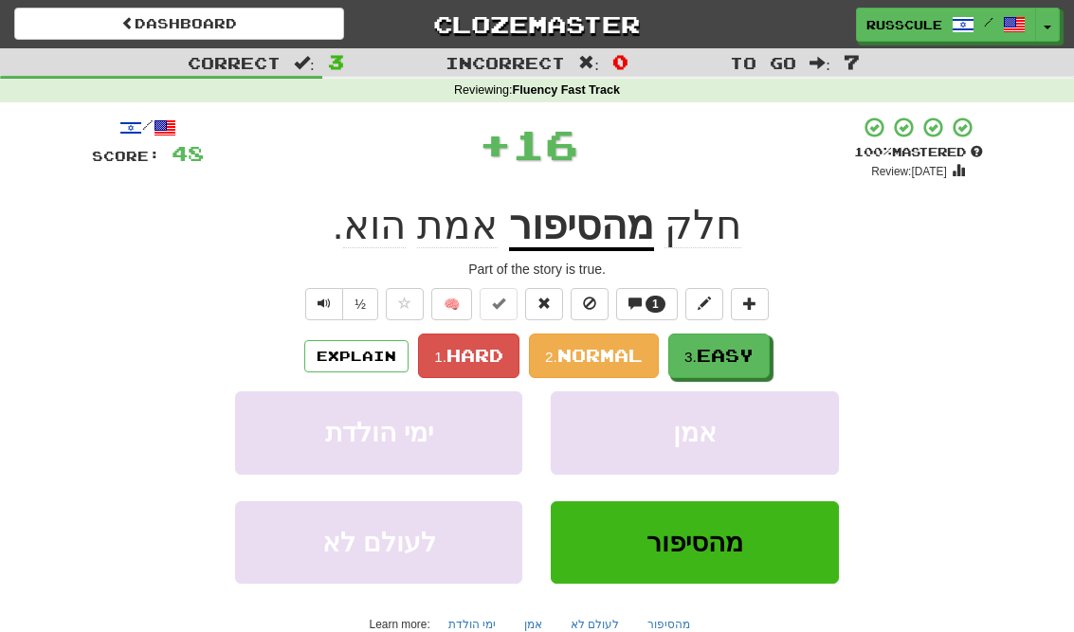
click at [748, 356] on span "Easy" at bounding box center [725, 355] width 57 height 21
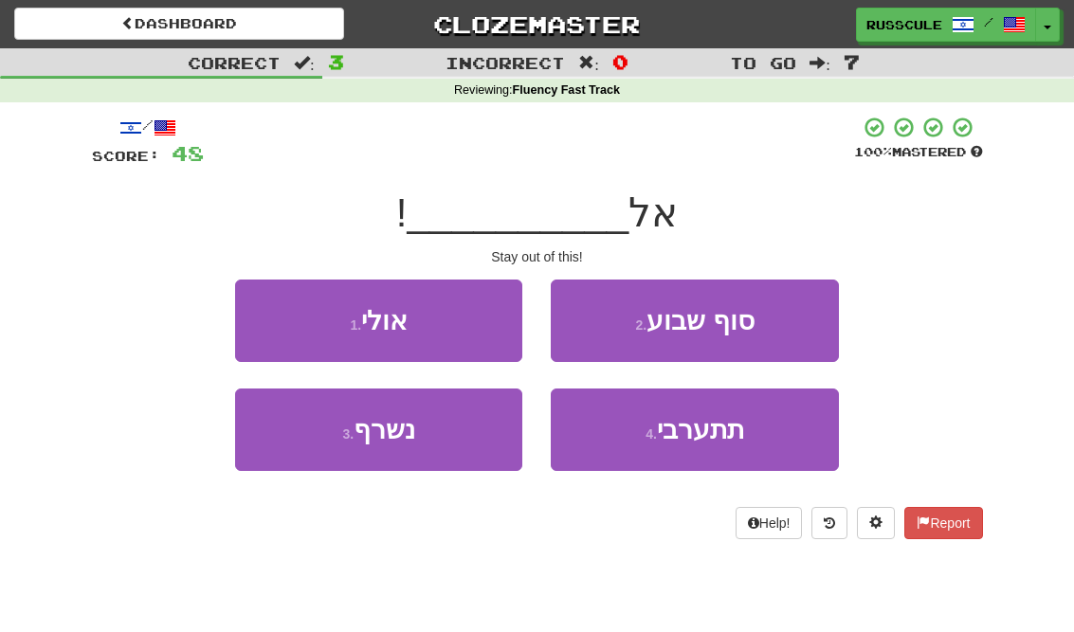
click at [725, 437] on span "תתערבי" at bounding box center [700, 429] width 87 height 29
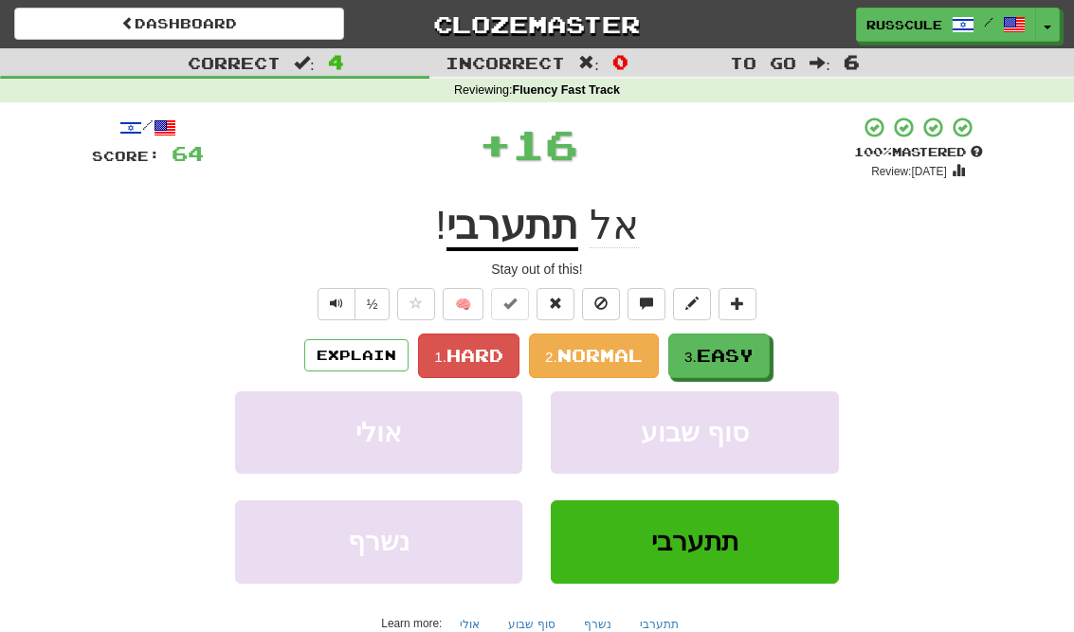
click at [759, 358] on button "3. Easy" at bounding box center [718, 356] width 101 height 45
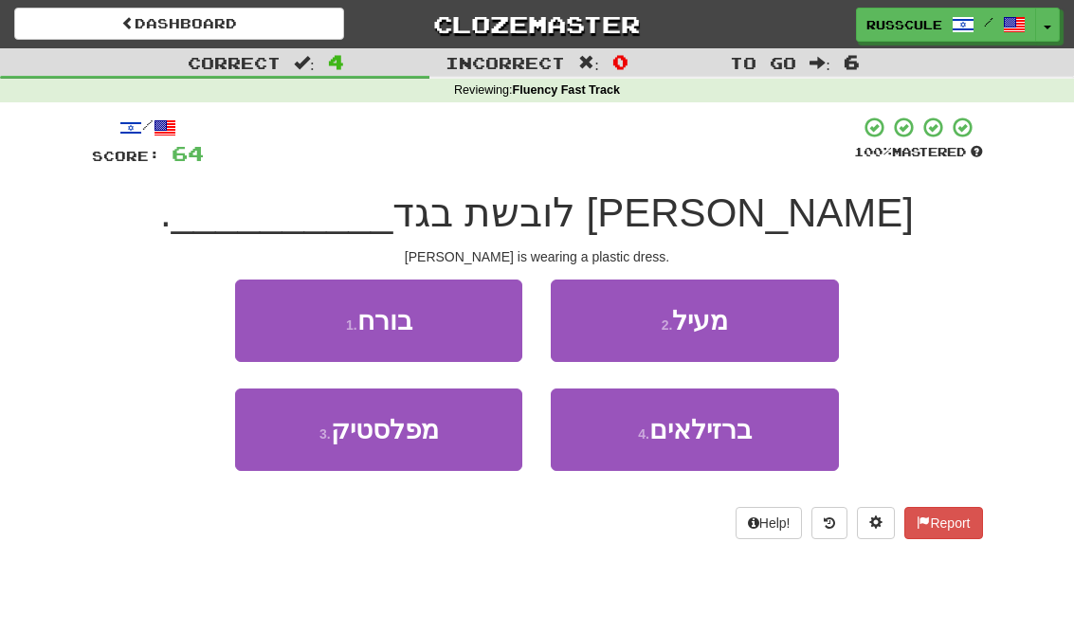
click at [298, 442] on button "3 . מפלסטיק" at bounding box center [378, 430] width 287 height 82
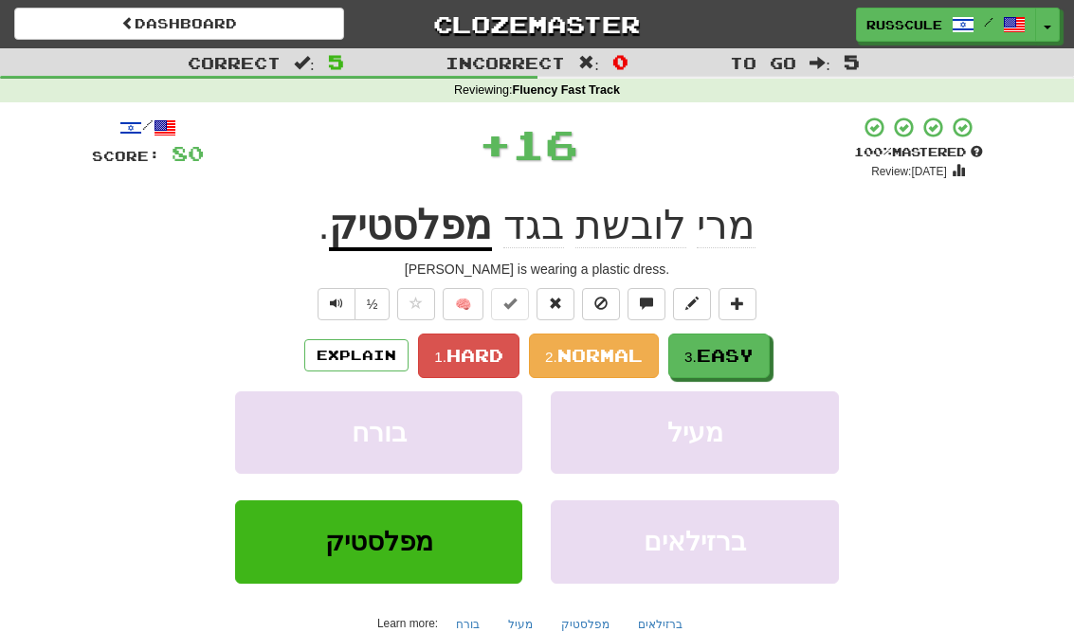
click at [748, 355] on span "Easy" at bounding box center [725, 355] width 57 height 21
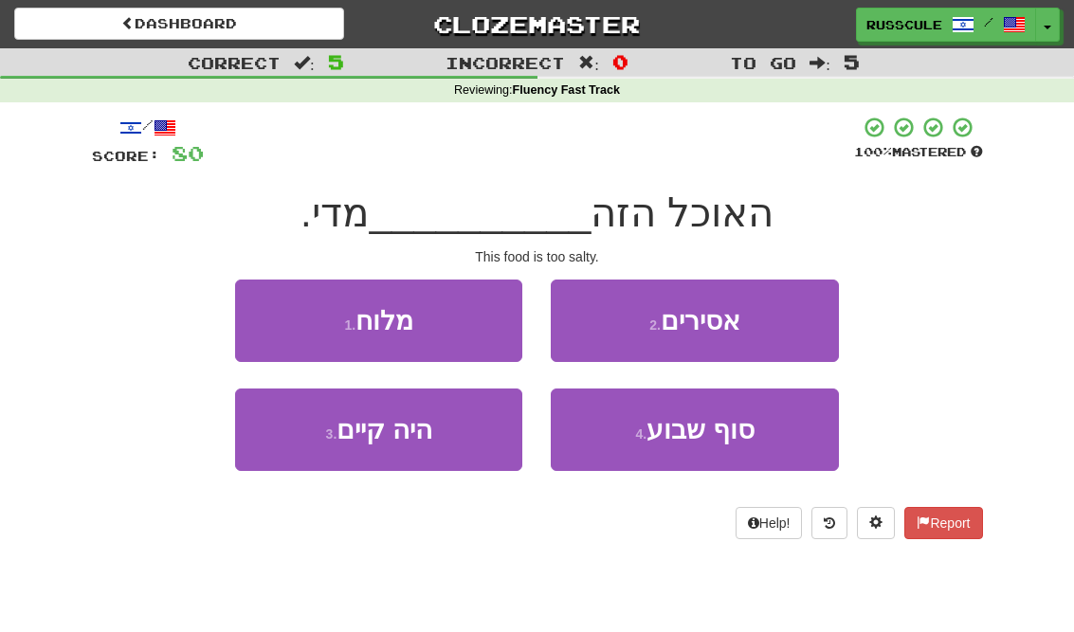
click at [276, 316] on button "1 . מלוח" at bounding box center [378, 321] width 287 height 82
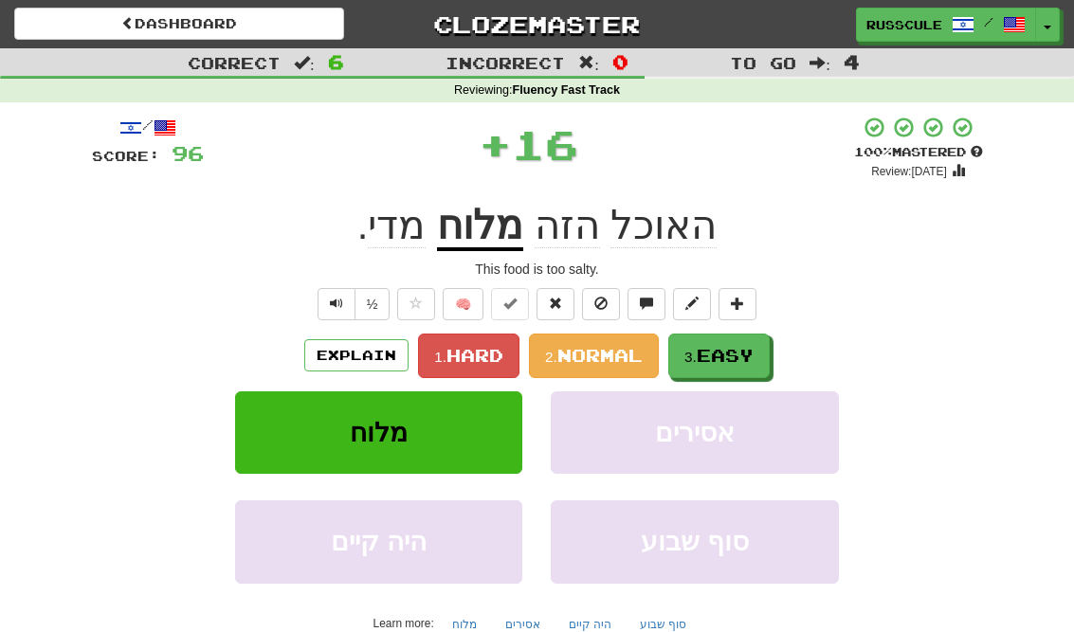
click at [735, 357] on span "Easy" at bounding box center [725, 355] width 57 height 21
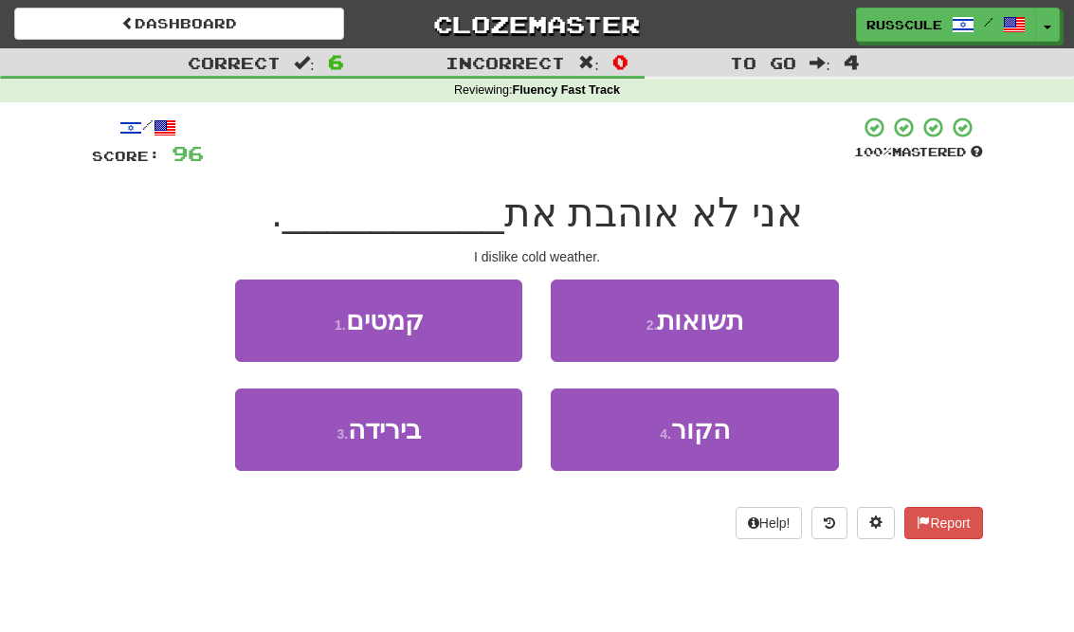
click at [696, 444] on button "4 . הקור" at bounding box center [694, 430] width 287 height 82
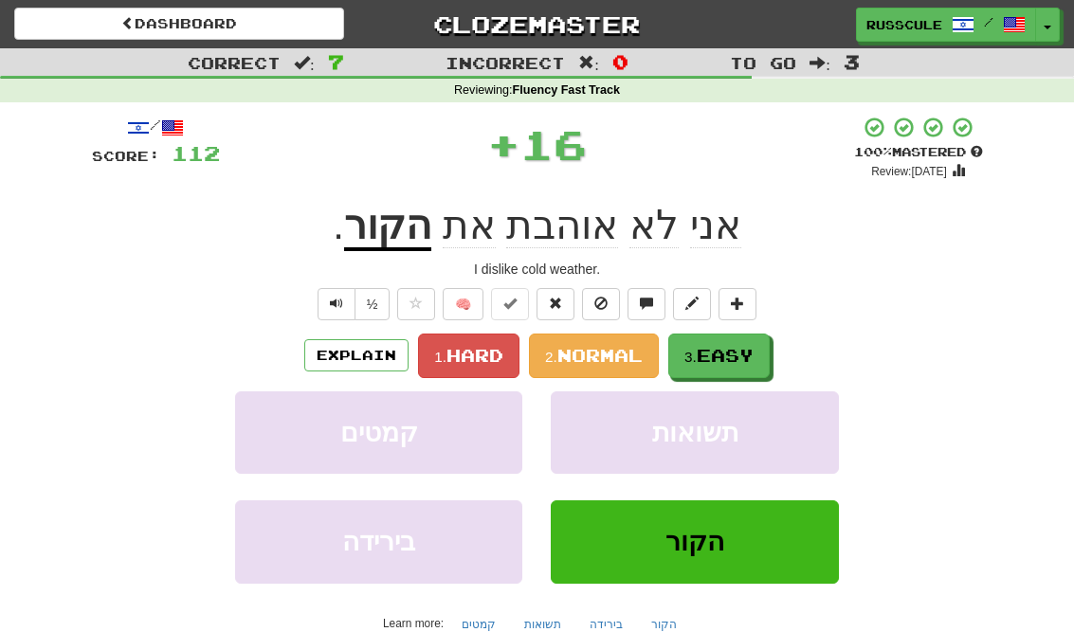
click at [744, 354] on span "Easy" at bounding box center [725, 355] width 57 height 21
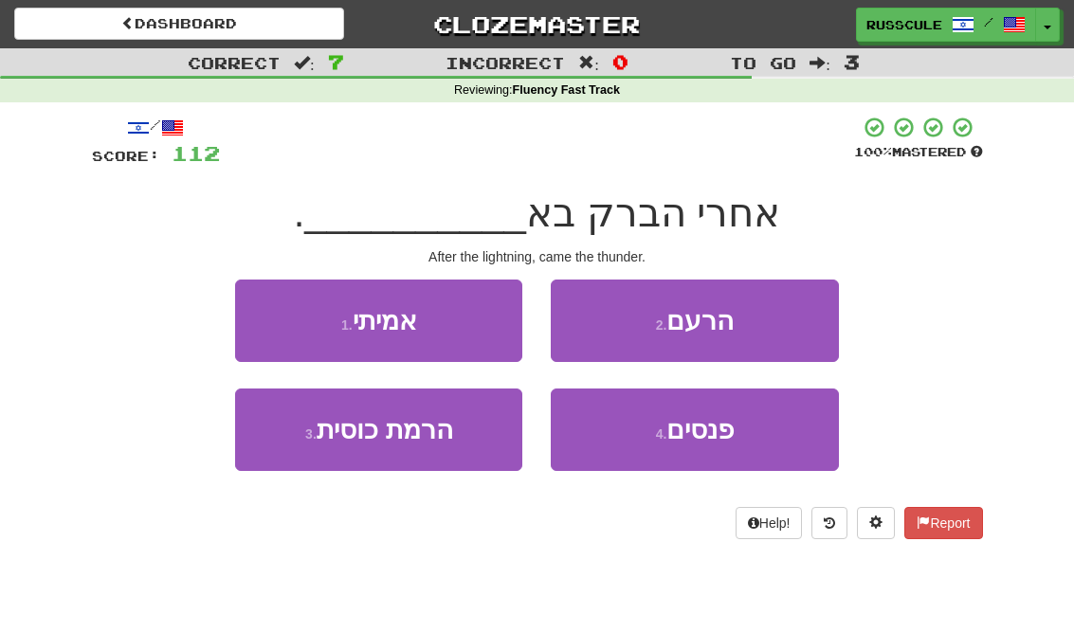
click at [788, 325] on button "2 . הרעם" at bounding box center [694, 321] width 287 height 82
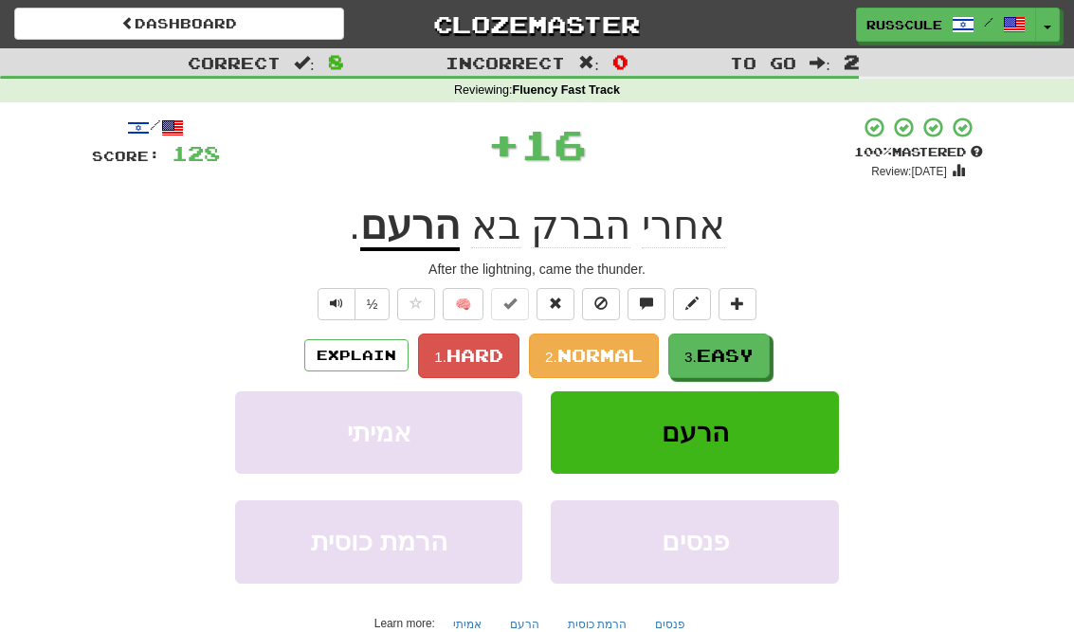
click at [729, 360] on span "Easy" at bounding box center [725, 355] width 57 height 21
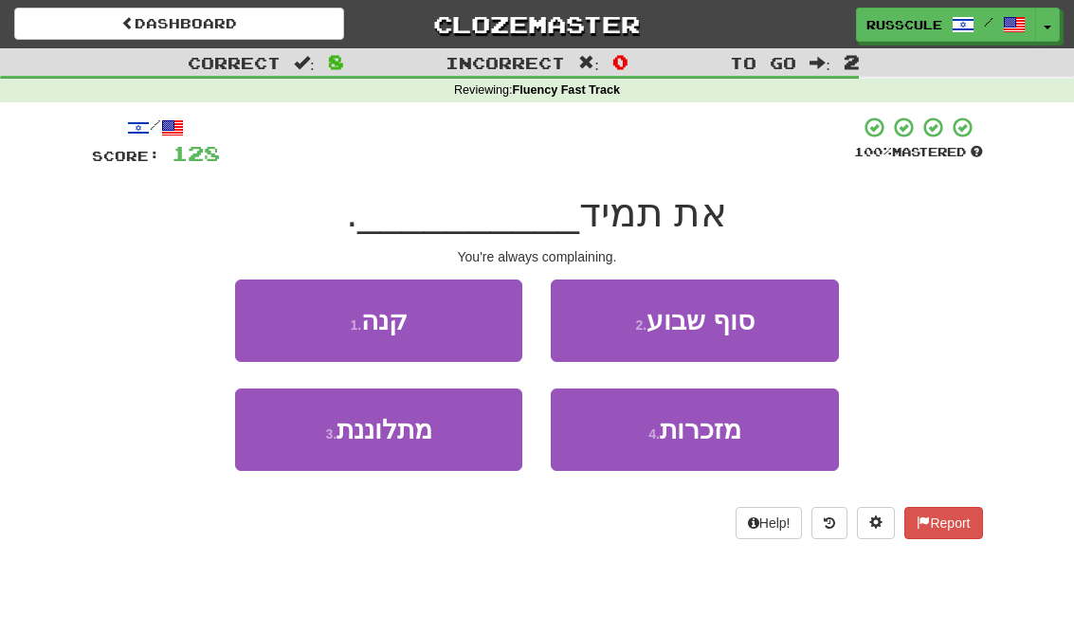
click at [296, 445] on button "3 . מתלוננת" at bounding box center [378, 430] width 287 height 82
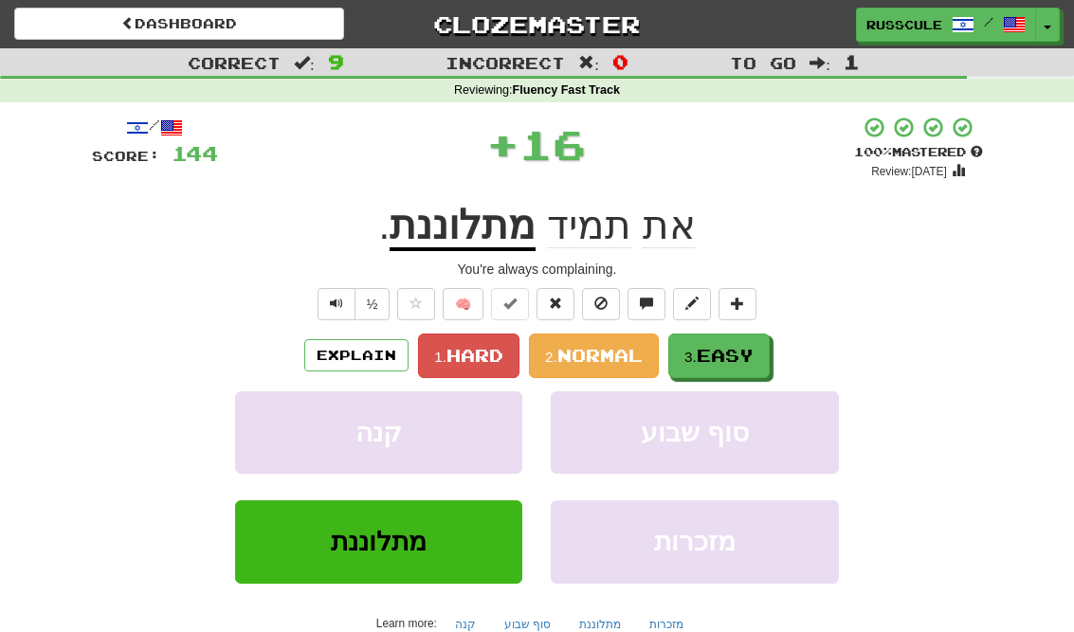
click at [731, 352] on span "Easy" at bounding box center [725, 355] width 57 height 21
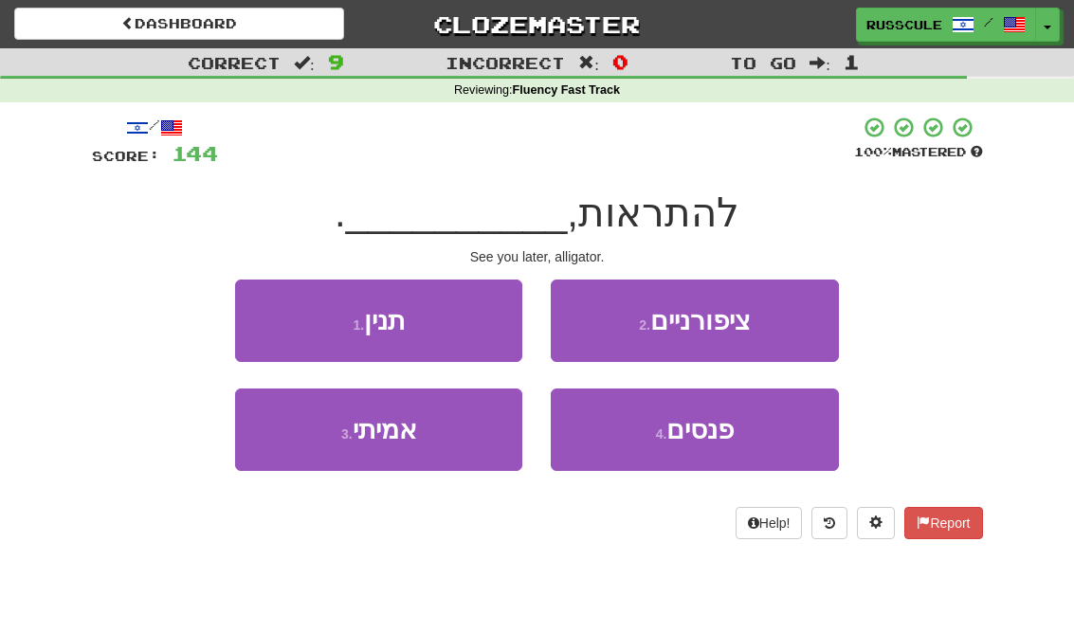
click at [268, 317] on button "1 . תנין" at bounding box center [378, 321] width 287 height 82
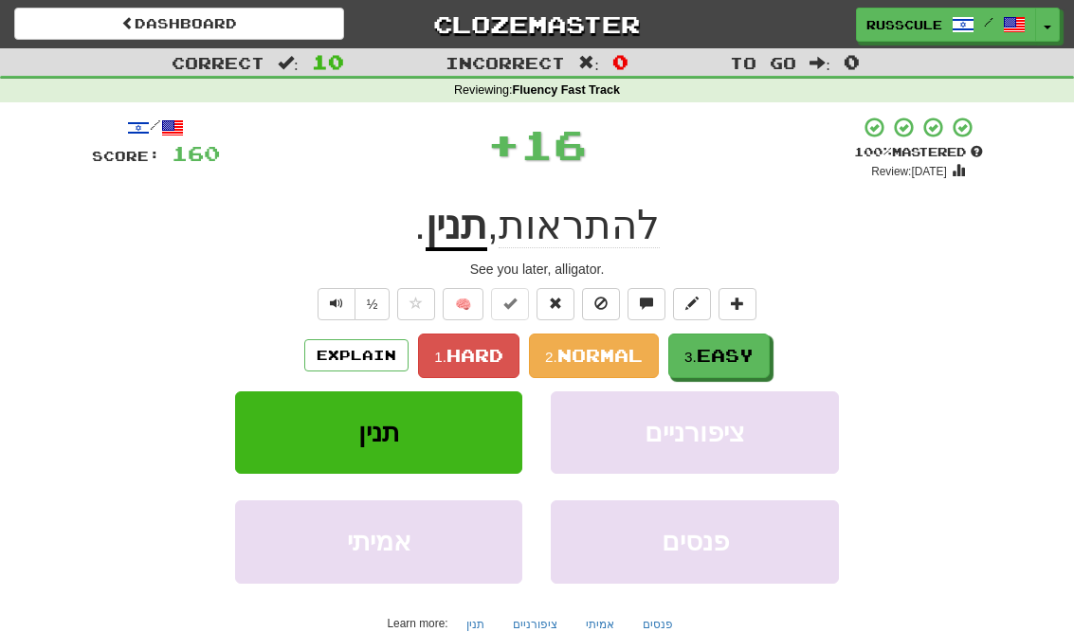
click at [735, 352] on span "Easy" at bounding box center [725, 355] width 57 height 21
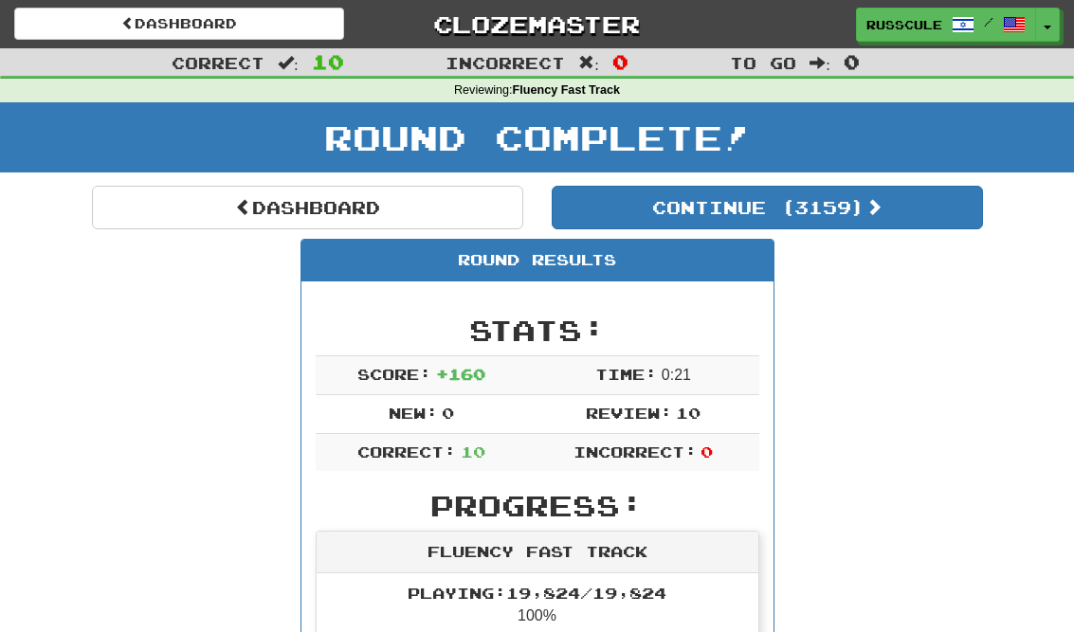
click at [906, 226] on button "Continue ( 3159 )" at bounding box center [767, 208] width 431 height 44
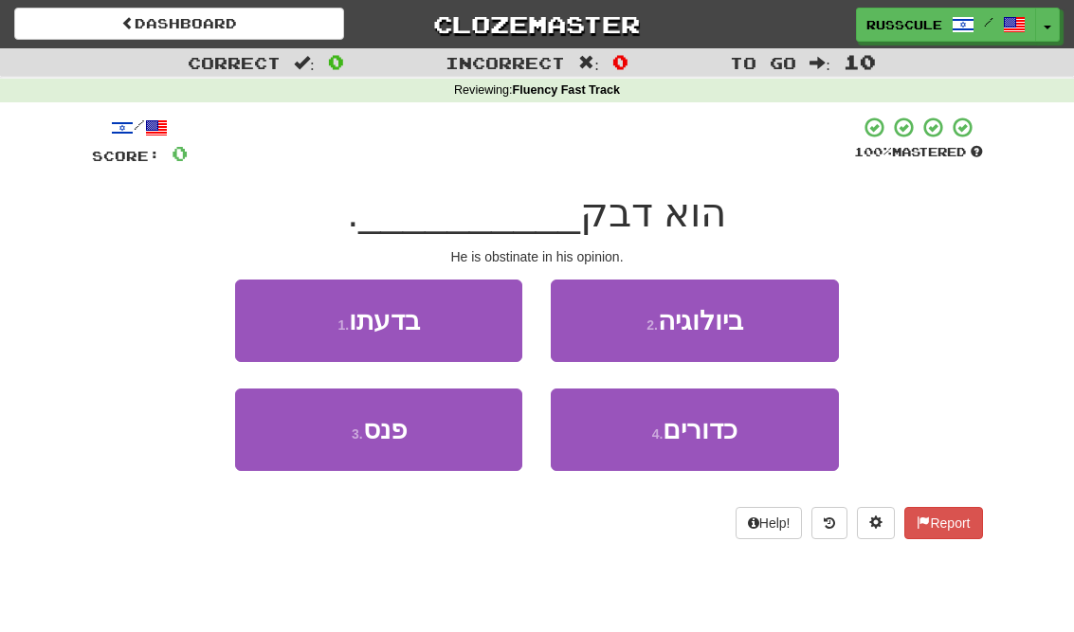
click at [268, 301] on button "1 . בדעתו" at bounding box center [378, 321] width 287 height 82
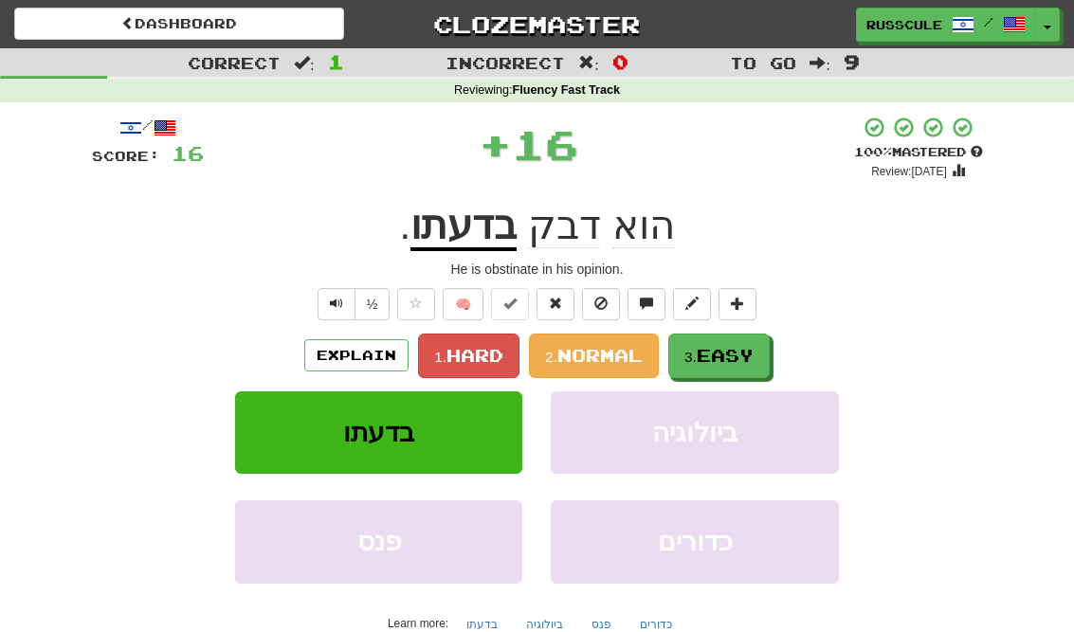
click at [734, 367] on button "3. Easy" at bounding box center [718, 356] width 101 height 45
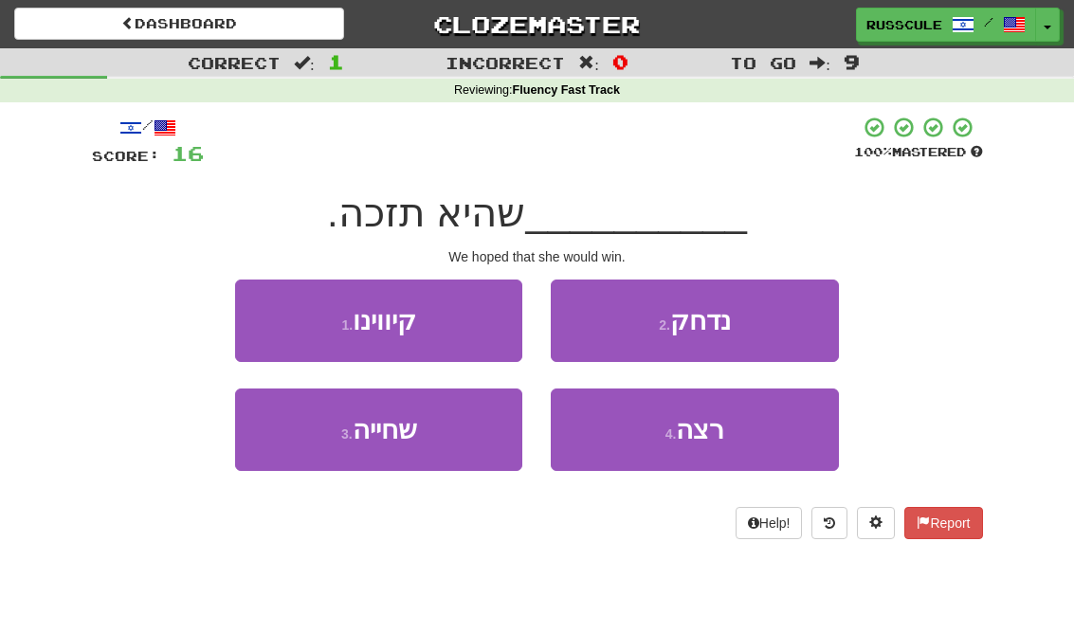
click at [264, 312] on button "1 . קיווינו" at bounding box center [378, 321] width 287 height 82
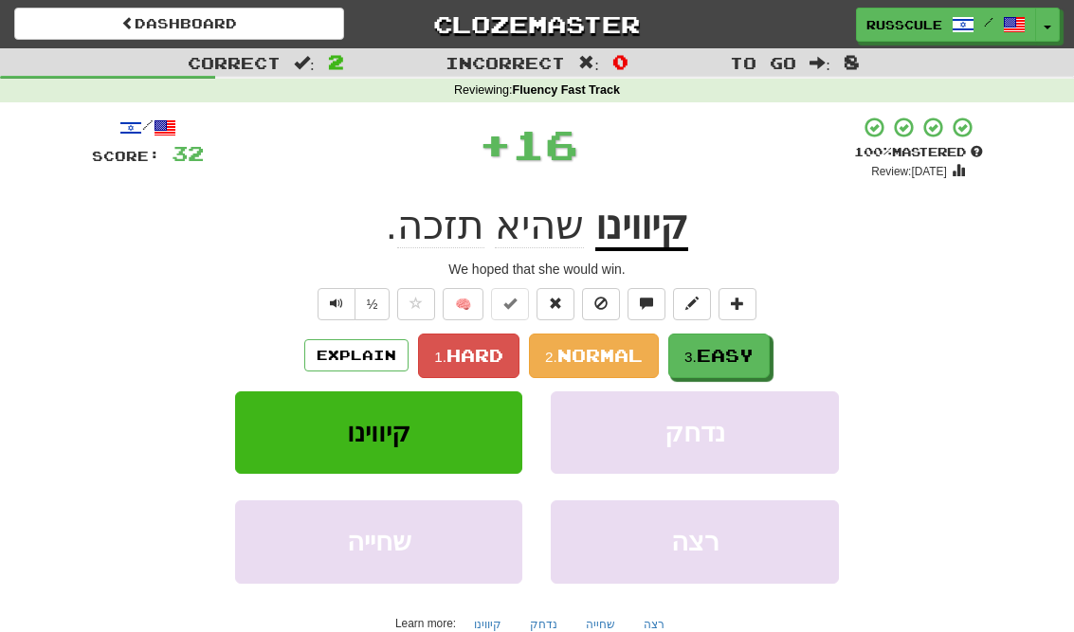
click at [732, 368] on button "3. Easy" at bounding box center [718, 356] width 101 height 45
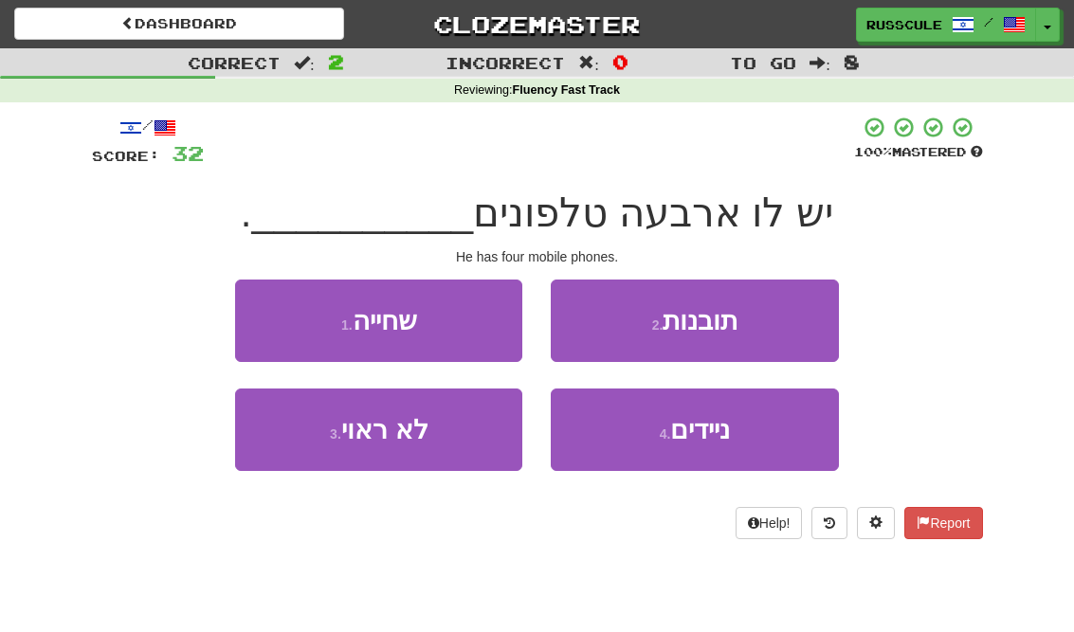
click at [711, 453] on button "4 . ניידים" at bounding box center [694, 430] width 287 height 82
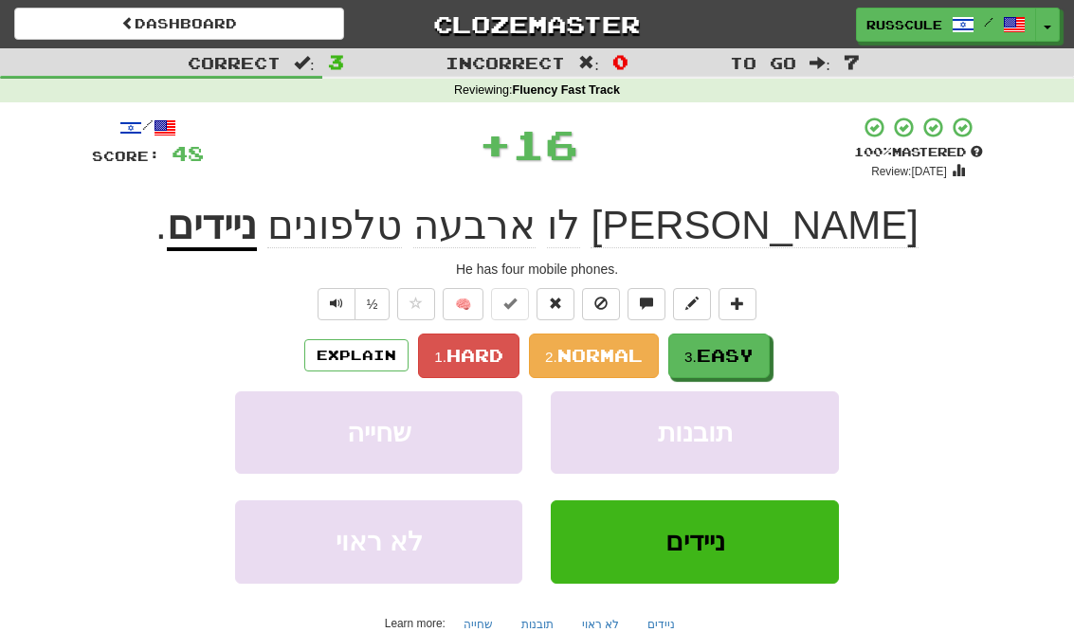
click at [749, 359] on span "Easy" at bounding box center [725, 355] width 57 height 21
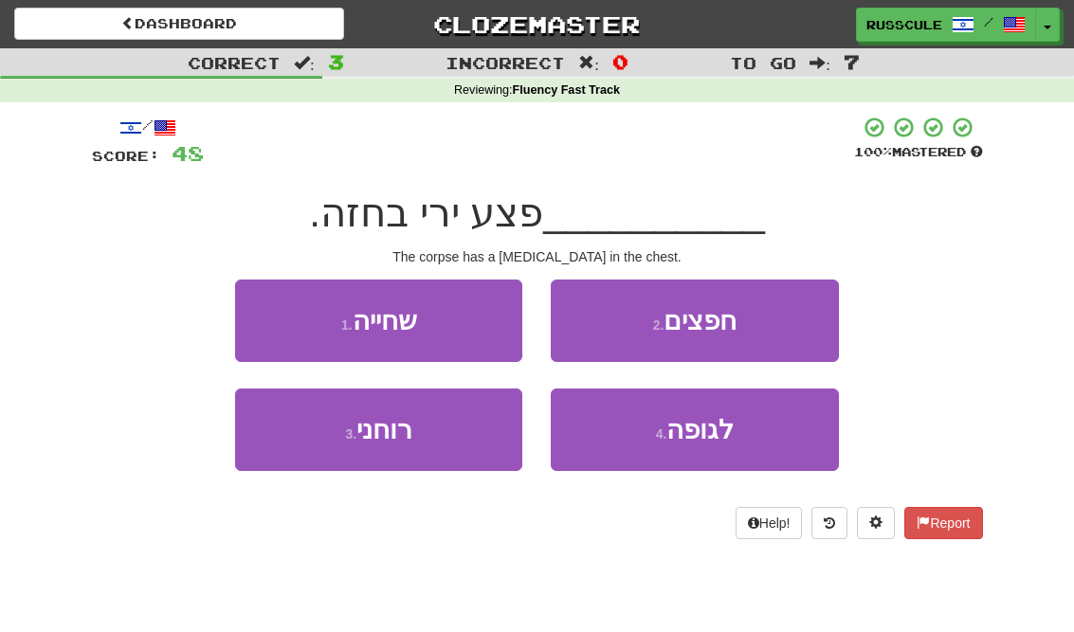
click at [708, 444] on button "4 . לגופה" at bounding box center [694, 430] width 287 height 82
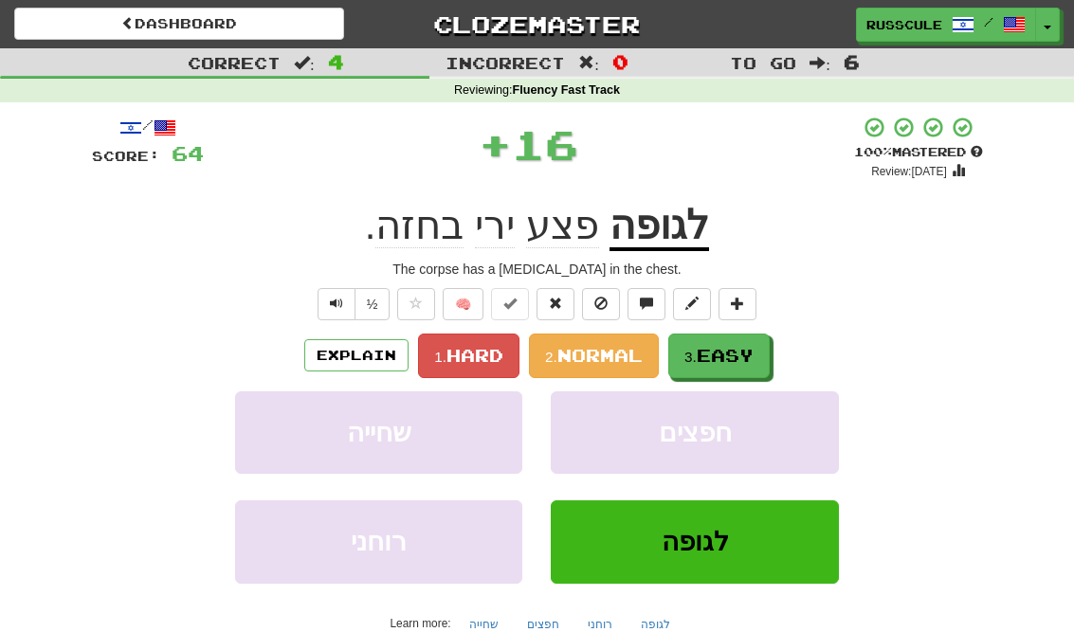
click at [744, 364] on button "3. Easy" at bounding box center [718, 356] width 101 height 45
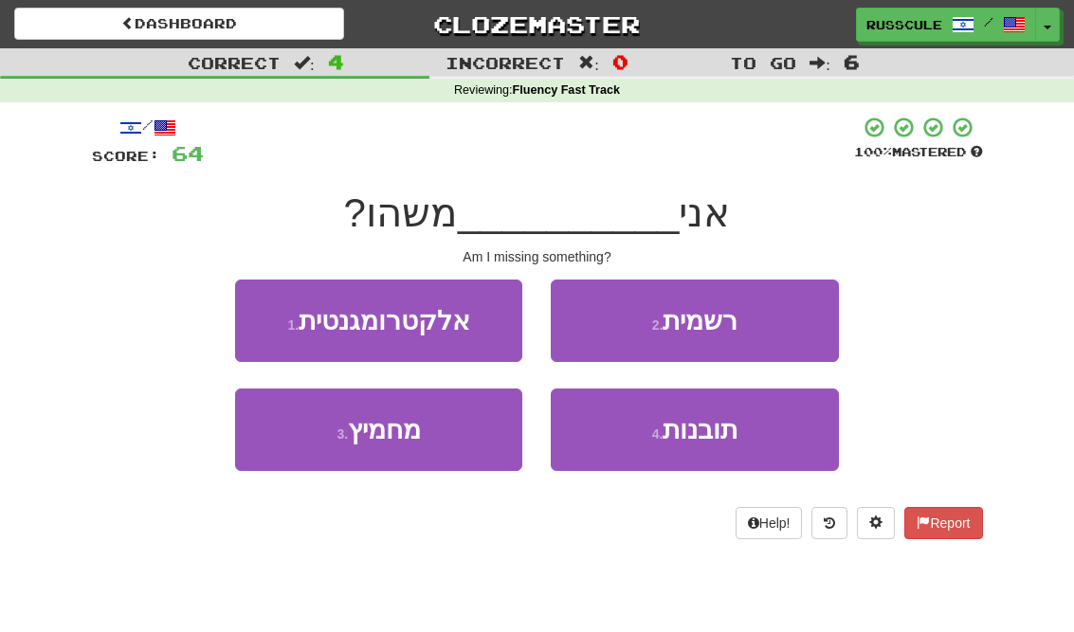
click at [304, 446] on button "3 . מחמיץ" at bounding box center [378, 430] width 287 height 82
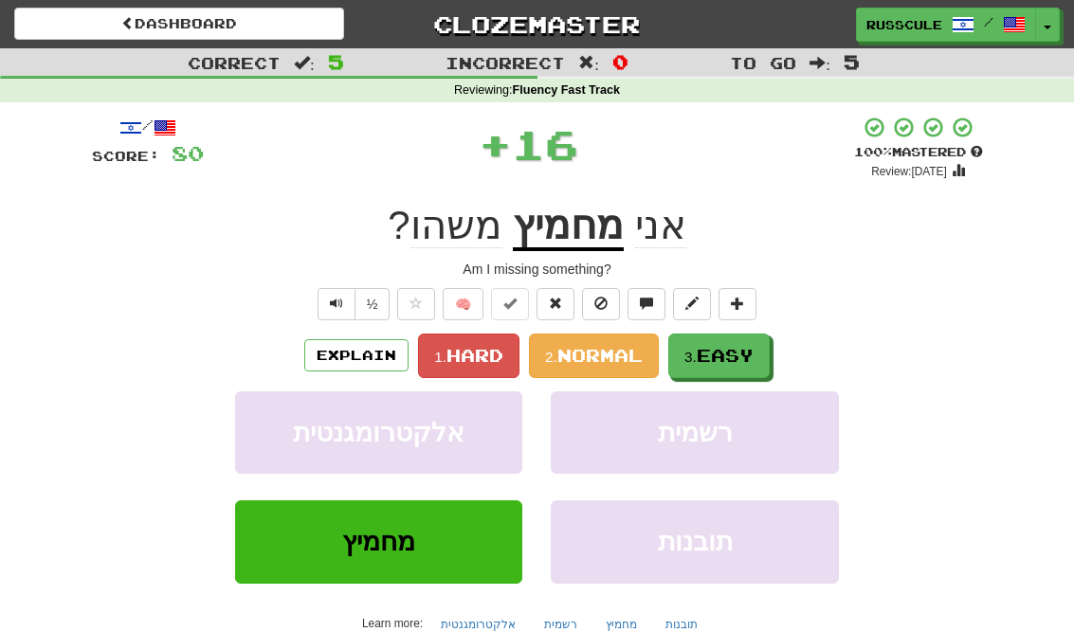
click at [746, 352] on span "Easy" at bounding box center [725, 355] width 57 height 21
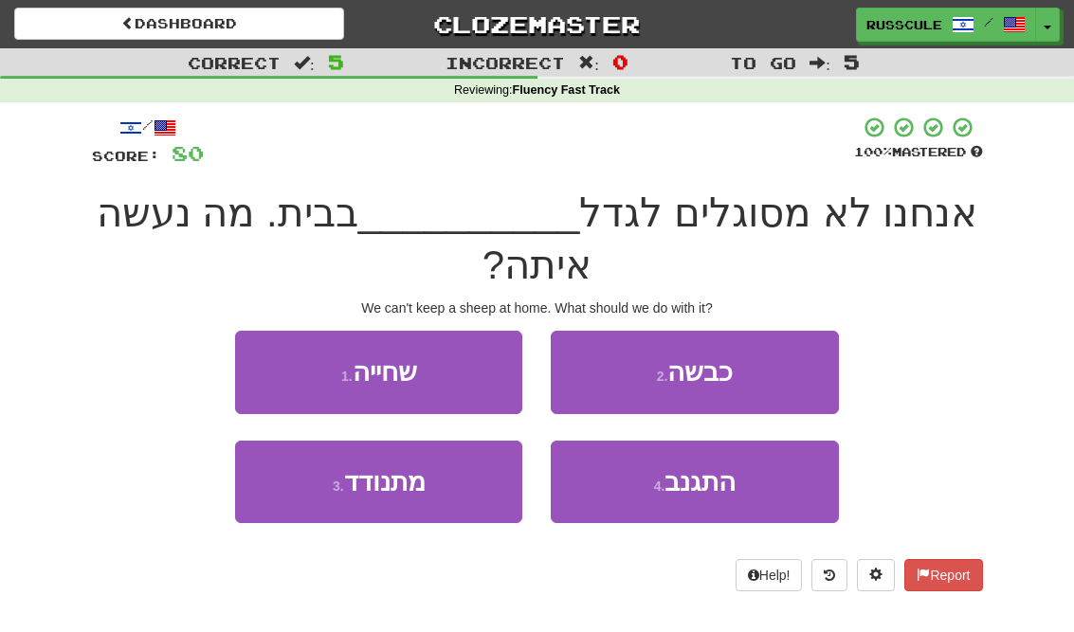
click at [772, 368] on button "2 . כבשה" at bounding box center [694, 372] width 287 height 82
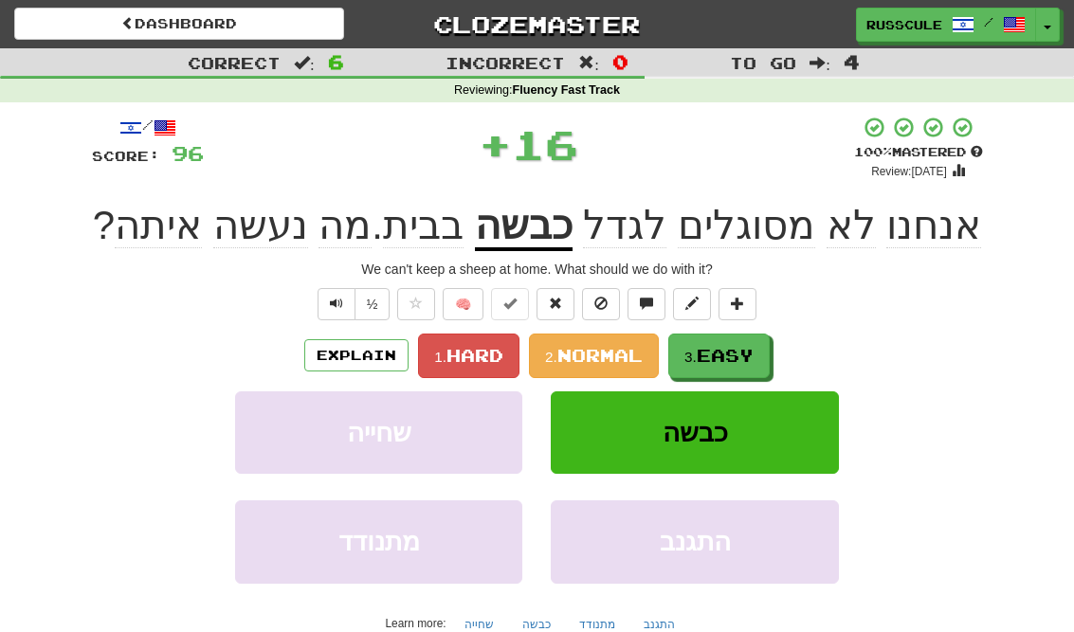
click at [743, 363] on span "Easy" at bounding box center [725, 355] width 57 height 21
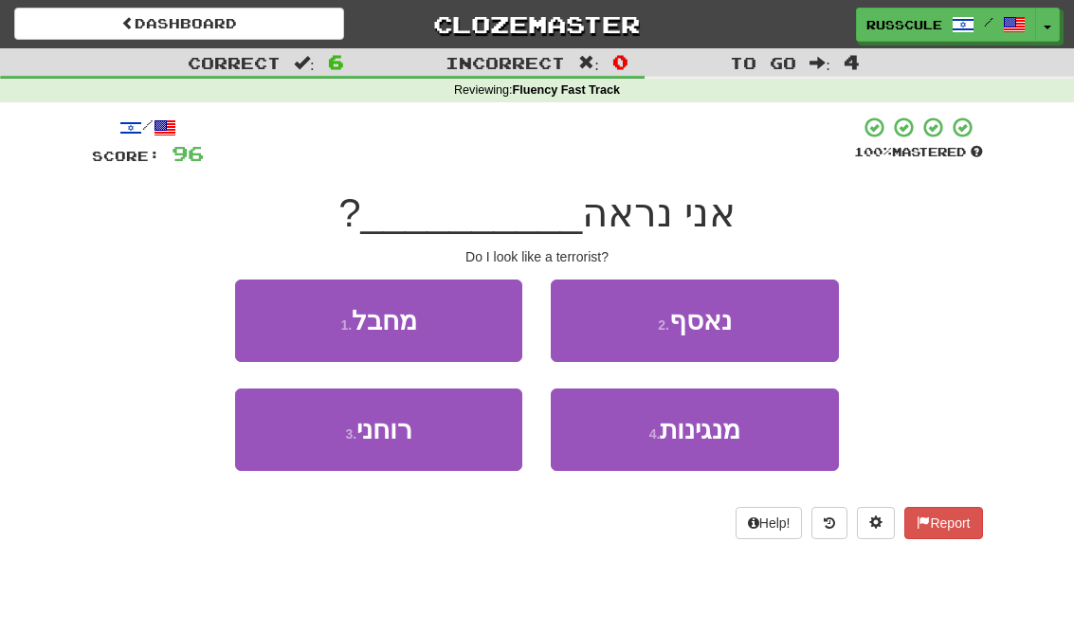
click at [274, 322] on button "1 . מחבל" at bounding box center [378, 321] width 287 height 82
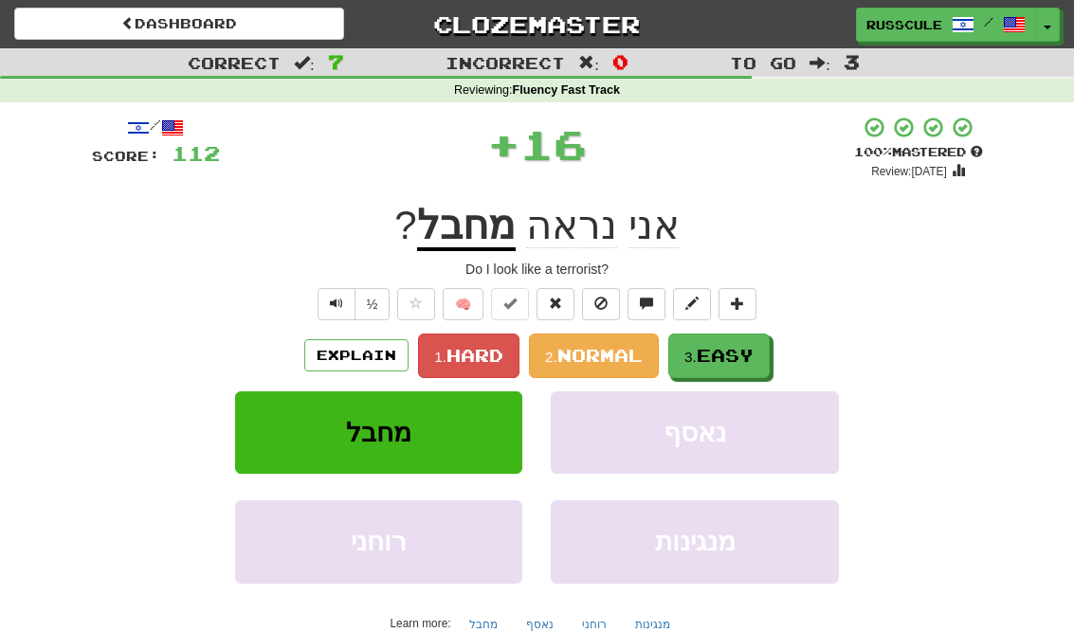
click at [736, 357] on span "Easy" at bounding box center [725, 355] width 57 height 21
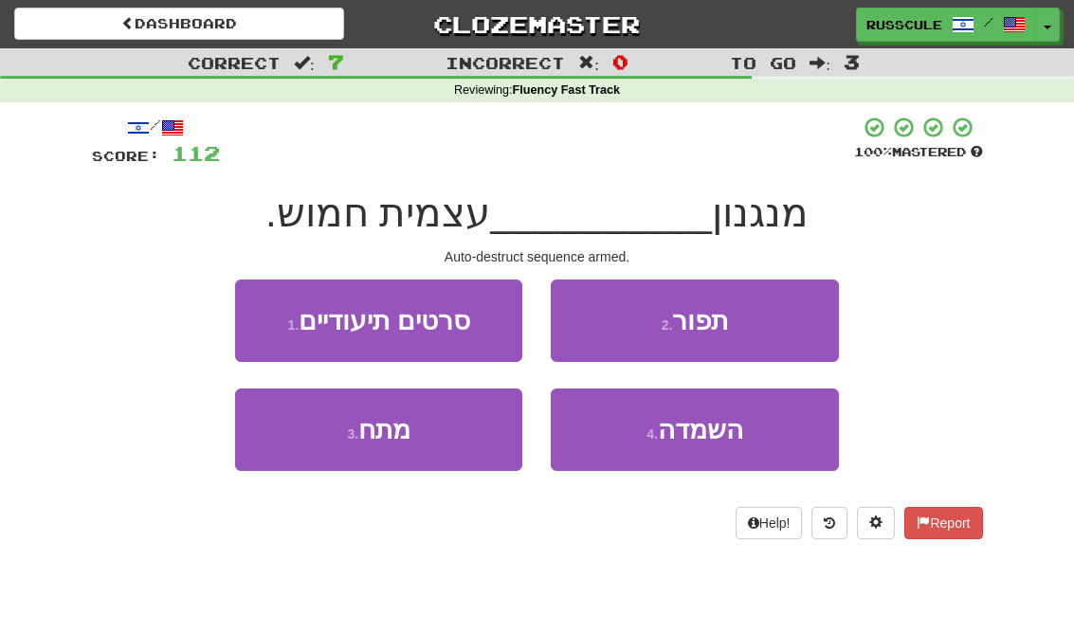
click at [719, 435] on span "השמדה" at bounding box center [700, 429] width 85 height 29
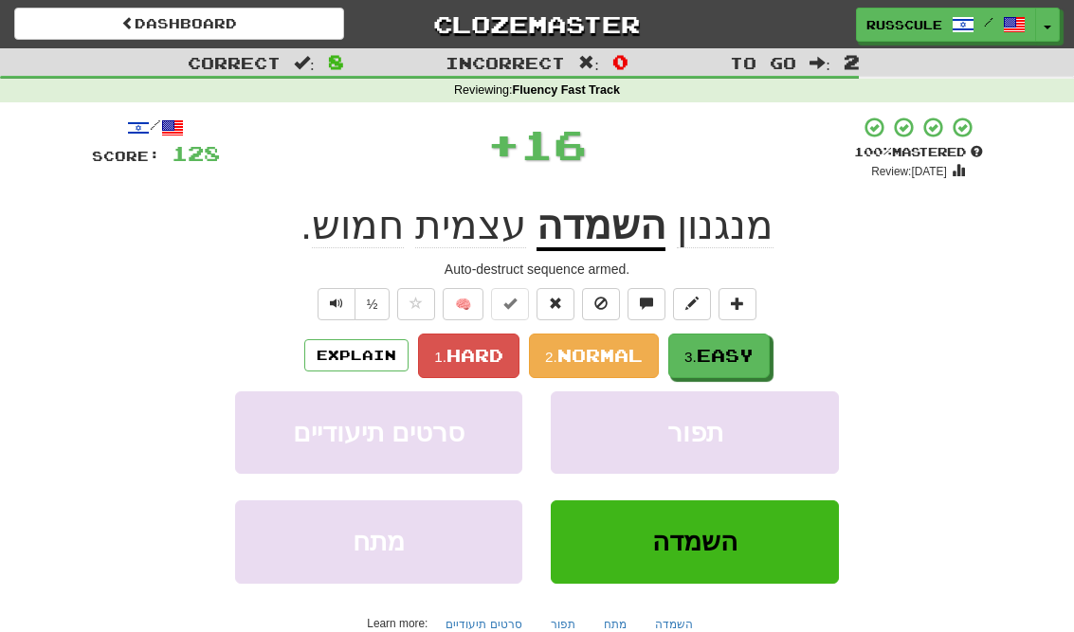
click at [748, 358] on span "Easy" at bounding box center [725, 355] width 57 height 21
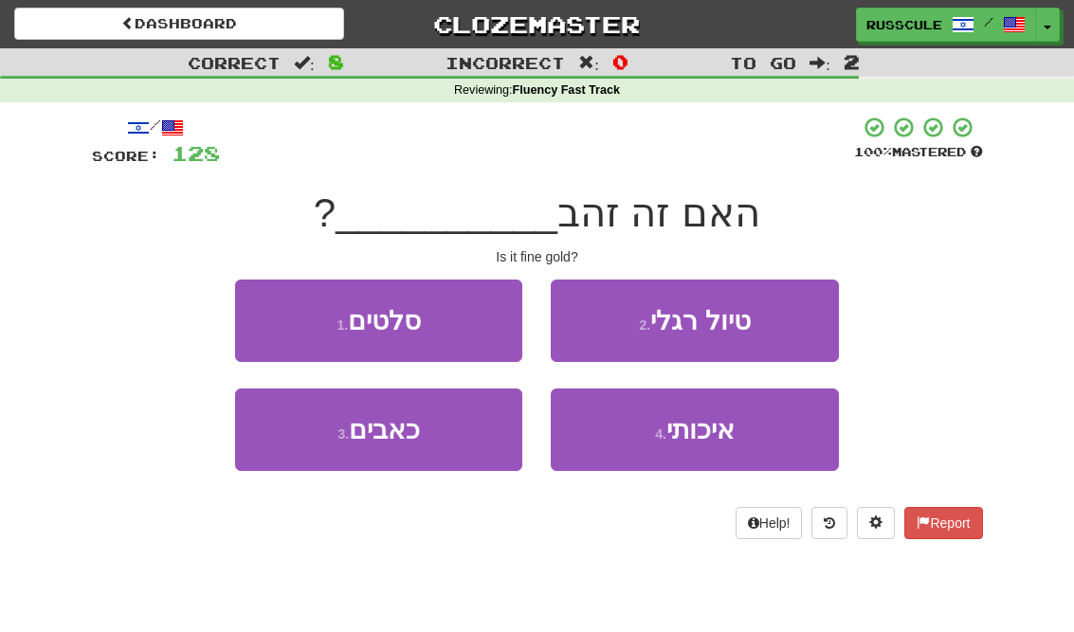
click at [699, 440] on span "איכותי" at bounding box center [700, 429] width 68 height 29
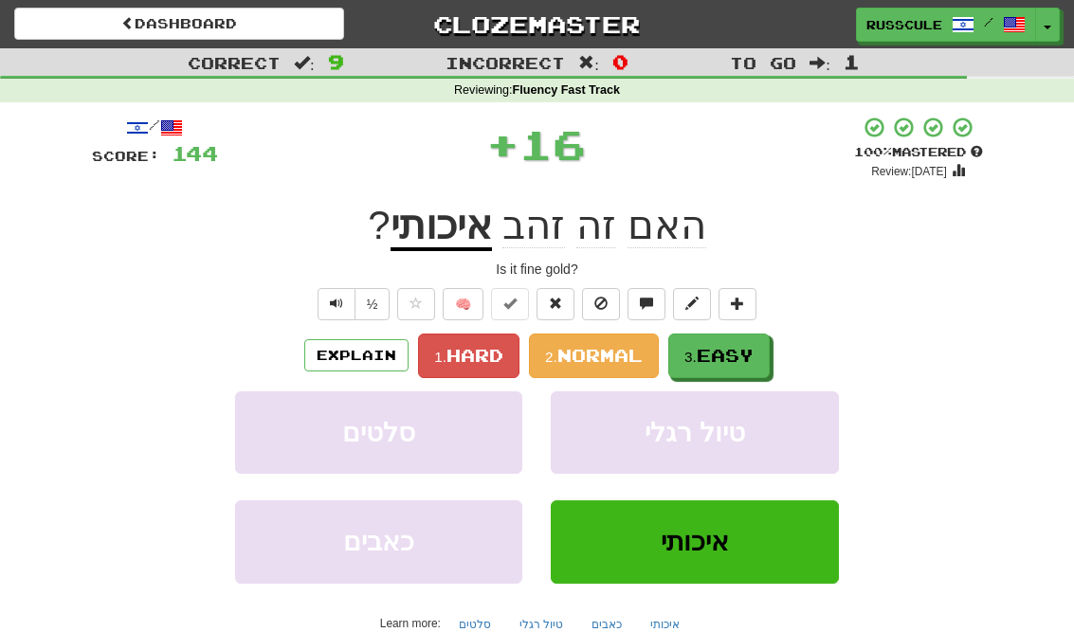
click at [748, 348] on span "Easy" at bounding box center [725, 355] width 57 height 21
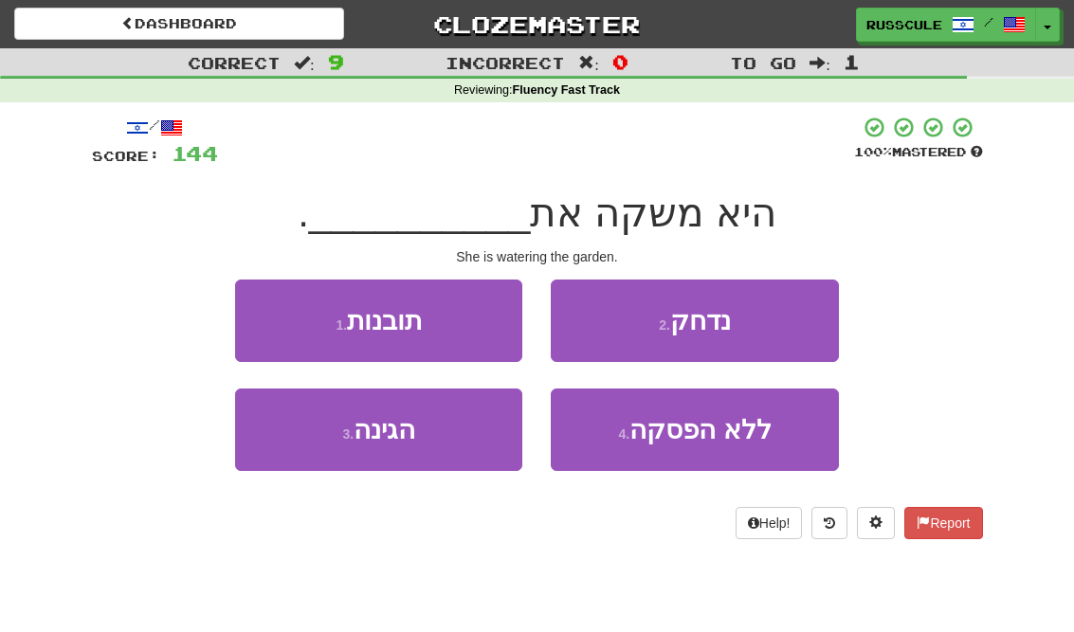
click at [303, 432] on button "3 . הגינה" at bounding box center [378, 430] width 287 height 82
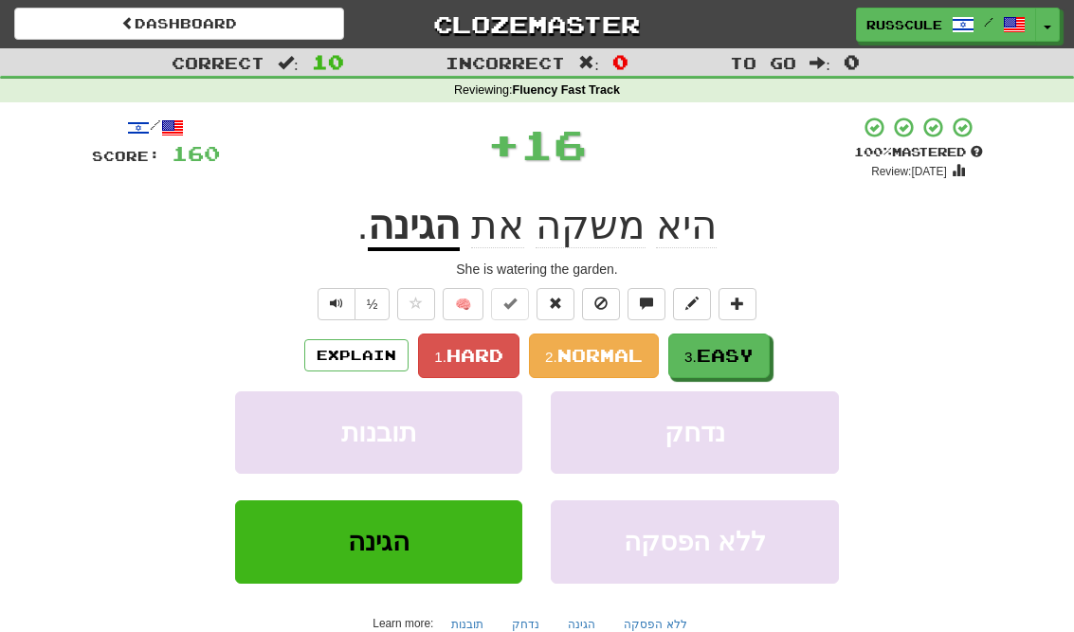
click at [725, 359] on span "Easy" at bounding box center [725, 355] width 57 height 21
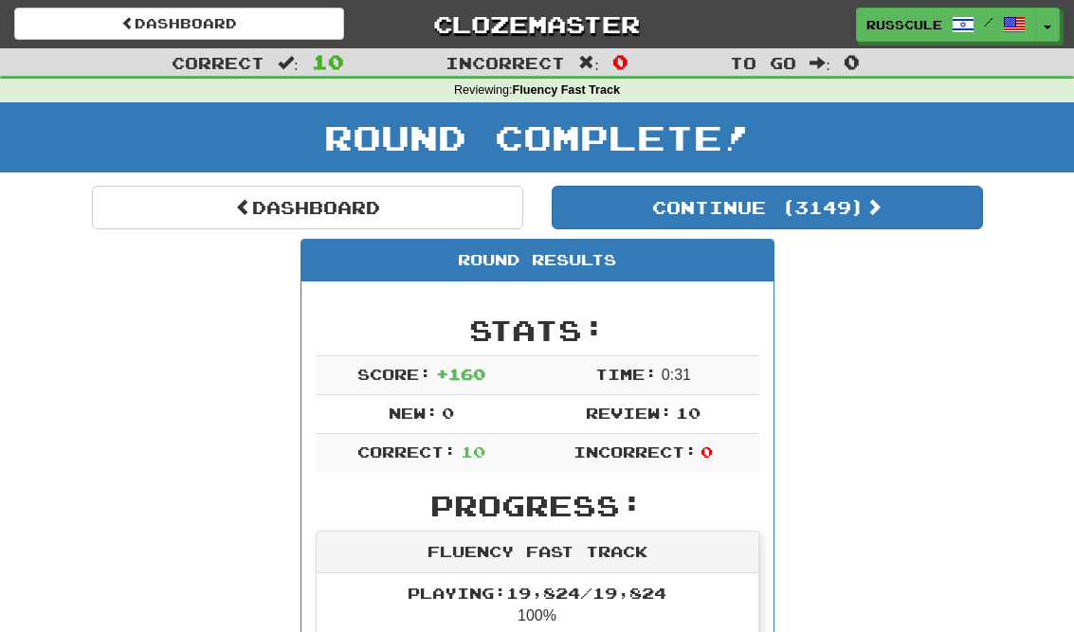
click at [926, 225] on button "Continue ( 3149 )" at bounding box center [767, 208] width 431 height 44
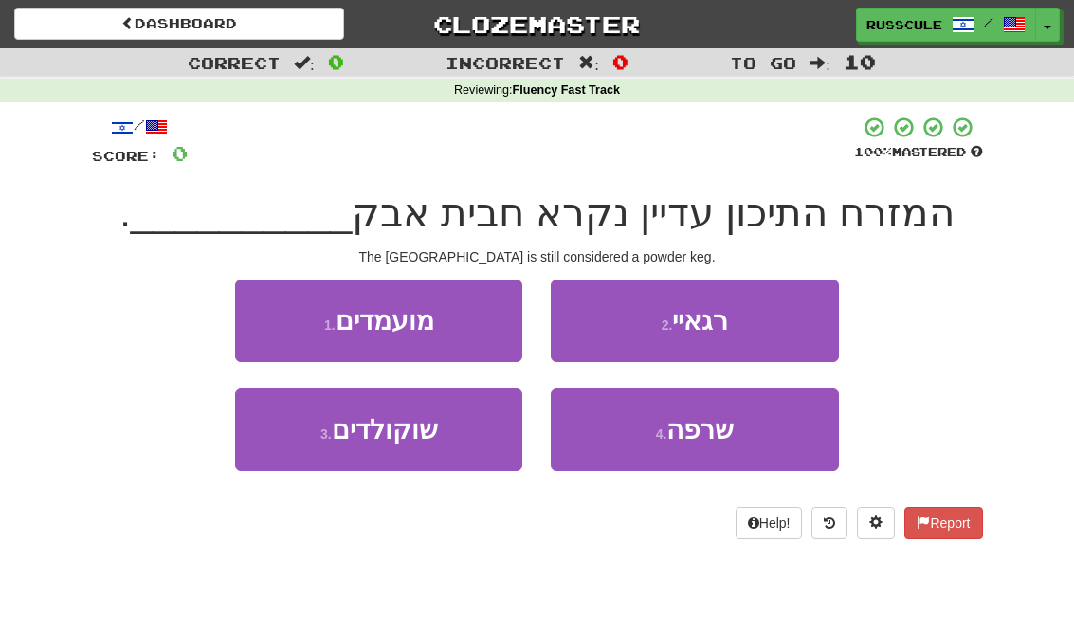
click at [713, 431] on span "שרפה" at bounding box center [699, 429] width 67 height 29
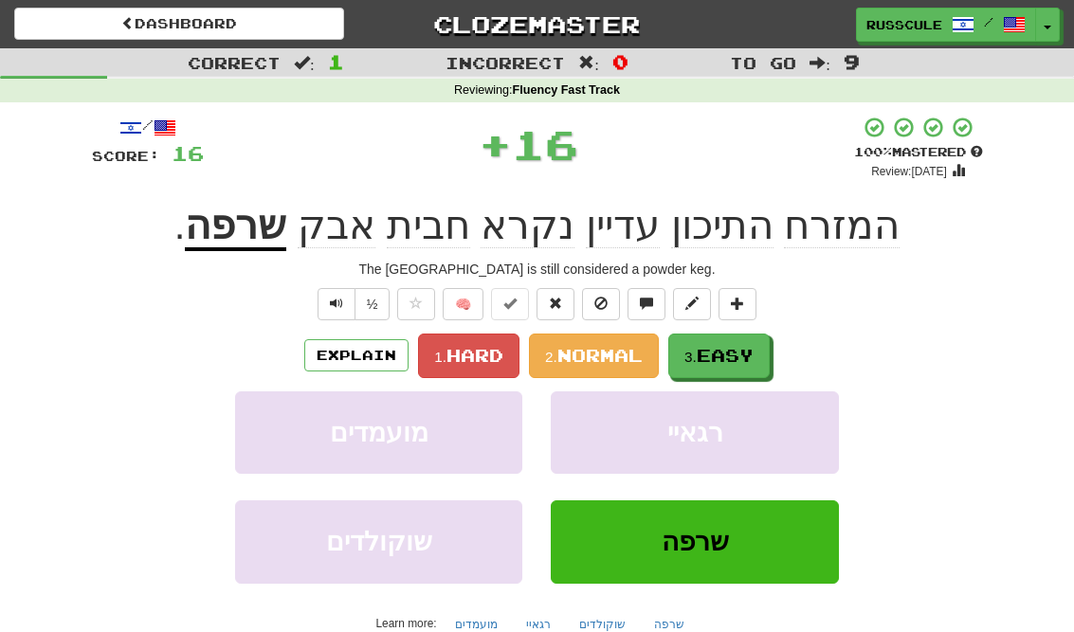
click at [743, 352] on span "Easy" at bounding box center [725, 355] width 57 height 21
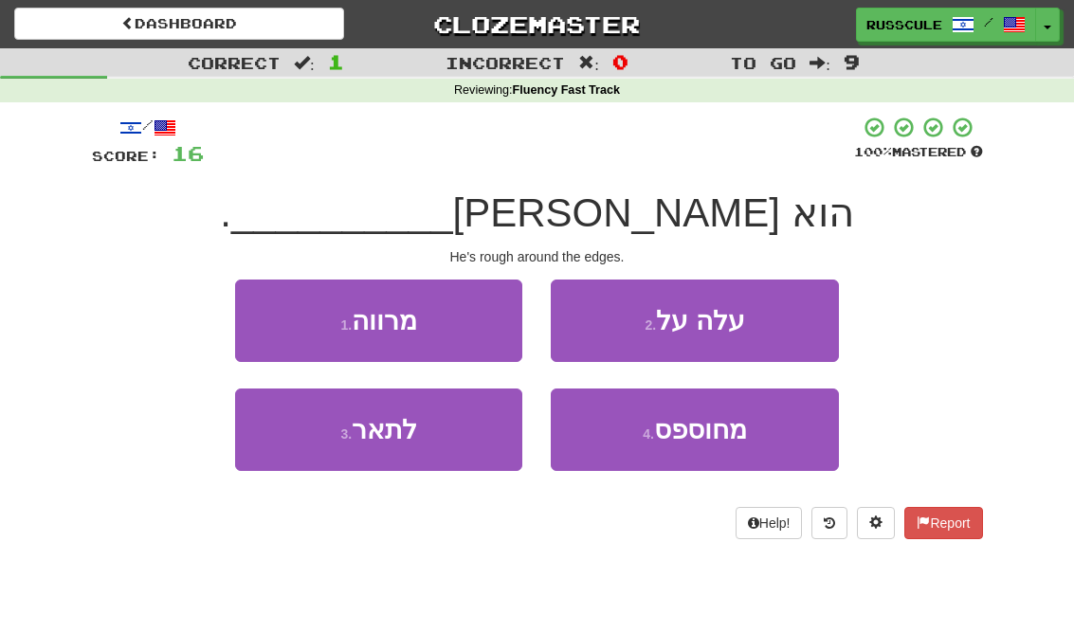
click at [309, 449] on button "3 . לתאר" at bounding box center [378, 430] width 287 height 82
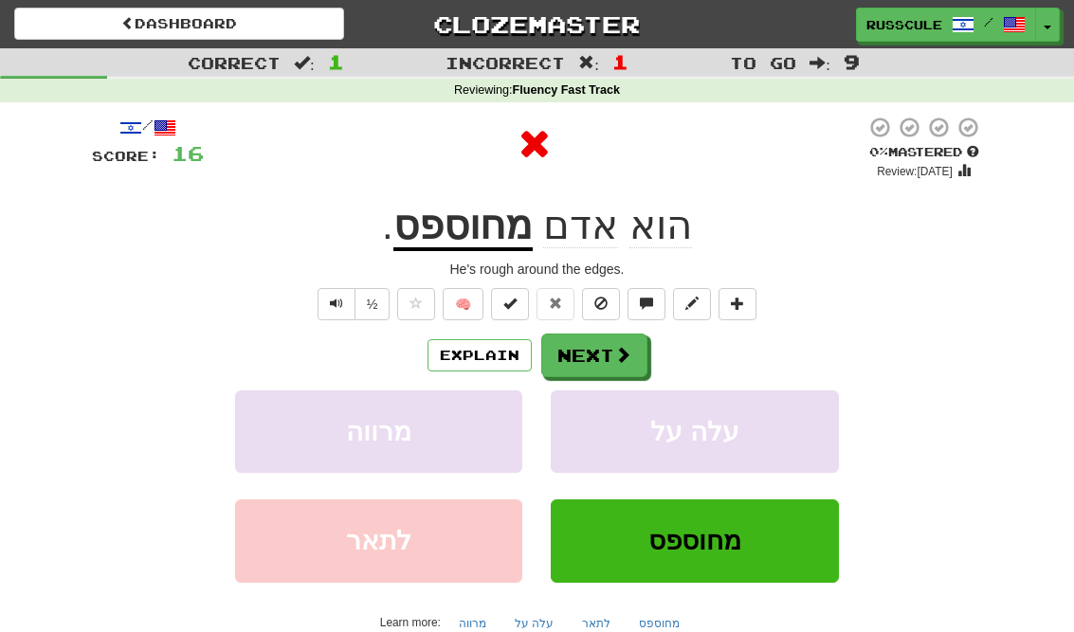
click at [633, 345] on button "Next" at bounding box center [594, 356] width 106 height 44
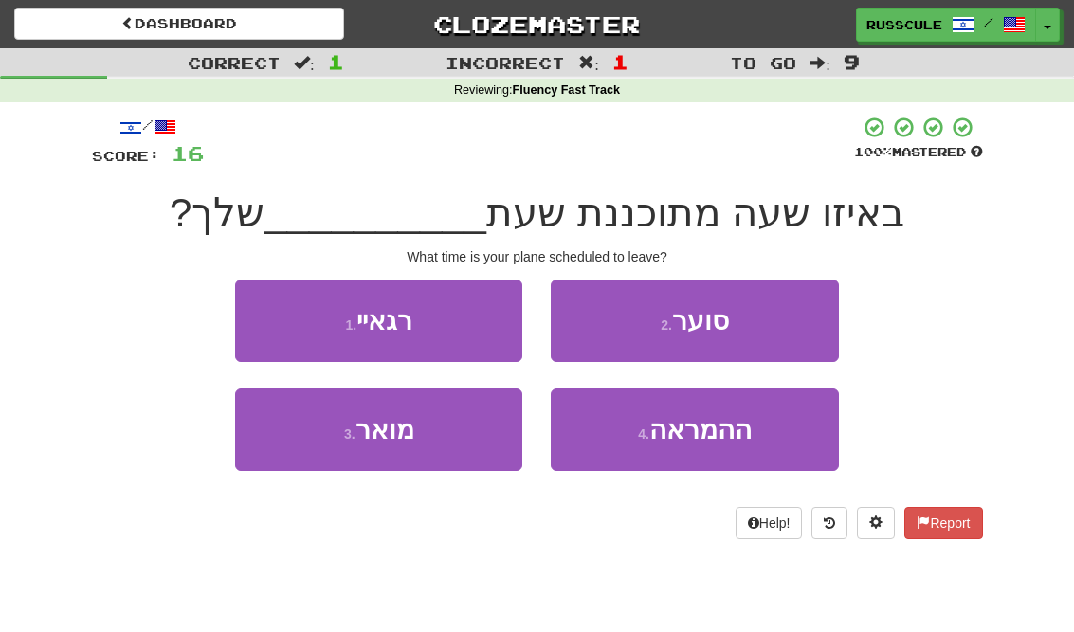
click at [703, 436] on span "ההמראה" at bounding box center [700, 429] width 102 height 29
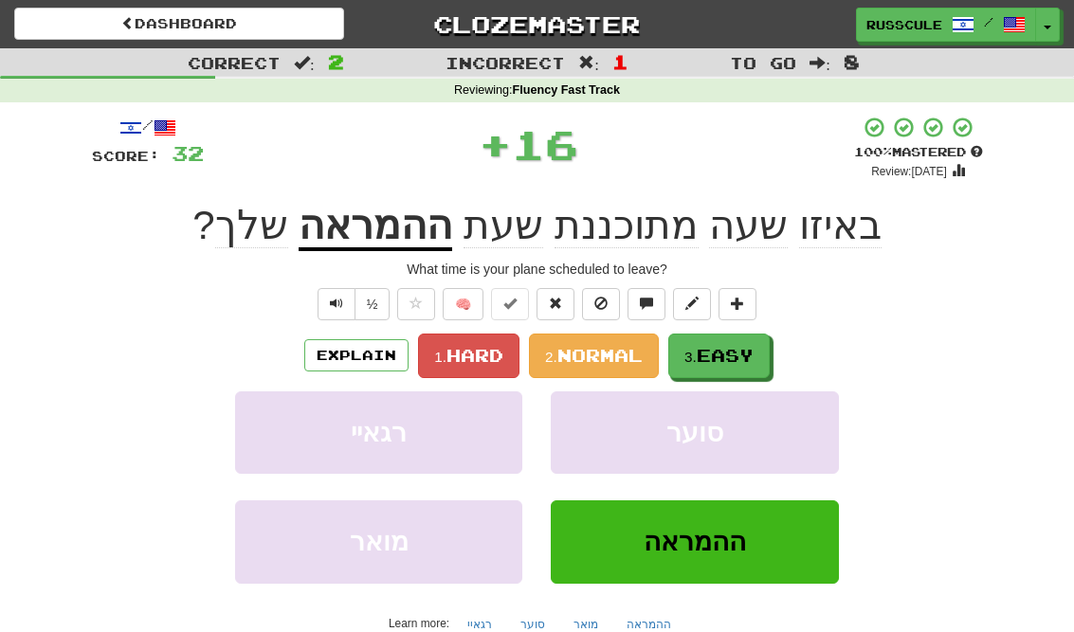
click at [735, 353] on span "Easy" at bounding box center [725, 355] width 57 height 21
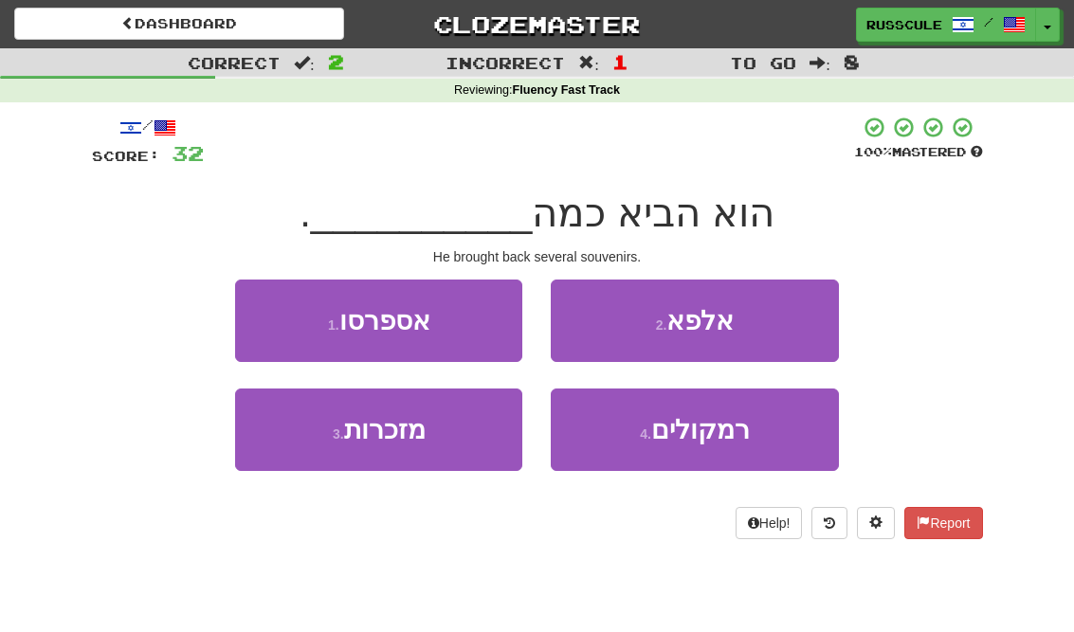
click at [275, 309] on button "1 . אספרסו" at bounding box center [378, 321] width 287 height 82
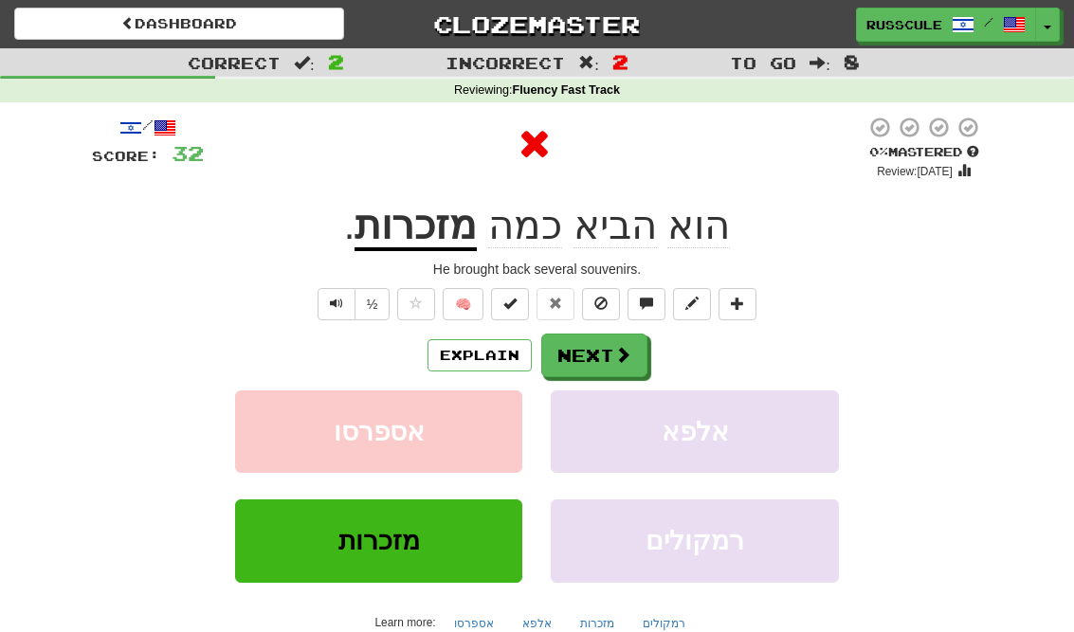
click at [629, 356] on span at bounding box center [622, 354] width 17 height 17
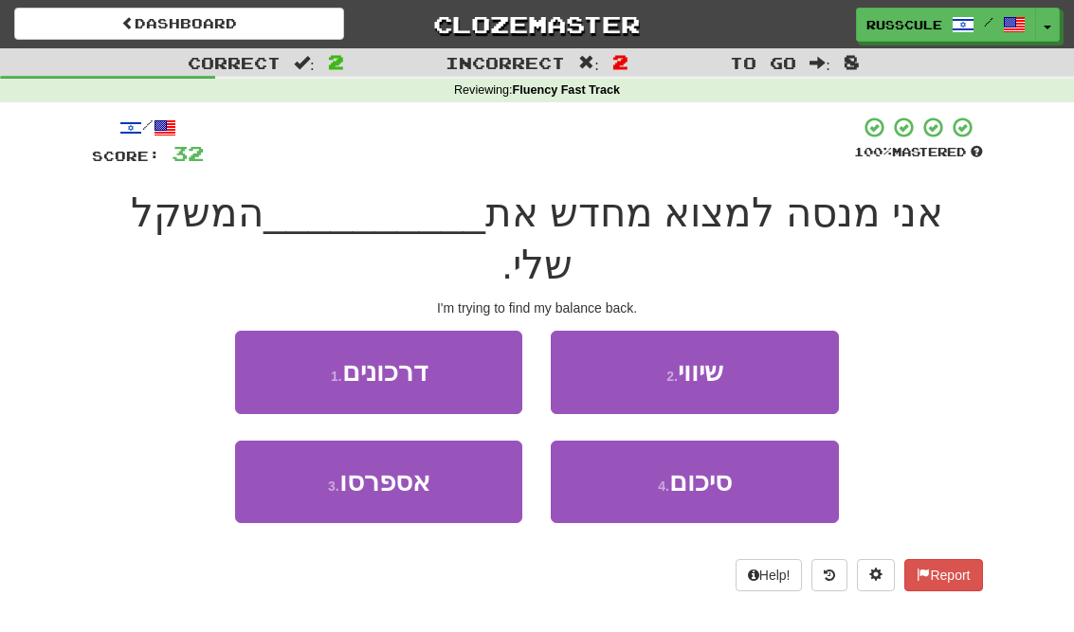
click at [707, 467] on span "סיכום" at bounding box center [700, 481] width 63 height 29
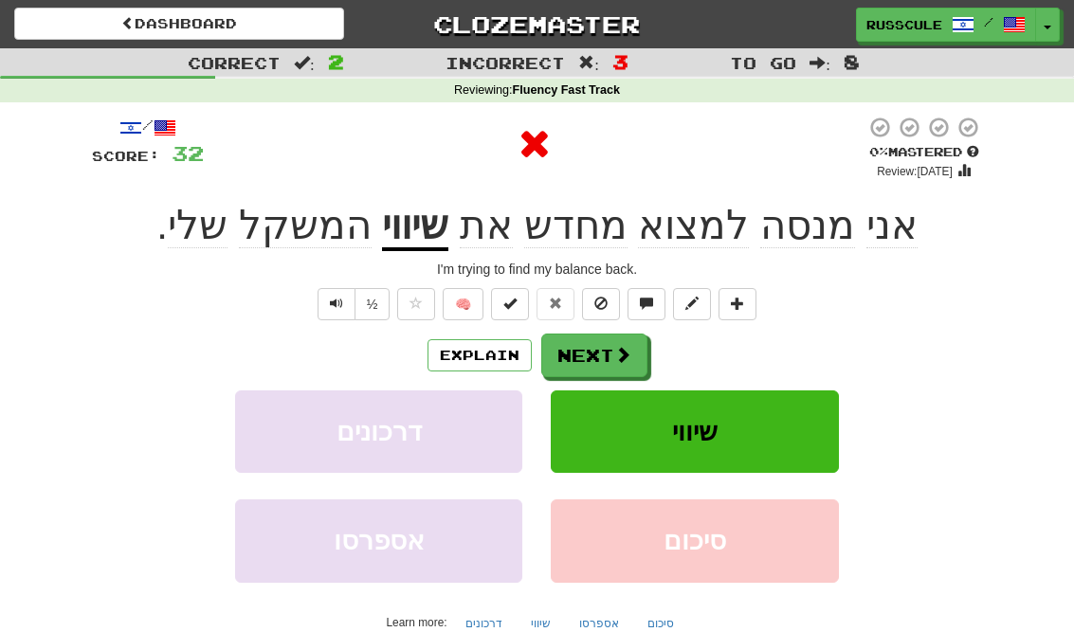
click at [622, 355] on span at bounding box center [622, 354] width 17 height 17
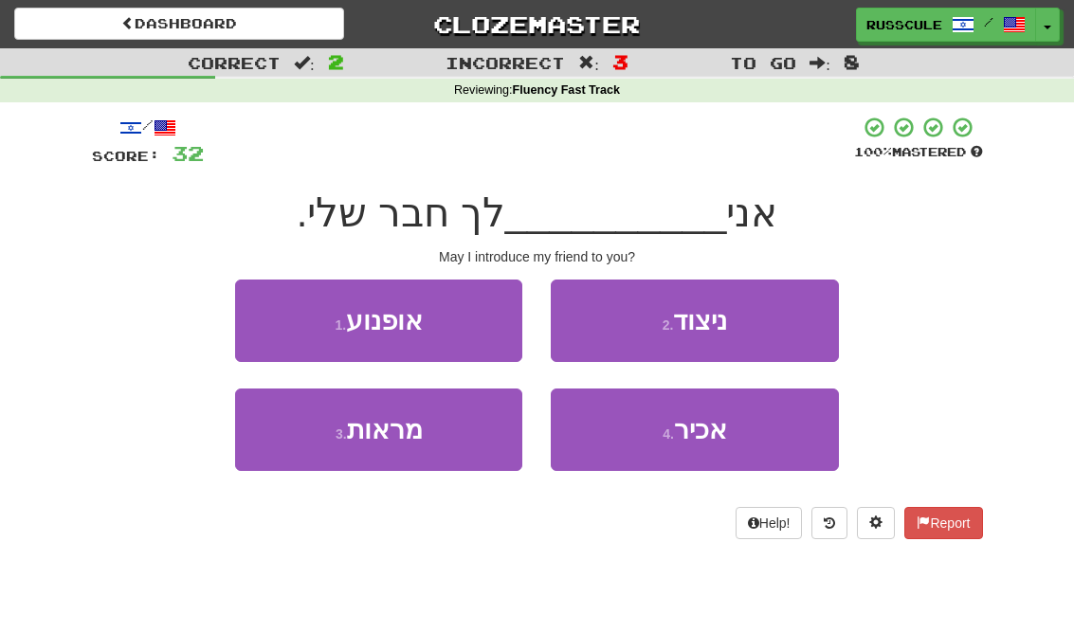
click at [692, 435] on span "אכיר" at bounding box center [700, 429] width 53 height 29
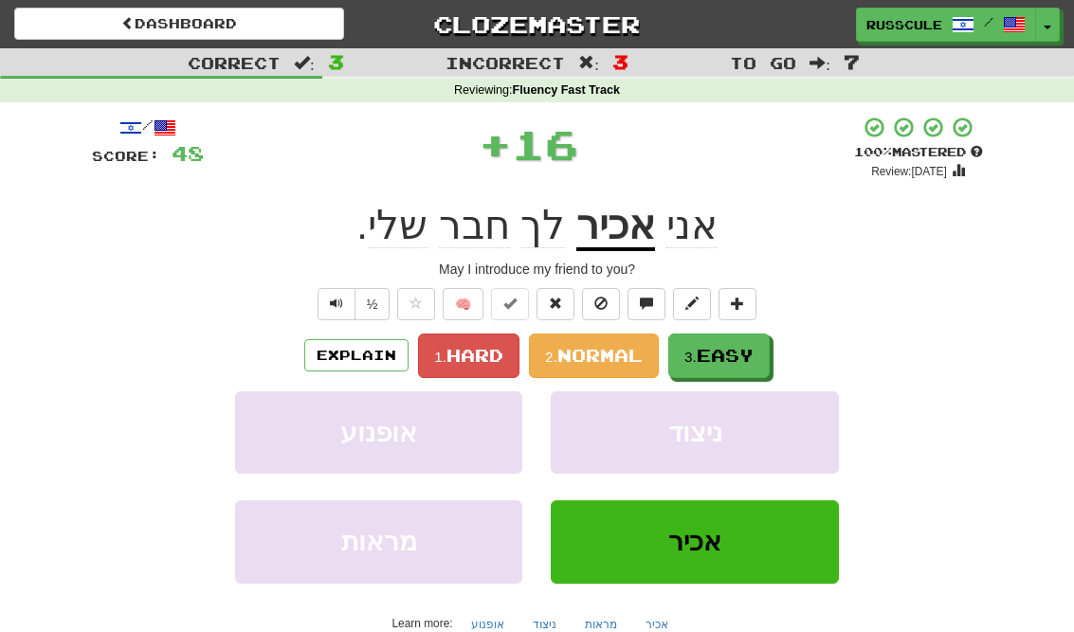
click at [733, 353] on span "Easy" at bounding box center [725, 355] width 57 height 21
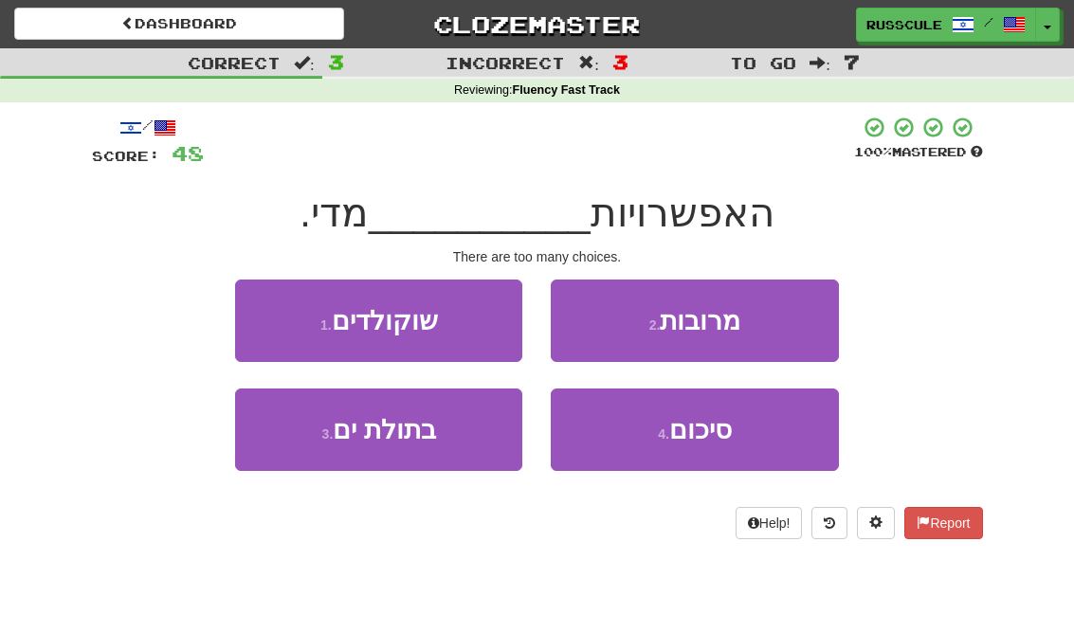
click at [710, 432] on span "סיכום" at bounding box center [700, 429] width 63 height 29
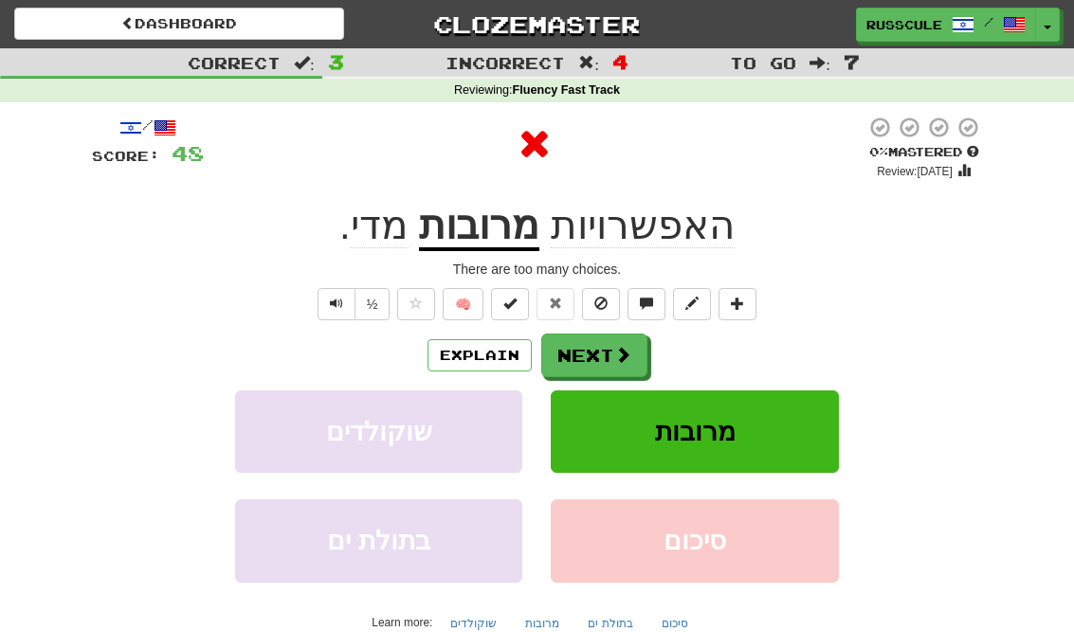
click at [620, 353] on span at bounding box center [622, 354] width 17 height 17
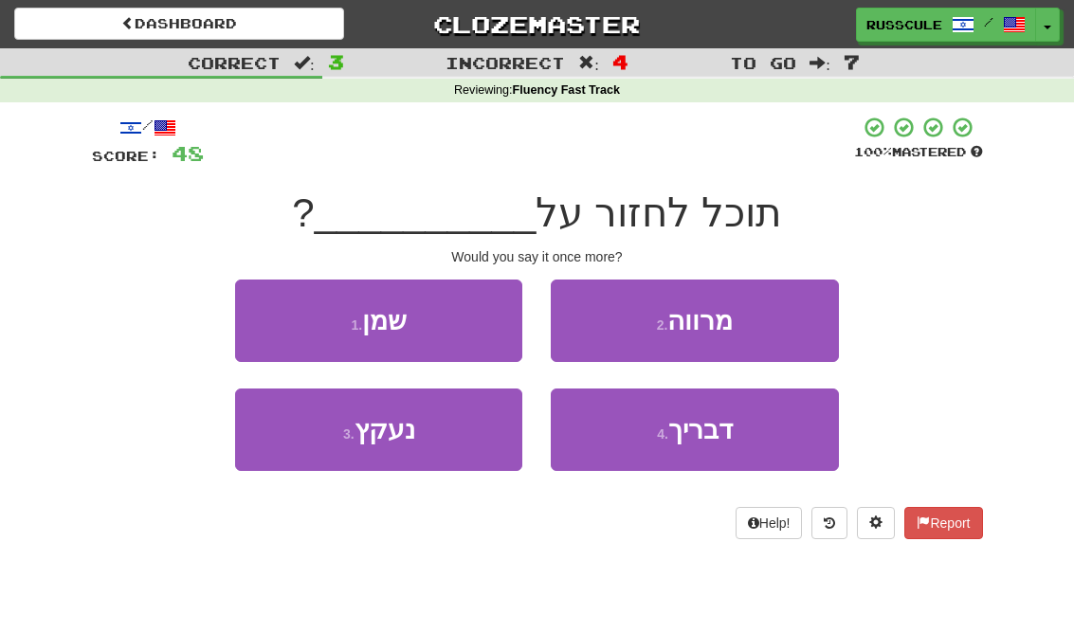
click at [712, 426] on span "דבריך" at bounding box center [700, 429] width 64 height 29
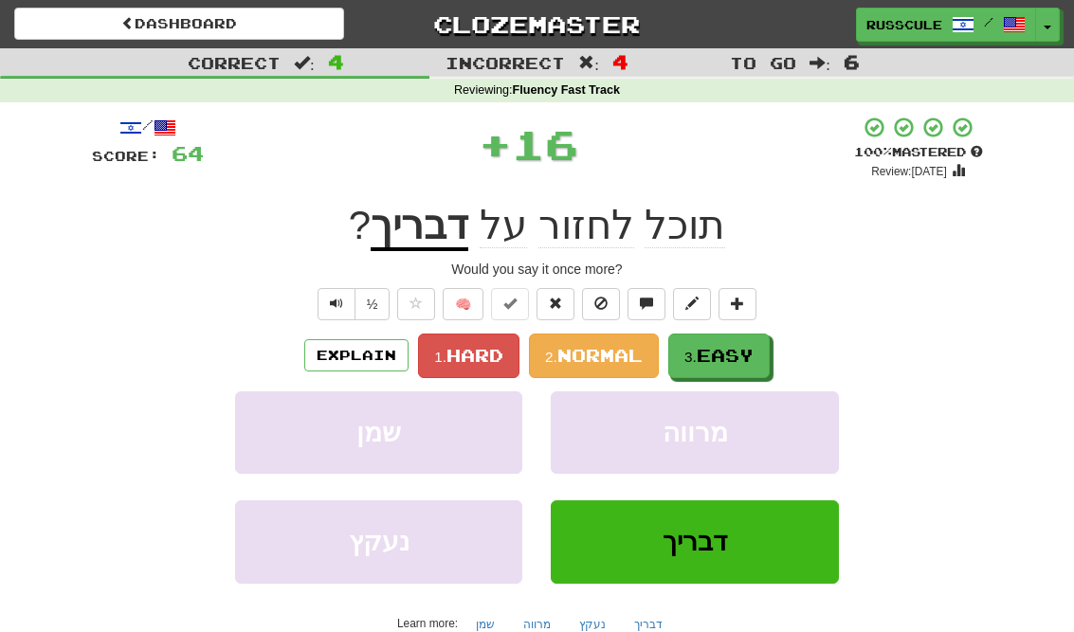
click at [736, 347] on span "Easy" at bounding box center [725, 355] width 57 height 21
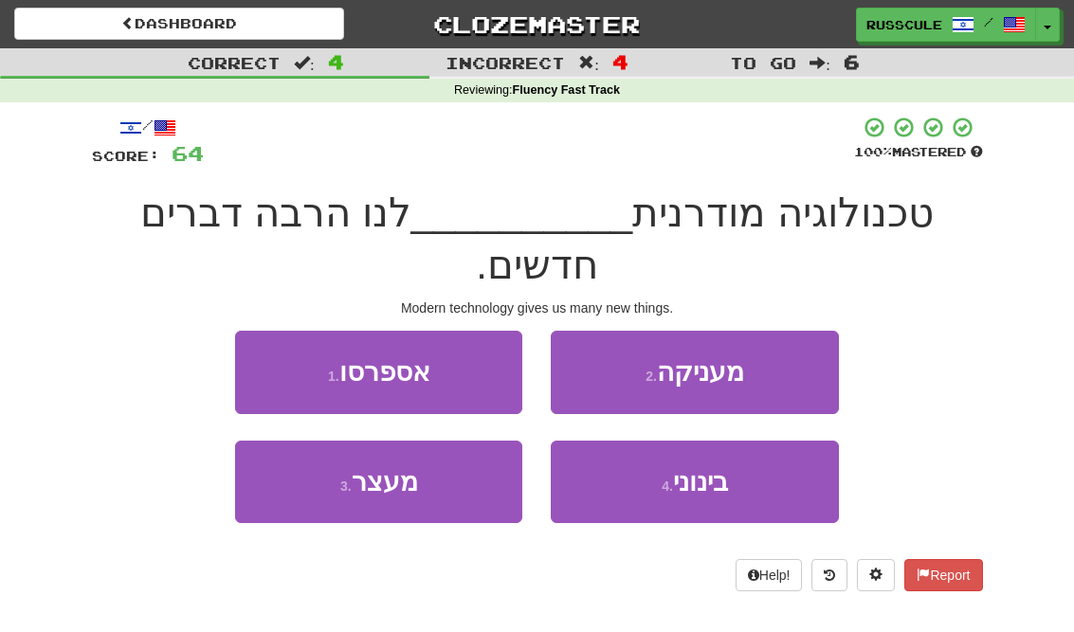
click at [777, 331] on button "2 . מעניקה" at bounding box center [694, 372] width 287 height 82
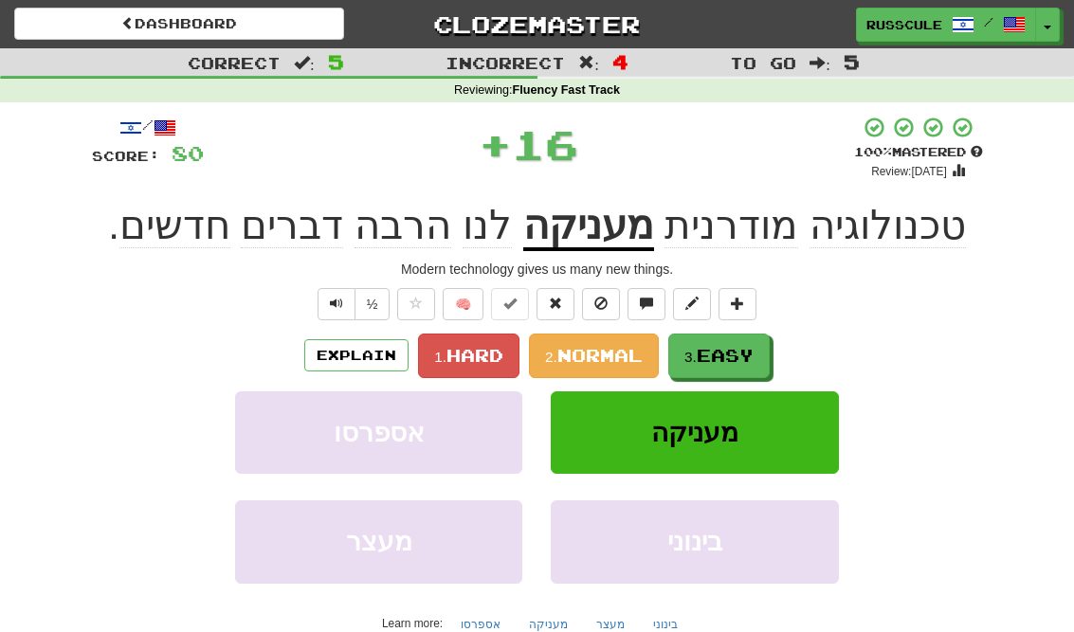
click at [749, 347] on span "Easy" at bounding box center [725, 355] width 57 height 21
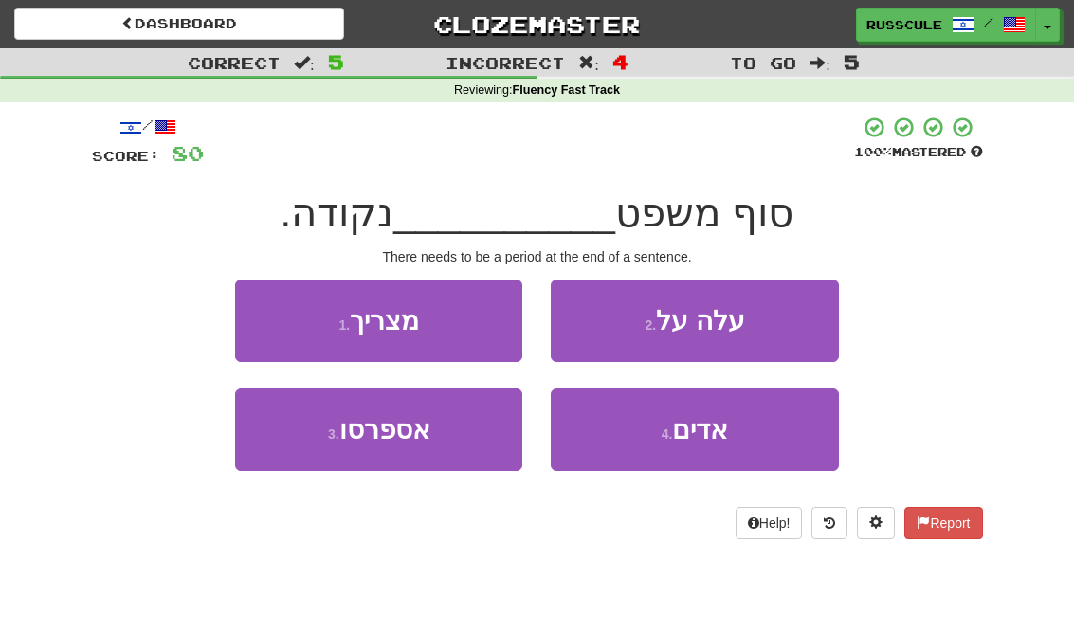
click at [265, 321] on button "1 . מצריך" at bounding box center [378, 321] width 287 height 82
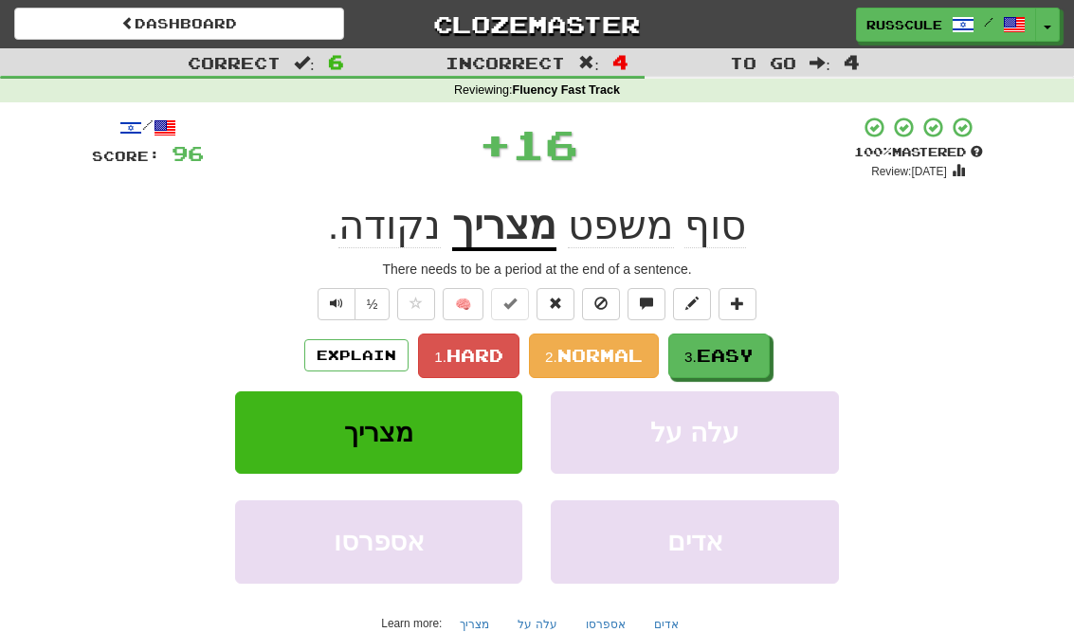
click at [732, 353] on span "Easy" at bounding box center [725, 355] width 57 height 21
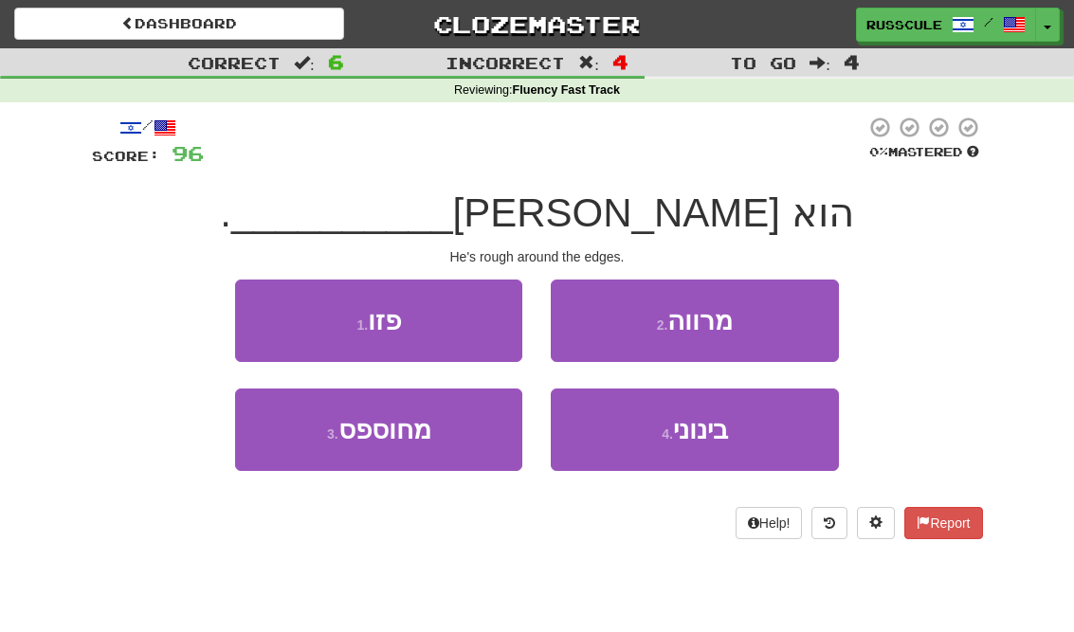
click at [314, 454] on button "3 . מחוספס" at bounding box center [378, 430] width 287 height 82
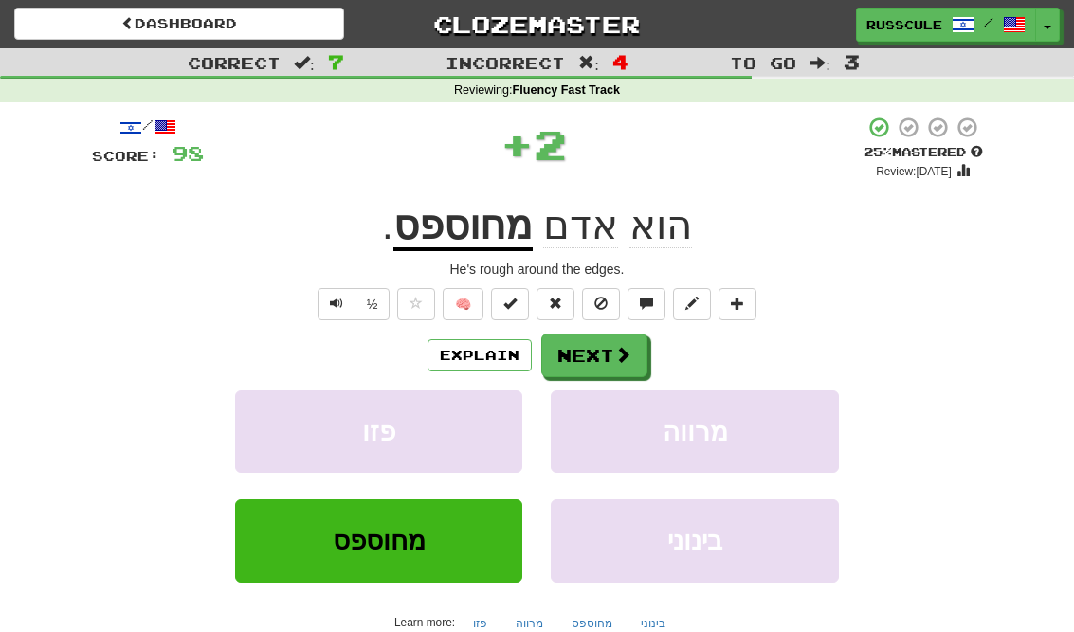
click at [639, 361] on button "Next" at bounding box center [594, 356] width 106 height 44
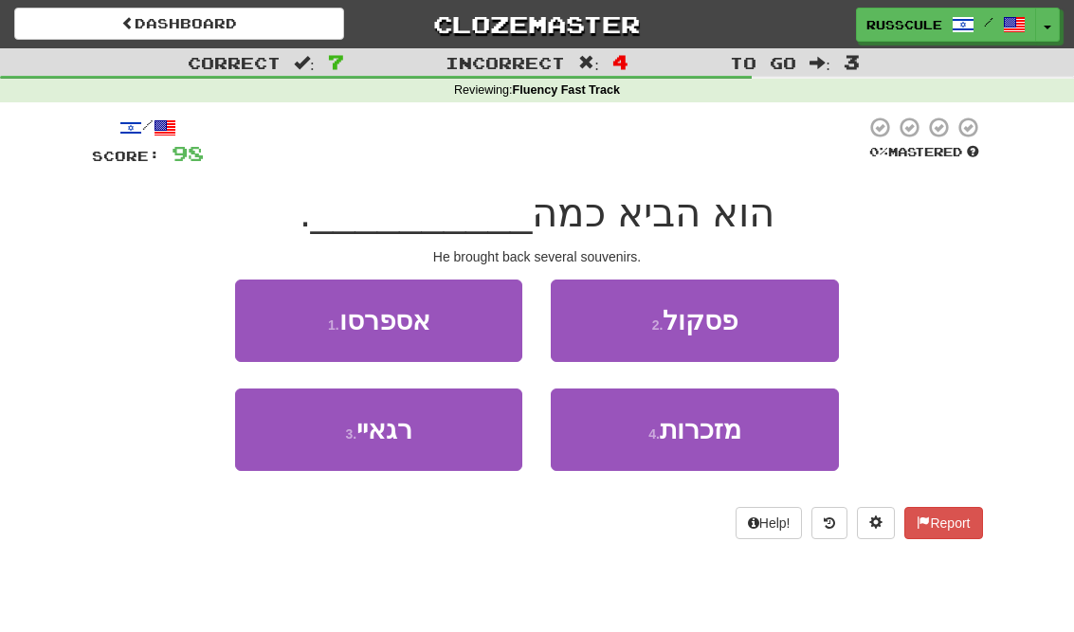
click at [718, 445] on button "4 . מזכרות" at bounding box center [694, 430] width 287 height 82
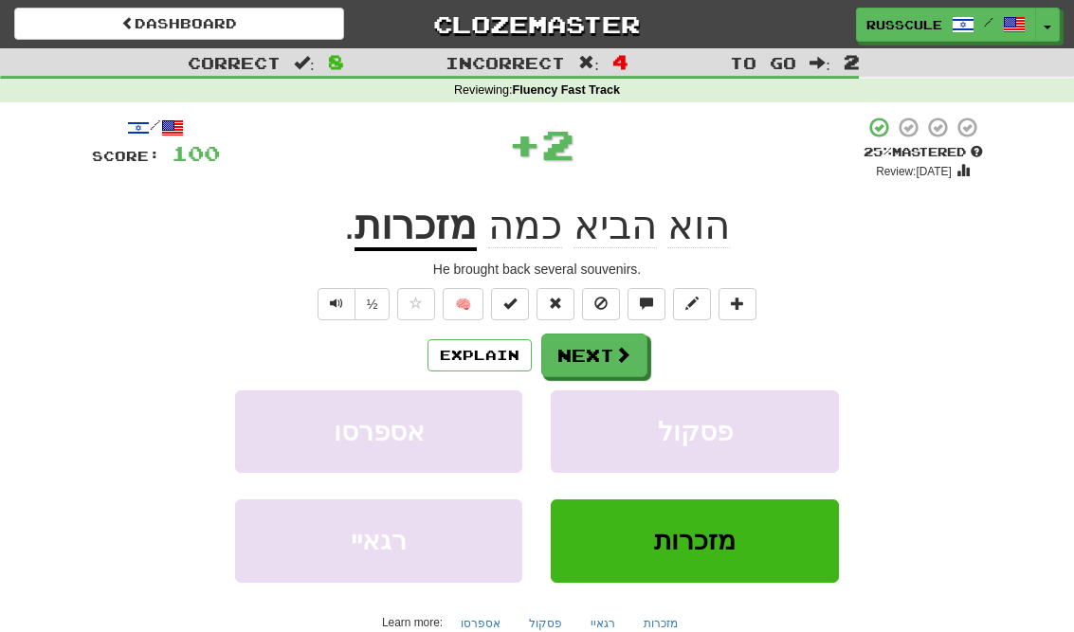
click at [627, 357] on span at bounding box center [622, 354] width 17 height 17
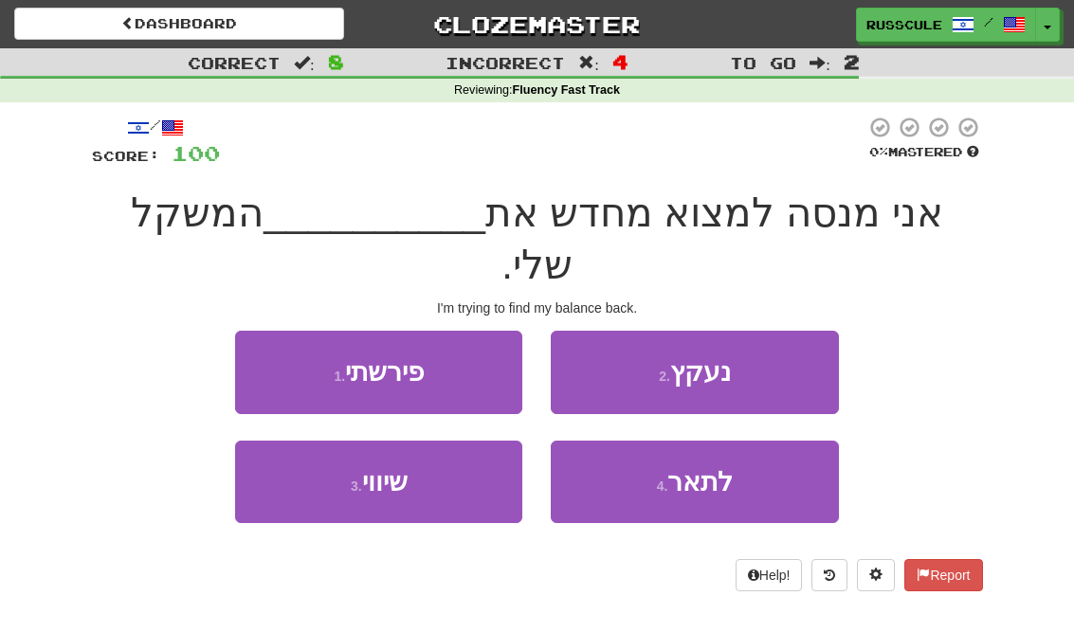
click at [309, 446] on button "3 . שיווי" at bounding box center [378, 482] width 287 height 82
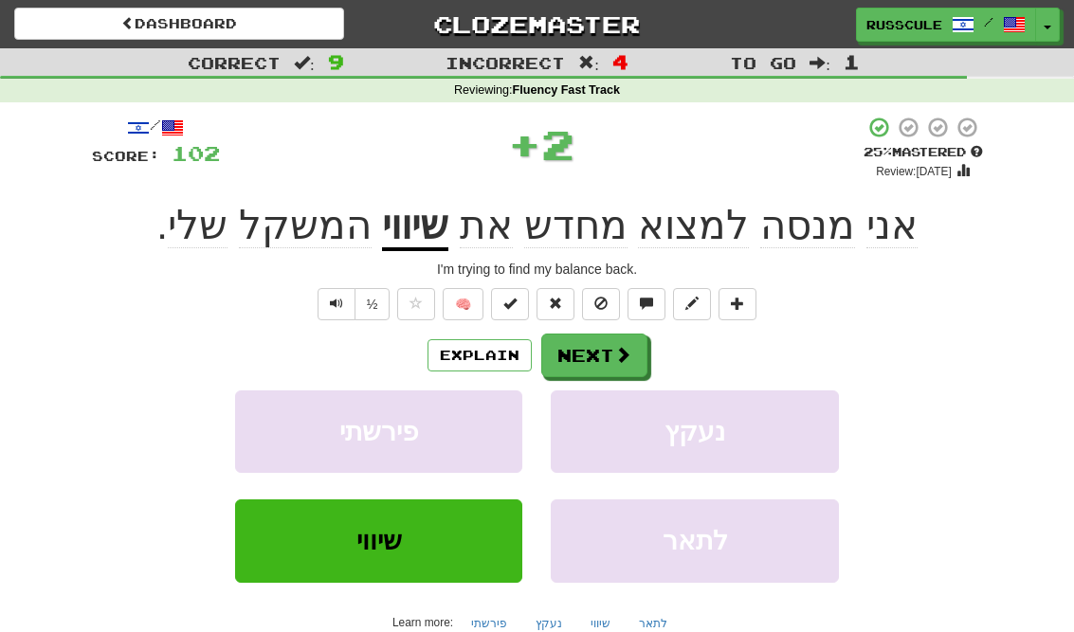
click at [627, 349] on span at bounding box center [622, 354] width 17 height 17
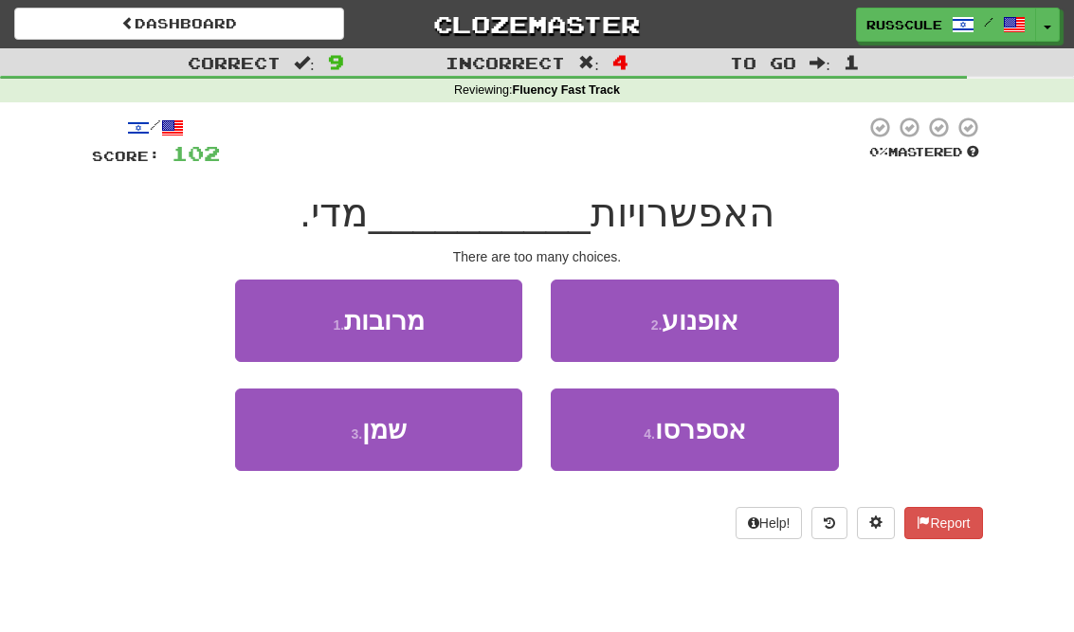
click at [262, 307] on button "1 . מרובות" at bounding box center [378, 321] width 287 height 82
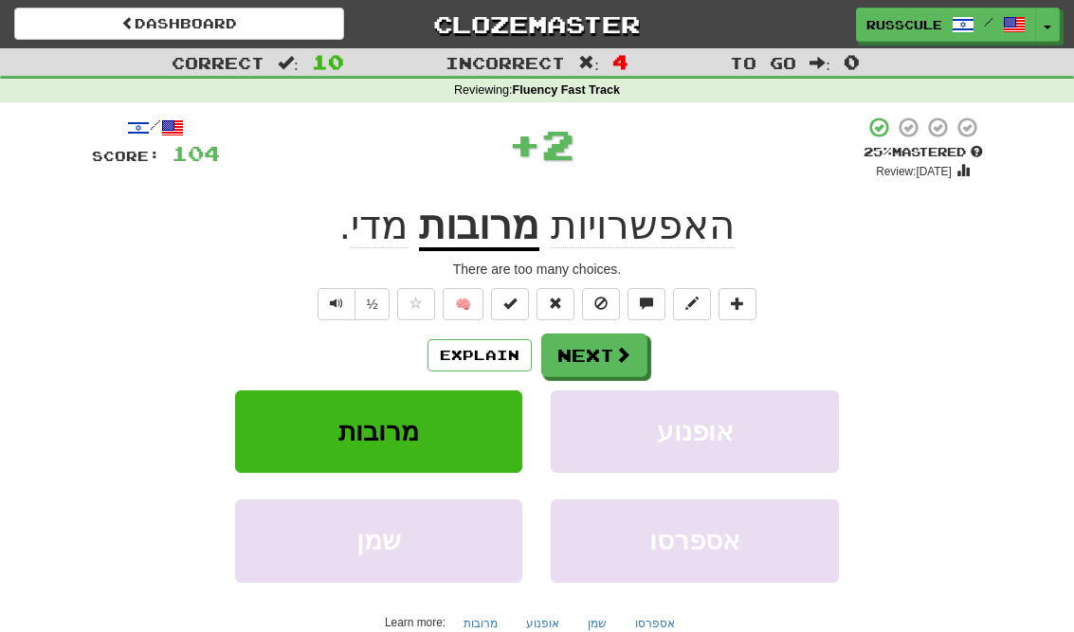
click at [624, 358] on span at bounding box center [622, 354] width 17 height 17
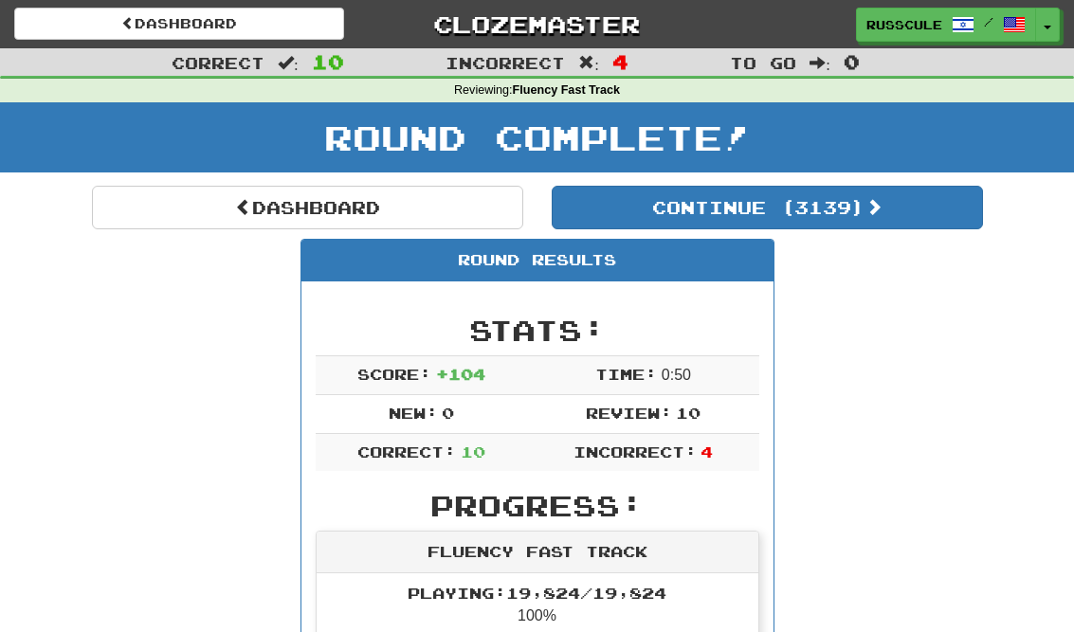
click at [153, 220] on link "Dashboard" at bounding box center [307, 208] width 431 height 44
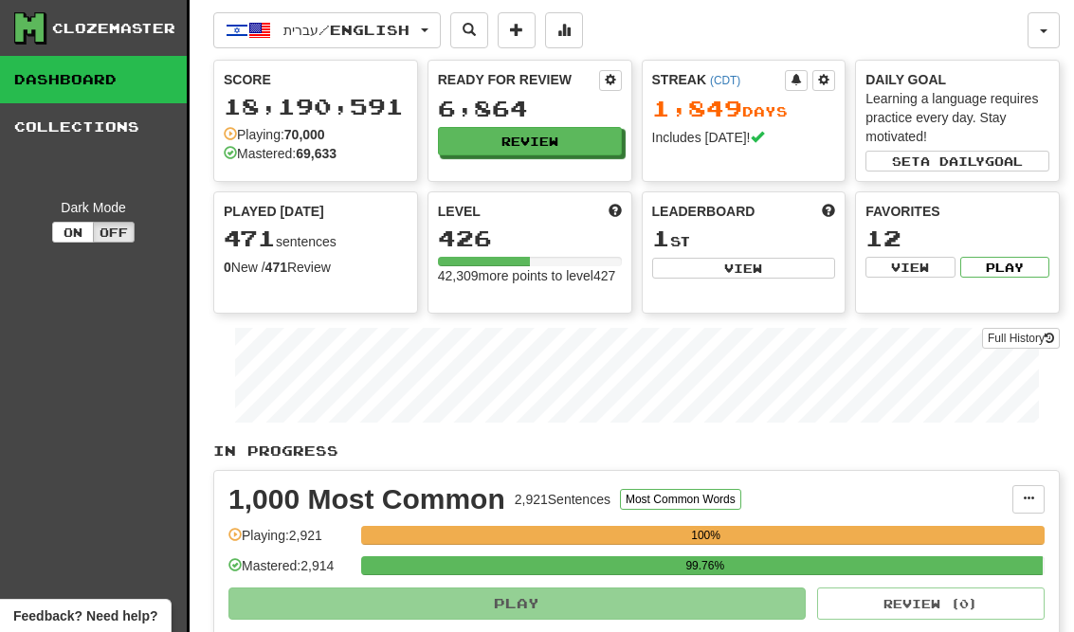
click at [788, 268] on button "View" at bounding box center [744, 268] width 184 height 21
select select "**********"
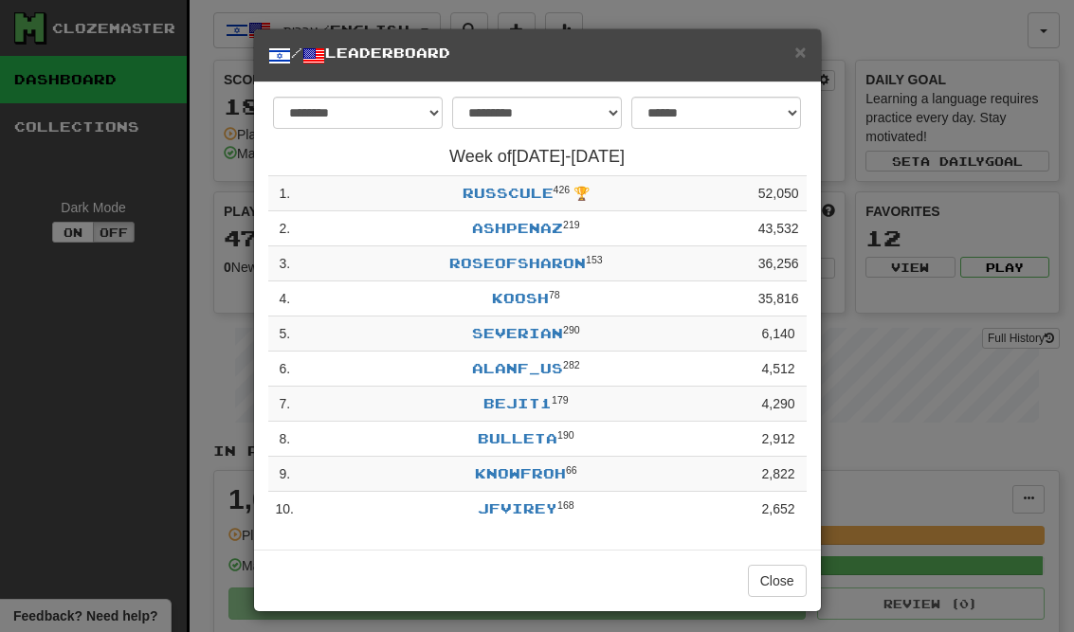
click at [790, 575] on button "Close" at bounding box center [777, 581] width 59 height 32
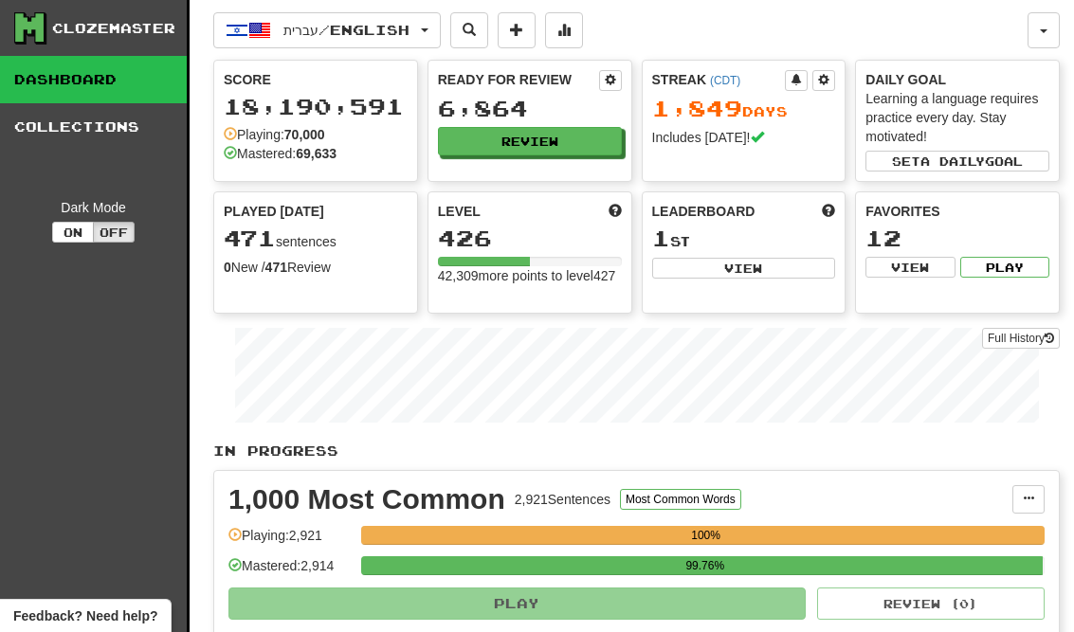
click at [614, 136] on button "Review" at bounding box center [530, 141] width 184 height 28
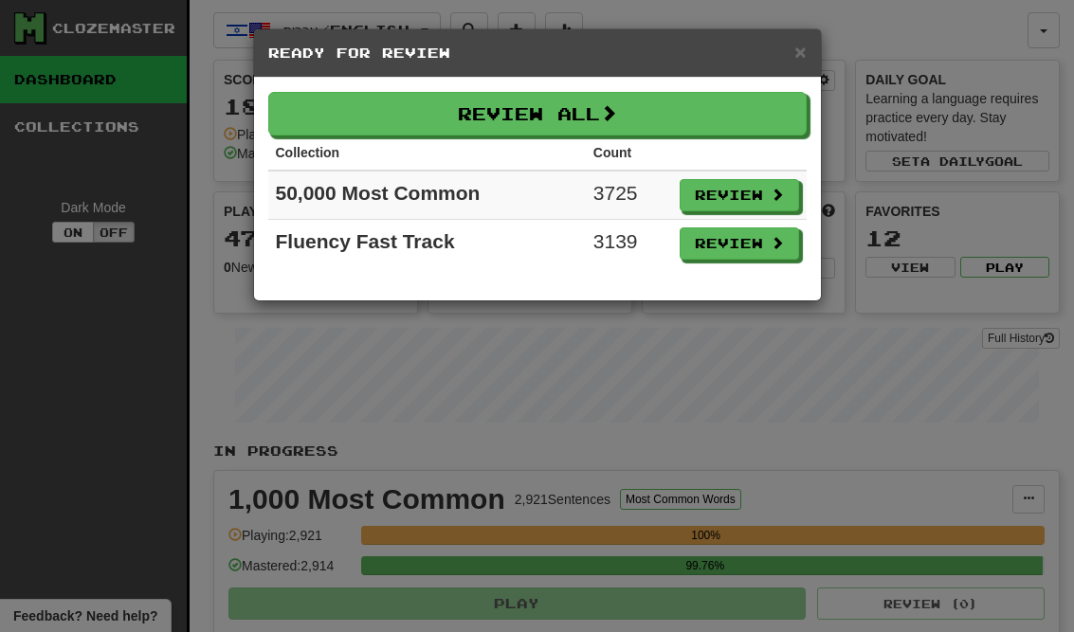
click at [781, 252] on button "Review" at bounding box center [739, 243] width 119 height 32
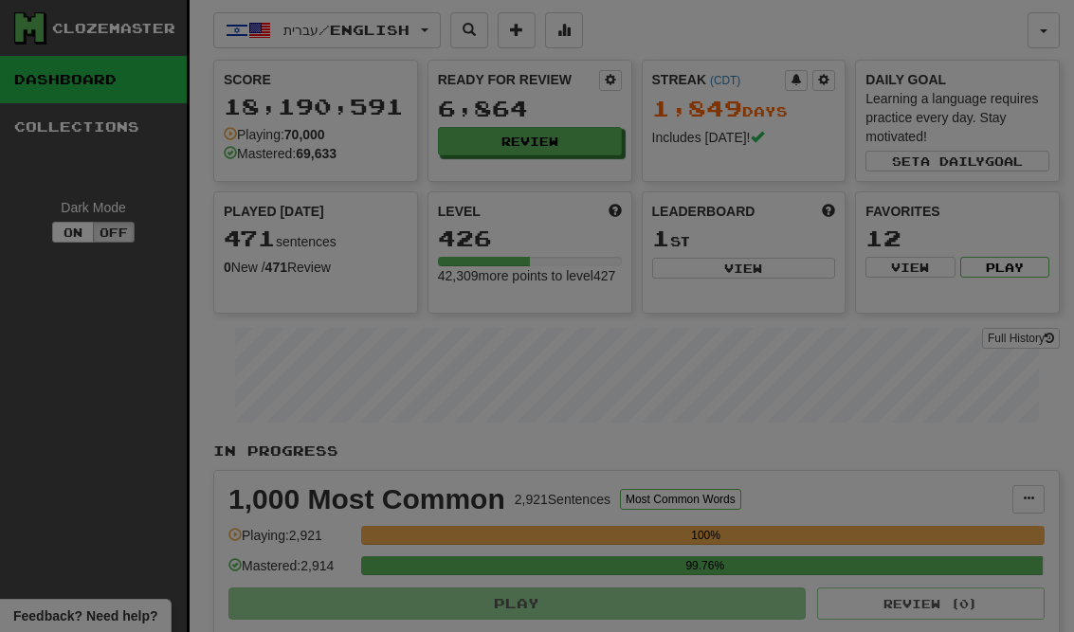
select select "**"
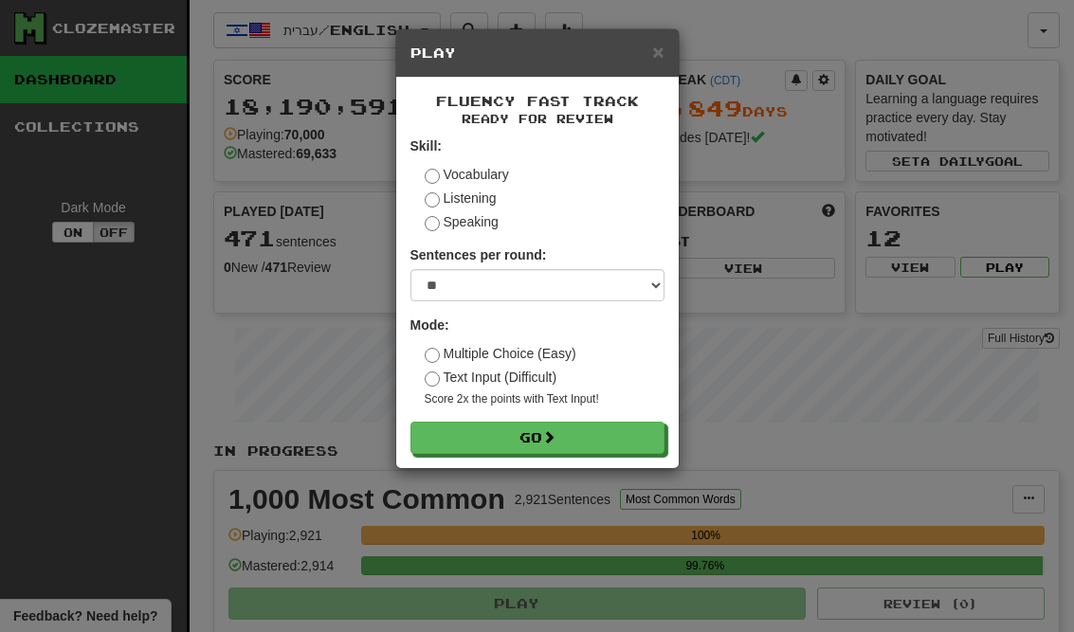
click at [643, 427] on button "Go" at bounding box center [537, 438] width 254 height 32
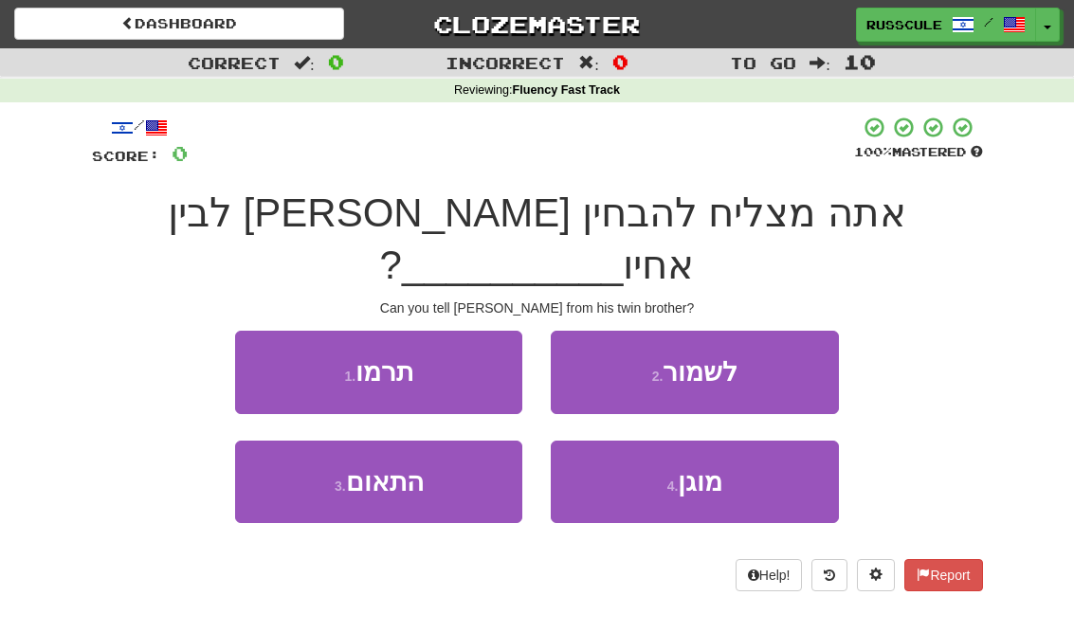
click at [314, 452] on button "3 . התאום" at bounding box center [378, 482] width 287 height 82
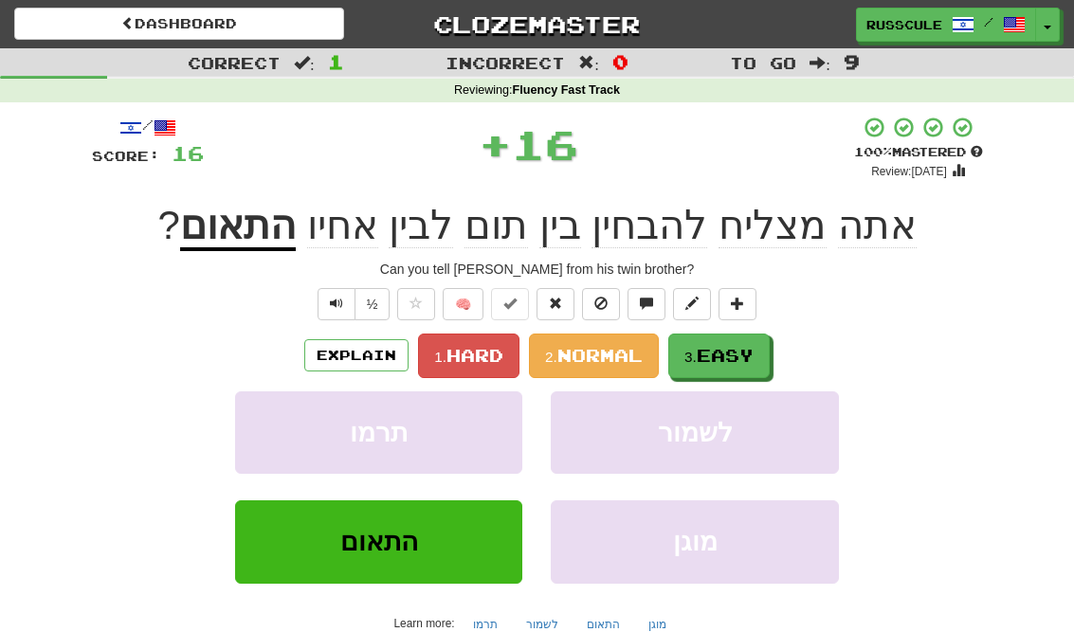
click at [740, 351] on span "Easy" at bounding box center [725, 355] width 57 height 21
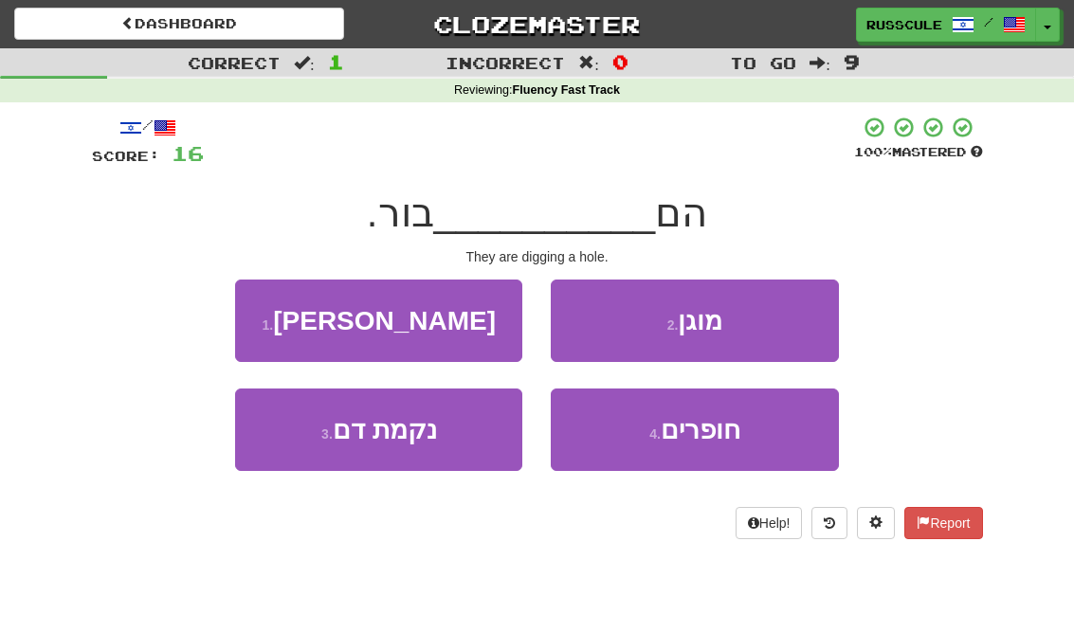
click at [714, 440] on span "חופרים" at bounding box center [701, 429] width 80 height 29
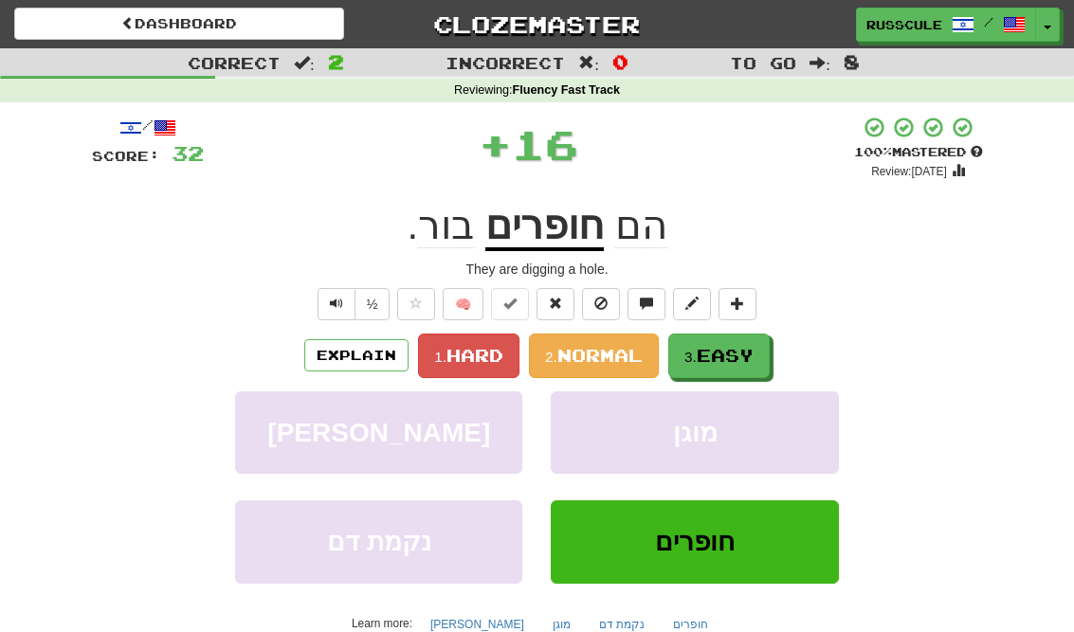
click at [735, 347] on span "Easy" at bounding box center [725, 355] width 57 height 21
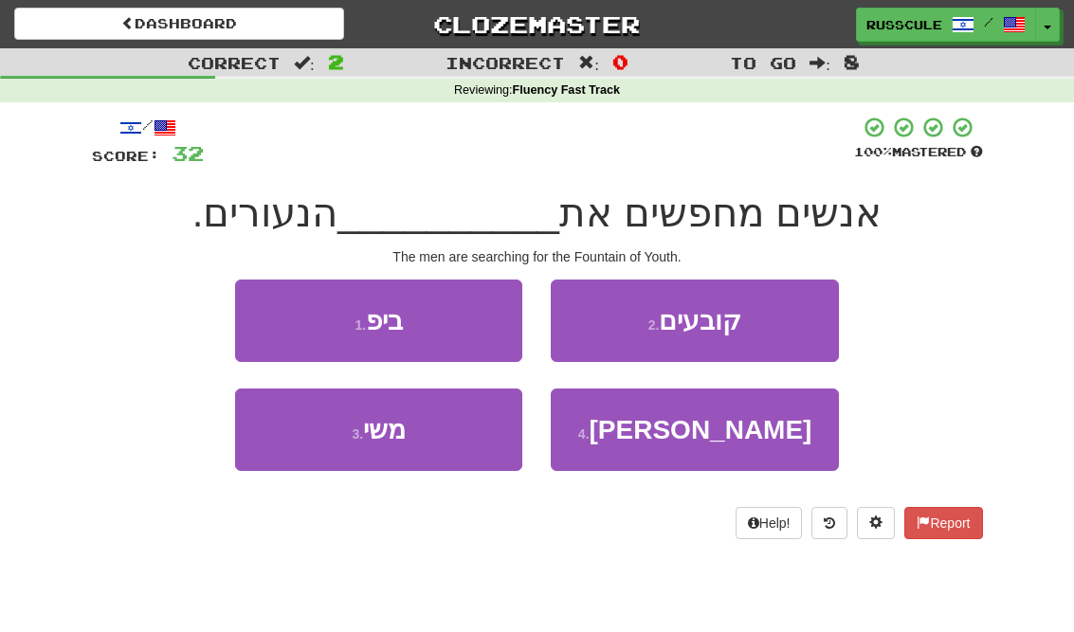
click at [704, 439] on span "[PERSON_NAME]" at bounding box center [701, 429] width 223 height 29
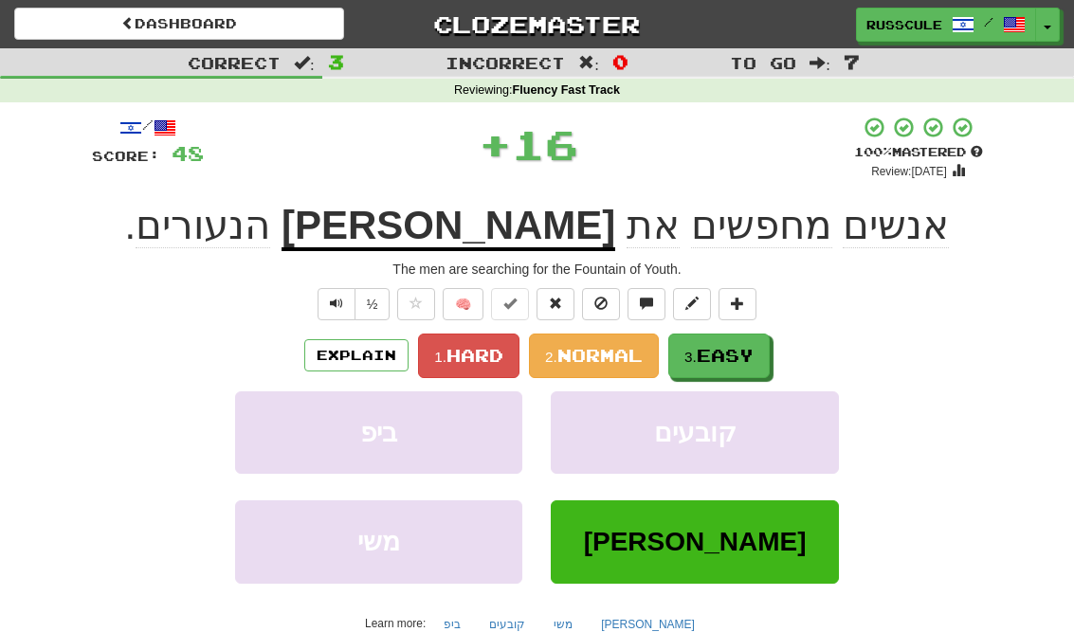
click at [759, 344] on button "3. Easy" at bounding box center [718, 356] width 101 height 45
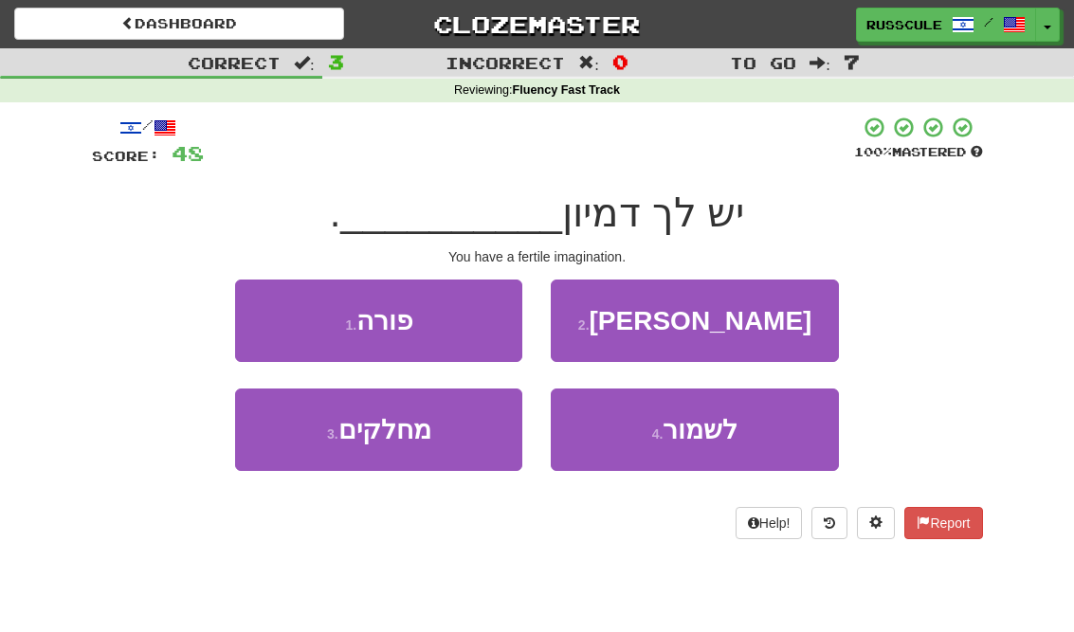
click at [241, 300] on button "1 . פורה" at bounding box center [378, 321] width 287 height 82
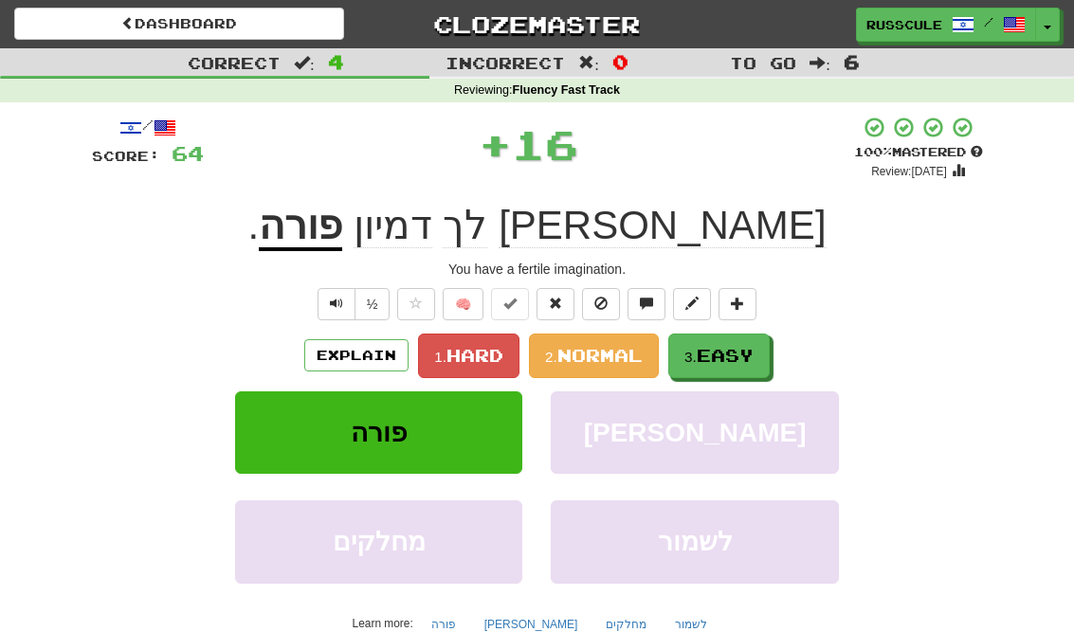
click at [736, 346] on span "Easy" at bounding box center [725, 355] width 57 height 21
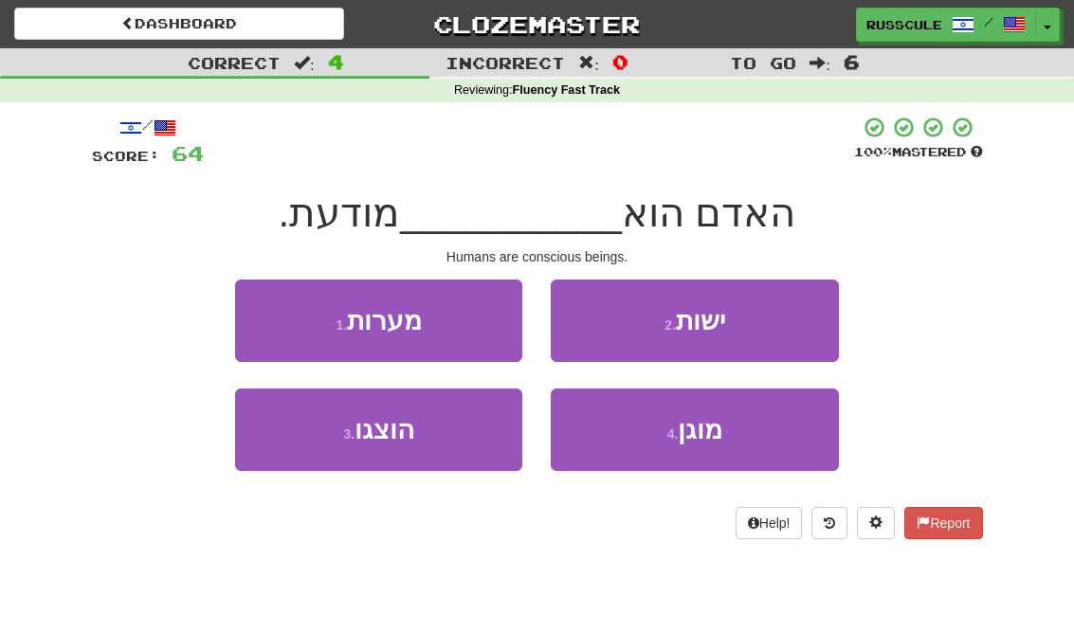
click at [775, 325] on button "2 . ישות" at bounding box center [694, 321] width 287 height 82
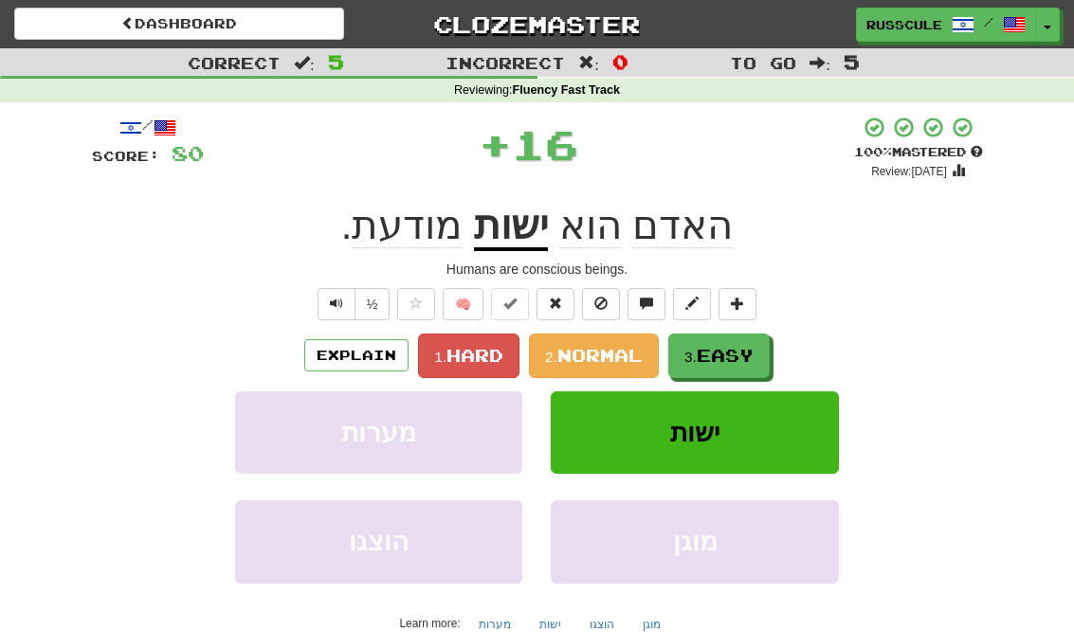
click at [733, 351] on span "Easy" at bounding box center [725, 355] width 57 height 21
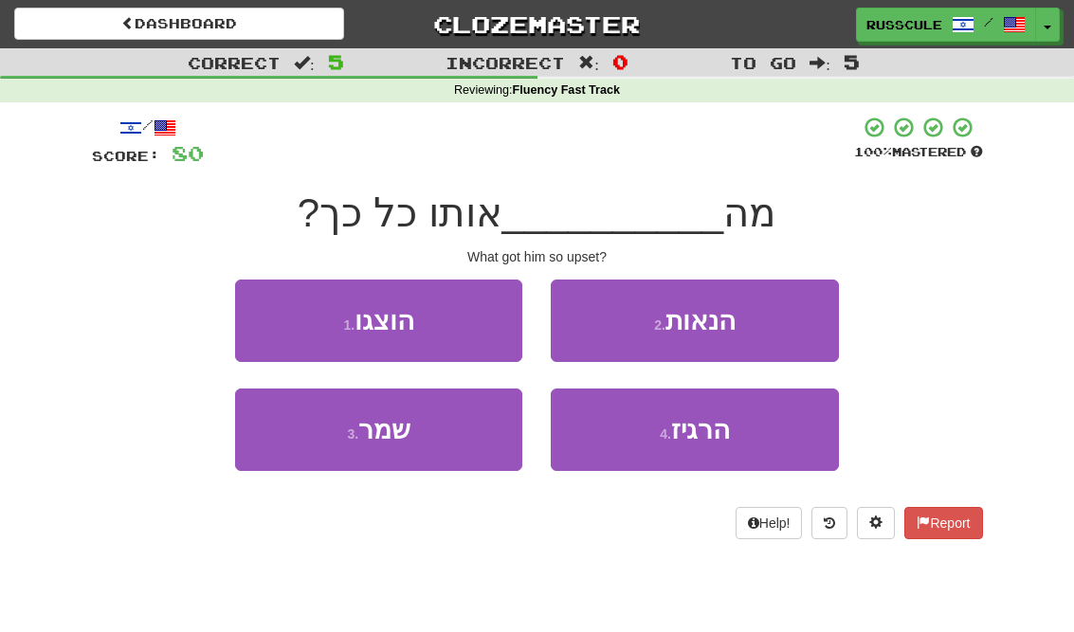
click at [259, 308] on button "1 . הוצגו" at bounding box center [378, 321] width 287 height 82
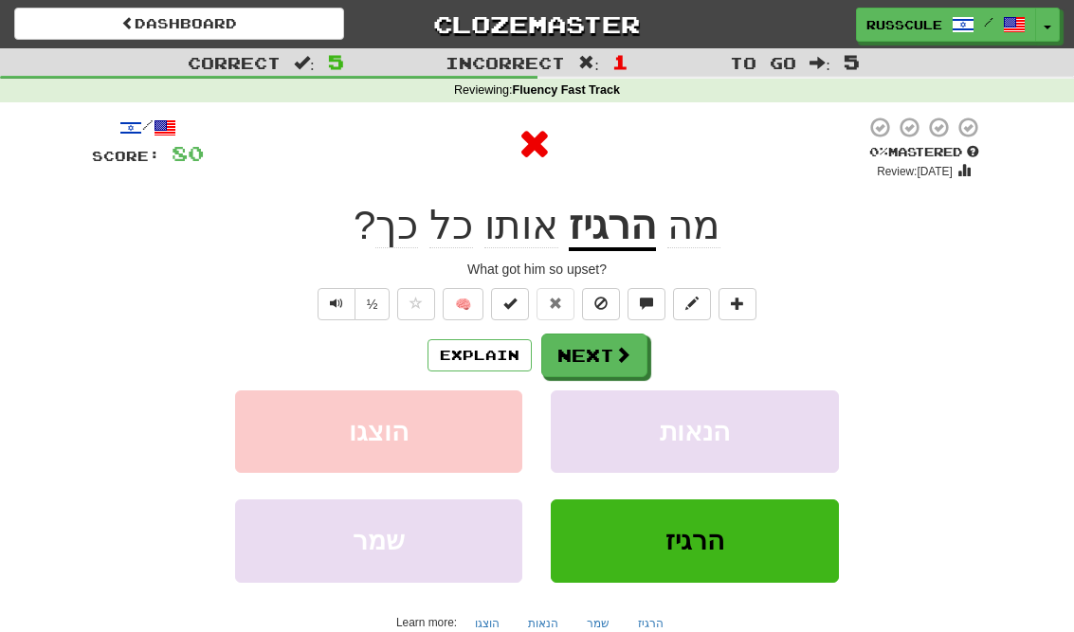
click at [639, 348] on button "Next" at bounding box center [594, 356] width 106 height 44
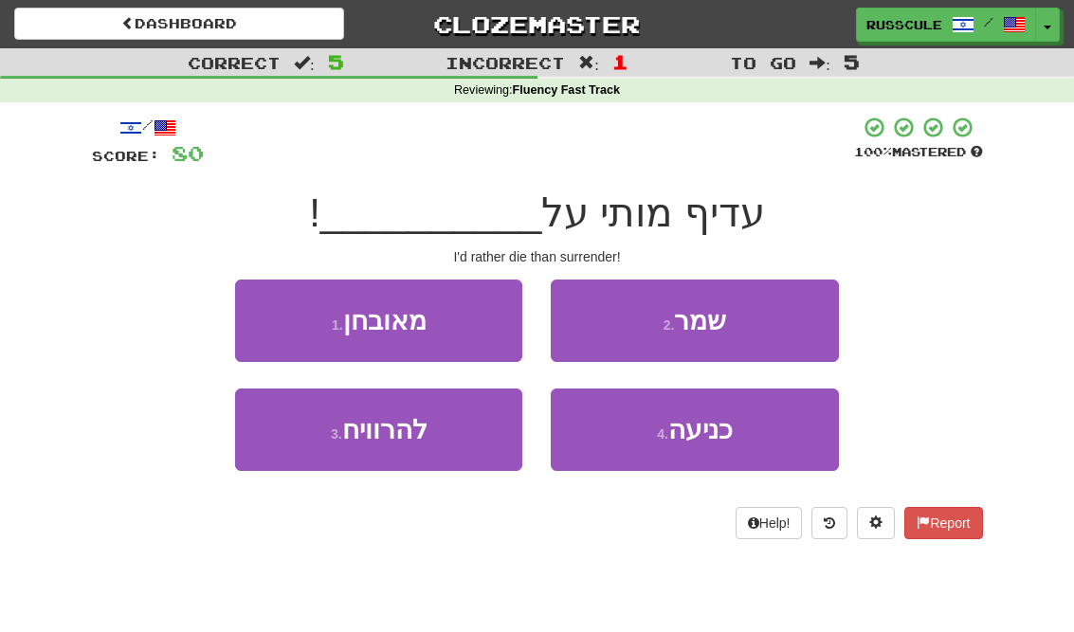
click at [318, 440] on button "3 . להרוויח" at bounding box center [378, 430] width 287 height 82
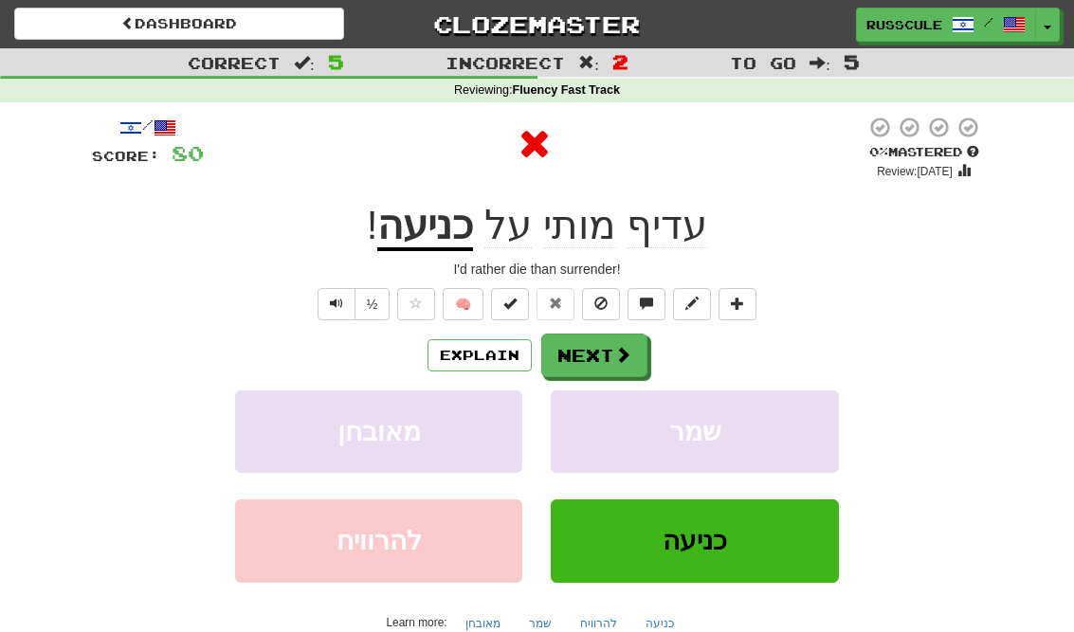
click at [619, 354] on span at bounding box center [622, 354] width 17 height 17
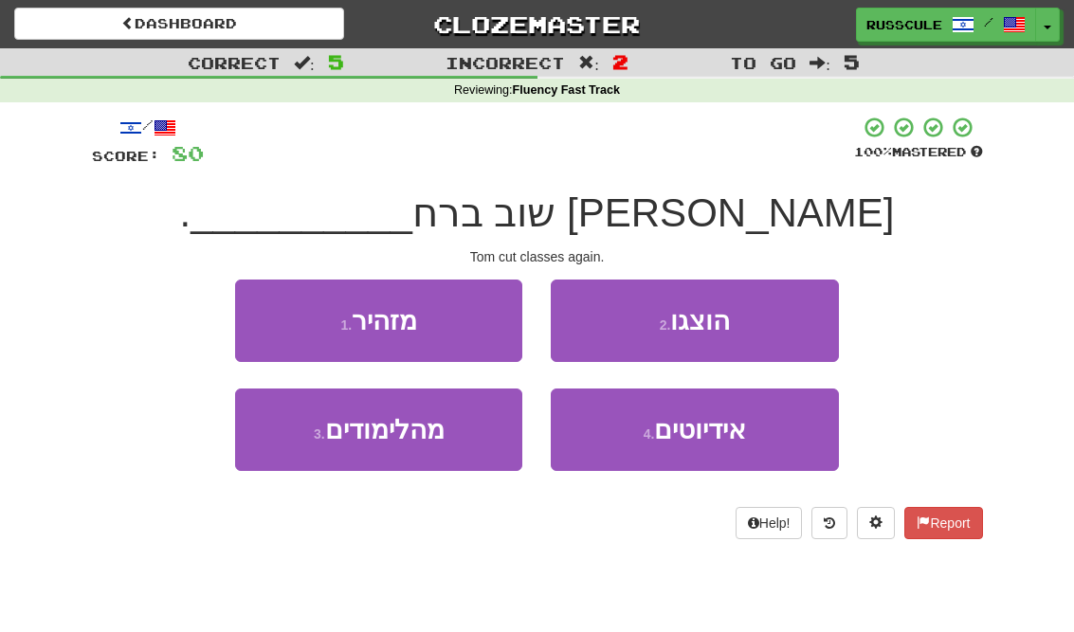
click at [318, 453] on button "3 . מהלימודים" at bounding box center [378, 430] width 287 height 82
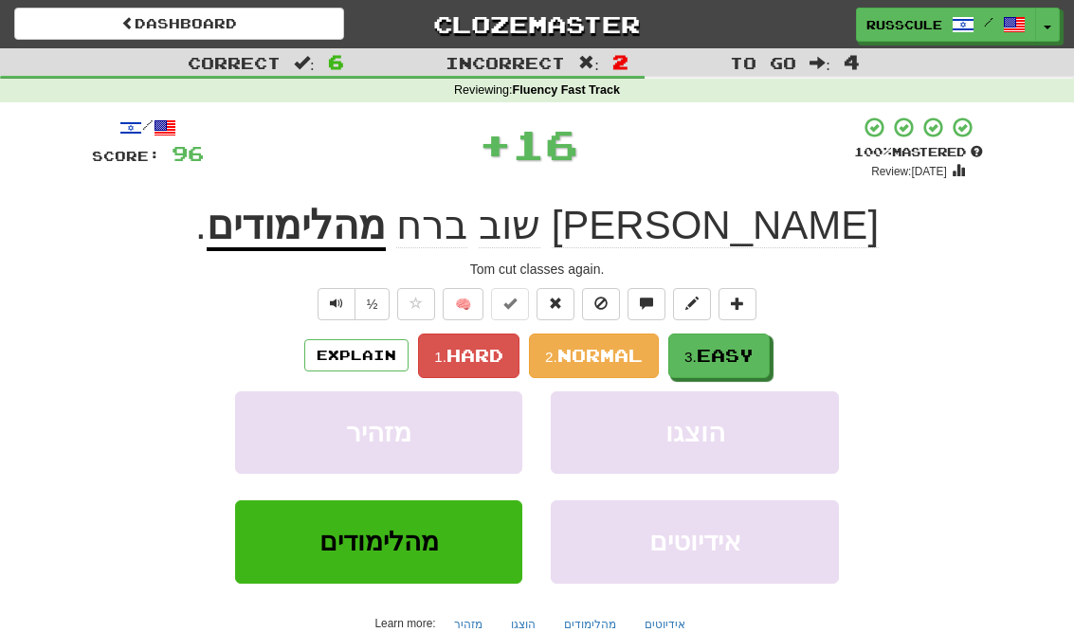
click at [724, 350] on span "Easy" at bounding box center [725, 355] width 57 height 21
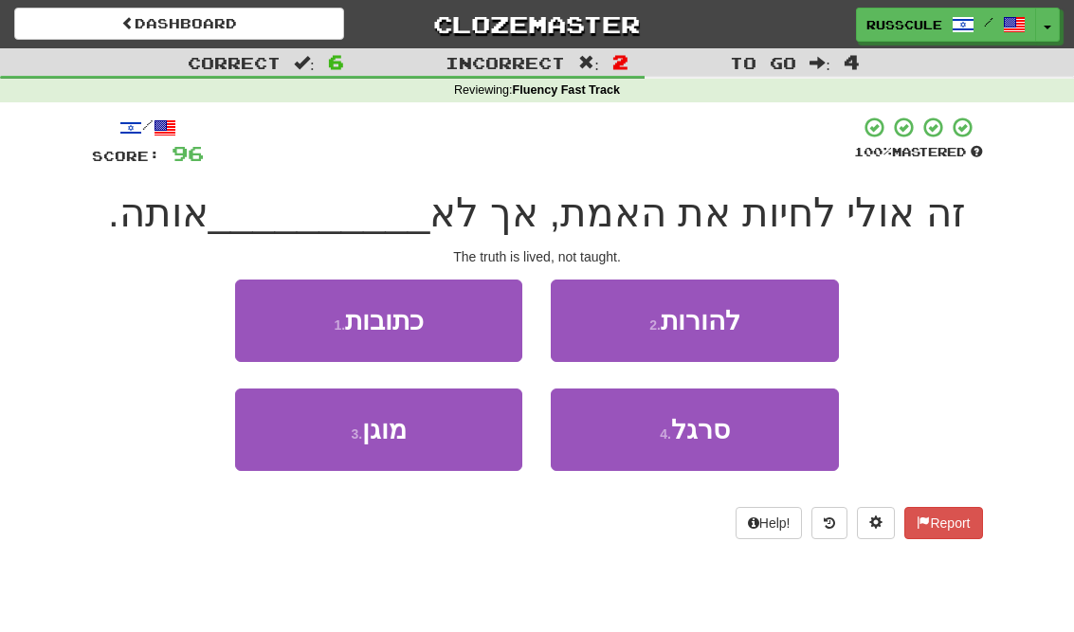
click at [261, 318] on button "1 . כתובות" at bounding box center [378, 321] width 287 height 82
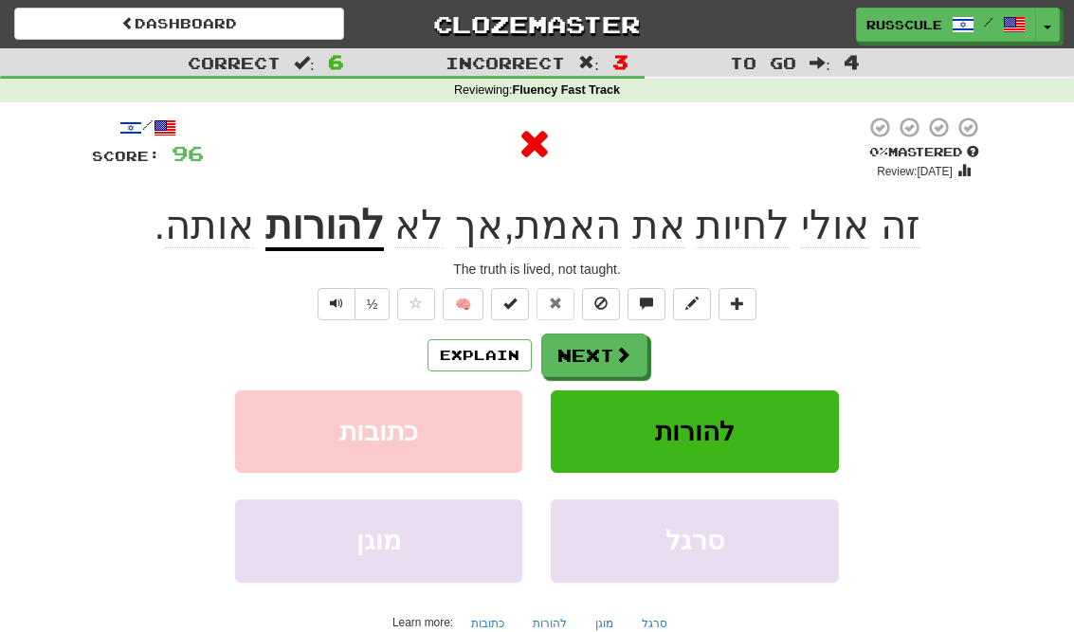
click at [610, 346] on button "Next" at bounding box center [594, 356] width 106 height 44
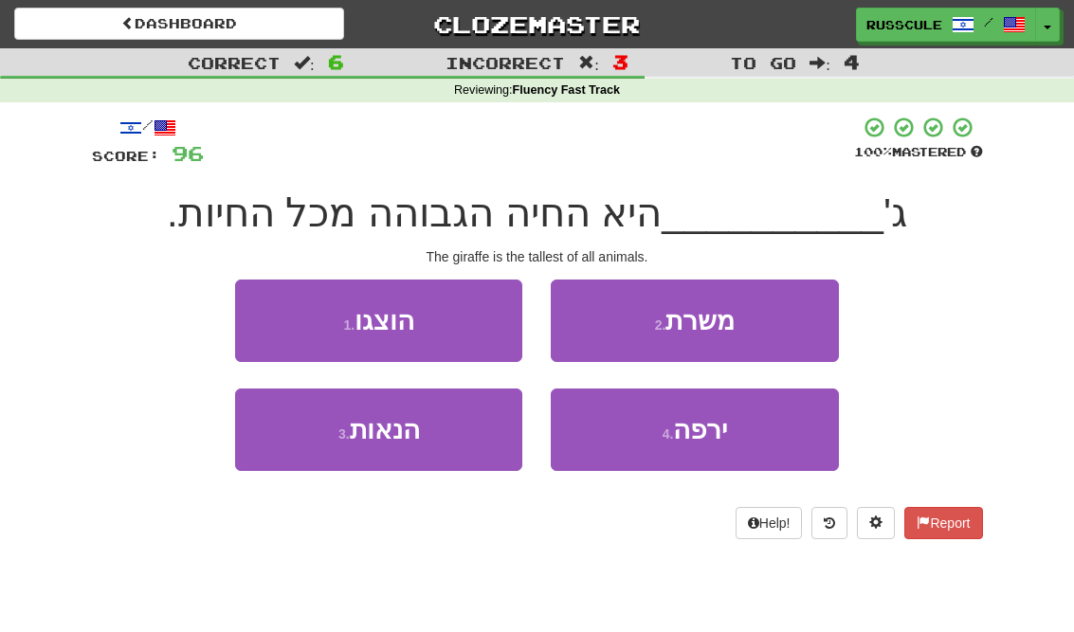
click at [733, 436] on button "4 . ירפה" at bounding box center [694, 430] width 287 height 82
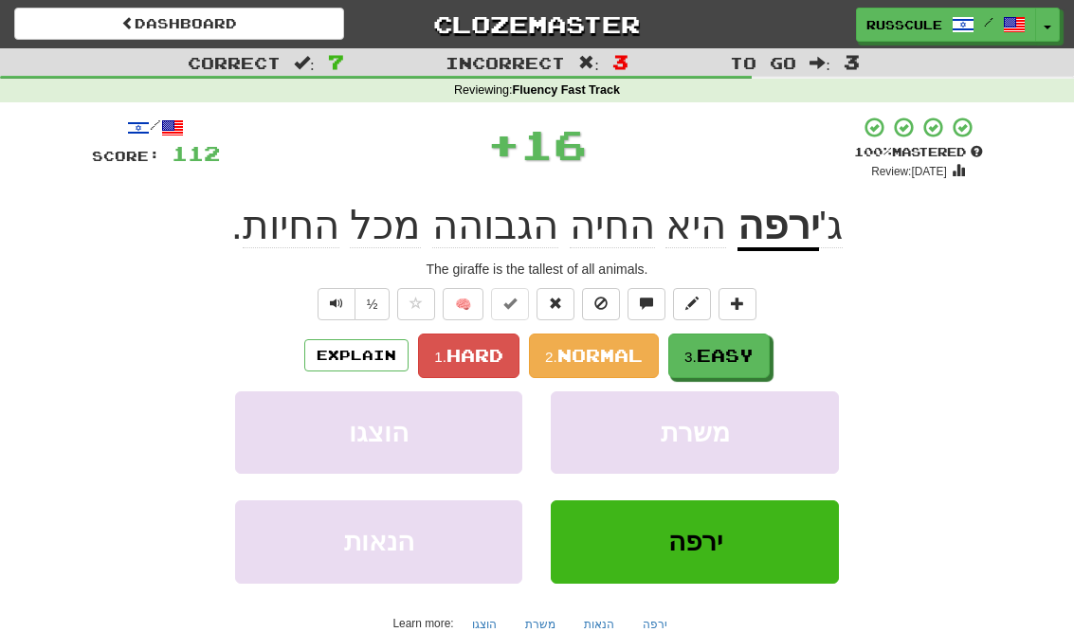
click at [742, 352] on span "Easy" at bounding box center [725, 355] width 57 height 21
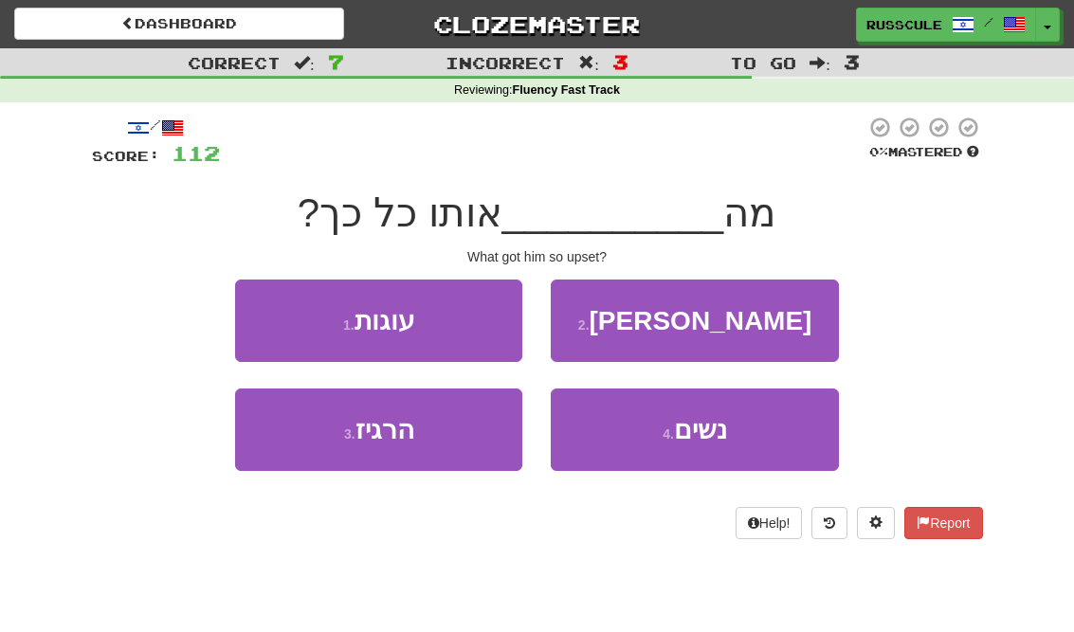
click at [326, 452] on button "3 . הרגיז" at bounding box center [378, 430] width 287 height 82
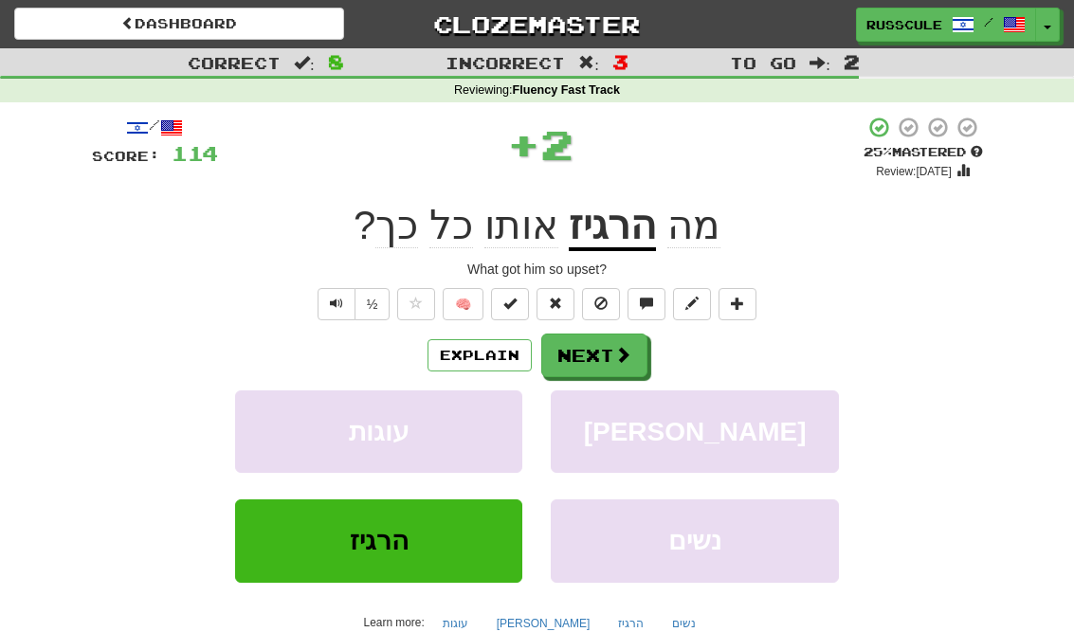
click at [611, 343] on button "Next" at bounding box center [594, 356] width 106 height 44
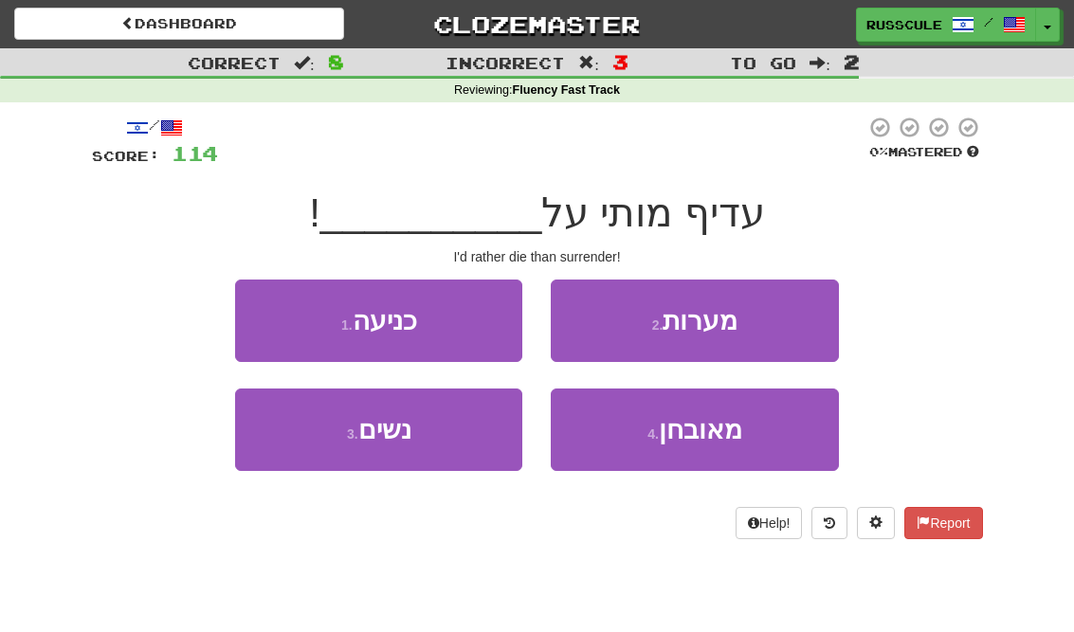
click at [266, 309] on button "1 . כניעה" at bounding box center [378, 321] width 287 height 82
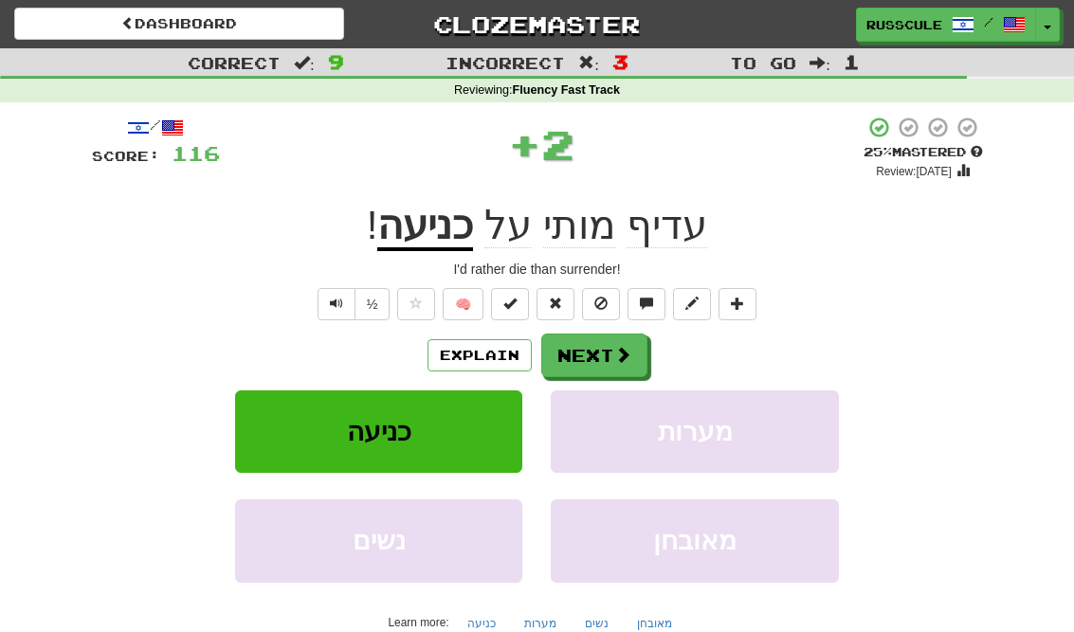
click at [624, 356] on span at bounding box center [622, 354] width 17 height 17
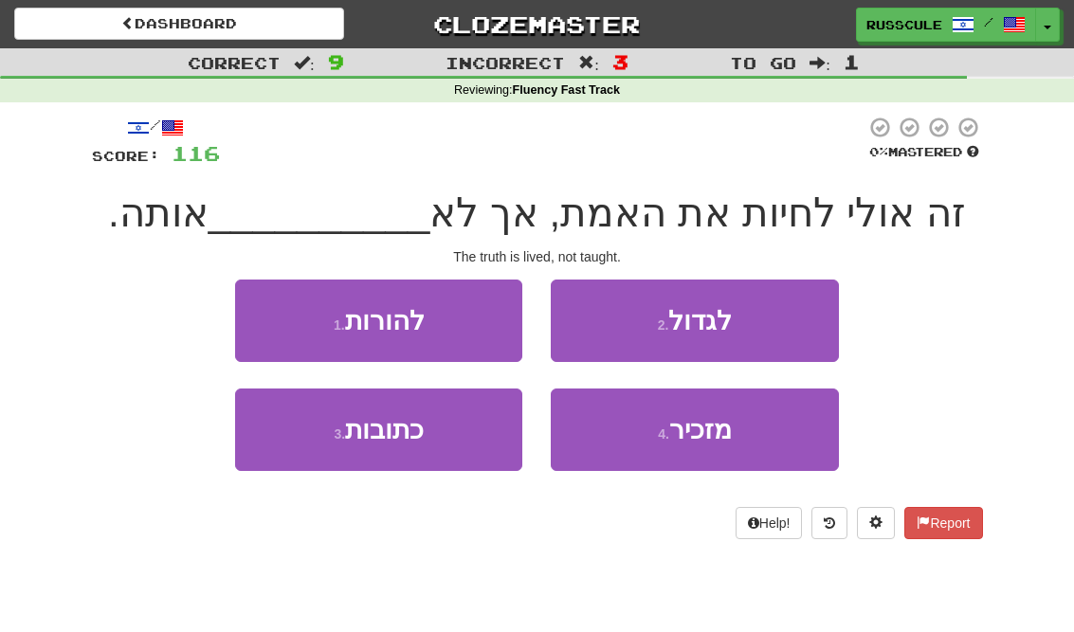
click at [264, 314] on button "1 . להורות" at bounding box center [378, 321] width 287 height 82
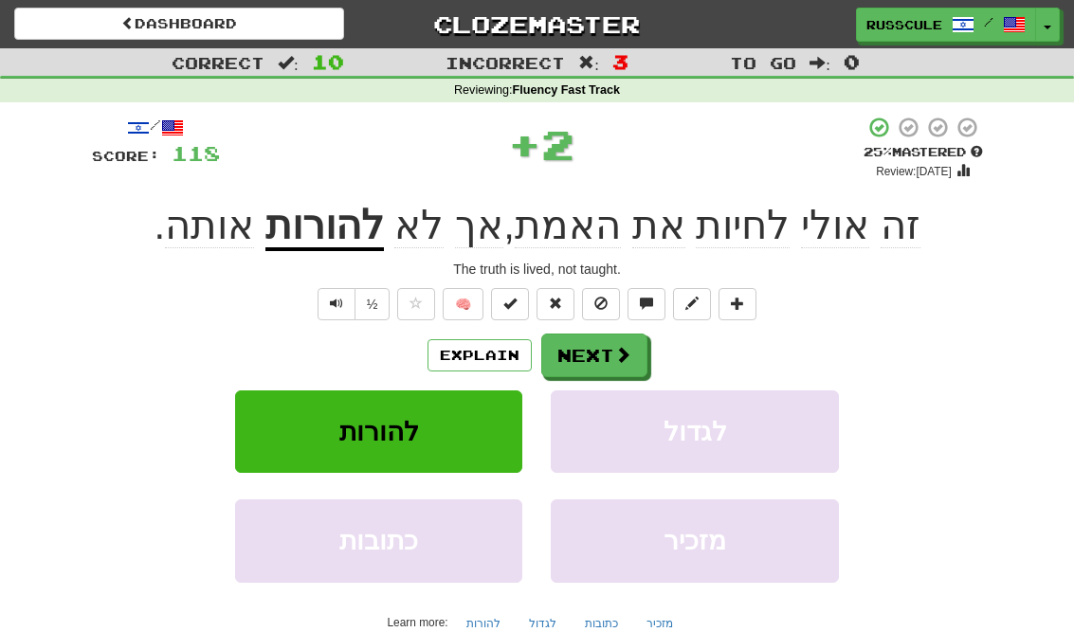
click at [610, 355] on button "Next" at bounding box center [594, 356] width 106 height 44
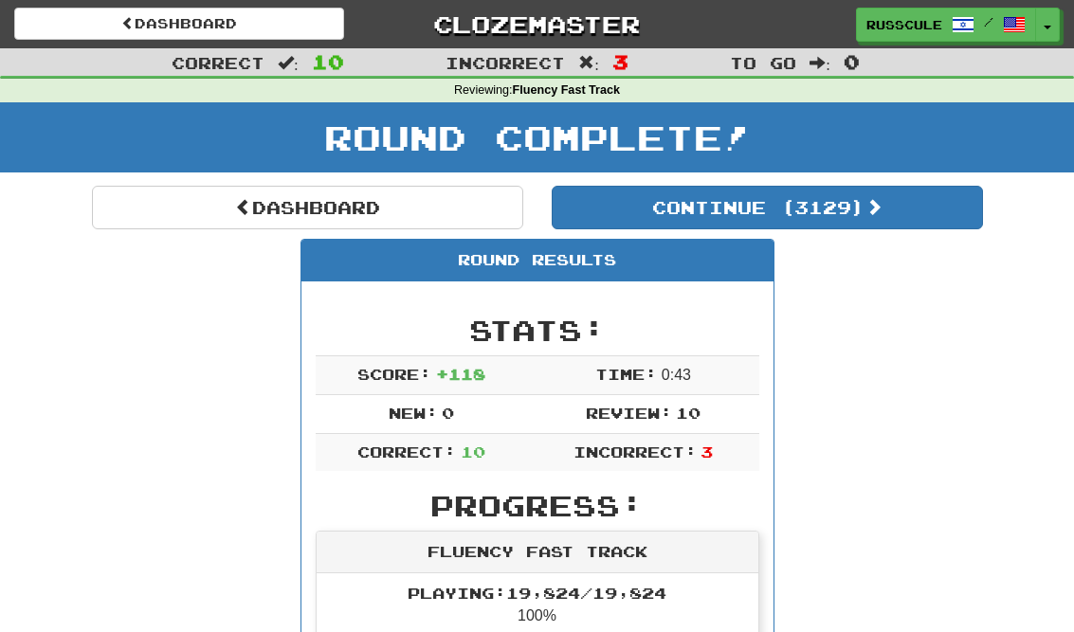
click at [165, 210] on link "Dashboard" at bounding box center [307, 208] width 431 height 44
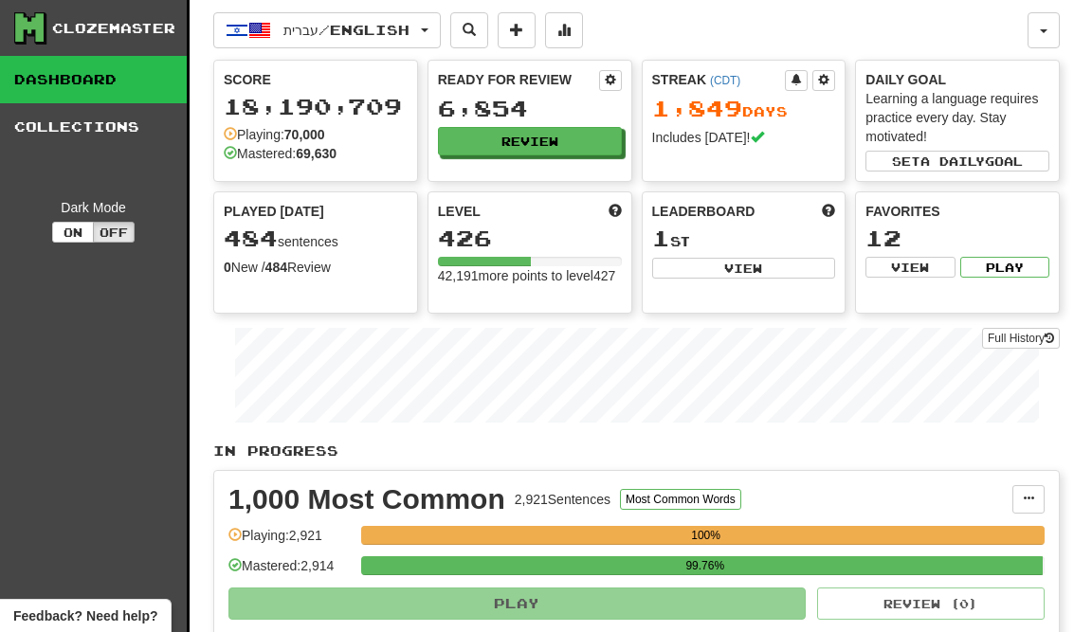
click at [770, 265] on button "View" at bounding box center [744, 268] width 184 height 21
select select "**********"
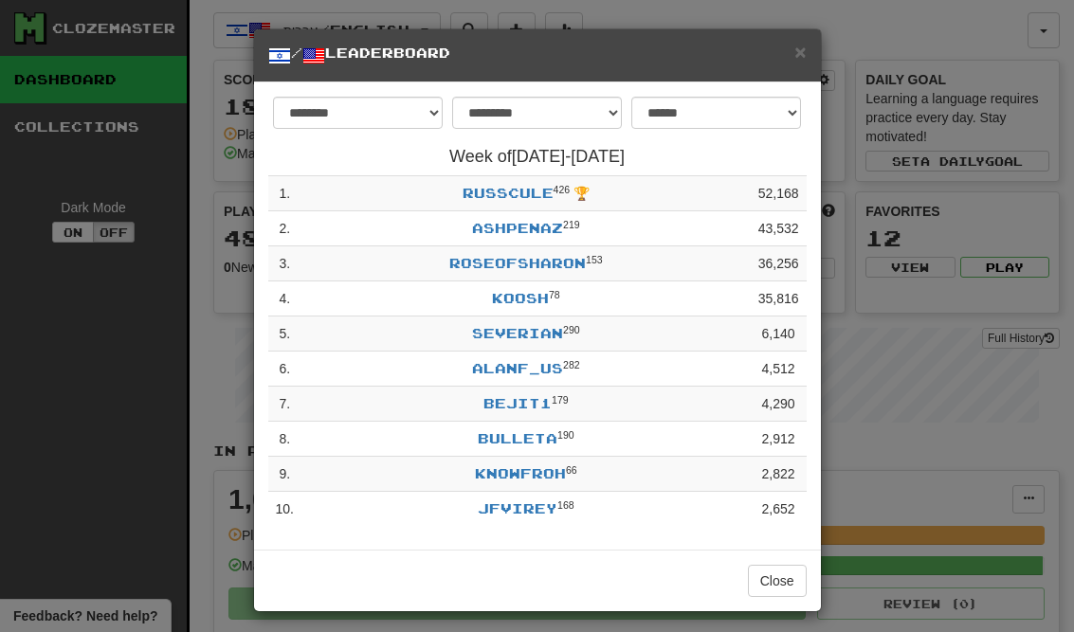
click at [788, 582] on button "Close" at bounding box center [777, 581] width 59 height 32
